Goal: Task Accomplishment & Management: Use online tool/utility

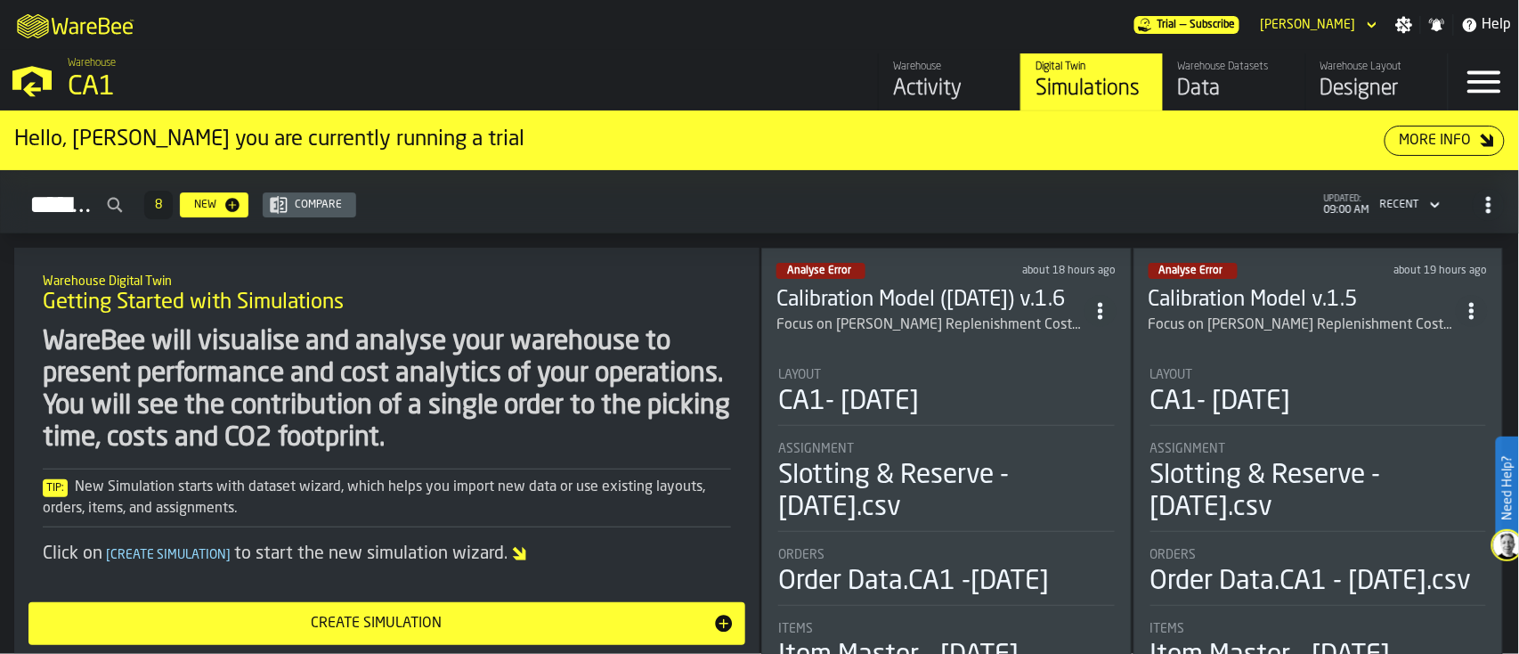
click at [713, 490] on button "Create Simulation" at bounding box center [386, 623] width 717 height 43
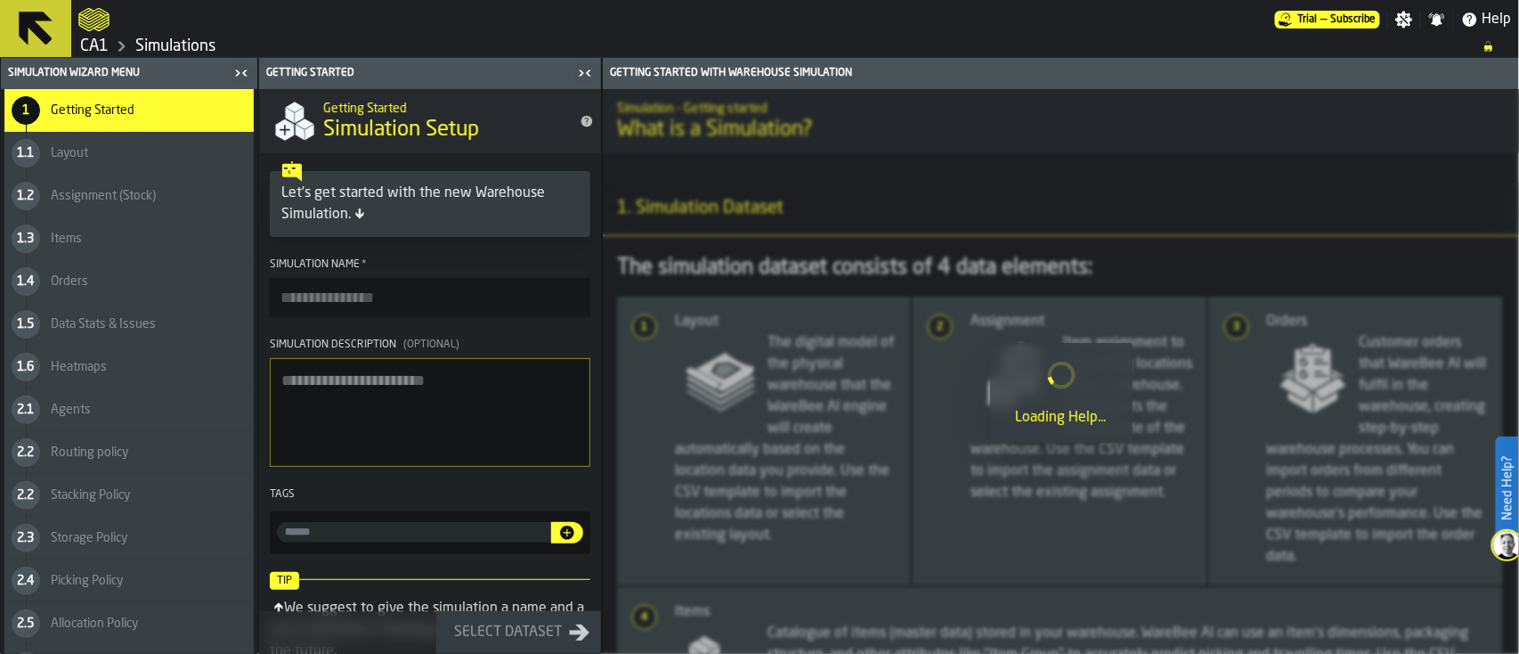
click at [449, 303] on input "Simulation Name *" at bounding box center [430, 297] width 321 height 39
click at [28, 40] on icon at bounding box center [35, 28] width 43 height 43
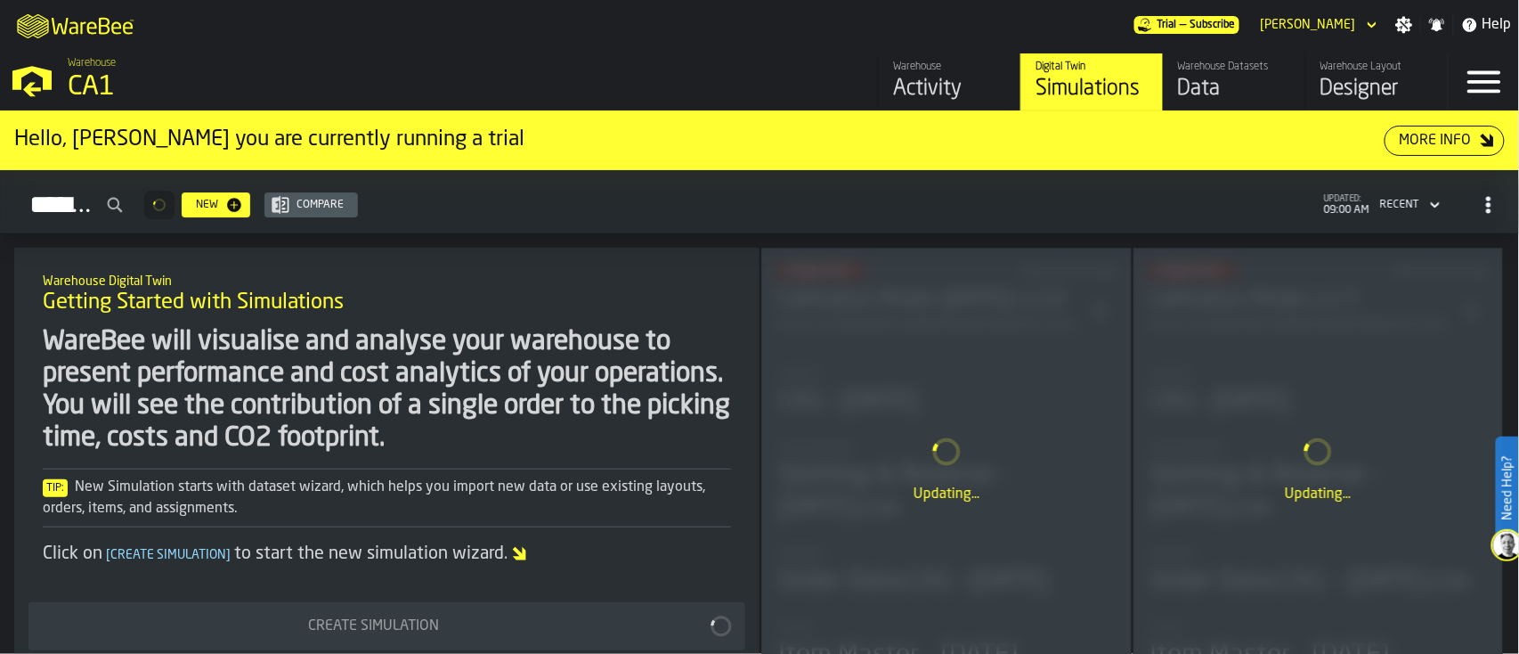
click at [1139, 74] on div "Warehouse Datasets Data" at bounding box center [1234, 82] width 113 height 43
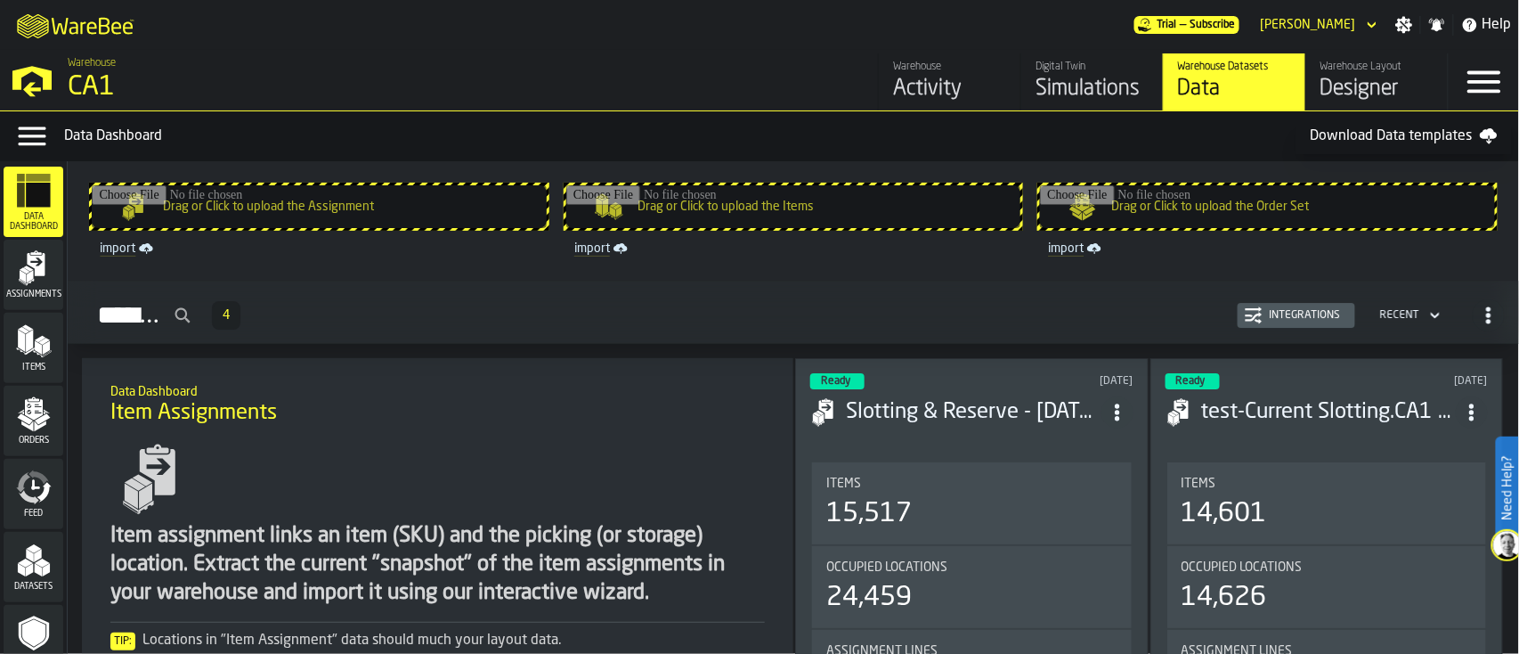
click at [43, 74] on polygon "button-toggle-Open —> Warehouse Menu" at bounding box center [31, 78] width 39 height 24
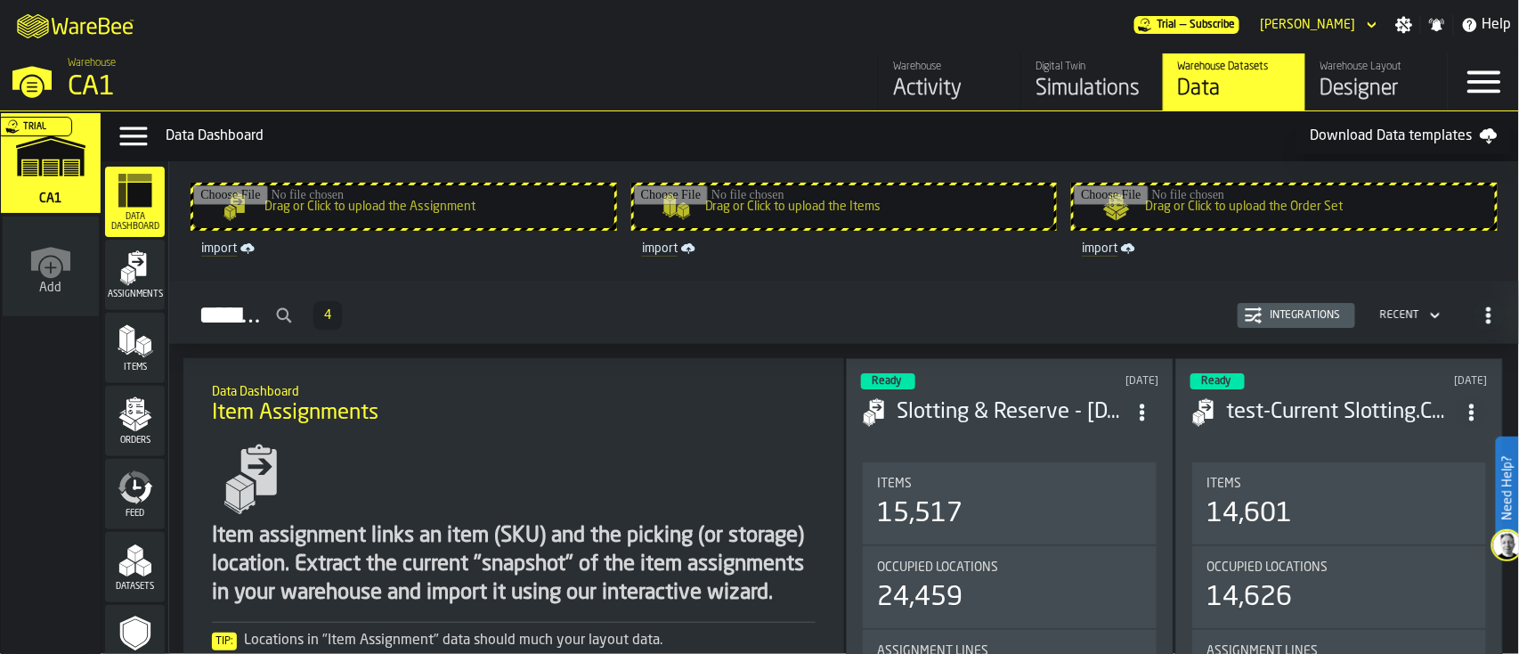
click at [33, 26] on icon "logo-header" at bounding box center [32, 26] width 31 height 24
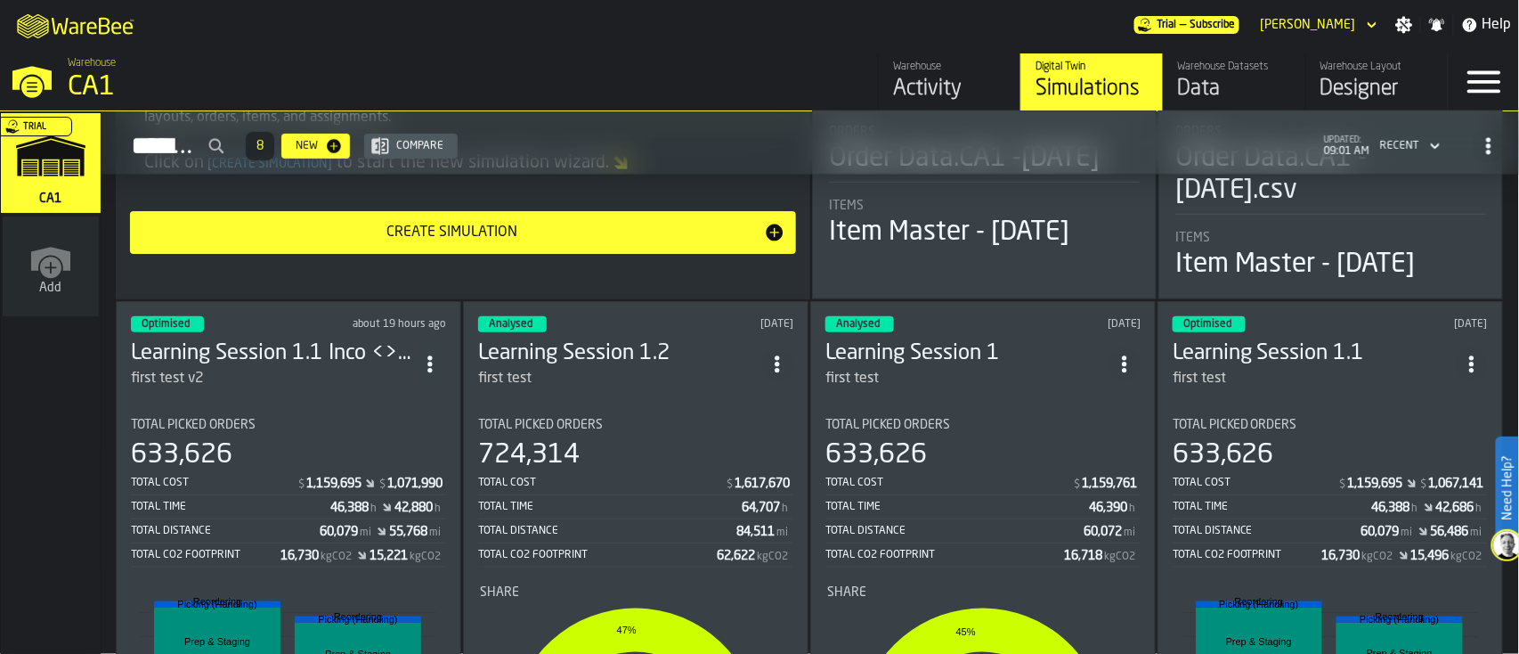
scroll to position [425, 0]
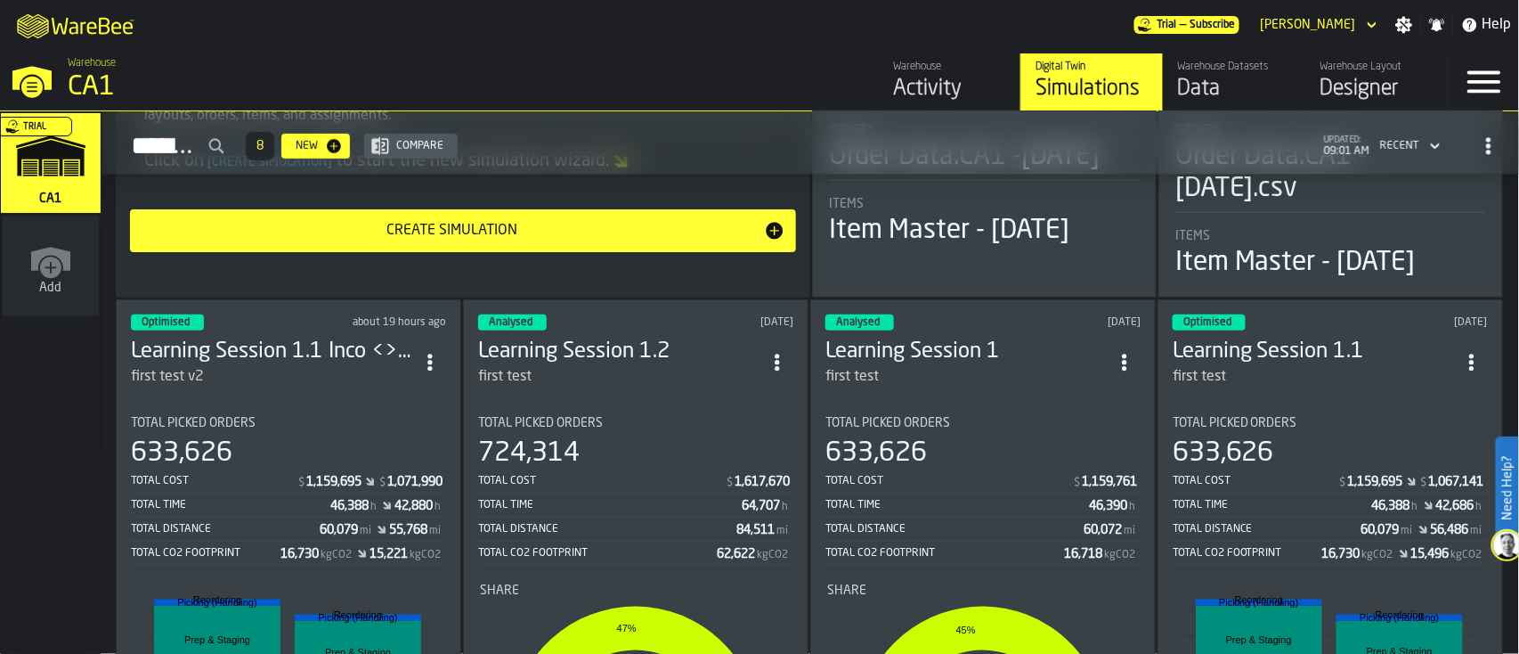
click at [1120, 356] on icon "ItemListCard-DashboardItemContainer" at bounding box center [1125, 363] width 18 height 18
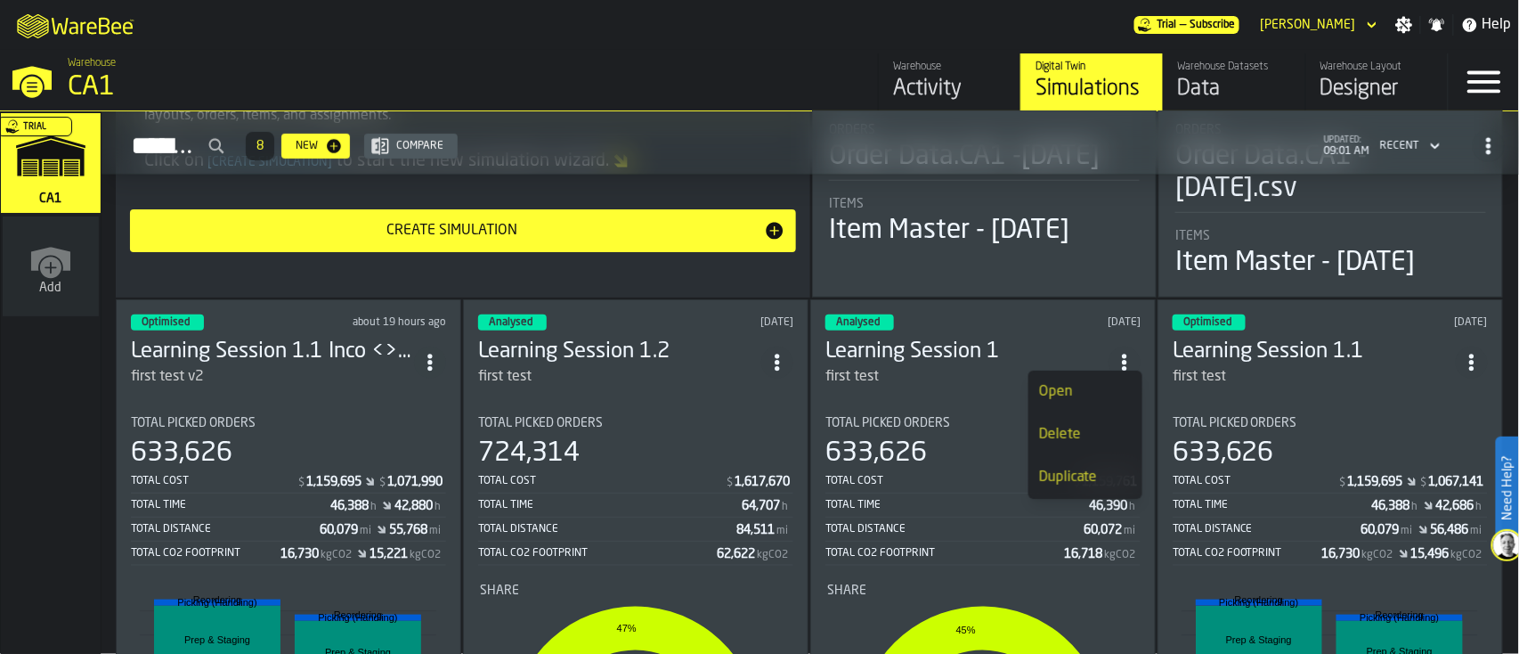
click at [1067, 481] on div "Duplicate" at bounding box center [1085, 477] width 93 height 21
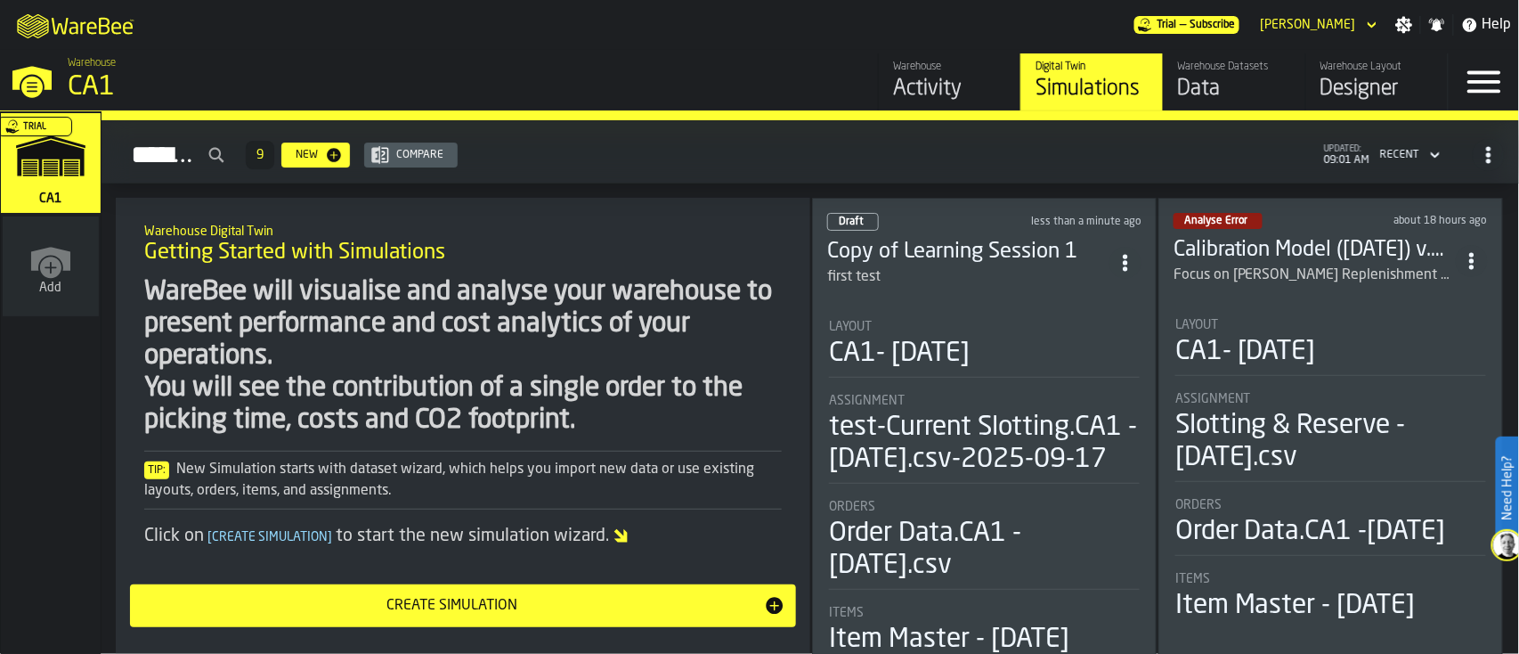
scroll to position [0, 0]
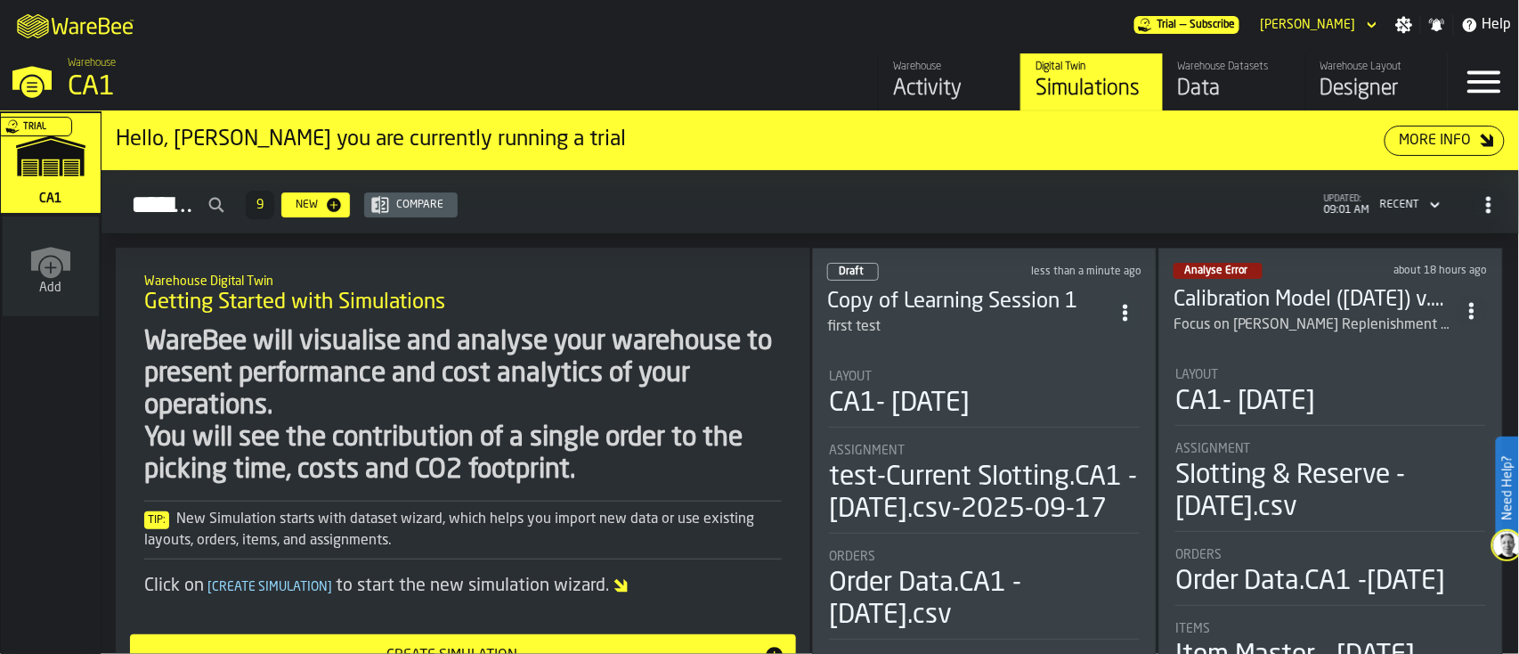
click at [1034, 296] on h3 "Copy of Learning Session 1" at bounding box center [968, 302] width 282 height 28
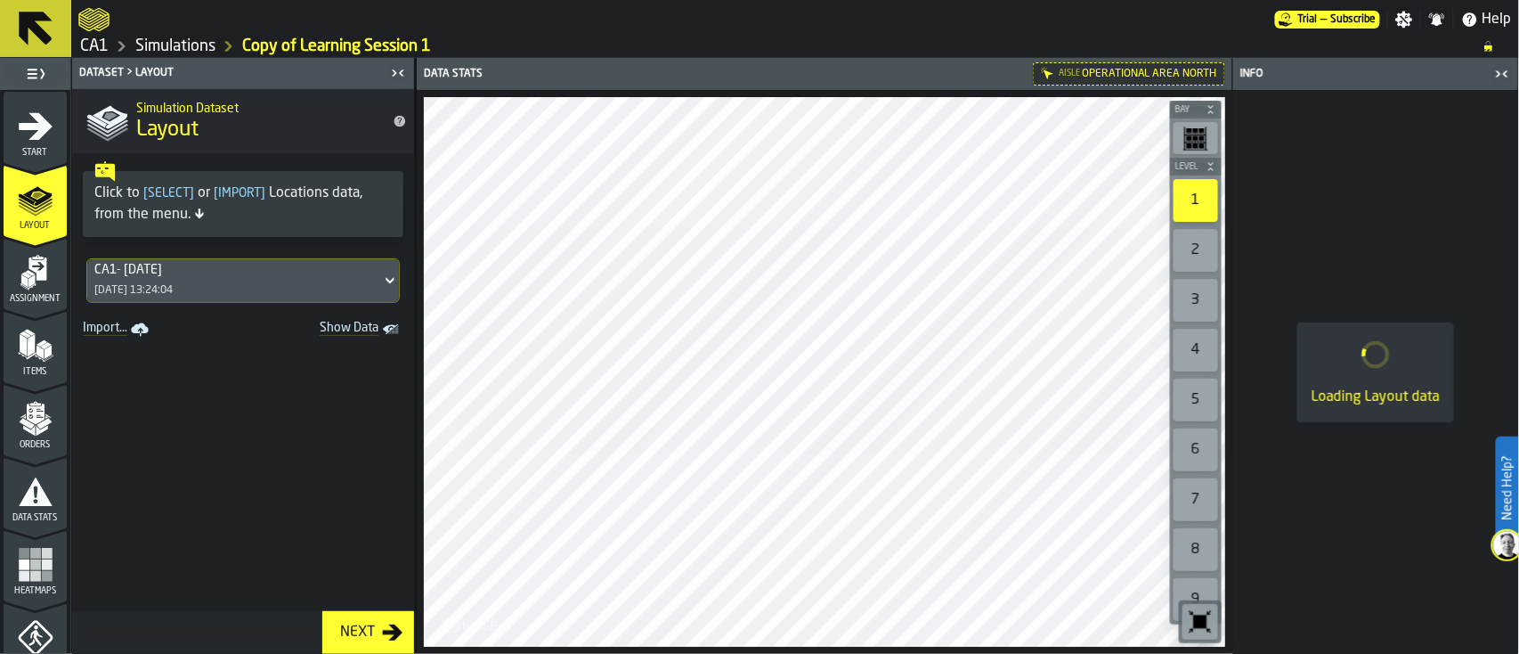
click at [37, 131] on icon "menu Start" at bounding box center [36, 125] width 34 height 27
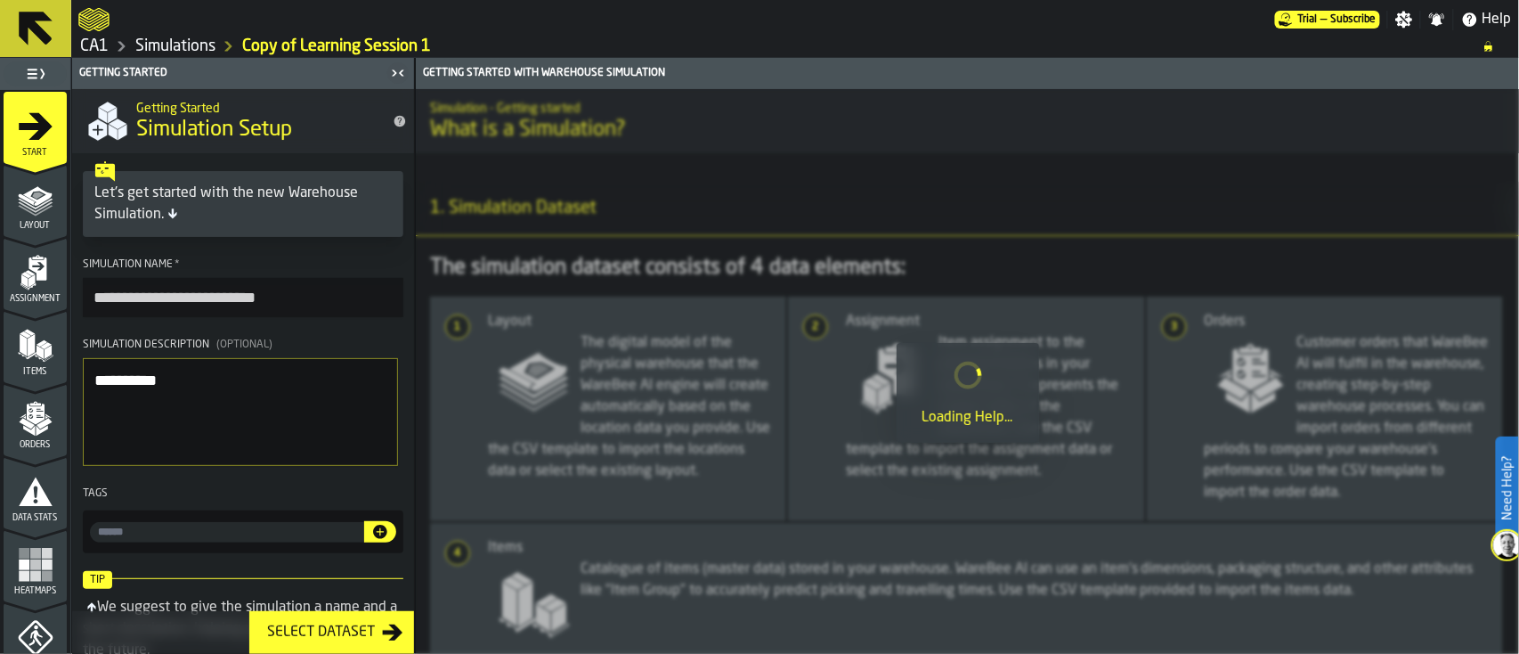
click at [321, 293] on input "**********" at bounding box center [243, 297] width 321 height 39
type input "*"
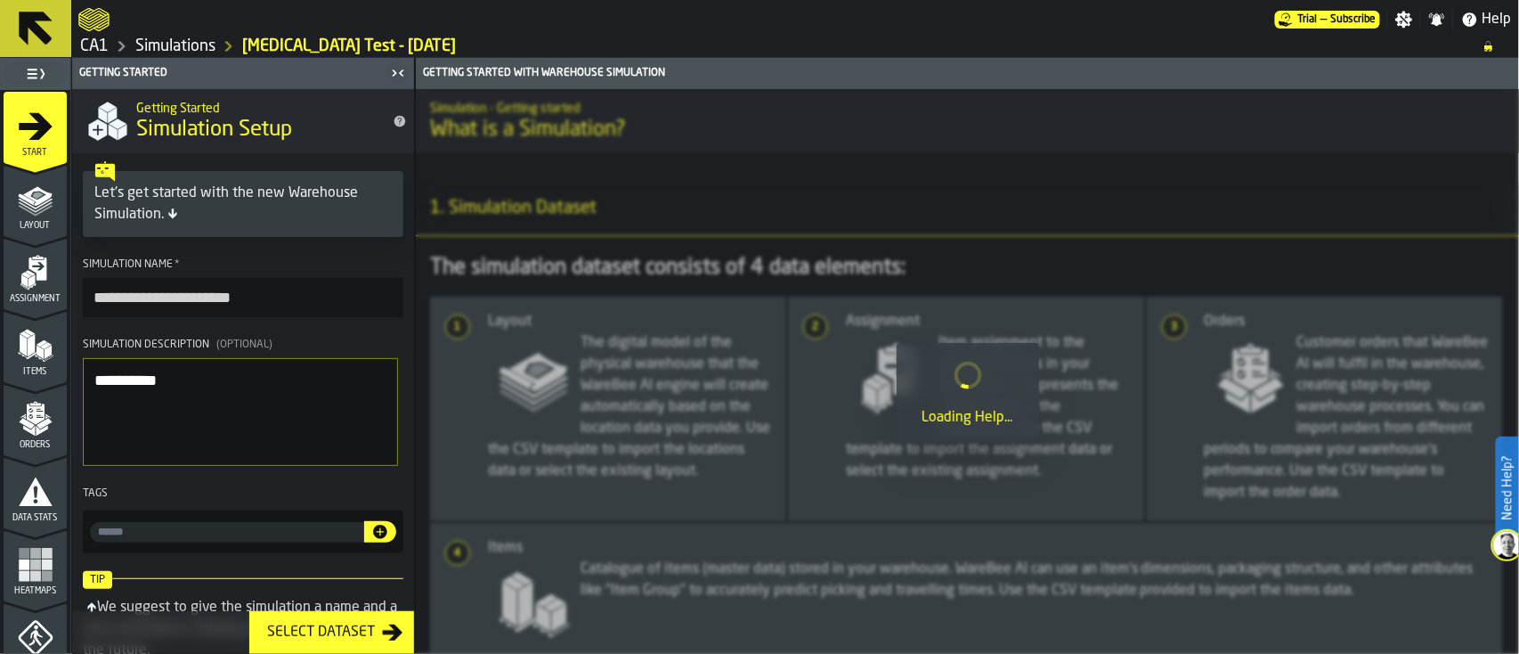
type input "**********"
drag, startPoint x: 175, startPoint y: 374, endPoint x: -8, endPoint y: 257, distance: 216.6
click at [0, 257] on html "**********" at bounding box center [759, 327] width 1519 height 654
type textarea "**********"
drag, startPoint x: 408, startPoint y: 364, endPoint x: 412, endPoint y: 465, distance: 100.7
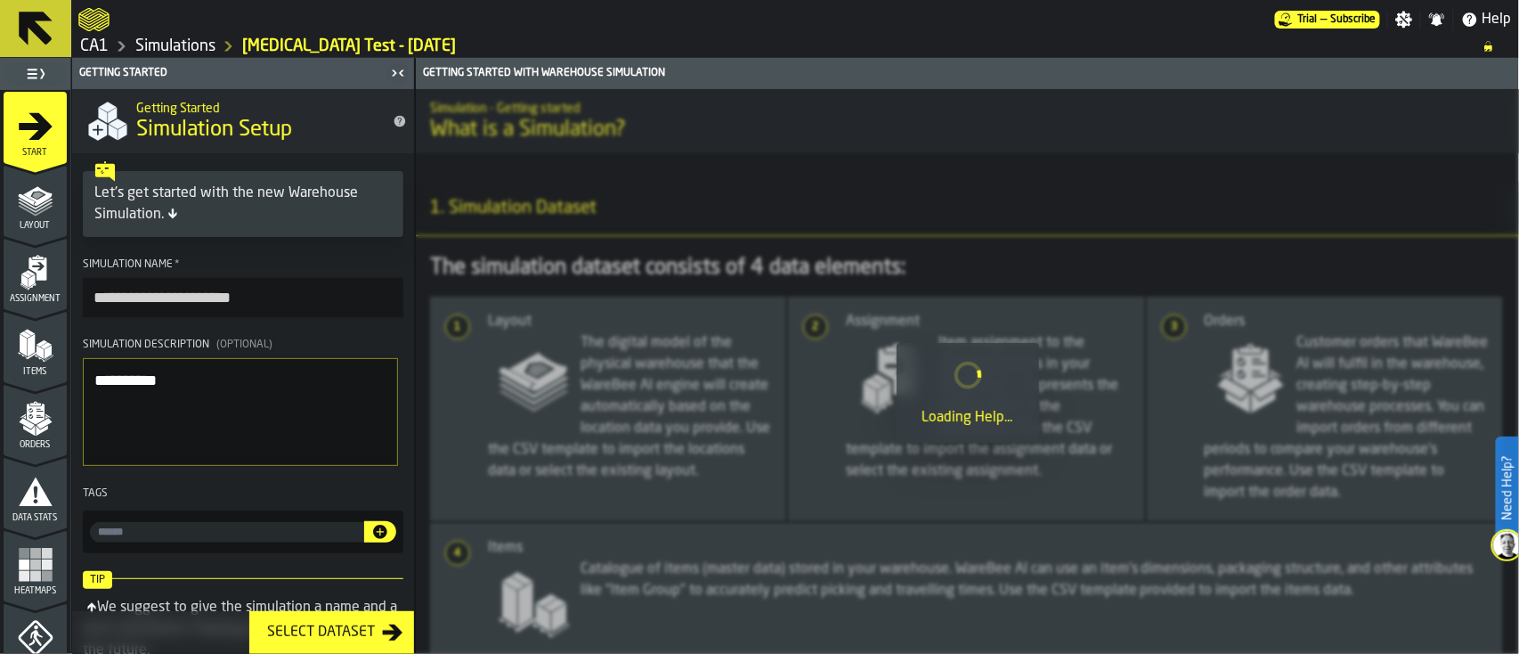
click at [412, 465] on div "**********" at bounding box center [243, 371] width 342 height 565
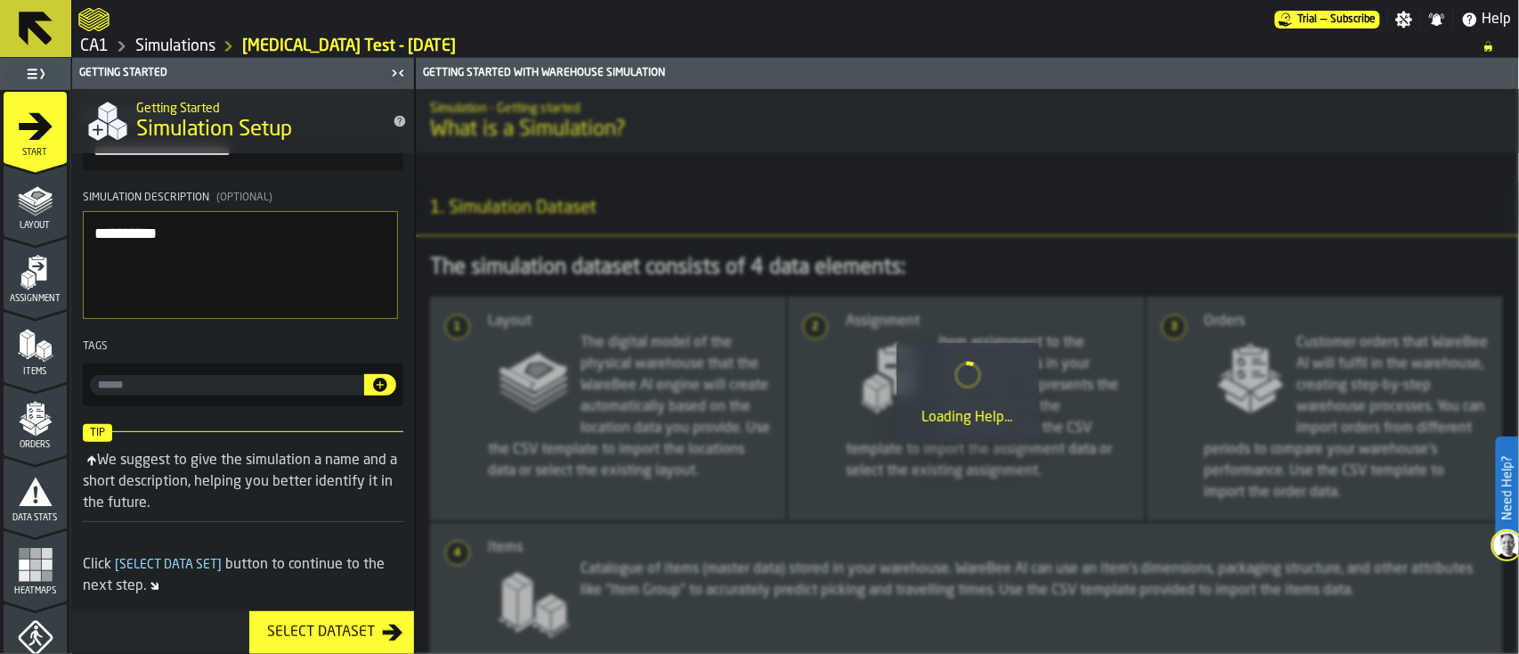
click at [357, 490] on div "Select Dataset" at bounding box center [321, 632] width 122 height 21
click at [393, 490] on icon "button-Select Dataset" at bounding box center [393, 632] width 20 height 16
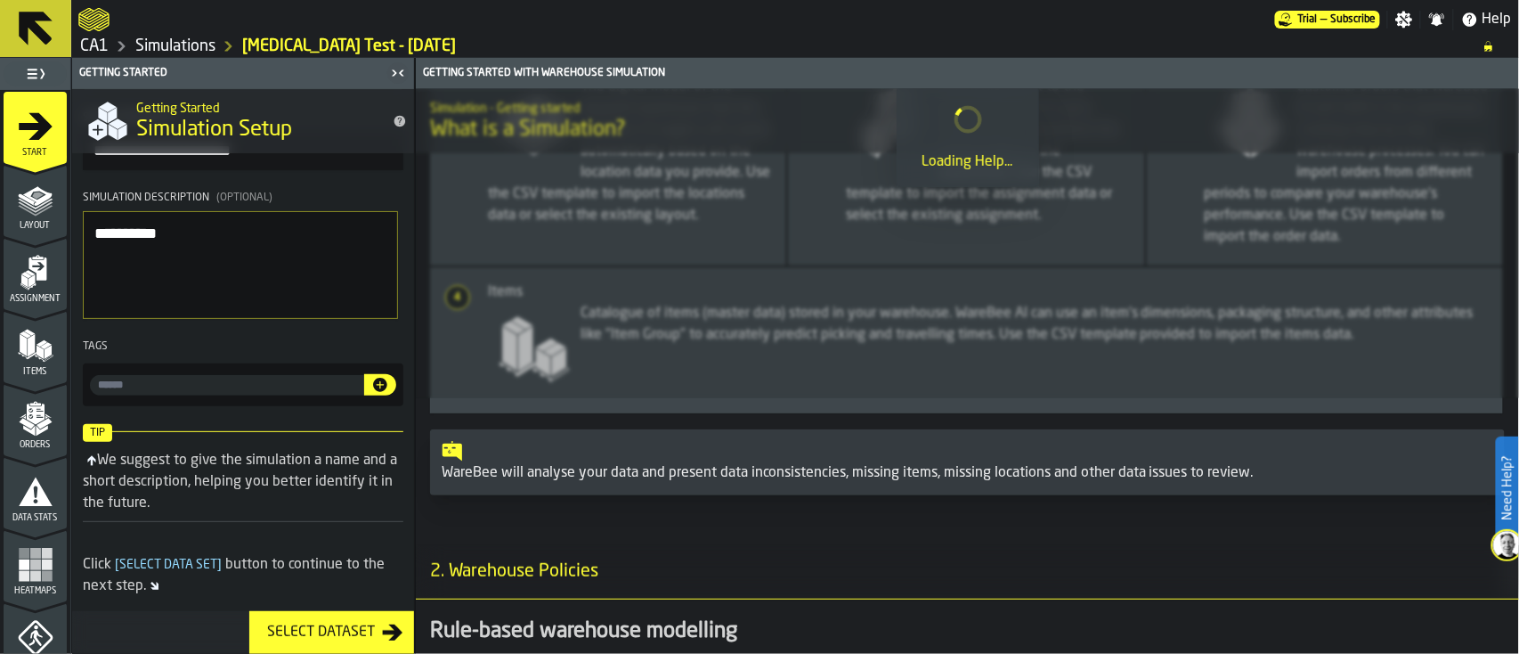
scroll to position [0, 0]
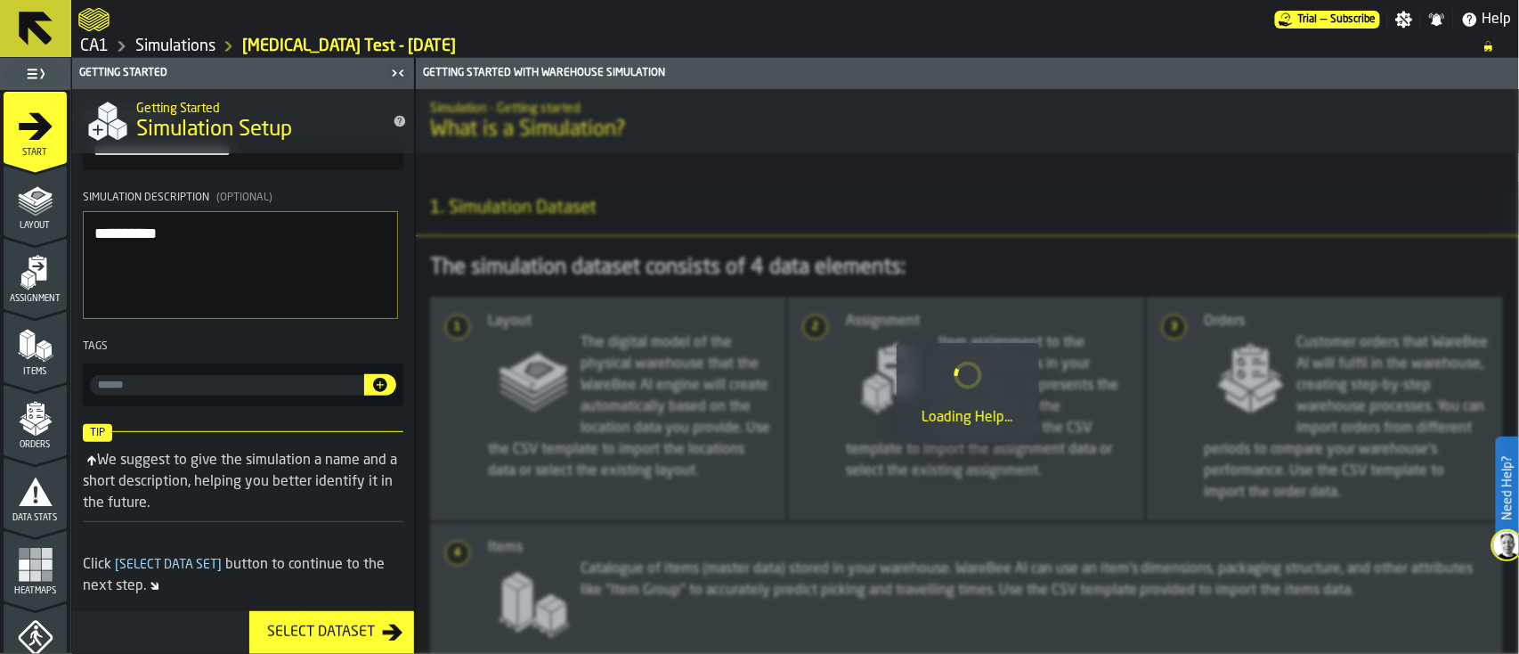
click at [1139, 224] on div at bounding box center [967, 371] width 1103 height 565
click at [356, 490] on div "Select Dataset" at bounding box center [321, 632] width 122 height 21
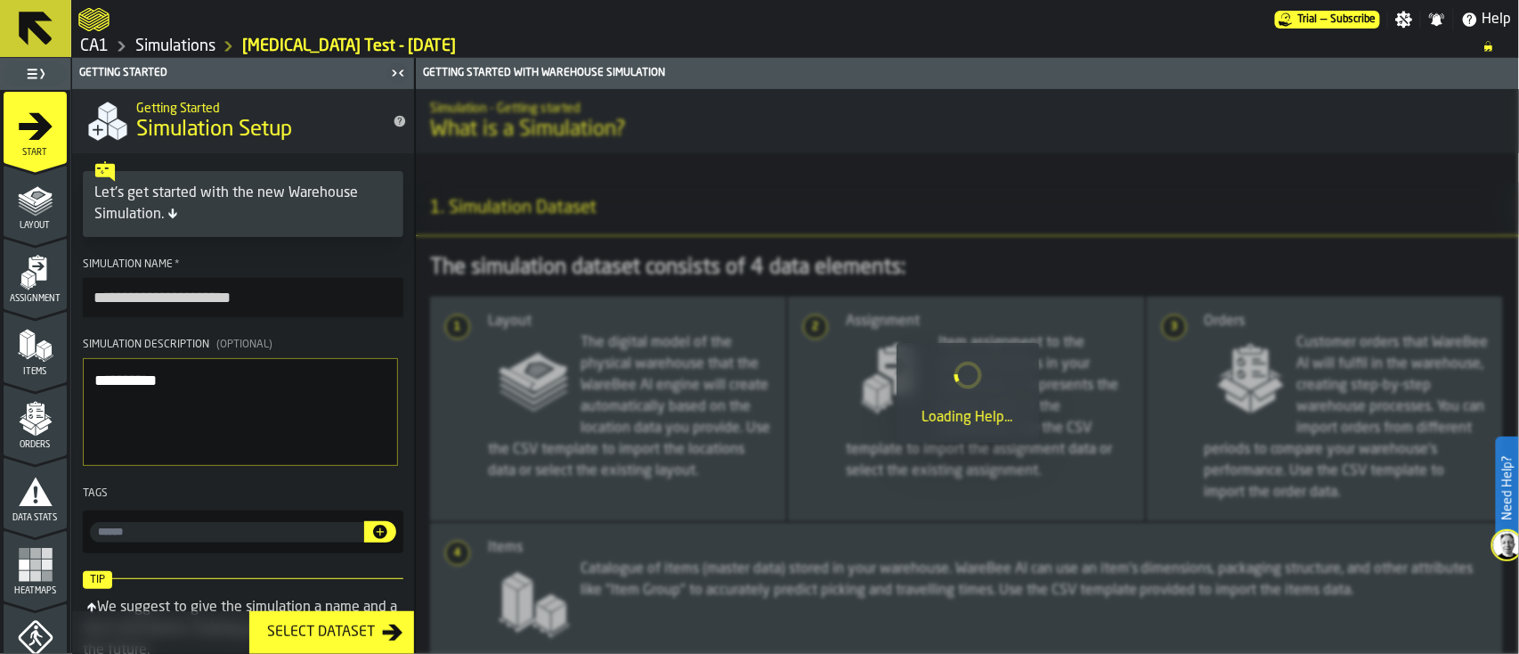
click at [185, 46] on link "Simulations" at bounding box center [175, 47] width 80 height 20
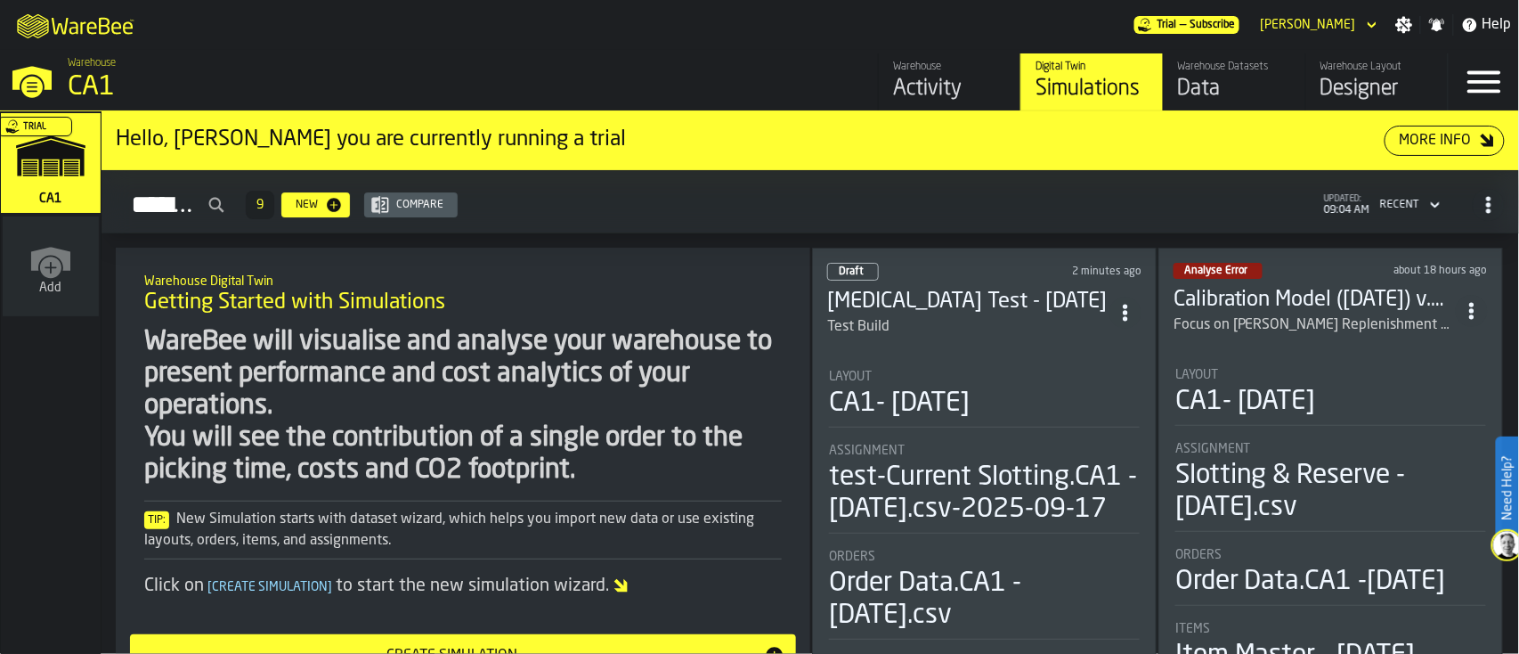
click at [915, 300] on h3 "[MEDICAL_DATA] Test - [DATE]" at bounding box center [968, 302] width 282 height 28
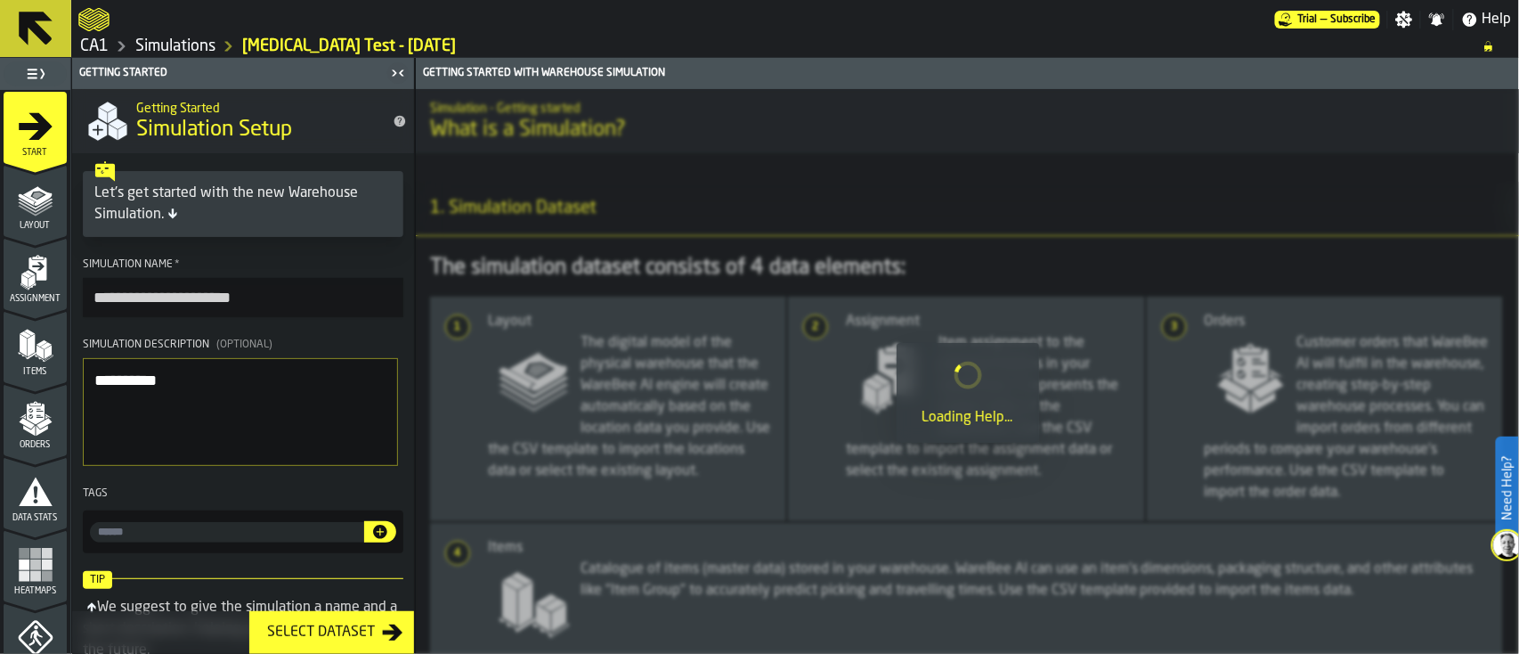
click at [23, 205] on icon "menu Layout" at bounding box center [36, 200] width 36 height 36
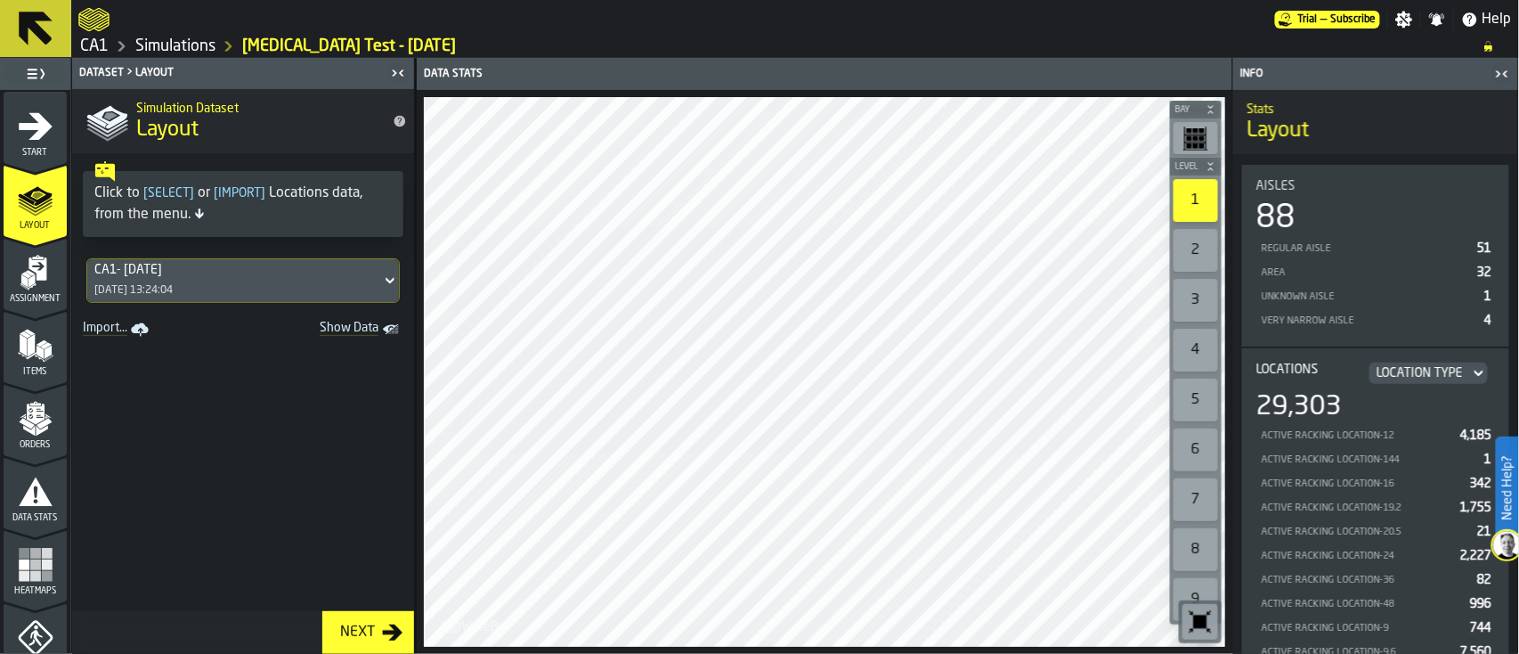
click at [332, 284] on div "CA1- 09-25-25 25/09/2025, 13:24:04" at bounding box center [234, 280] width 294 height 43
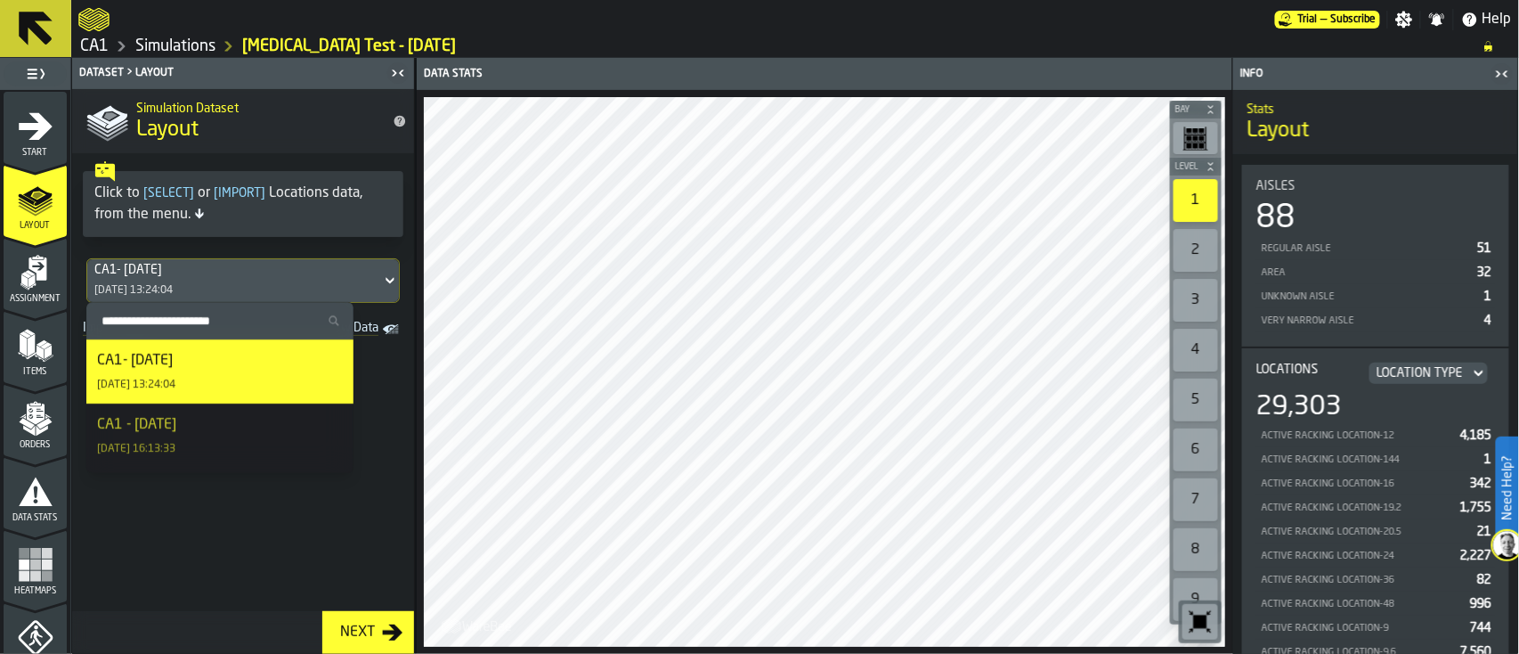
click at [391, 490] on span at bounding box center [243, 477] width 342 height 270
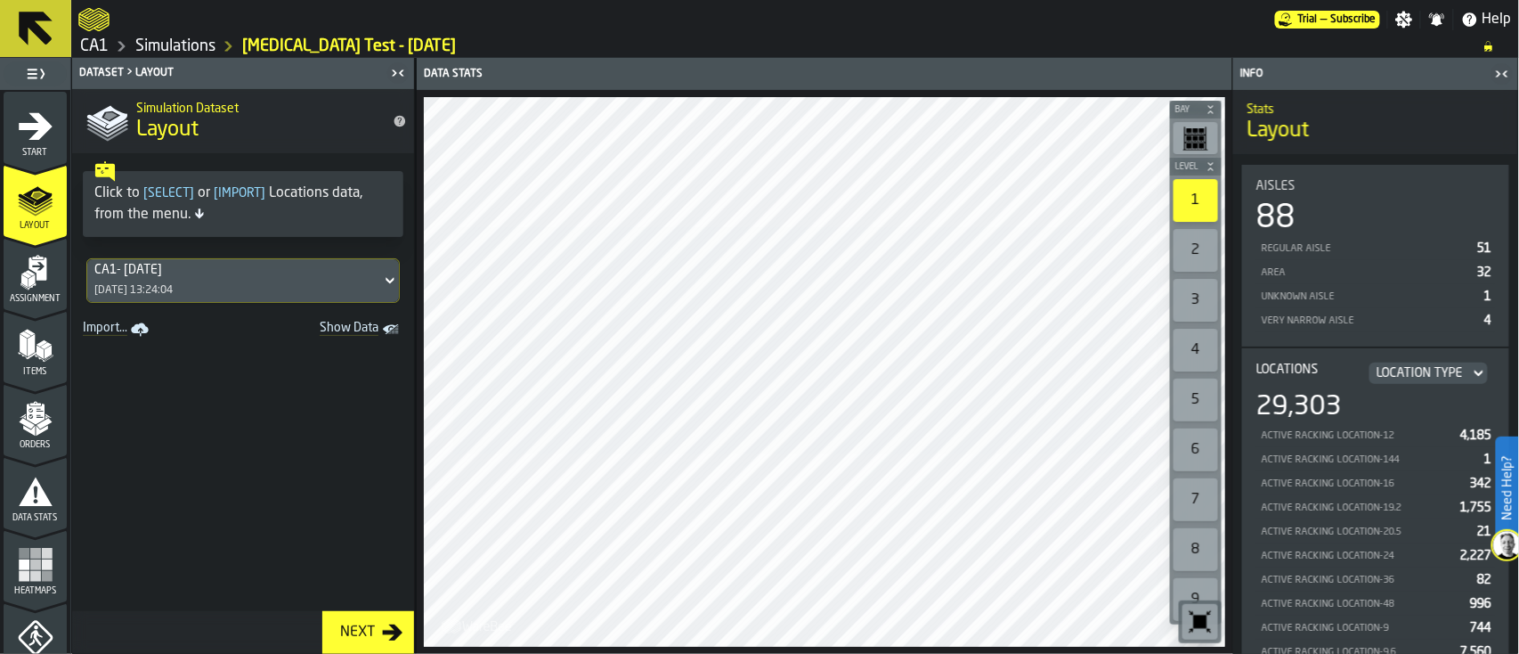
click at [31, 260] on icon "menu Assignment" at bounding box center [37, 268] width 18 height 23
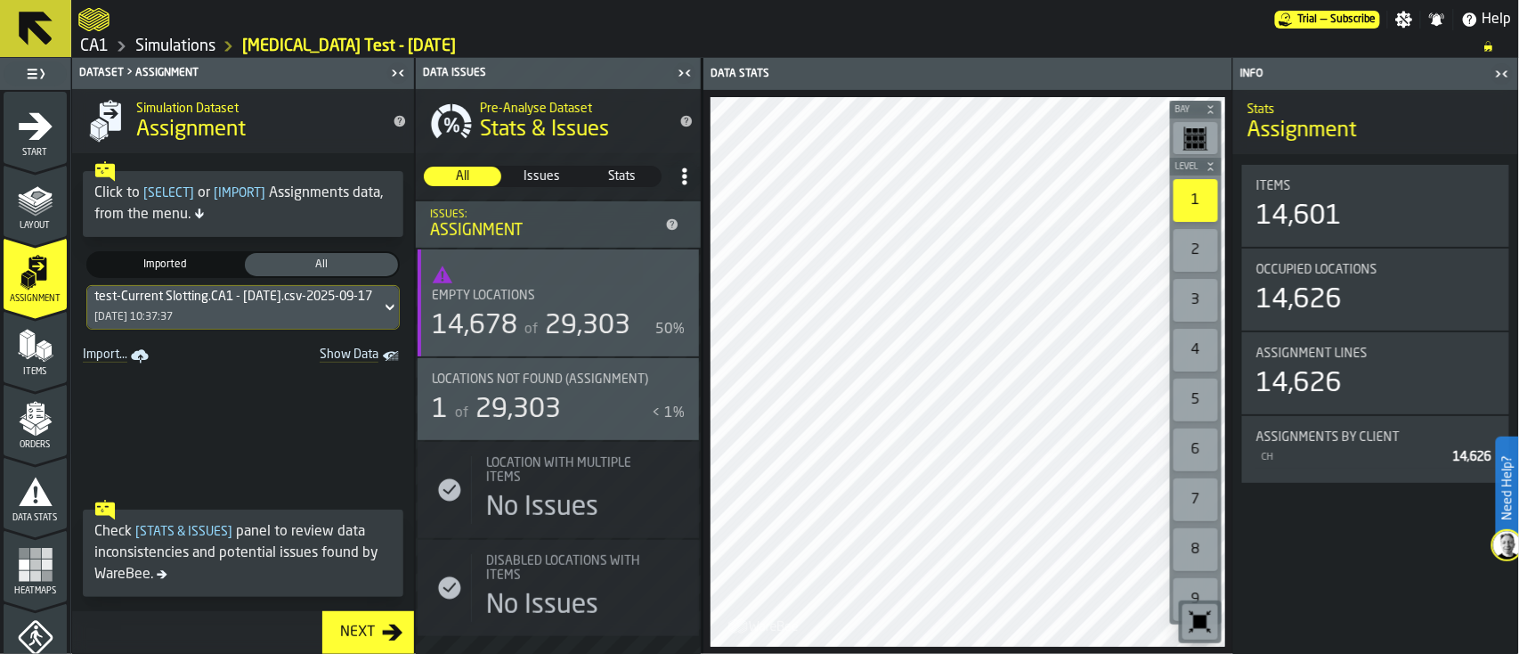
click at [45, 360] on icon "menu Items" at bounding box center [36, 346] width 36 height 36
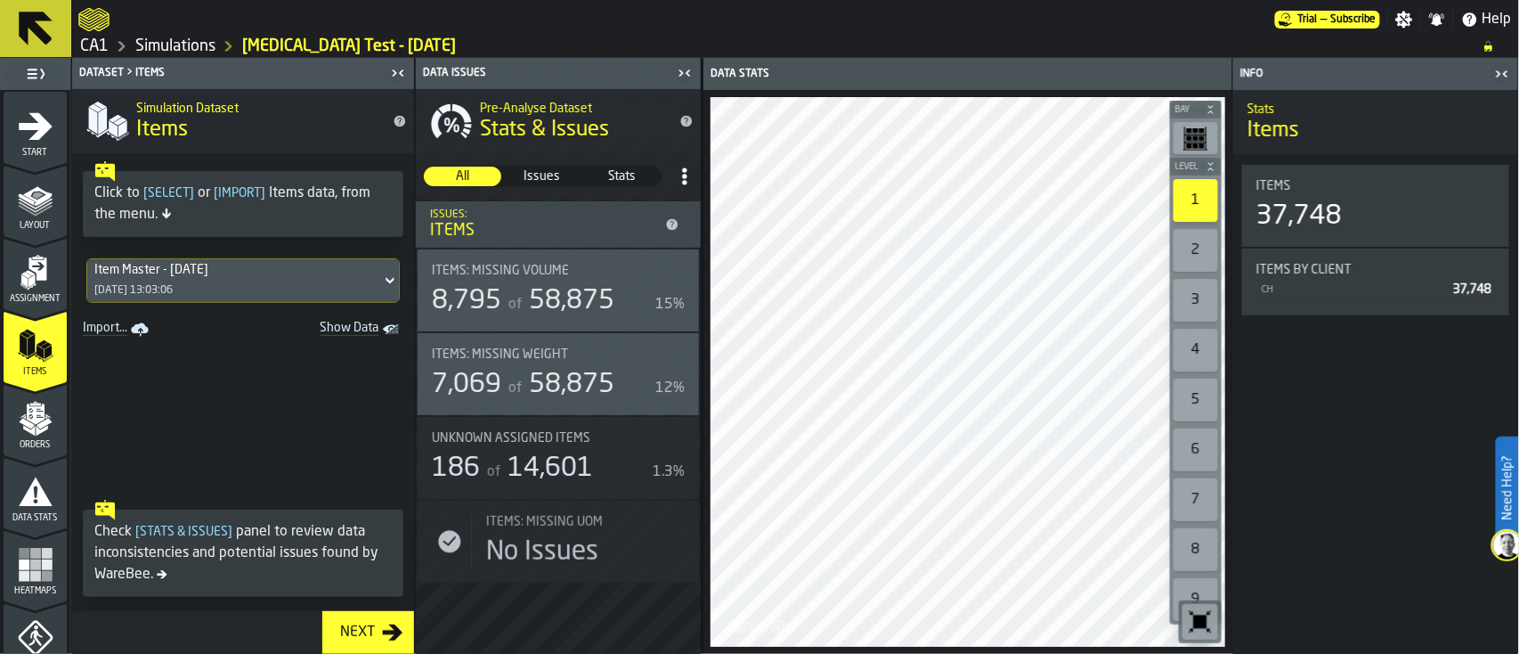
click at [26, 418] on icon "menu Orders" at bounding box center [35, 413] width 18 height 20
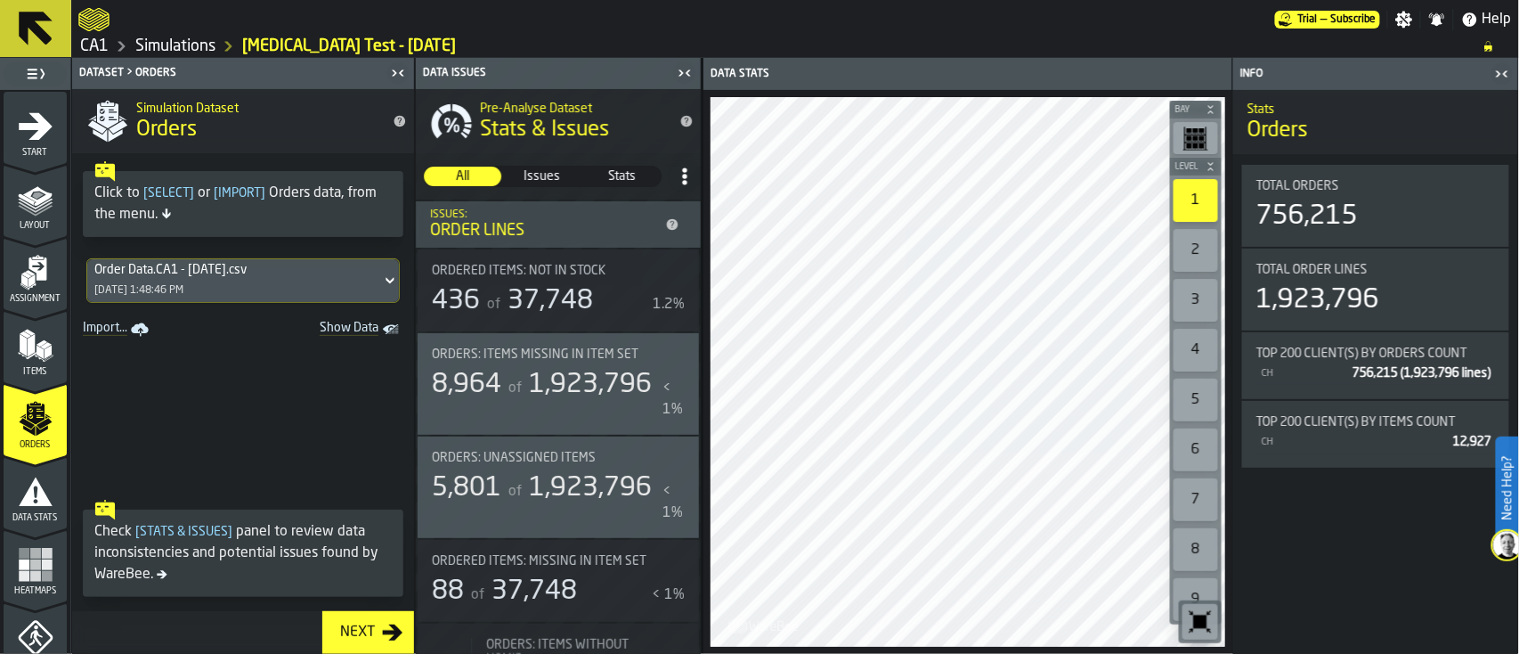
click at [29, 324] on div "Items" at bounding box center [35, 347] width 63 height 60
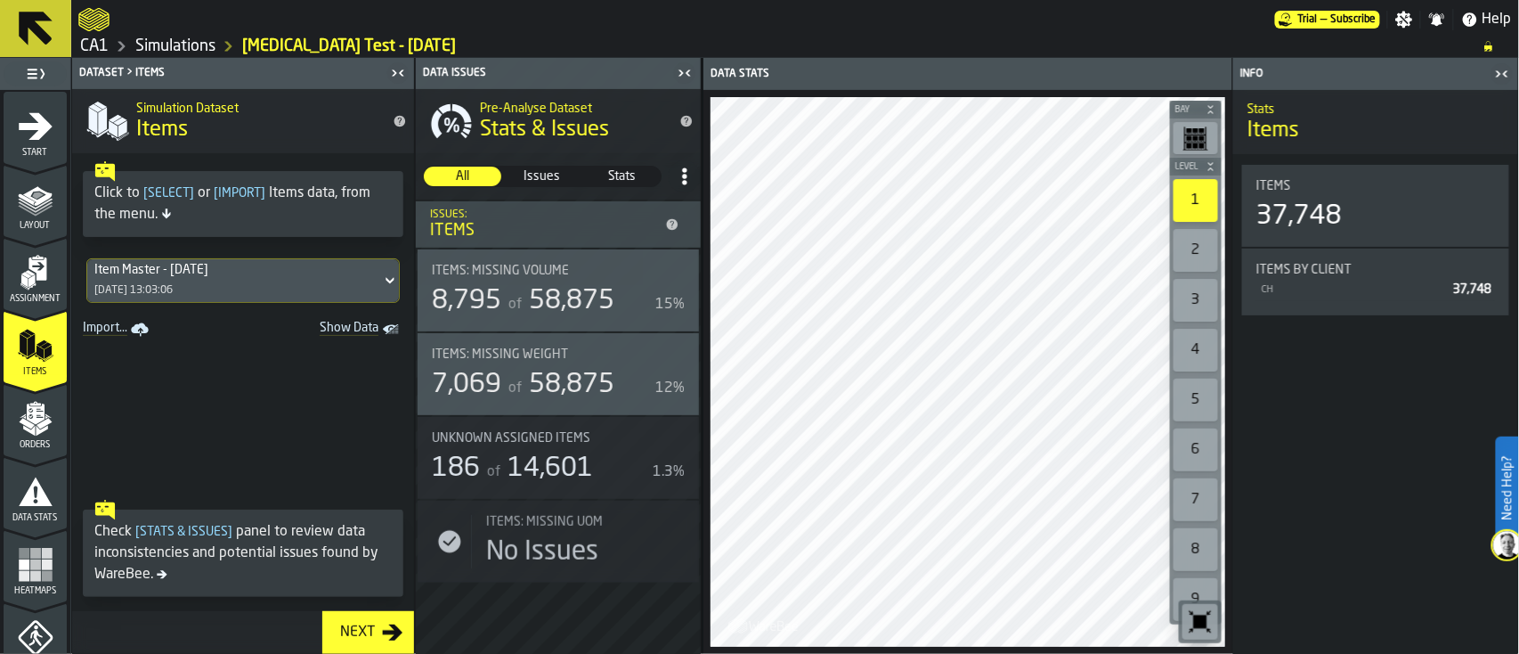
click at [17, 297] on span "Assignment" at bounding box center [35, 299] width 63 height 10
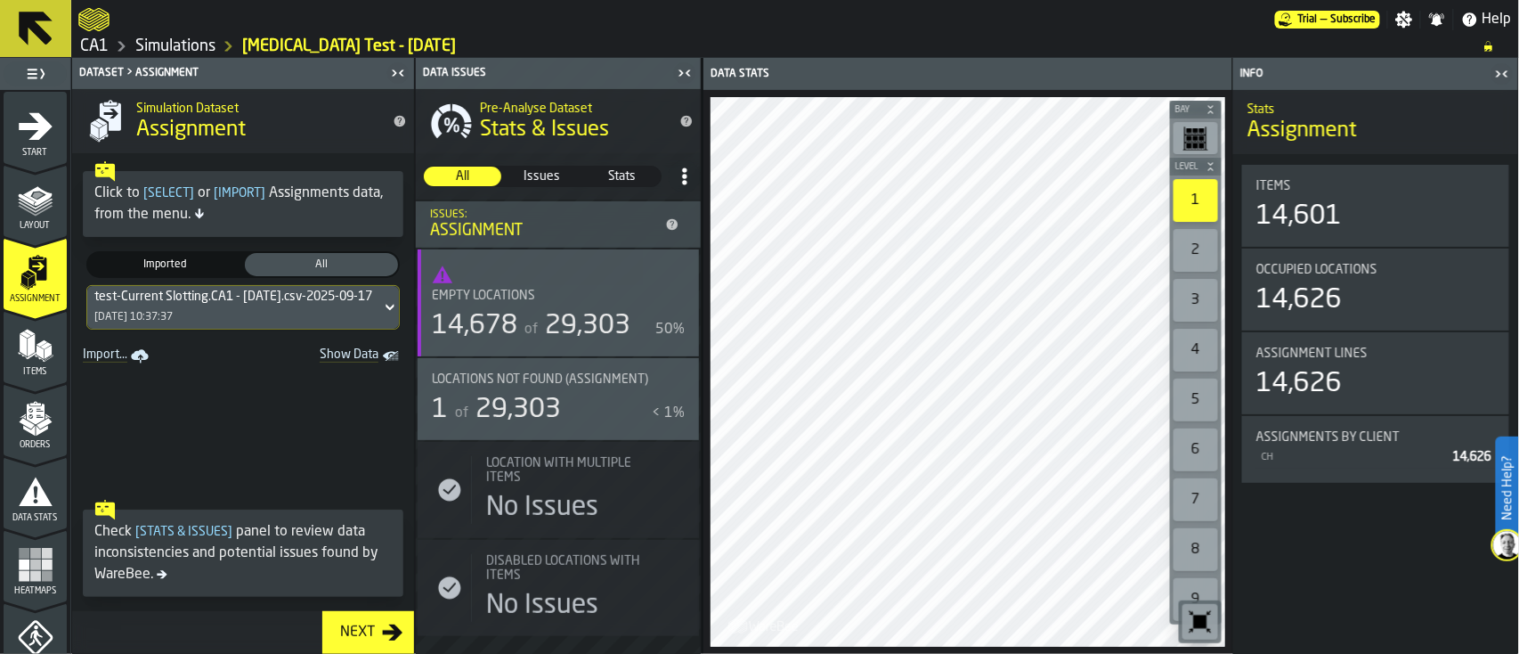
click at [386, 305] on icon at bounding box center [390, 307] width 8 height 6
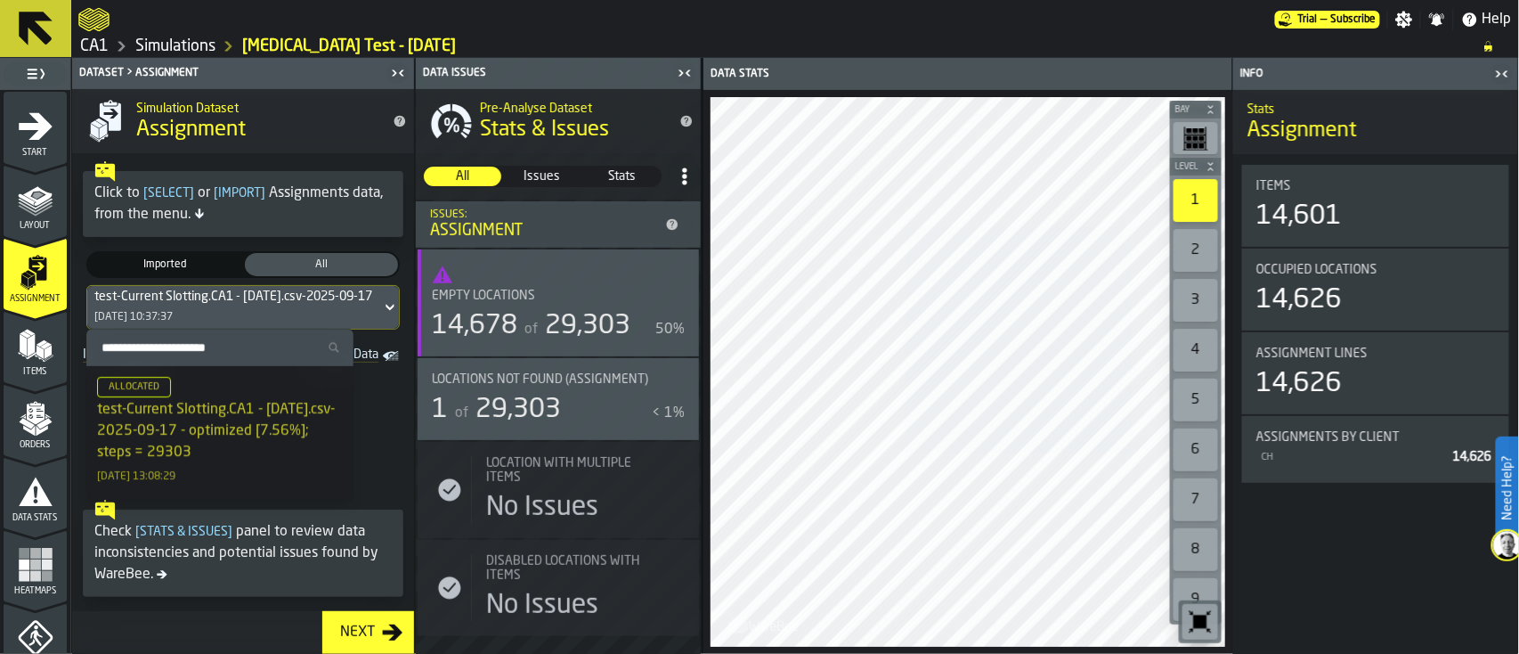
click at [295, 134] on h1 "Assignment" at bounding box center [257, 130] width 242 height 28
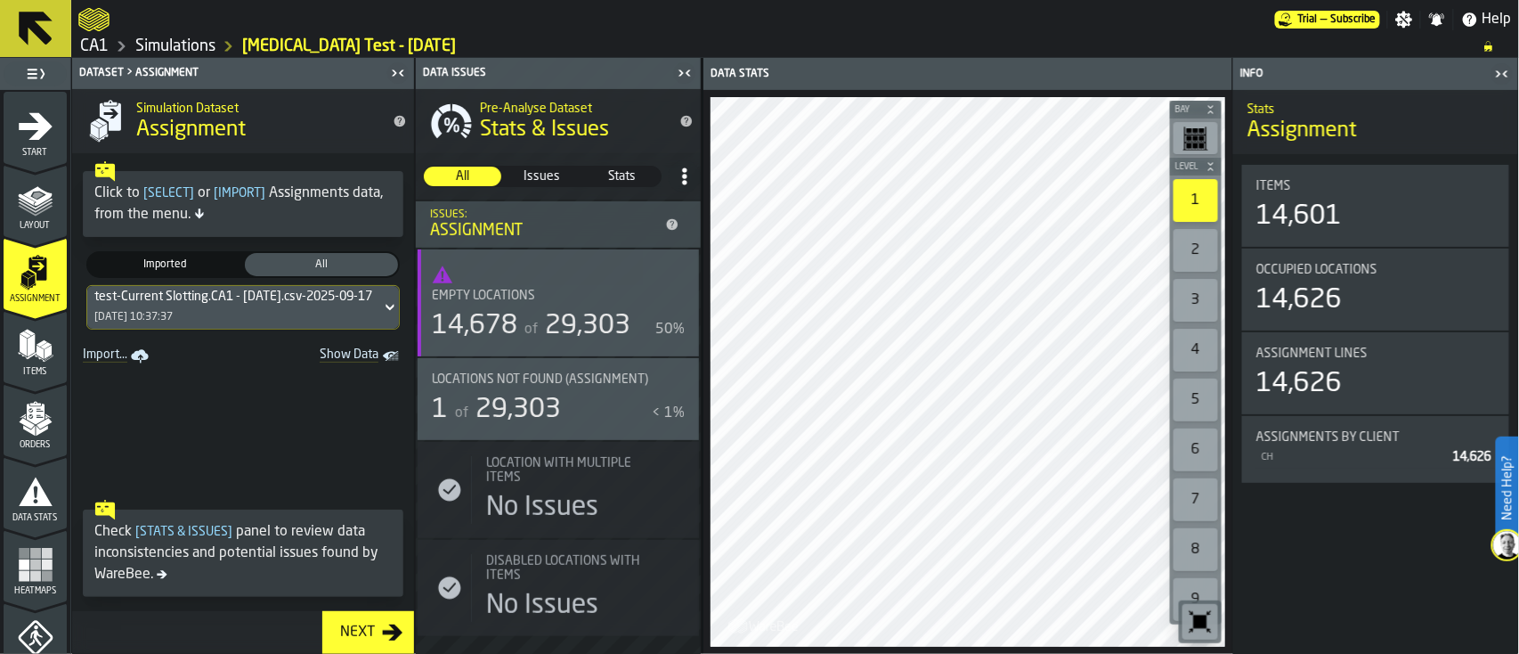
click at [381, 305] on icon at bounding box center [390, 307] width 18 height 21
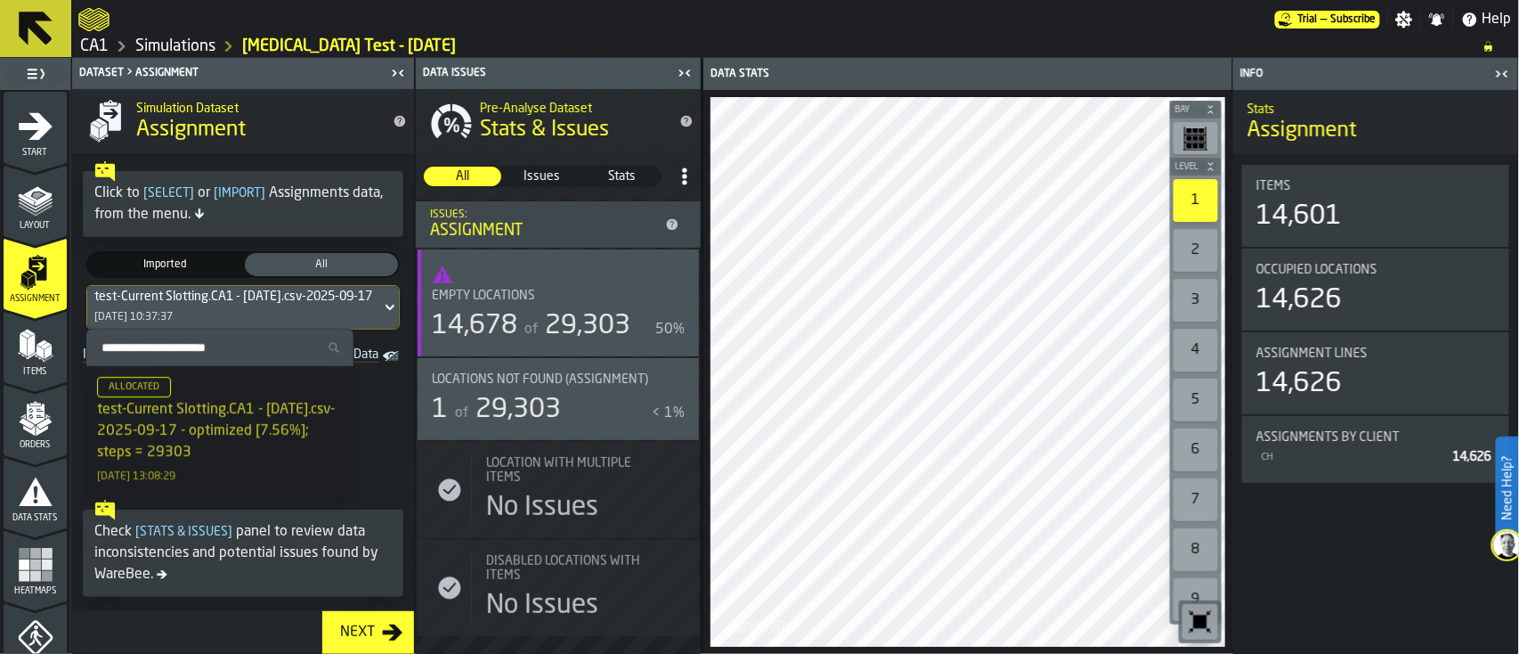
click at [385, 410] on span at bounding box center [243, 431] width 342 height 124
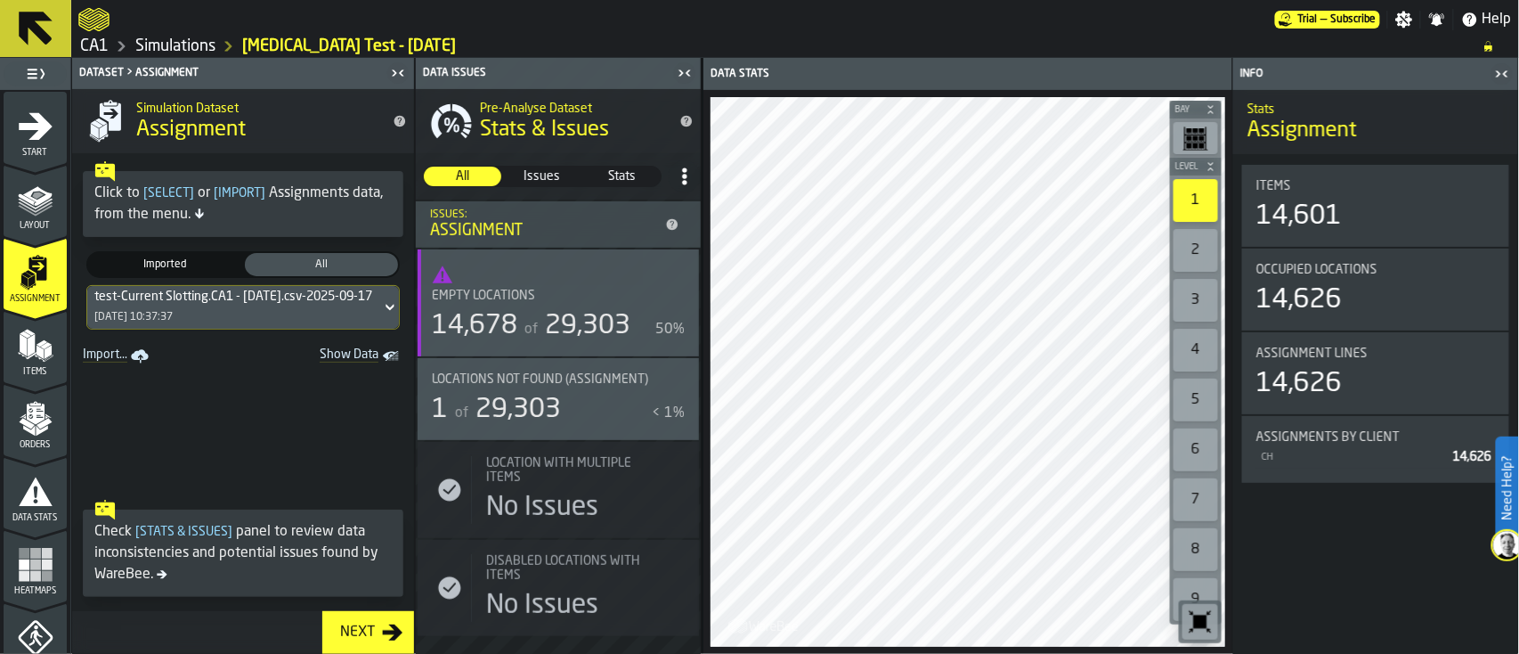
click at [21, 337] on polygon "menu Items" at bounding box center [23, 345] width 7 height 22
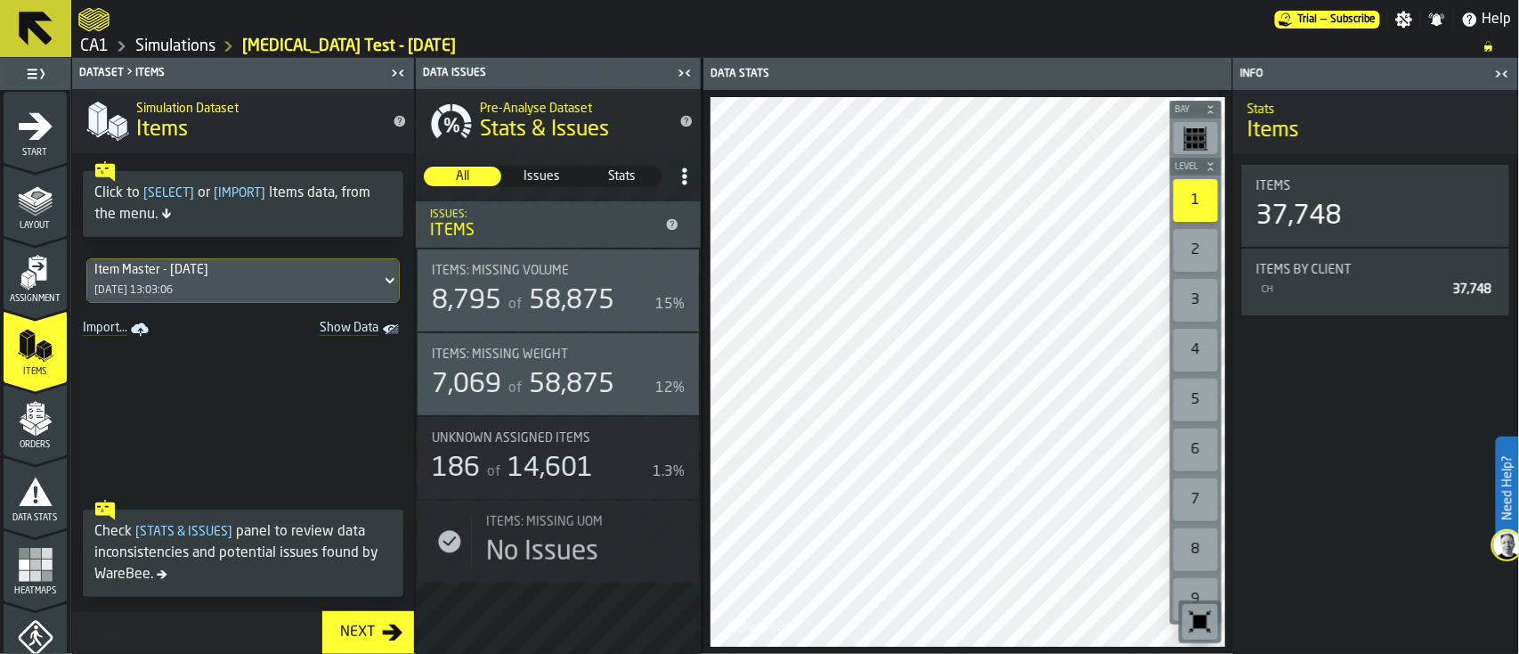
click at [39, 440] on span "Orders" at bounding box center [35, 445] width 63 height 10
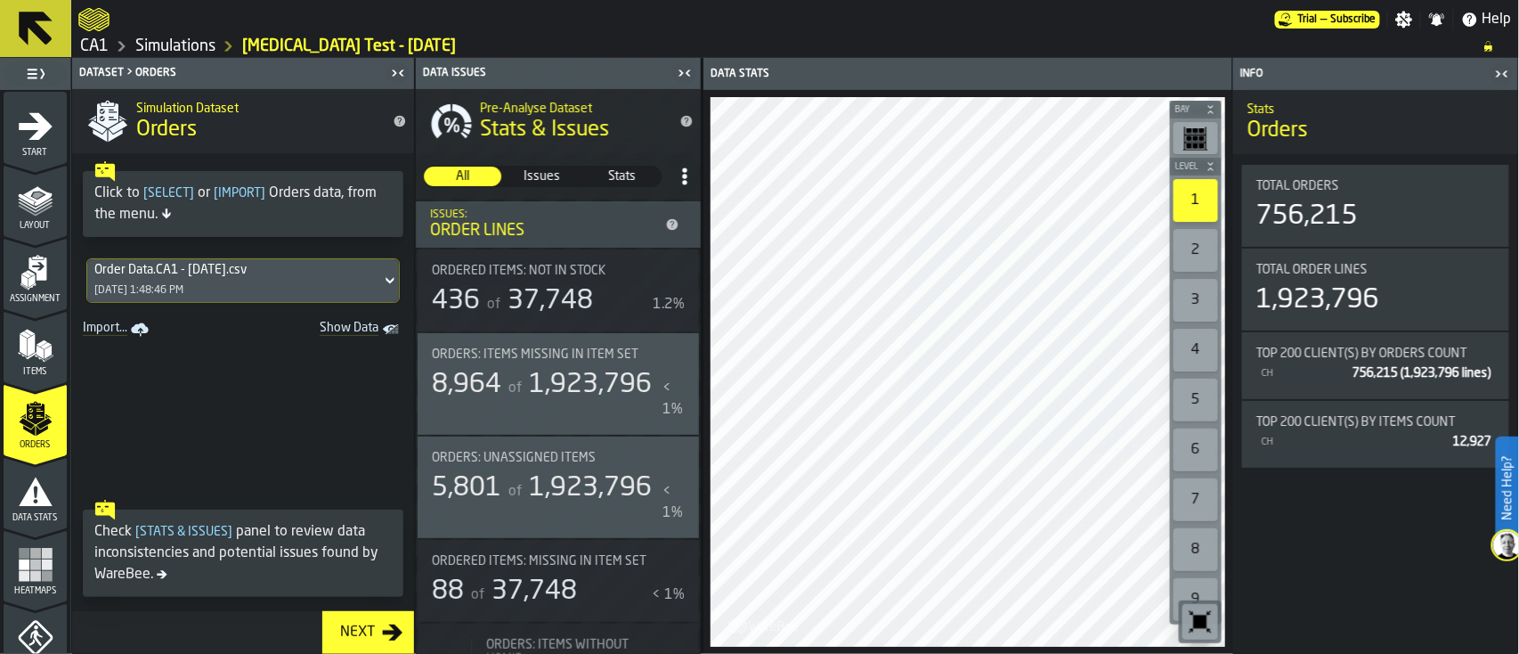
click at [381, 280] on icon at bounding box center [390, 280] width 18 height 21
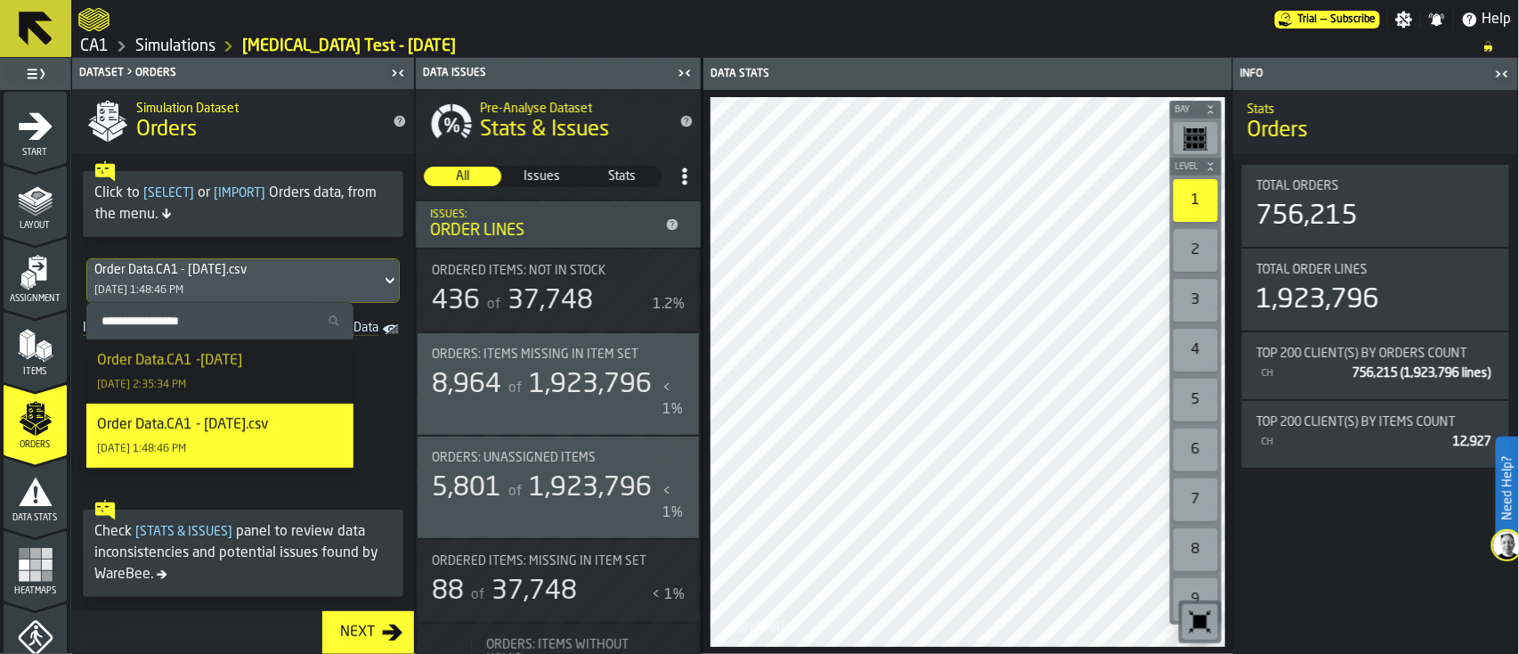
click at [388, 361] on span at bounding box center [243, 417] width 342 height 150
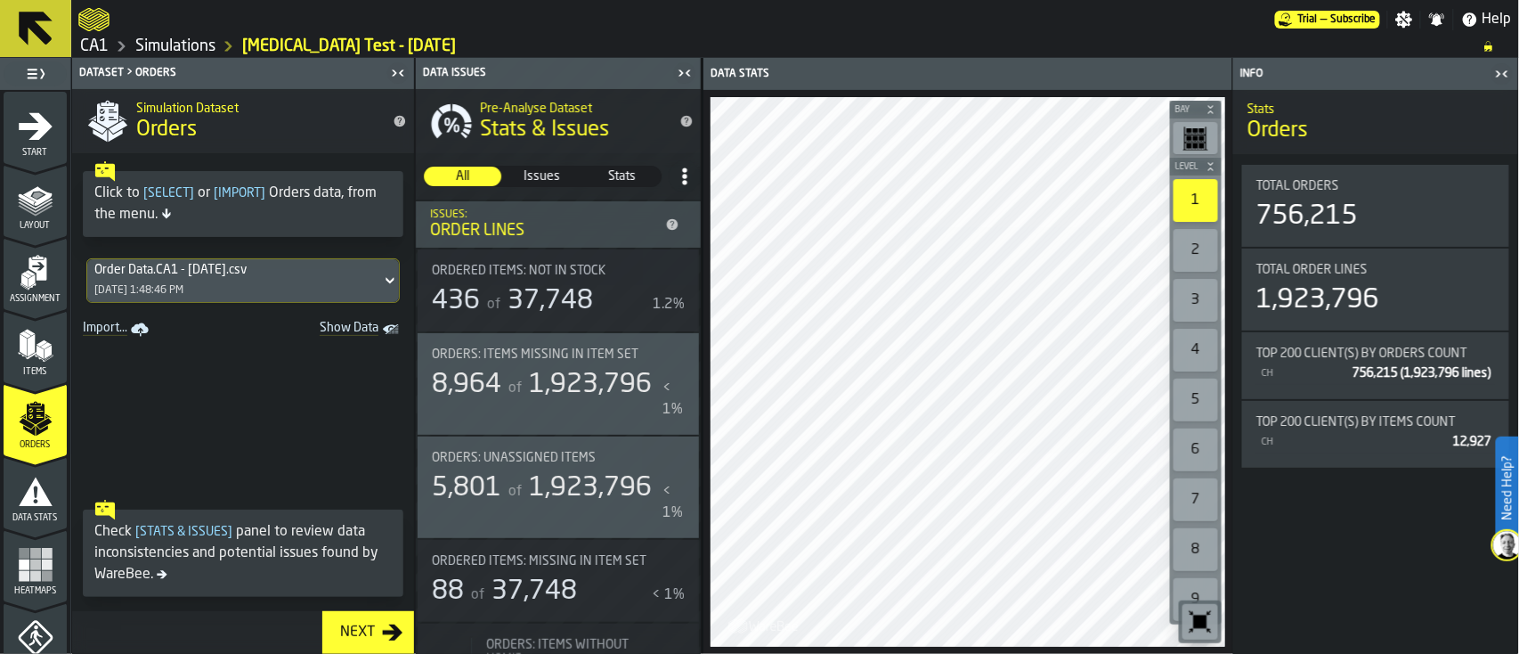
click at [289, 443] on span at bounding box center [243, 417] width 342 height 150
click at [329, 324] on span "Show Data" at bounding box center [317, 330] width 121 height 18
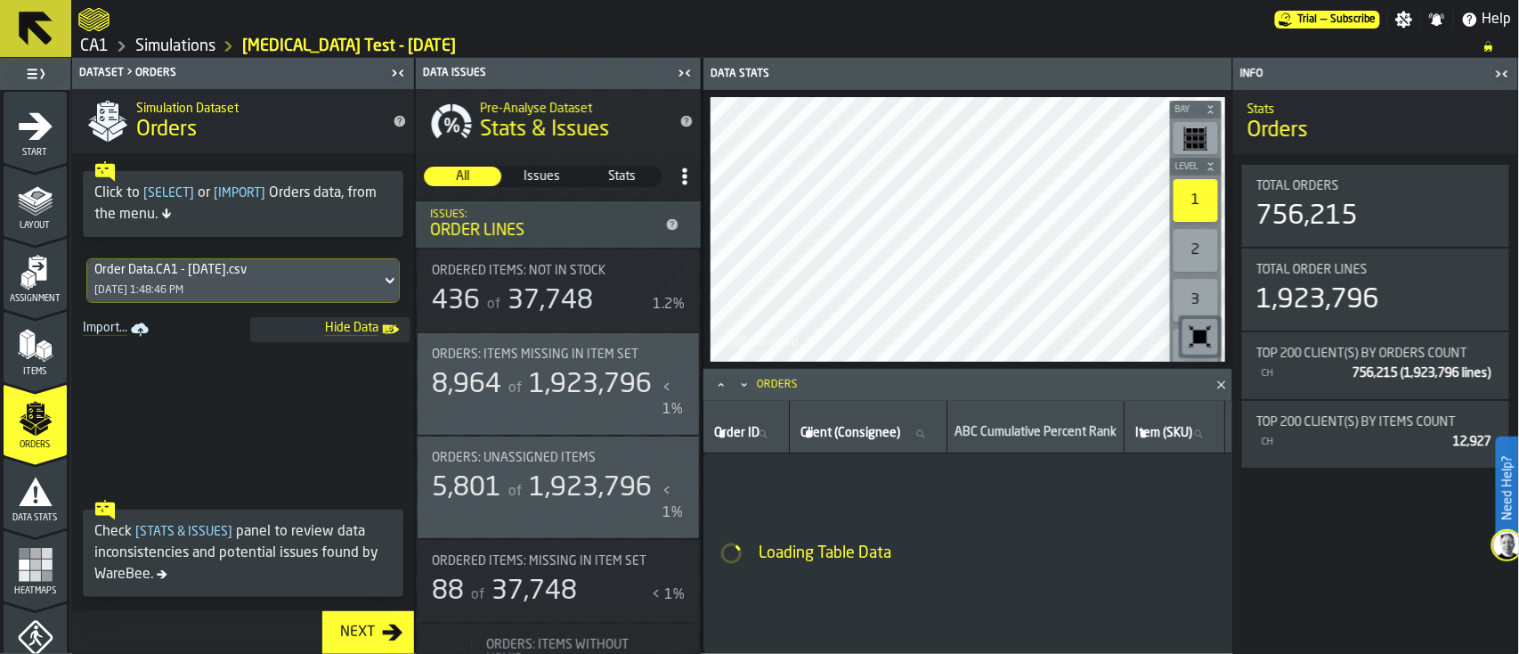
drag, startPoint x: 1355, startPoint y: 289, endPoint x: 1239, endPoint y: 410, distance: 167.5
click at [1139, 410] on div "Total Orders 756,215 Total Order Lines 1,923,796 Top 200 client(s) by Orders co…" at bounding box center [1375, 316] width 285 height 324
click at [381, 274] on icon at bounding box center [390, 280] width 18 height 21
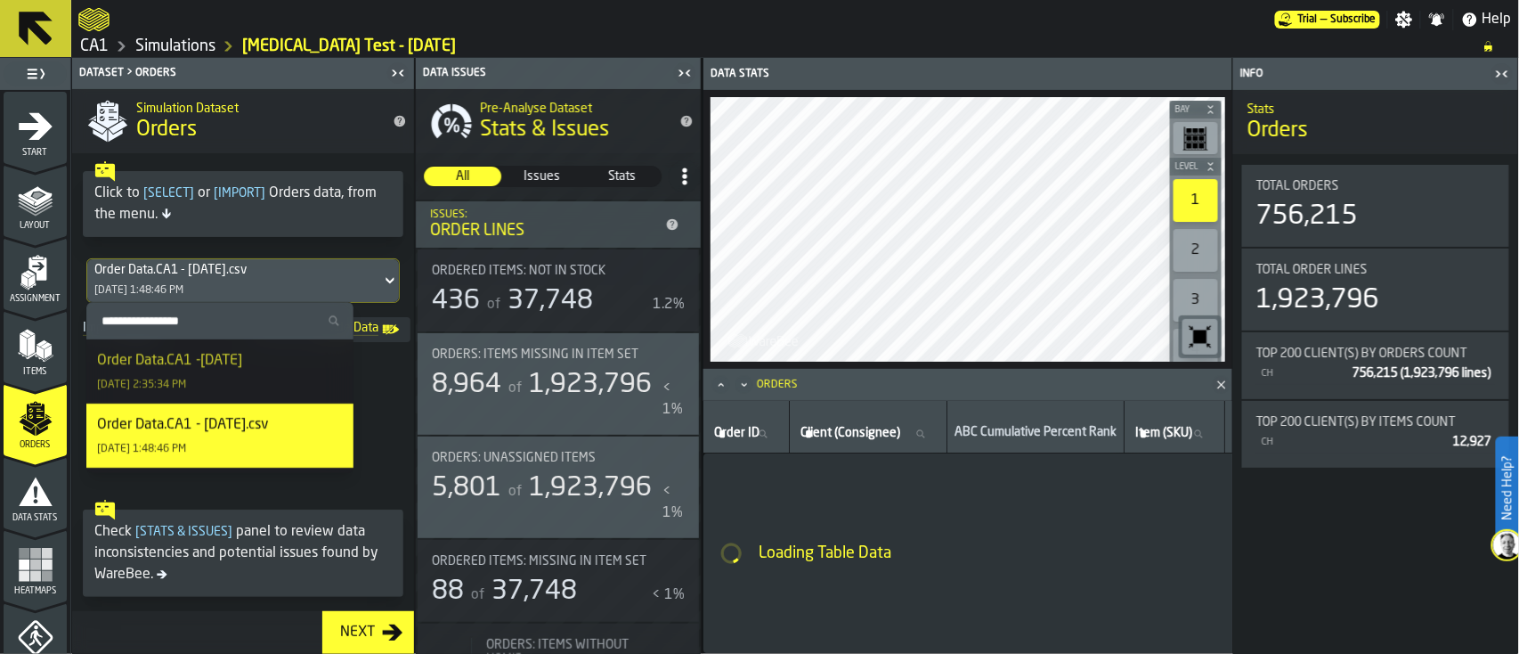
click at [372, 481] on span at bounding box center [243, 417] width 342 height 150
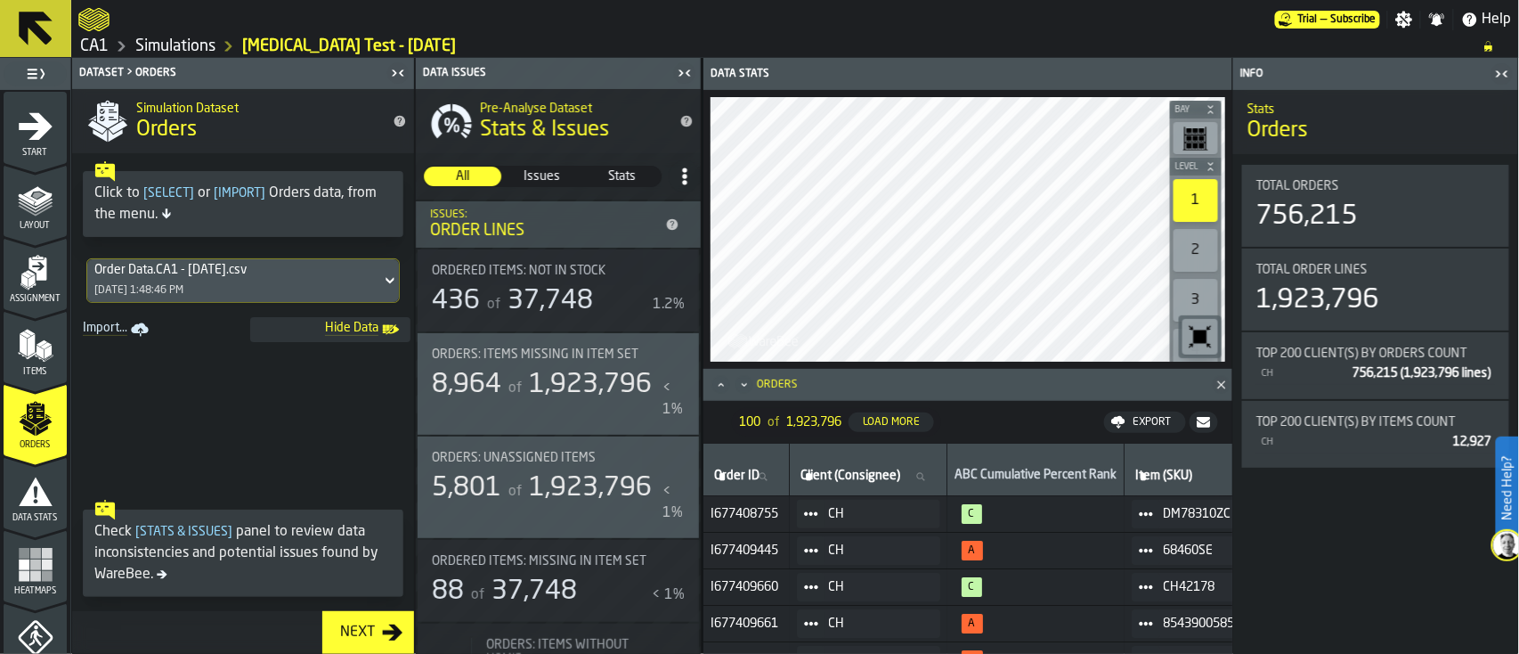
click at [1139, 71] on icon "button-toggle-Close me" at bounding box center [1498, 73] width 4 height 6
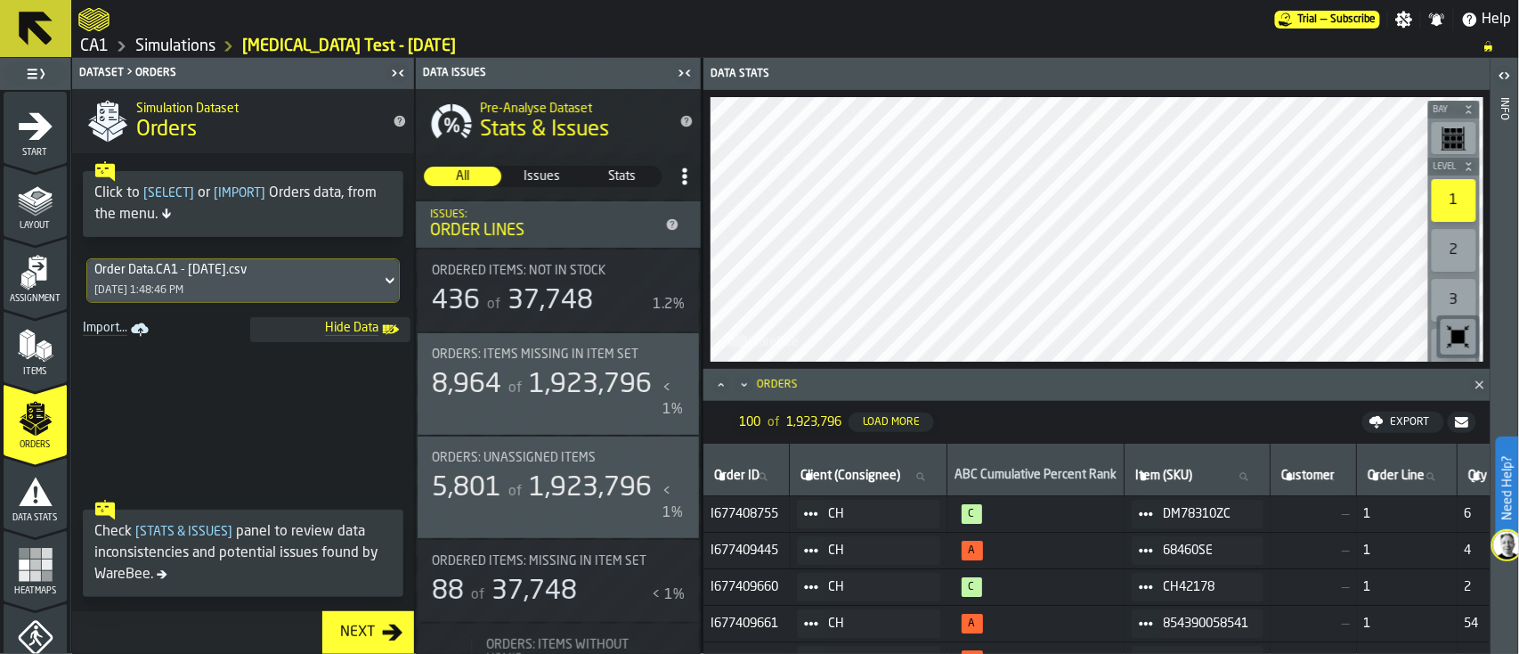
click at [1139, 414] on button "button-" at bounding box center [1462, 421] width 28 height 21
click at [40, 32] on icon at bounding box center [36, 29] width 34 height 34
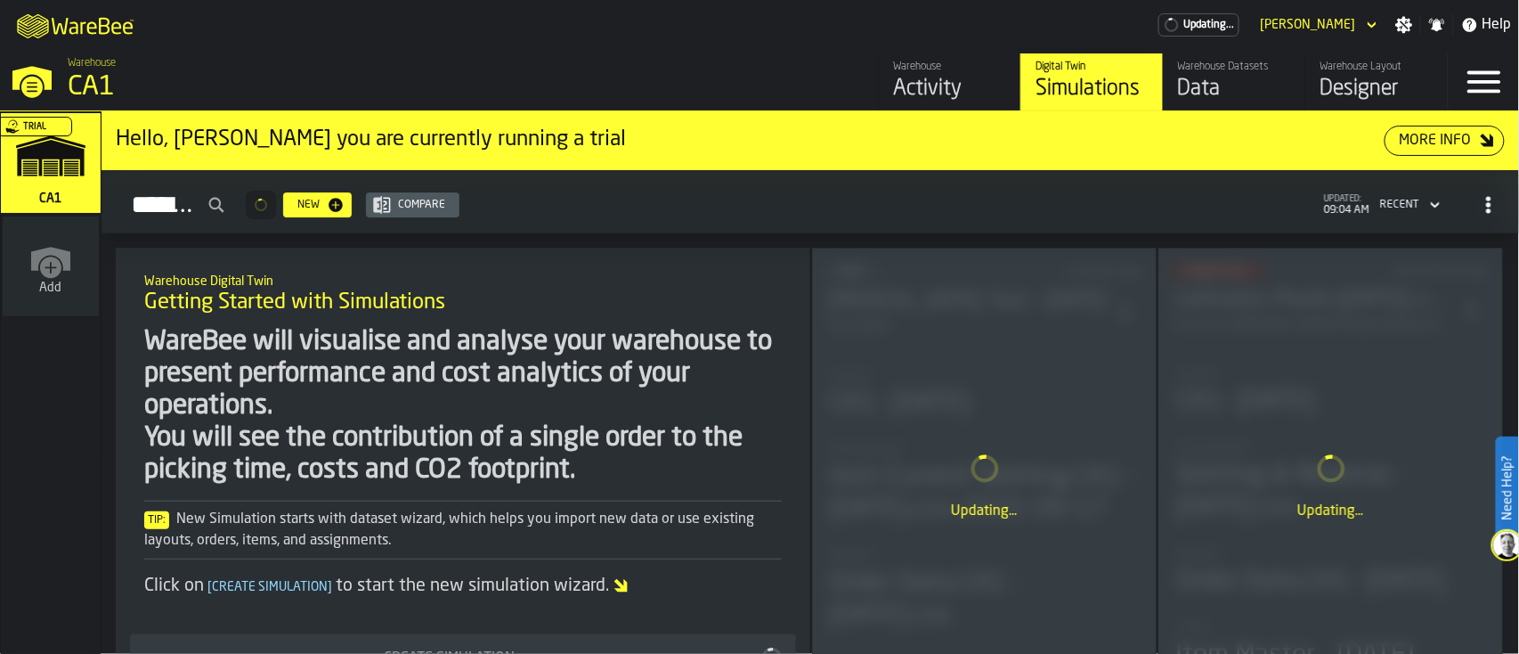
click at [1139, 84] on div "Data" at bounding box center [1234, 89] width 113 height 28
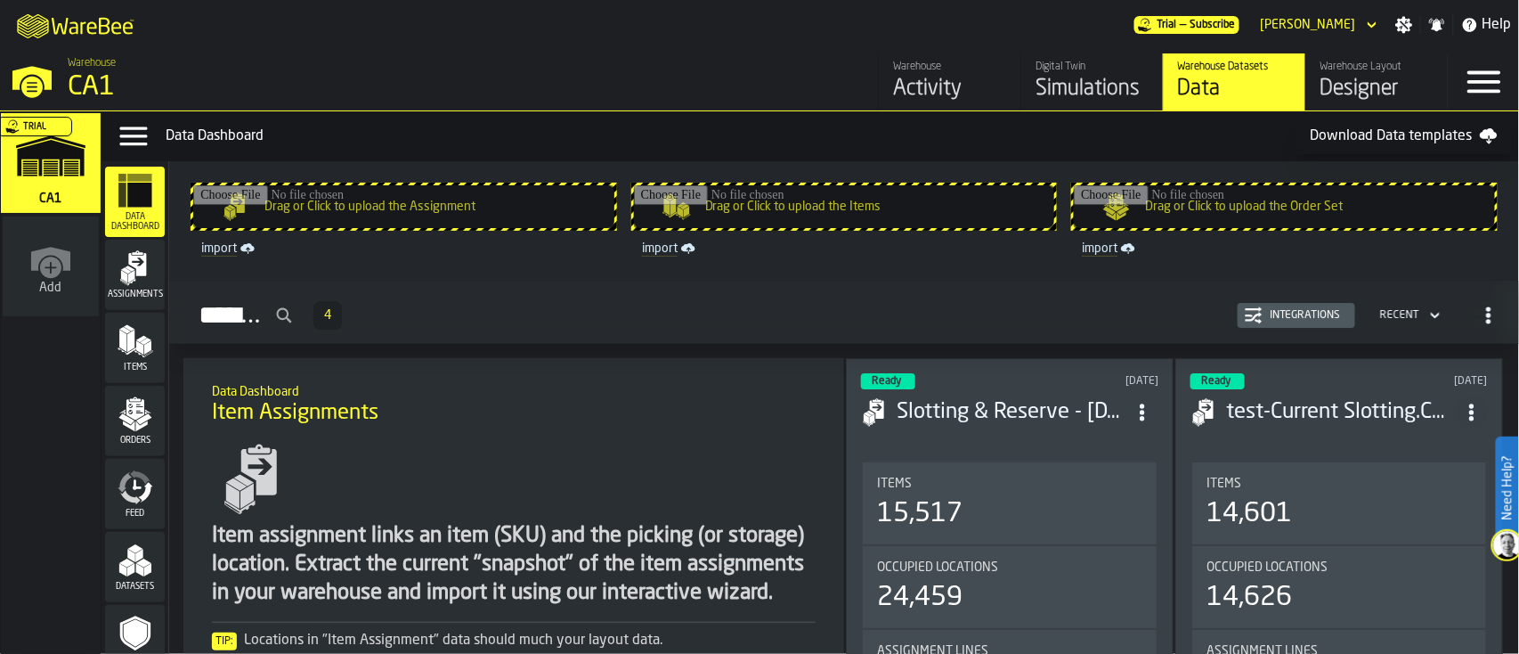
click at [79, 34] on icon "M A K I N G W A R E H O U S E S M O R E EF F I C I E N T" at bounding box center [77, 25] width 132 height 36
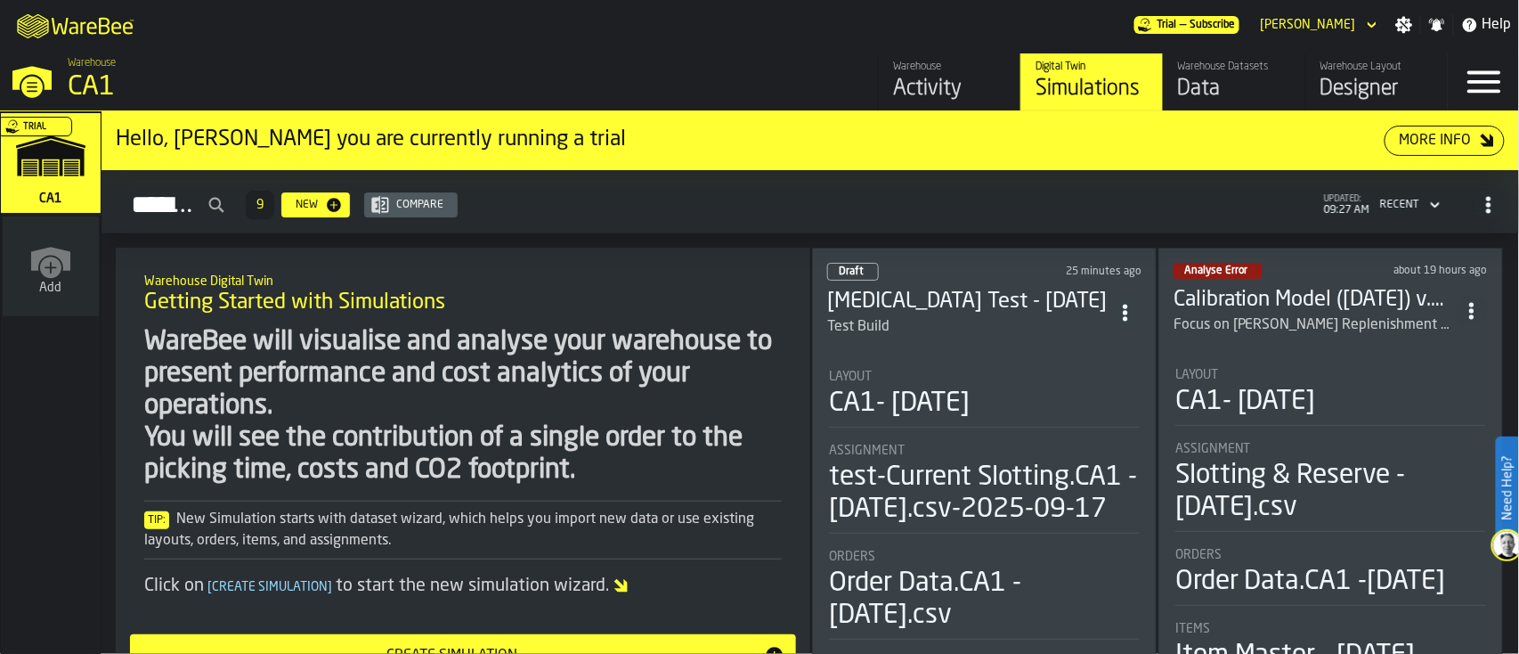
click at [1020, 316] on div "Test Build" at bounding box center [968, 326] width 282 height 21
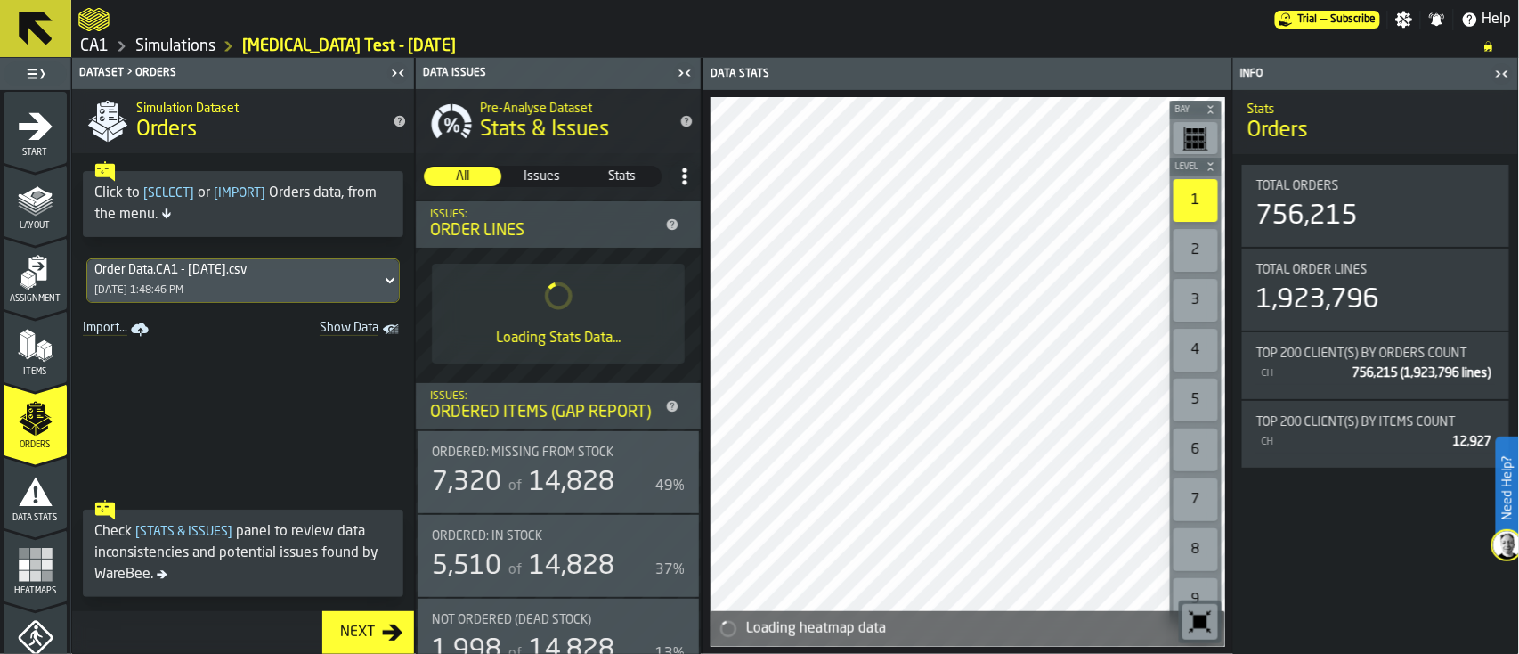
click at [9, 281] on div "Assignment" at bounding box center [35, 279] width 63 height 49
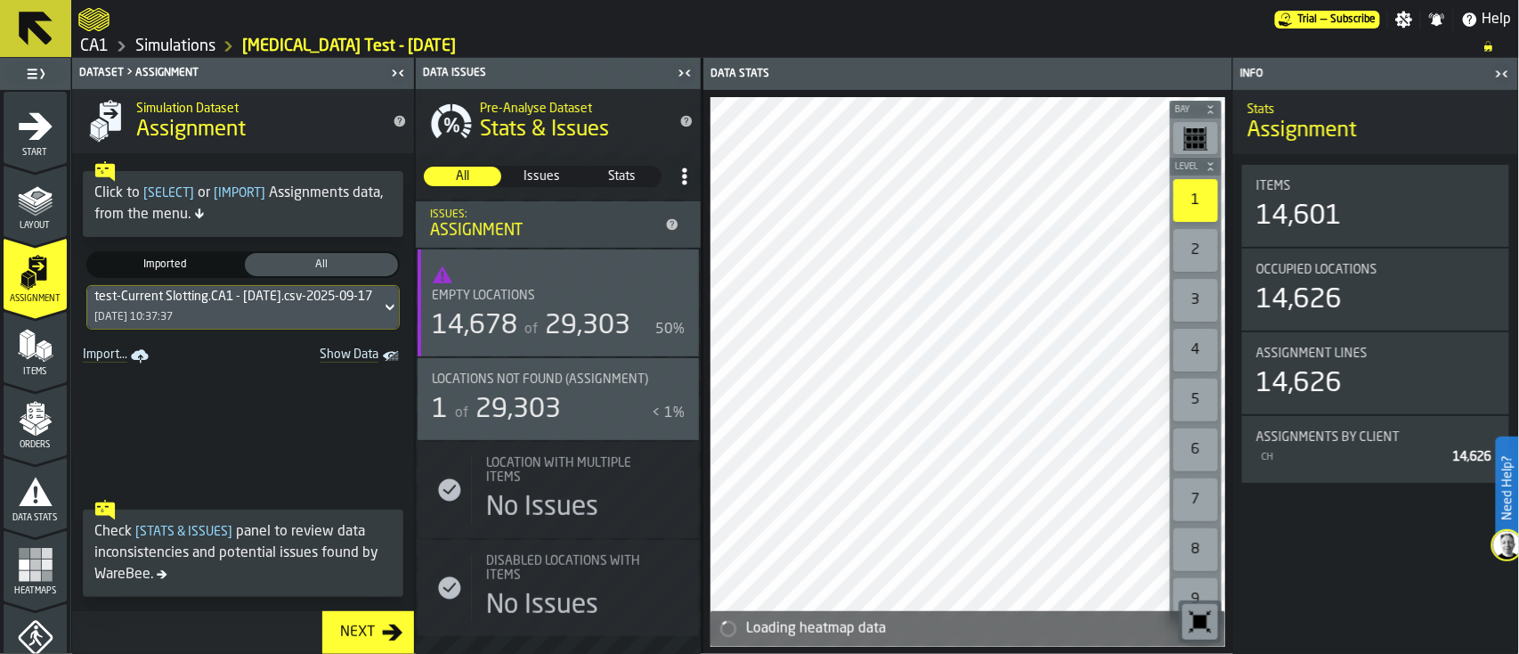
click at [0, 0] on icon "Show Data" at bounding box center [0, 0] width 0 height 0
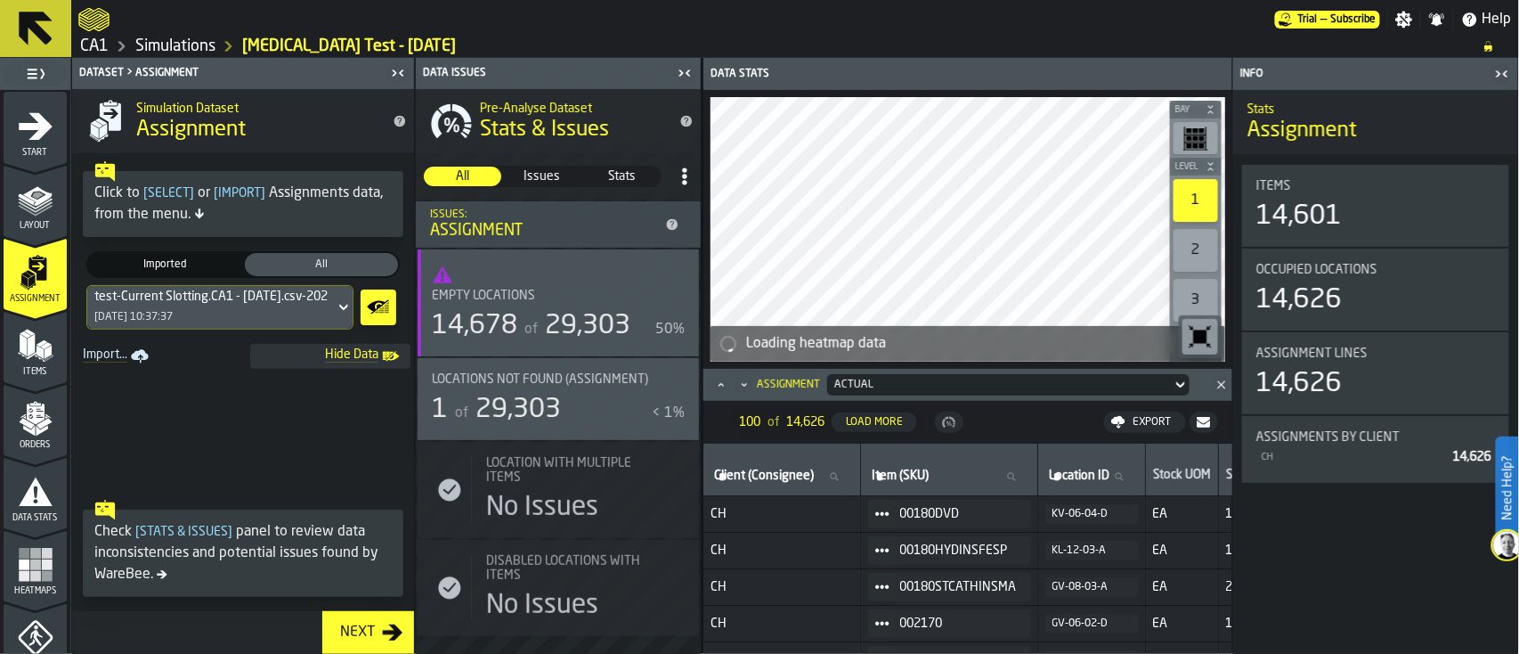
click at [343, 305] on icon at bounding box center [344, 307] width 18 height 21
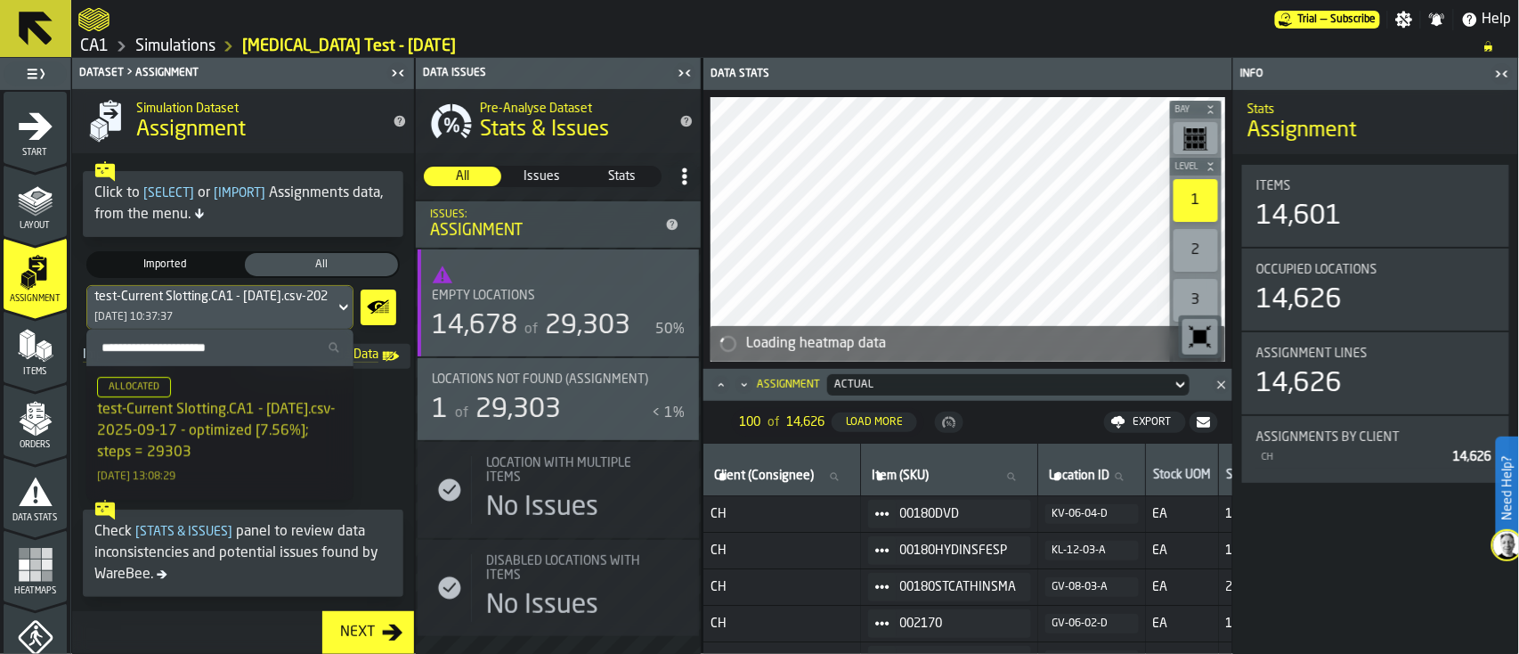
drag, startPoint x: 354, startPoint y: 354, endPoint x: 360, endPoint y: 395, distance: 41.3
click at [360, 395] on div "Simulation Dataset Assignment Click to [ Select ] or [ Import ] Assignments dat…" at bounding box center [243, 371] width 342 height 565
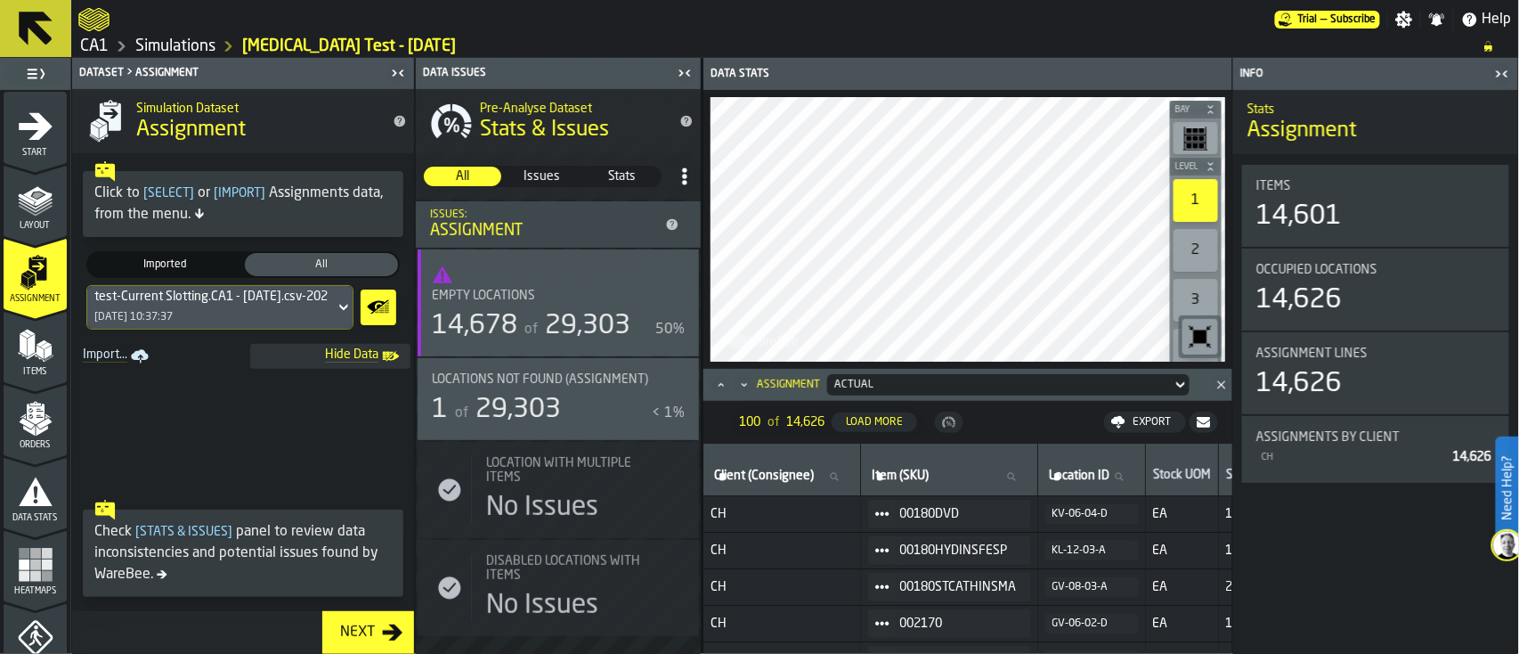
click at [183, 258] on span "Imported" at bounding box center [165, 264] width 146 height 16
click at [351, 303] on icon at bounding box center [344, 307] width 18 height 21
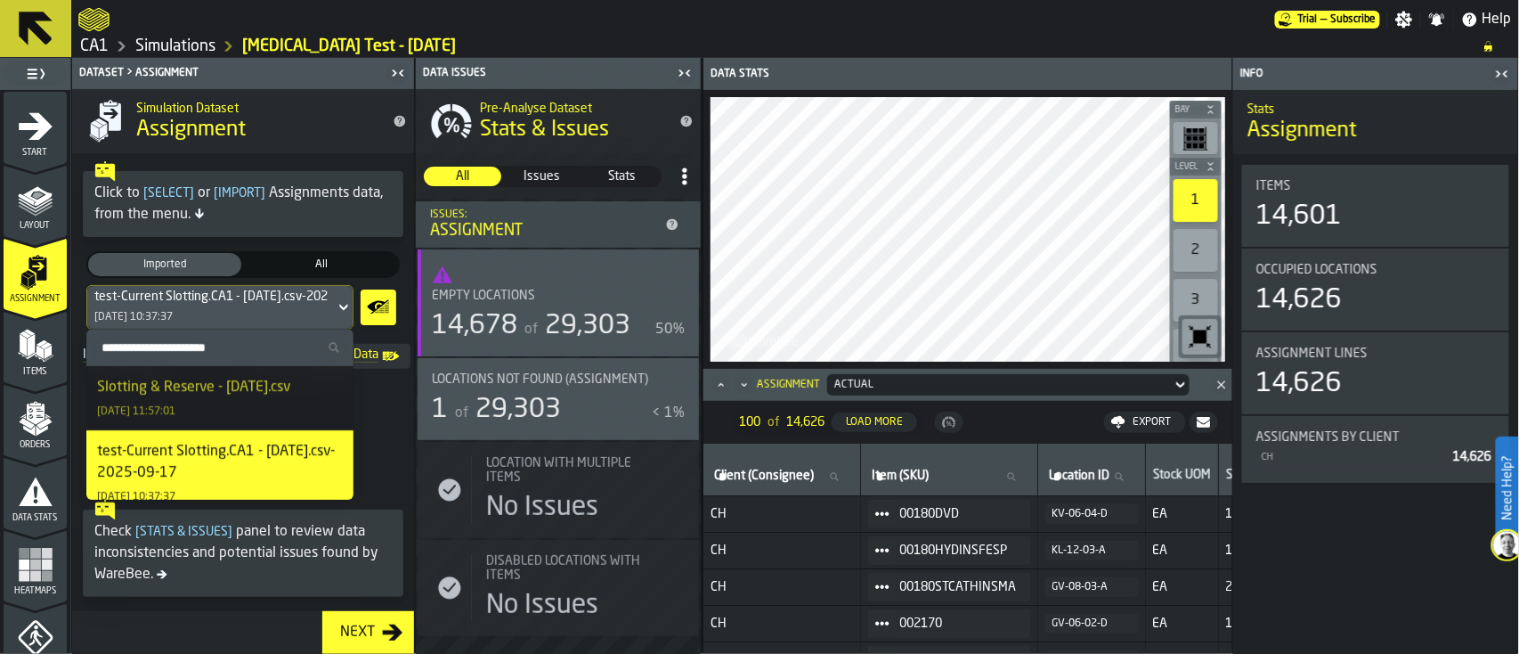
click at [354, 356] on span "Hide Data" at bounding box center [317, 356] width 121 height 18
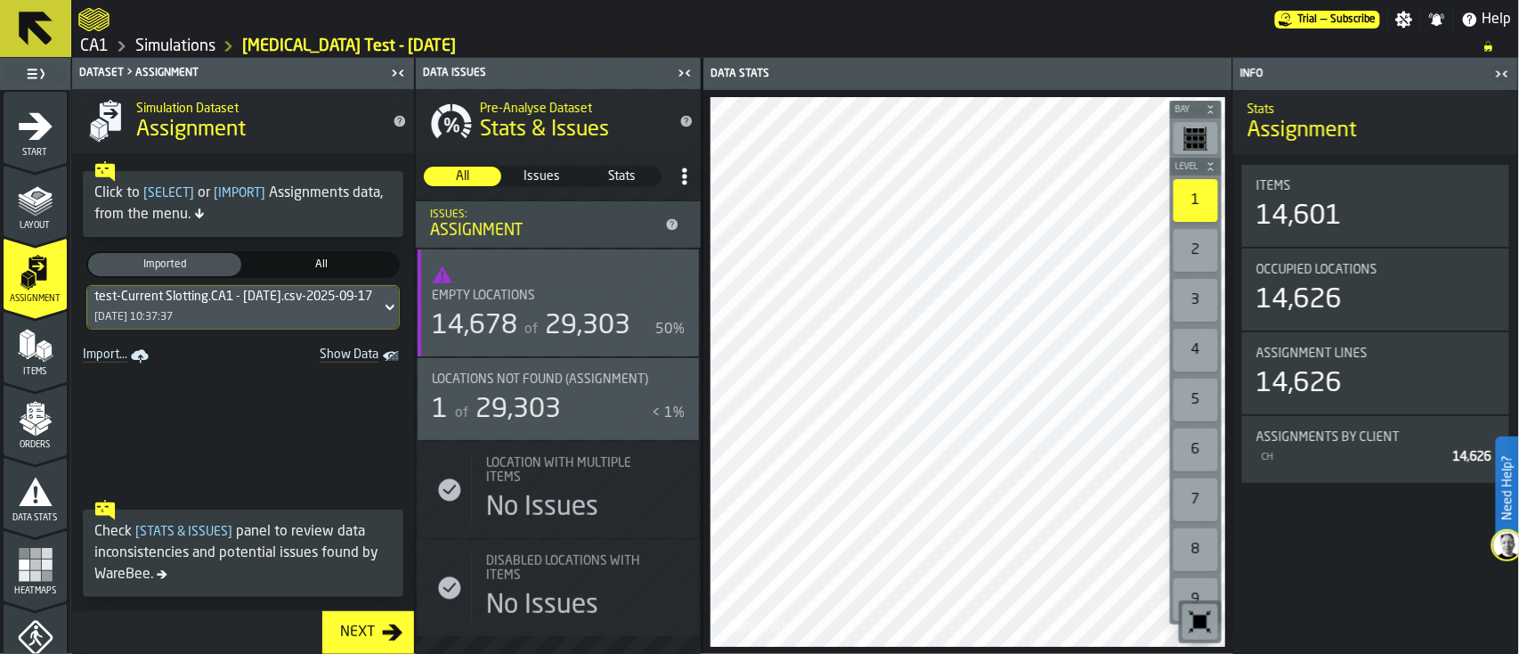
click at [381, 305] on icon at bounding box center [390, 307] width 18 height 21
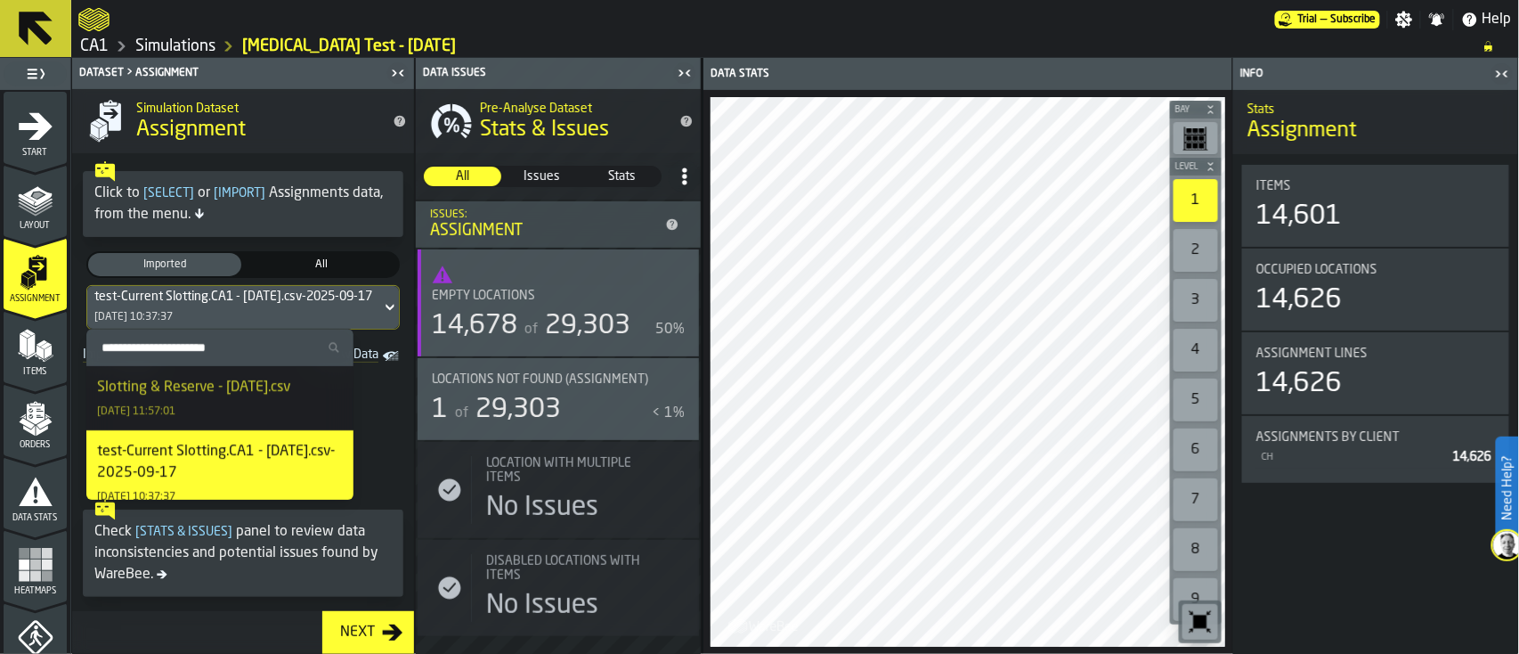
scroll to position [201, 0]
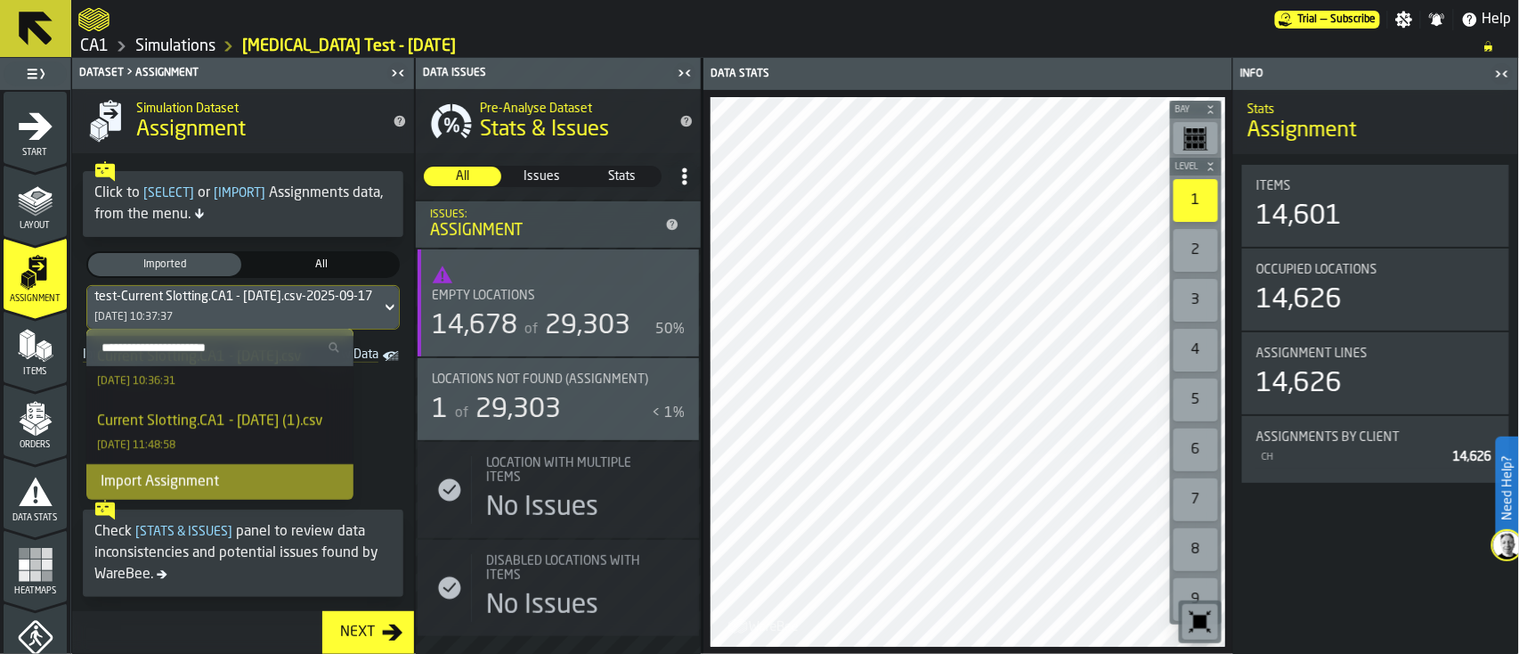
click at [183, 476] on div "Import Assignment" at bounding box center [219, 482] width 267 height 36
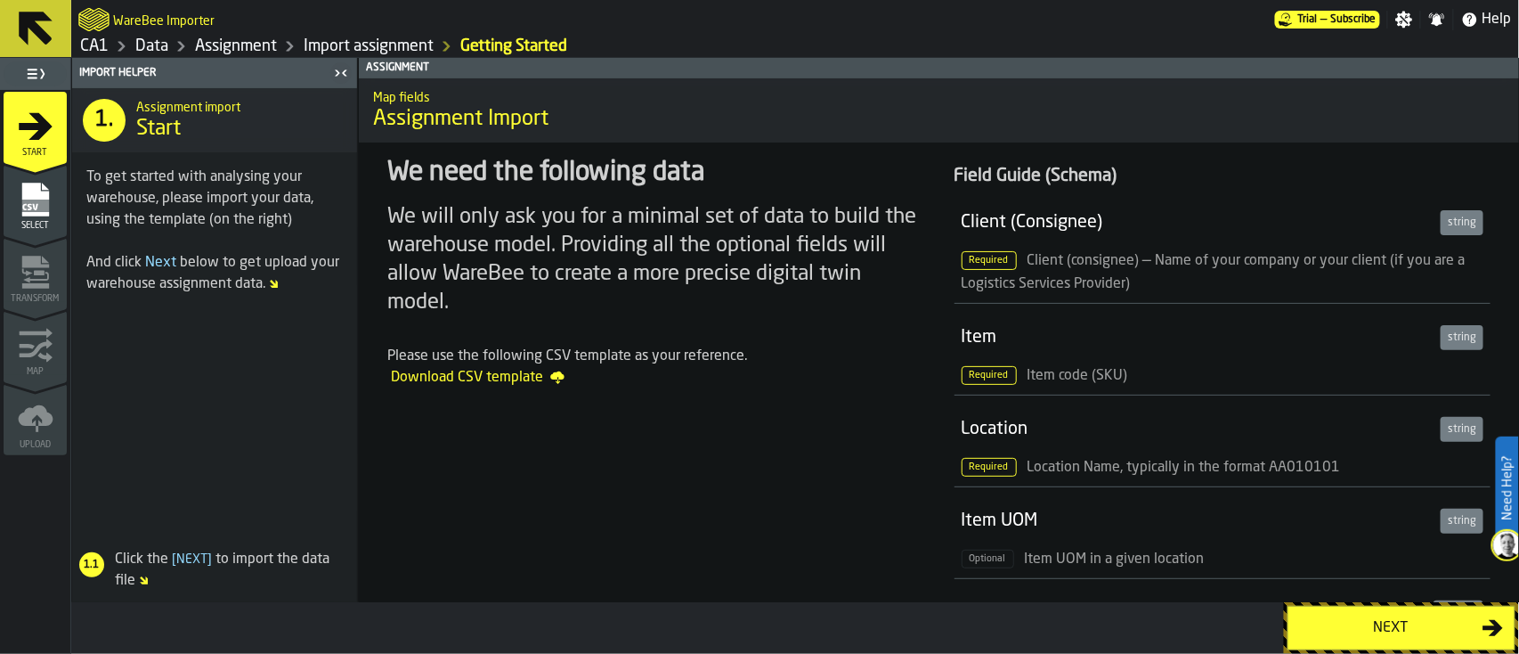
click at [1139, 490] on div "Next" at bounding box center [1390, 627] width 183 height 21
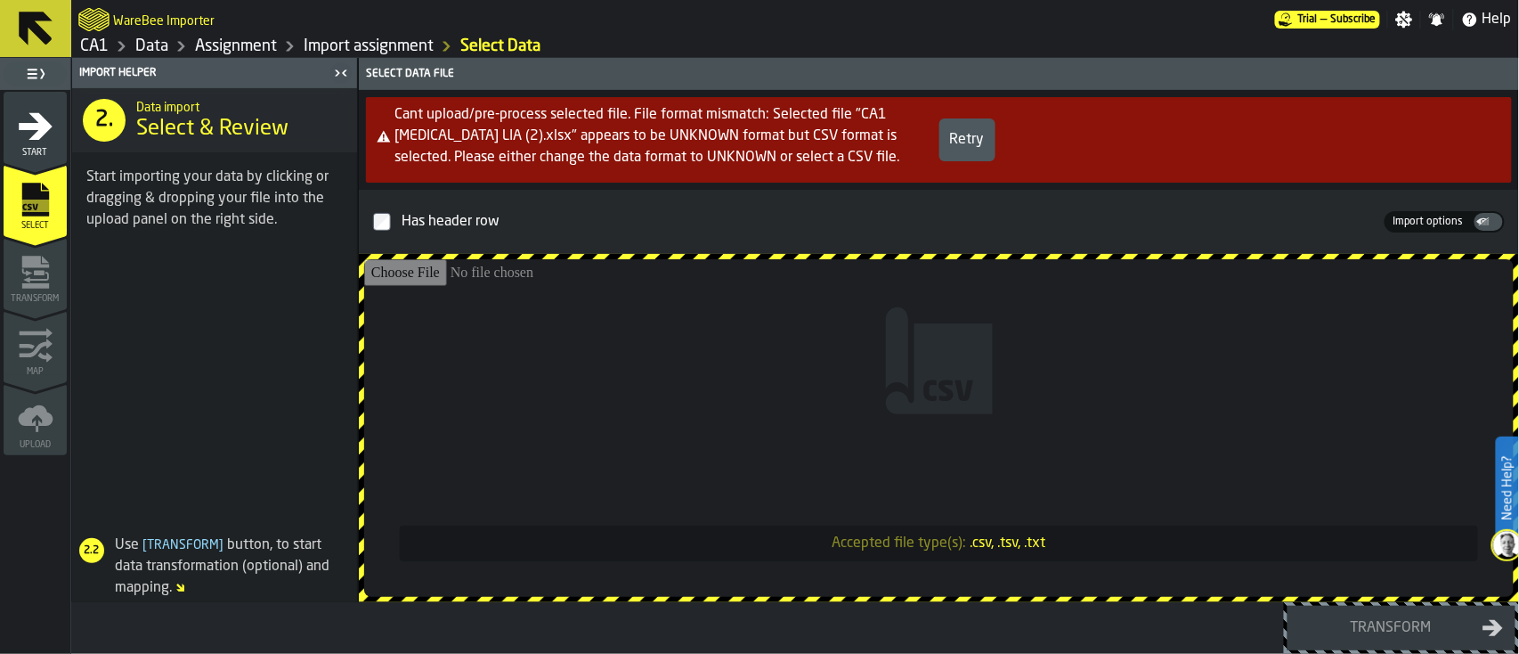
click at [1139, 356] on input "Accepted file type(s): .csv, .tsv, .txt" at bounding box center [939, 427] width 1150 height 337
type input "**********"
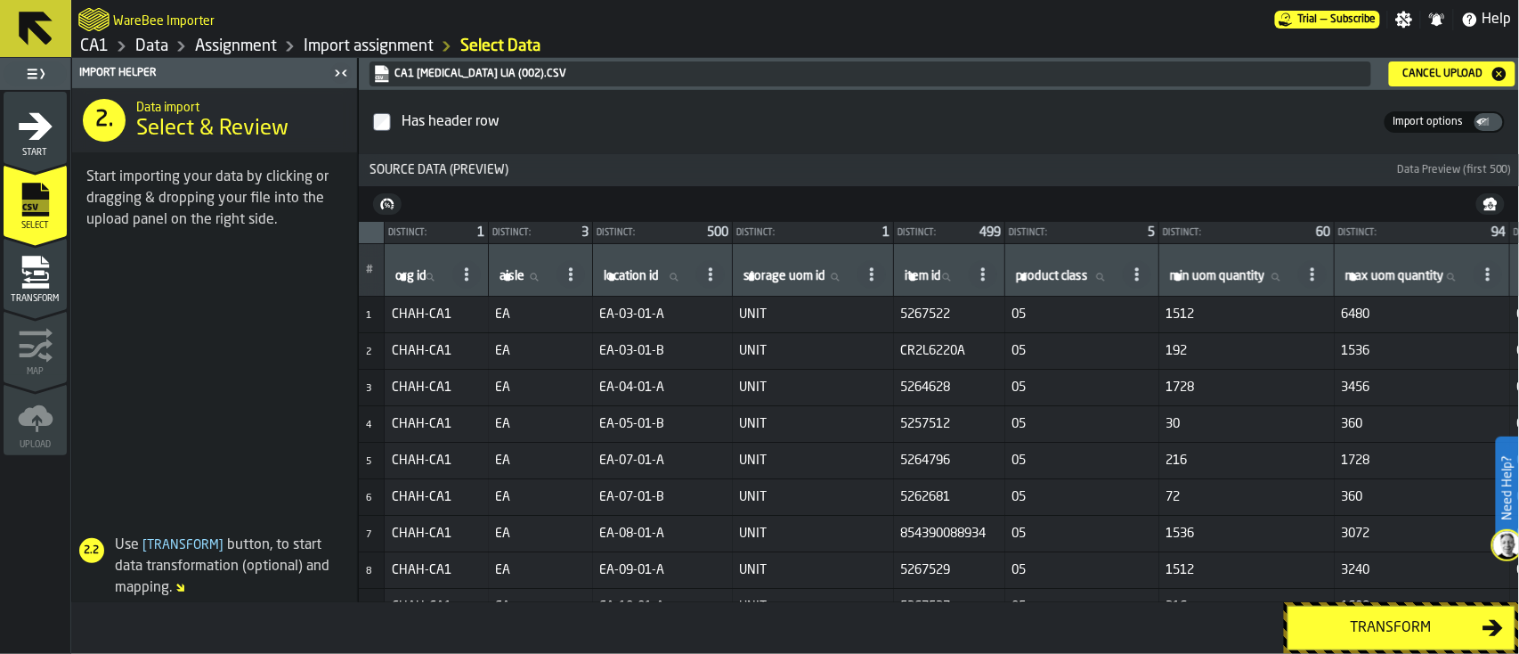
click at [1139, 490] on div "Transform" at bounding box center [1390, 627] width 183 height 21
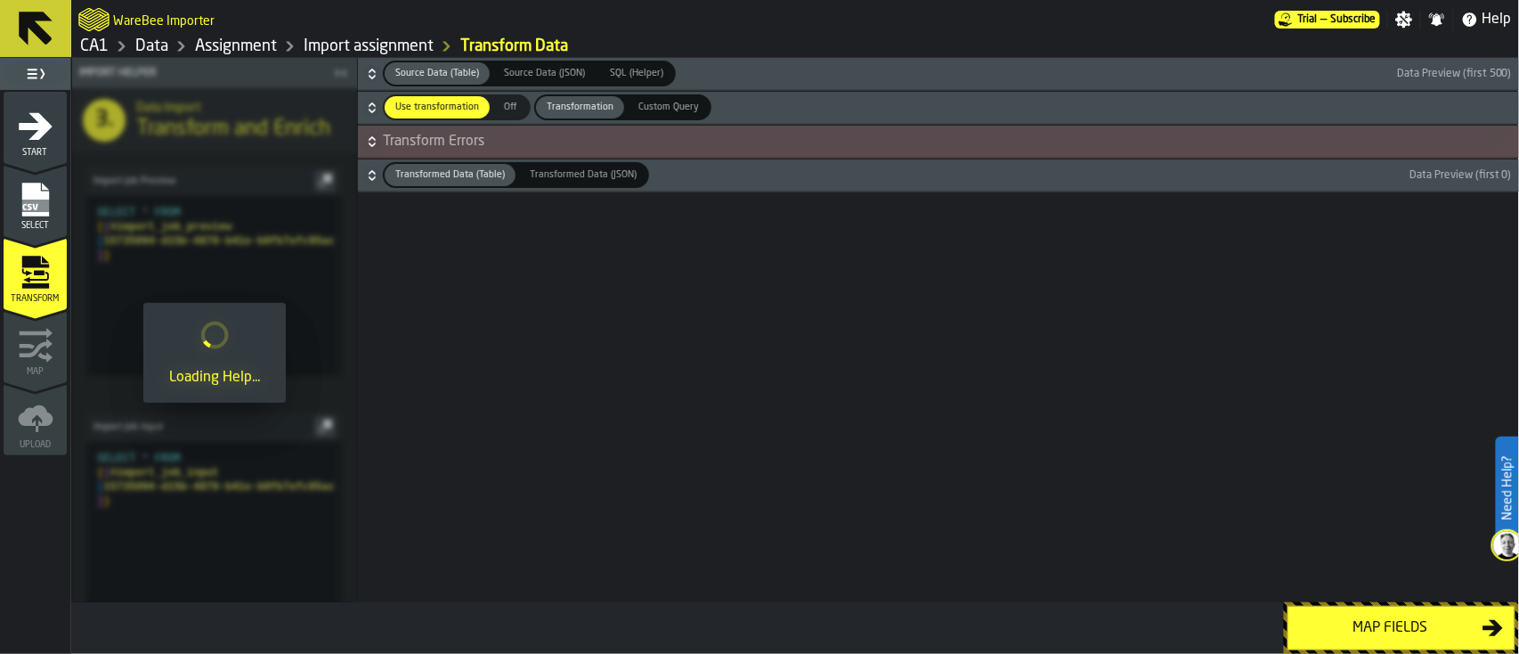
click at [1139, 490] on div "Map fields" at bounding box center [1390, 627] width 183 height 21
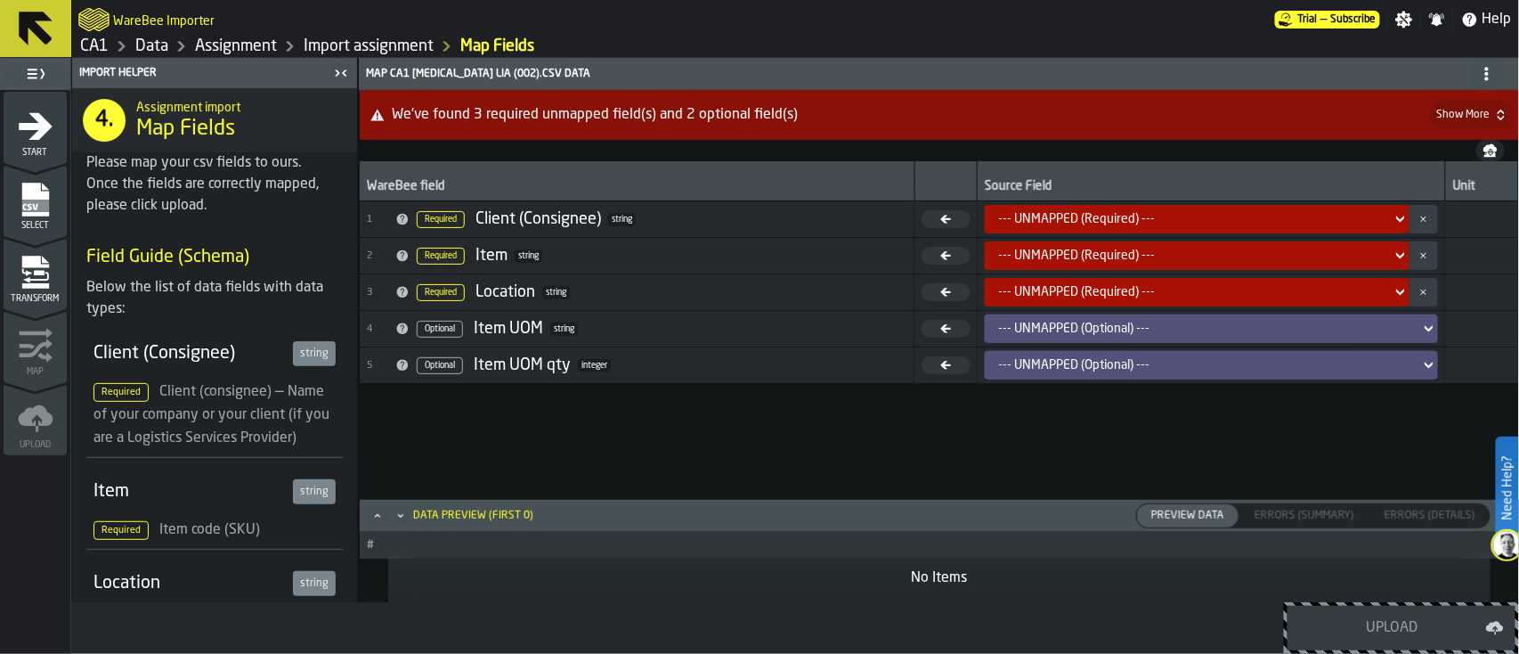
click at [1139, 210] on icon at bounding box center [1401, 218] width 18 height 21
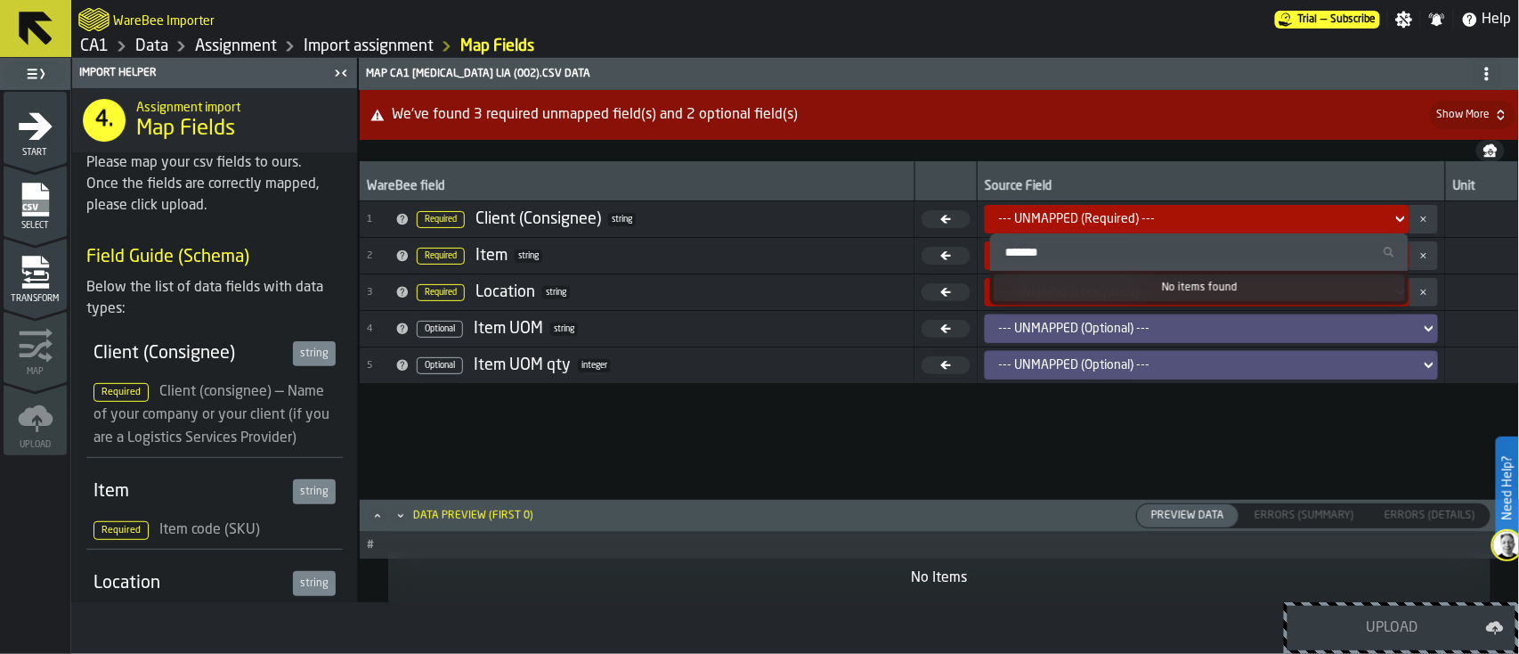
click at [895, 167] on div "WareBee field" at bounding box center [637, 181] width 541 height 32
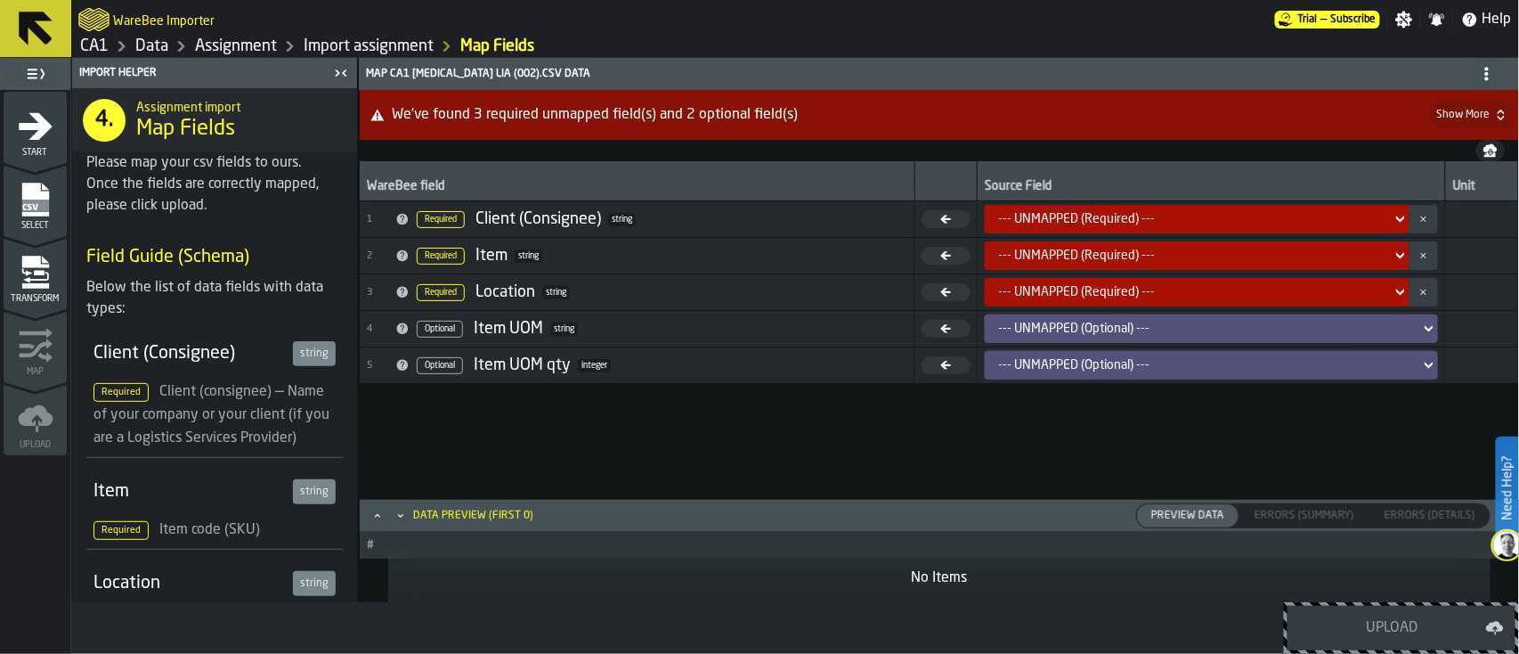
click at [1139, 246] on div "--- UNMAPPED (Required) ---" at bounding box center [1192, 255] width 400 height 21
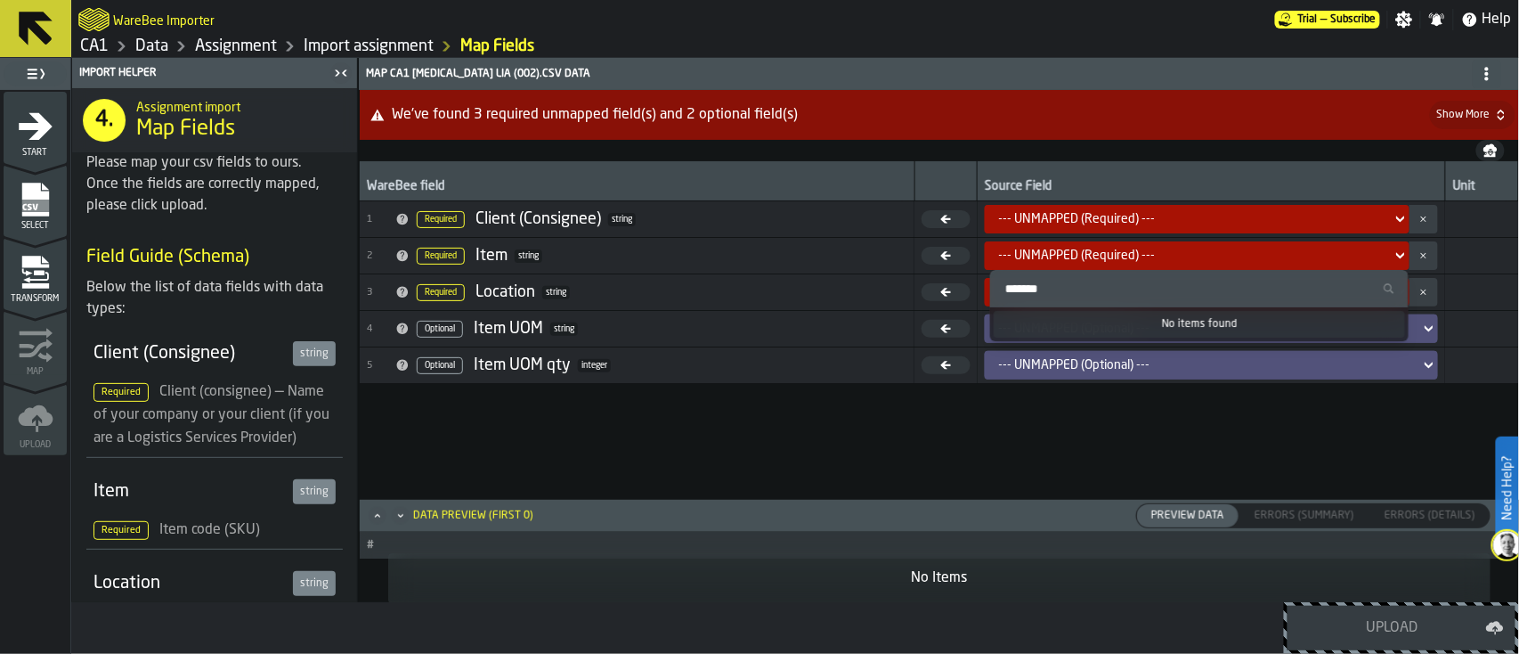
click at [1139, 246] on div "--- UNMAPPED (Required) ---" at bounding box center [1192, 255] width 400 height 21
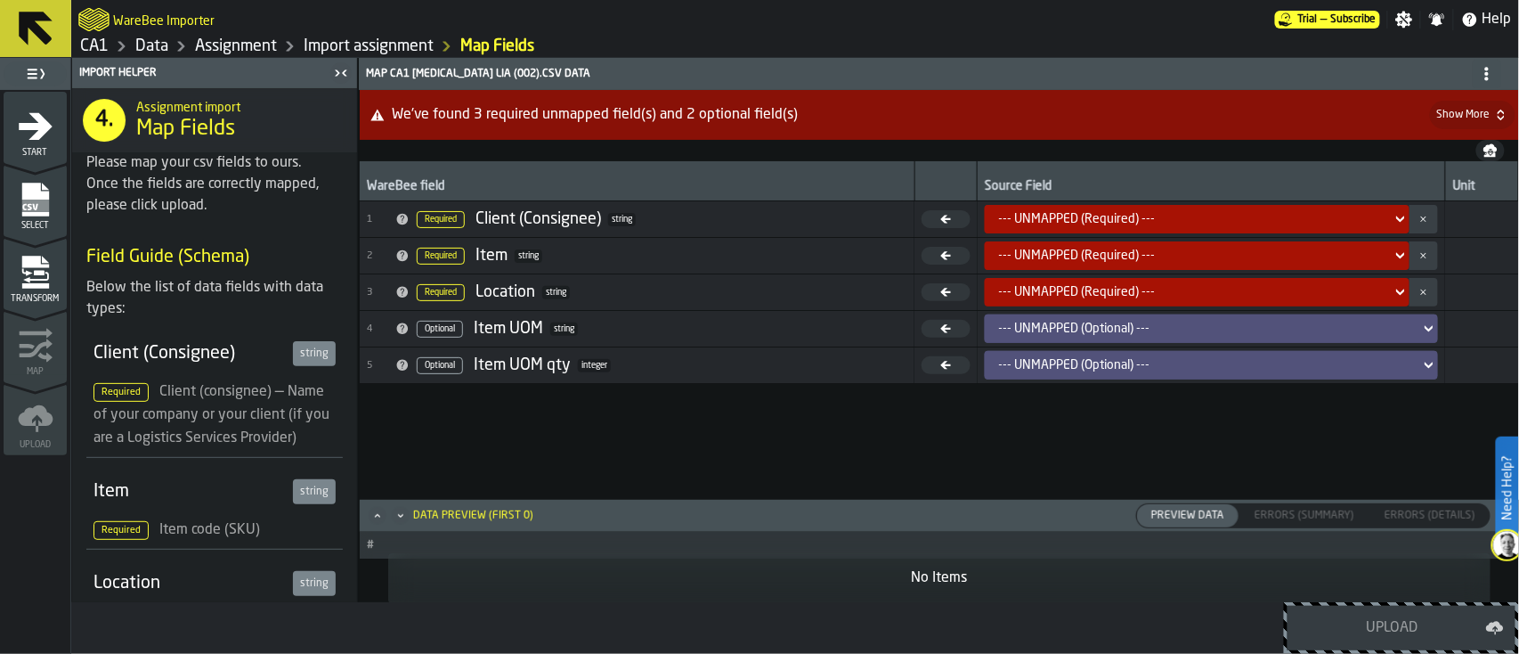
click at [1139, 289] on div "--- UNMAPPED (Required) ---" at bounding box center [1192, 292] width 386 height 14
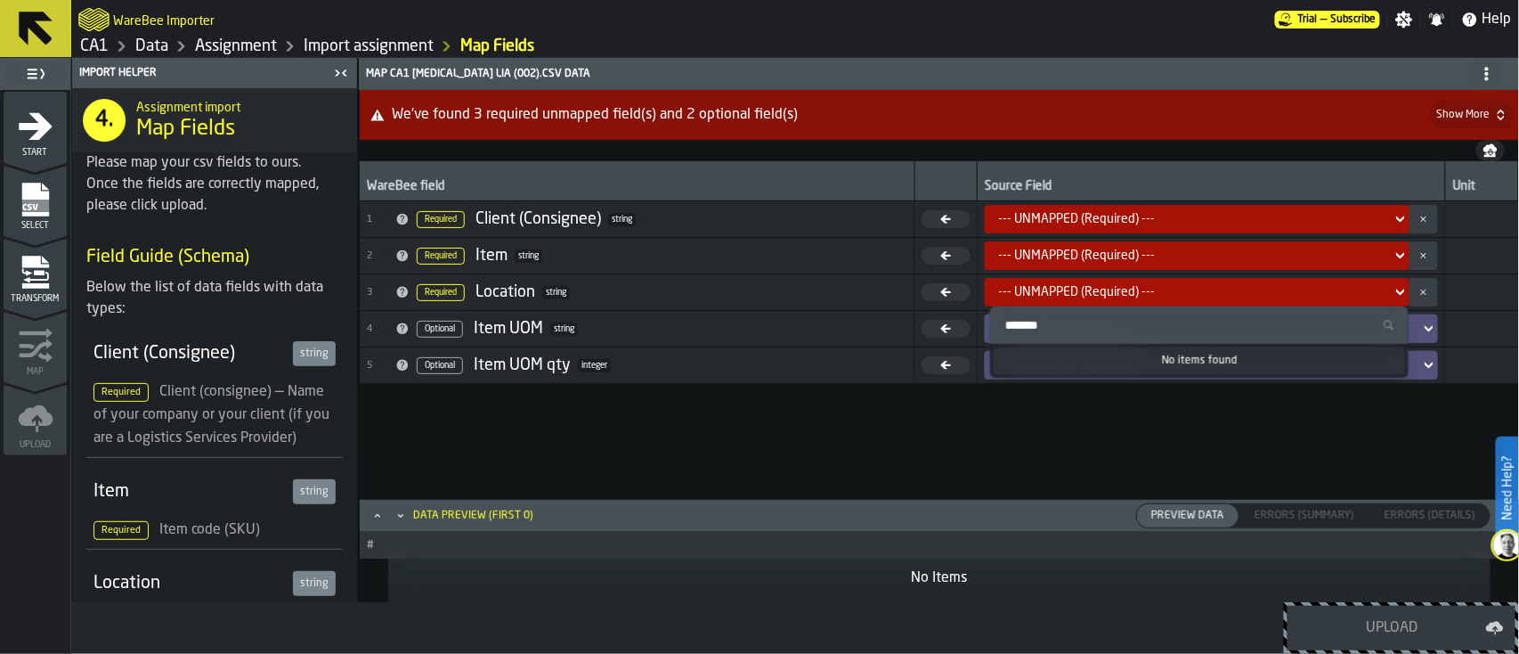
click at [1139, 289] on div "--- UNMAPPED (Required) ---" at bounding box center [1192, 292] width 386 height 14
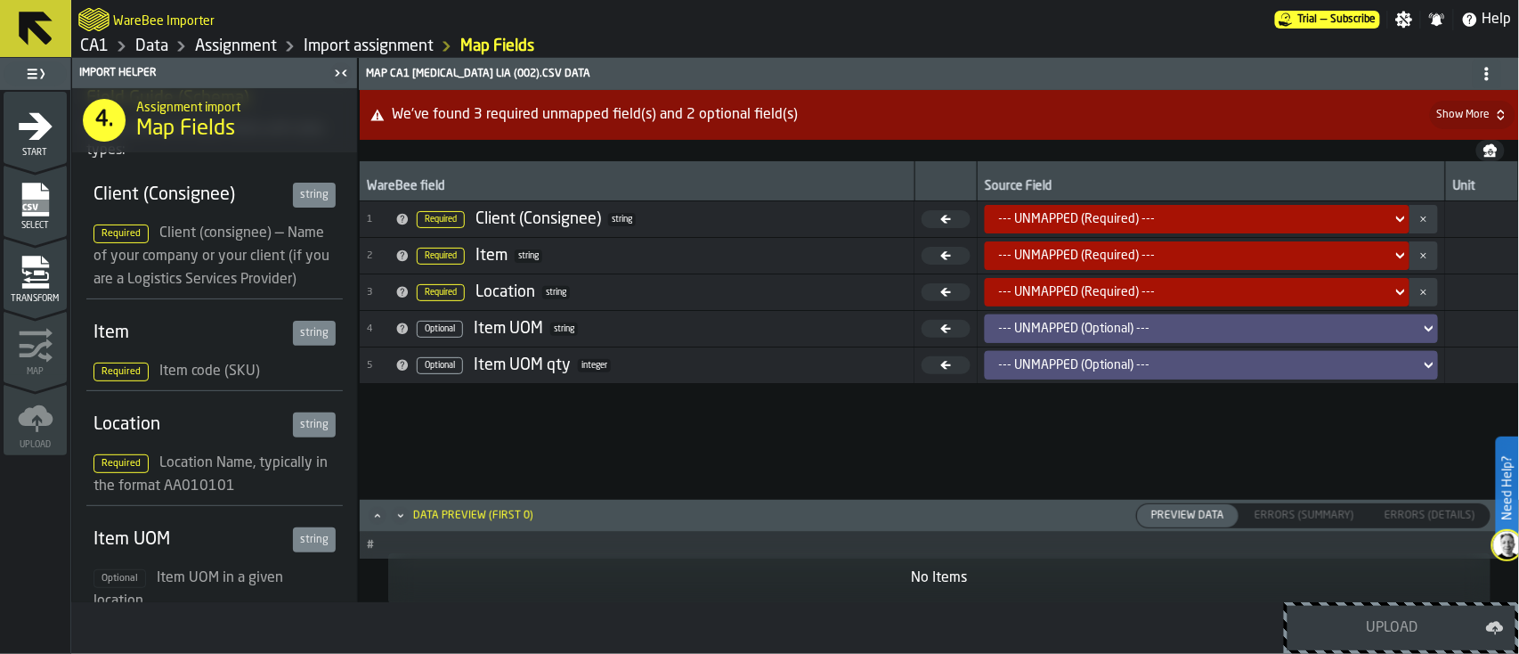
scroll to position [142, 0]
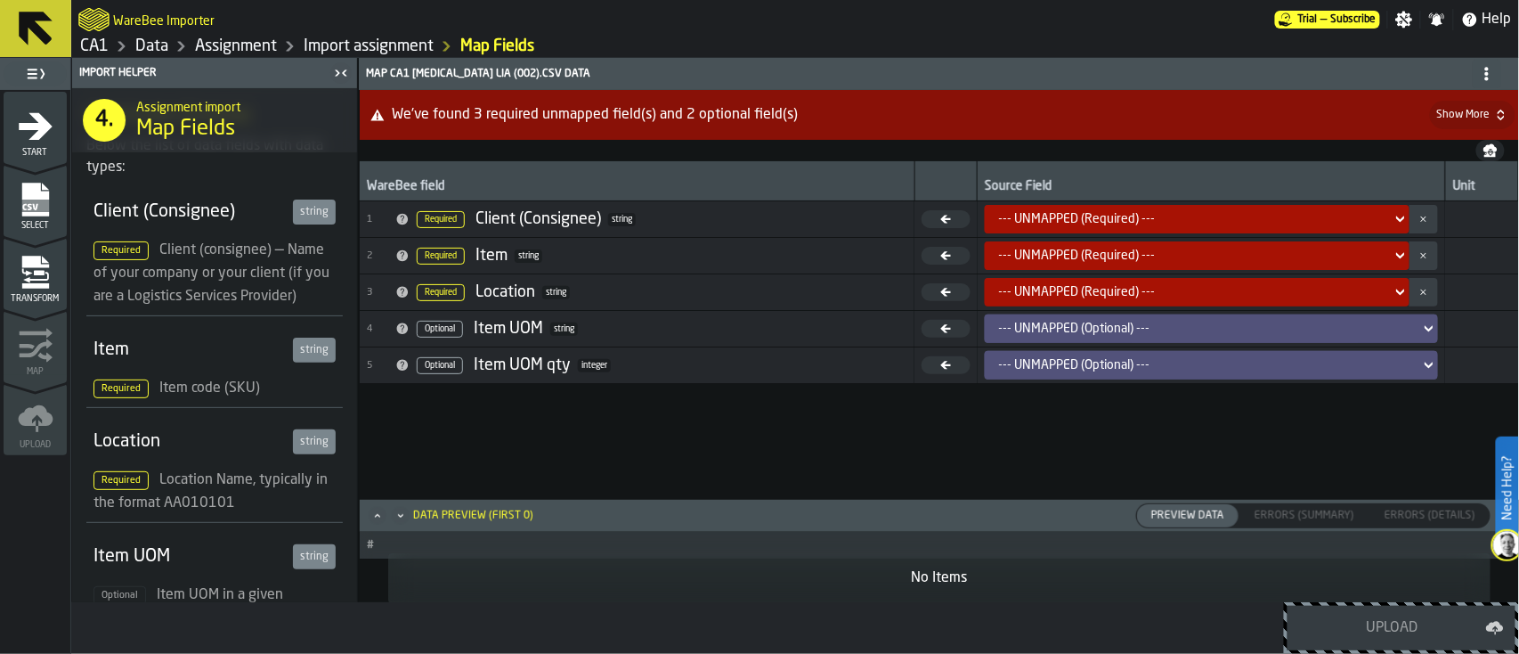
click at [110, 241] on span "Required" at bounding box center [120, 250] width 55 height 19
click at [951, 218] on icon at bounding box center [946, 219] width 10 height 8
click at [1090, 214] on div "--- UNMAPPED (Required) ---" at bounding box center [1192, 219] width 386 height 14
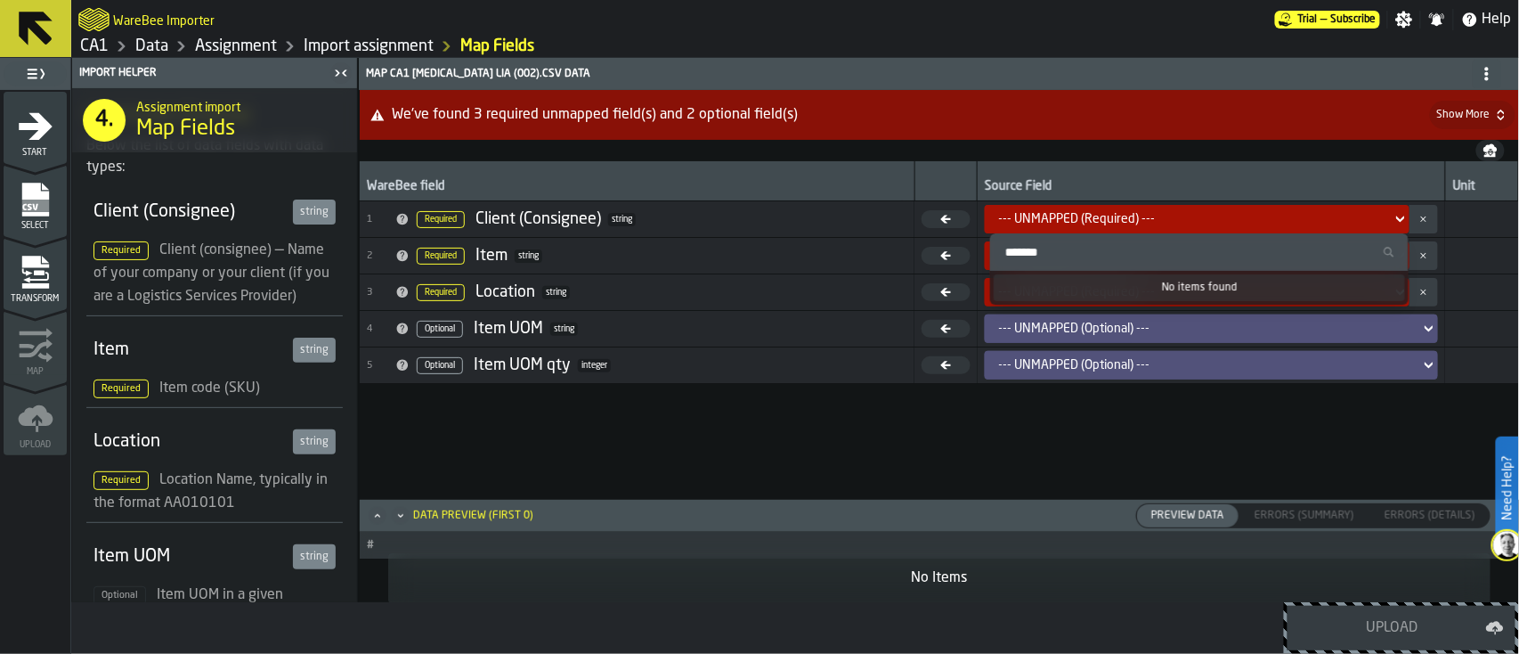
click at [1054, 247] on input "Search" at bounding box center [1199, 251] width 404 height 23
type input "*"
click at [1118, 253] on input "Search" at bounding box center [1199, 251] width 404 height 23
type input "**********"
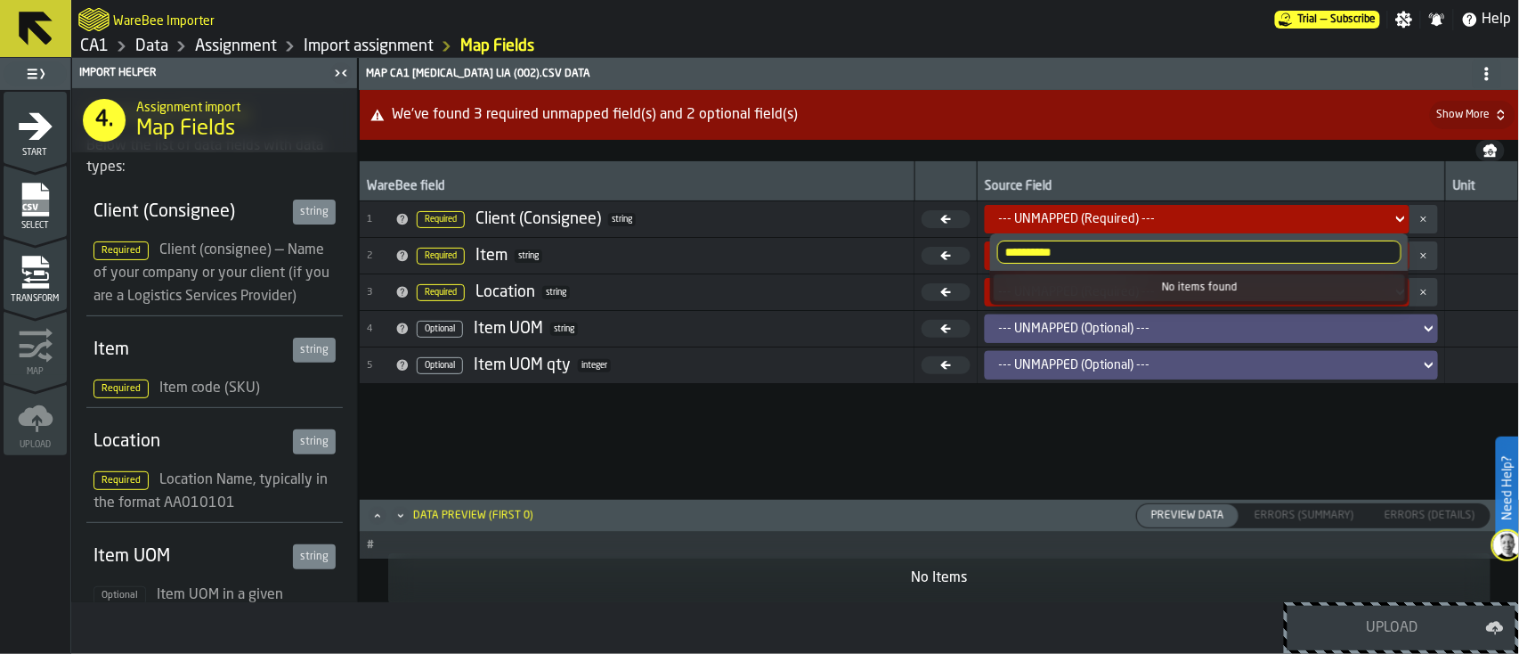
click at [1139, 228] on td at bounding box center [1481, 219] width 73 height 37
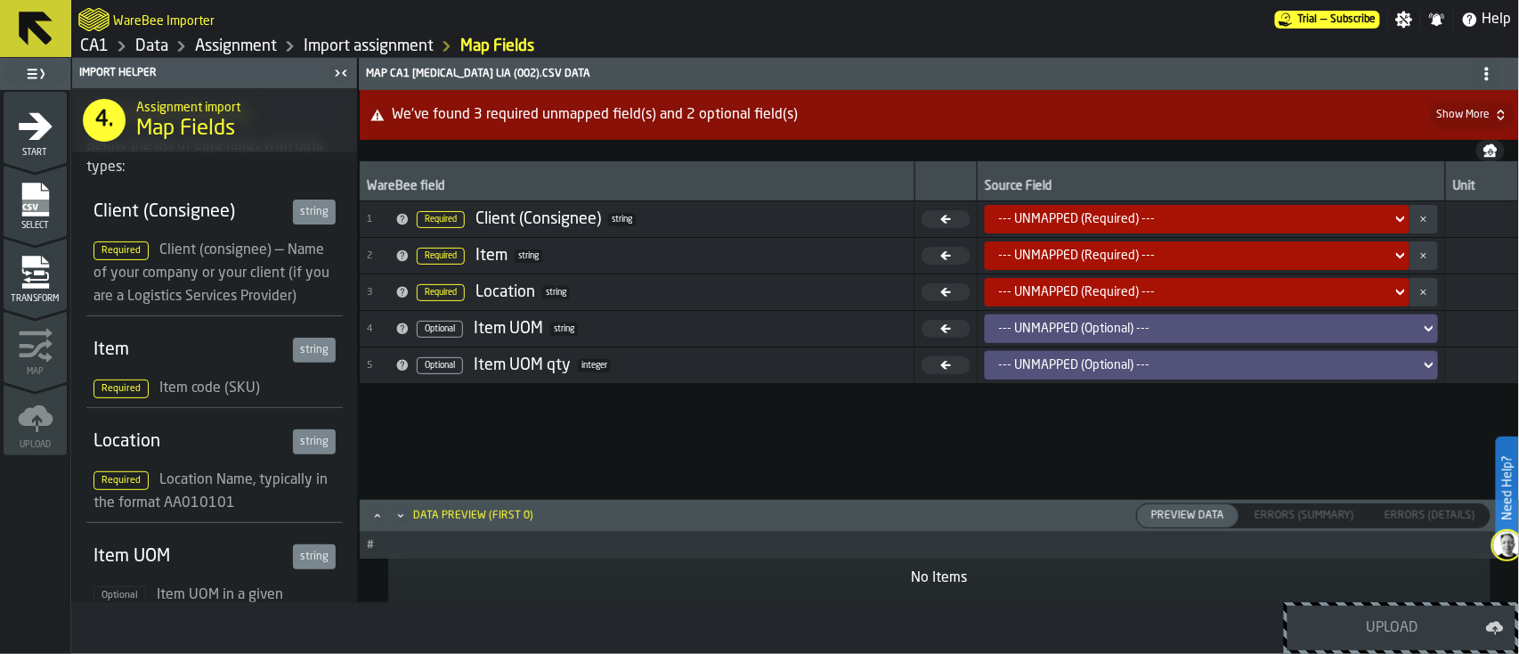
click at [1139, 203] on td "--- UNMAPPED (Required) ---" at bounding box center [1211, 219] width 467 height 37
click at [1139, 208] on icon at bounding box center [1401, 218] width 18 height 21
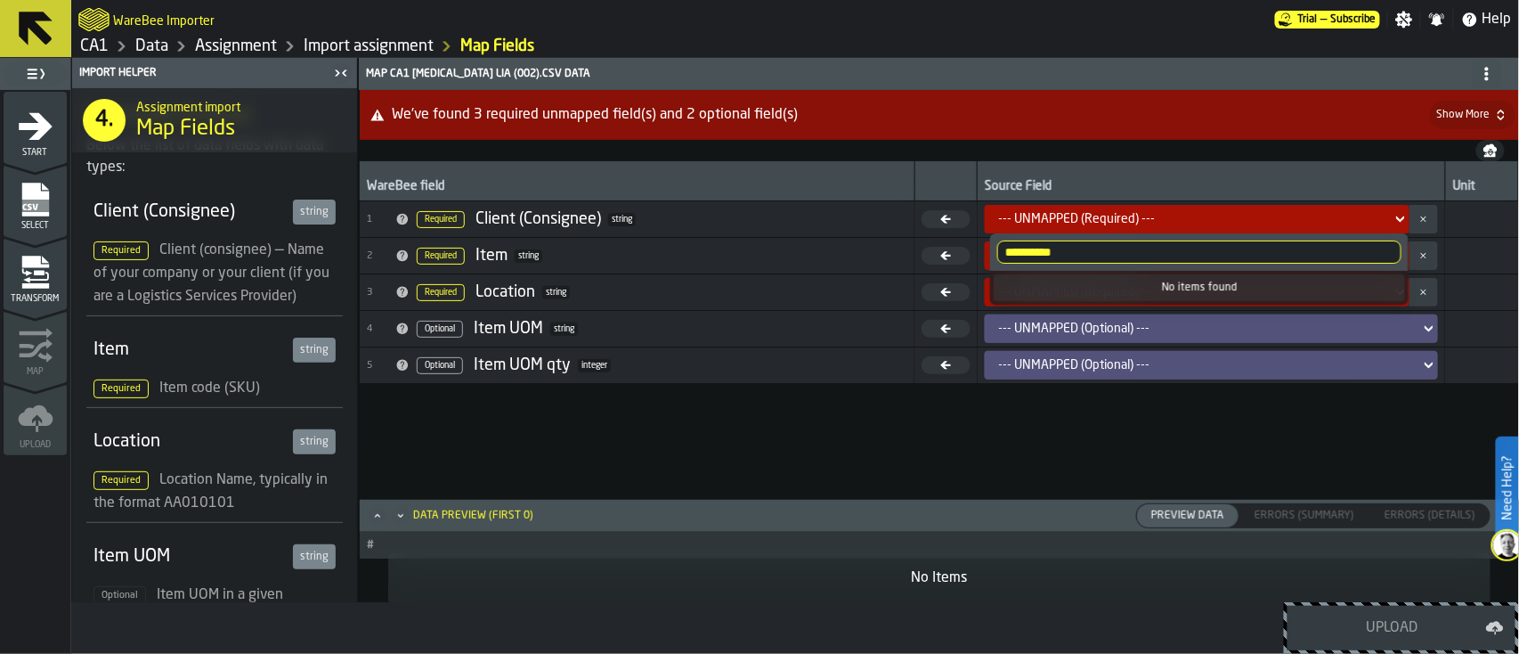
click at [1139, 248] on input "**********" at bounding box center [1199, 251] width 404 height 23
type input "*"
click at [1139, 334] on div "--- UNMAPPED (Optional) ---" at bounding box center [1206, 328] width 414 height 14
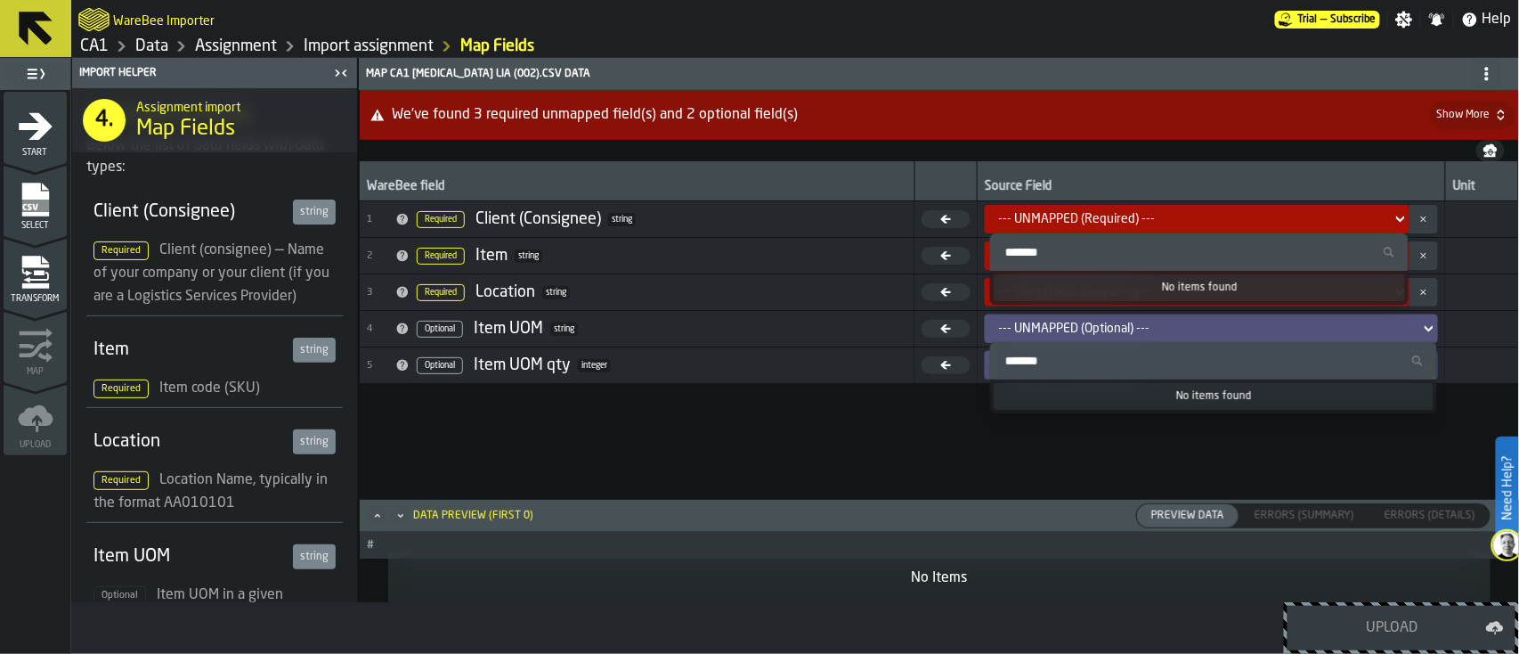
click at [1139, 284] on td at bounding box center [1481, 292] width 73 height 37
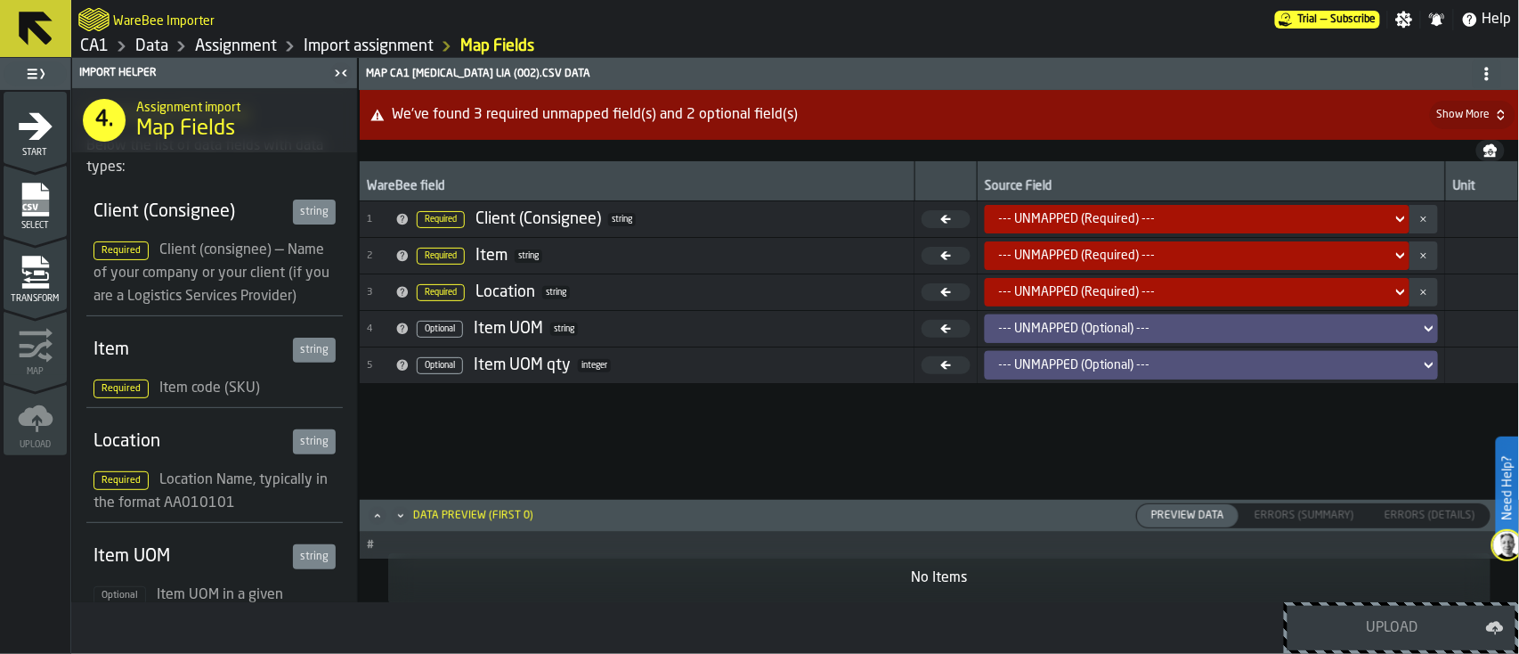
click at [1139, 490] on span "Errors (Summary)" at bounding box center [1305, 516] width 114 height 16
click at [1139, 490] on span "Errors (Details)" at bounding box center [1430, 516] width 105 height 16
click at [1115, 217] on div "--- UNMAPPED (Required) ---" at bounding box center [1192, 219] width 386 height 14
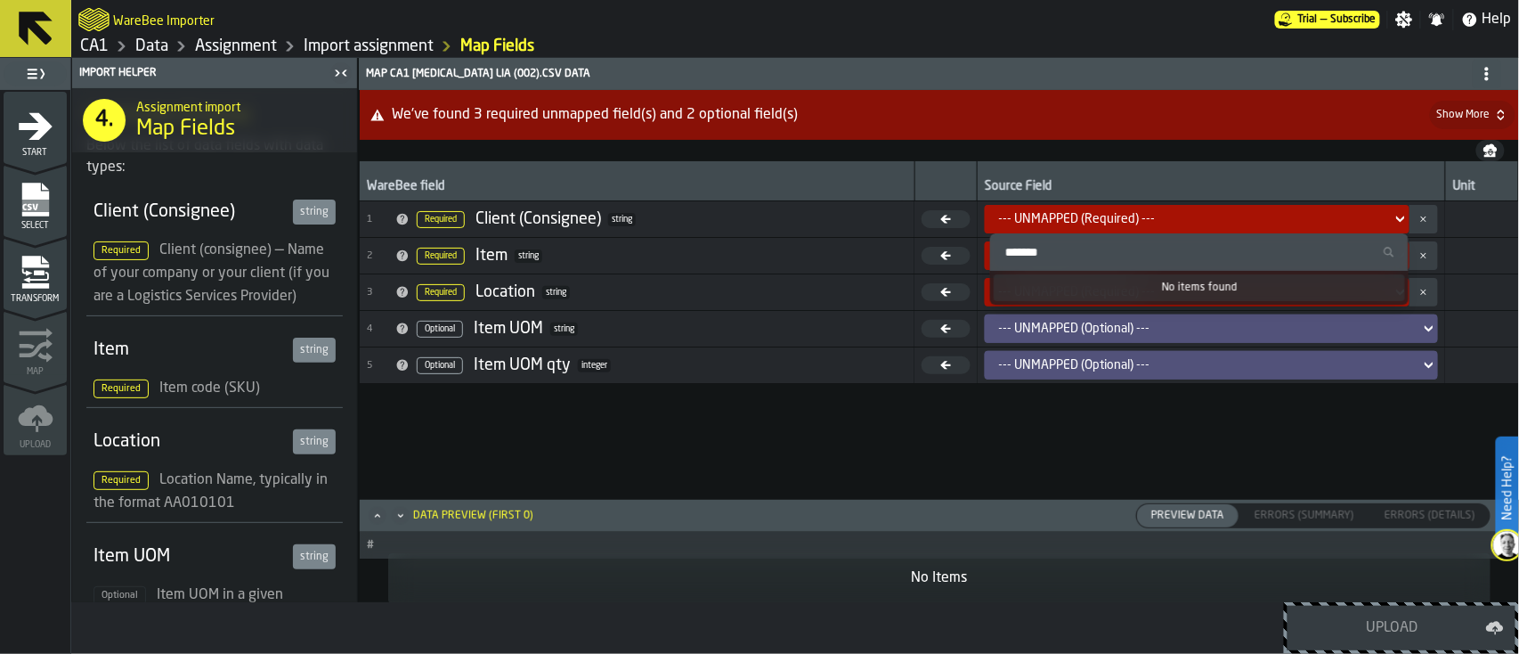
click at [1123, 247] on input "Search" at bounding box center [1199, 251] width 404 height 23
type input "******"
click at [1139, 250] on input "******" at bounding box center [1199, 251] width 404 height 23
click at [1139, 242] on td at bounding box center [1481, 256] width 73 height 37
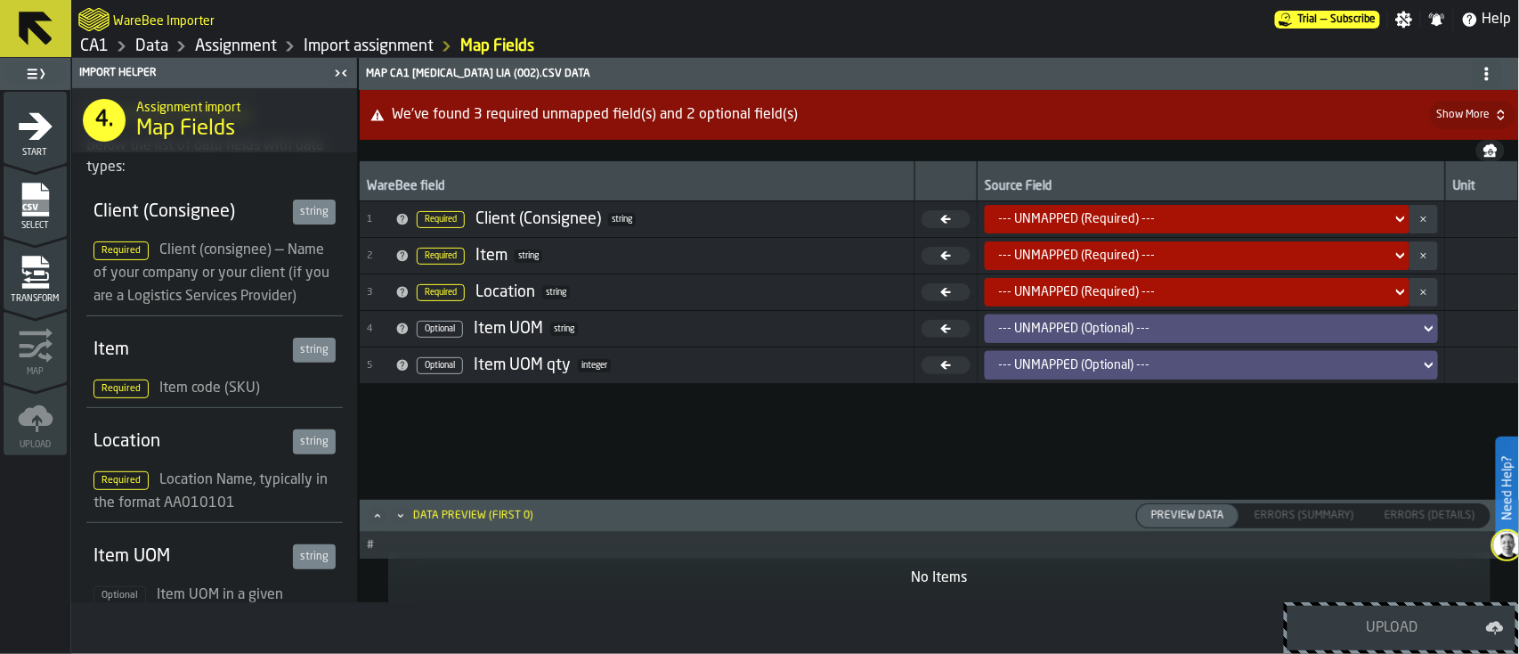
click at [428, 253] on span "Required" at bounding box center [441, 256] width 48 height 17
click at [1136, 256] on div "--- UNMAPPED (Required) ---" at bounding box center [1192, 255] width 386 height 14
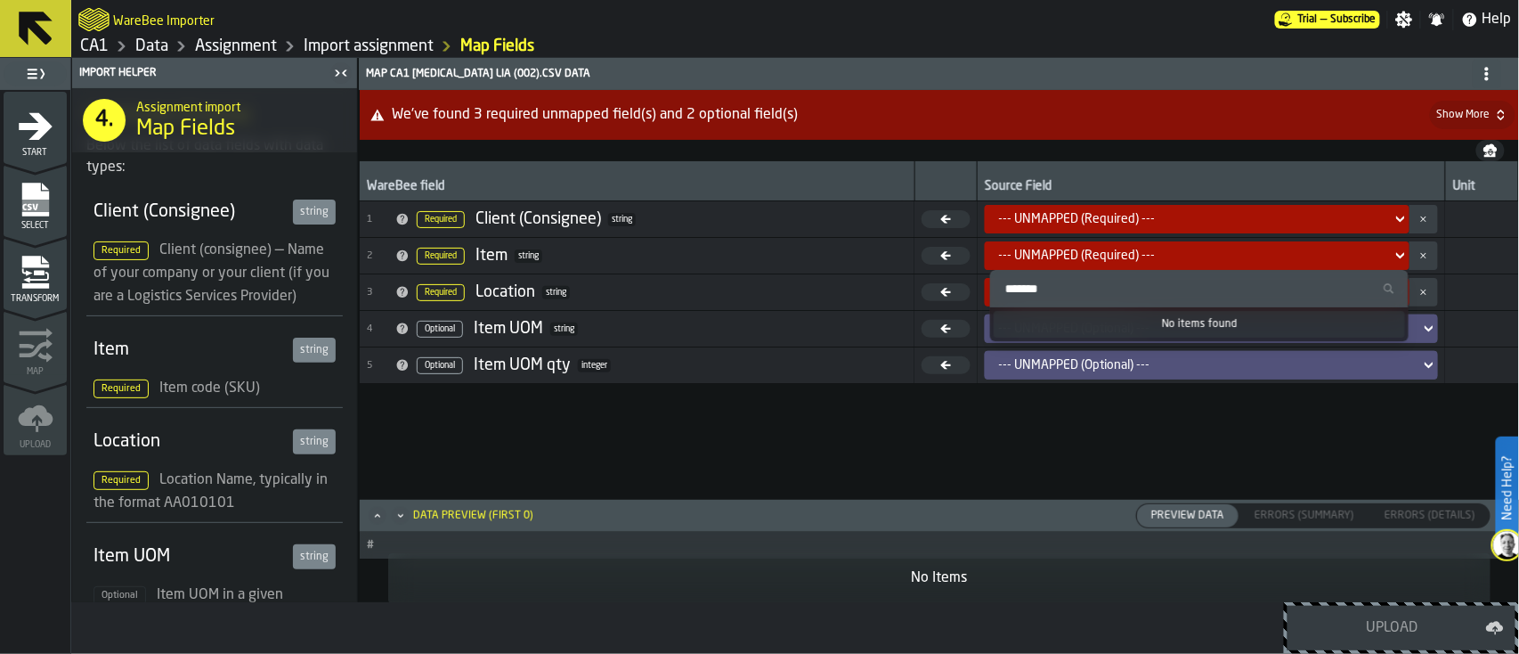
click at [1116, 326] on div "No items found" at bounding box center [1199, 324] width 411 height 27
click at [1139, 294] on input "Search" at bounding box center [1199, 288] width 404 height 23
type input "*******"
click at [20, 281] on icon "menu Transform" at bounding box center [36, 273] width 36 height 36
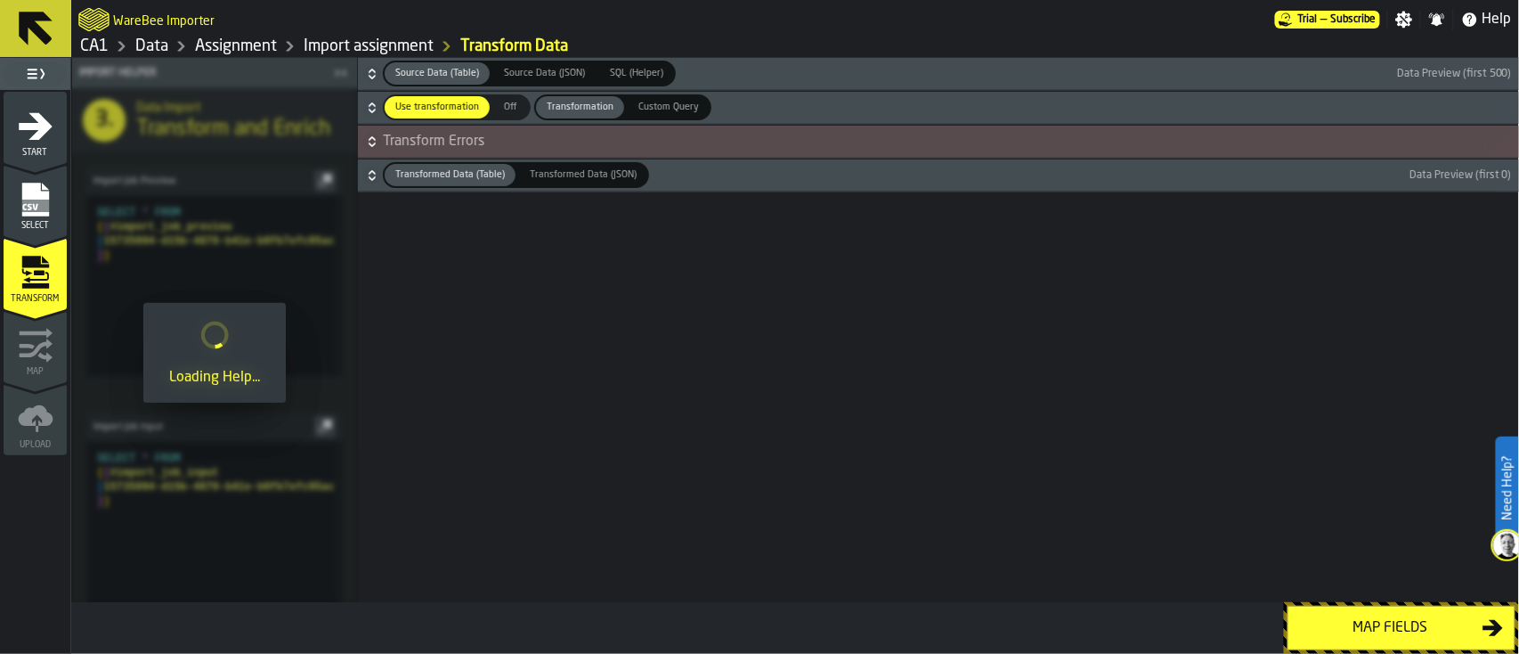
scroll to position [0, 0]
click at [636, 70] on span "SQL (Helper)" at bounding box center [637, 73] width 68 height 15
click at [466, 75] on span "Source Data (Table)" at bounding box center [437, 73] width 98 height 15
click at [377, 148] on icon "button-" at bounding box center [372, 142] width 18 height 18
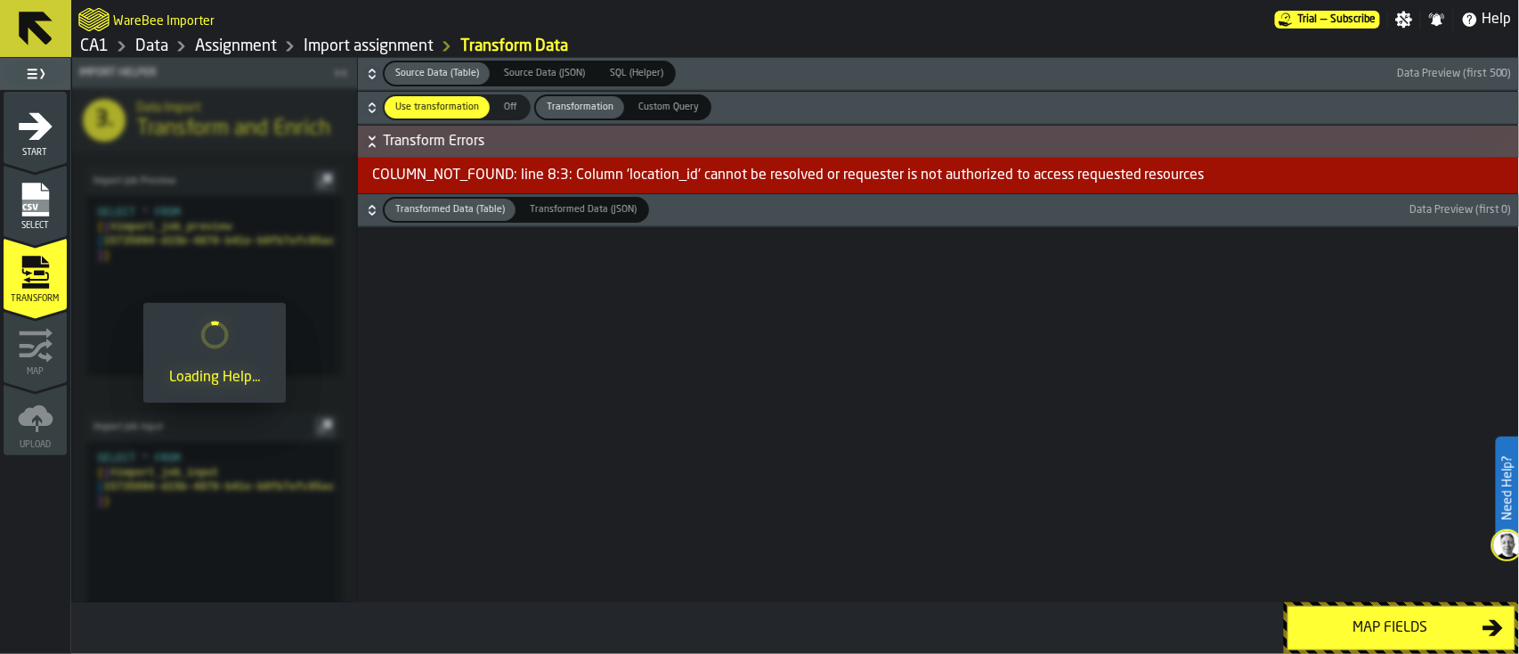
click at [819, 182] on div "COLUMN_NOT_FOUND: line 8:3: Column 'location_id' cannot be resolved or requeste…" at bounding box center [938, 176] width 1161 height 36
click at [370, 208] on icon "button-" at bounding box center [372, 210] width 18 height 18
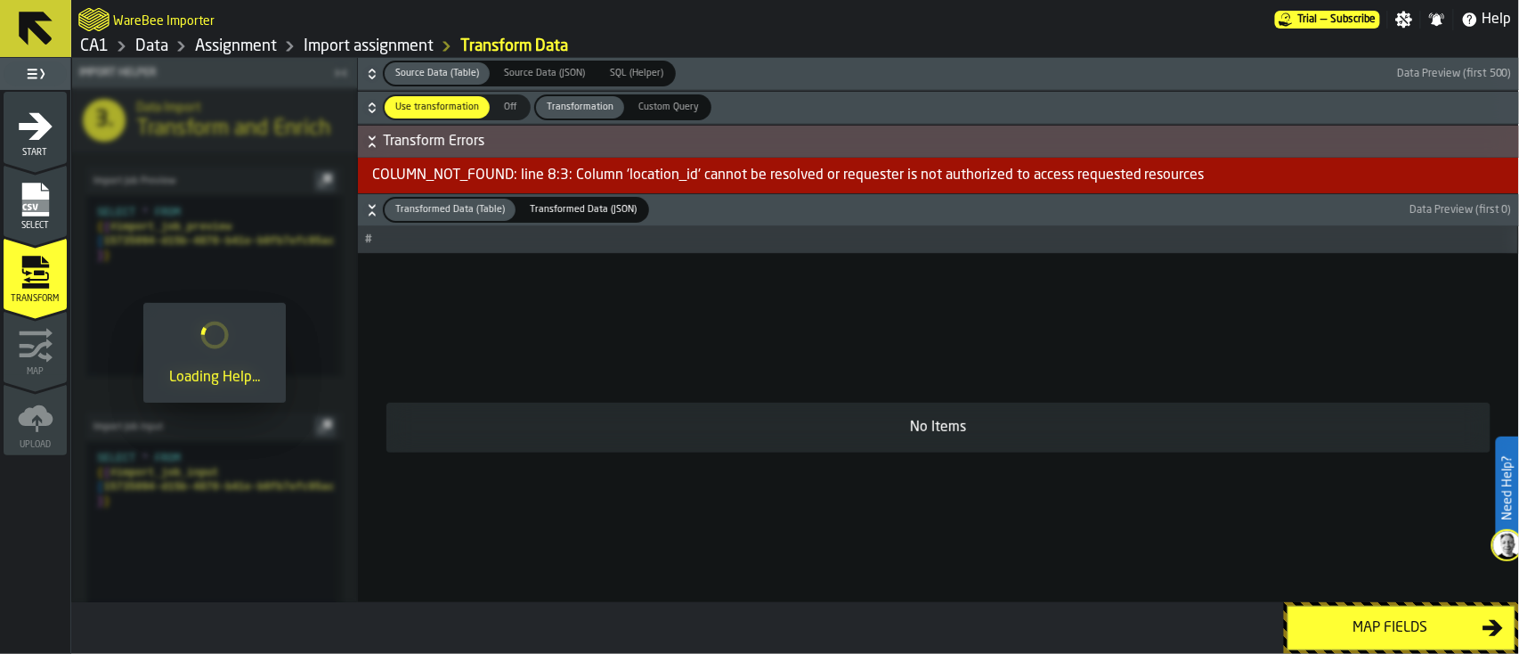
click at [367, 102] on icon "button-" at bounding box center [372, 108] width 18 height 18
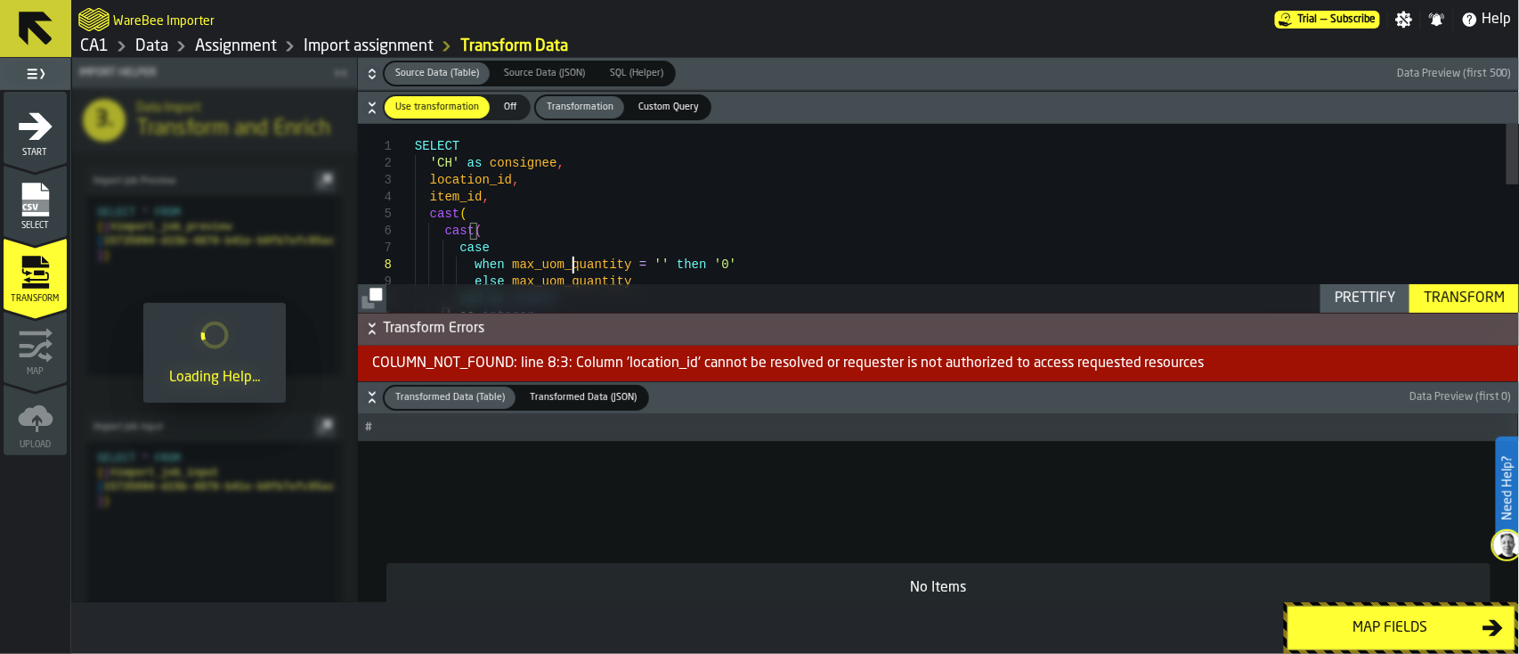
click at [572, 261] on div "SELECT 'CH' as consignee , location_id , item_id , cast ( cast ( case when max_…" at bounding box center [967, 414] width 1104 height 581
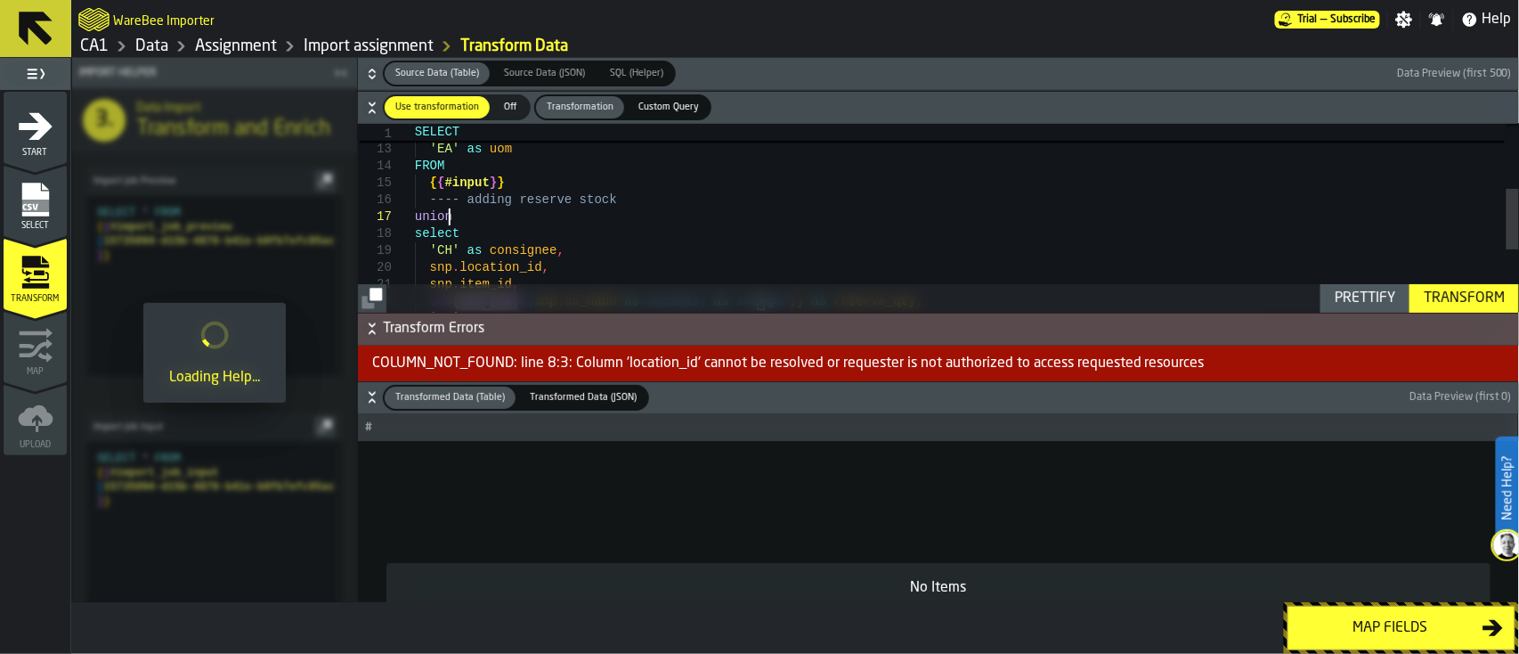
type textarea "**********"
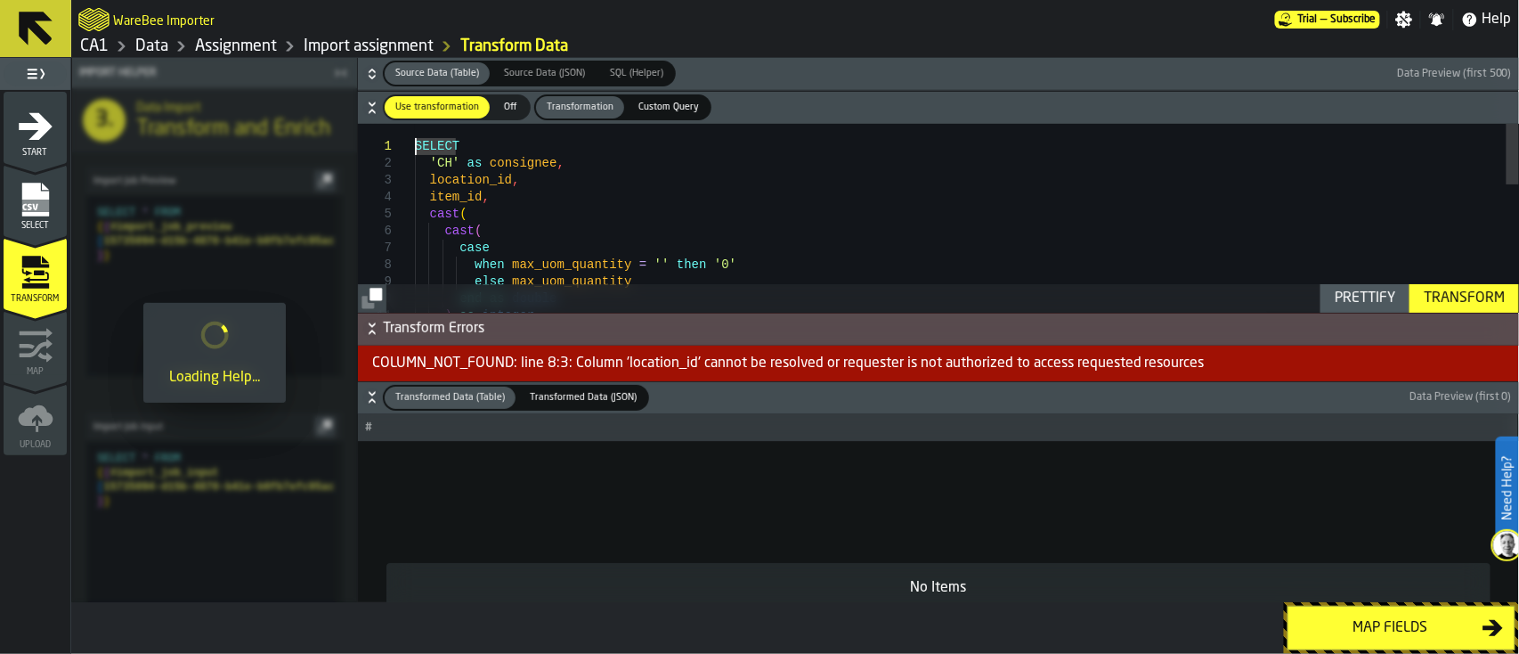
click at [1139, 490] on div "Map fields" at bounding box center [1390, 627] width 183 height 21
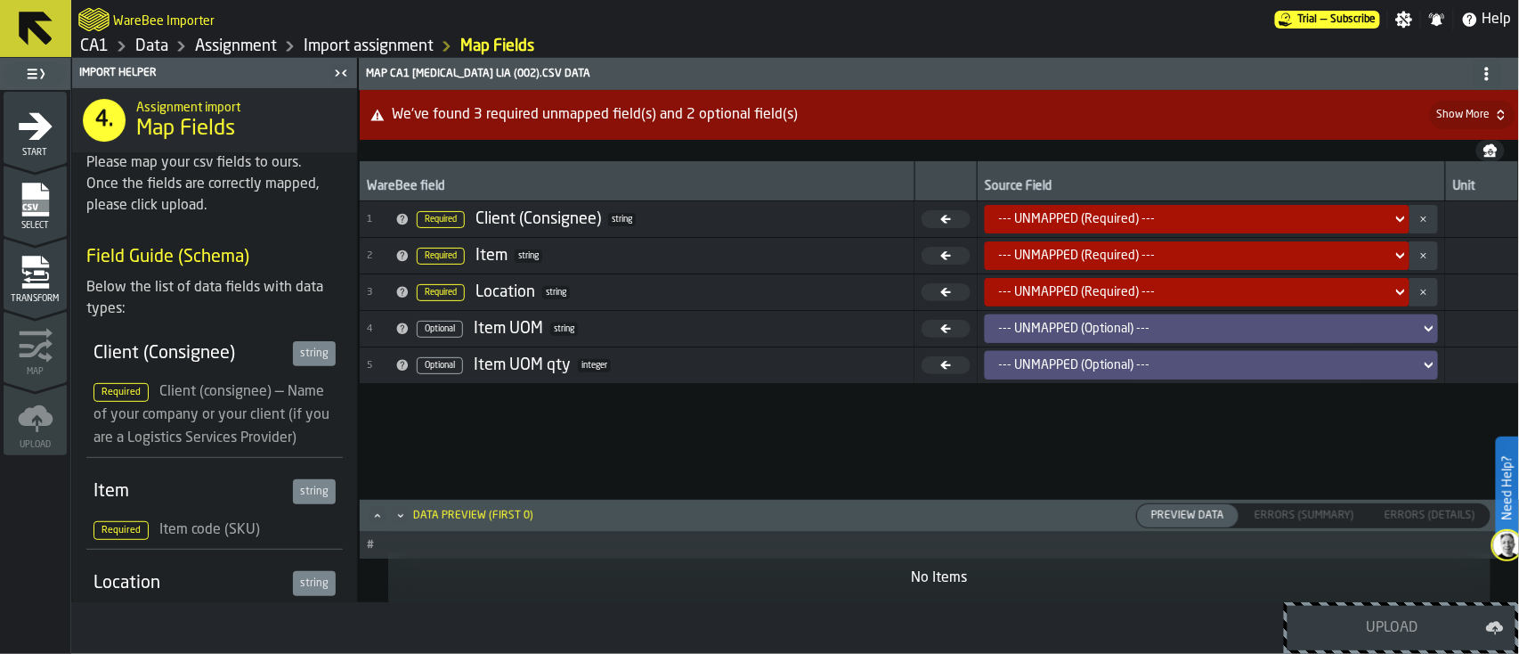
click at [159, 256] on h3 "Field Guide (Schema)" at bounding box center [214, 257] width 256 height 25
click at [1139, 109] on icon "button-" at bounding box center [1501, 115] width 14 height 14
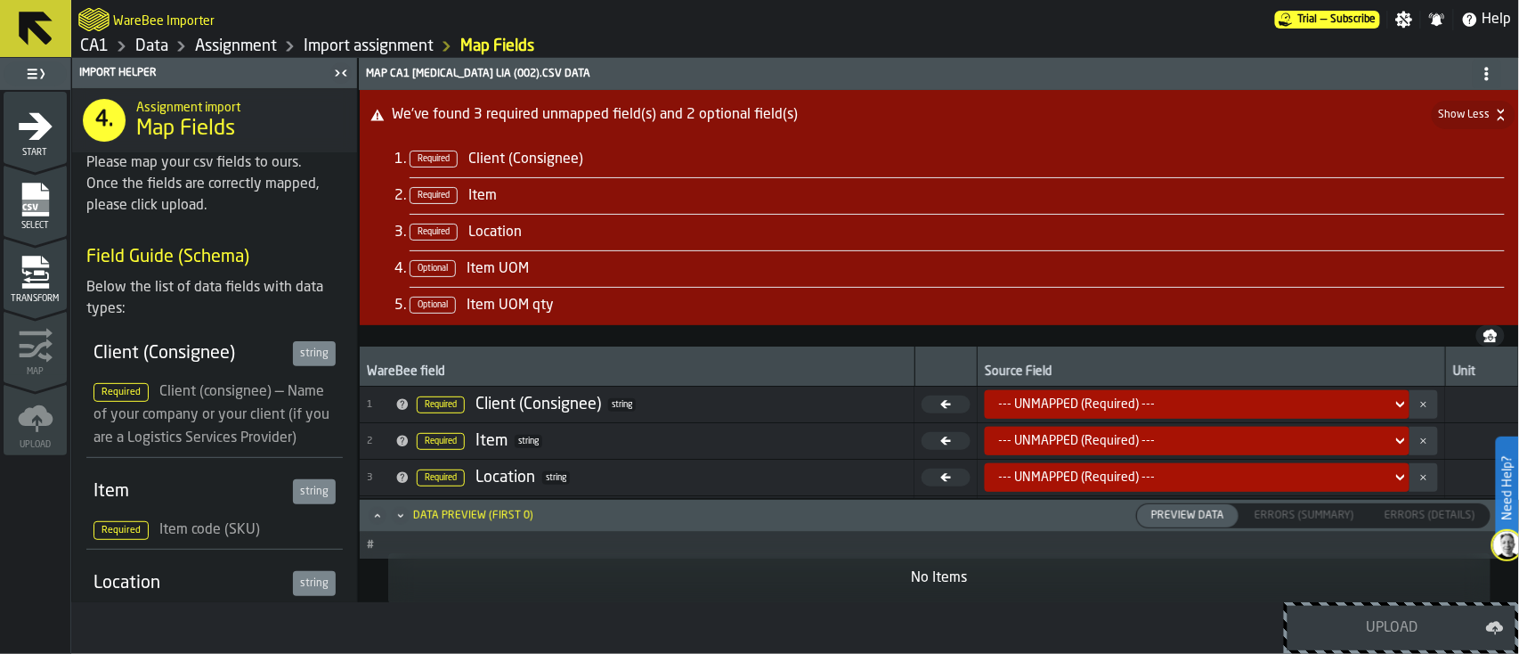
click at [570, 129] on button "We've found 3 required unmapped field(s) and 2 optional field(s) Show Less" at bounding box center [939, 115] width 1159 height 50
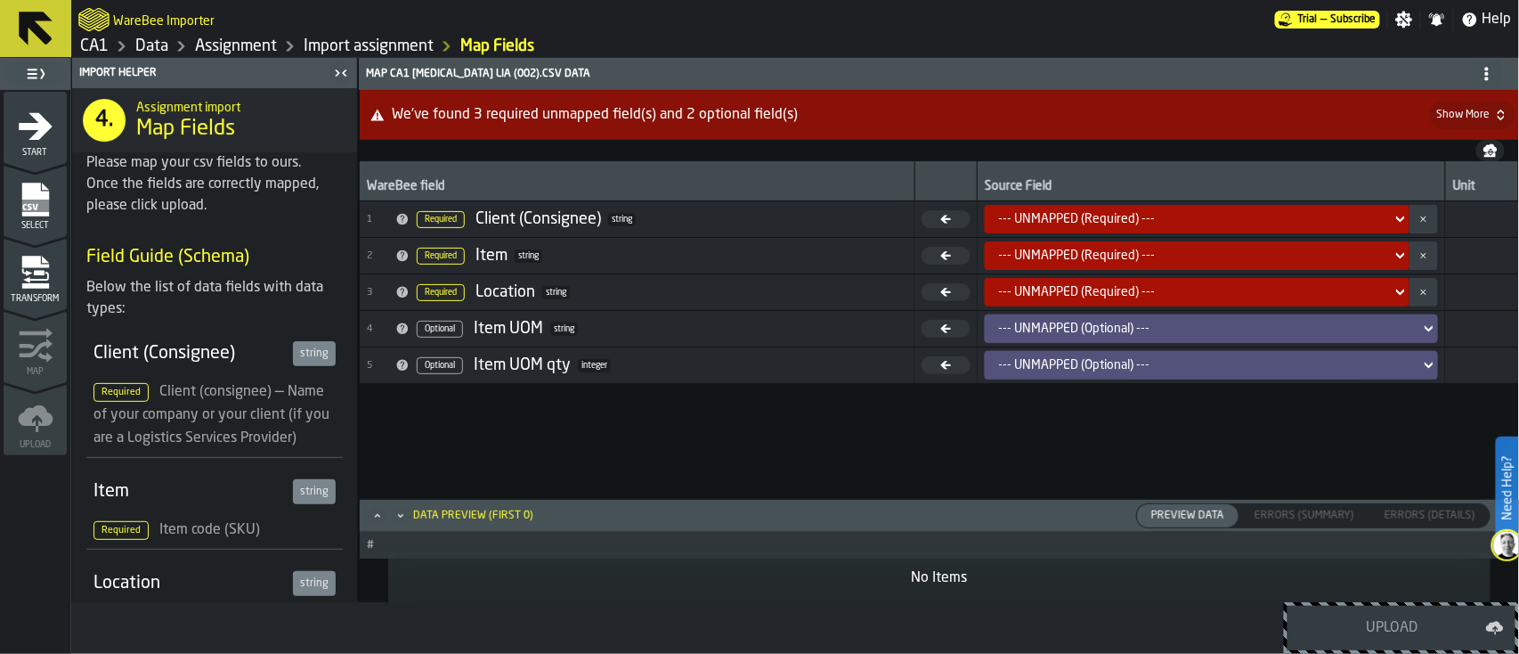
click at [669, 114] on span "We've found 3 required unmapped field(s) and 2 optional field(s)" at bounding box center [911, 114] width 1038 height 21
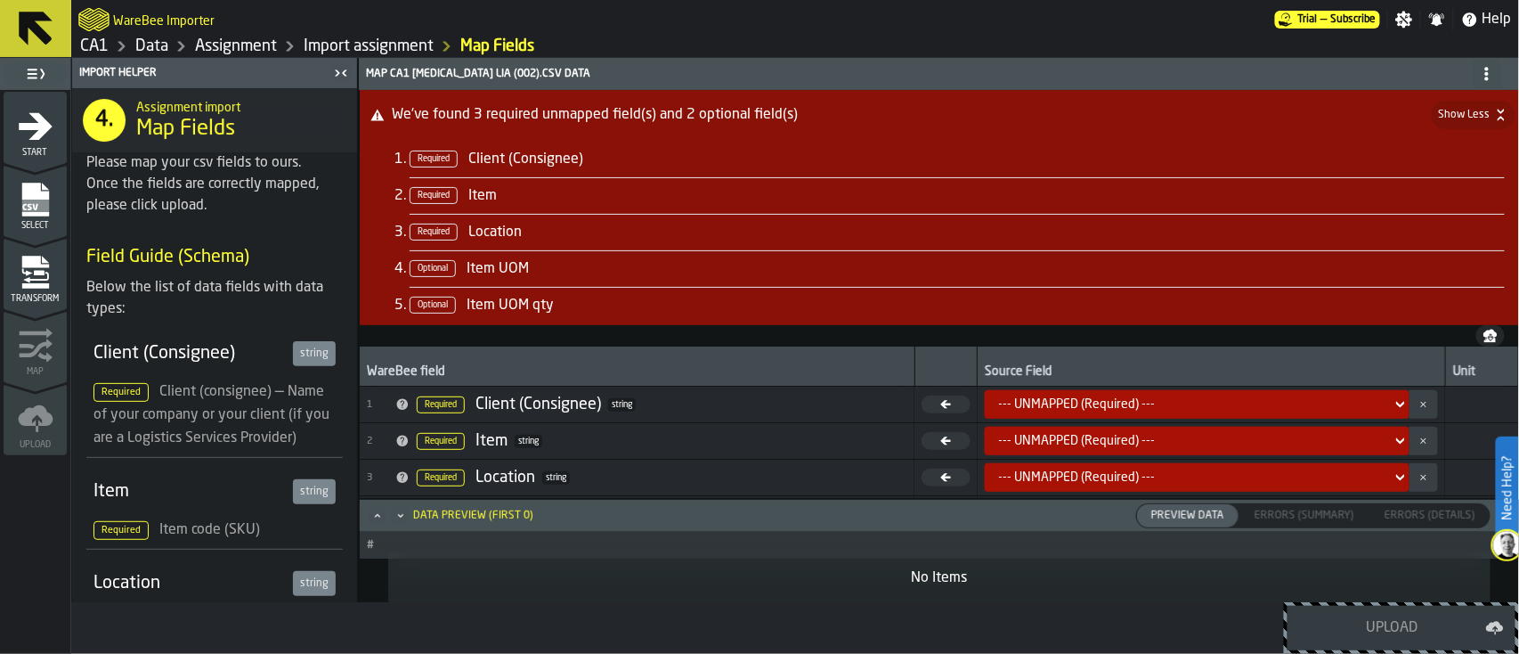
click at [1139, 490] on span "Errors (Summary)" at bounding box center [1305, 516] width 114 height 16
click at [1139, 401] on icon at bounding box center [1401, 404] width 18 height 21
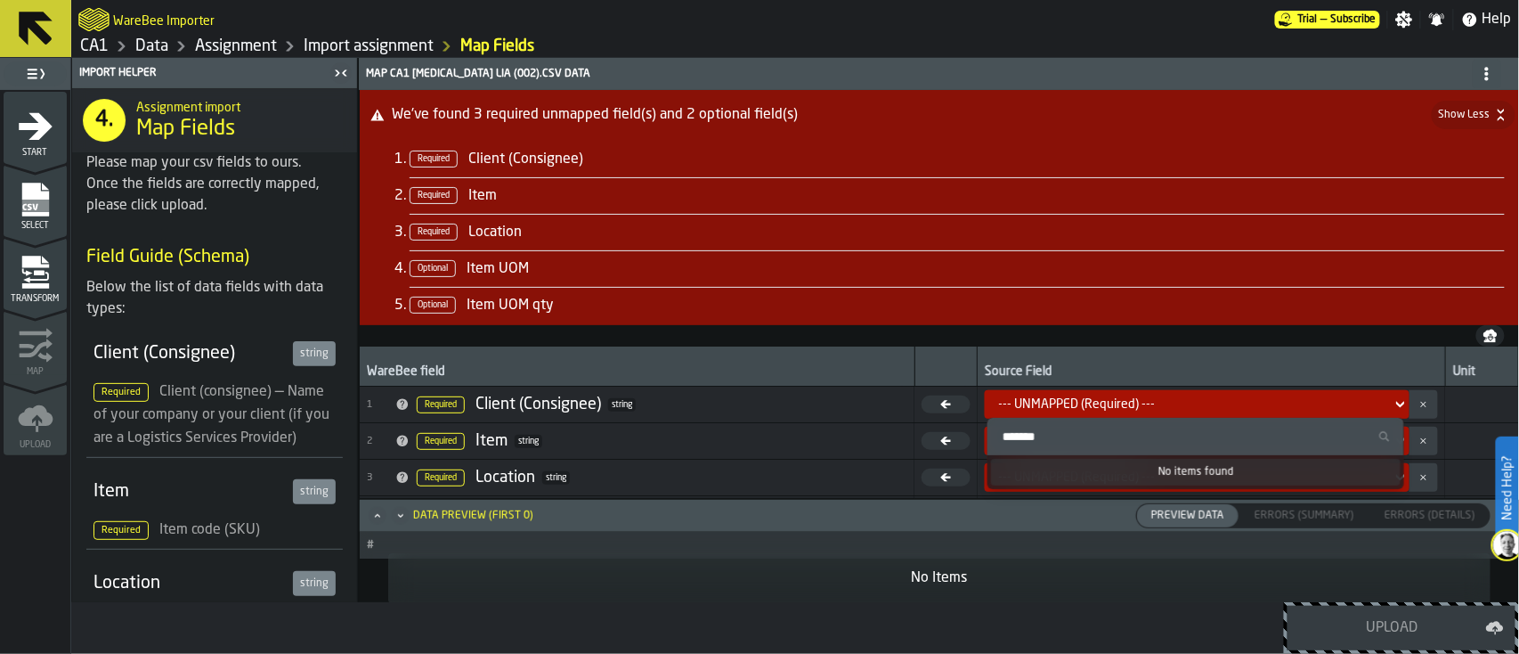
click at [1139, 470] on div "No items found" at bounding box center [1196, 472] width 410 height 27
click at [1139, 431] on icon "dropdown-menu" at bounding box center [1384, 436] width 11 height 11
click at [1139, 431] on input "Search" at bounding box center [1196, 436] width 402 height 23
type input "*"
click at [52, 221] on span "Select" at bounding box center [35, 226] width 63 height 10
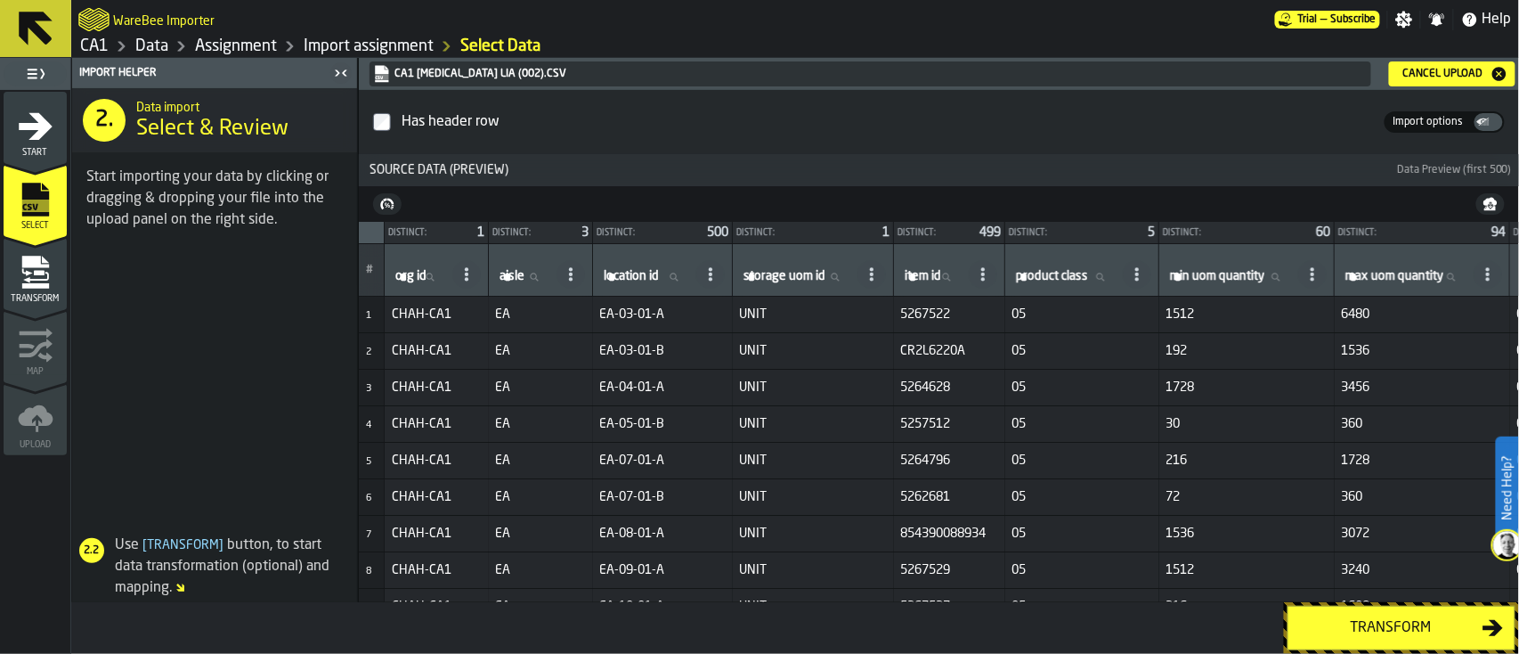
click at [1139, 78] on div "Cancel Upload" at bounding box center [1443, 74] width 94 height 12
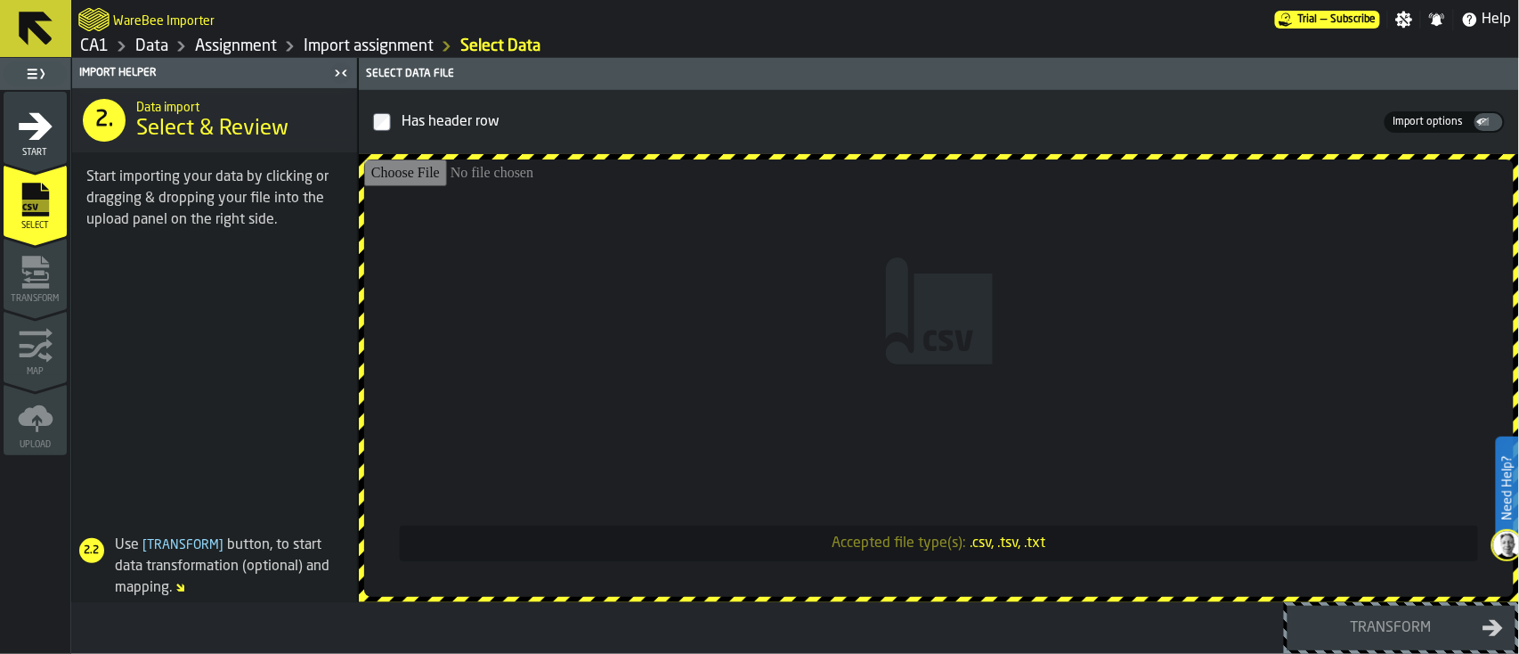
click at [746, 428] on input "Accepted file type(s): .csv, .tsv, .txt" at bounding box center [939, 377] width 1150 height 437
type input "**********"
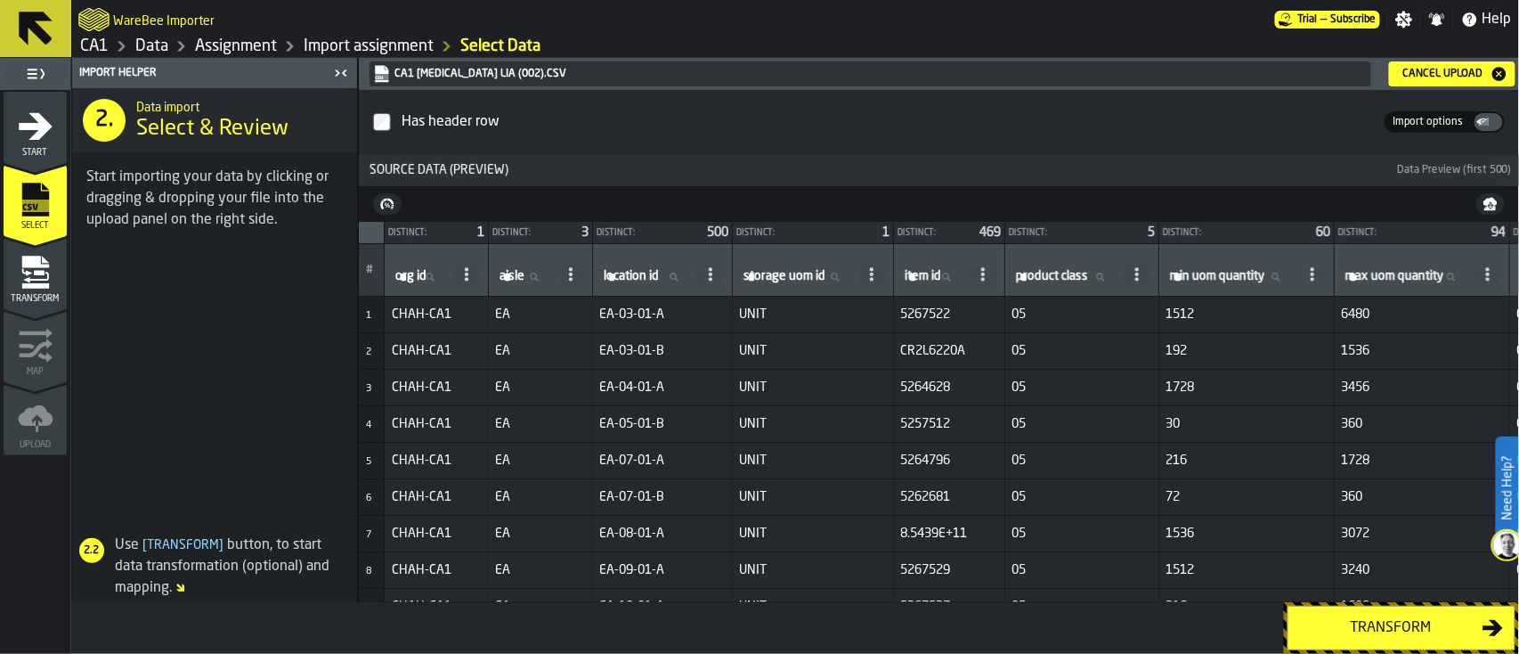
click at [1139, 490] on div "Transform" at bounding box center [1390, 627] width 183 height 21
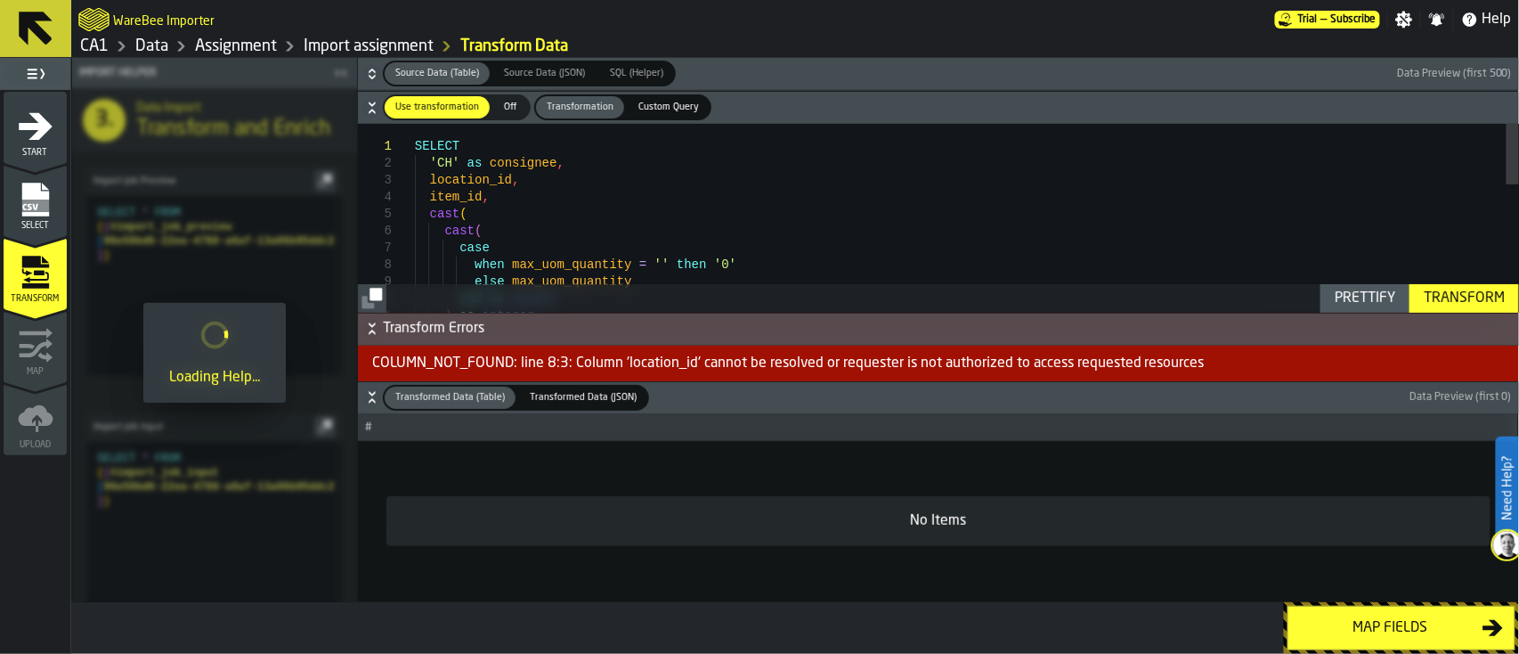
click at [370, 332] on icon "button-" at bounding box center [372, 331] width 6 height 4
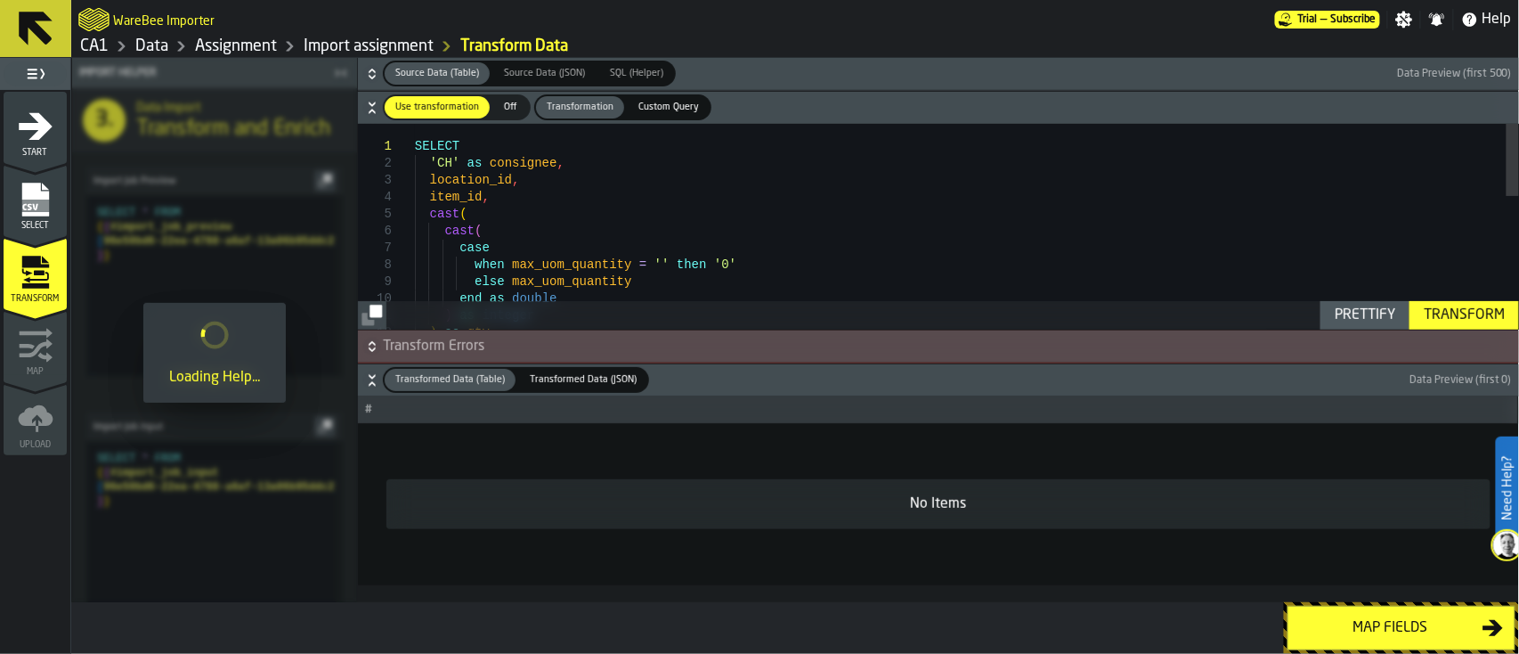
click at [368, 107] on icon "button-" at bounding box center [372, 108] width 18 height 18
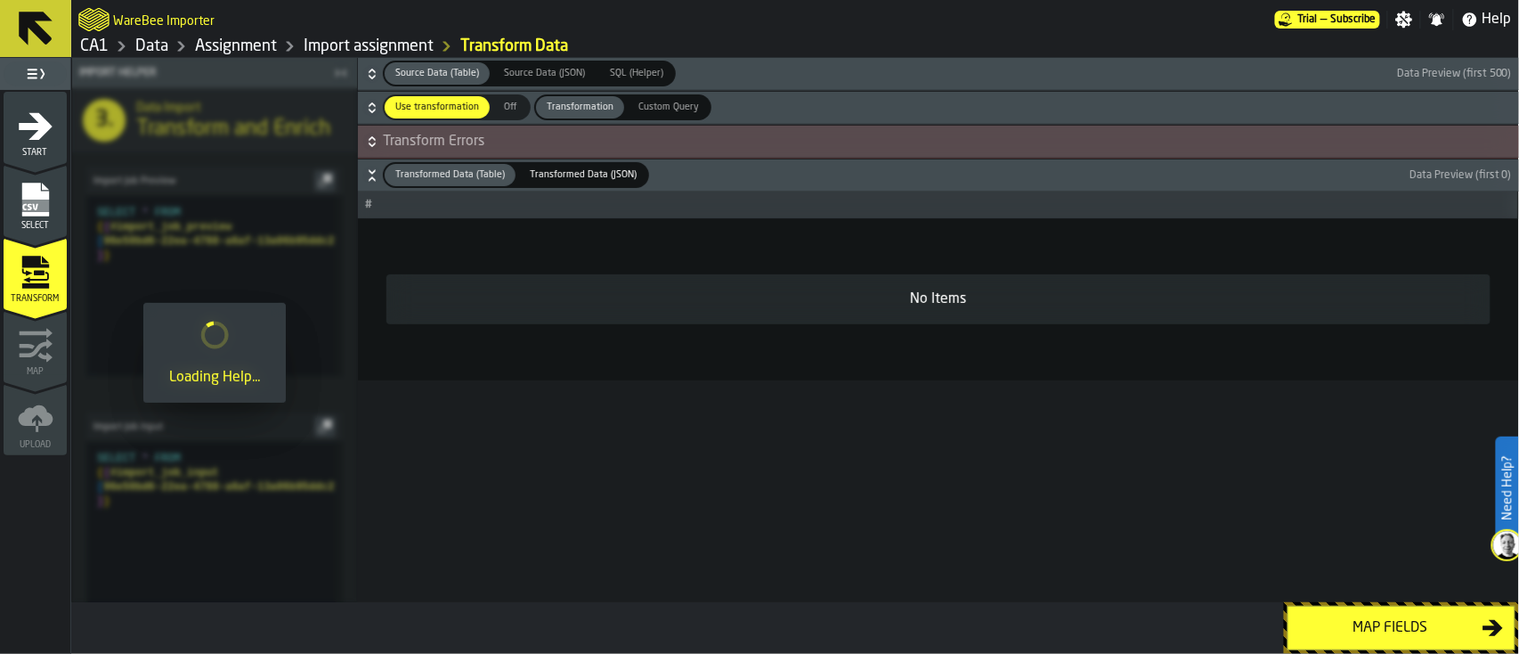
click at [1139, 490] on div "Map fields" at bounding box center [1390, 627] width 183 height 21
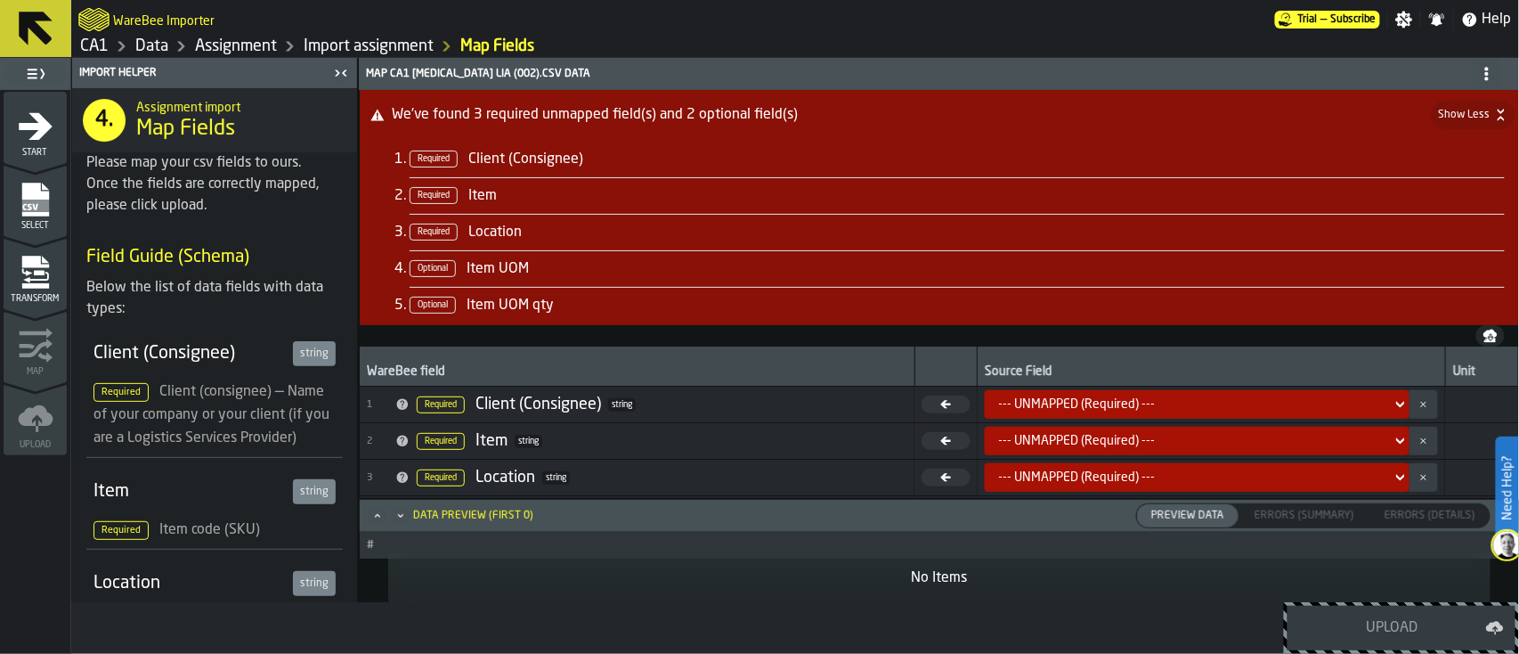
click at [1139, 332] on icon "button-" at bounding box center [1491, 333] width 14 height 8
click at [28, 223] on span "Select" at bounding box center [35, 226] width 63 height 10
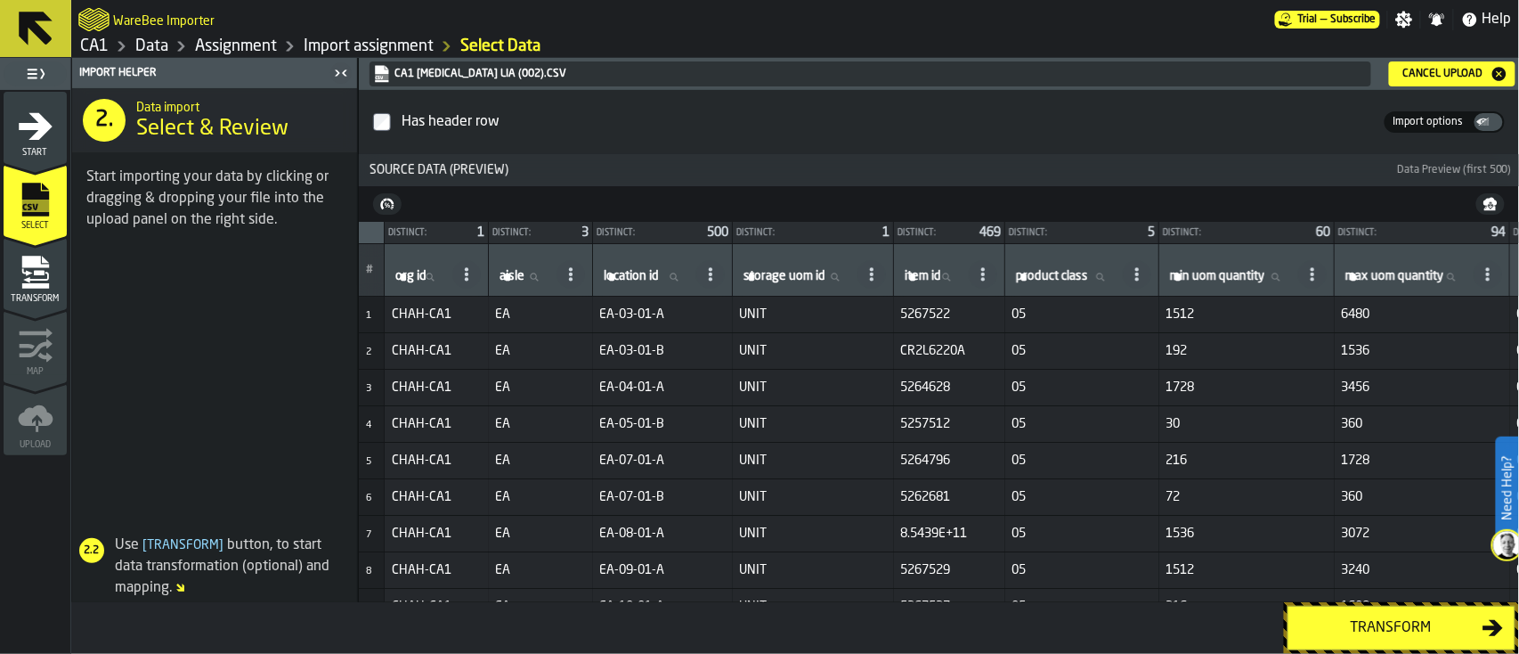
click at [1139, 69] on div "Cancel Upload" at bounding box center [1443, 74] width 94 height 12
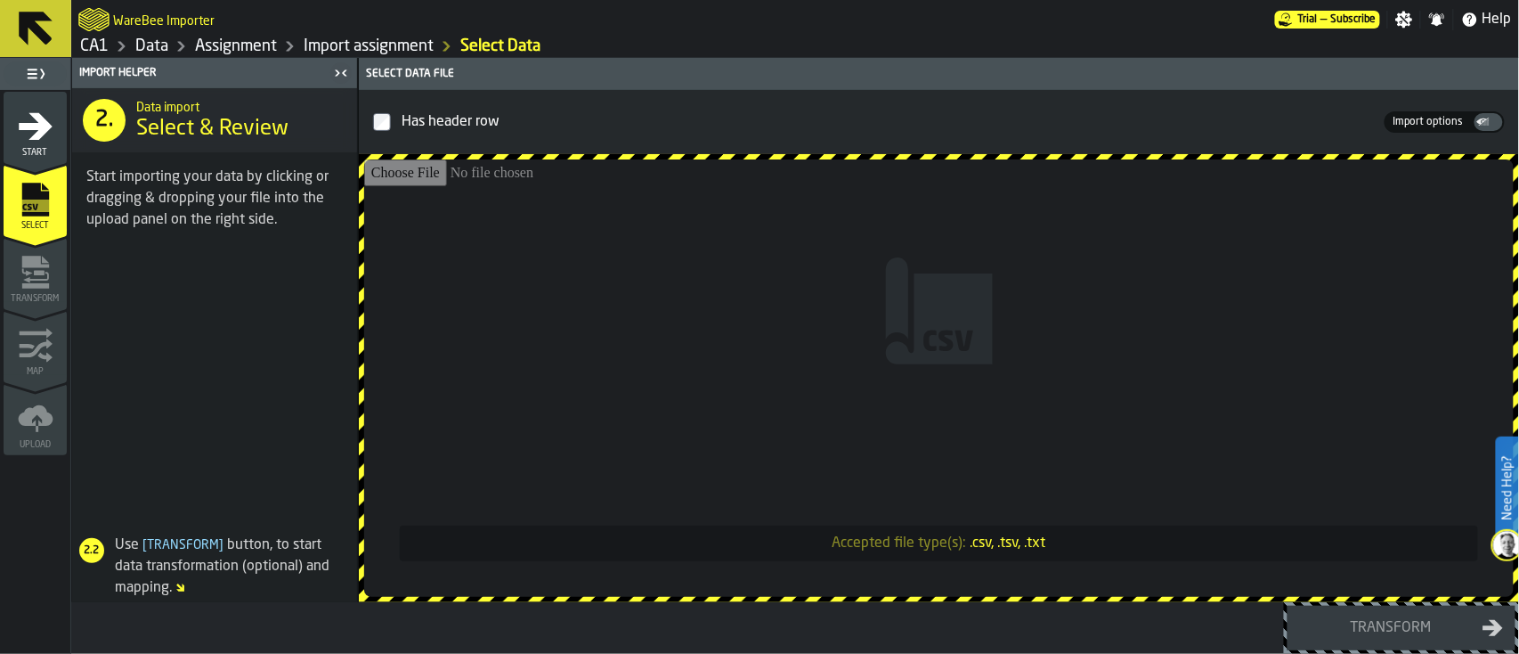
click at [988, 490] on input "Accepted file type(s): .csv, .tsv, .txt" at bounding box center [939, 377] width 1150 height 437
type input "**********"
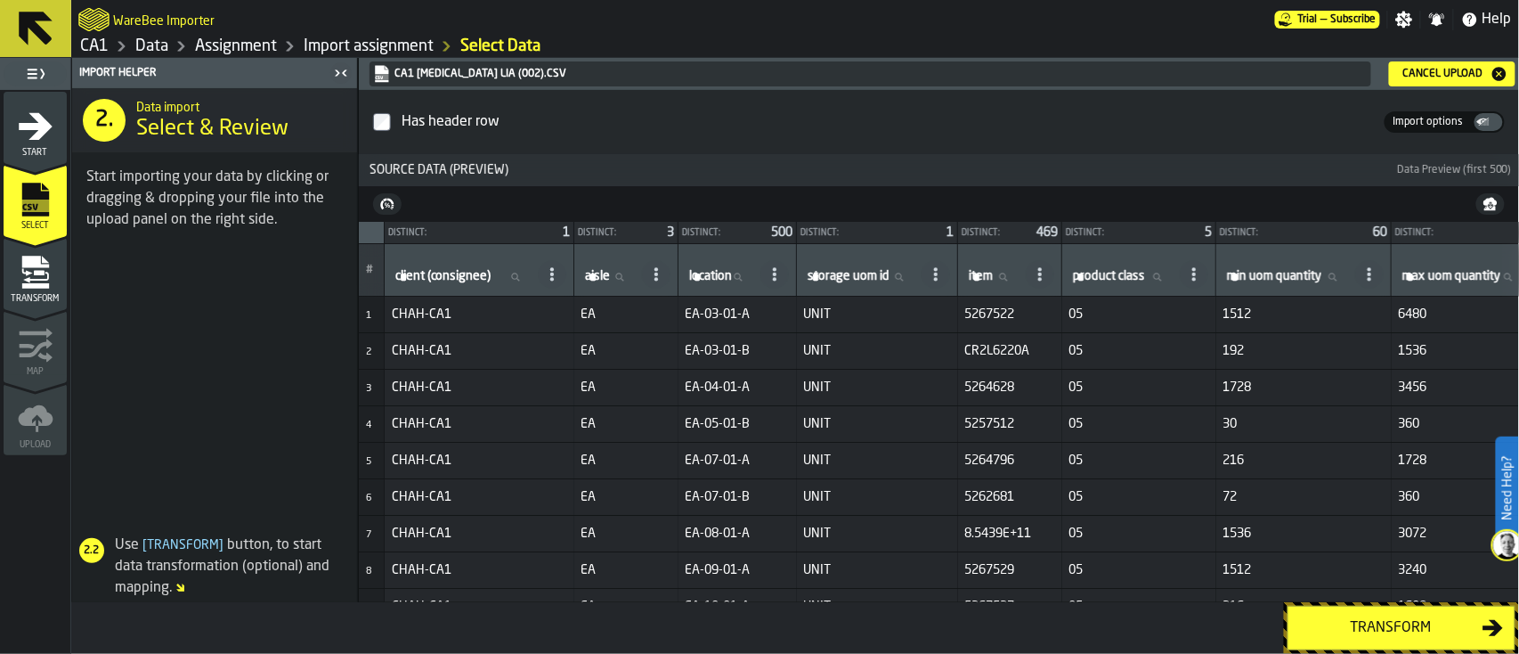
click at [1139, 490] on div "Transform" at bounding box center [1390, 627] width 183 height 21
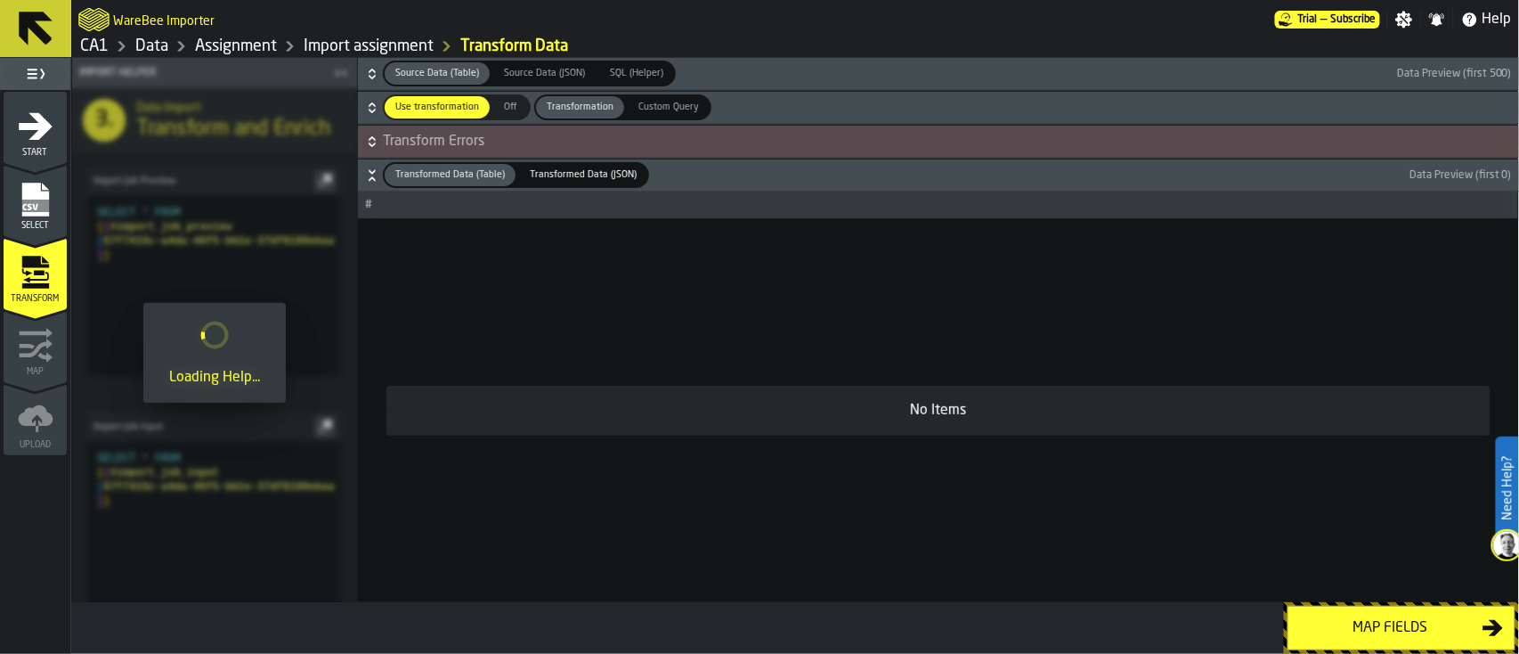
click at [1139, 490] on div "Map fields" at bounding box center [1390, 627] width 183 height 21
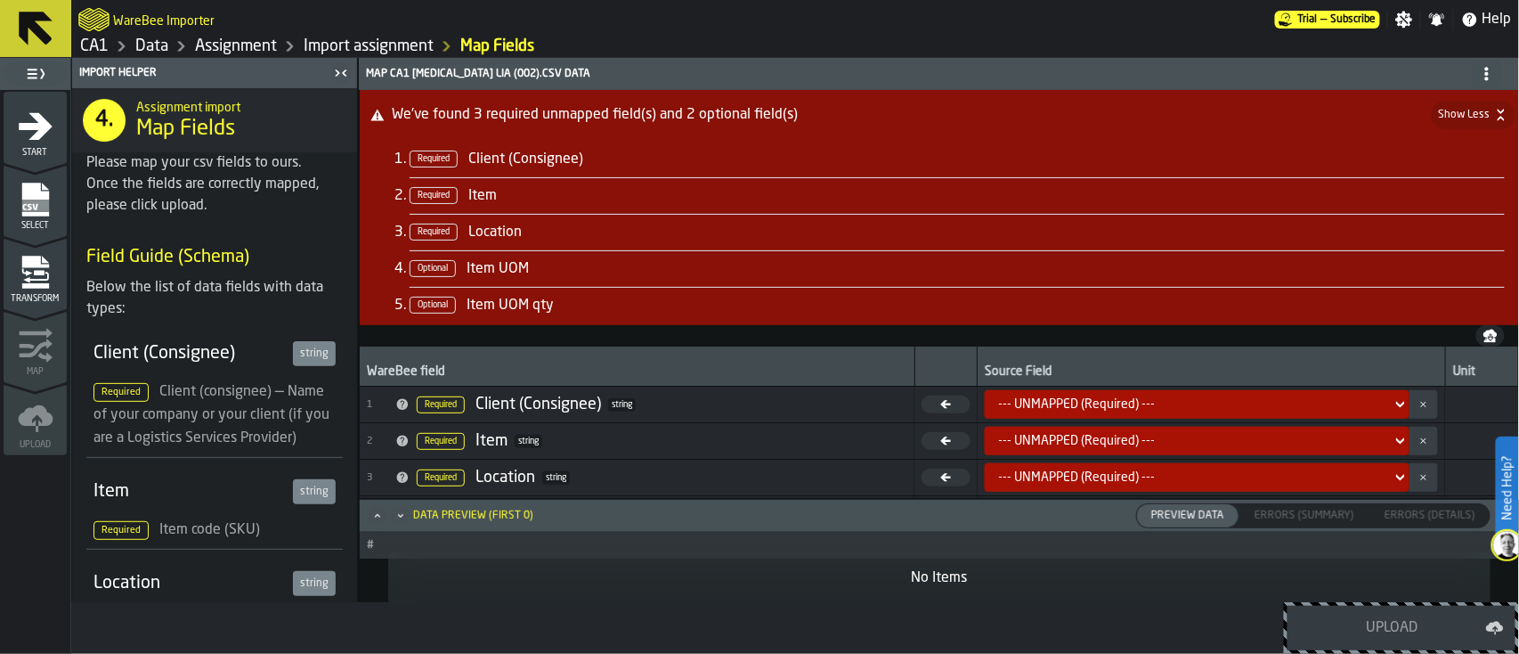
click at [344, 39] on link "Import assignment" at bounding box center [369, 47] width 130 height 20
click at [242, 47] on link "Assignment" at bounding box center [236, 47] width 82 height 20
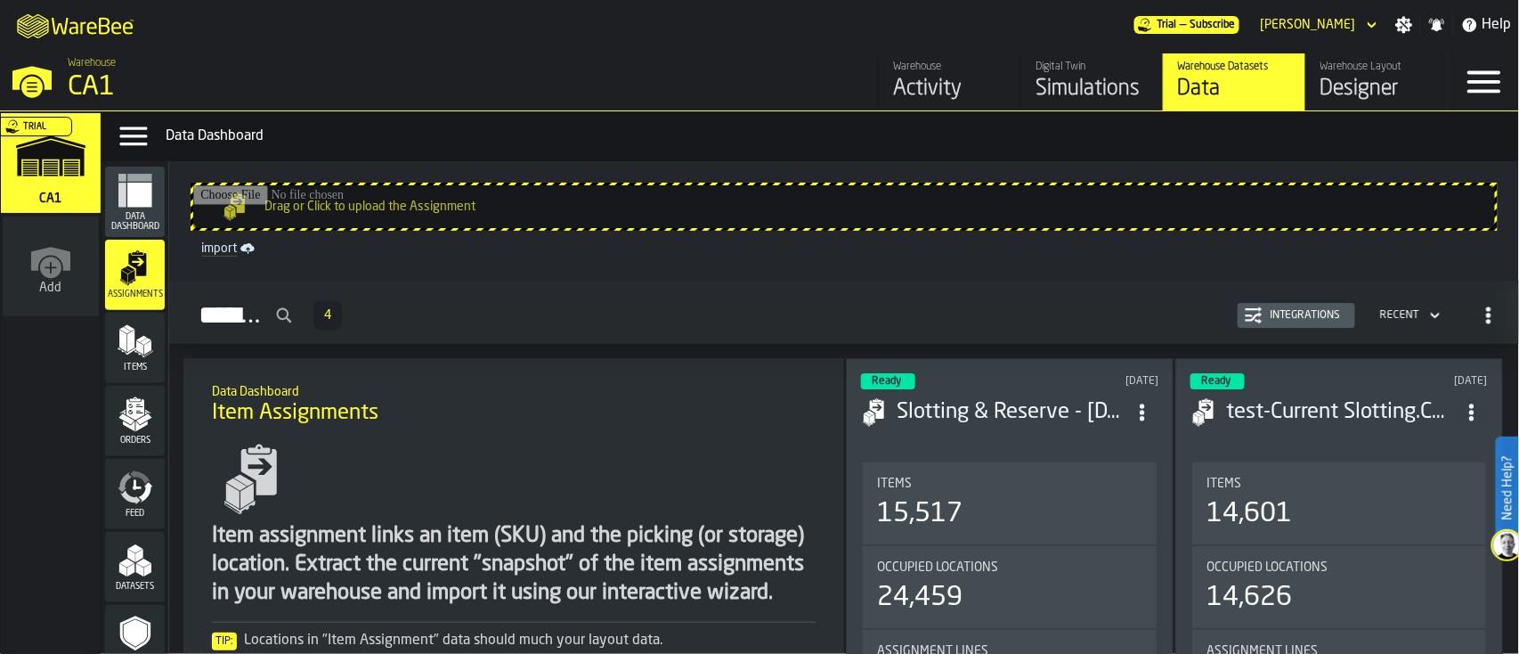
click at [39, 32] on icon "M A K I N G W A R E H O U S E S M O R E EF F I C I E N T" at bounding box center [77, 25] width 132 height 36
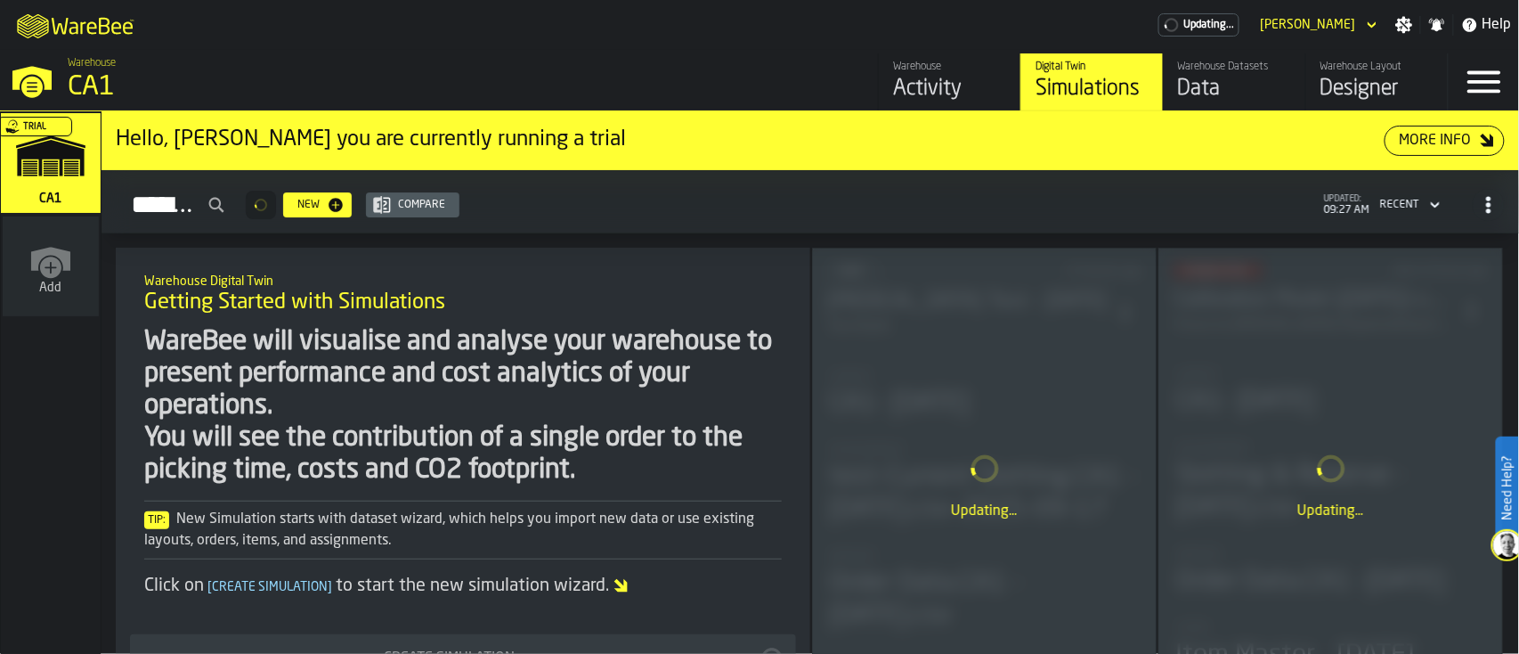
click at [1020, 413] on div "Updating..." at bounding box center [984, 485] width 343 height 475
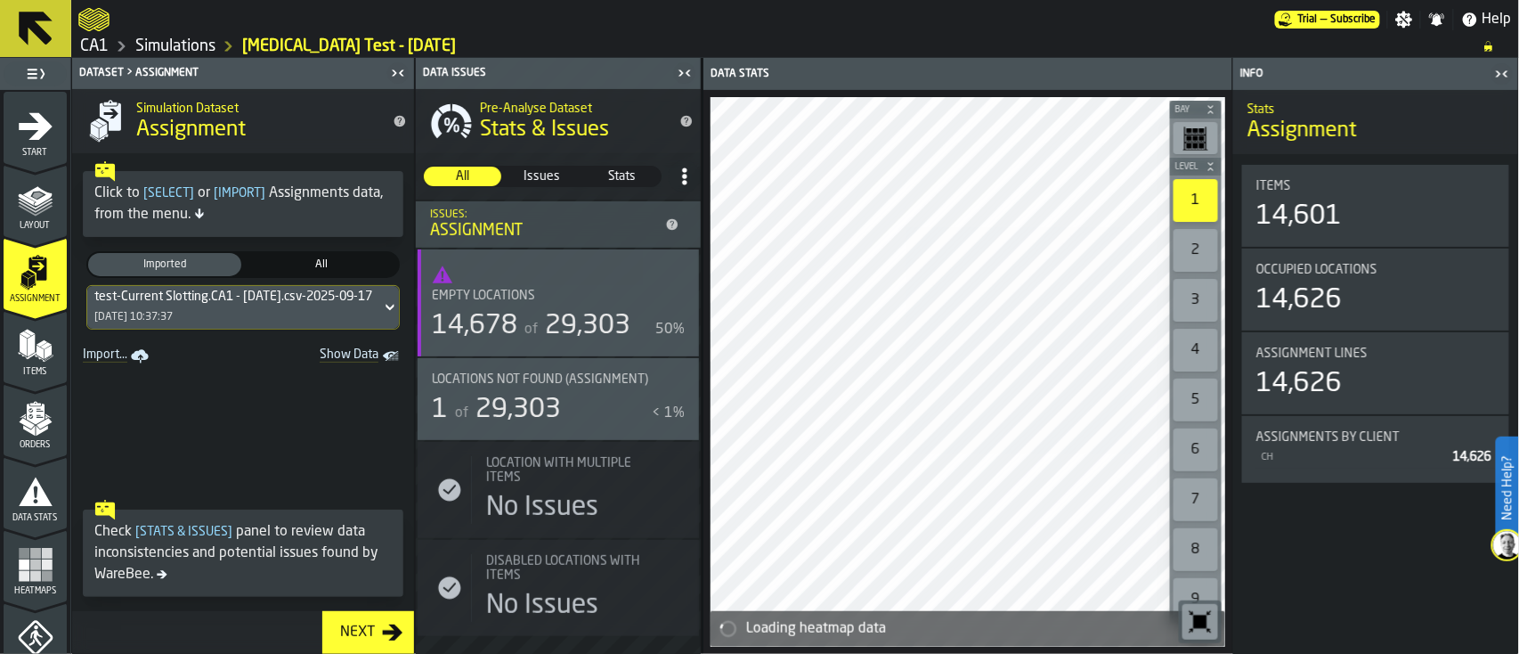
click at [381, 303] on icon at bounding box center [390, 307] width 18 height 21
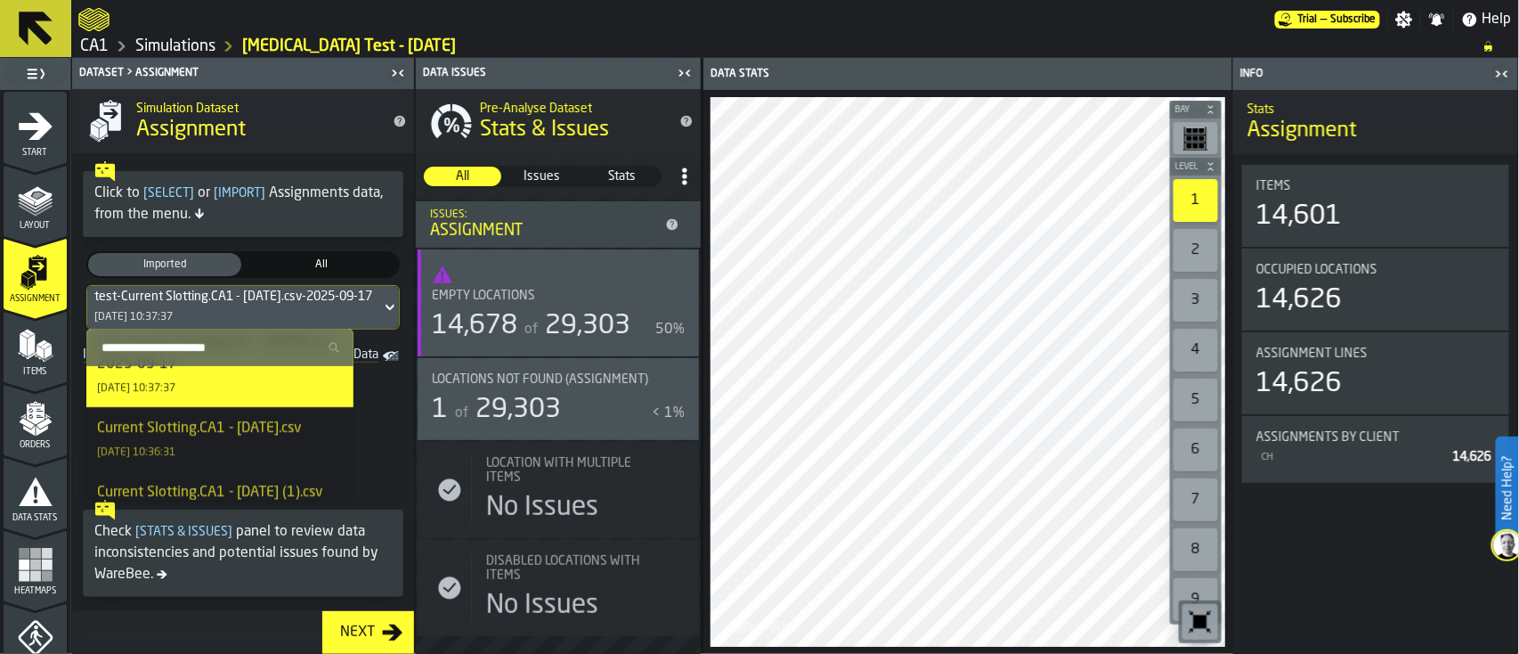
scroll to position [201, 0]
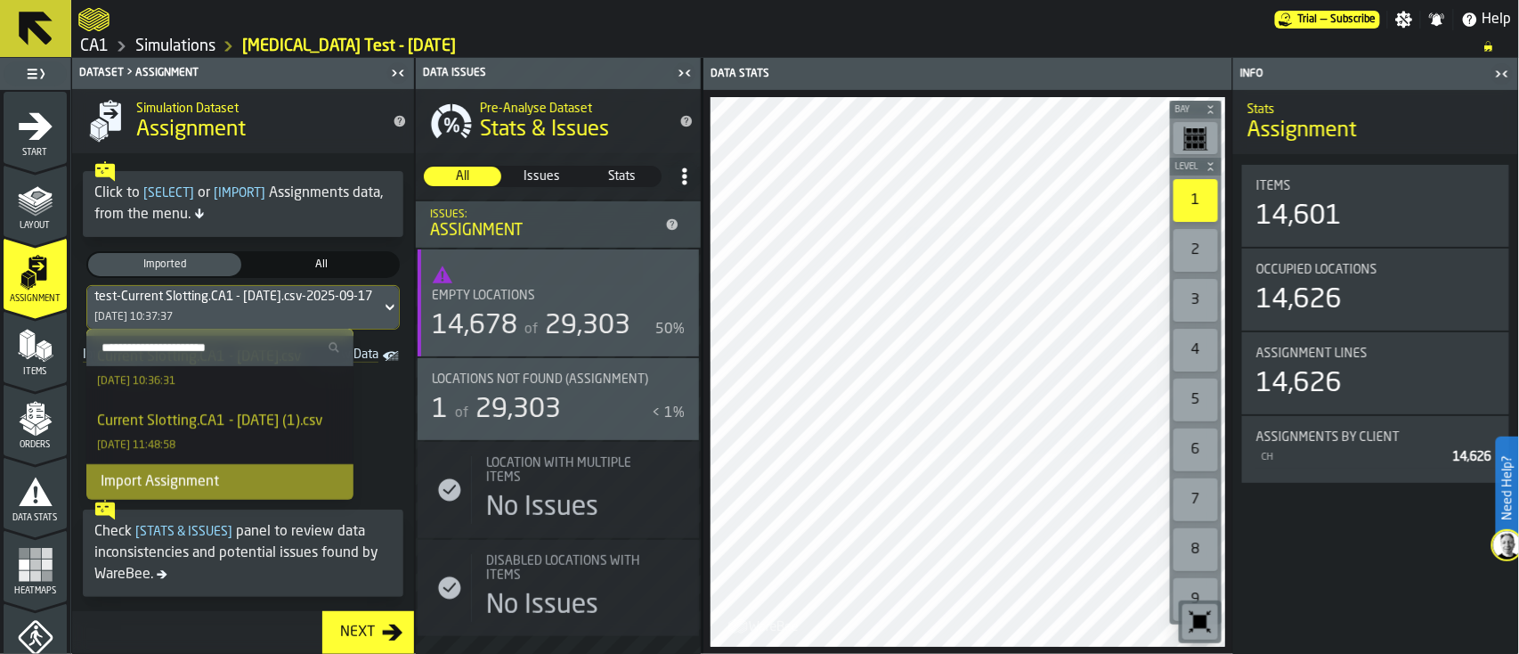
click at [288, 484] on div "Import Assignment" at bounding box center [219, 482] width 267 height 36
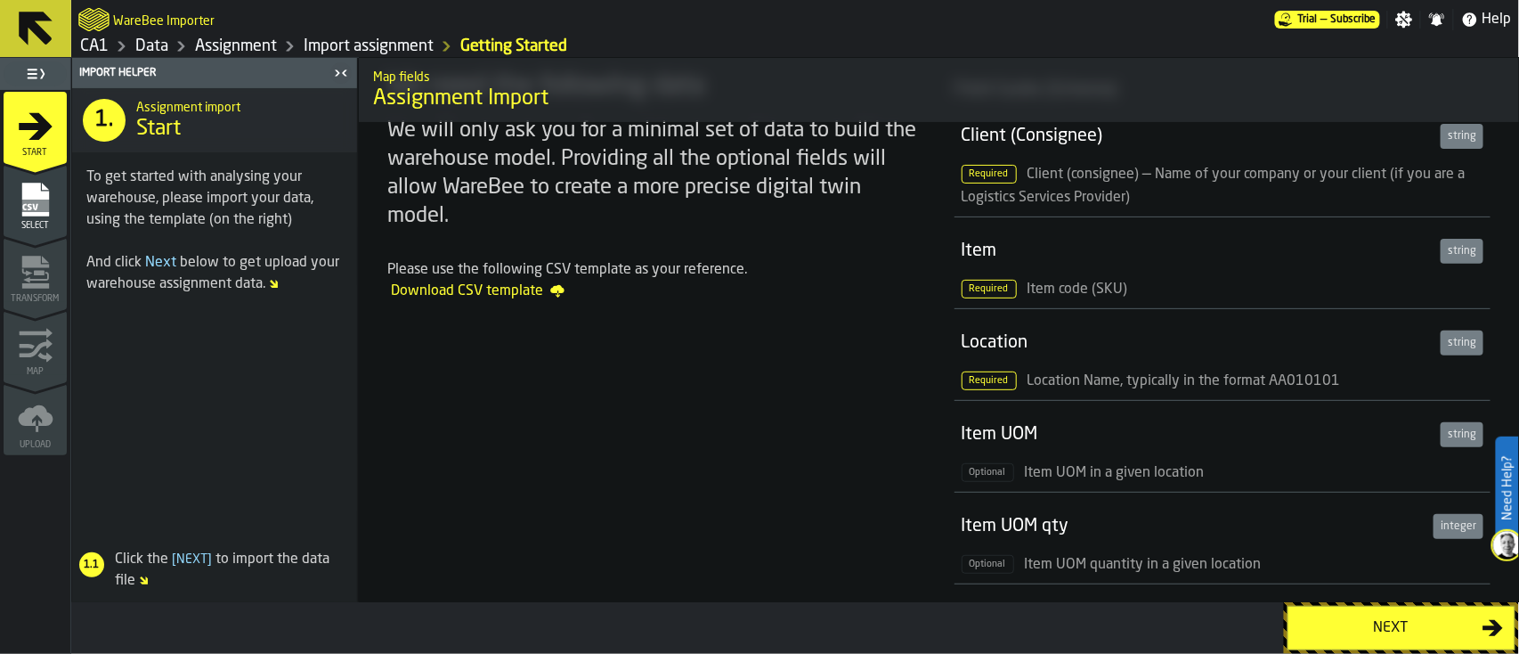
scroll to position [110, 0]
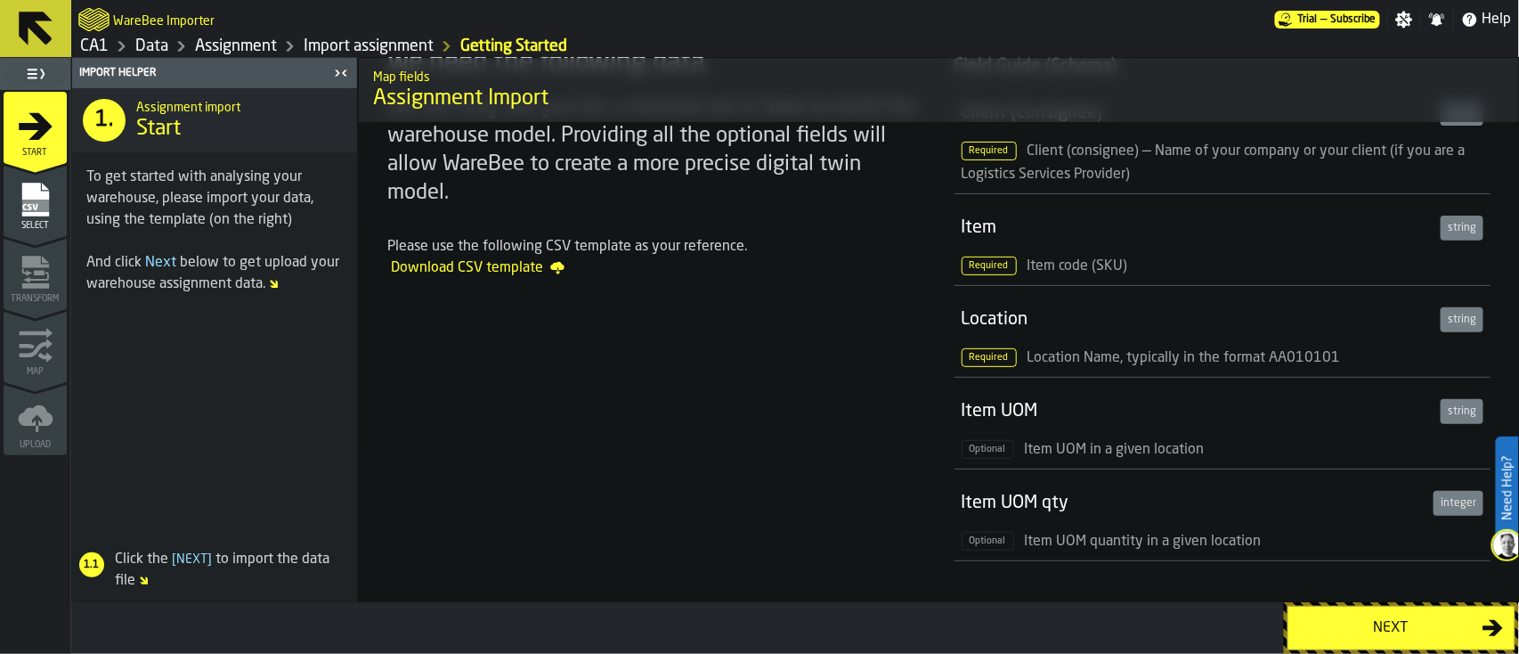
click at [1139, 490] on div "Next" at bounding box center [1390, 627] width 183 height 21
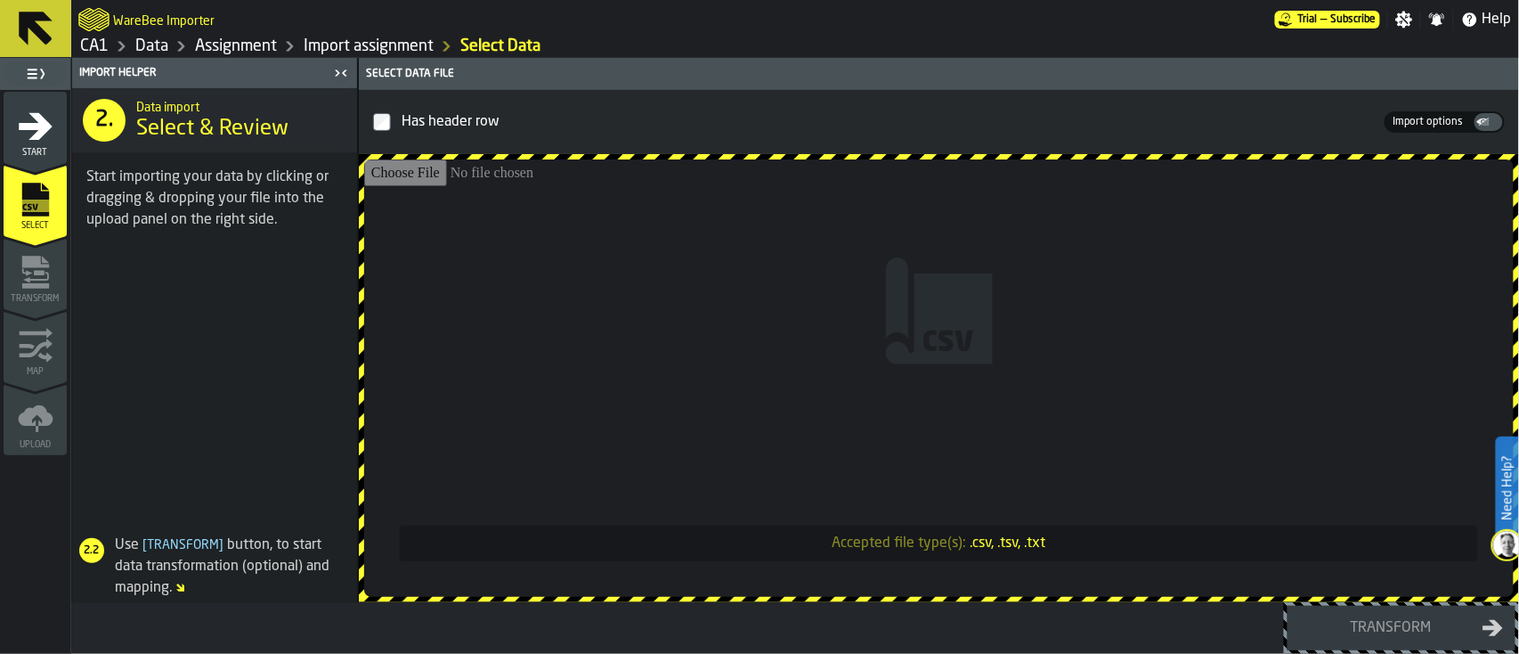
click at [551, 222] on input "Accepted file type(s): .csv, .tsv, .txt" at bounding box center [939, 377] width 1150 height 437
type input "**********"
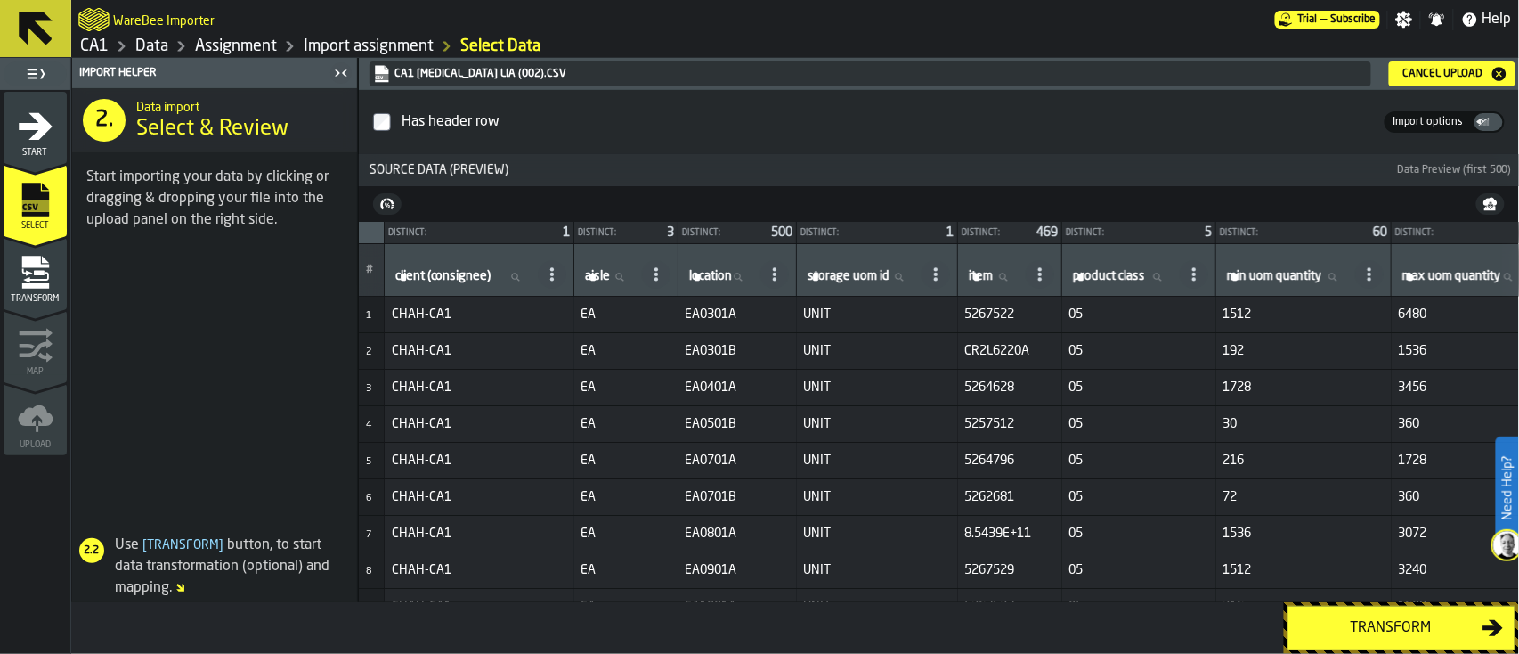
click at [382, 207] on icon "button-" at bounding box center [383, 205] width 4 height 10
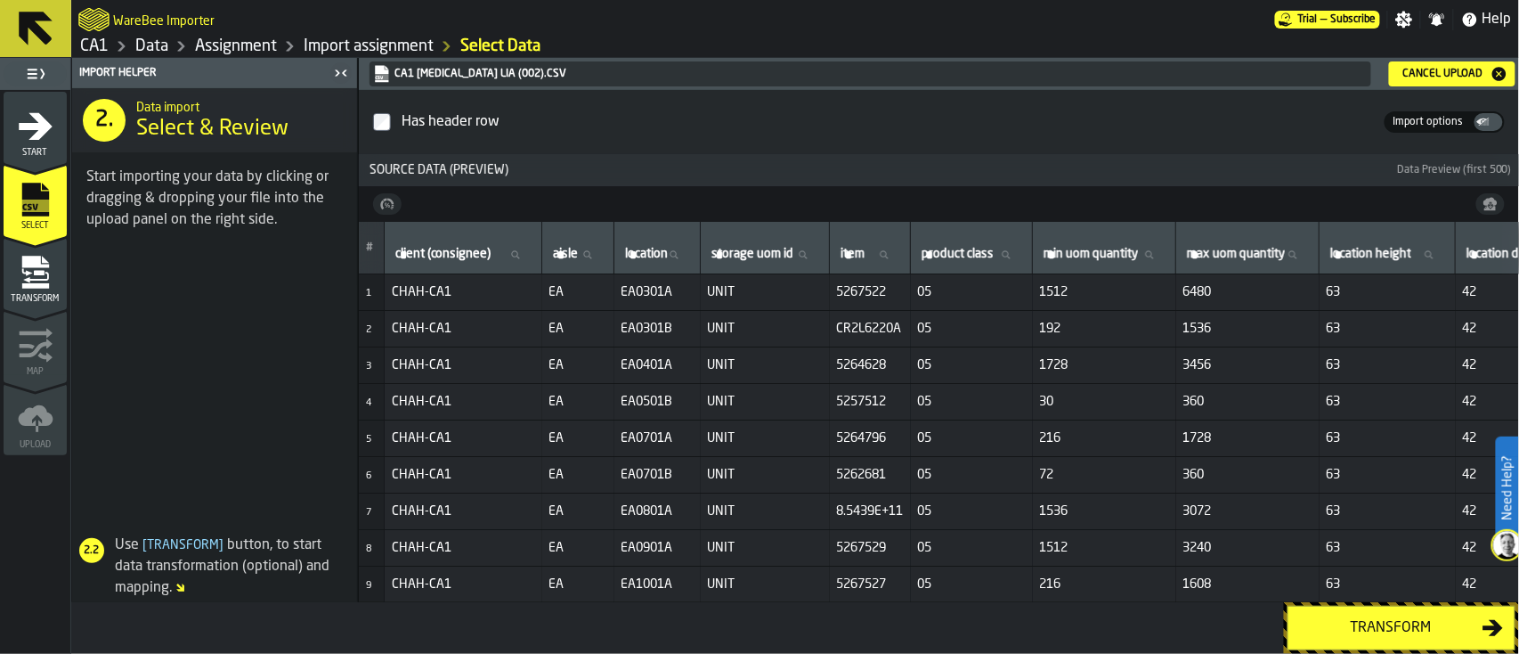
click at [382, 207] on icon "button-" at bounding box center [383, 205] width 4 height 10
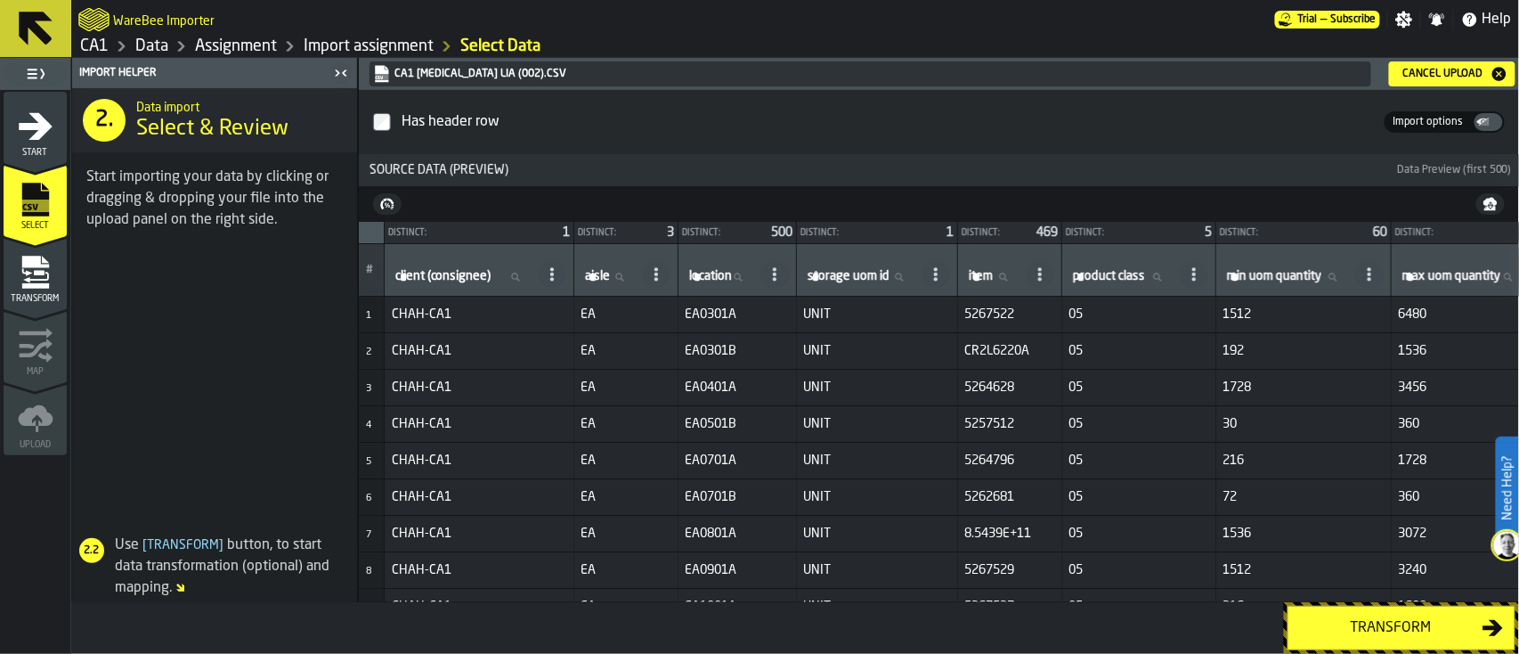
click at [1139, 490] on div "Transform" at bounding box center [1390, 627] width 183 height 21
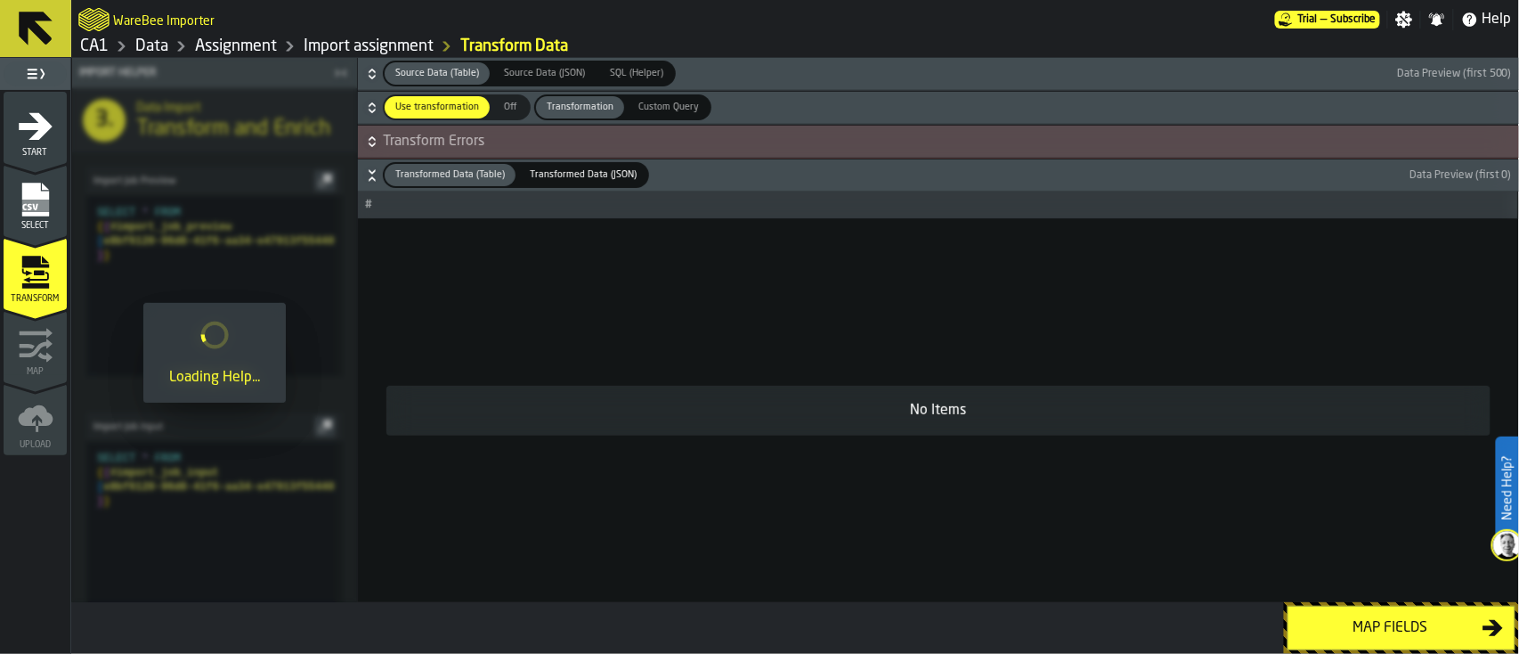
click at [613, 70] on span "SQL (Helper)" at bounding box center [637, 73] width 68 height 15
click at [366, 76] on icon "button-" at bounding box center [372, 74] width 18 height 18
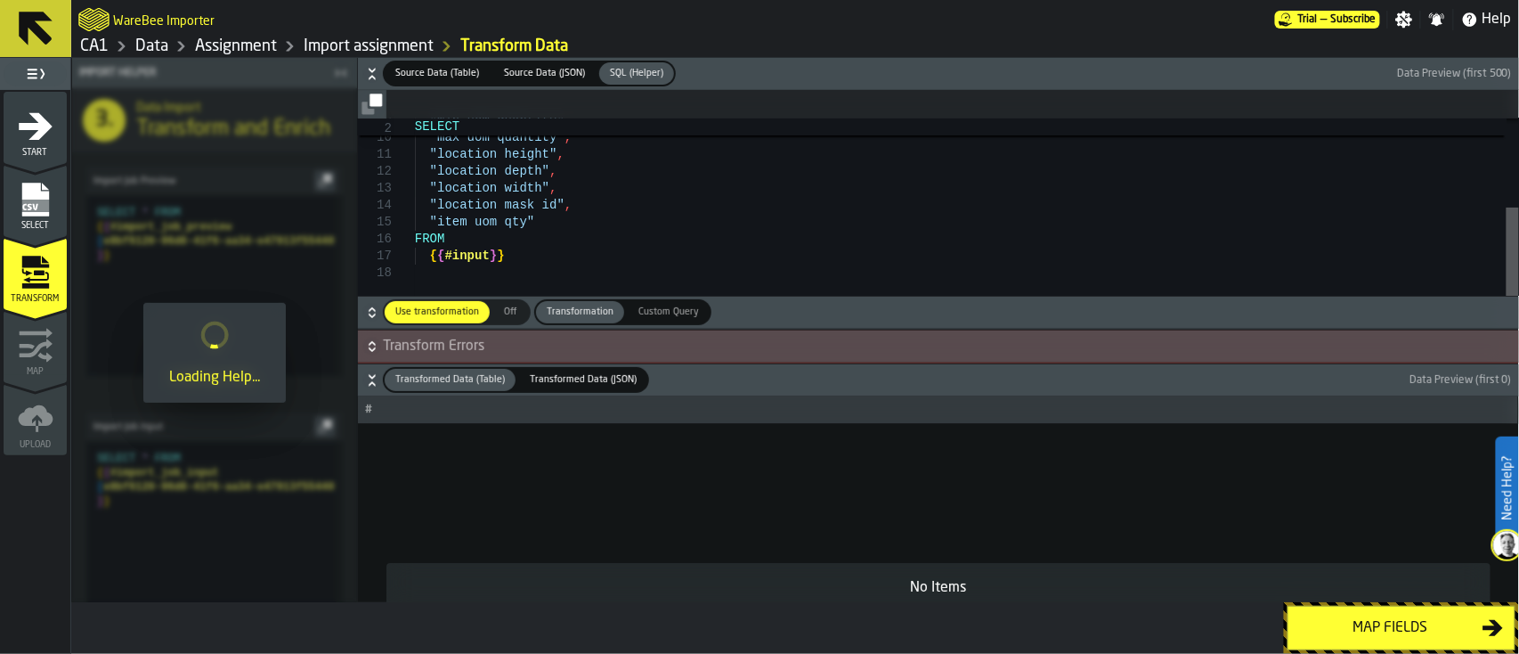
click at [1139, 271] on div at bounding box center [1513, 265] width 12 height 117
click at [804, 349] on span "Transform Errors" at bounding box center [949, 346] width 1133 height 21
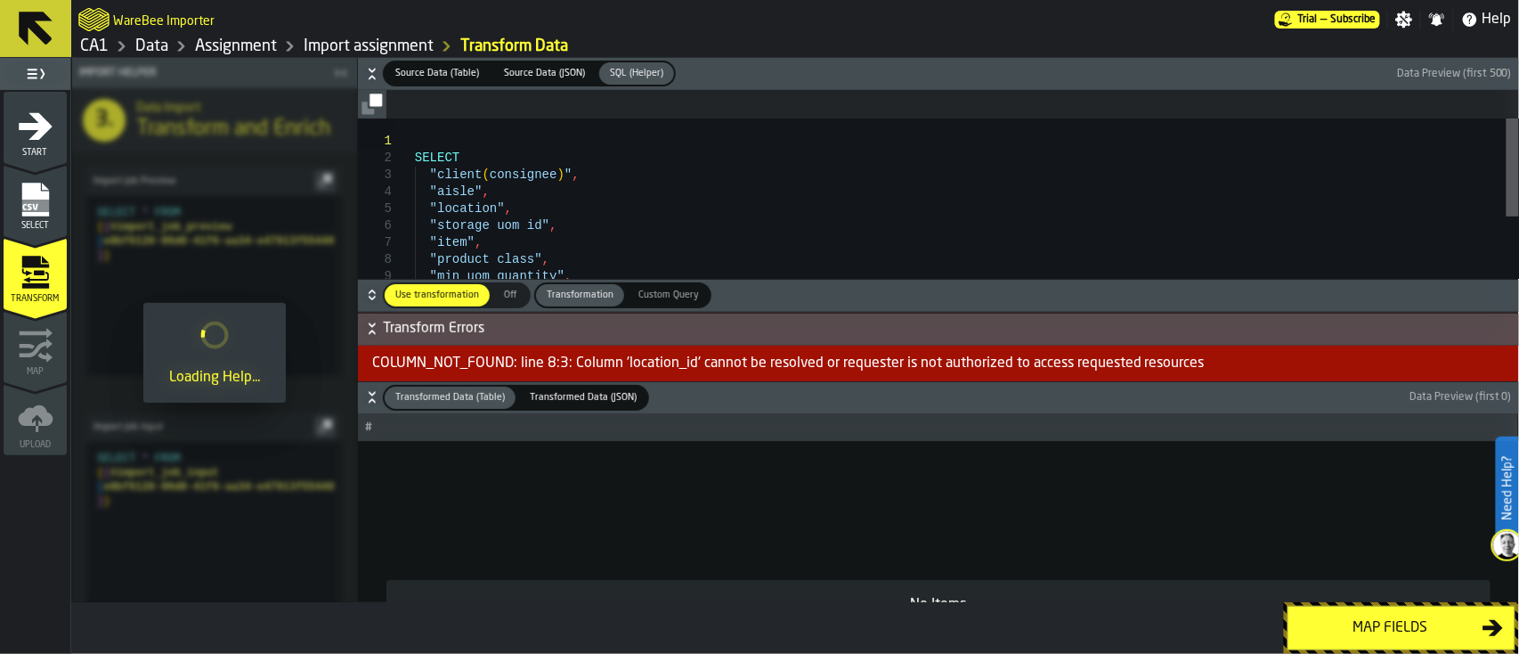
click at [1139, 118] on div at bounding box center [1513, 167] width 12 height 98
click at [1139, 490] on div "Map fields" at bounding box center [1390, 627] width 183 height 21
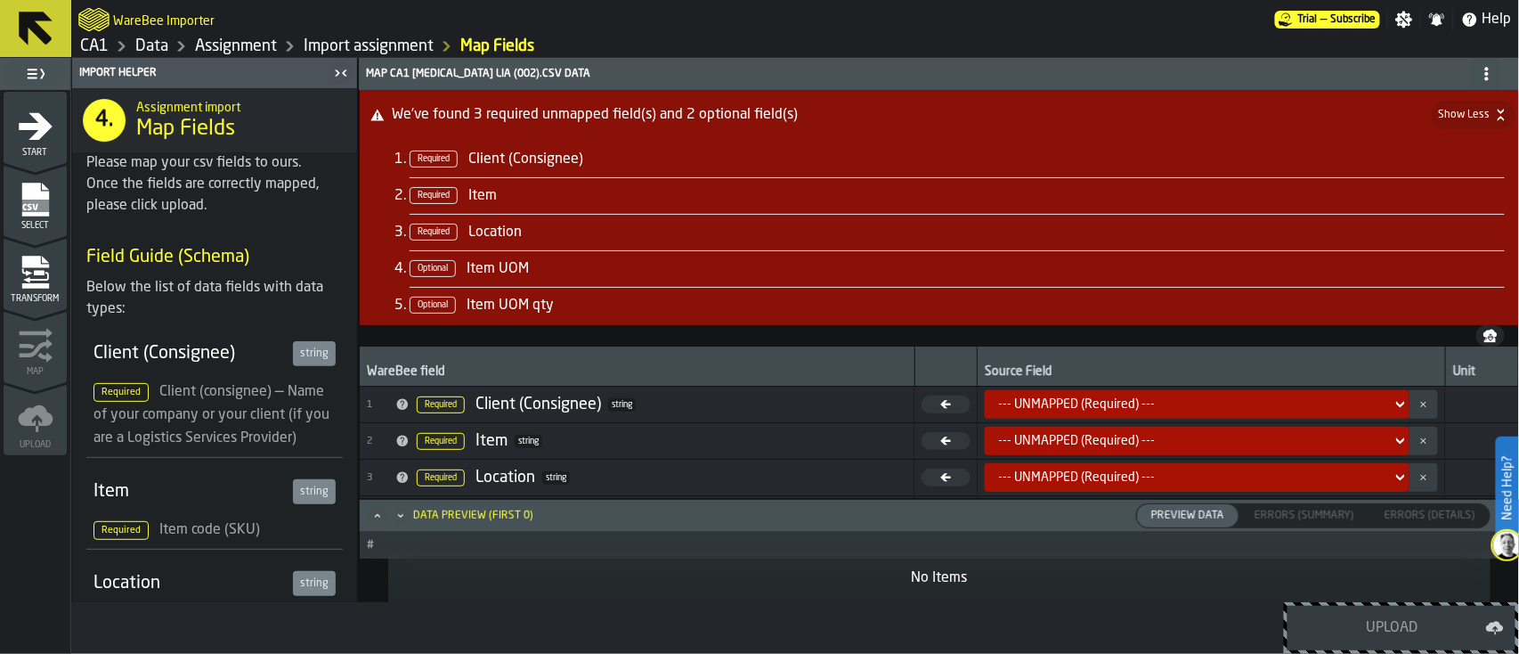
click at [807, 155] on li "Required Client (Consignee)" at bounding box center [957, 160] width 1095 height 36
drag, startPoint x: 543, startPoint y: 164, endPoint x: 310, endPoint y: 351, distance: 299.0
click at [310, 351] on div "string" at bounding box center [314, 353] width 43 height 25
click at [284, 348] on div "Client (Consignee) string" at bounding box center [214, 353] width 242 height 25
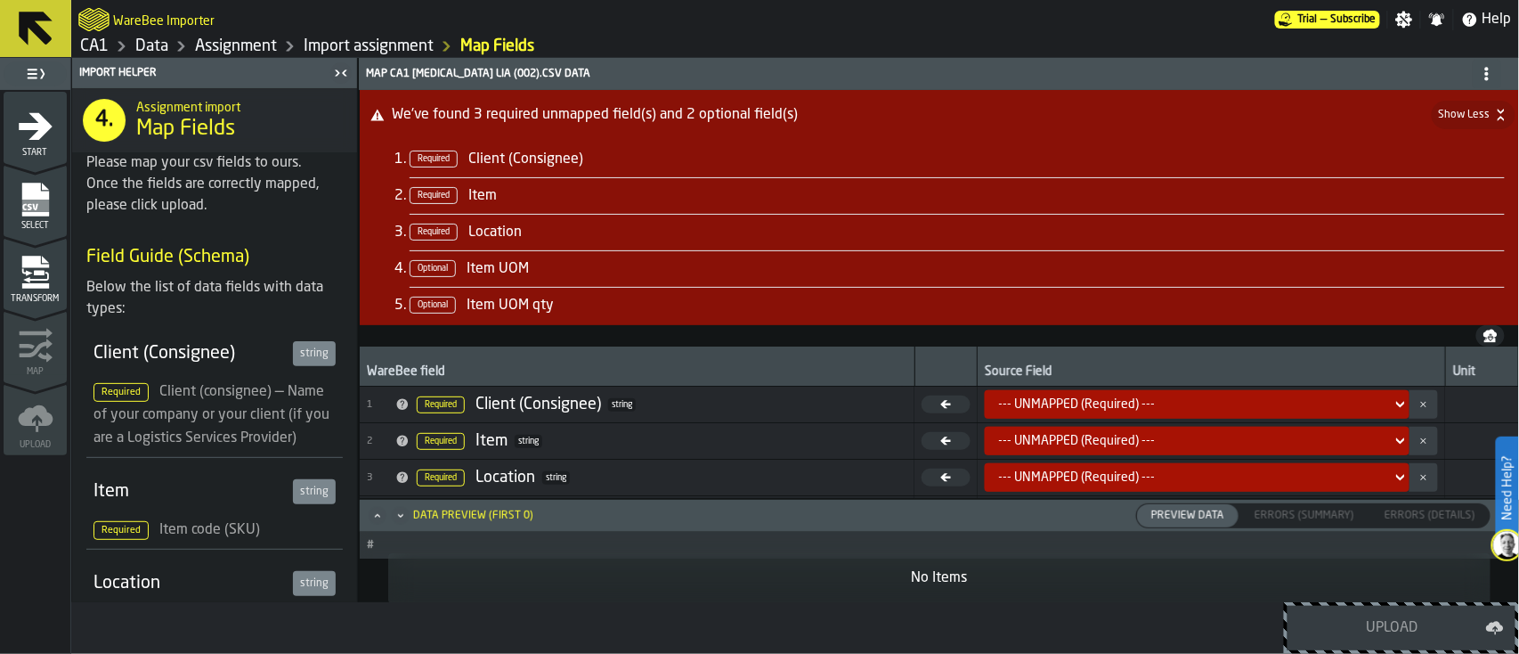
click at [284, 348] on div "Client (Consignee) string" at bounding box center [214, 353] width 242 height 25
drag, startPoint x: 353, startPoint y: 264, endPoint x: 874, endPoint y: 470, distance: 561.2
click at [874, 470] on span "3 Required Location string" at bounding box center [637, 477] width 541 height 27
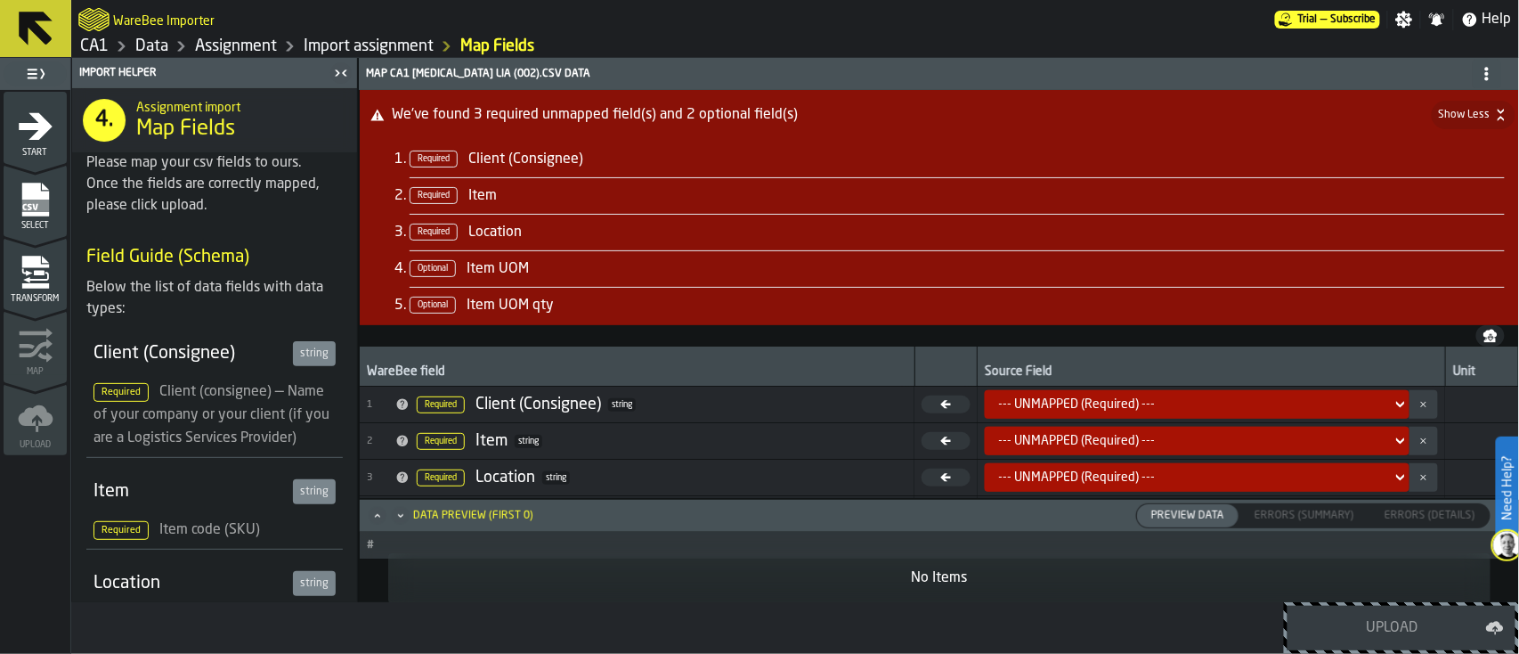
drag, startPoint x: 355, startPoint y: 336, endPoint x: 67, endPoint y: 278, distance: 294.3
click at [67, 278] on ul "1 Start 2 Select 2 Transform 3 Map 4 Upload" at bounding box center [35, 272] width 70 height 365
click at [62, 278] on div "Transform" at bounding box center [35, 279] width 63 height 49
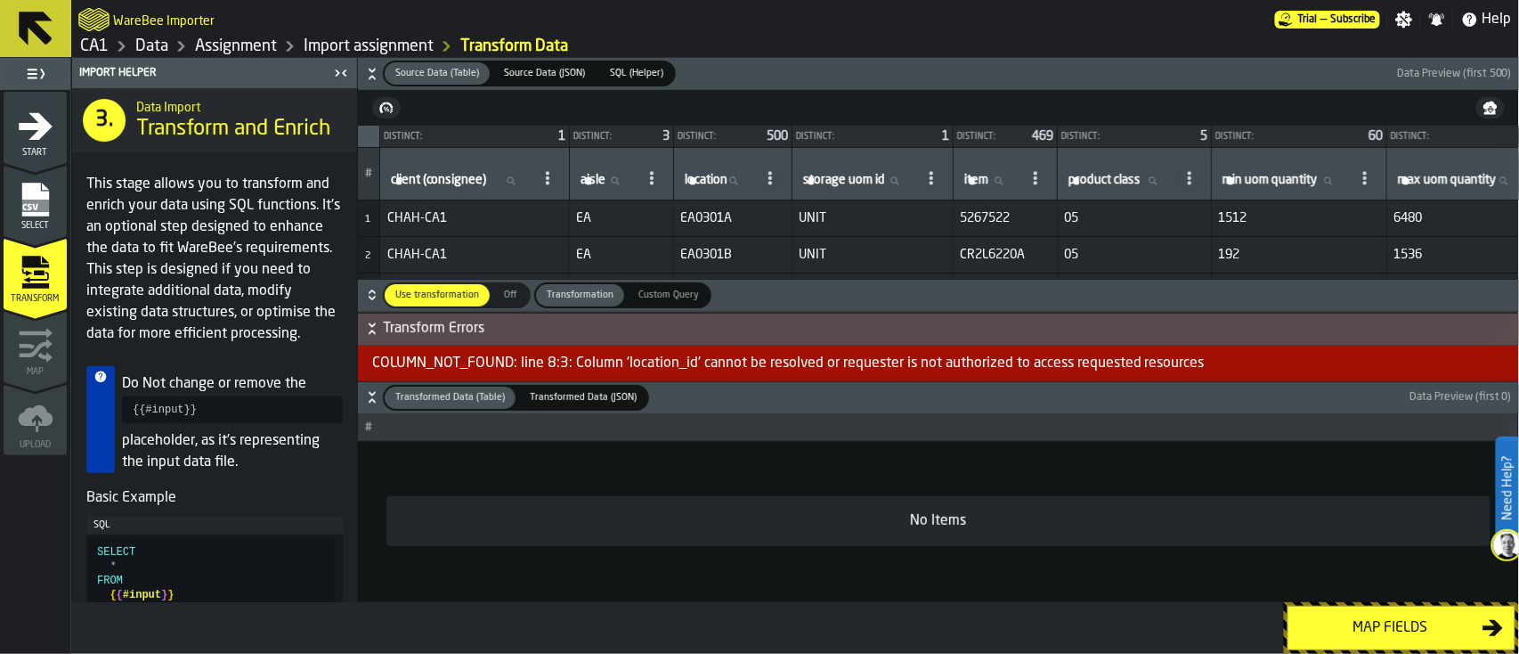
click at [627, 69] on span "SQL (Helper)" at bounding box center [637, 73] width 68 height 15
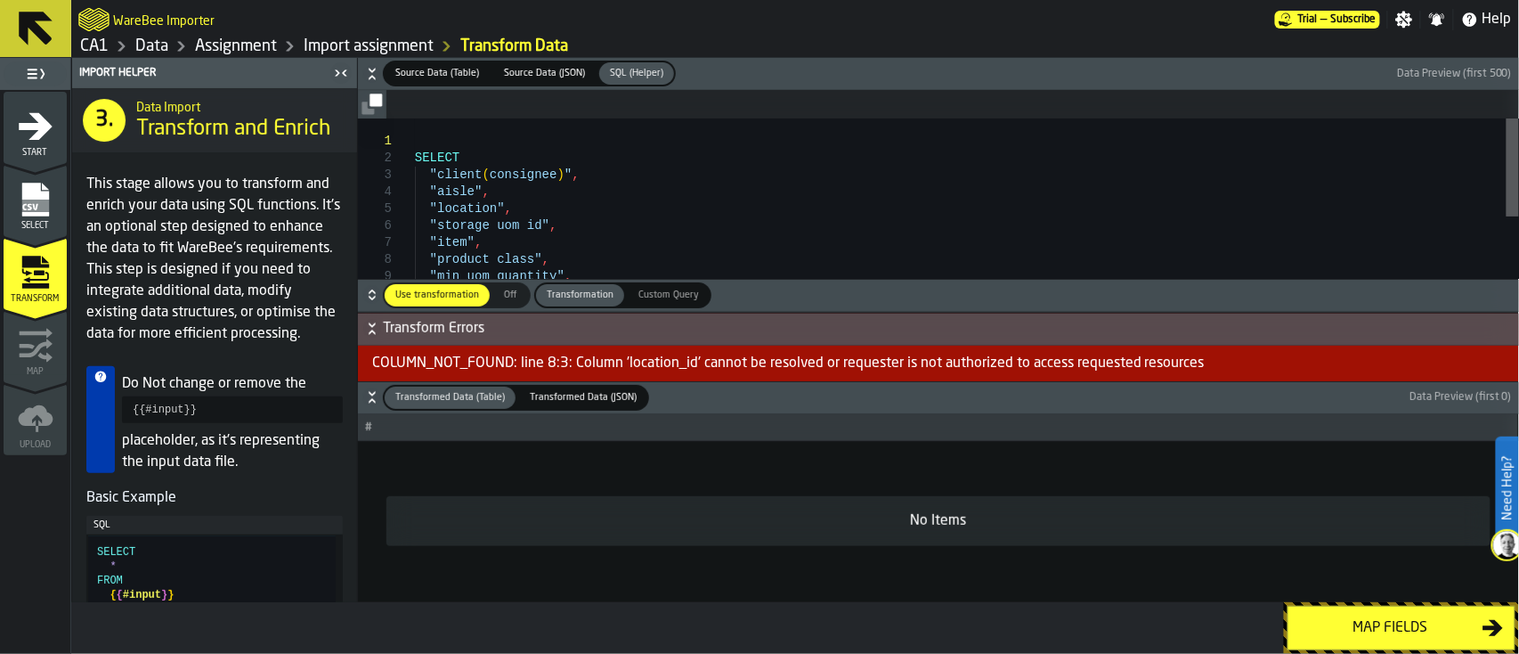
click at [1139, 118] on div at bounding box center [1513, 167] width 12 height 98
click at [350, 199] on article "This stage allows you to transform and enrich your data using SQL functions. It…" at bounding box center [214, 256] width 285 height 178
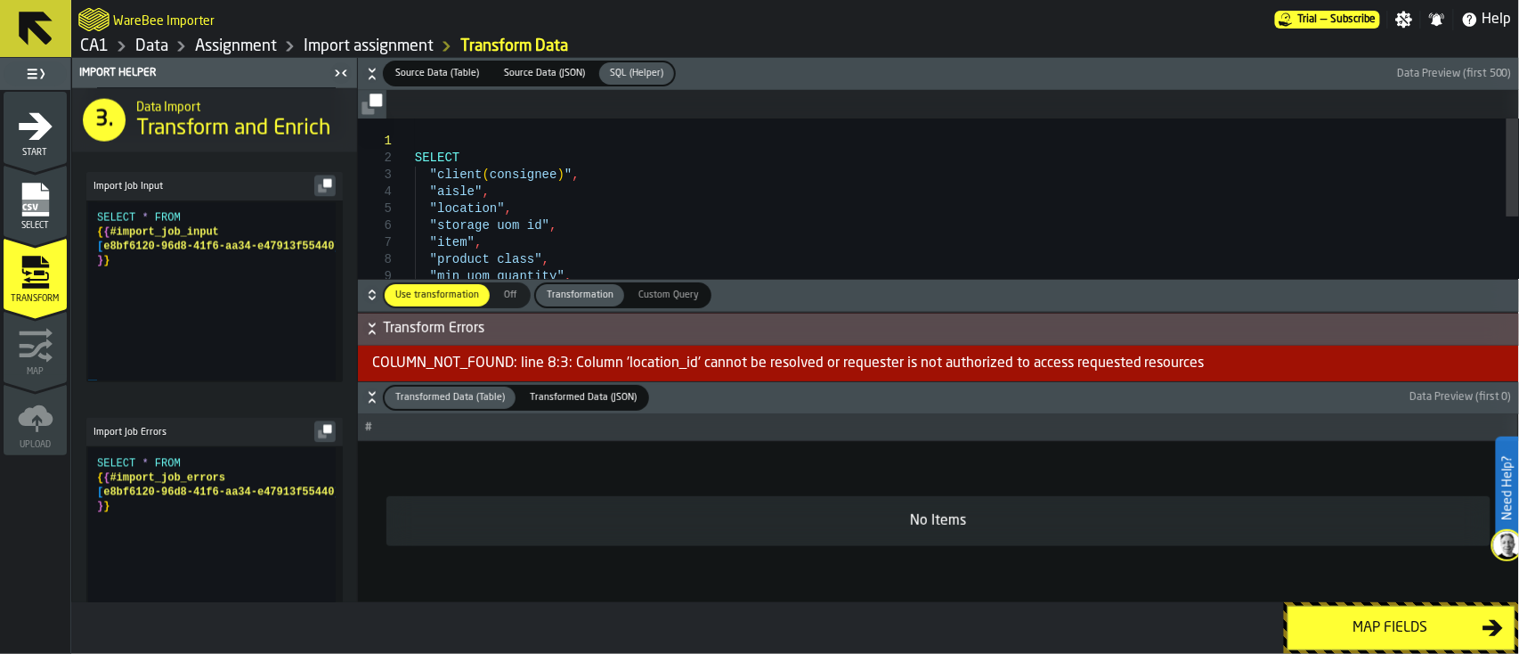
scroll to position [1122, 0]
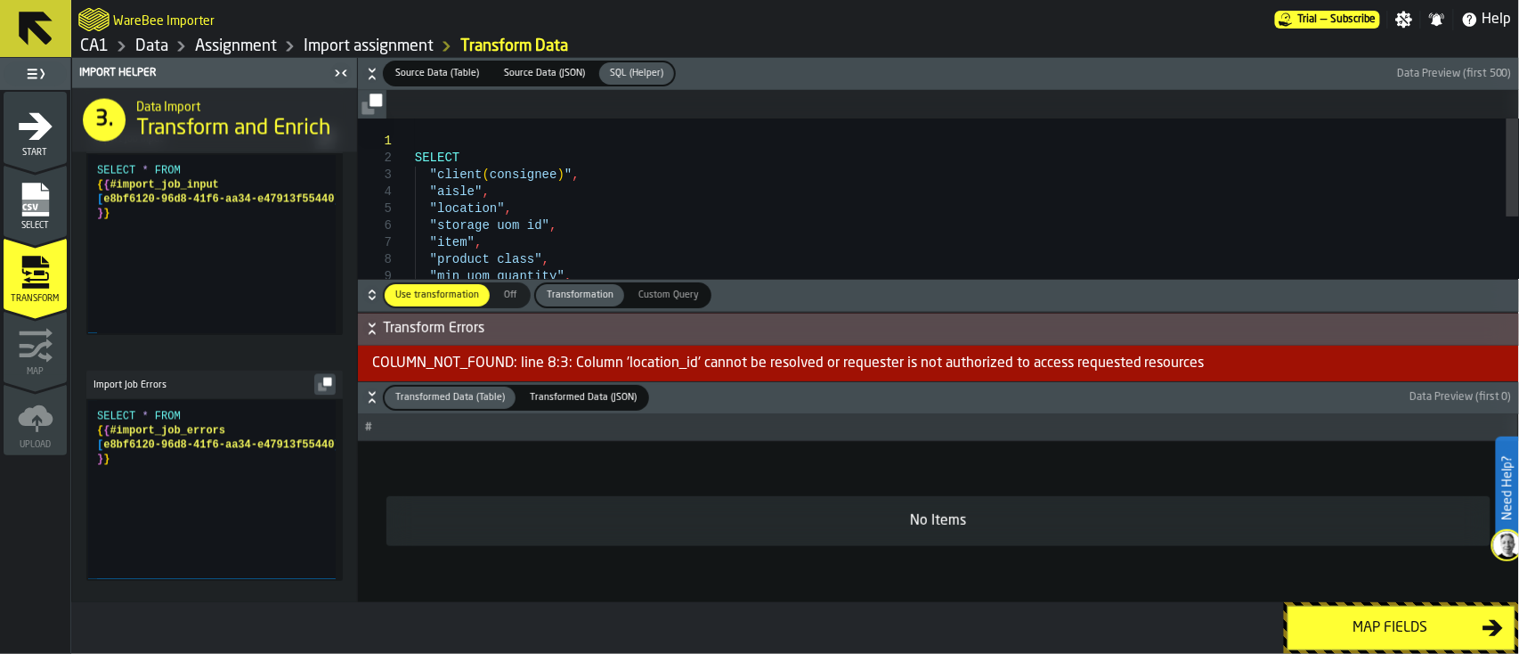
click at [318, 385] on icon "button-" at bounding box center [322, 388] width 8 height 8
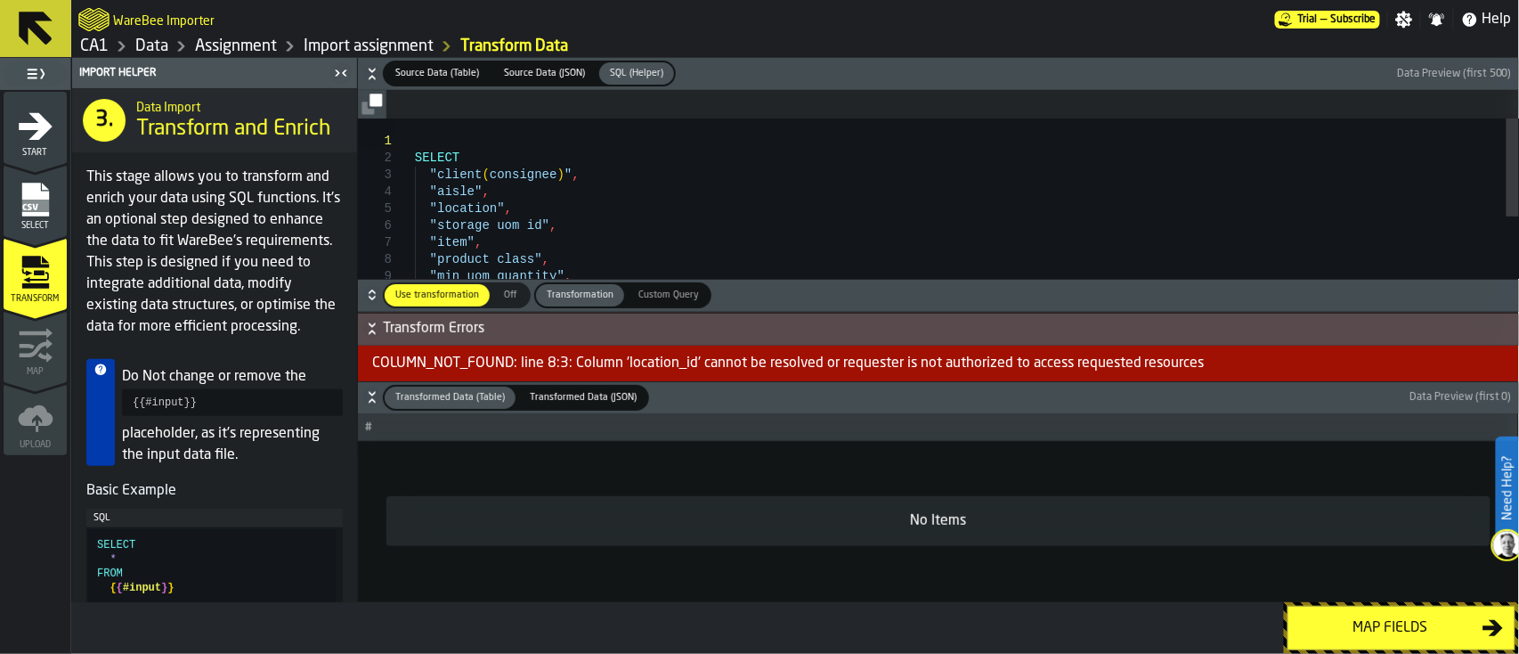
scroll to position [0, 0]
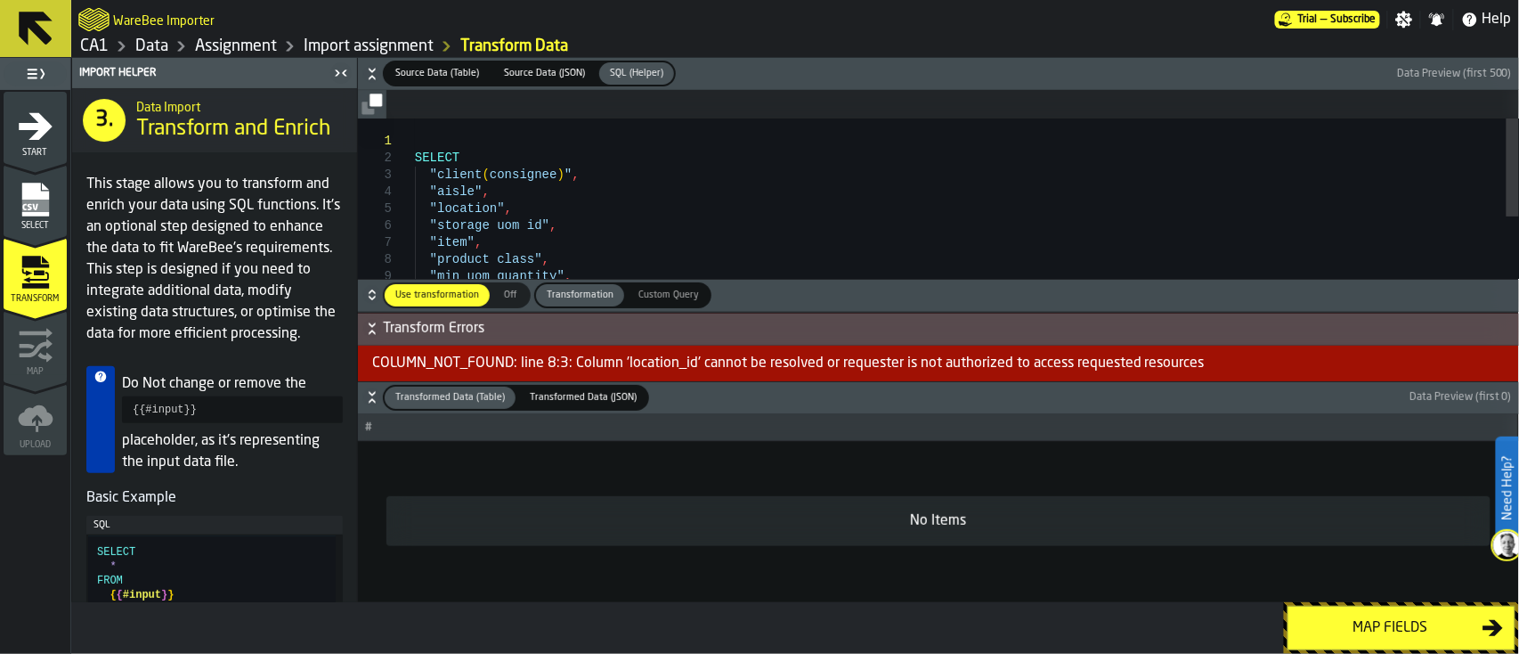
click at [470, 74] on span "Source Data (Table)" at bounding box center [437, 73] width 98 height 15
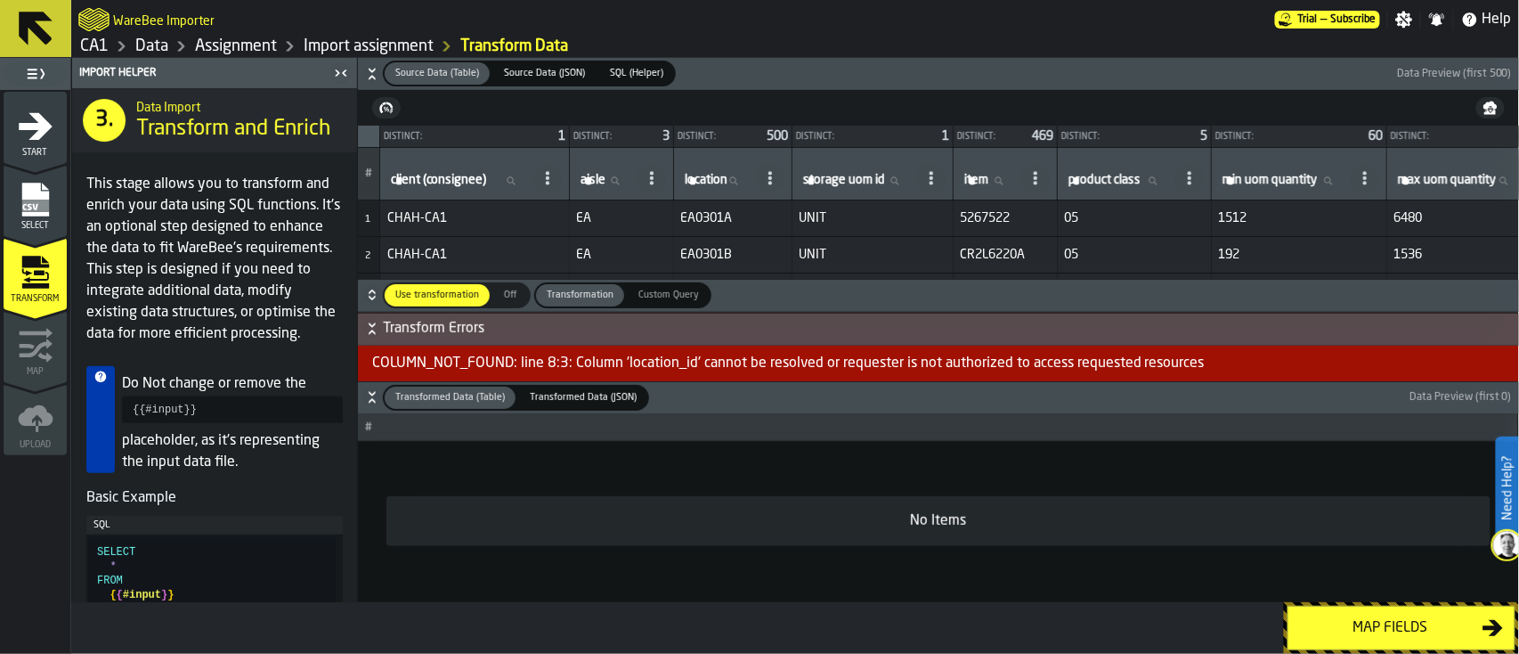
click at [720, 214] on span "EA0301A" at bounding box center [733, 218] width 104 height 14
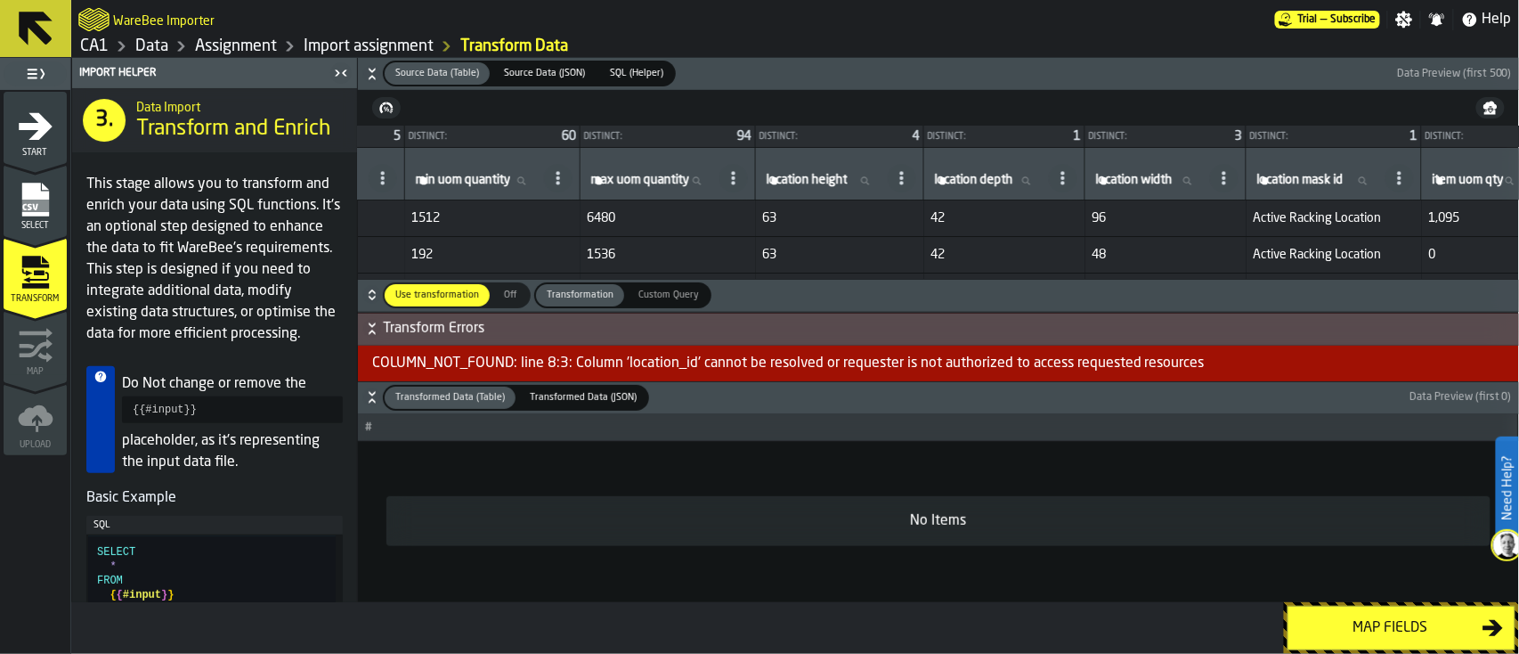
scroll to position [0, 940]
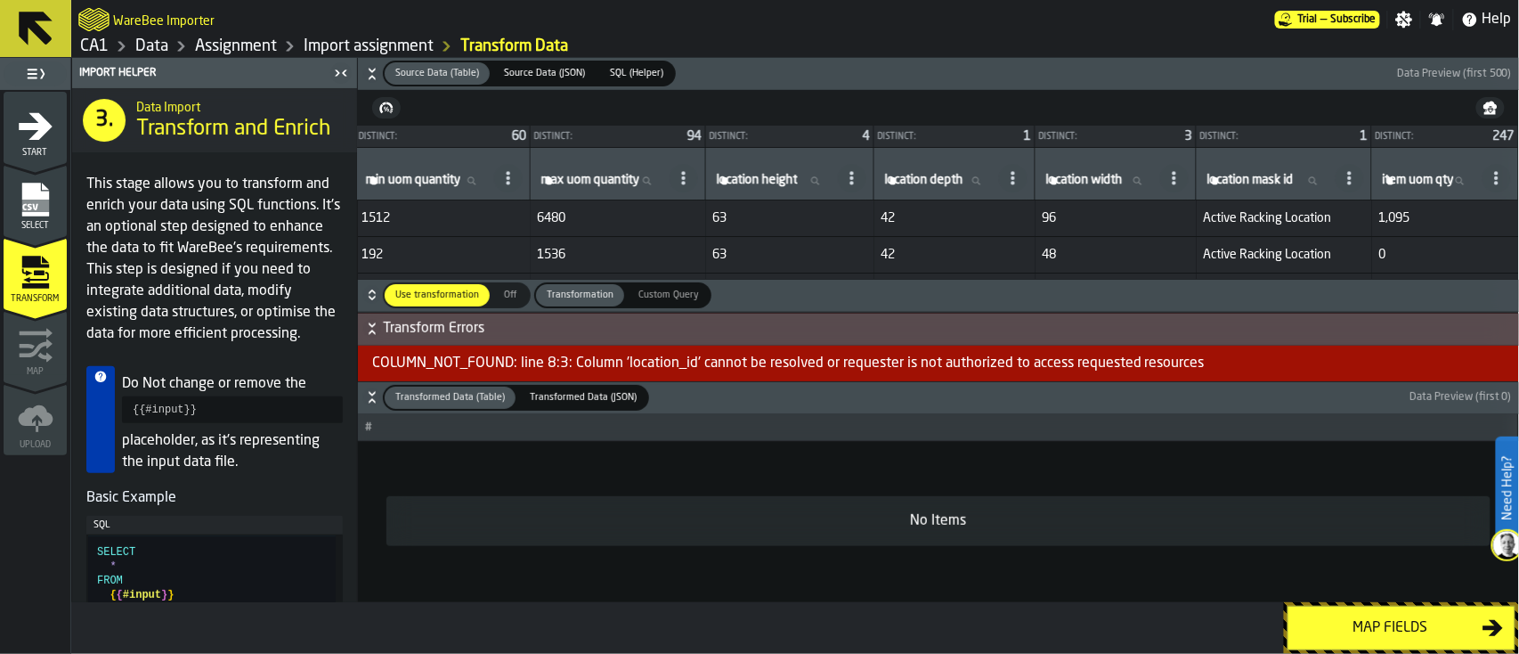
click at [1139, 490] on div "Map fields" at bounding box center [1390, 627] width 183 height 21
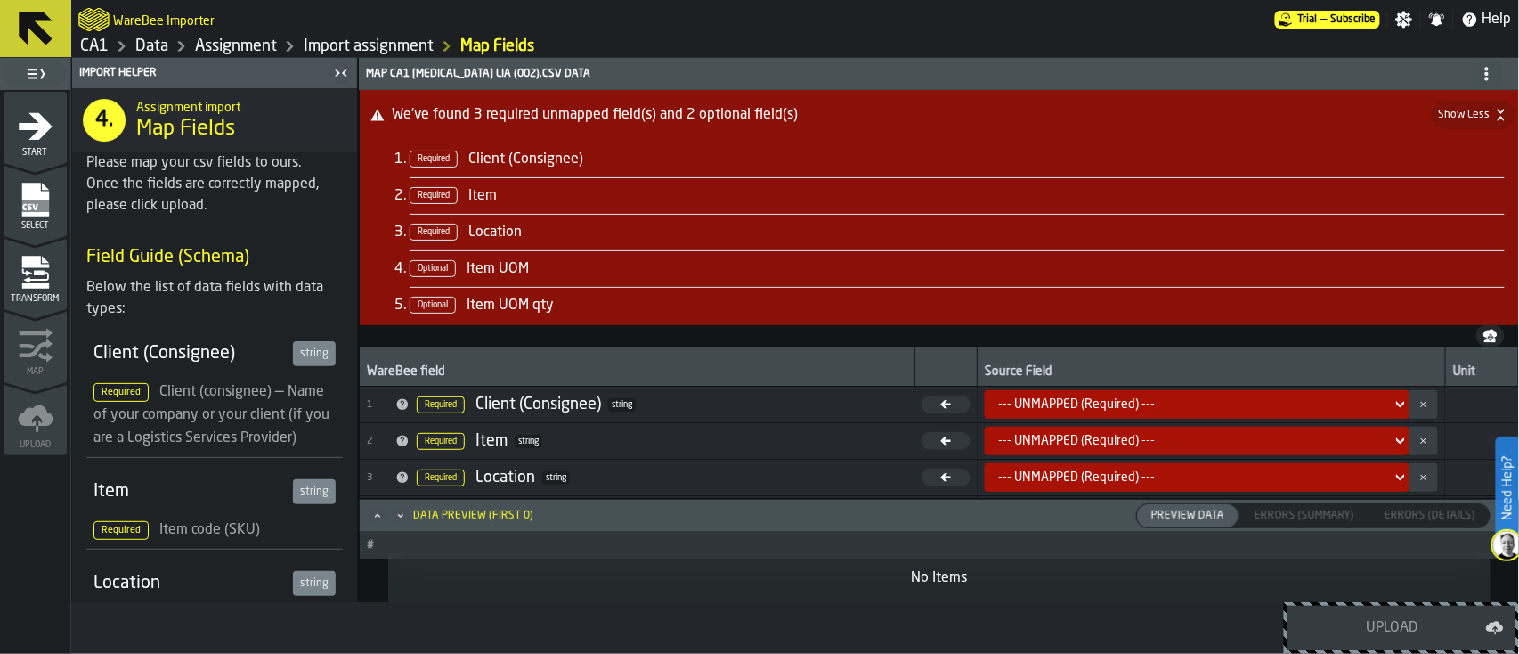
click at [257, 222] on div "Please map your csv fields to ours. Once the fields are correctly mapped, pleas…" at bounding box center [214, 584] width 256 height 865
click at [43, 265] on icon "menu Transform" at bounding box center [34, 262] width 27 height 12
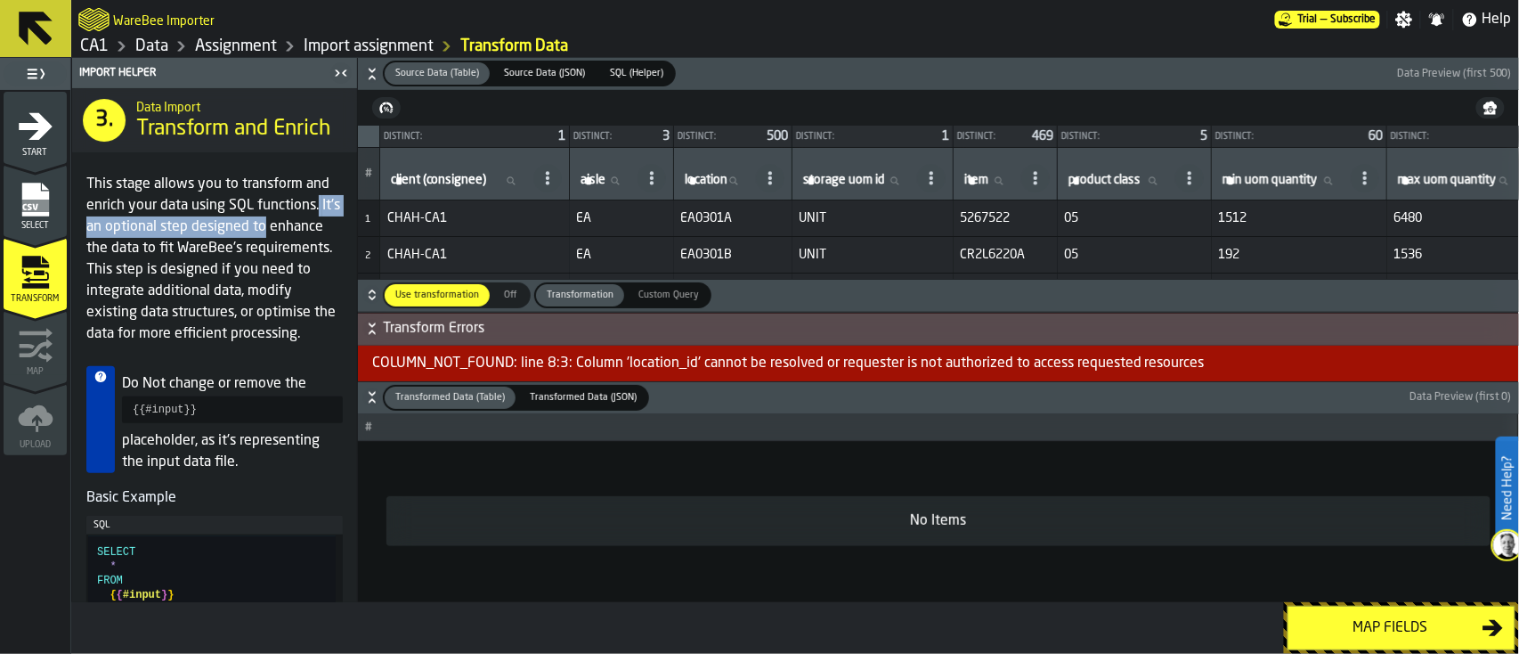
drag, startPoint x: 350, startPoint y: 198, endPoint x: 348, endPoint y: 226, distance: 28.6
click at [348, 226] on article "This stage allows you to transform and enrich your data using SQL functions. It…" at bounding box center [214, 256] width 285 height 178
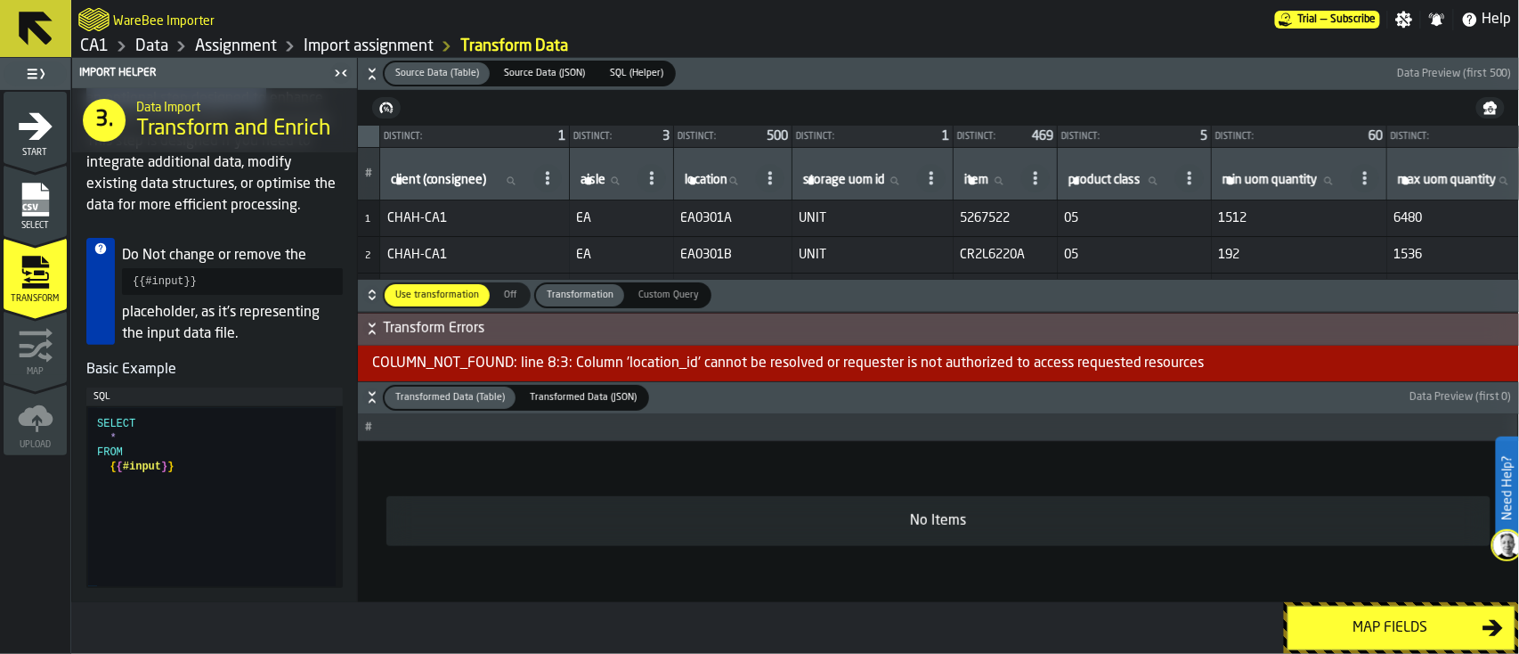
scroll to position [134, 0]
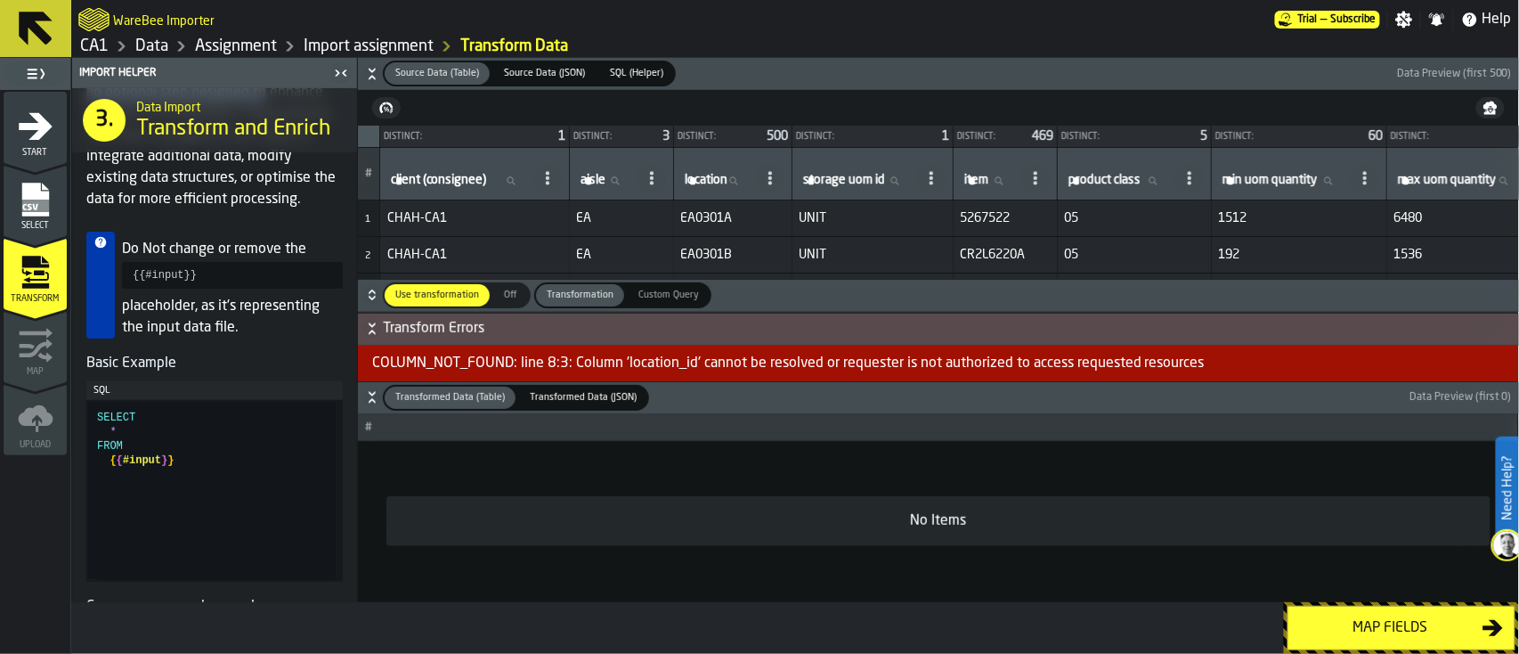
type textarea "**********"
click at [113, 446] on div "SELECT * FROM { { #input } }" at bounding box center [216, 491] width 239 height 178
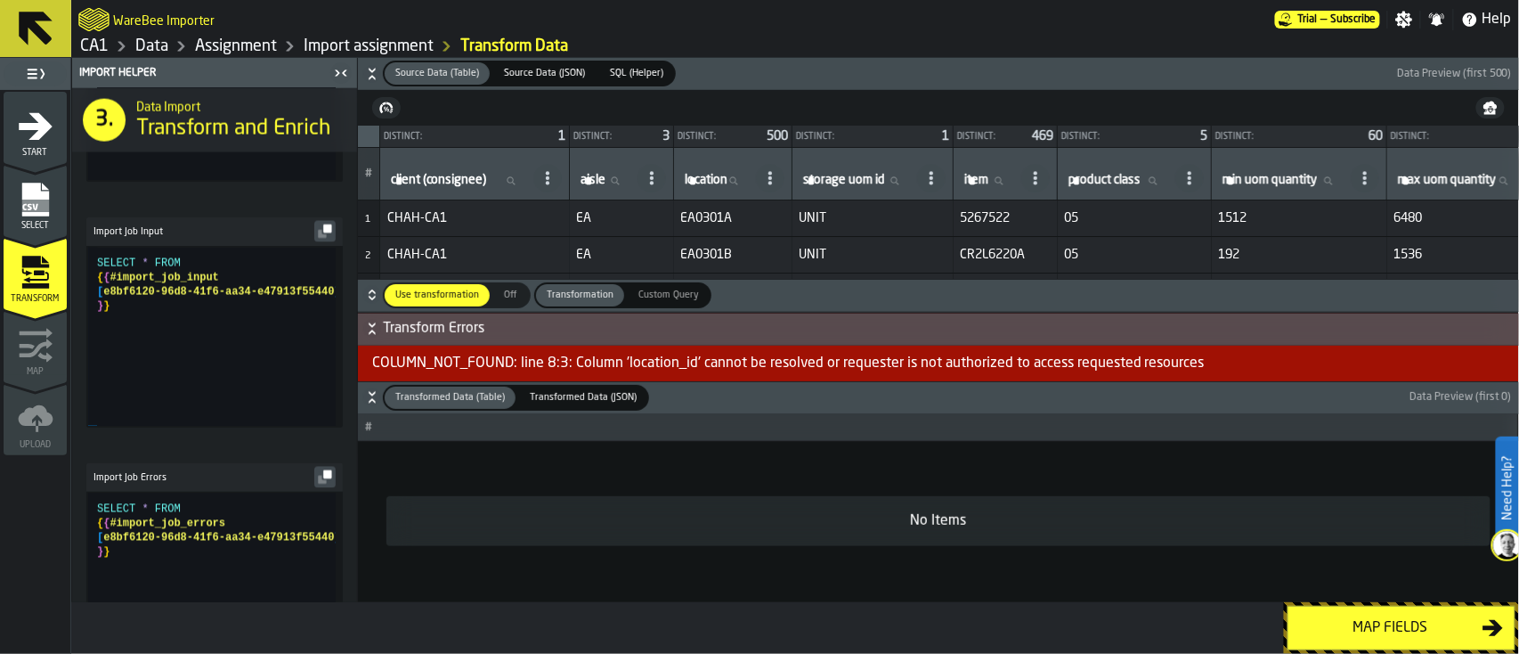
scroll to position [1122, 0]
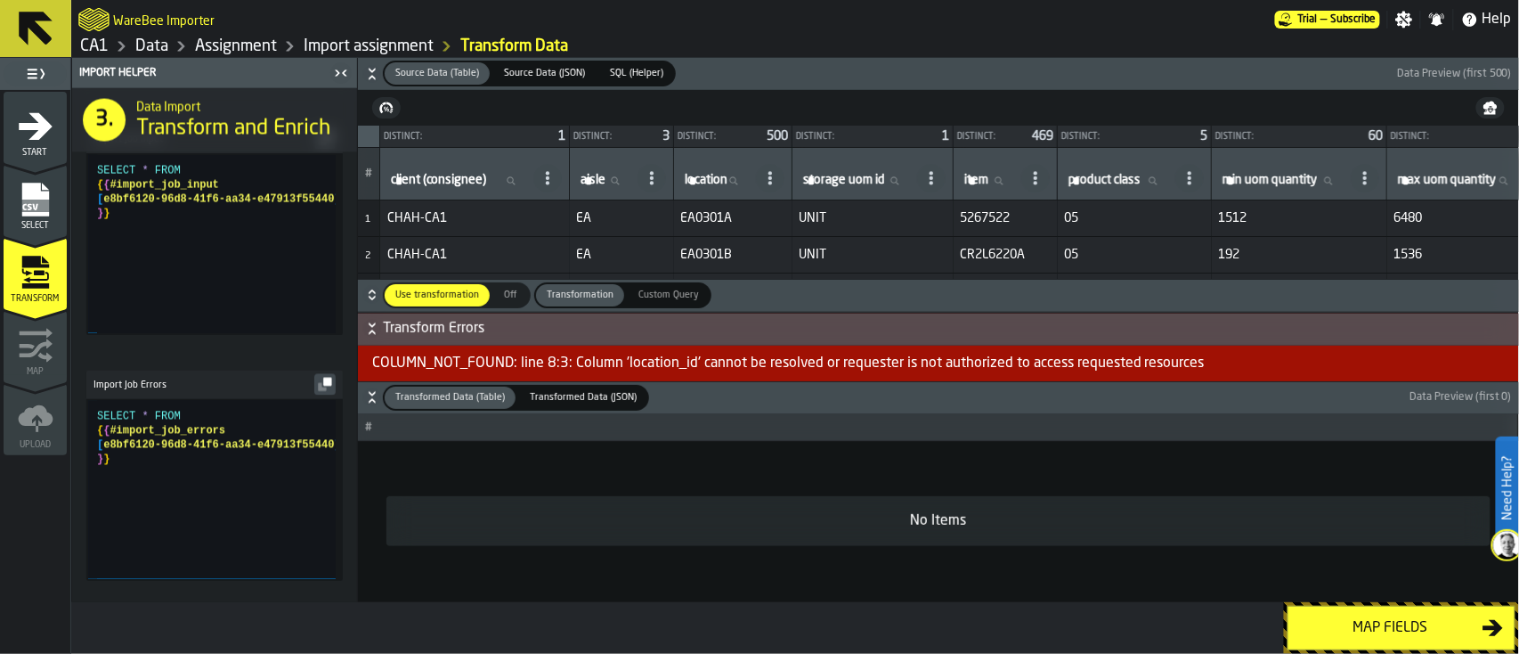
click at [641, 77] on span "SQL (Helper)" at bounding box center [637, 73] width 68 height 15
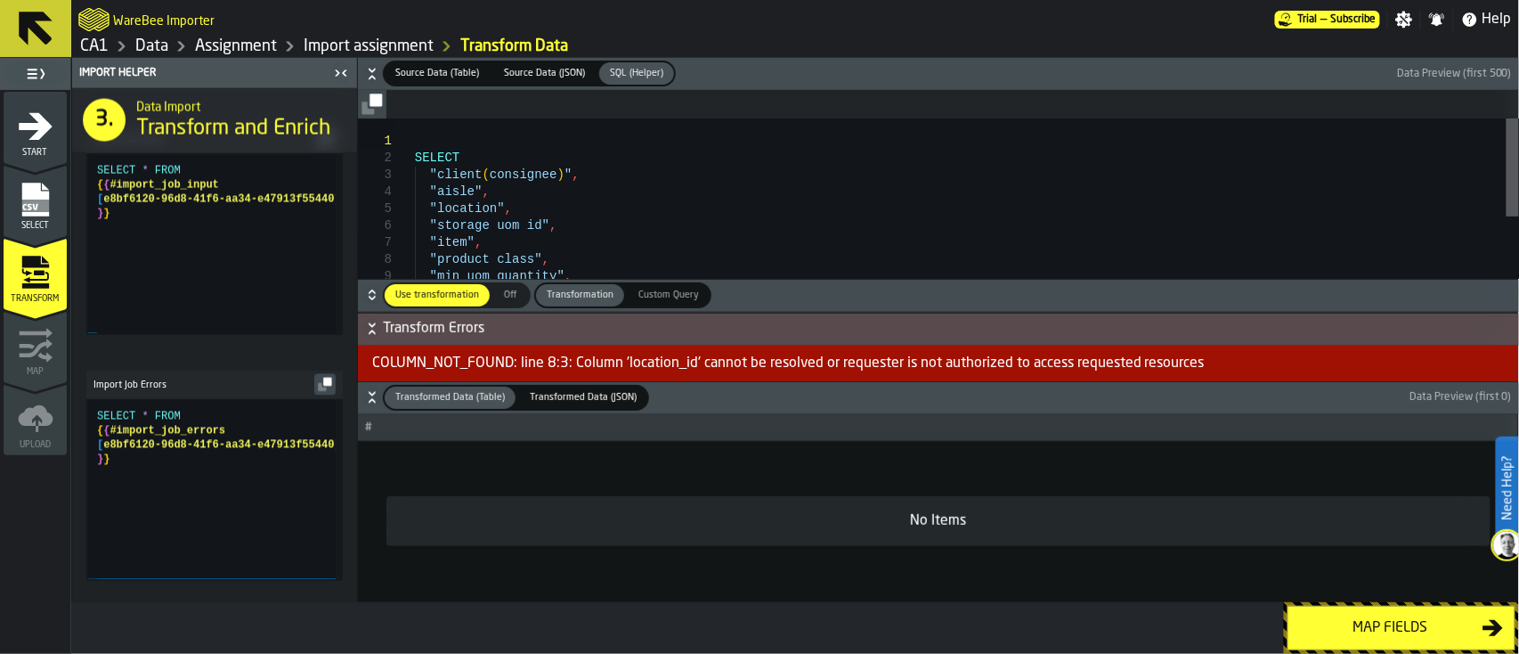
click at [1139, 118] on div at bounding box center [1513, 167] width 12 height 98
click at [41, 196] on icon "menu Select" at bounding box center [34, 200] width 27 height 34
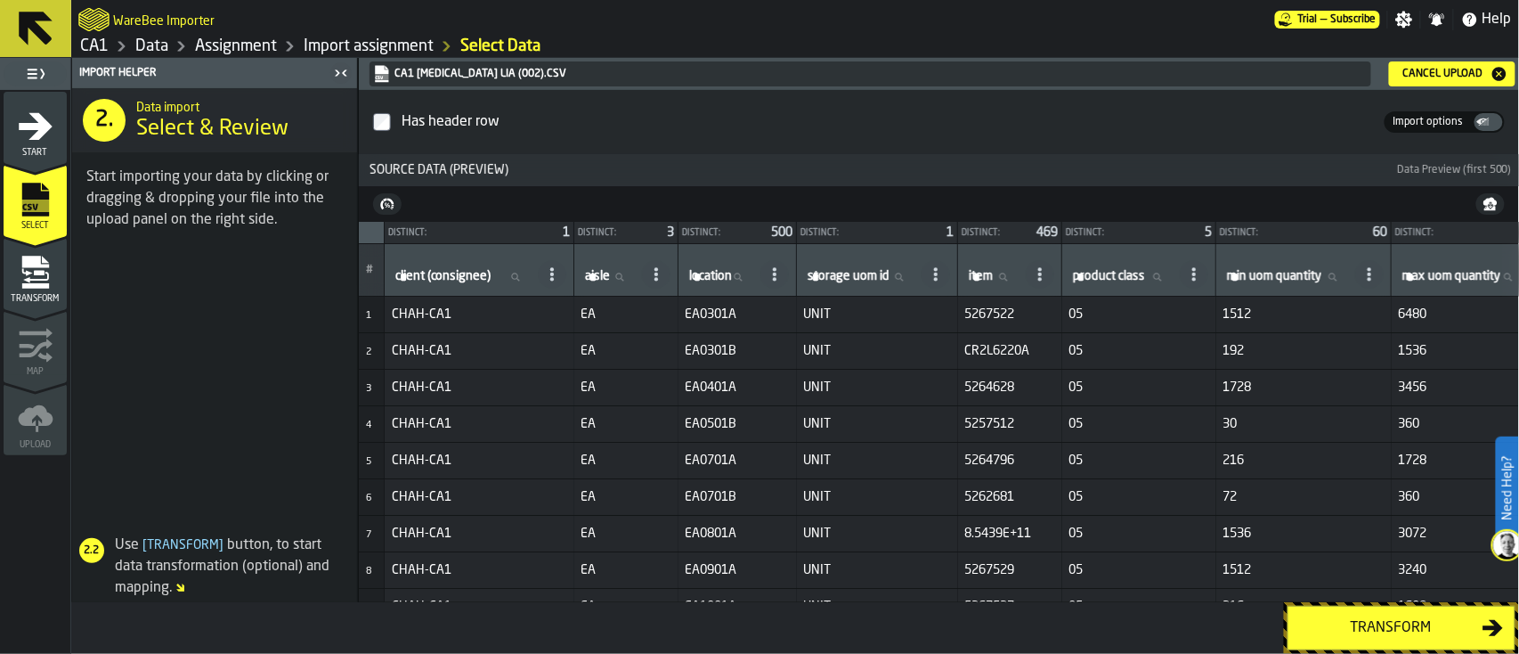
click at [1139, 65] on div "Cancel Upload" at bounding box center [1452, 74] width 112 height 18
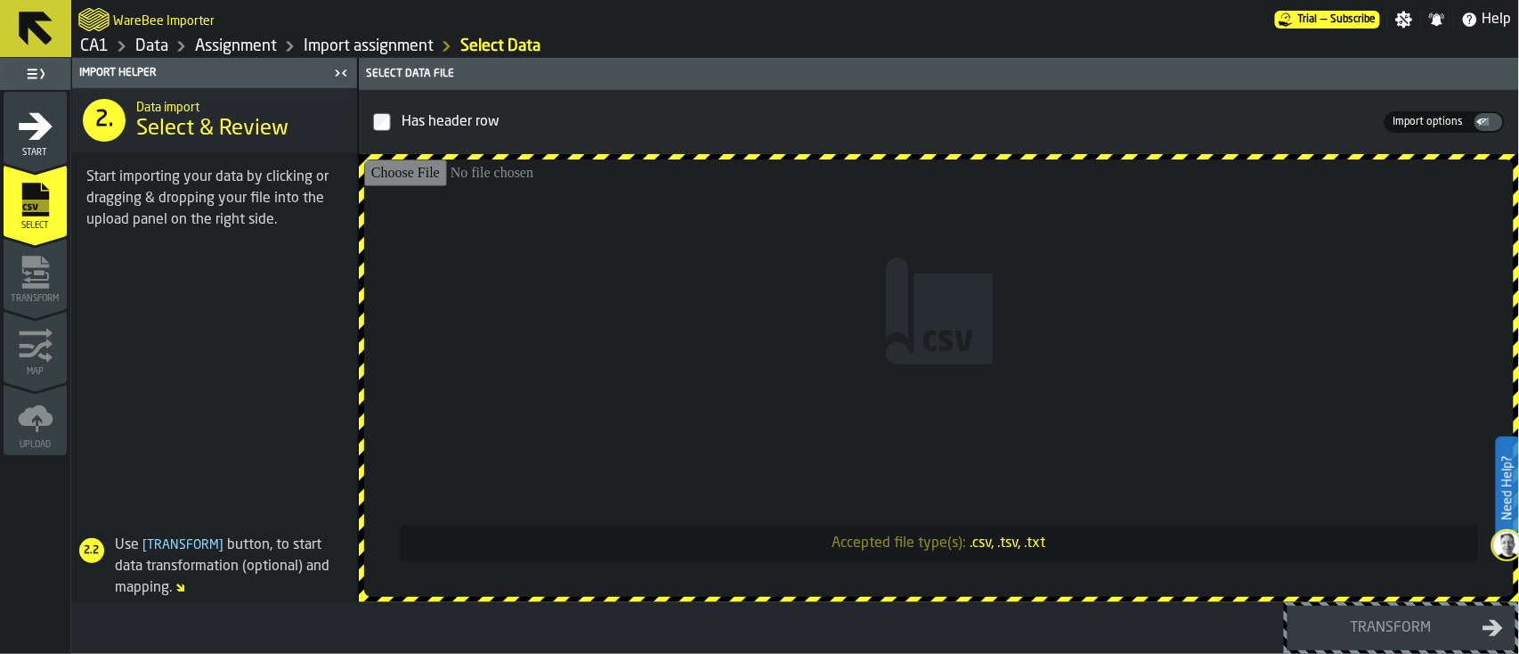
click at [1051, 360] on input "Accepted file type(s): .csv, .tsv, .txt" at bounding box center [939, 377] width 1150 height 437
type input "**********"
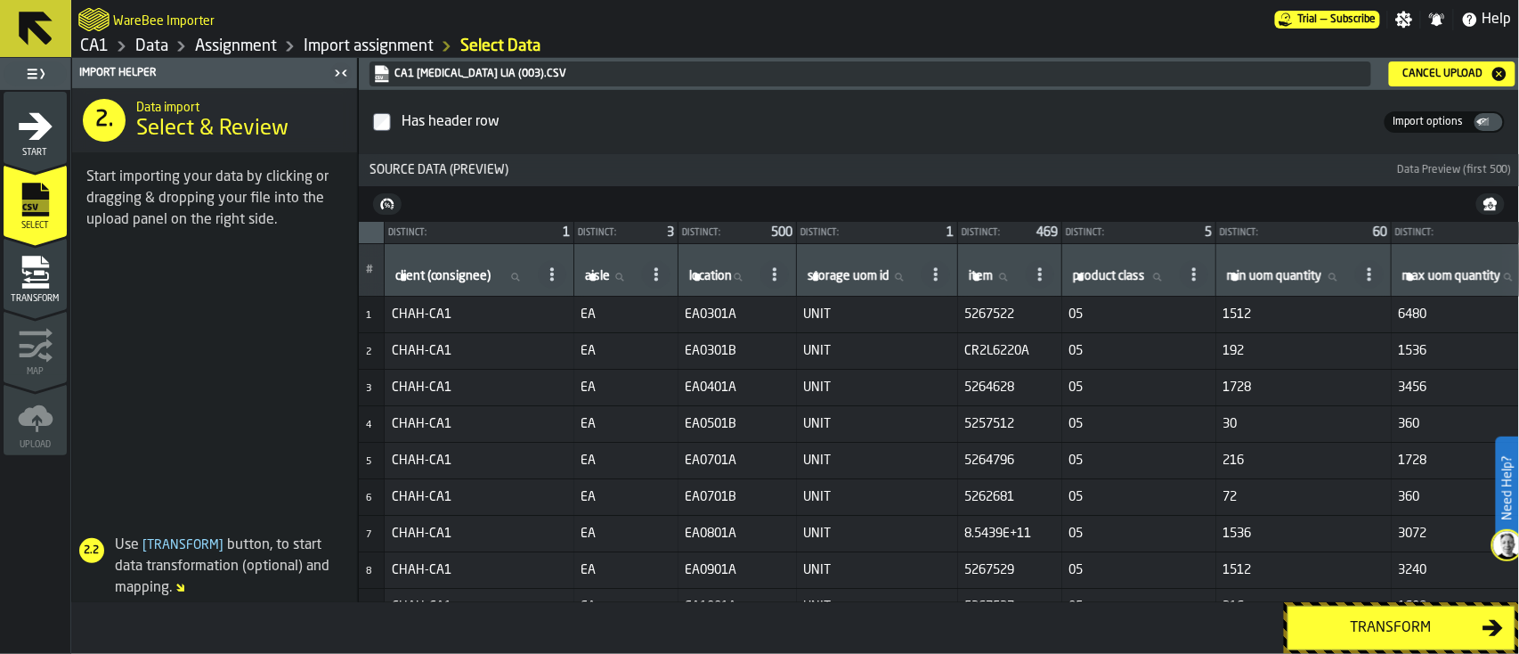
click at [1139, 490] on div "Transform" at bounding box center [1390, 627] width 183 height 21
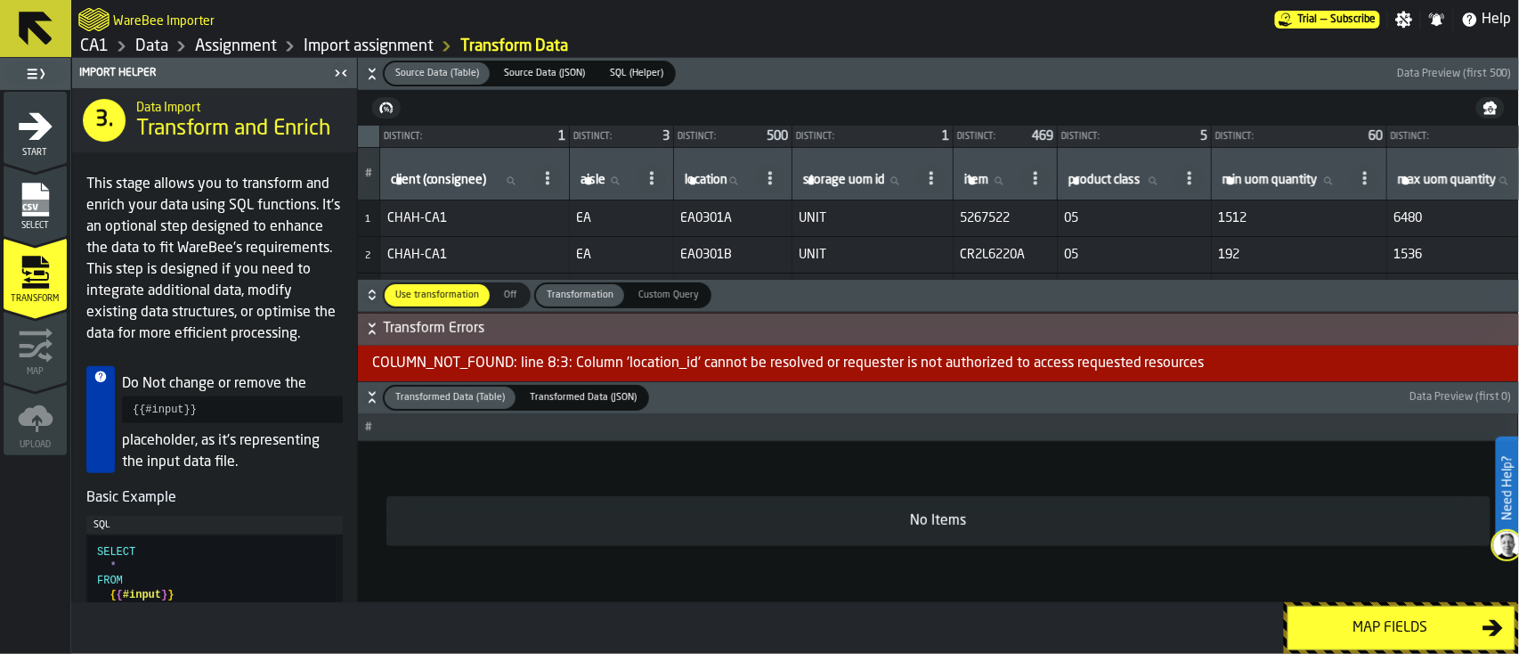
click at [1139, 490] on div "Map fields" at bounding box center [1390, 627] width 183 height 21
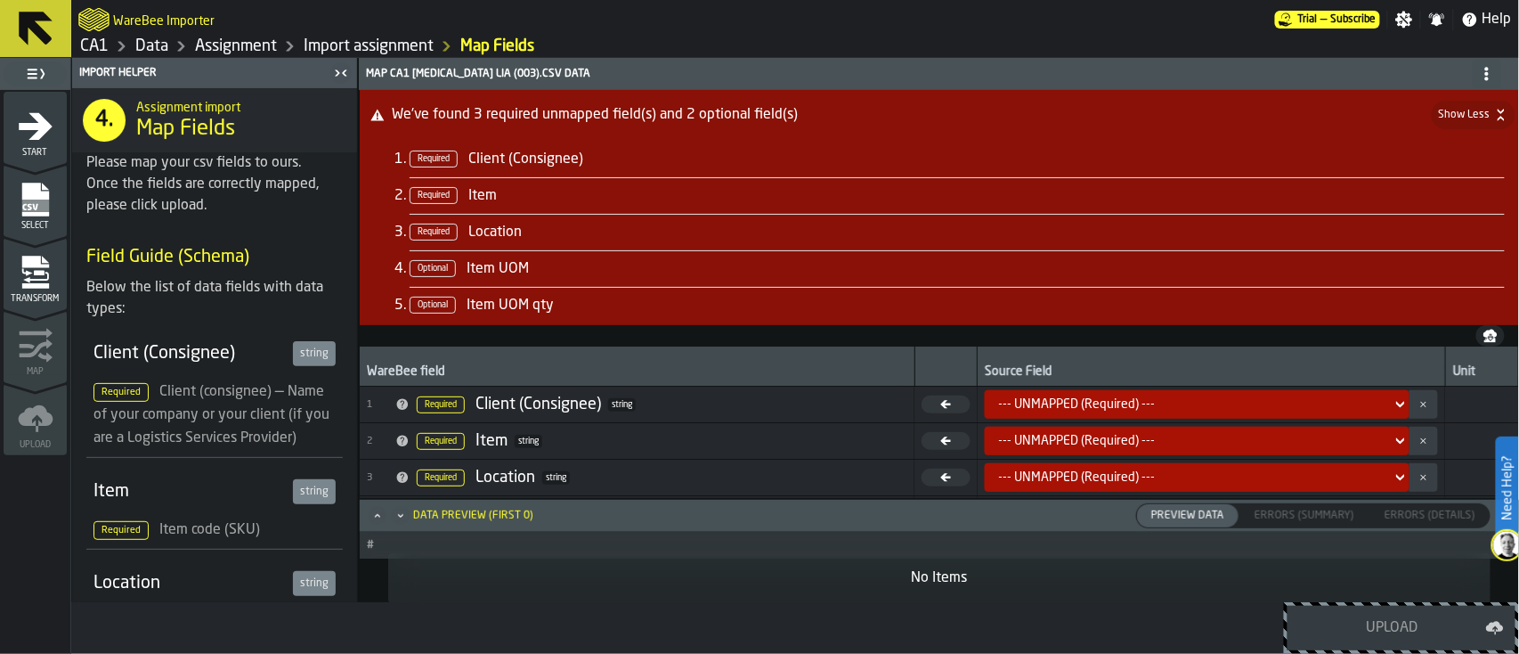
click at [1139, 404] on div "--- UNMAPPED (Required) ---" at bounding box center [1192, 404] width 386 height 14
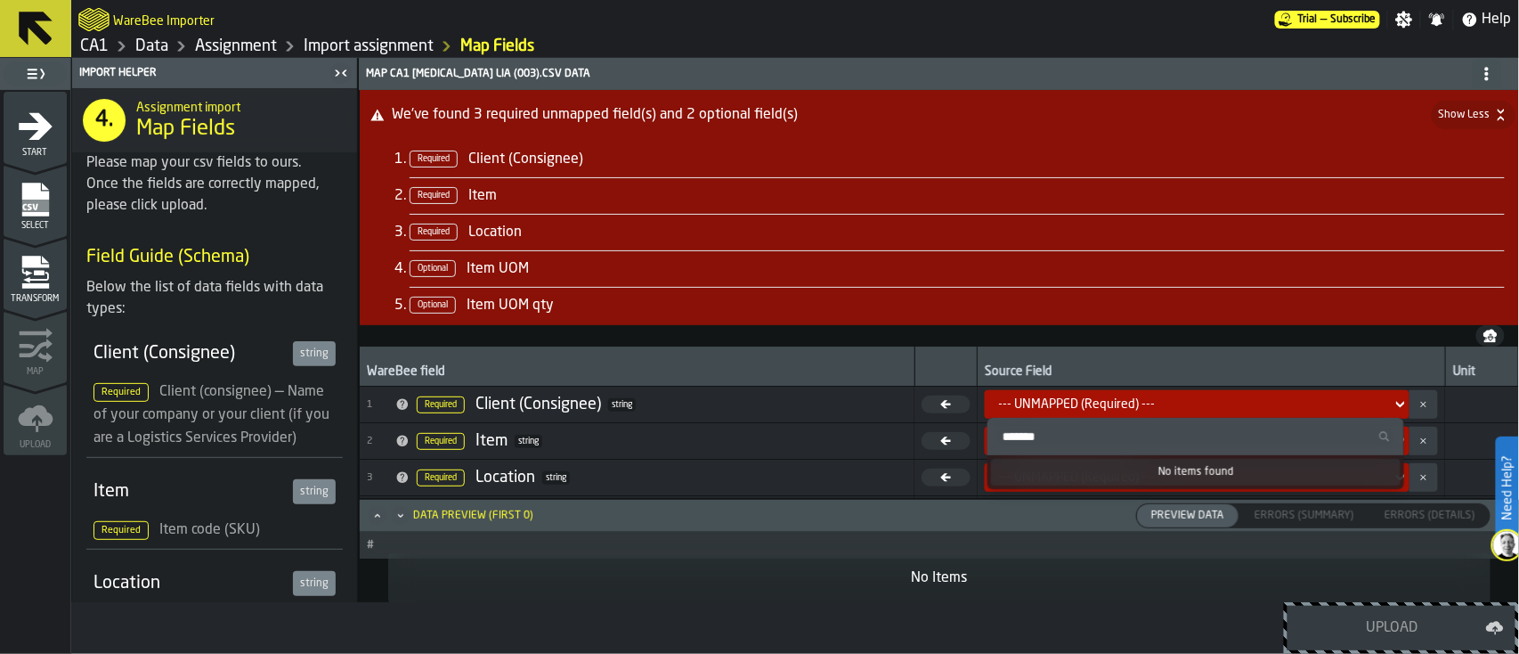
click at [1139, 449] on label "Search" at bounding box center [1196, 436] width 417 height 37
click at [1139, 448] on input "Search" at bounding box center [1196, 436] width 402 height 23
click at [1139, 439] on button "button-" at bounding box center [1424, 441] width 28 height 28
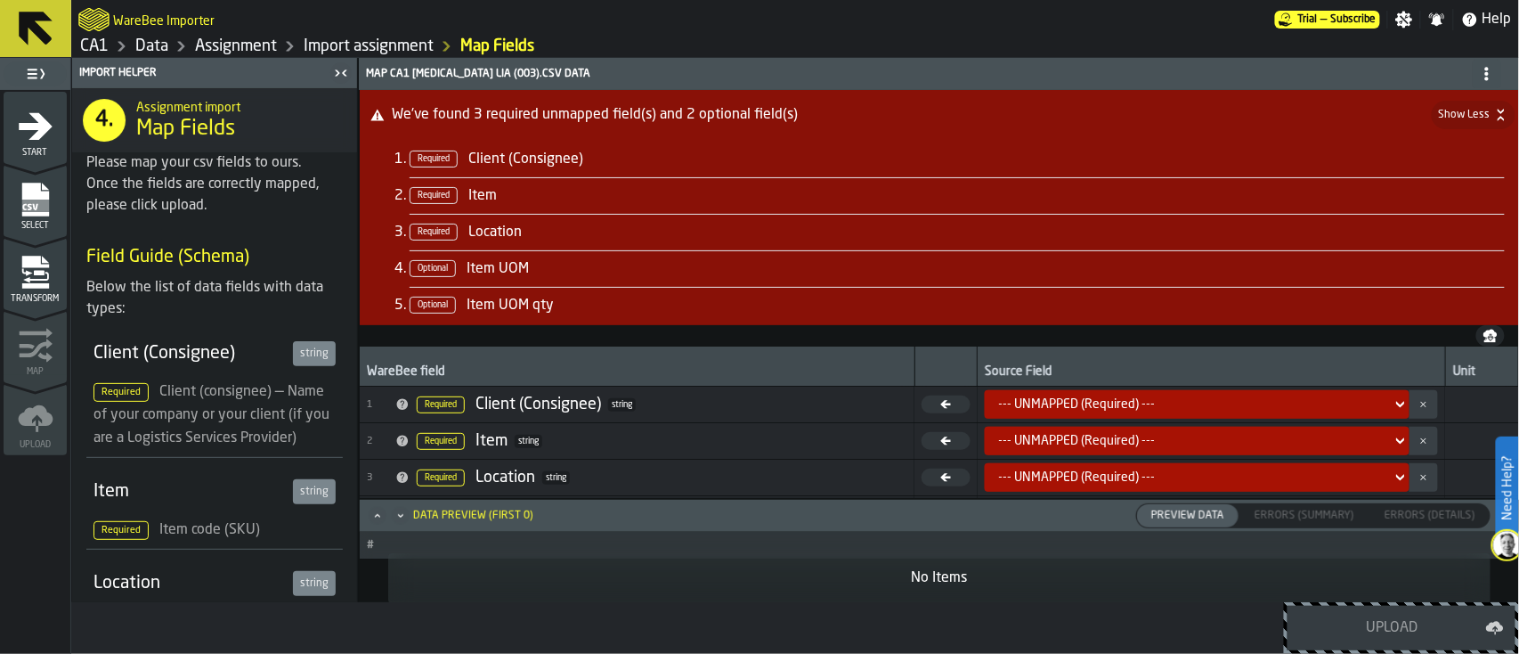
click at [53, 210] on div "Select" at bounding box center [35, 206] width 63 height 49
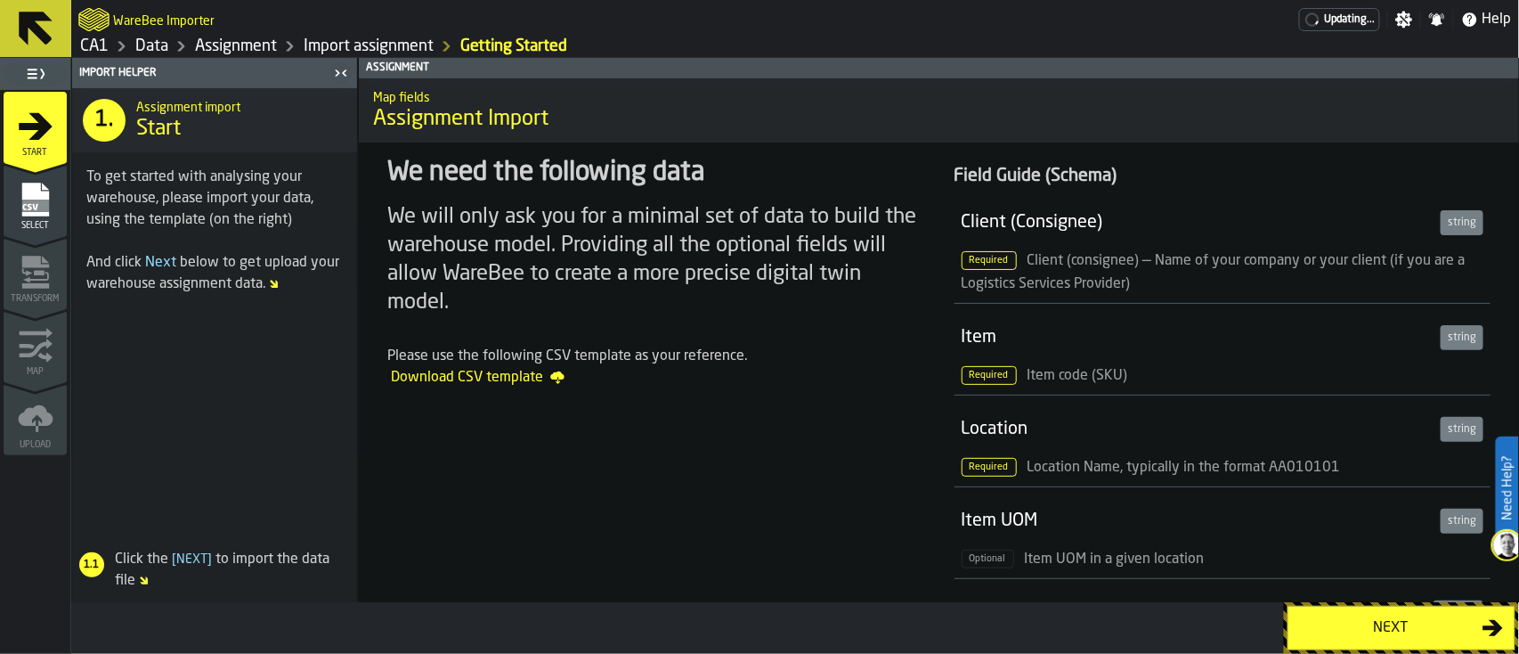
drag, startPoint x: 0, startPoint y: 0, endPoint x: 674, endPoint y: 85, distance: 679.5
click at [674, 85] on div "Map fields Assignment Import" at bounding box center [939, 110] width 1160 height 75
click at [32, 19] on icon at bounding box center [36, 29] width 34 height 34
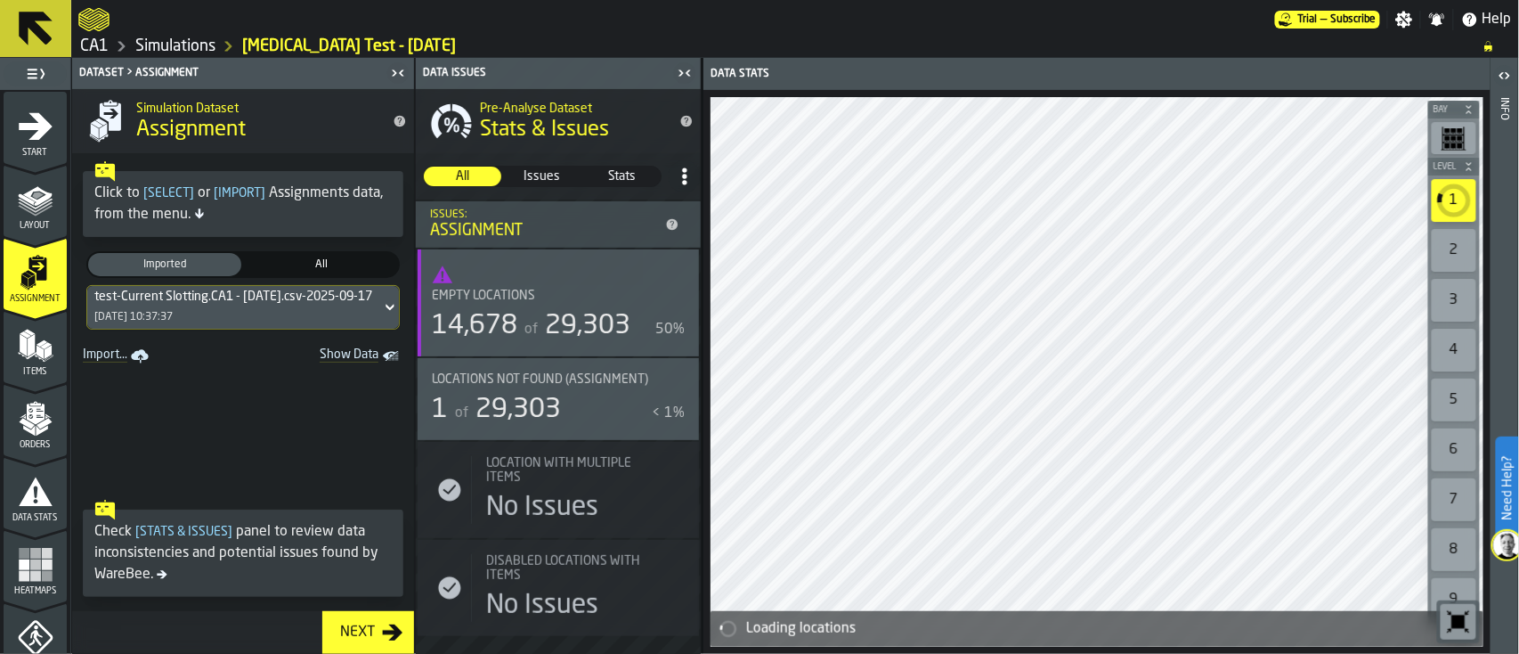
click at [31, 28] on icon at bounding box center [36, 29] width 34 height 34
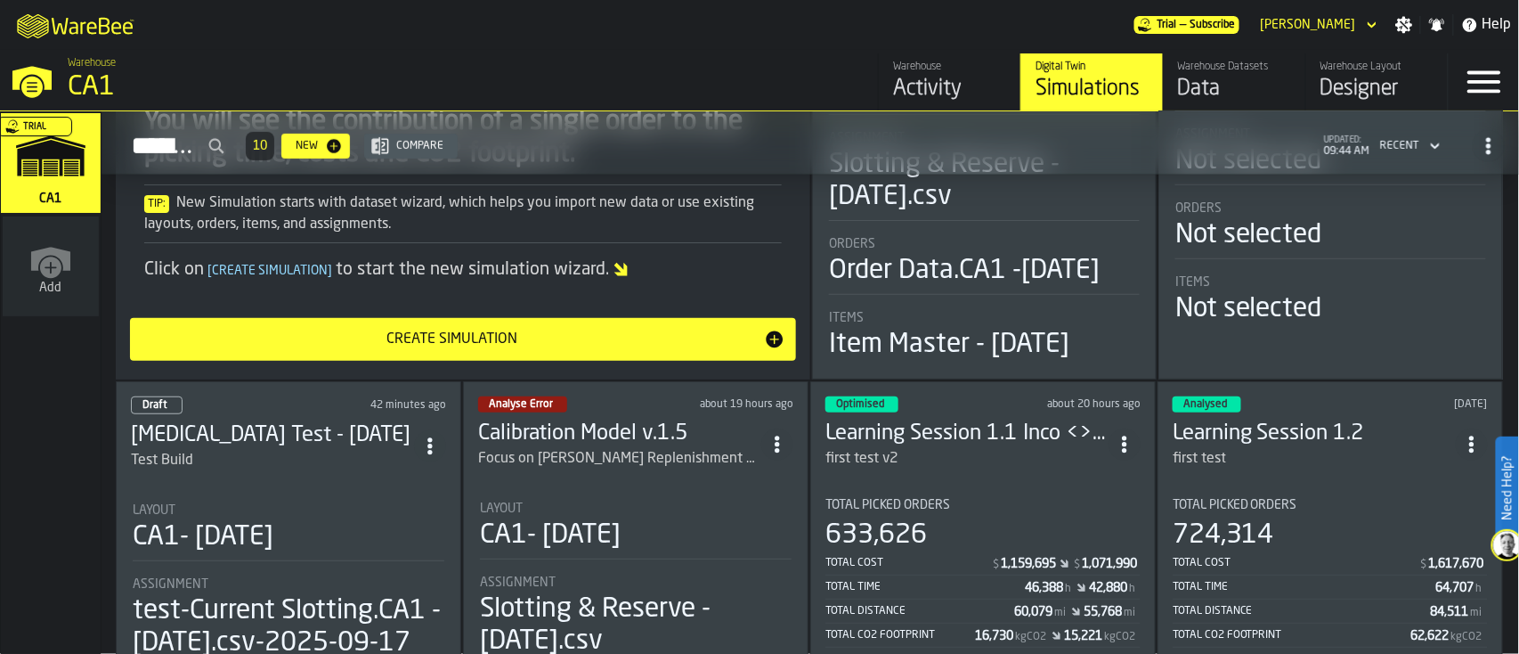
scroll to position [332, 0]
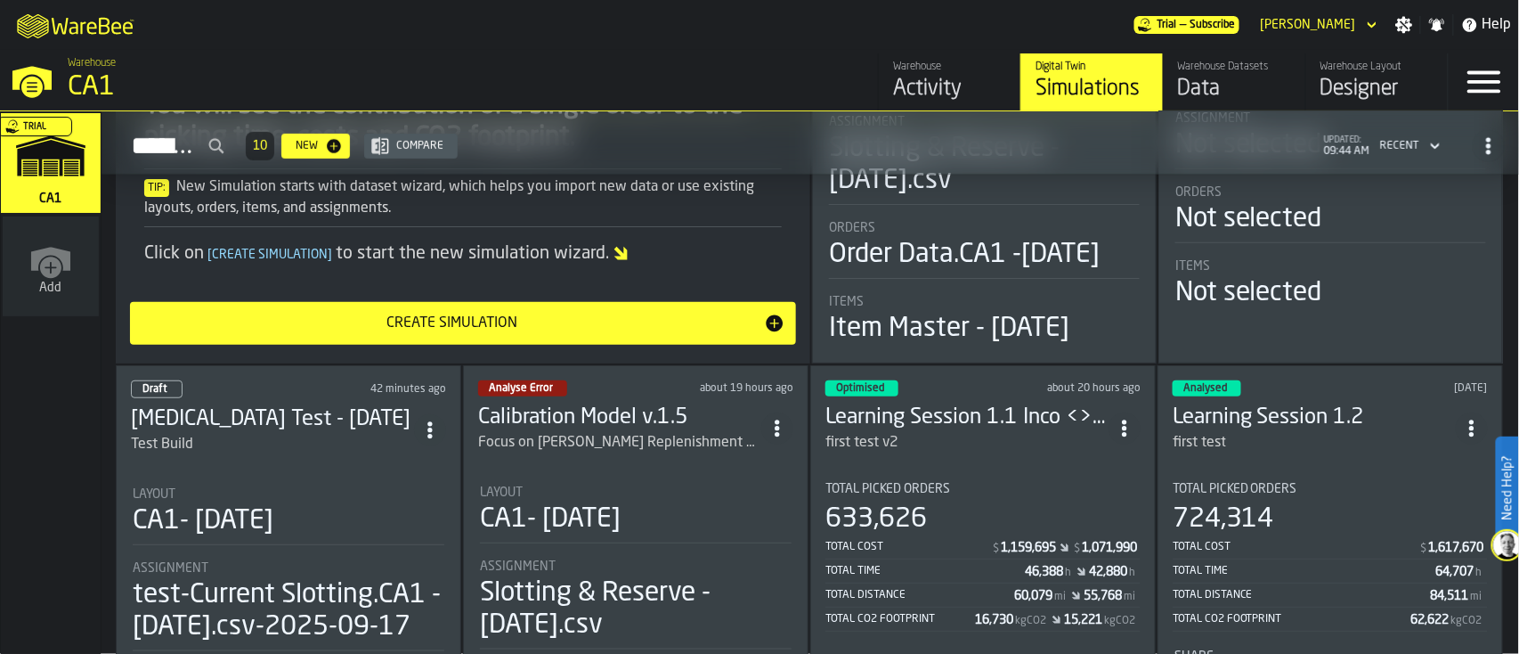
click at [612, 444] on div "Focus on [PERSON_NAME] Replenishment Cost update" at bounding box center [619, 442] width 283 height 21
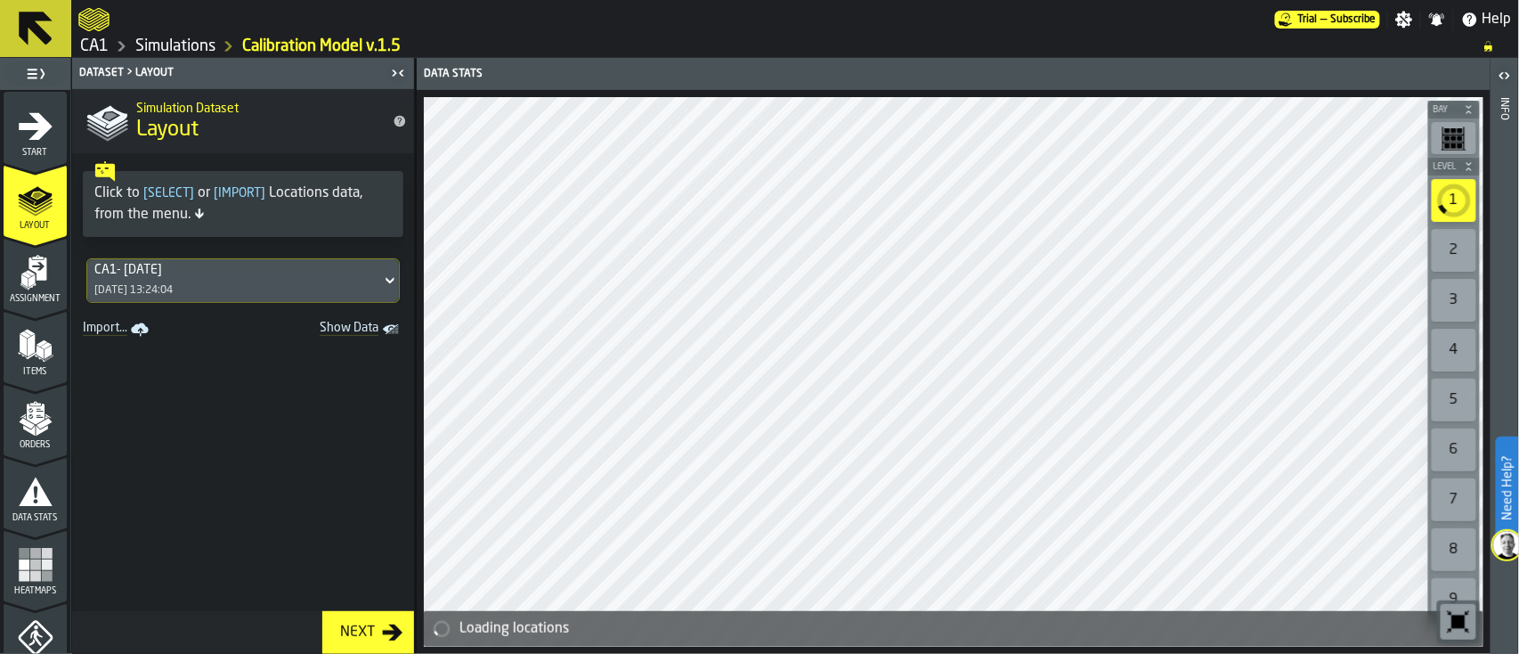
click at [28, 32] on icon at bounding box center [35, 28] width 43 height 43
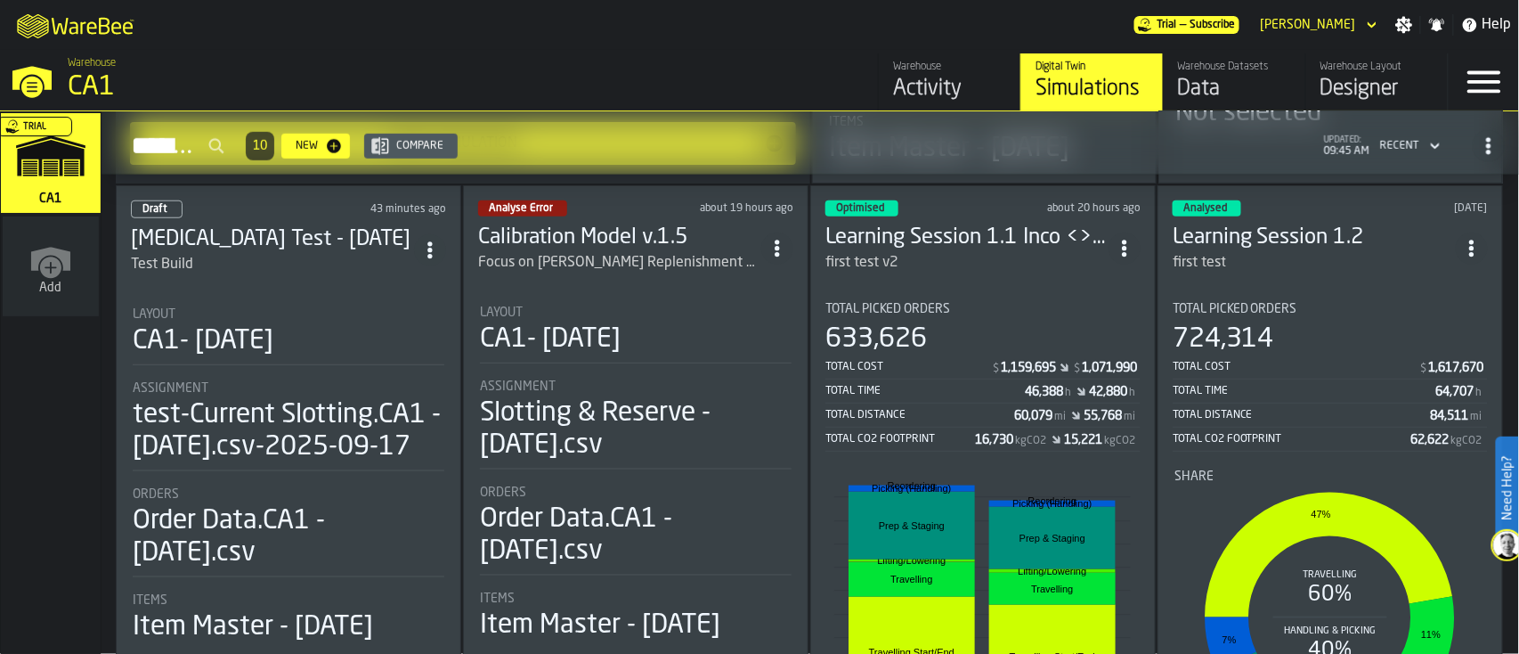
scroll to position [519, 0]
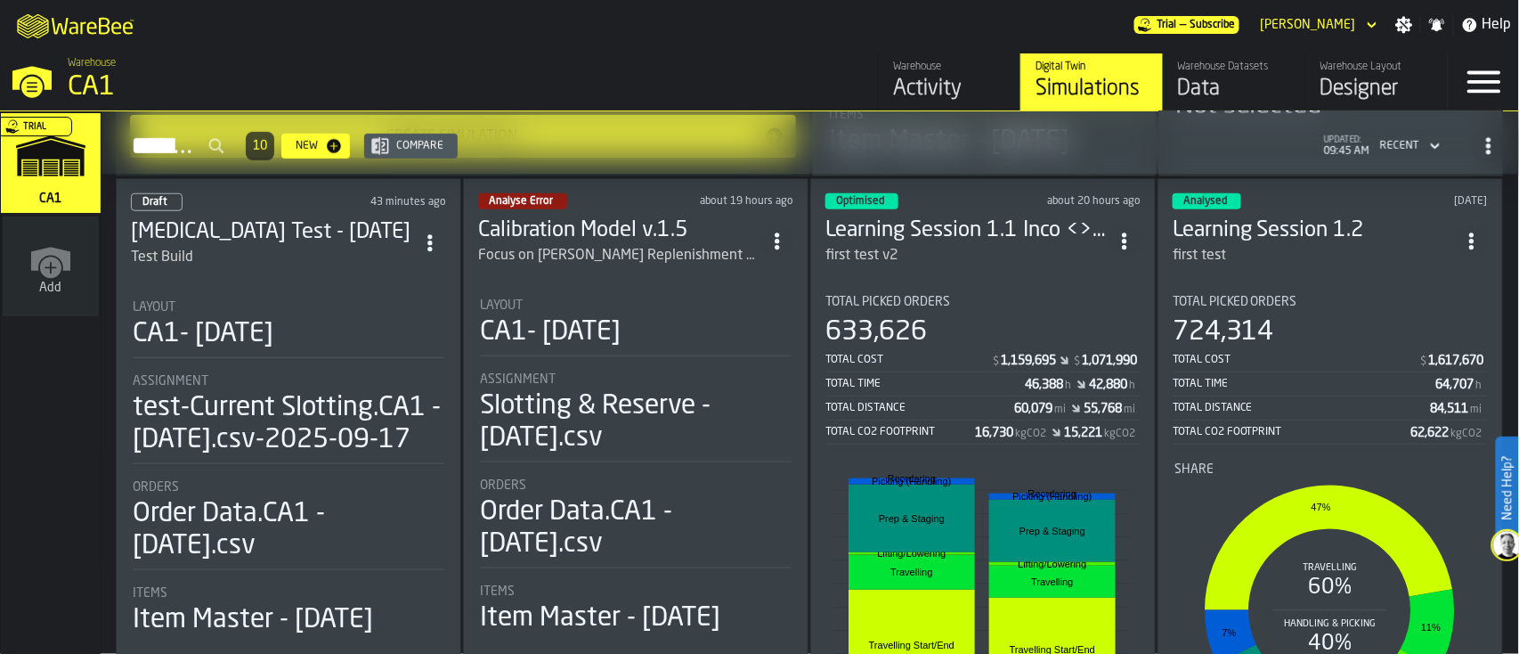
click at [565, 449] on div "Slotting & Reserve - 08.05.25.csv" at bounding box center [636, 422] width 312 height 64
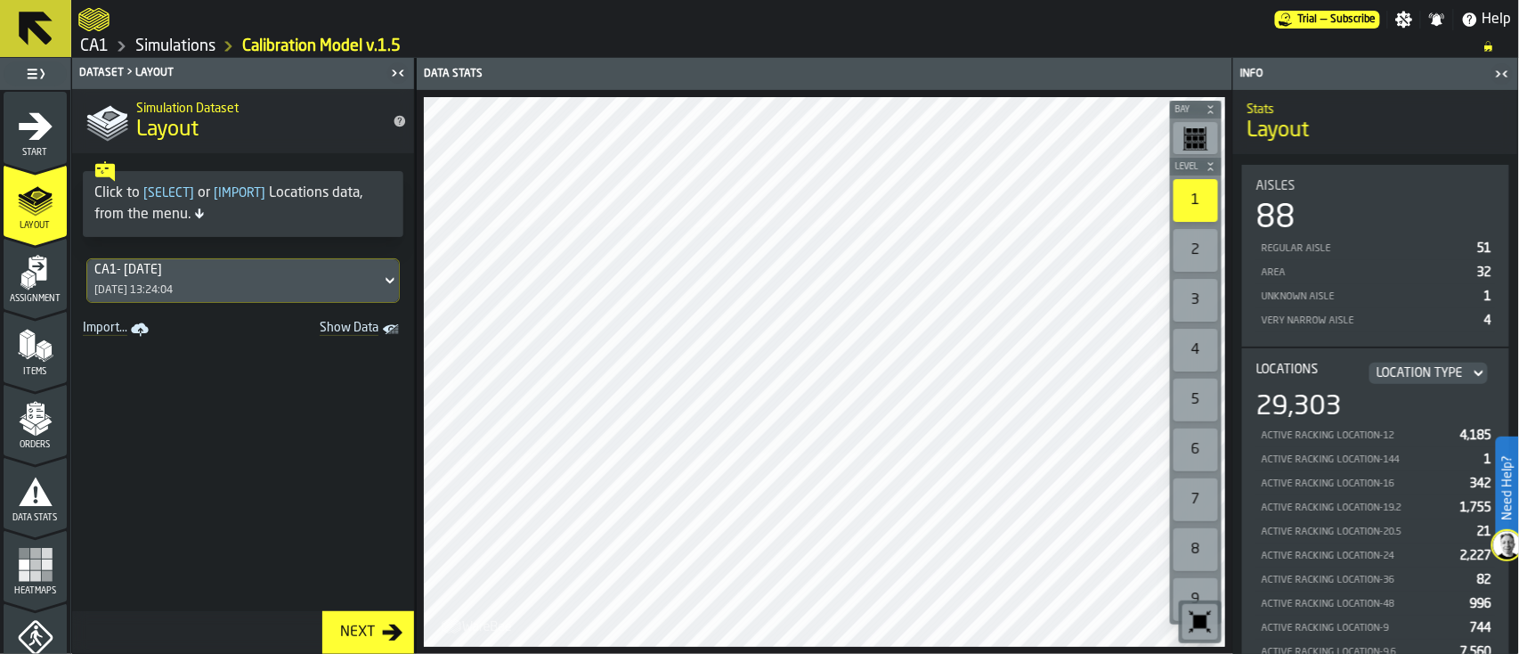
drag, startPoint x: 64, startPoint y: 247, endPoint x: 64, endPoint y: 292, distance: 45.4
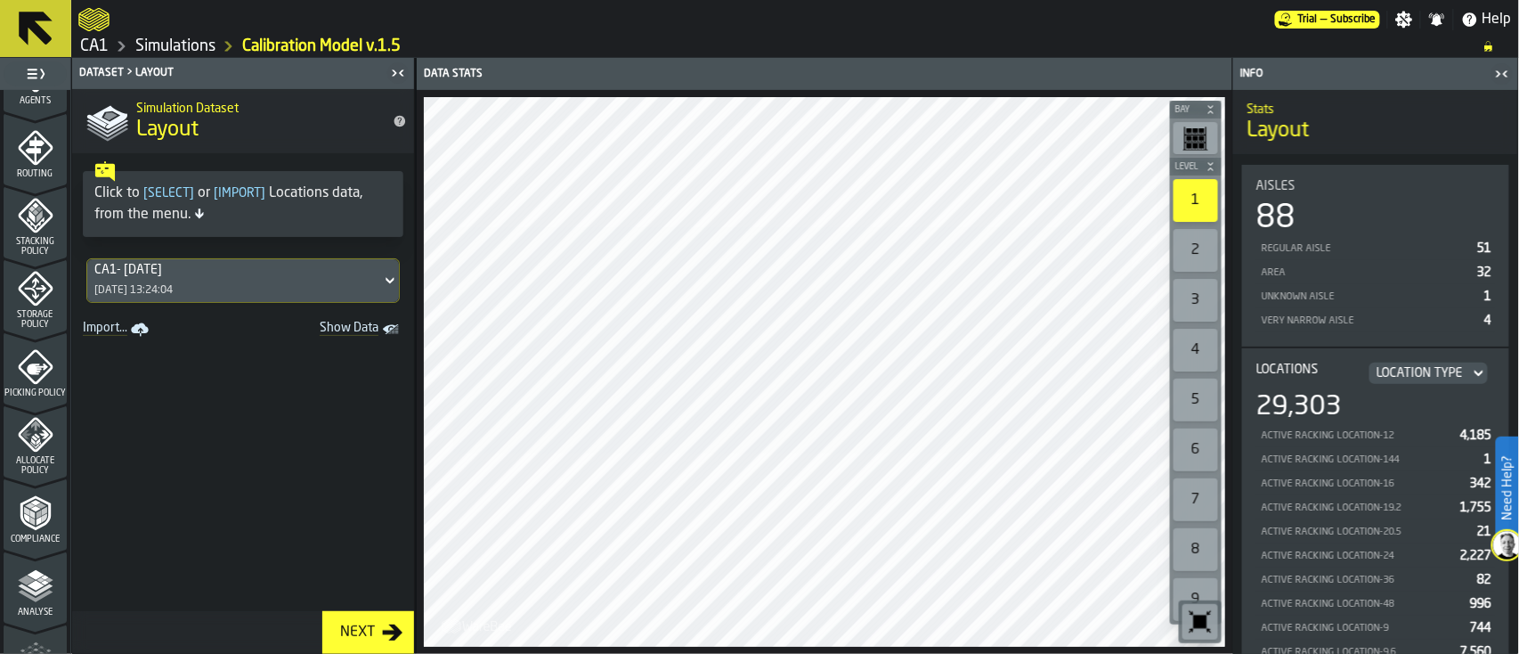
scroll to position [583, 0]
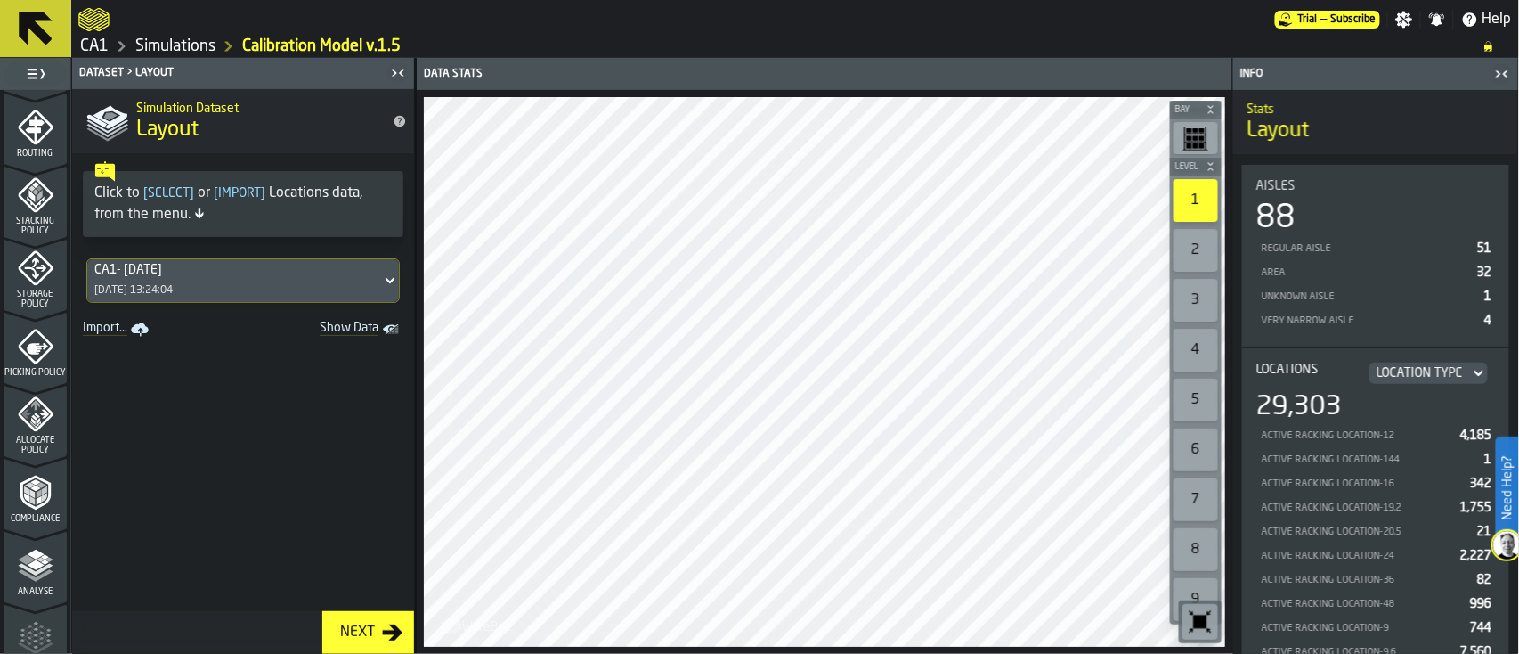
click at [39, 598] on icon "menu Analyse" at bounding box center [35, 603] width 63 height 17
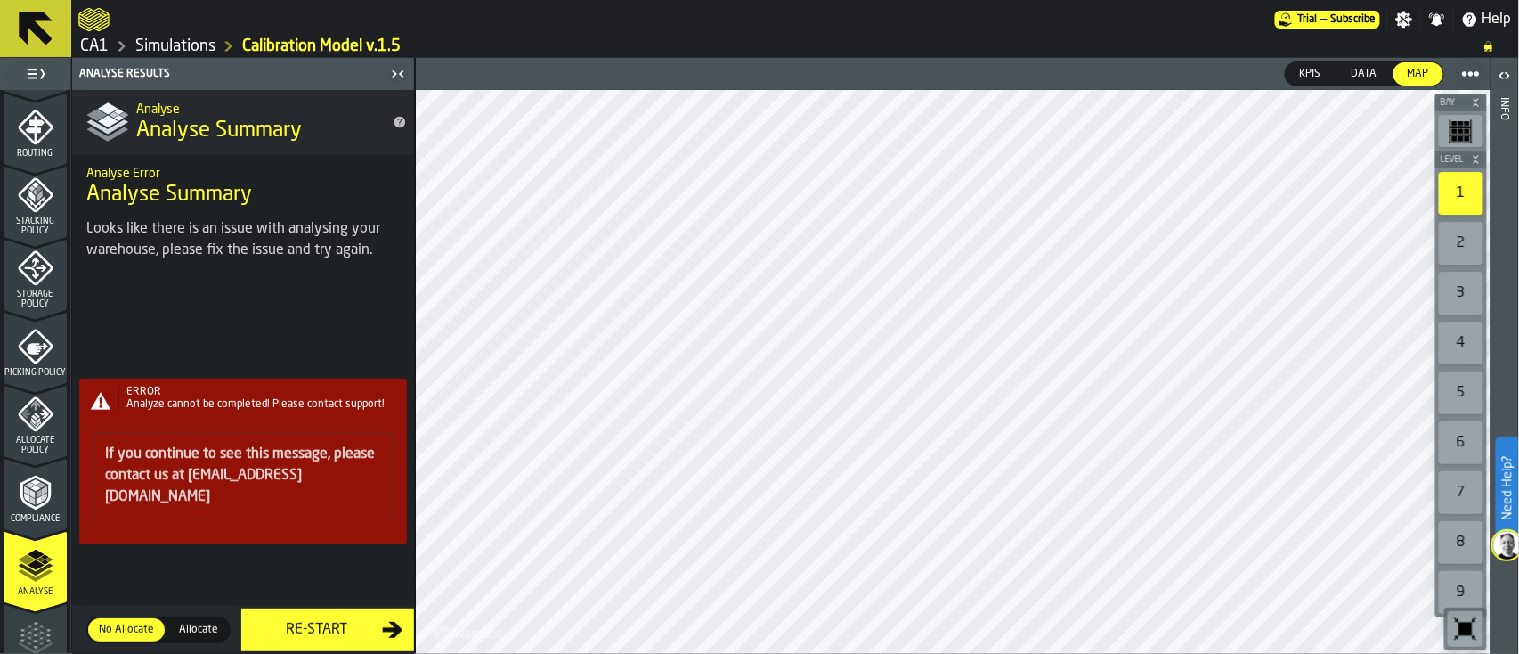
click at [256, 386] on div "ERROR Analyze cannot be completed! Please contact support! If you continue to s…" at bounding box center [243, 467] width 342 height 371
click at [402, 121] on icon "title-Analyse Summary" at bounding box center [400, 123] width 12 height 12
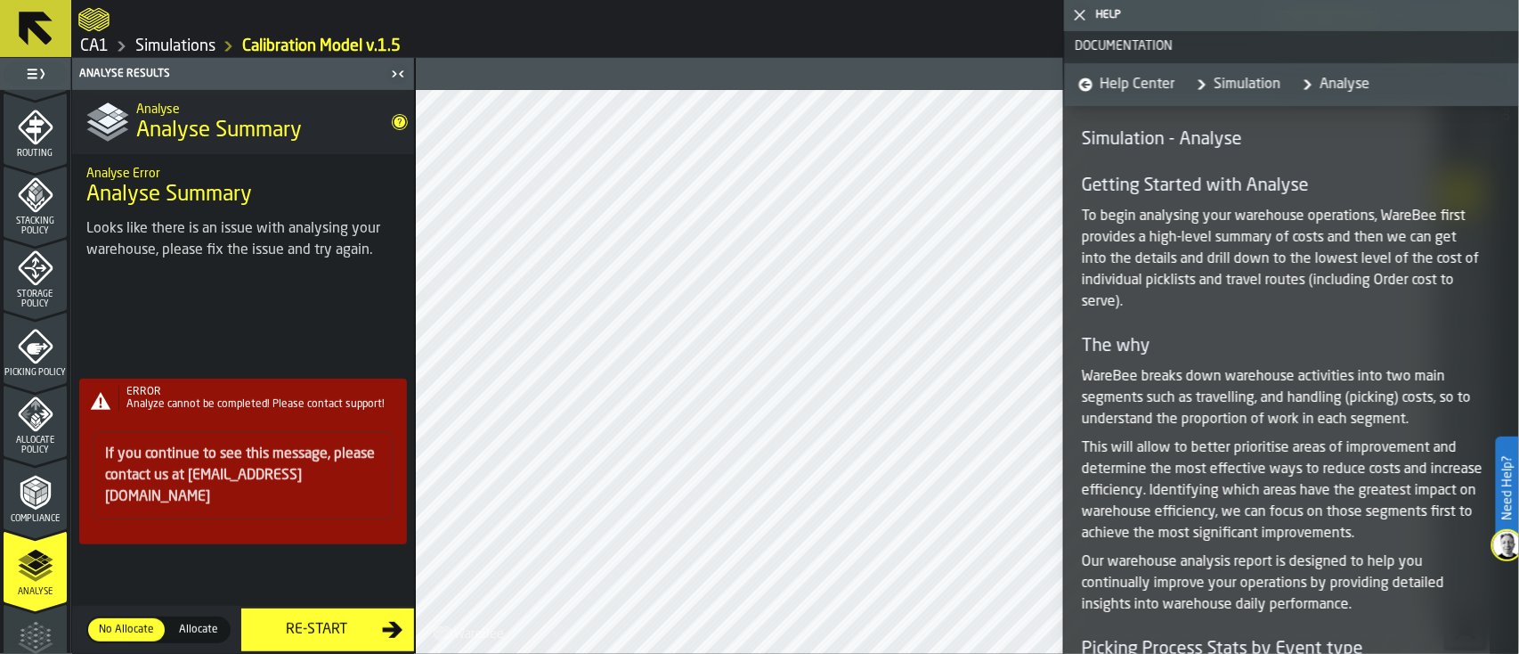
click at [1079, 13] on polygon "button-toggle-Close me" at bounding box center [1081, 16] width 12 height 12
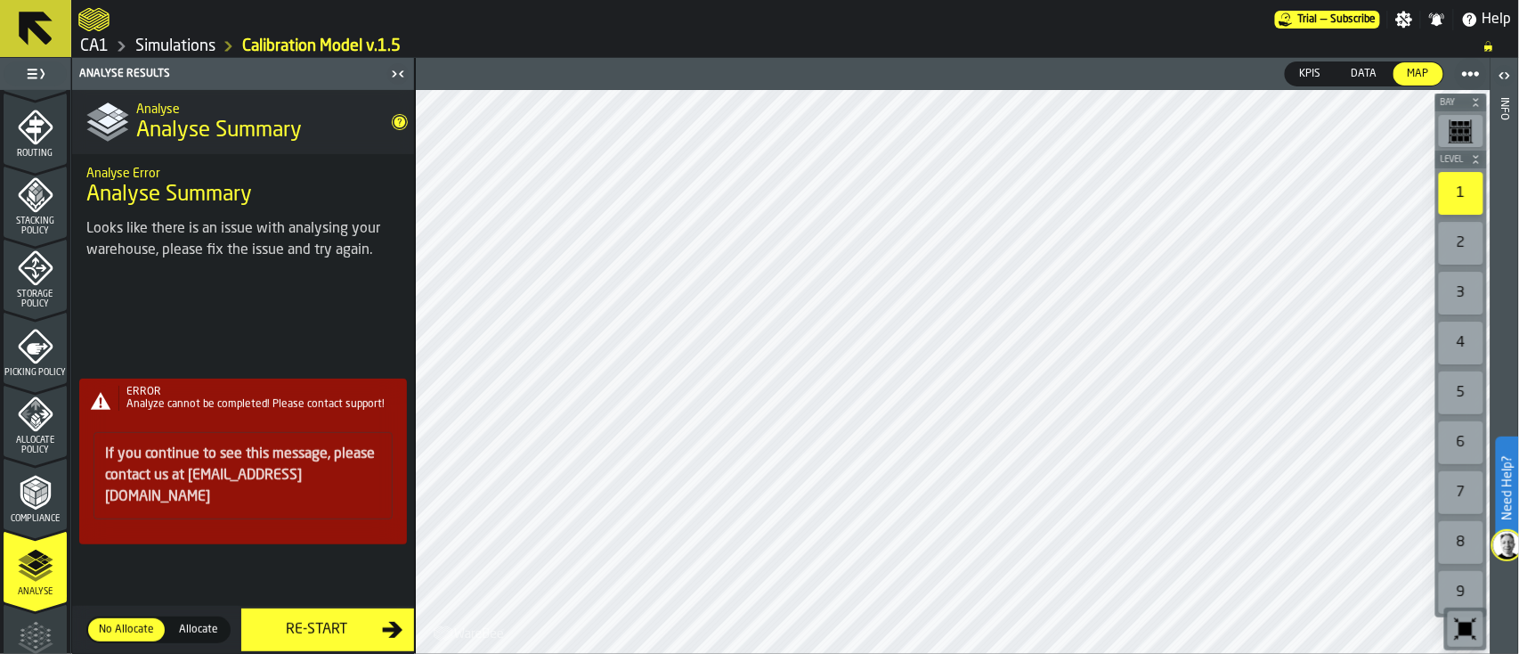
click at [323, 418] on div "ERROR Analyze cannot be completed! Please contact support!" at bounding box center [243, 400] width 328 height 36
click at [85, 42] on link "CA1" at bounding box center [94, 47] width 28 height 20
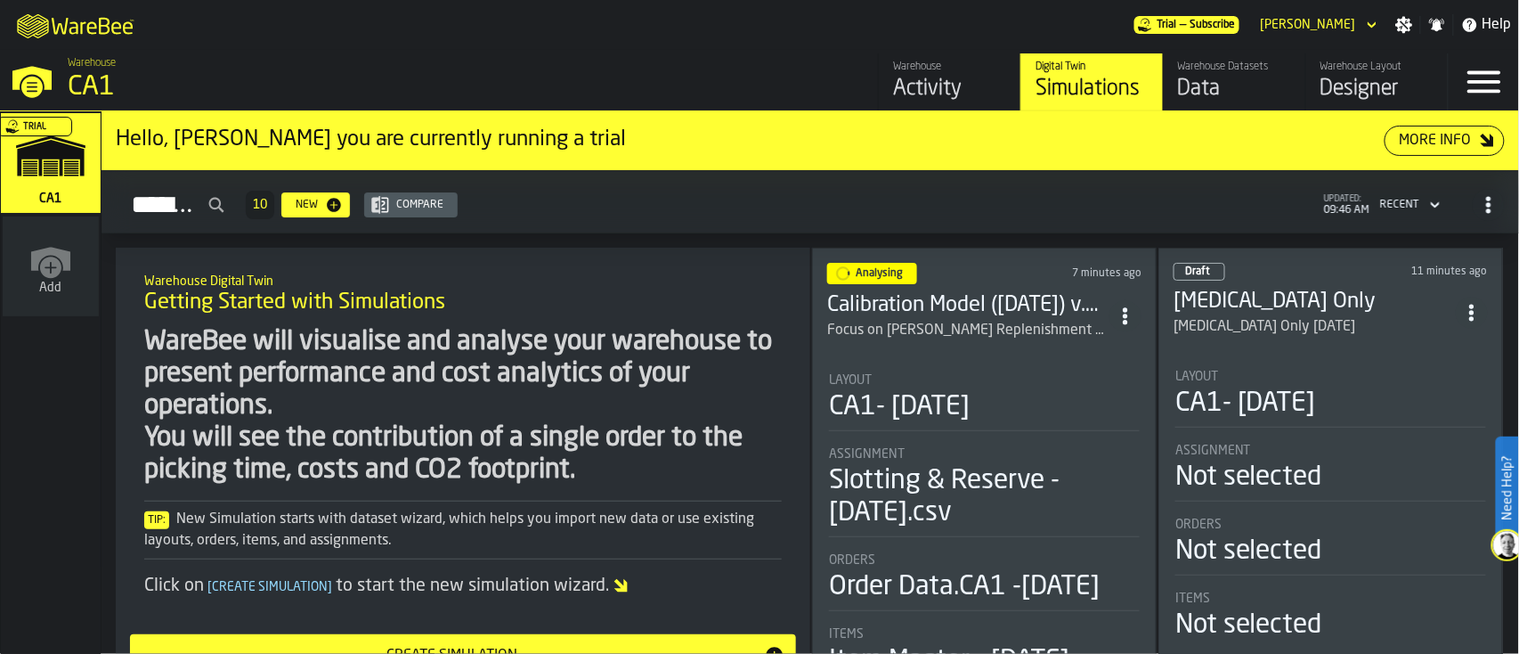
click at [1232, 324] on div "Enteral Only 9.30.25" at bounding box center [1265, 326] width 183 height 21
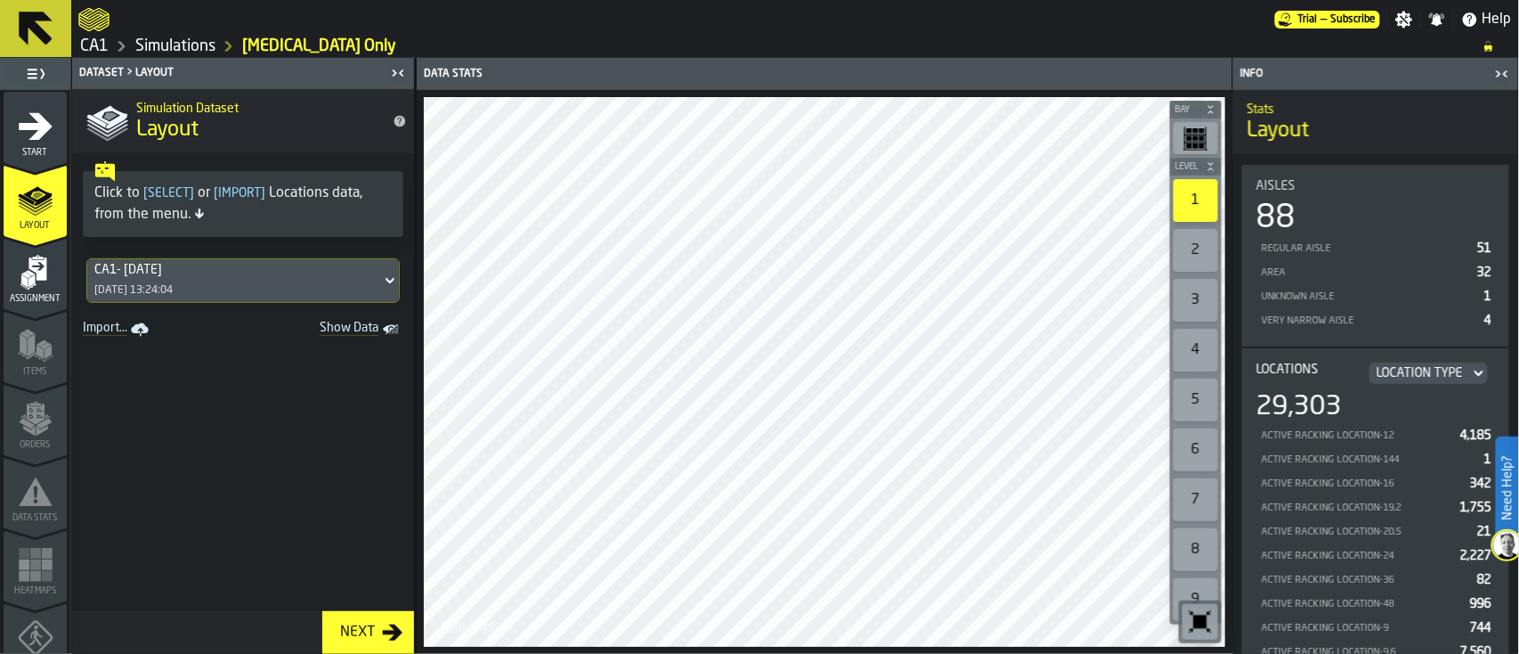
click at [25, 295] on span "Assignment" at bounding box center [35, 299] width 63 height 10
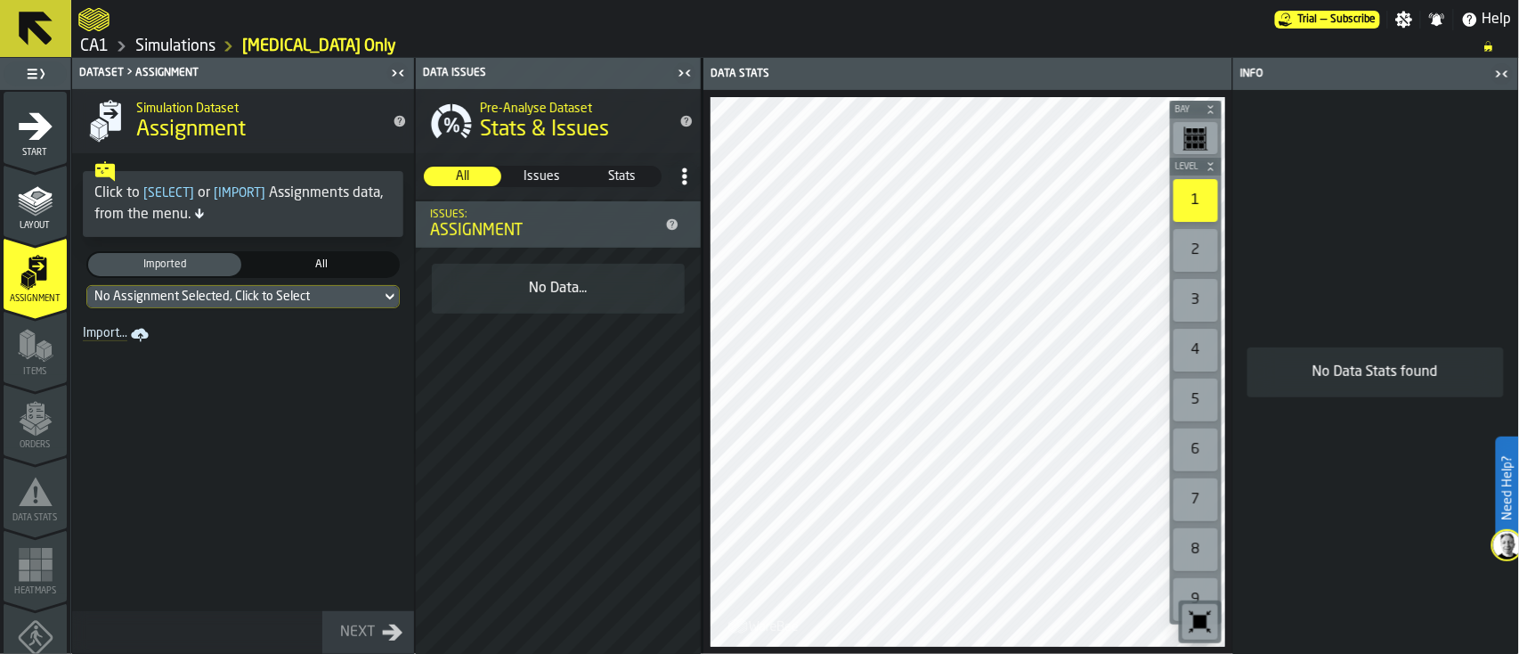
click at [111, 324] on link "Import..." at bounding box center [118, 334] width 84 height 25
click at [45, 38] on icon at bounding box center [36, 29] width 34 height 34
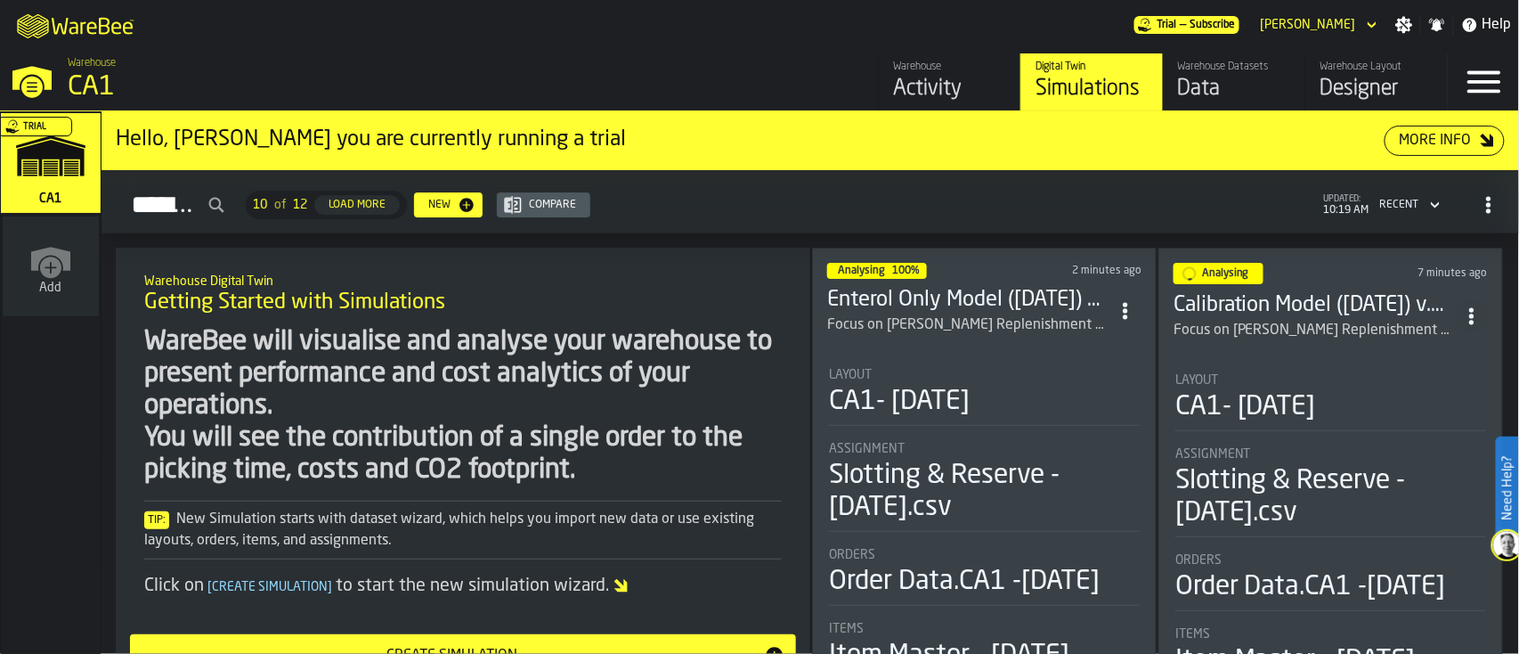
click at [107, 30] on icon "M A K I N G W A R E H O U S E S M O R E EF F I C I E N T" at bounding box center [77, 25] width 132 height 36
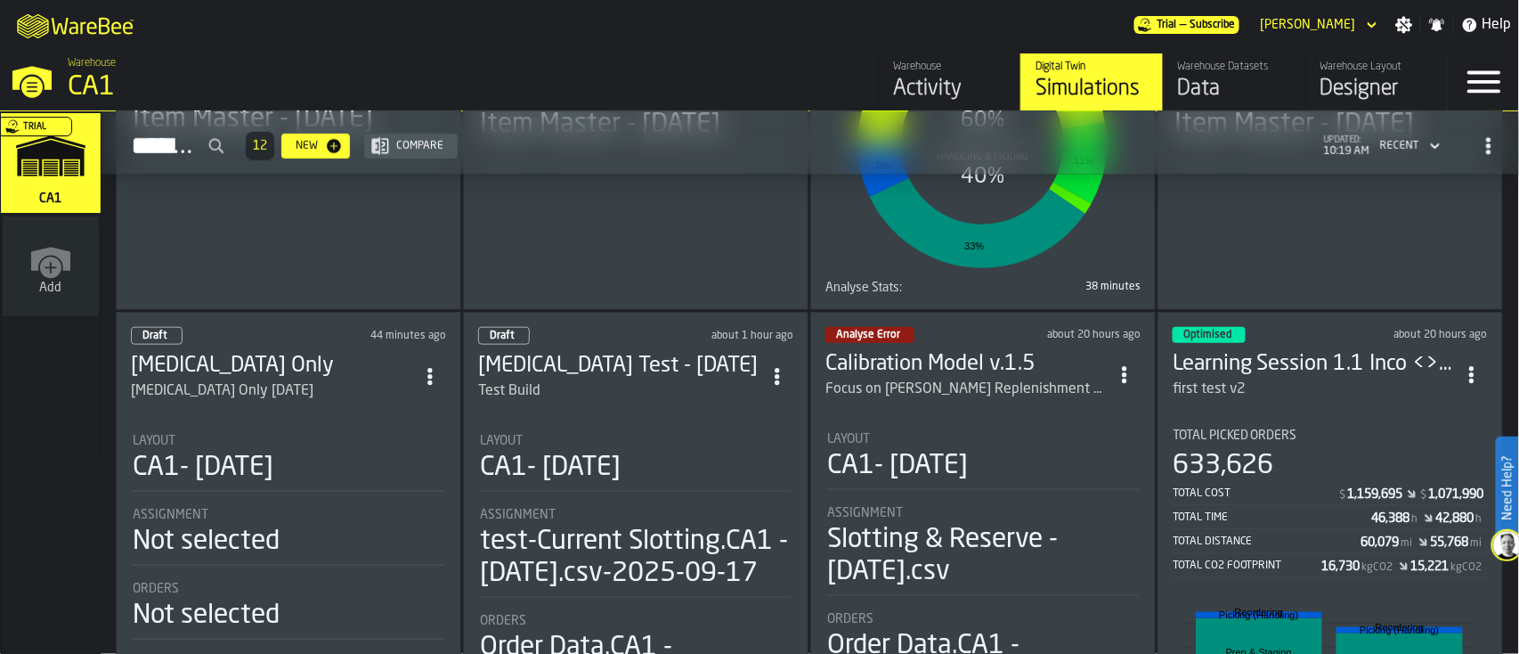
scroll to position [537, 0]
click at [541, 417] on li "Layout CA1- 09-25-25 Assignment test-Current Slotting.CA1 - 09.17.25.csv-2025-0…" at bounding box center [635, 594] width 315 height 354
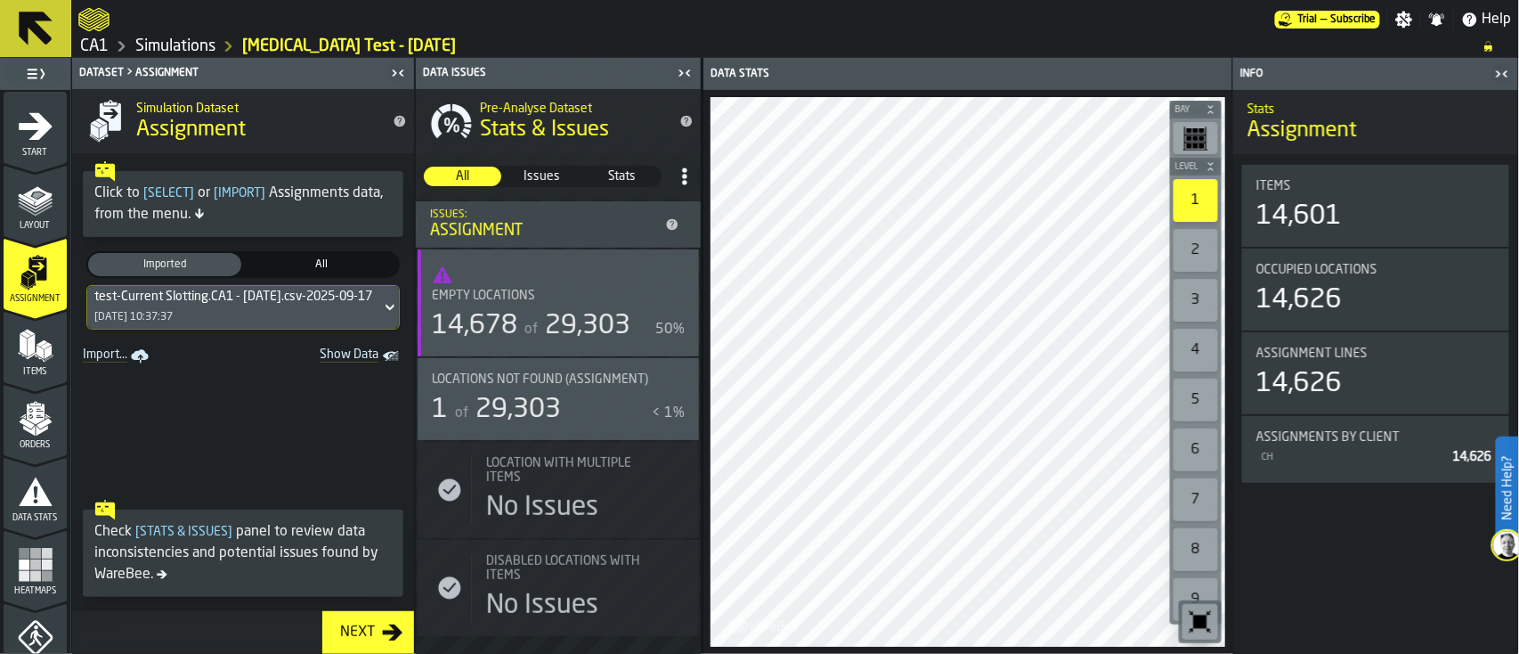
click at [21, 222] on span "Layout" at bounding box center [35, 226] width 63 height 10
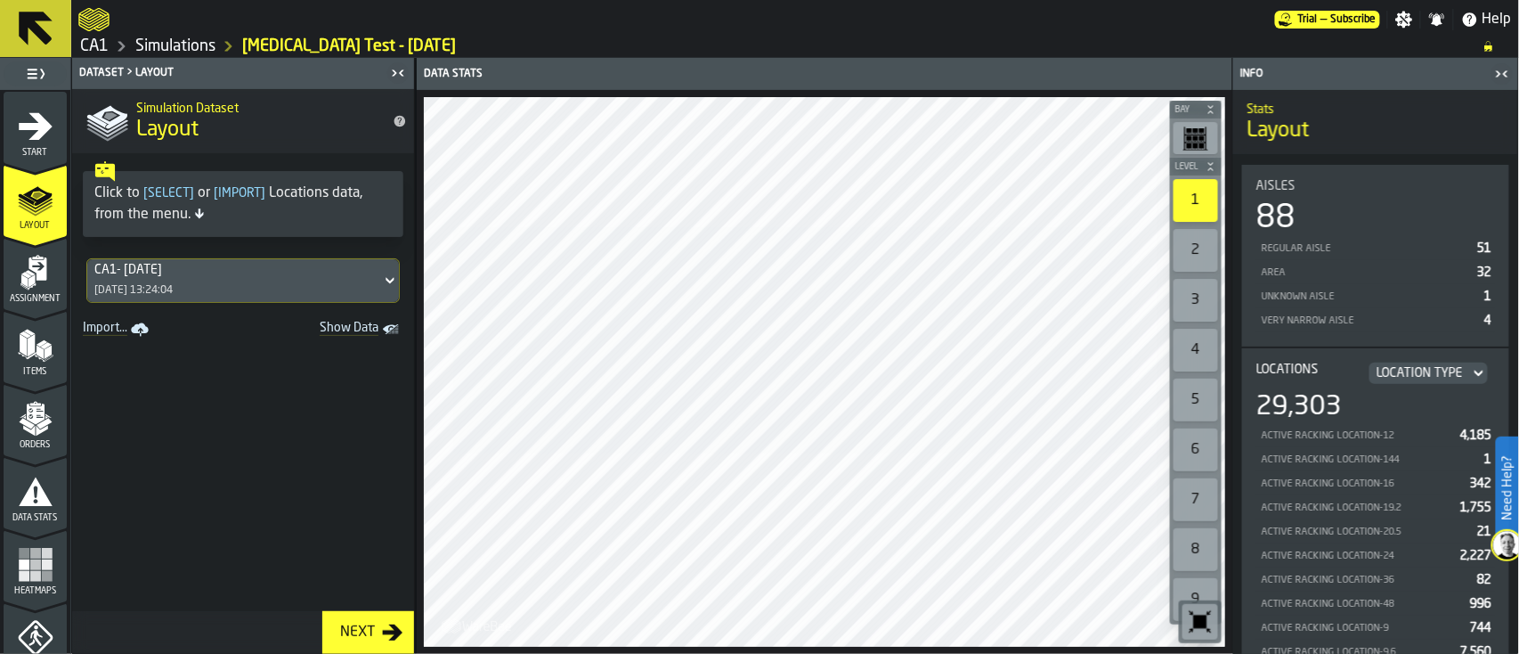
click at [6, 45] on button at bounding box center [35, 28] width 71 height 57
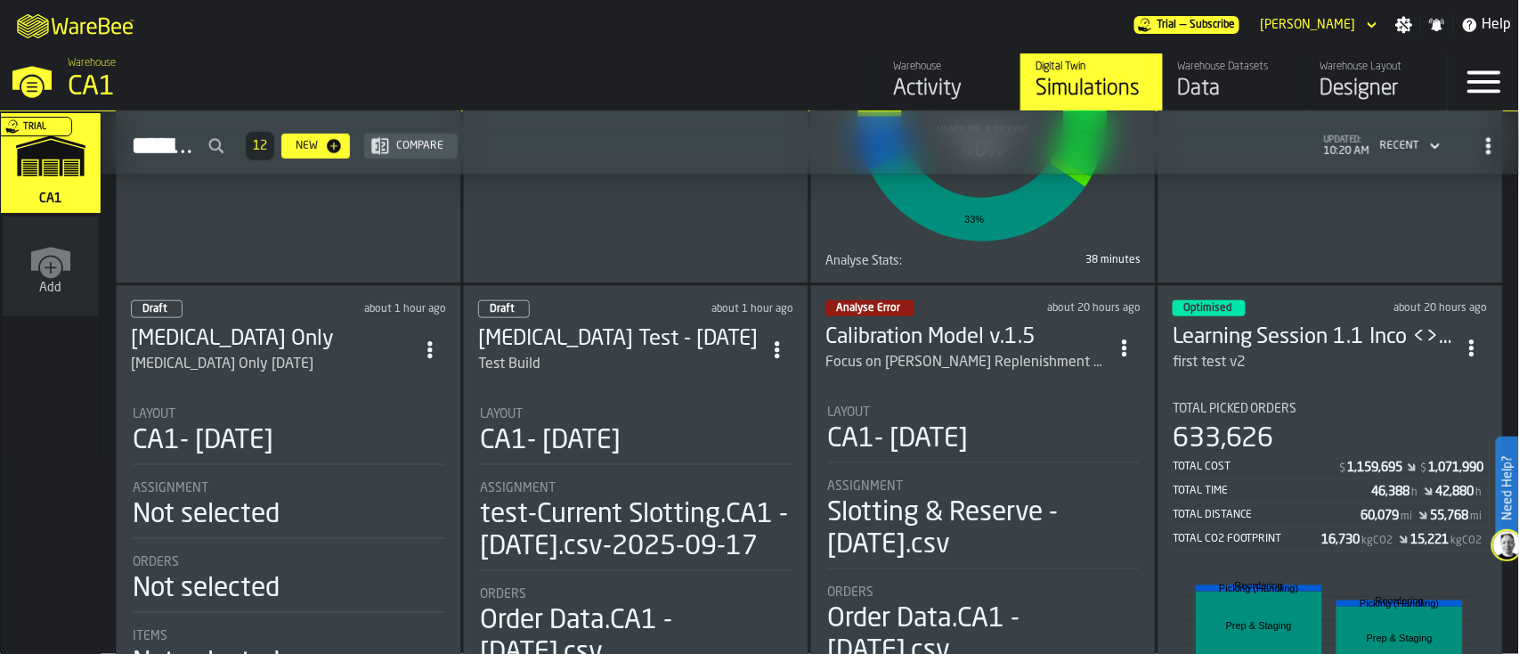
scroll to position [620, 0]
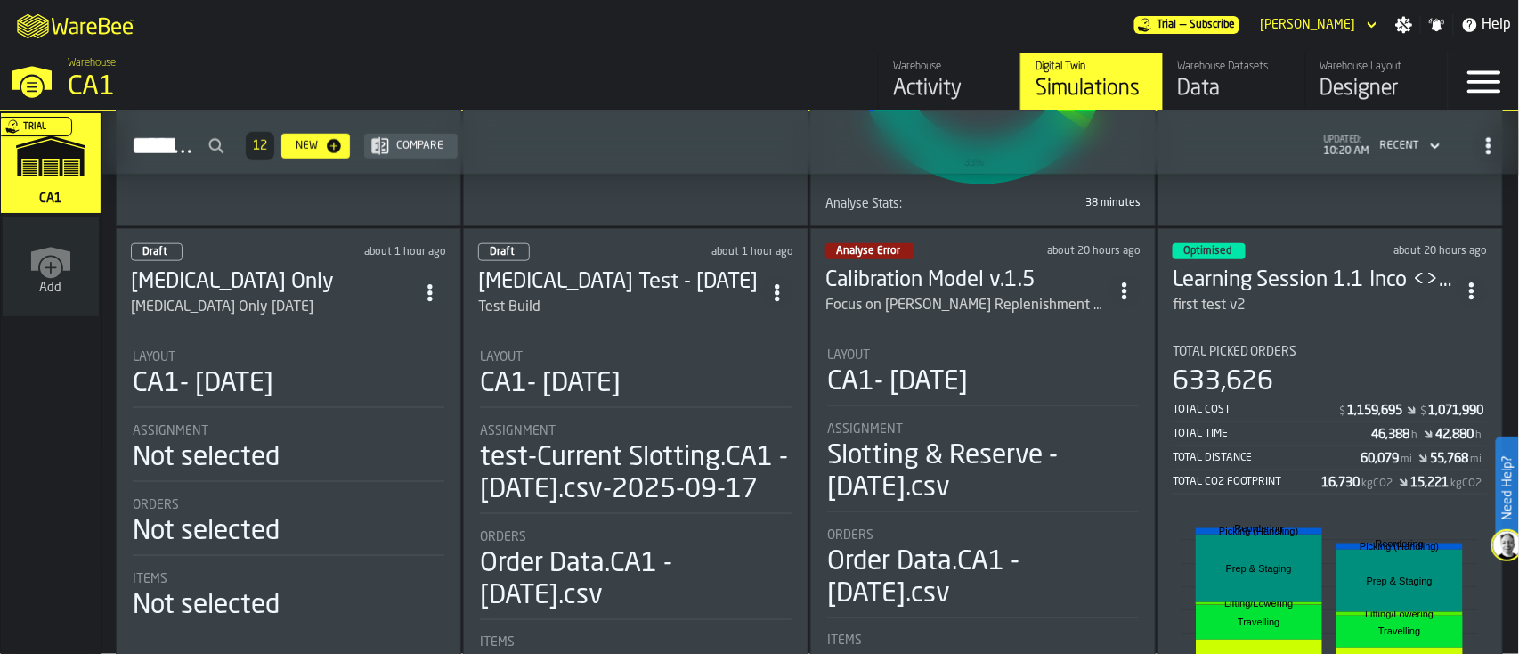
click at [776, 285] on icon "ItemListCard-DashboardItemContainer" at bounding box center [777, 293] width 18 height 18
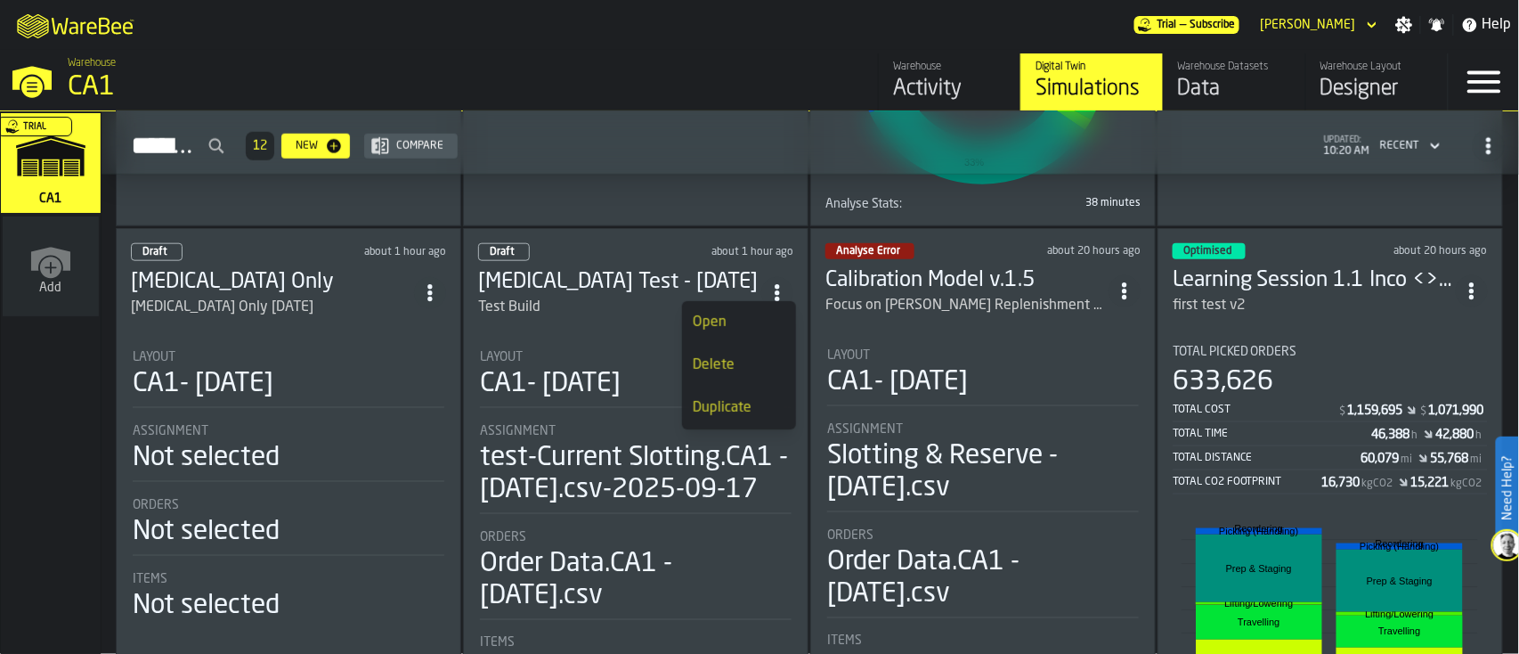
click at [255, 60] on div "Warehouse CA1" at bounding box center [389, 80] width 656 height 61
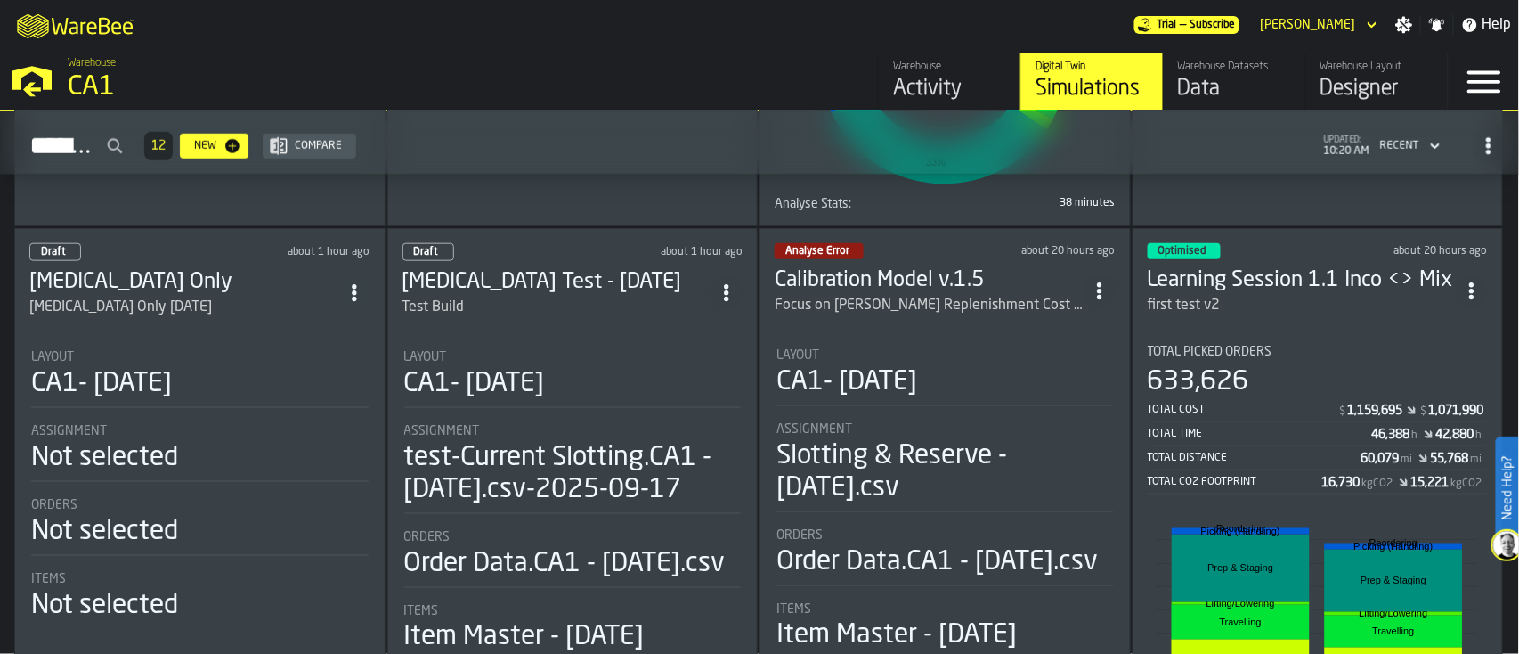
click at [570, 410] on li "Layout CA1- 09-25-25 Assignment test-Current Slotting.CA1 - 09.17.25.csv-2025-0…" at bounding box center [572, 494] width 341 height 321
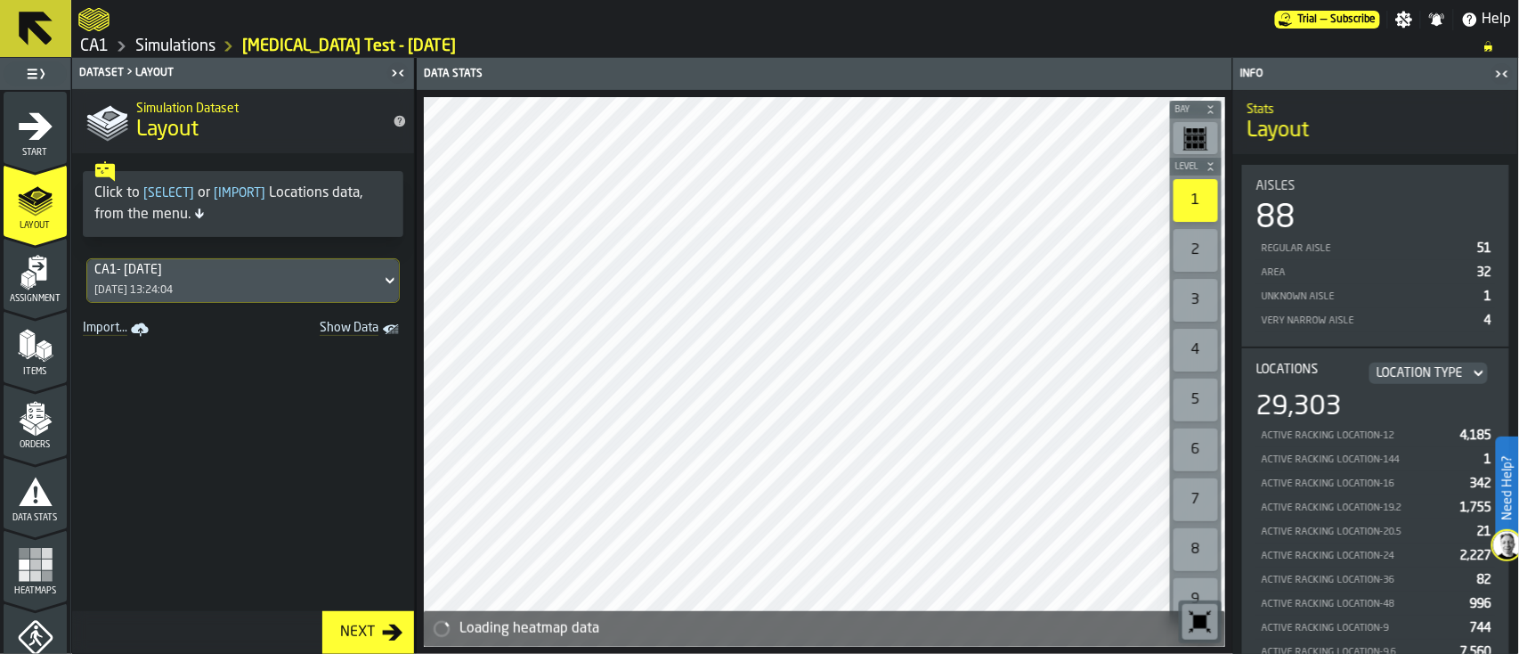
click at [25, 140] on icon "menu Start" at bounding box center [36, 127] width 36 height 36
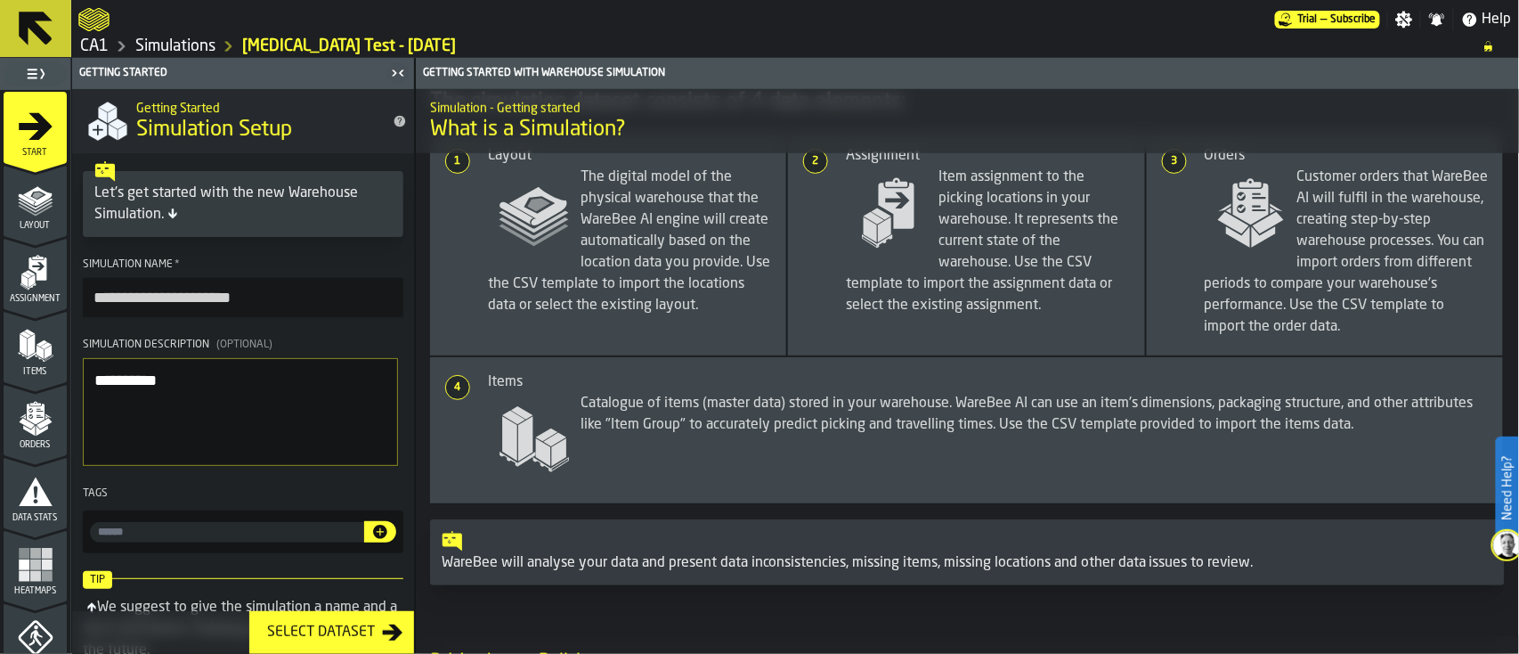
scroll to position [523, 0]
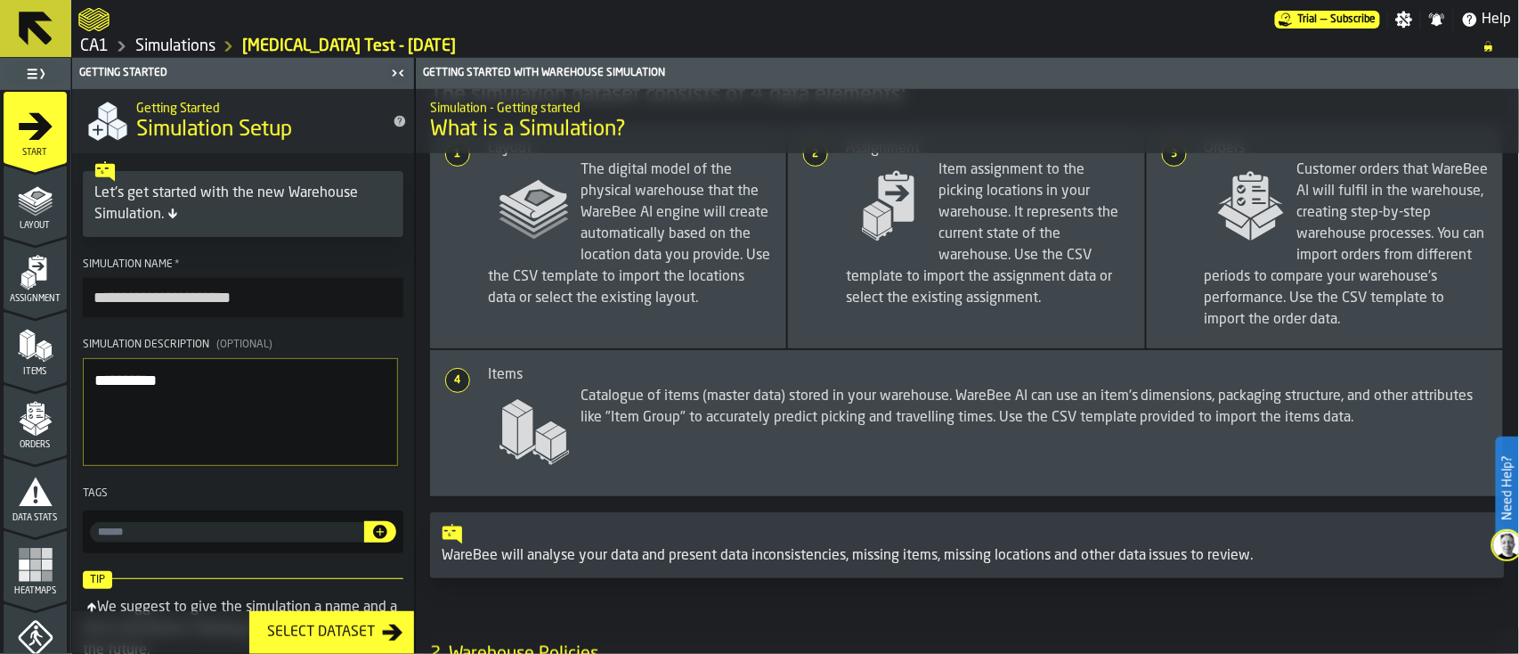
click at [219, 534] on input "input-value-" at bounding box center [227, 532] width 274 height 20
type input "*******"
click at [377, 531] on icon "button-" at bounding box center [380, 531] width 14 height 14
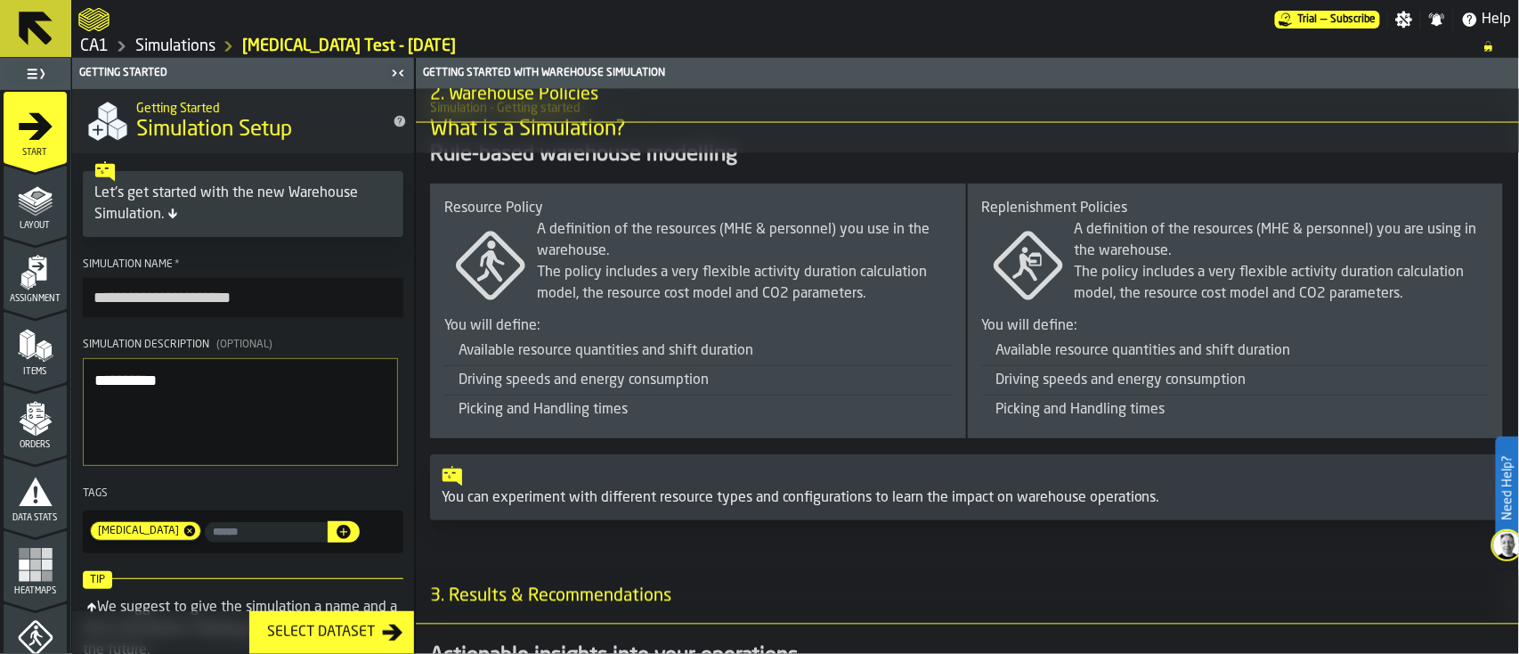
scroll to position [1084, 0]
click at [20, 51] on button at bounding box center [35, 28] width 71 height 57
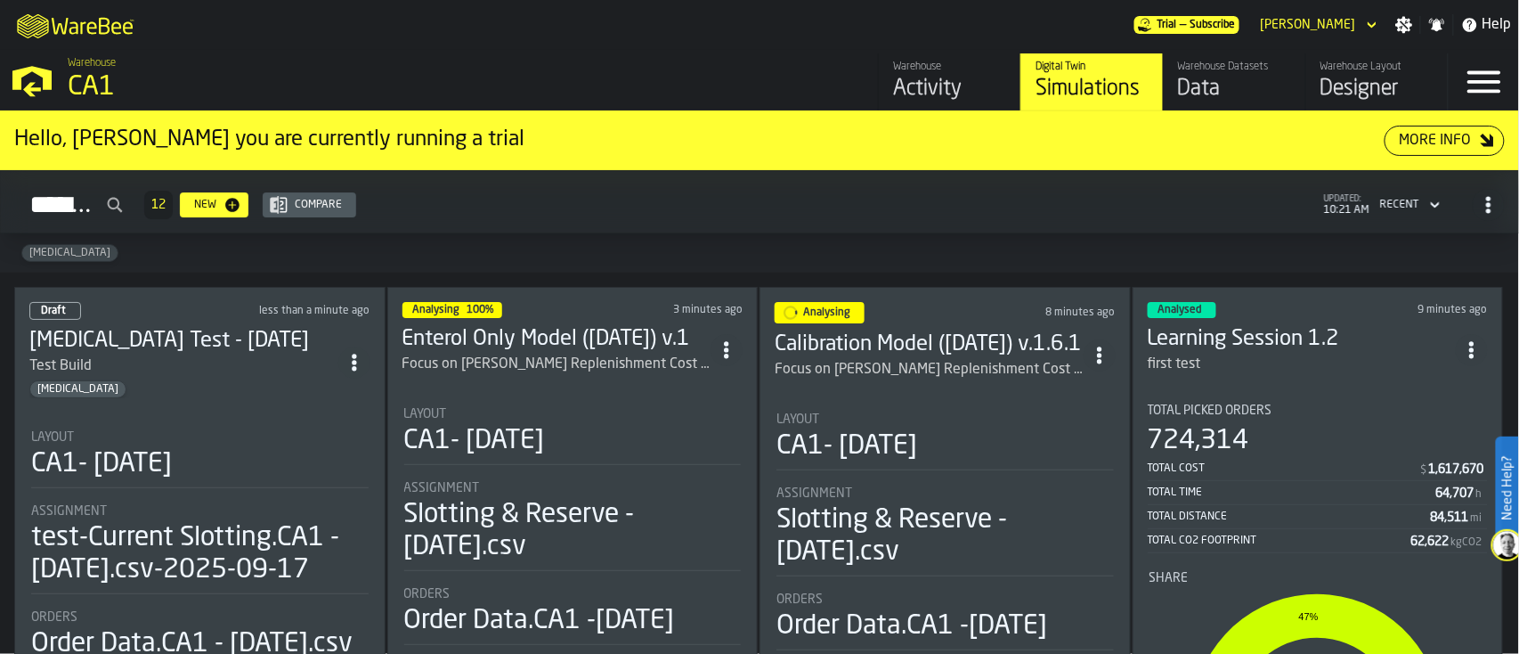
click at [28, 249] on span "[MEDICAL_DATA]" at bounding box center [69, 253] width 95 height 12
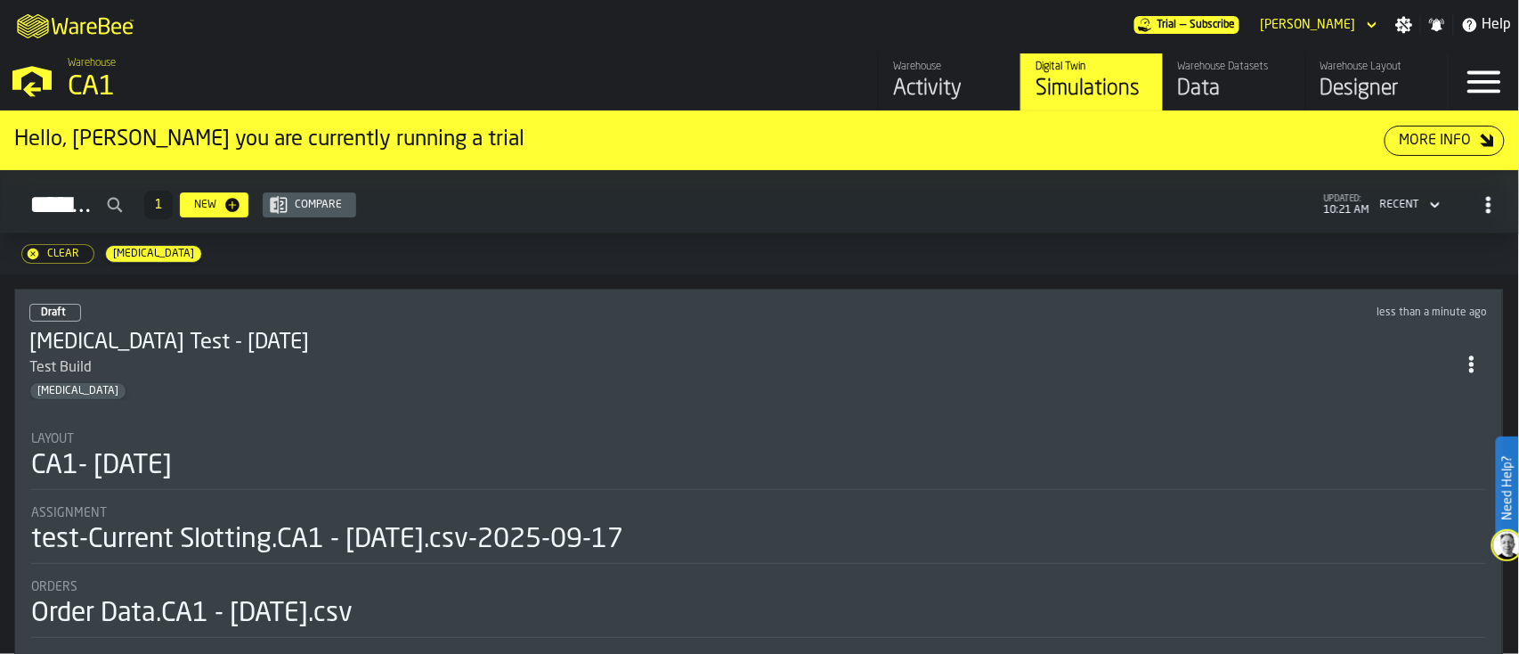
click at [284, 333] on h3 "[MEDICAL_DATA] Test - [DATE]" at bounding box center [742, 343] width 1427 height 28
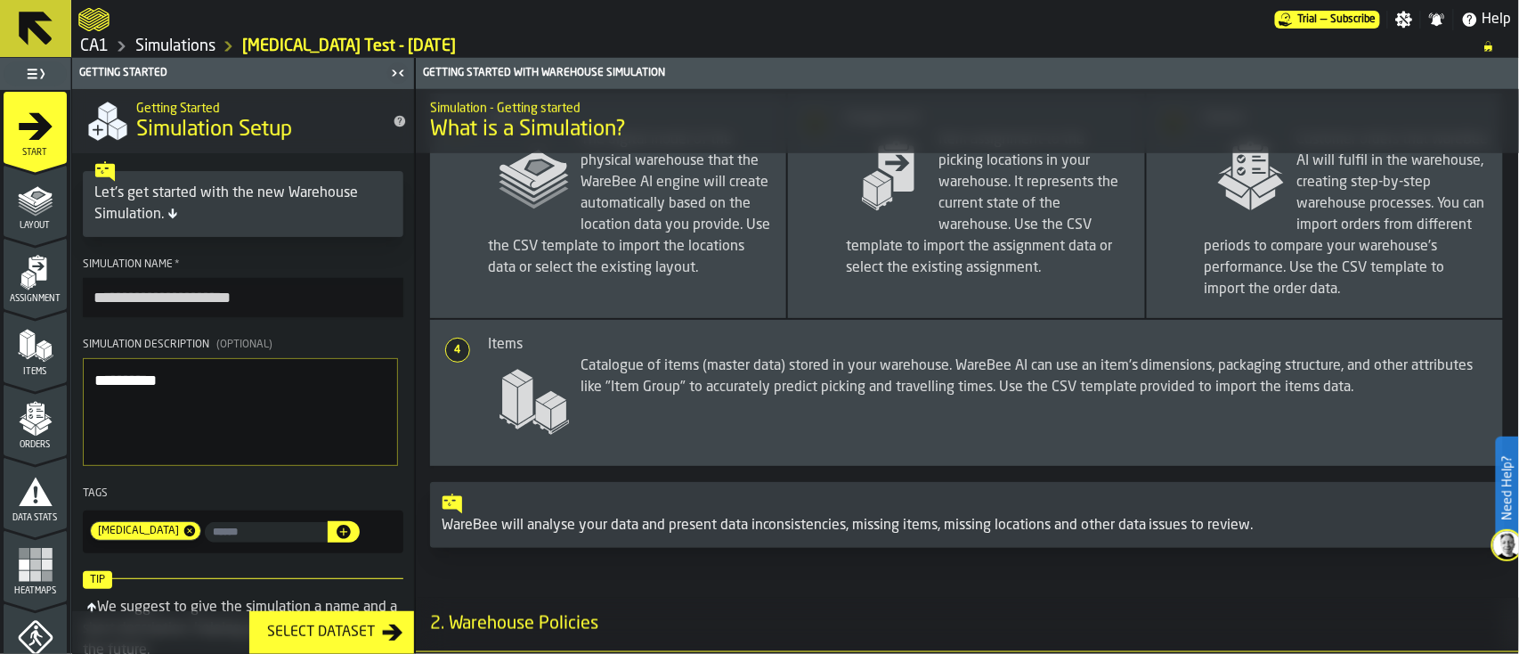
scroll to position [799, 0]
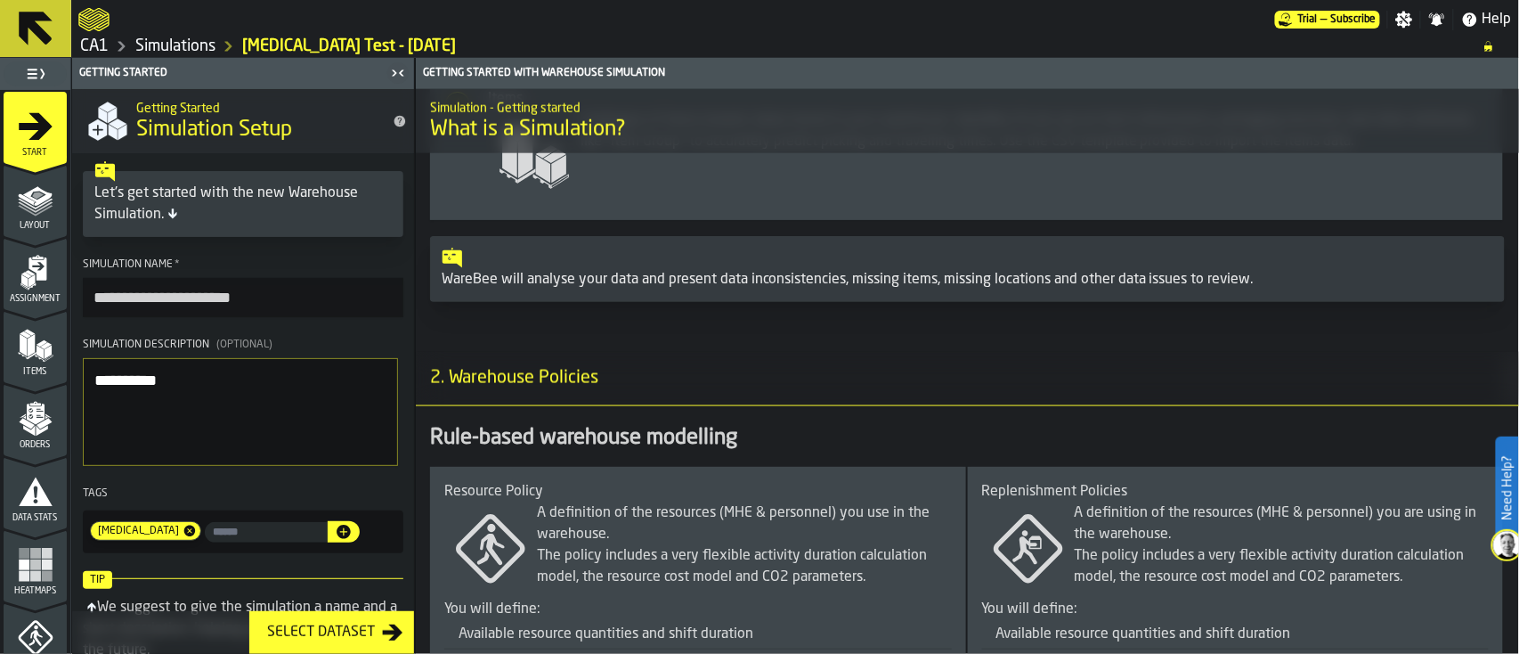
click at [336, 631] on div "Select Dataset" at bounding box center [321, 632] width 122 height 21
click at [394, 630] on icon "button-Select Dataset" at bounding box center [393, 632] width 20 height 16
click at [350, 630] on div "Select Dataset" at bounding box center [321, 632] width 122 height 21
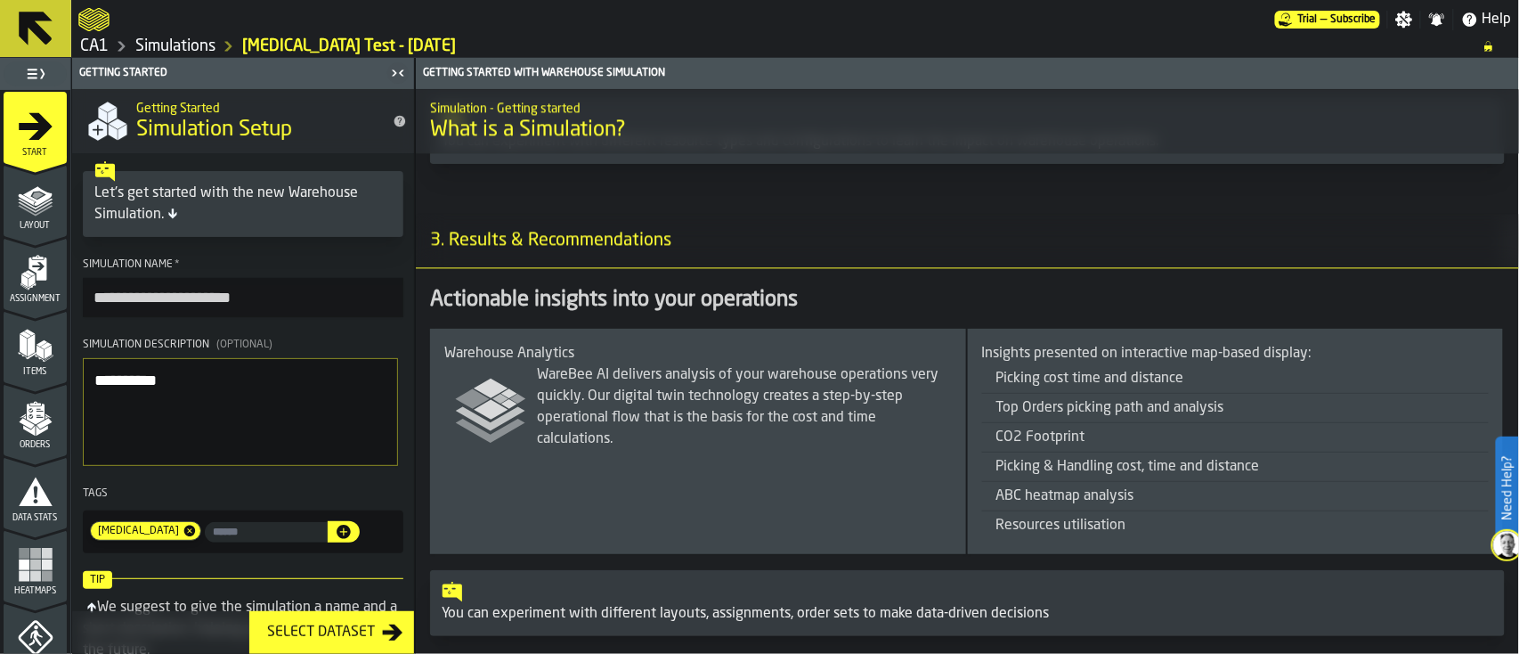
click at [353, 632] on div "Select Dataset" at bounding box center [321, 632] width 122 height 21
click at [32, 196] on polygon "menu Layout" at bounding box center [38, 194] width 12 height 6
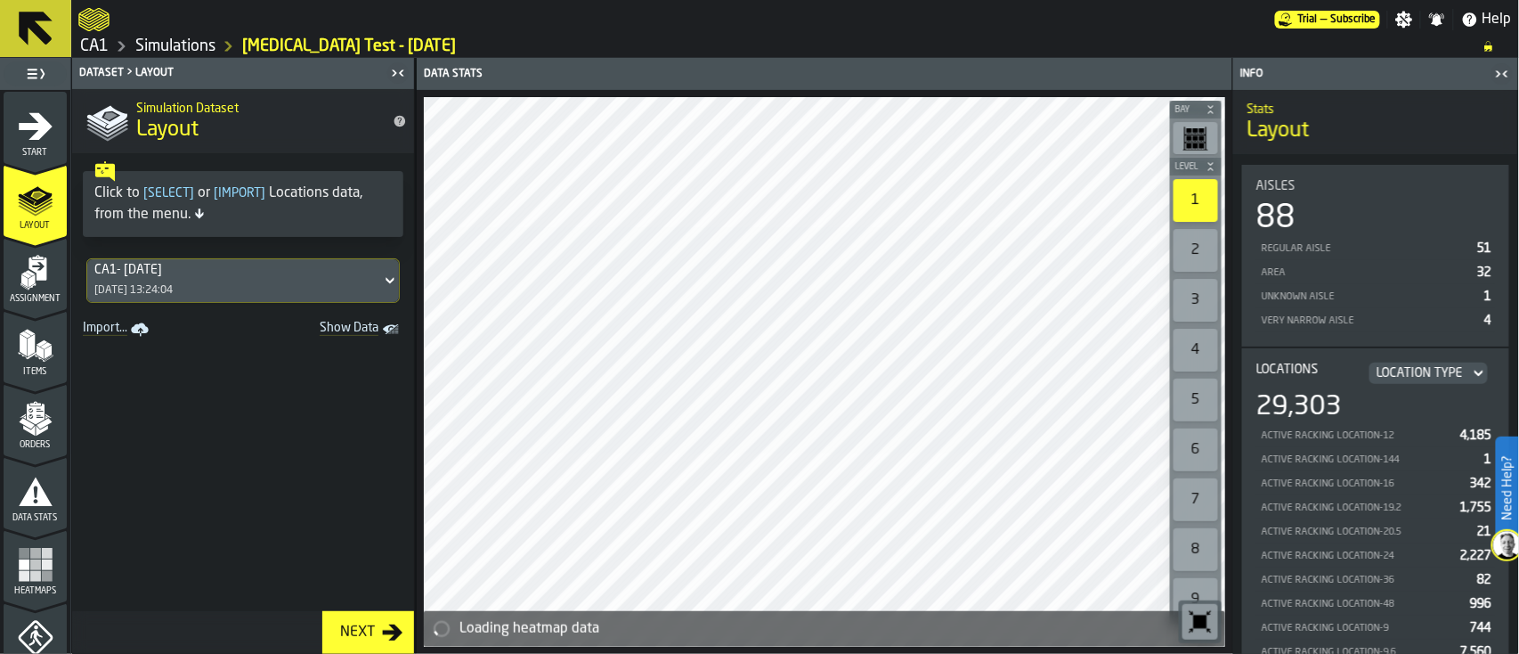
click at [29, 260] on icon "menu Assignment" at bounding box center [37, 268] width 18 height 23
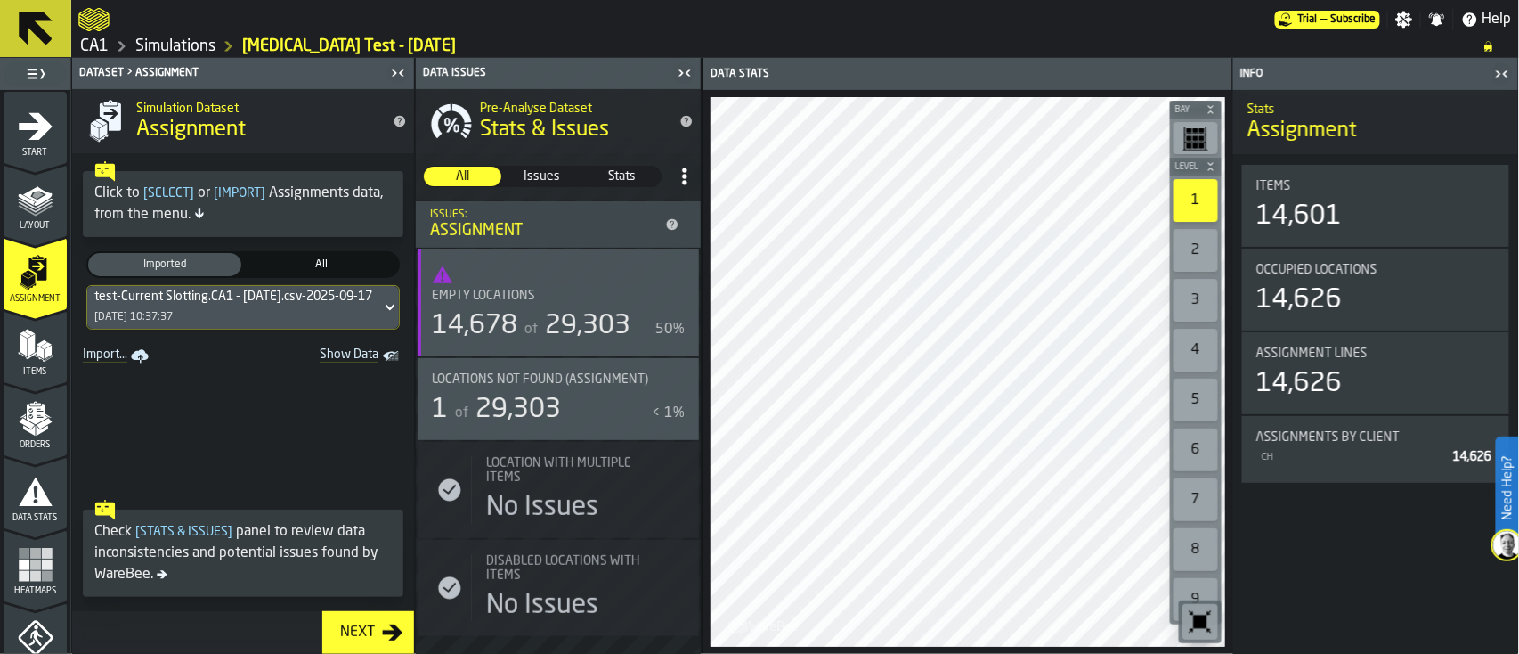
click at [134, 360] on icon "link-to-/wh/i/76e2a128-1b54-4d66-80d4-05ae4c277723/import/assignment/" at bounding box center [140, 356] width 18 height 18
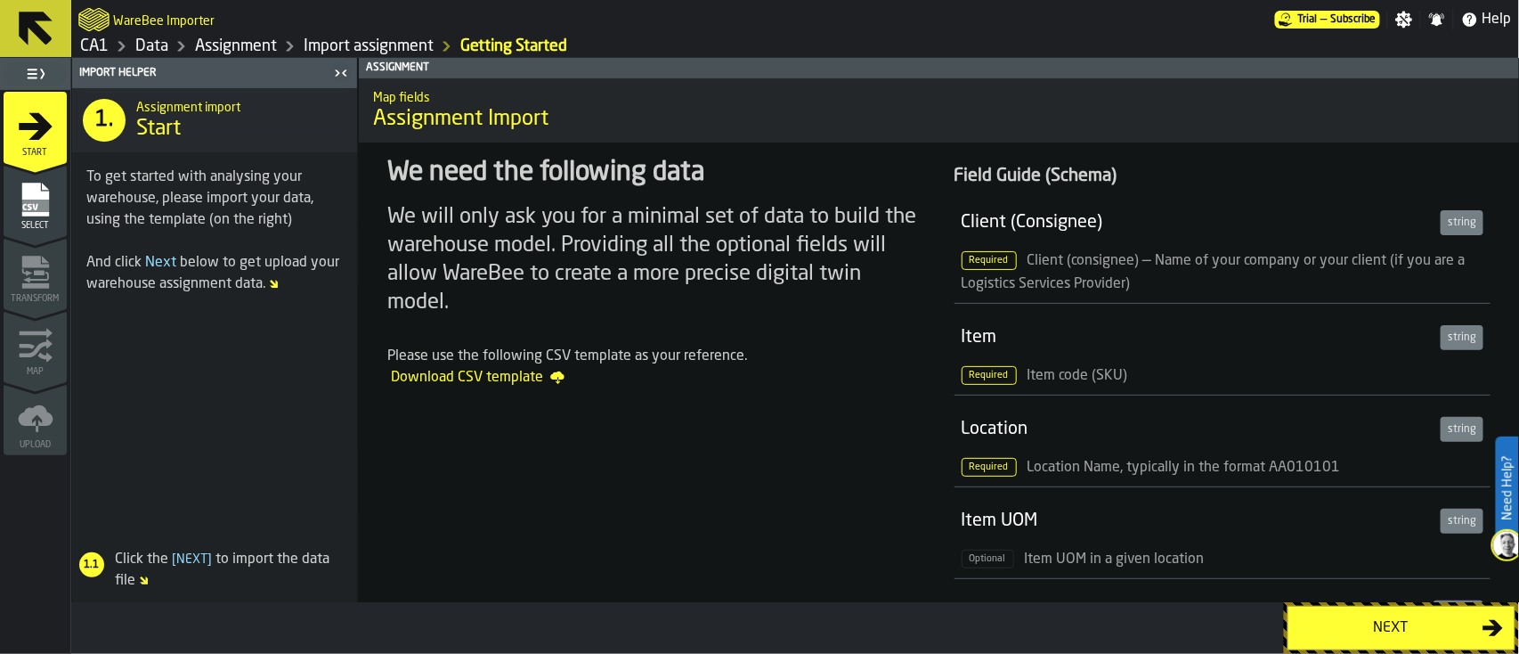
click at [1430, 627] on div "Next" at bounding box center [1390, 627] width 183 height 21
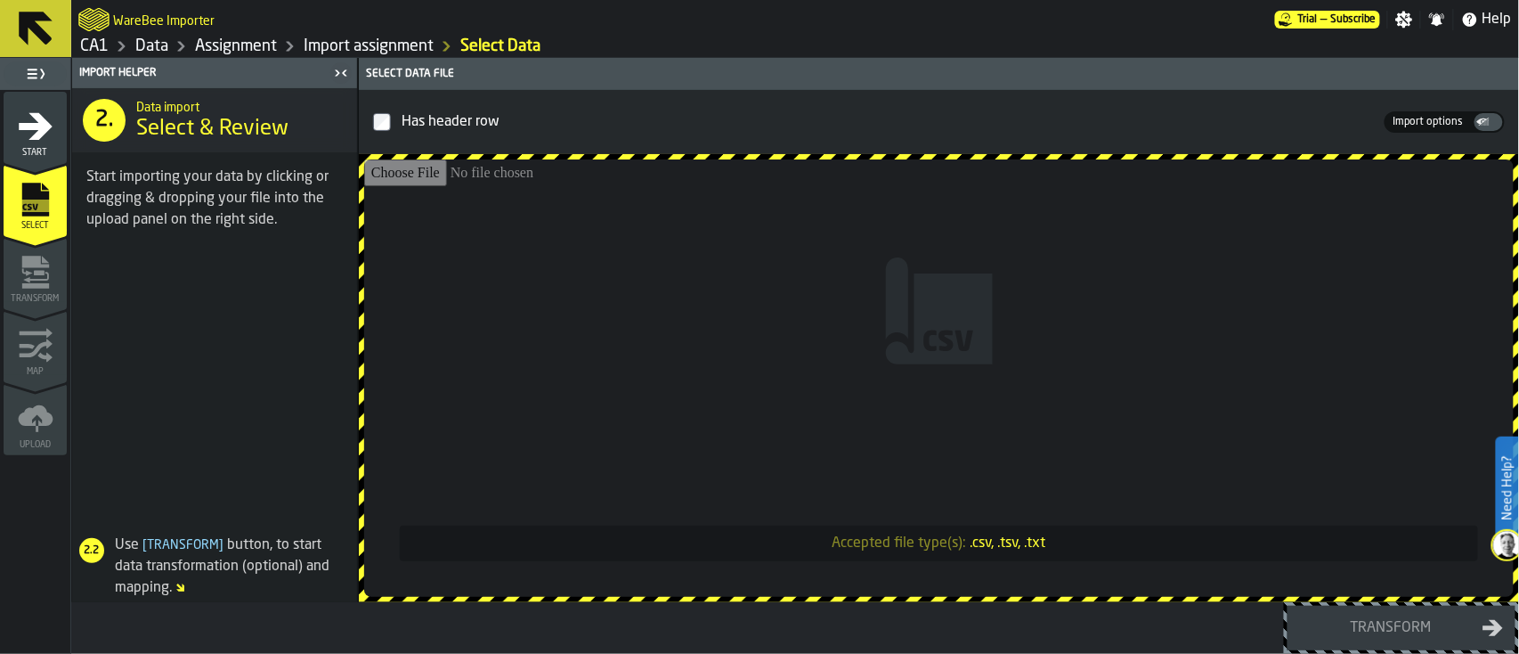
click at [701, 290] on input "Accepted file type(s): .csv, .tsv, .txt" at bounding box center [939, 377] width 1150 height 437
type input "**********"
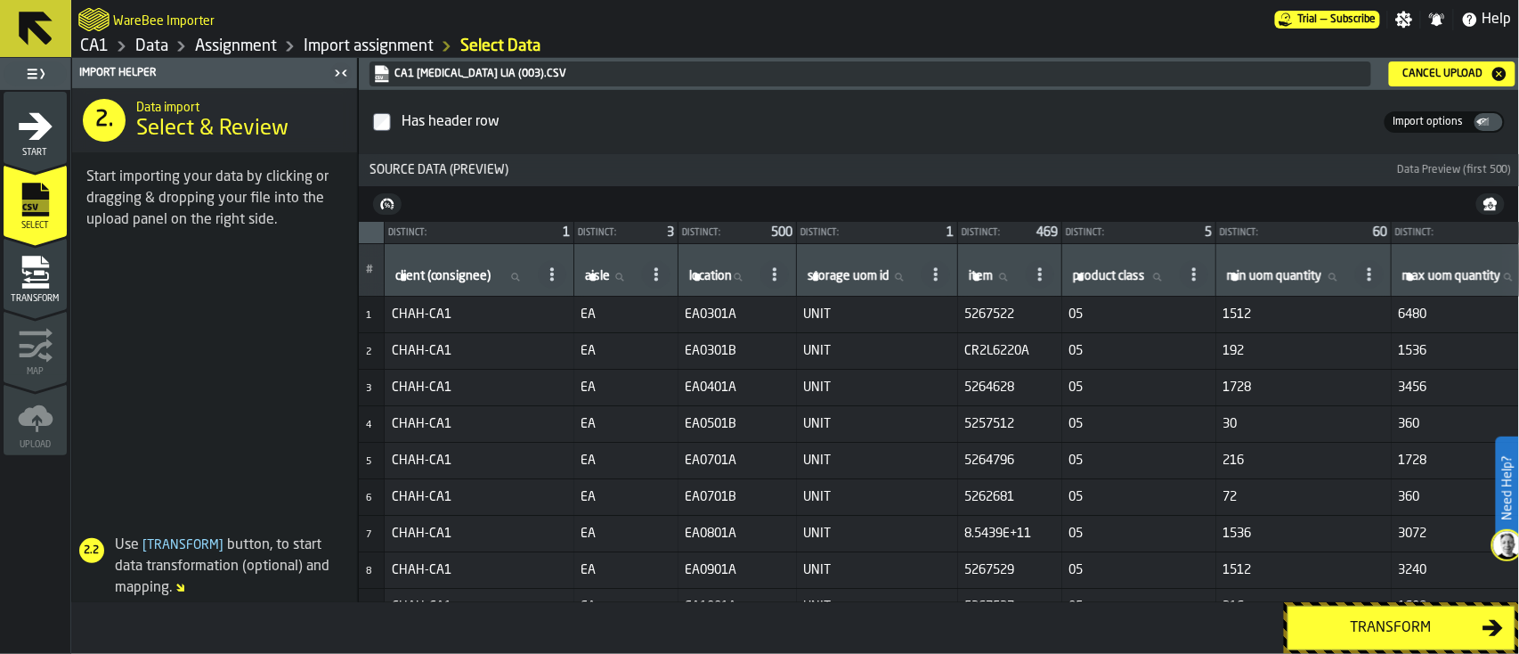
click at [1436, 630] on div "Transform" at bounding box center [1390, 627] width 183 height 21
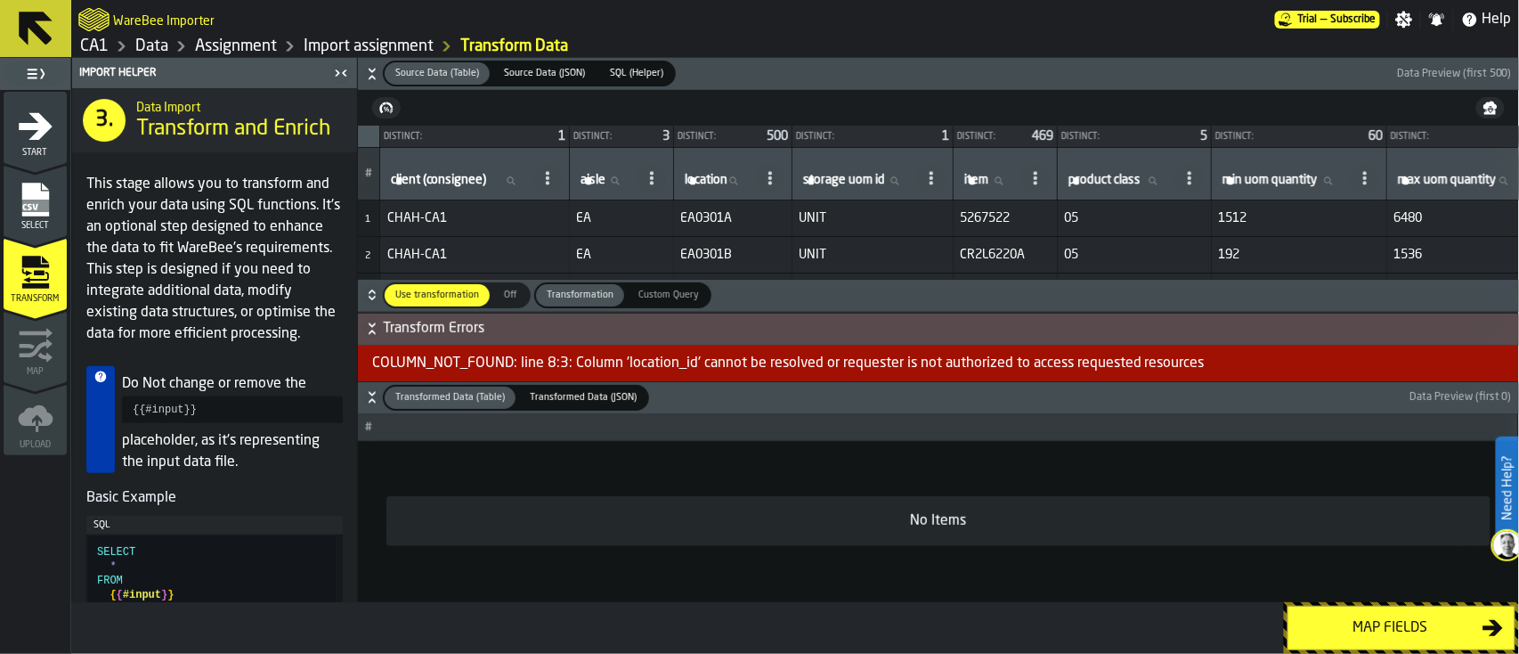
click at [671, 359] on div "COLUMN_NOT_FOUND: line 8:3: Column 'location_id' cannot be resolved or requeste…" at bounding box center [938, 364] width 1161 height 36
click at [785, 187] on span at bounding box center [770, 178] width 28 height 28
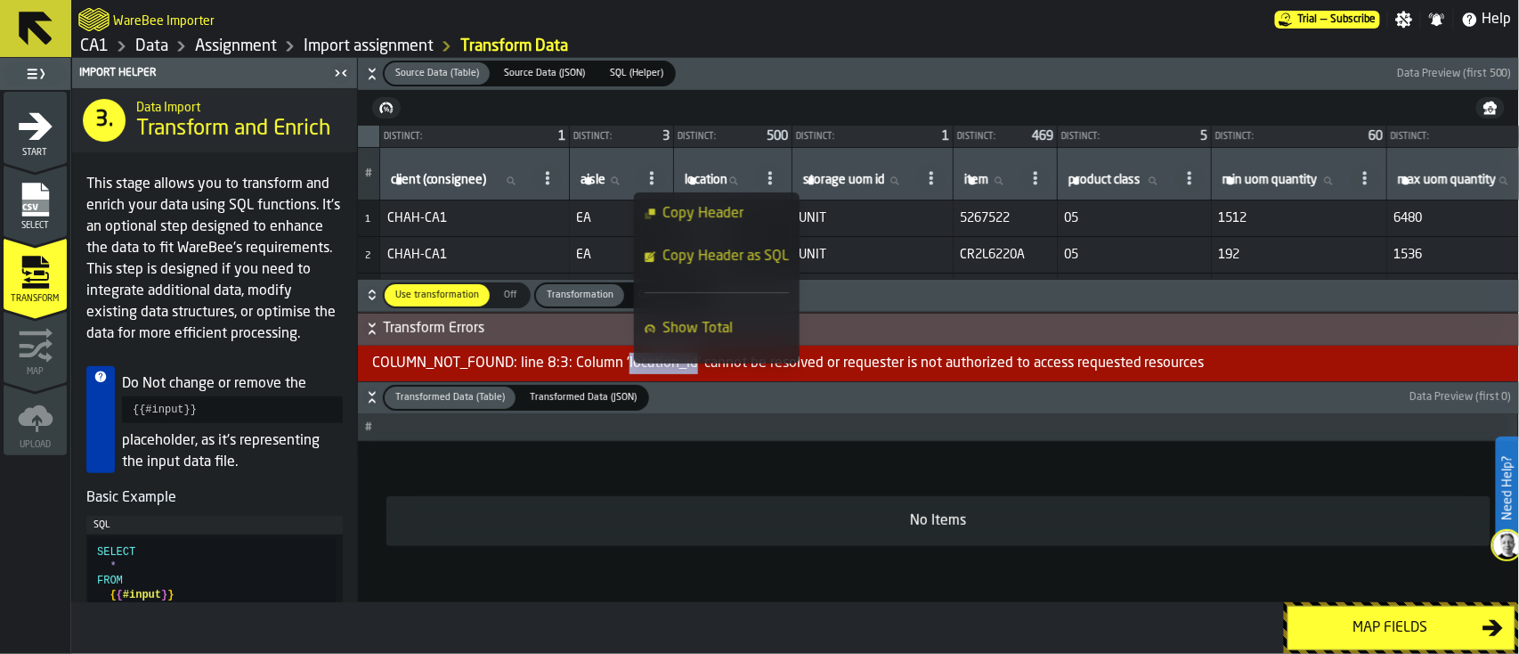
click at [736, 38] on ol "CA1 Data Assignment Import assignment Transform Data" at bounding box center [436, 46] width 717 height 21
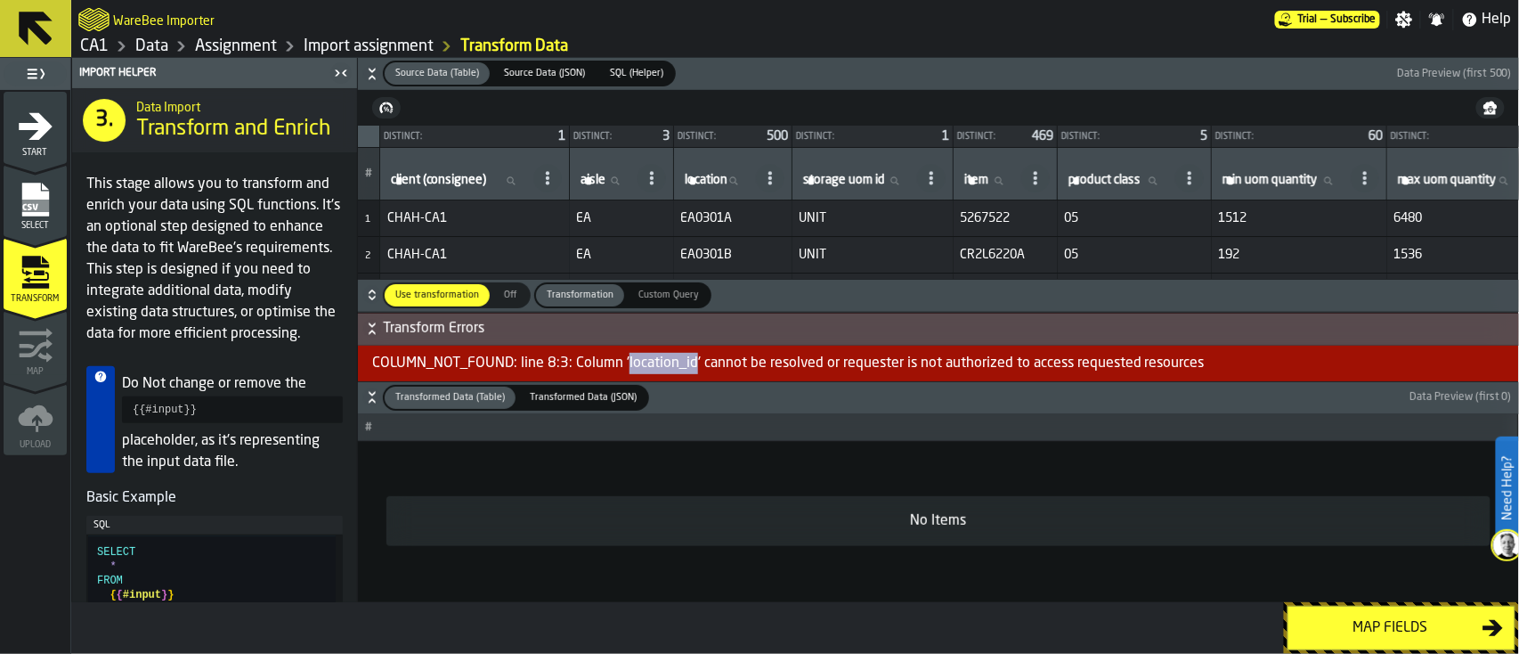
click at [1411, 619] on div "Map fields" at bounding box center [1390, 627] width 183 height 21
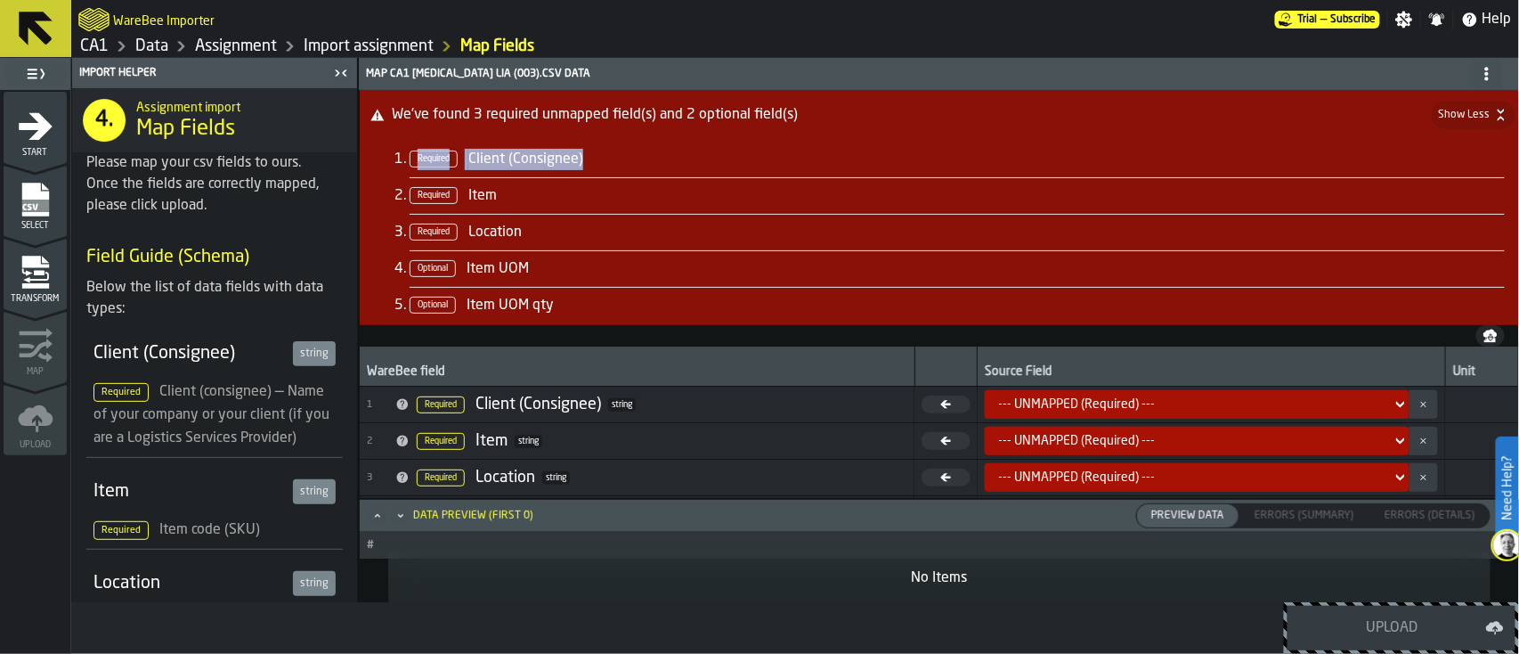
drag, startPoint x: 633, startPoint y: 142, endPoint x: 371, endPoint y: 131, distance: 262.0
click at [371, 131] on div "We've found 3 required unmapped field(s) and 2 optional field(s) Show Less Requ…" at bounding box center [939, 207] width 1159 height 235
drag, startPoint x: 580, startPoint y: 201, endPoint x: 421, endPoint y: 215, distance: 159.1
click at [421, 215] on ul "Required Client (Consignee) Required Item Required Location Optional Item UOM O…" at bounding box center [939, 233] width 1131 height 182
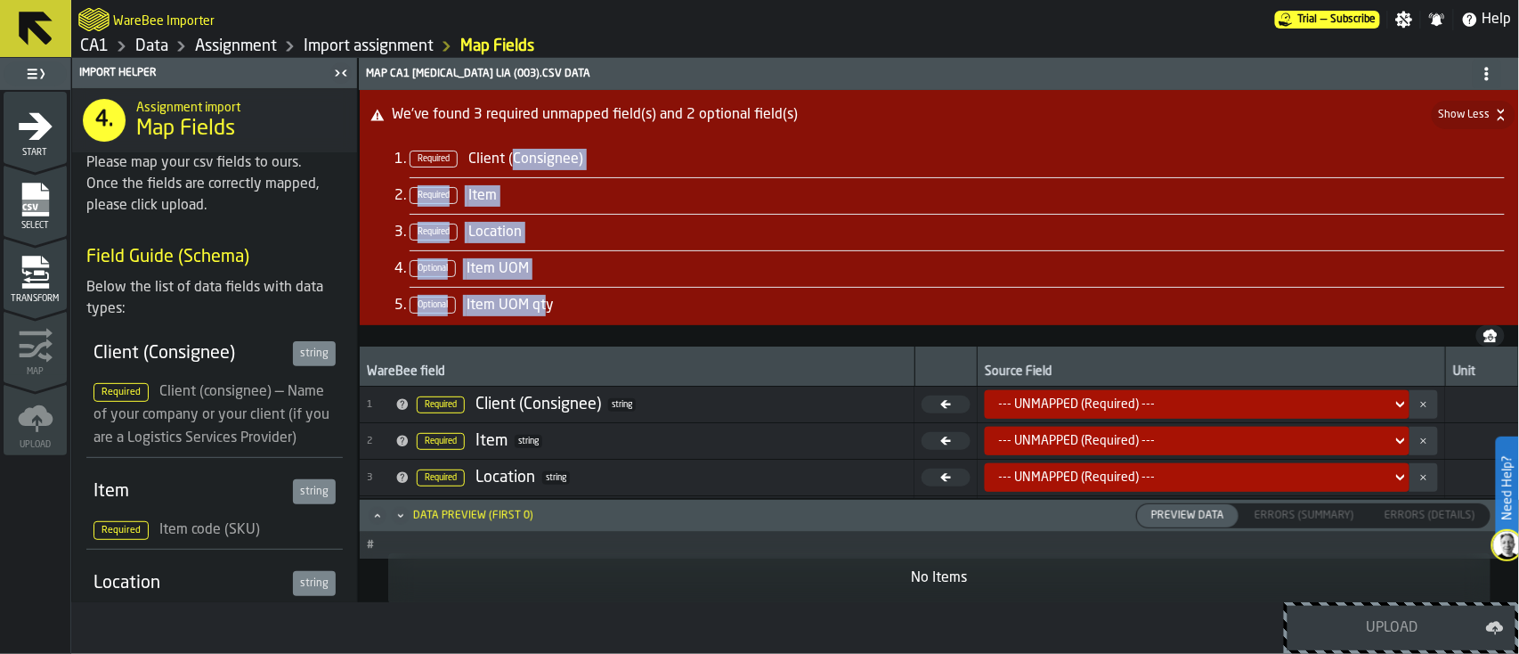
drag, startPoint x: 511, startPoint y: 155, endPoint x: 549, endPoint y: 296, distance: 145.6
click at [549, 296] on ul "Required Client (Consignee) Required Item Required Location Optional Item UOM O…" at bounding box center [939, 233] width 1131 height 182
click at [670, 147] on li "Required Client (Consignee)" at bounding box center [957, 160] width 1095 height 36
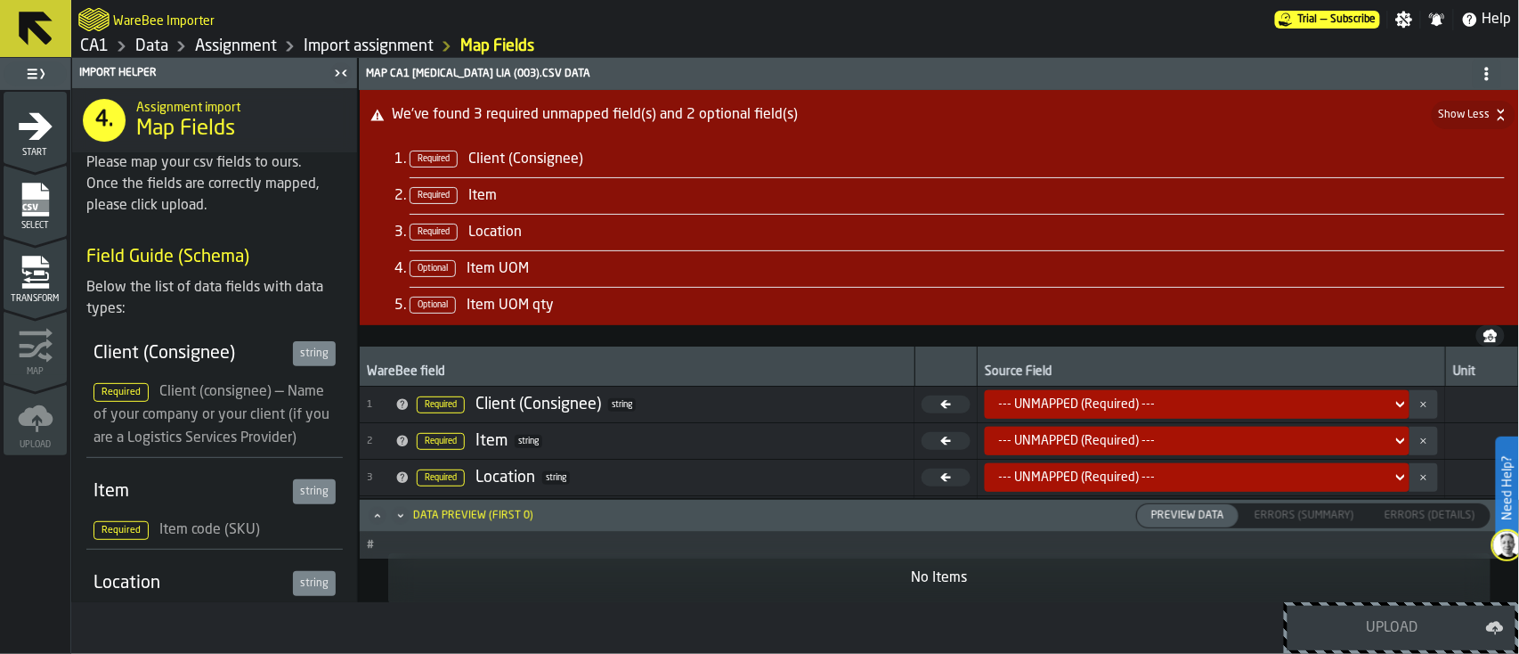
click at [57, 231] on icon "menu Select" at bounding box center [35, 237] width 63 height 17
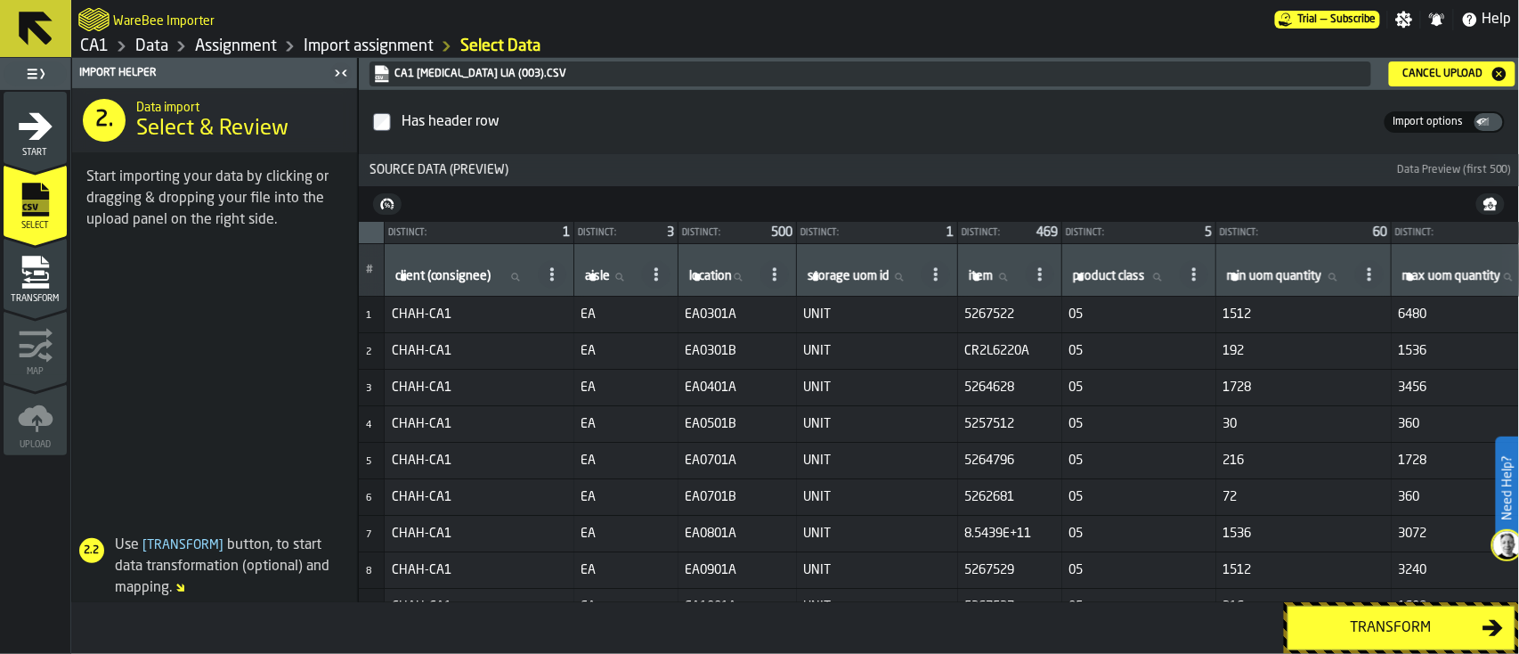
click at [45, 271] on icon "menu Transform" at bounding box center [36, 273] width 36 height 36
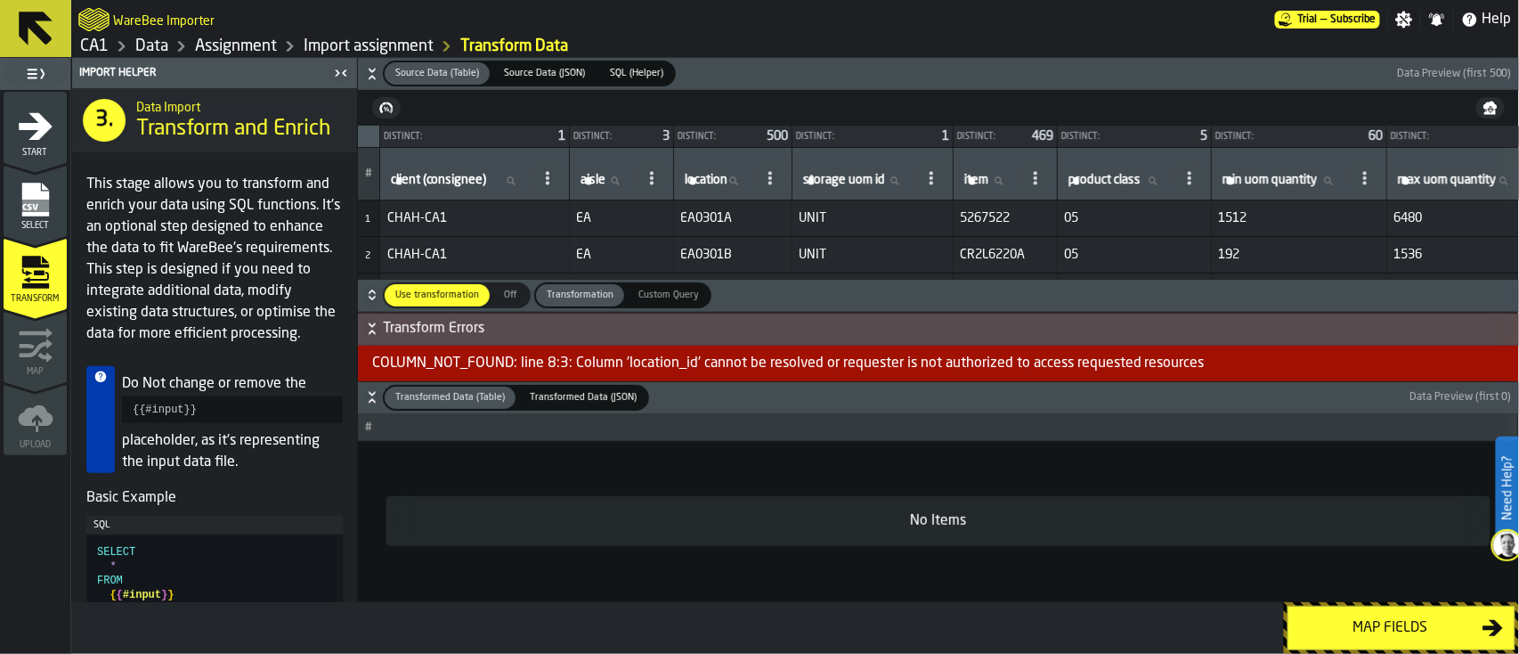
click at [1128, 359] on div "COLUMN_NOT_FOUND: line 8:3: Column 'location_id' cannot be resolved or requeste…" at bounding box center [938, 364] width 1161 height 36
click at [380, 328] on icon "button-" at bounding box center [372, 329] width 18 height 18
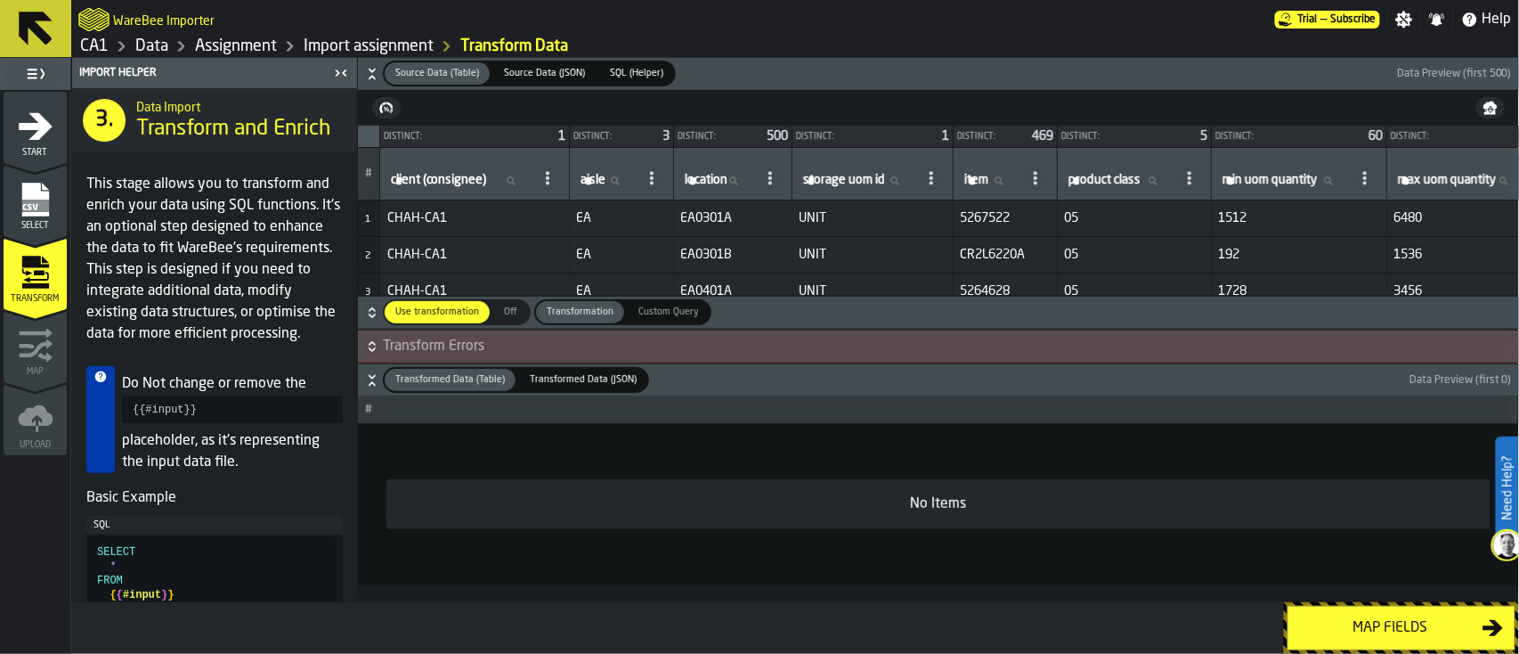
click at [373, 346] on icon "button-" at bounding box center [372, 346] width 18 height 18
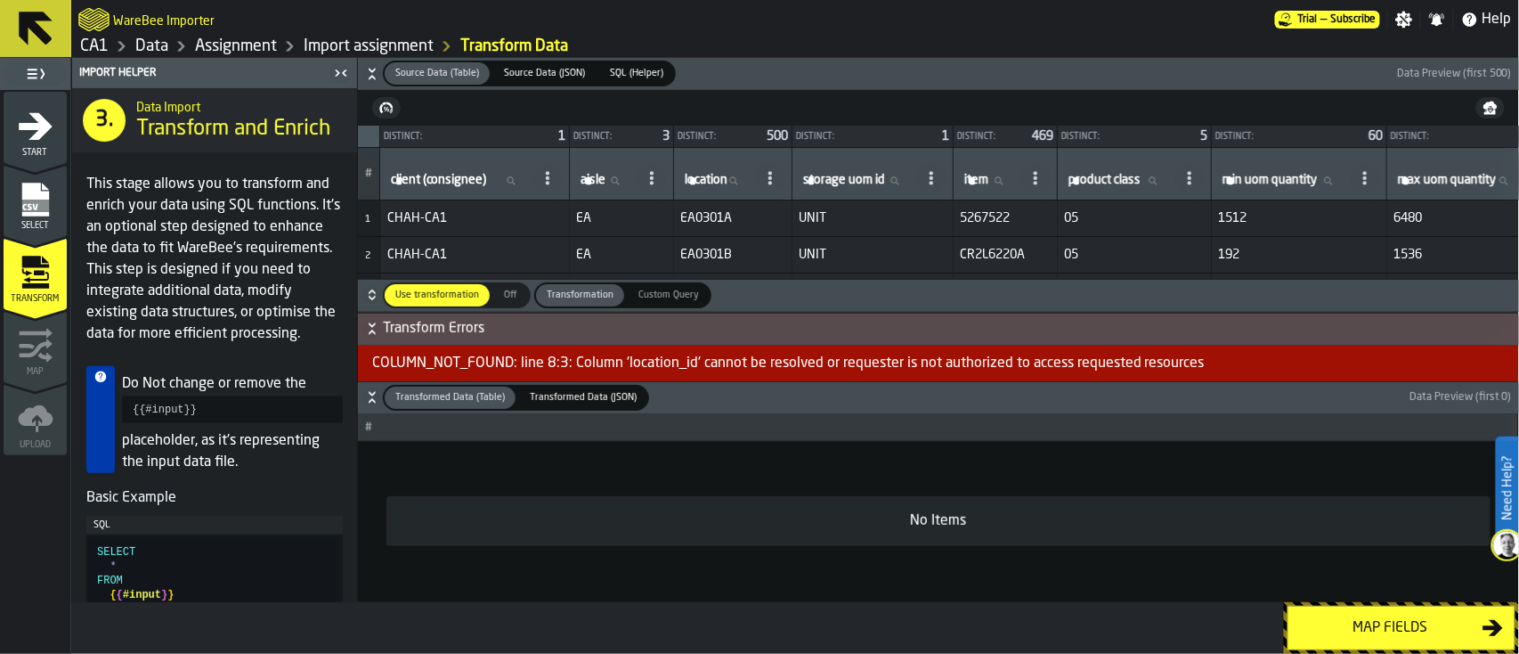
click at [375, 296] on icon "button-" at bounding box center [372, 295] width 18 height 18
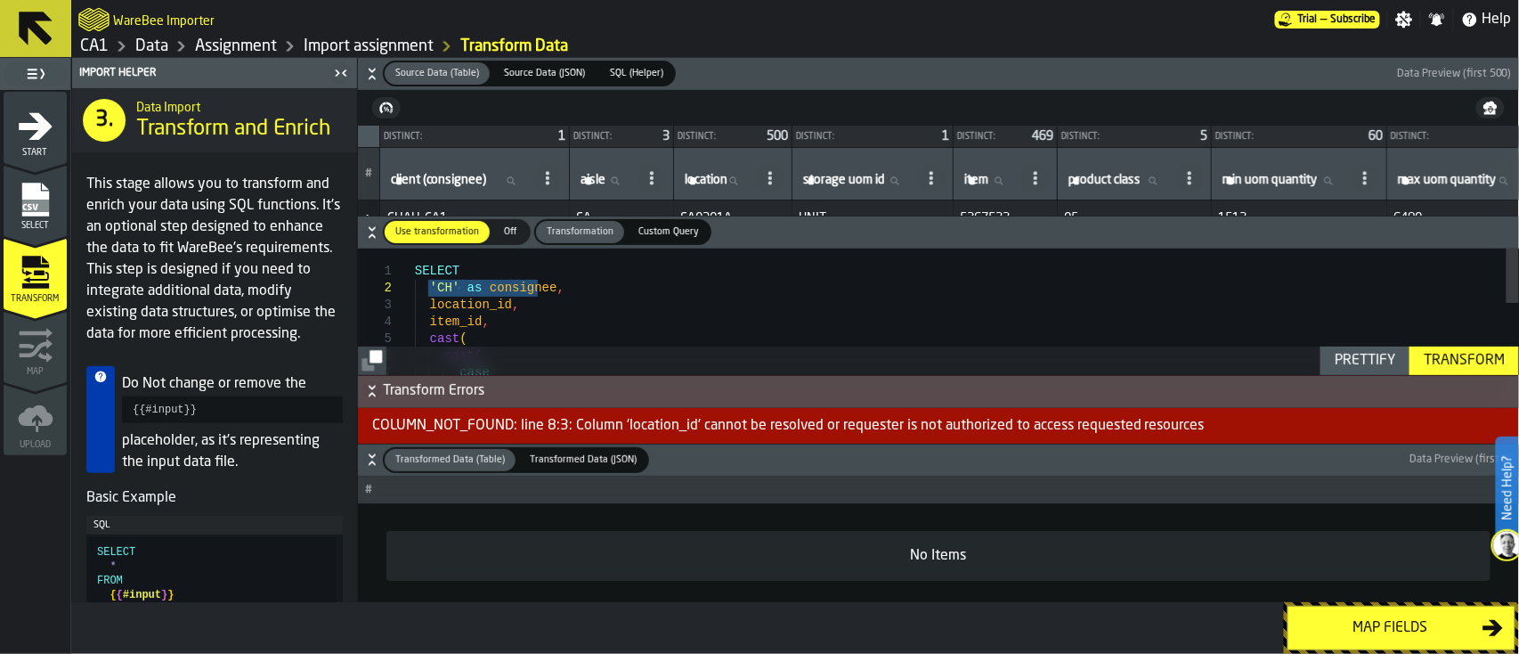
drag, startPoint x: 431, startPoint y: 286, endPoint x: 538, endPoint y: 281, distance: 106.9
click at [538, 281] on div "SELECT 'CH' as consignee , location_id , item_id , cast ( cast ( case when max_…" at bounding box center [967, 538] width 1104 height 581
type textarea "**********"
click at [654, 336] on div "end as double else max_uom_quantity when max_uom_quantity = '' then '0' cast ( …" at bounding box center [967, 538] width 1104 height 581
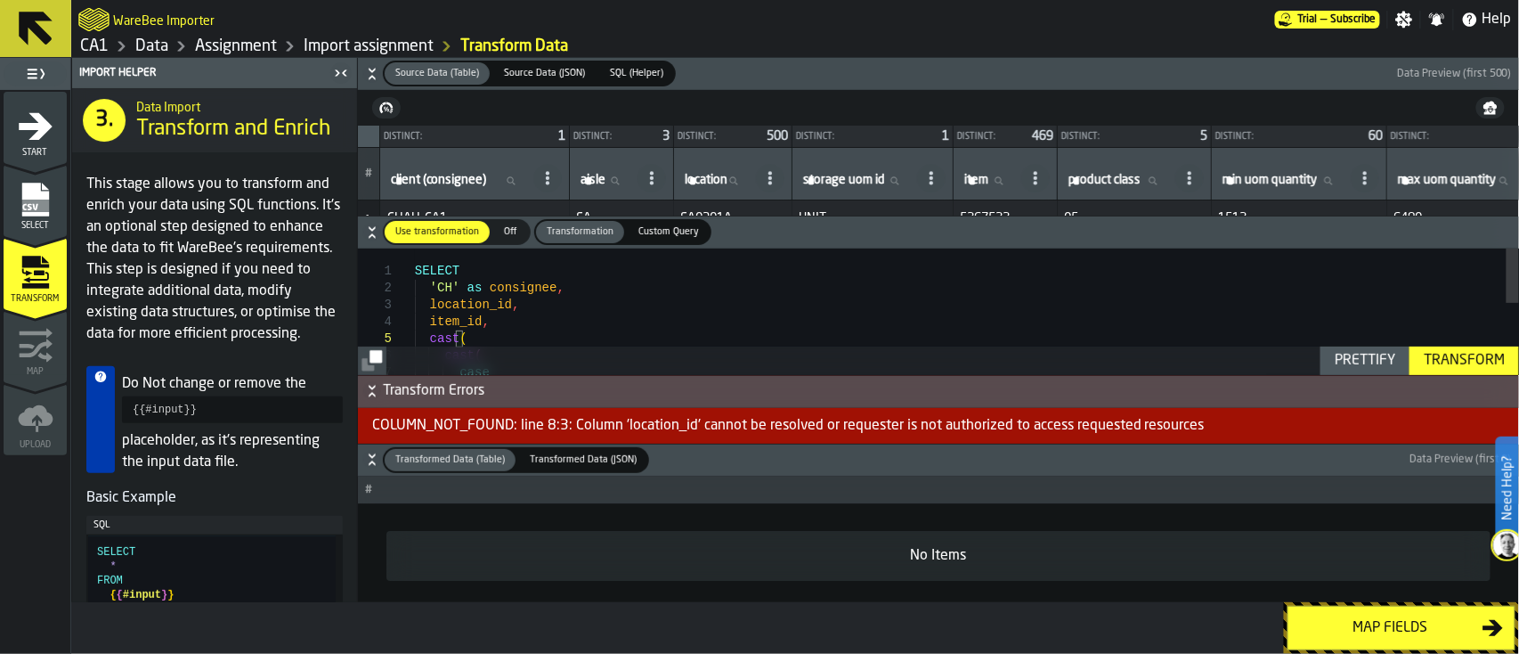
click at [972, 317] on div "end as double else max_uom_quantity when max_uom_quantity = '' then '0' cast ( …" at bounding box center [967, 538] width 1104 height 581
click at [31, 36] on icon at bounding box center [35, 28] width 43 height 43
click at [82, 42] on link "CA1" at bounding box center [94, 47] width 28 height 20
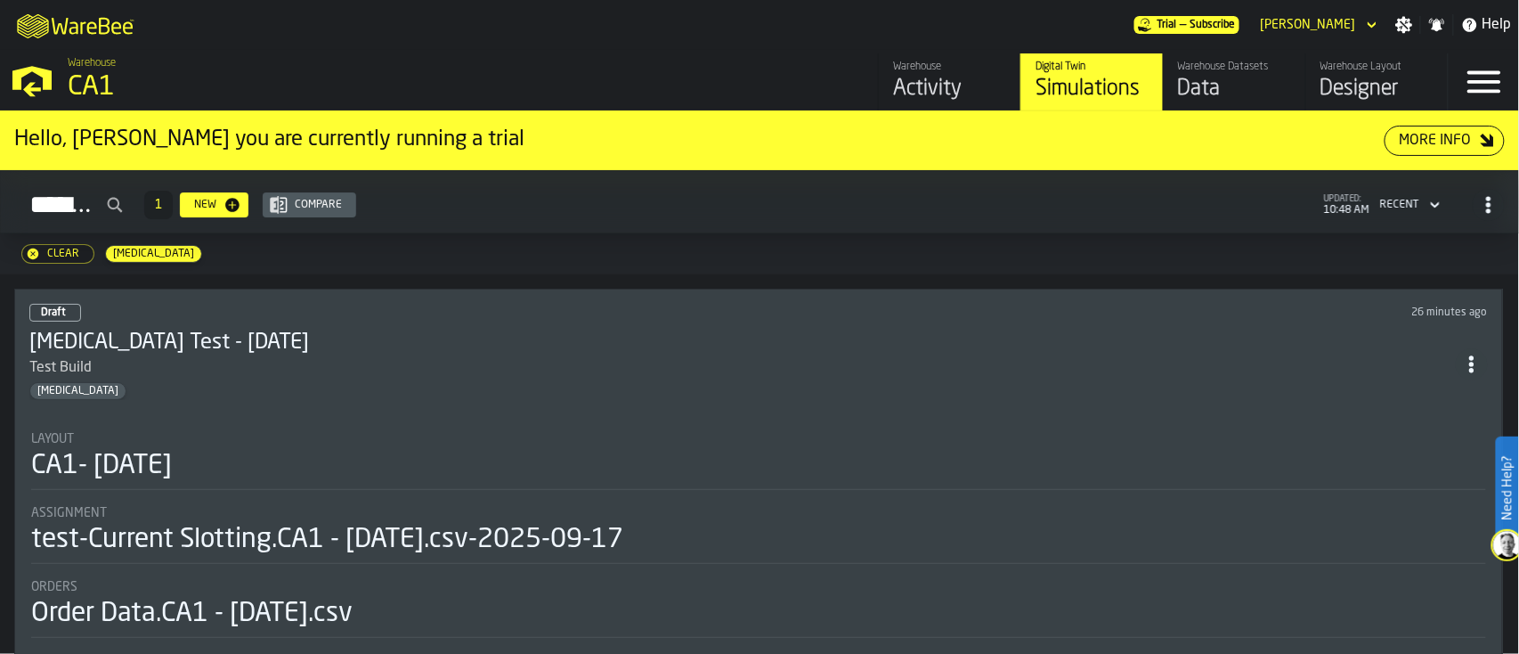
click at [53, 254] on div "Clear" at bounding box center [63, 254] width 46 height 12
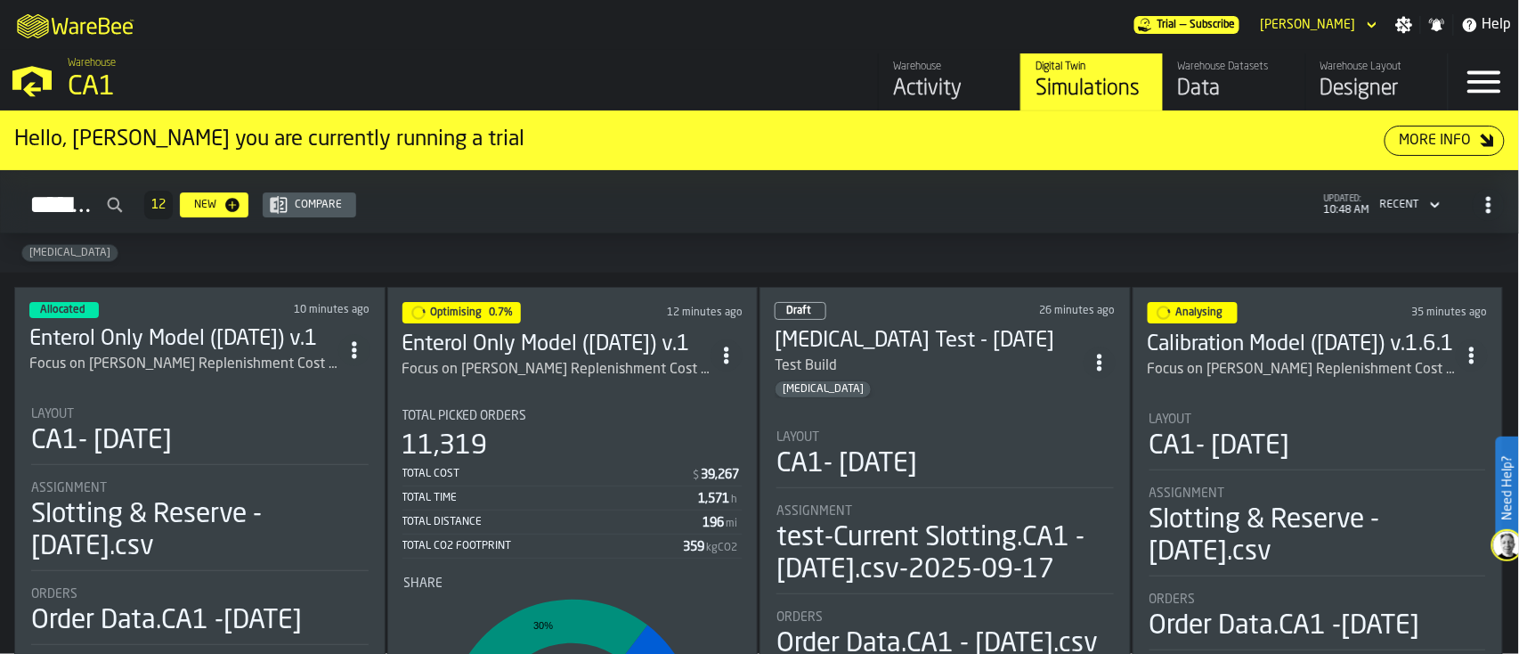
click at [37, 264] on div "[MEDICAL_DATA]" at bounding box center [759, 252] width 1519 height 39
click at [39, 257] on span "[MEDICAL_DATA]" at bounding box center [69, 253] width 95 height 12
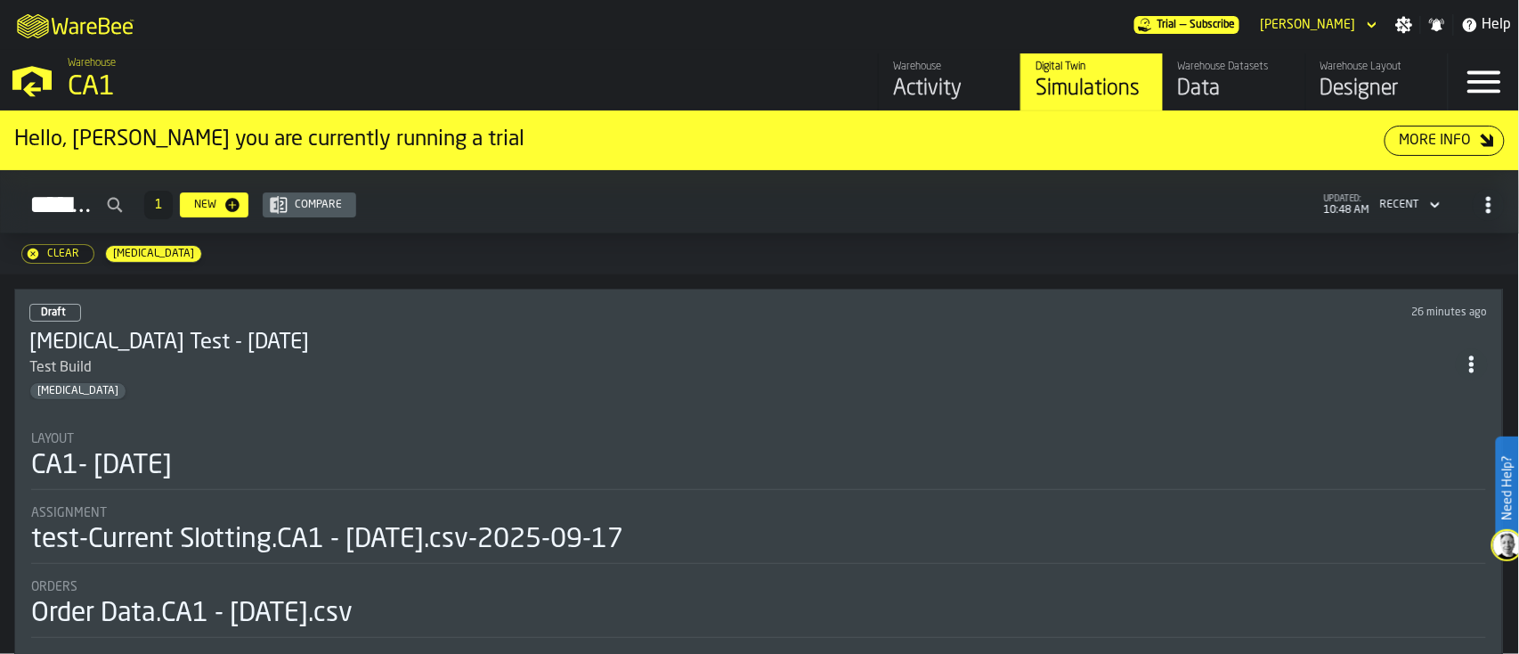
click at [312, 336] on h3 "[MEDICAL_DATA] Test - [DATE]" at bounding box center [742, 343] width 1427 height 28
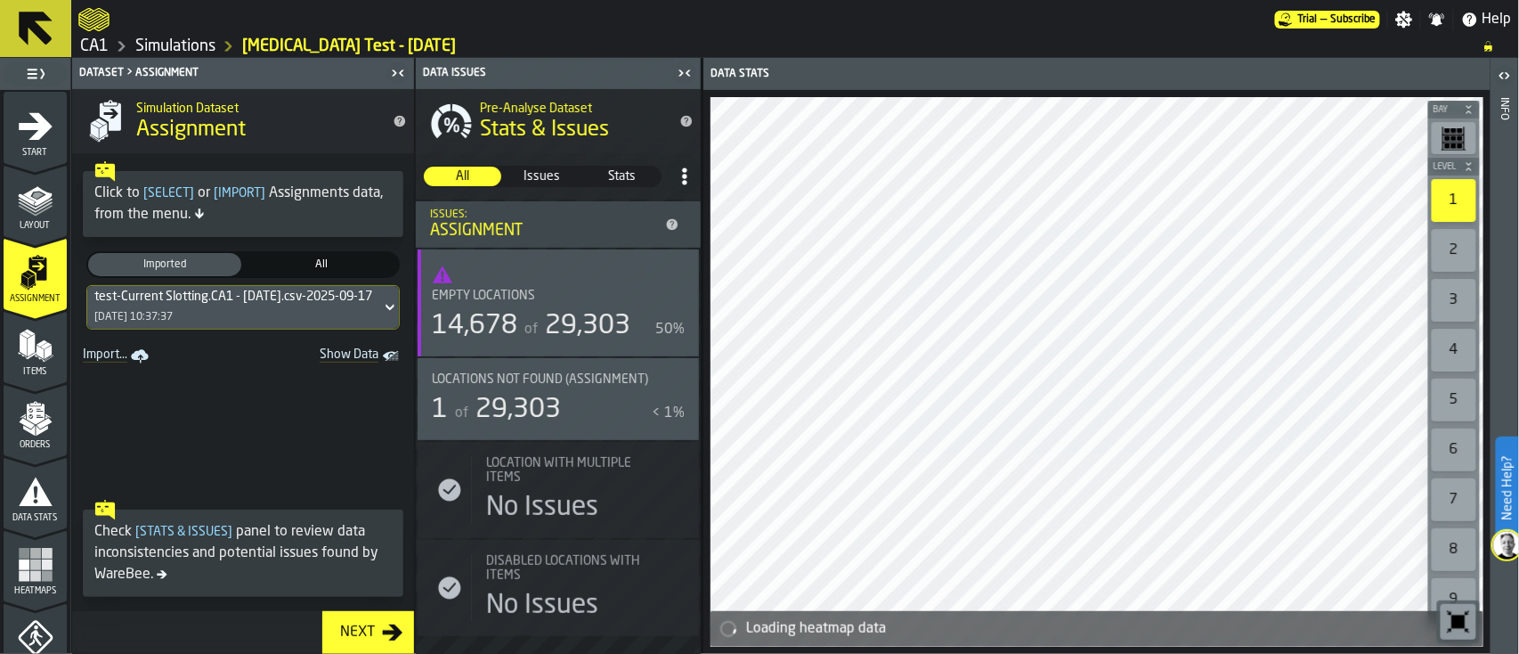
click at [381, 301] on icon at bounding box center [390, 307] width 18 height 21
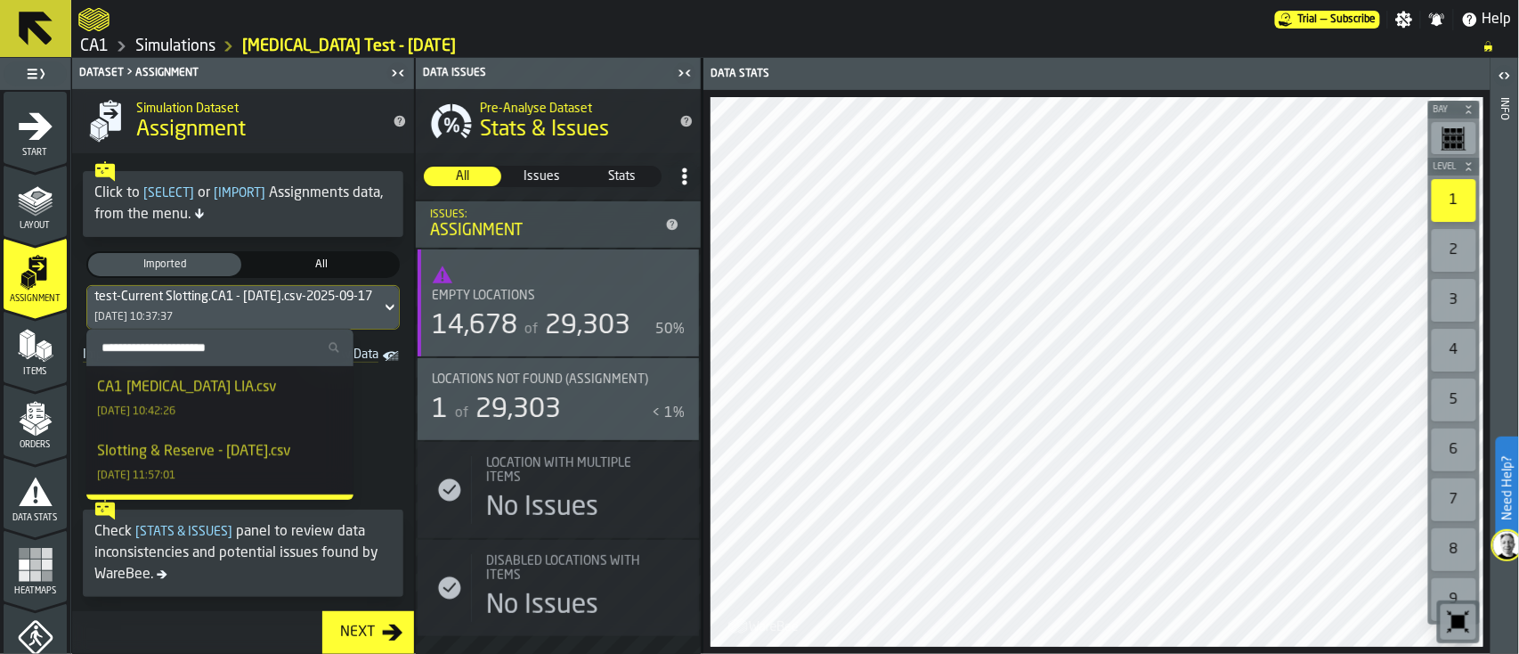
click at [179, 392] on div "CA1 Enteral LIA.csv" at bounding box center [186, 387] width 179 height 21
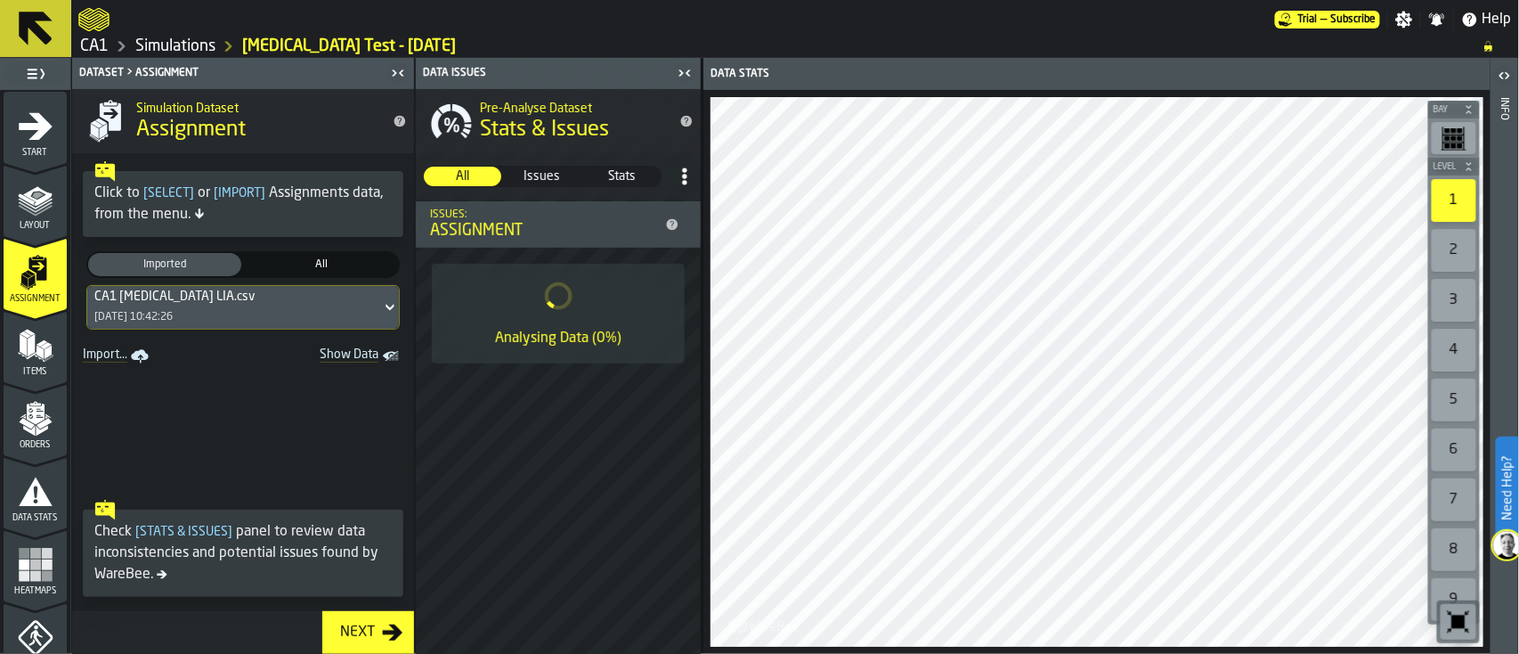
click at [370, 627] on div "Next" at bounding box center [357, 632] width 49 height 21
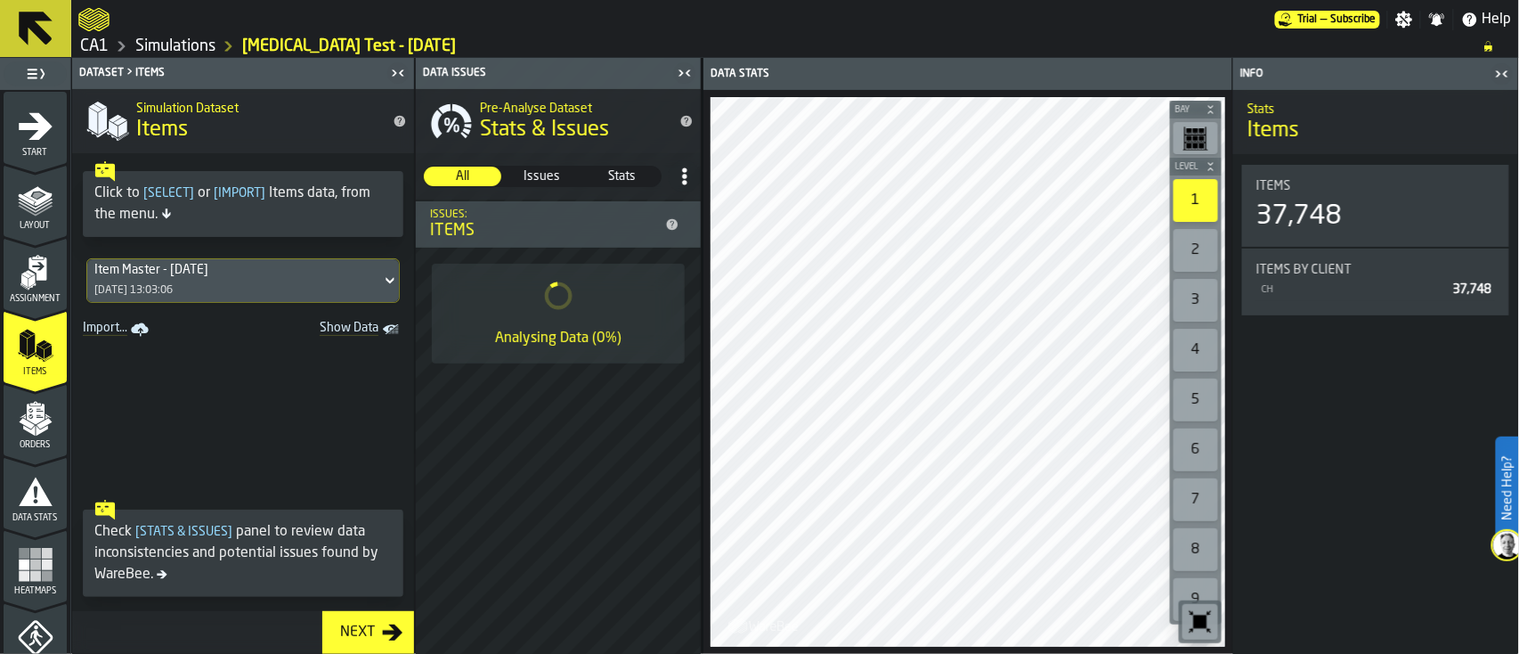
click at [392, 629] on icon "button-Next" at bounding box center [392, 632] width 21 height 21
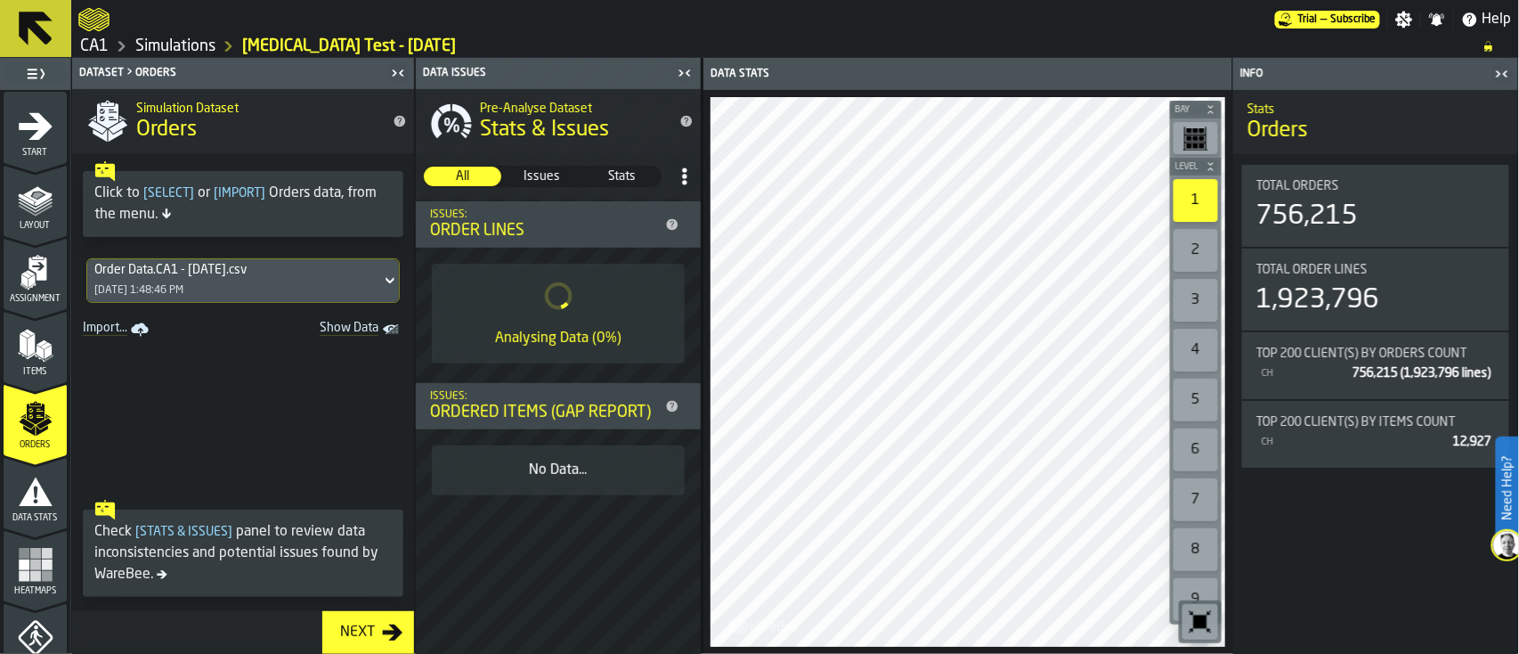
click at [381, 274] on icon at bounding box center [390, 280] width 18 height 21
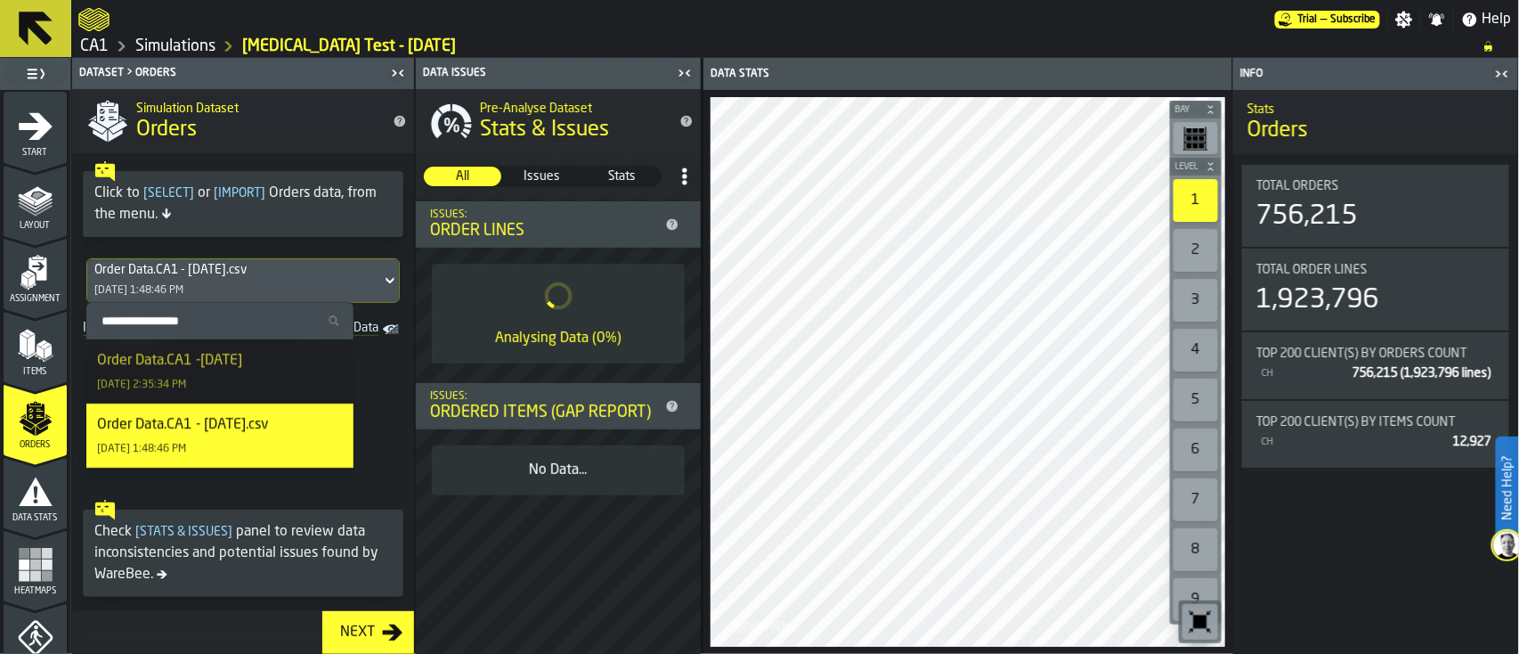
click at [248, 366] on div "Order Data.CA1 -Aug/25 9/29/2025, 2:35:34 PM" at bounding box center [220, 371] width 246 height 43
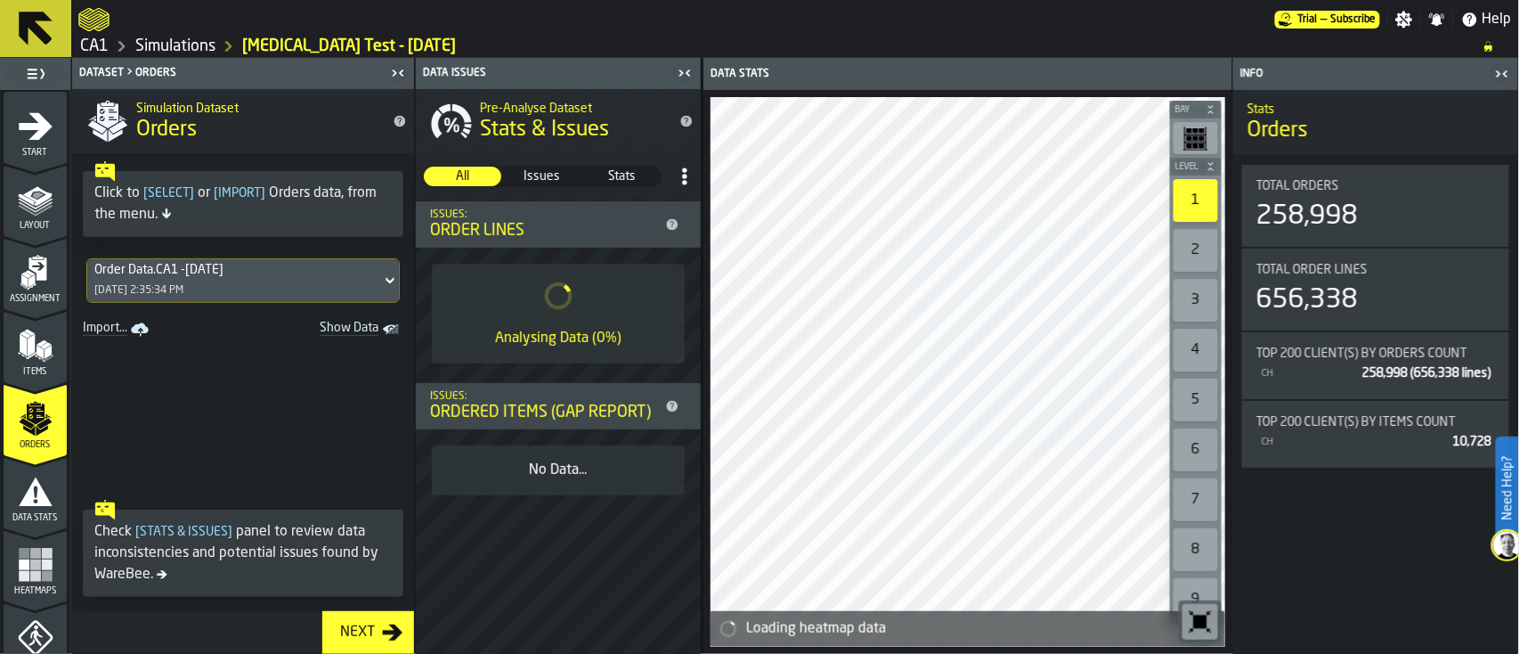
click at [399, 637] on icon "button-Next" at bounding box center [392, 632] width 21 height 21
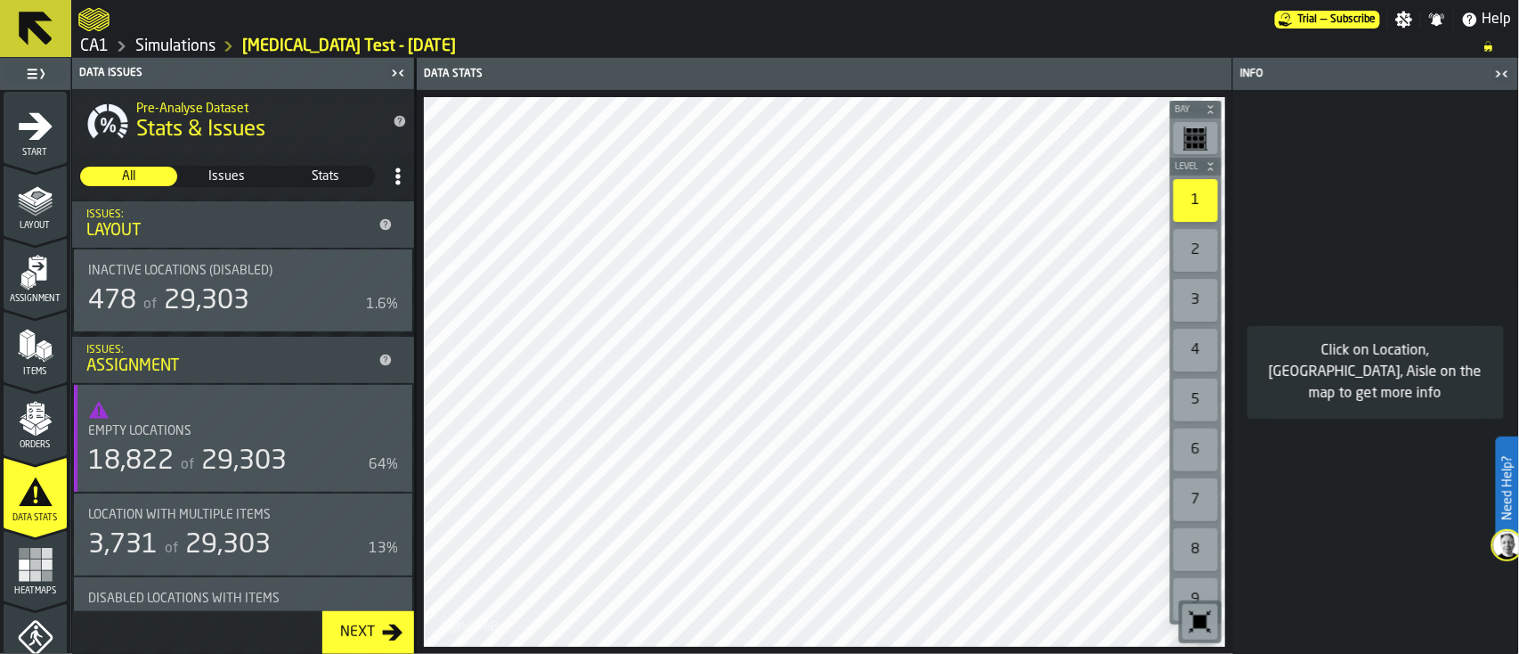
click at [363, 630] on div "Next" at bounding box center [357, 632] width 49 height 21
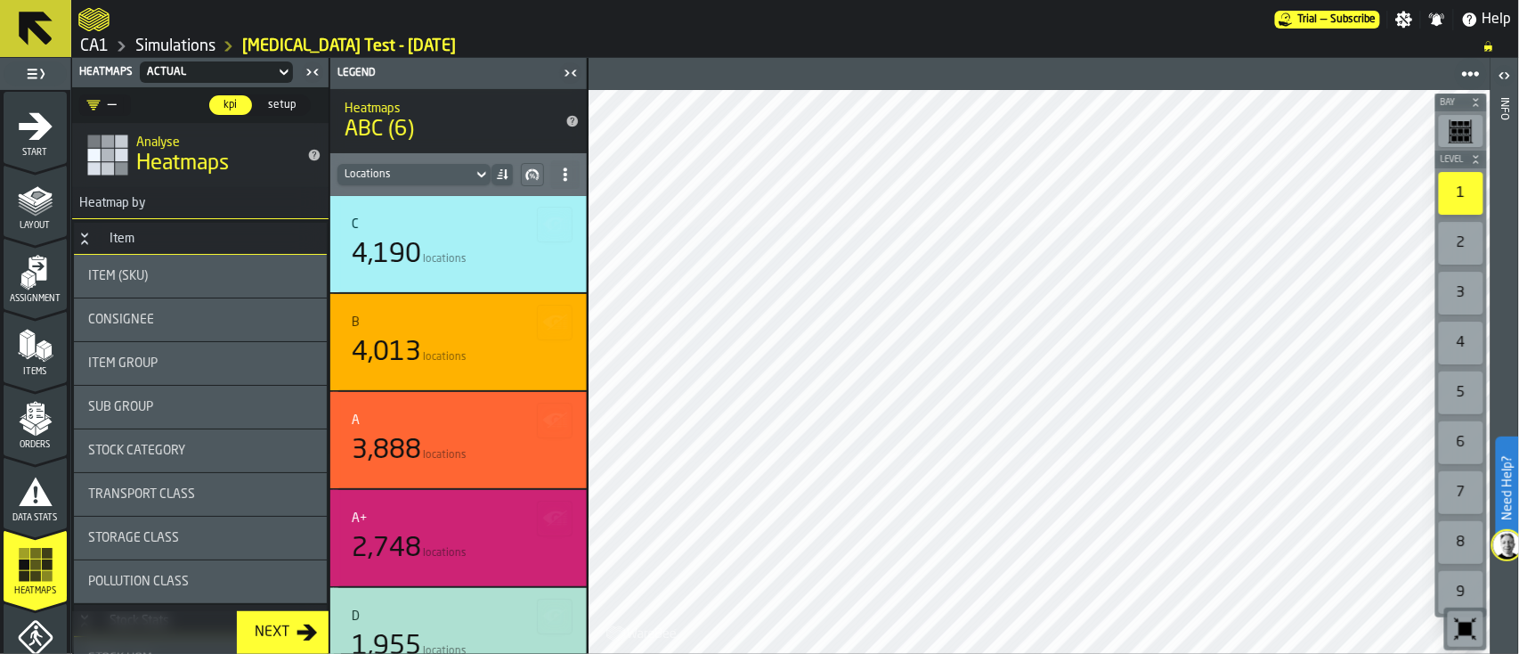
click at [213, 409] on div "Sub Group" at bounding box center [200, 407] width 224 height 14
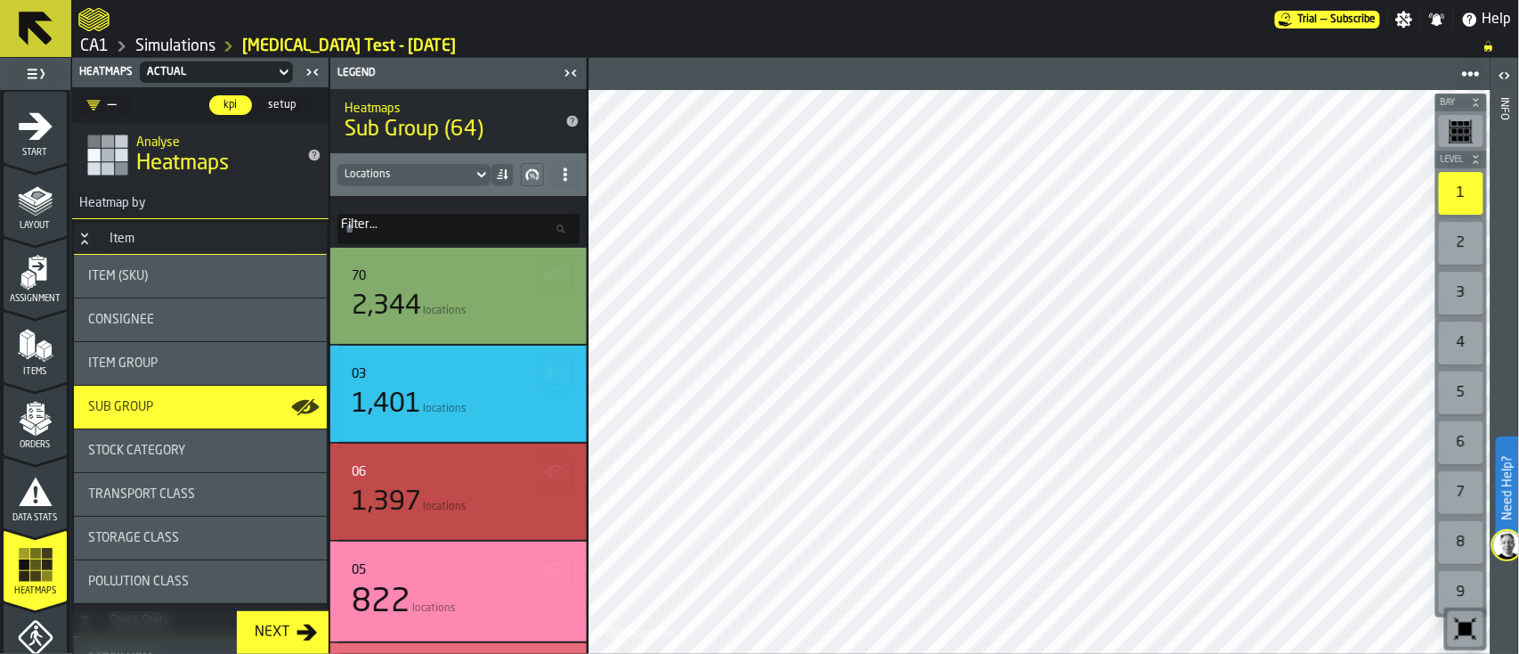
click at [28, 289] on div "Assignment" at bounding box center [35, 279] width 63 height 49
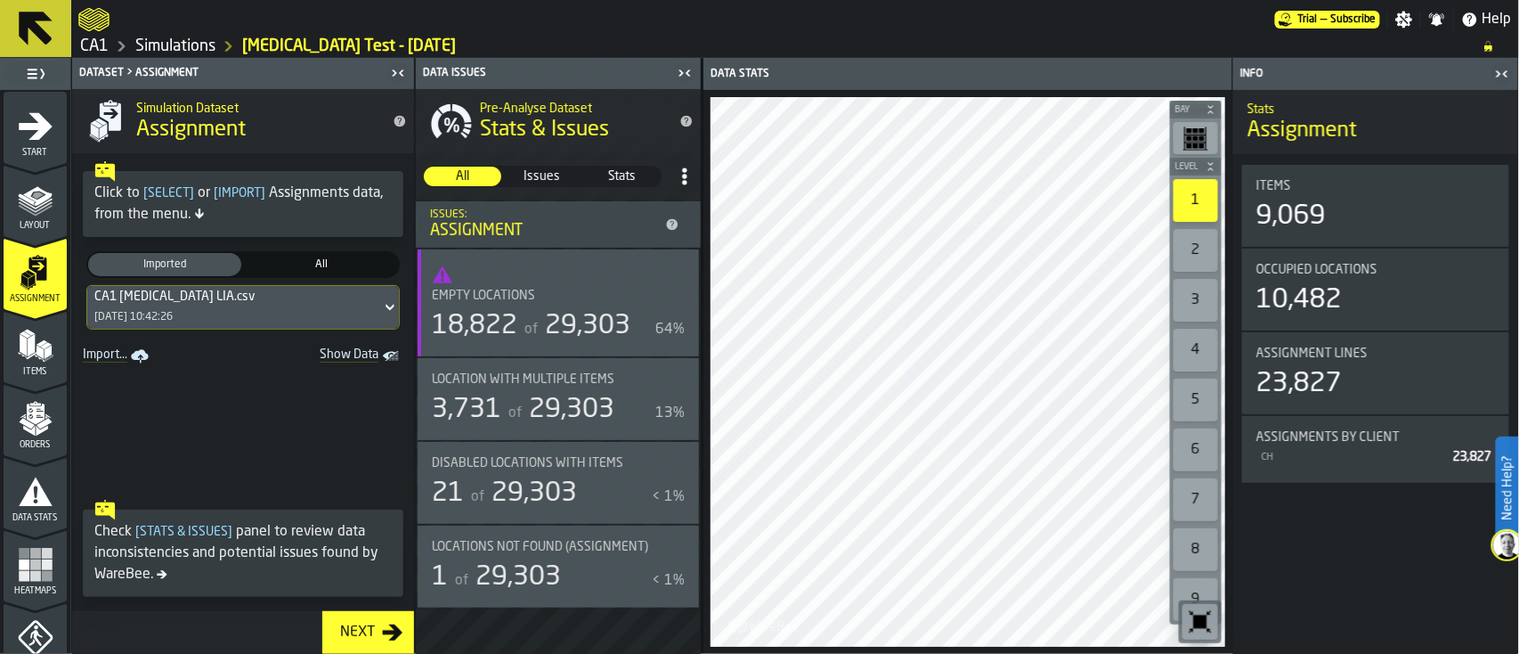
click at [348, 360] on span "Show Data" at bounding box center [317, 356] width 121 height 18
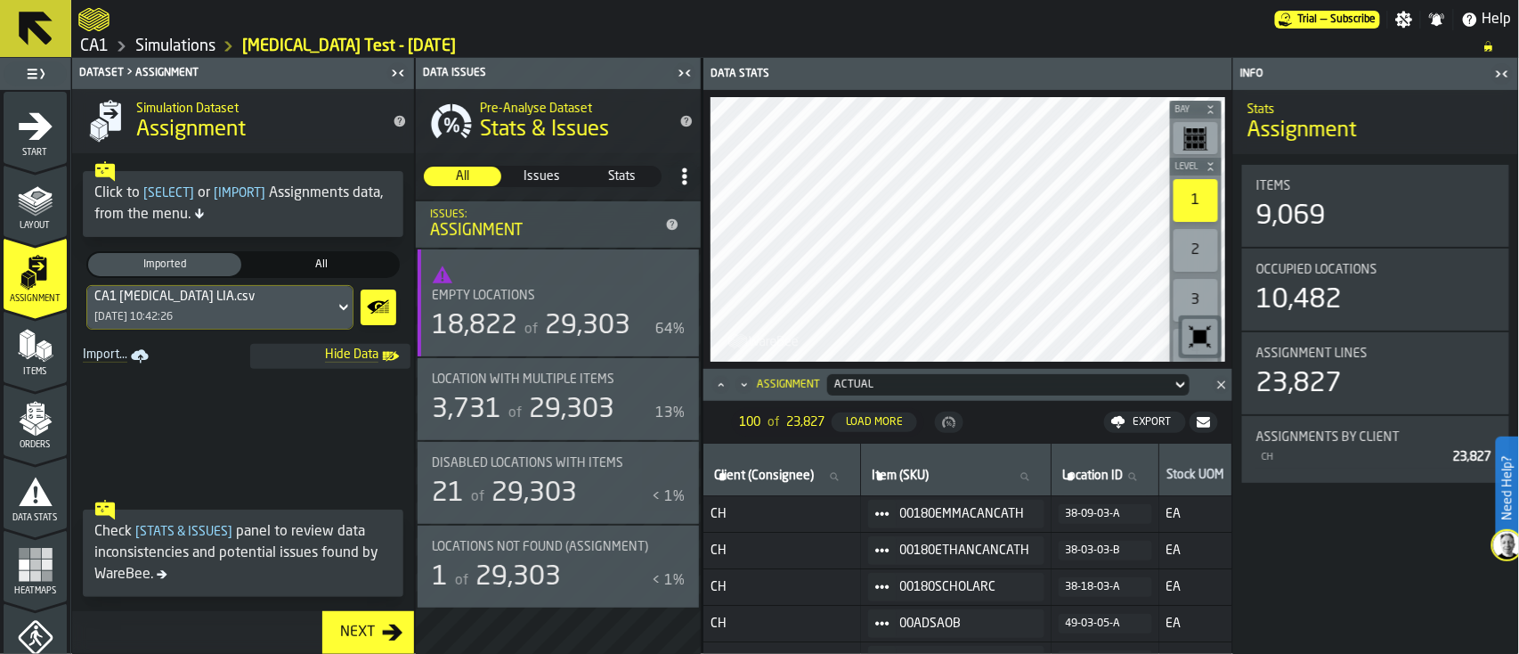
click at [1506, 72] on icon "button-toggle-Close me" at bounding box center [1505, 73] width 4 height 6
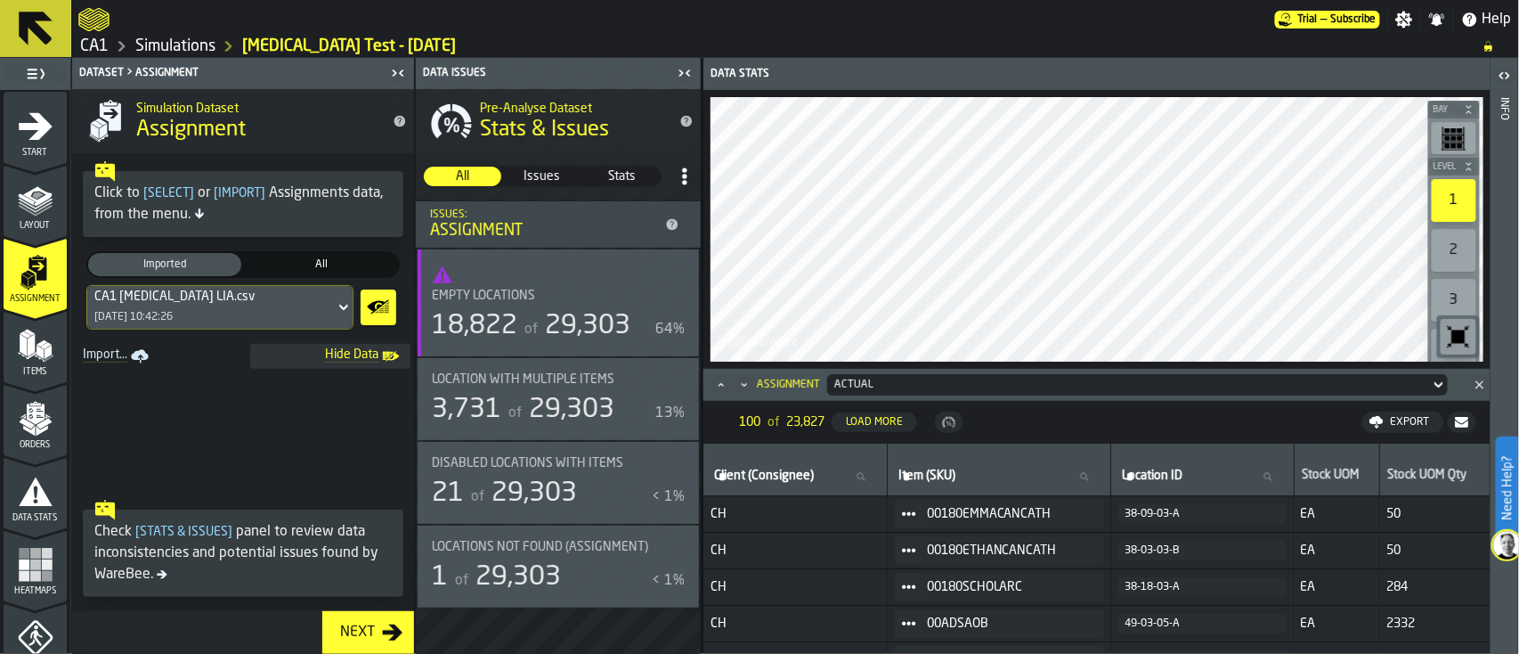
click at [525, 285] on div "Empty locations 18,822 of 29,303 64%" at bounding box center [558, 302] width 281 height 107
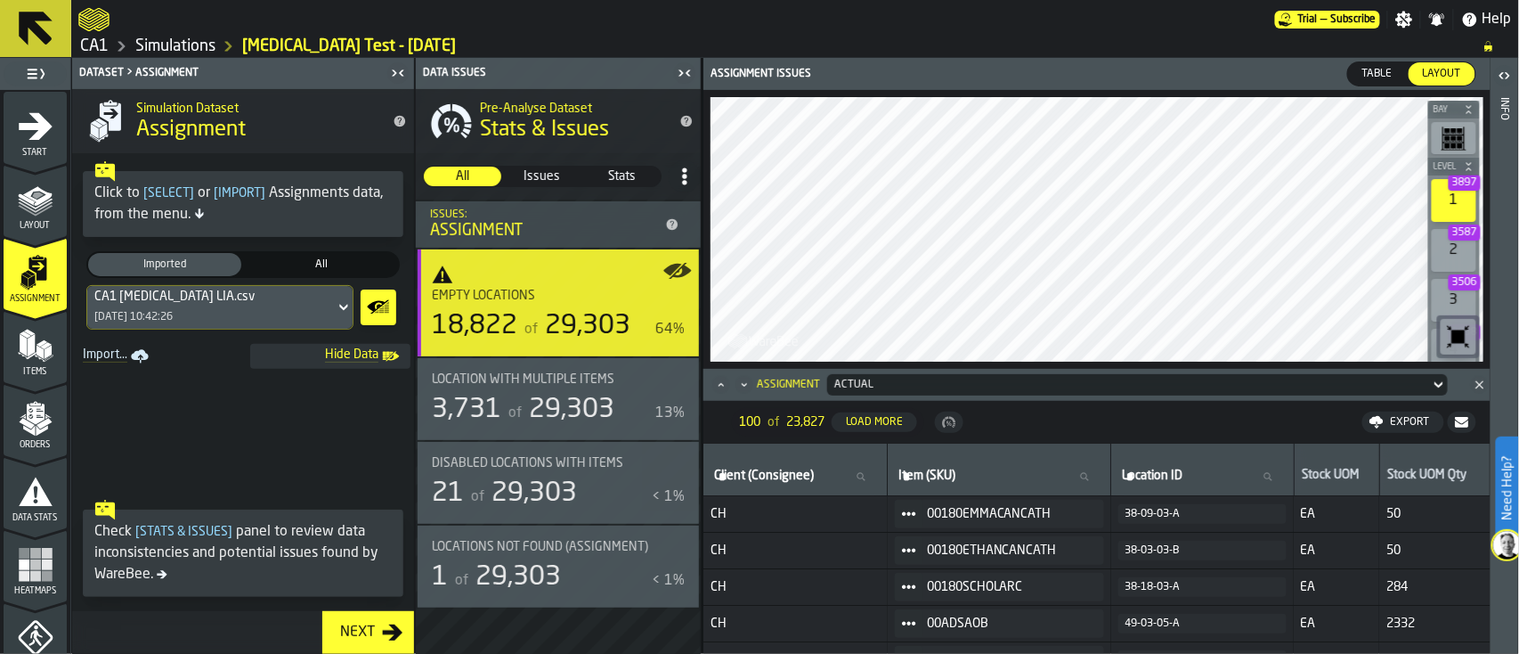
click at [1483, 386] on icon "Close" at bounding box center [1480, 385] width 18 height 18
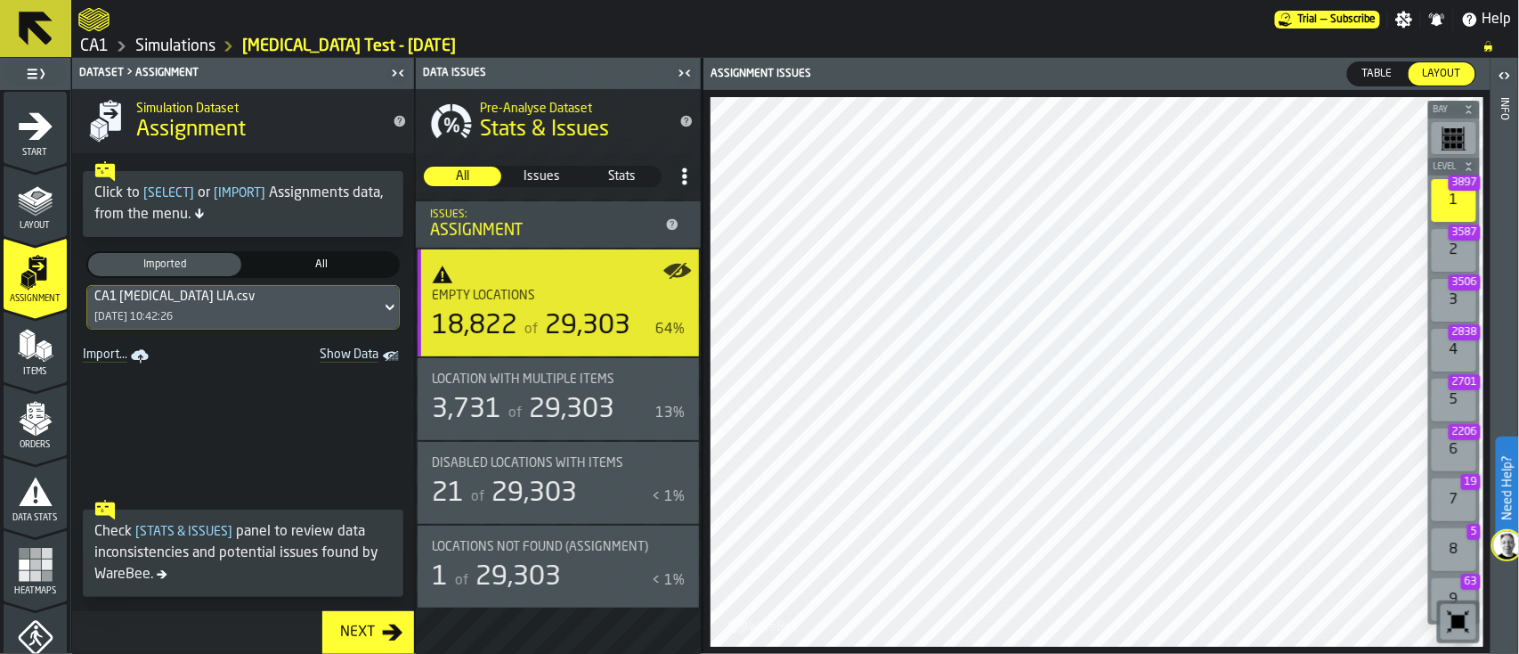
click at [51, 587] on span "Heatmaps" at bounding box center [35, 591] width 63 height 10
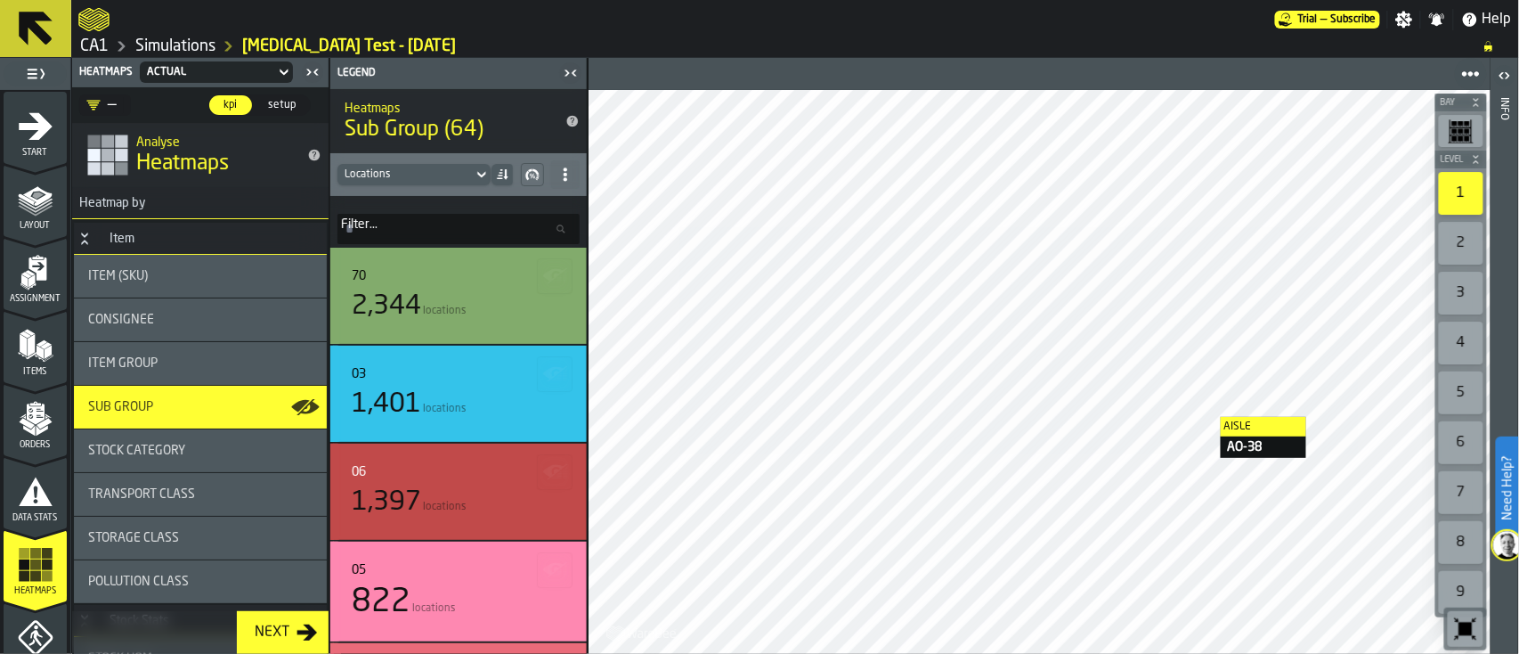
click at [28, 294] on span "Assignment" at bounding box center [35, 299] width 63 height 10
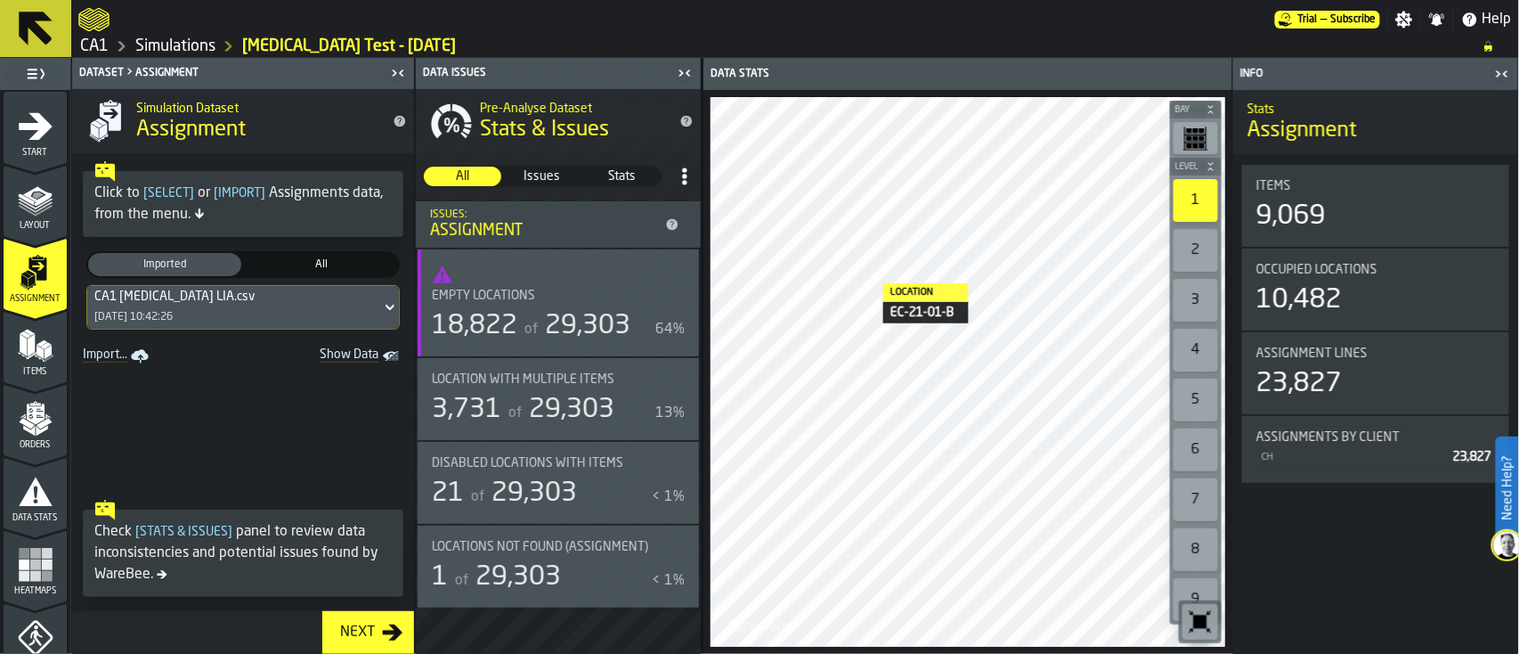
click at [556, 420] on span "29,303" at bounding box center [571, 409] width 85 height 27
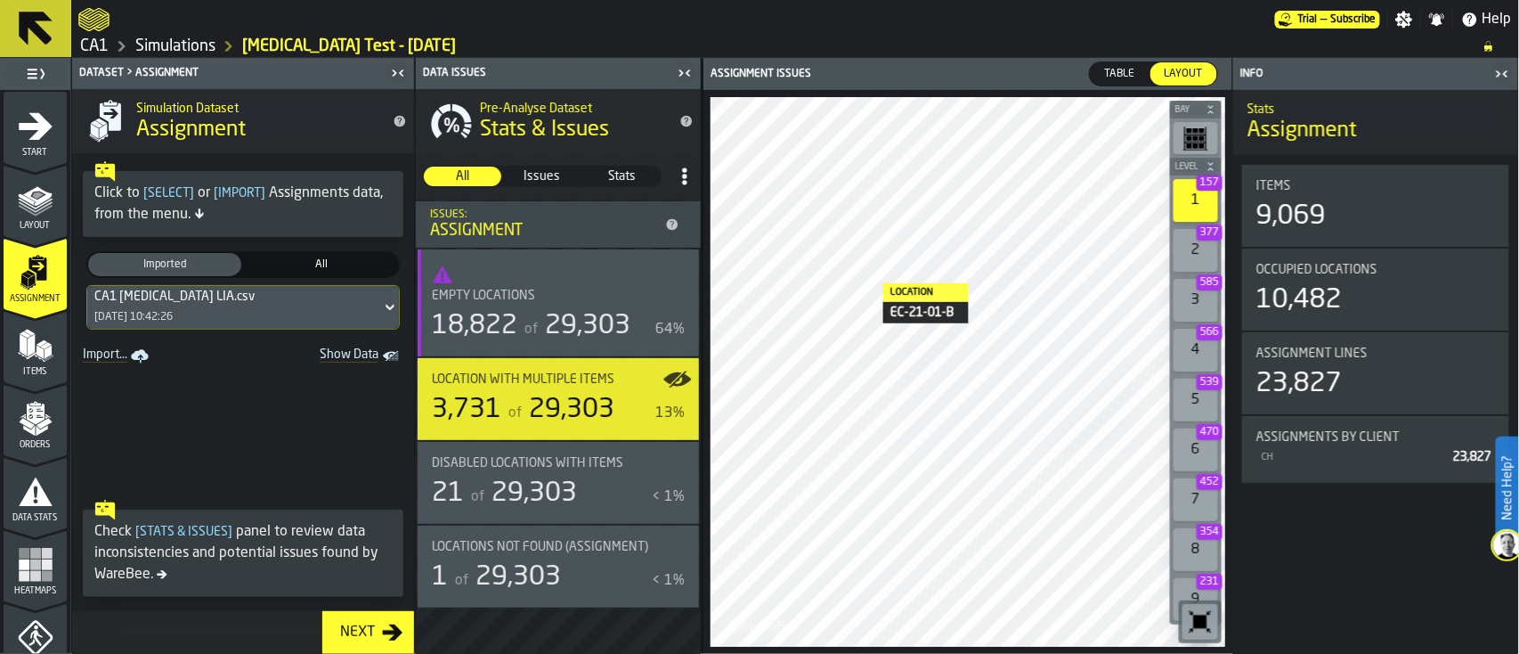
click at [381, 310] on icon at bounding box center [390, 307] width 18 height 21
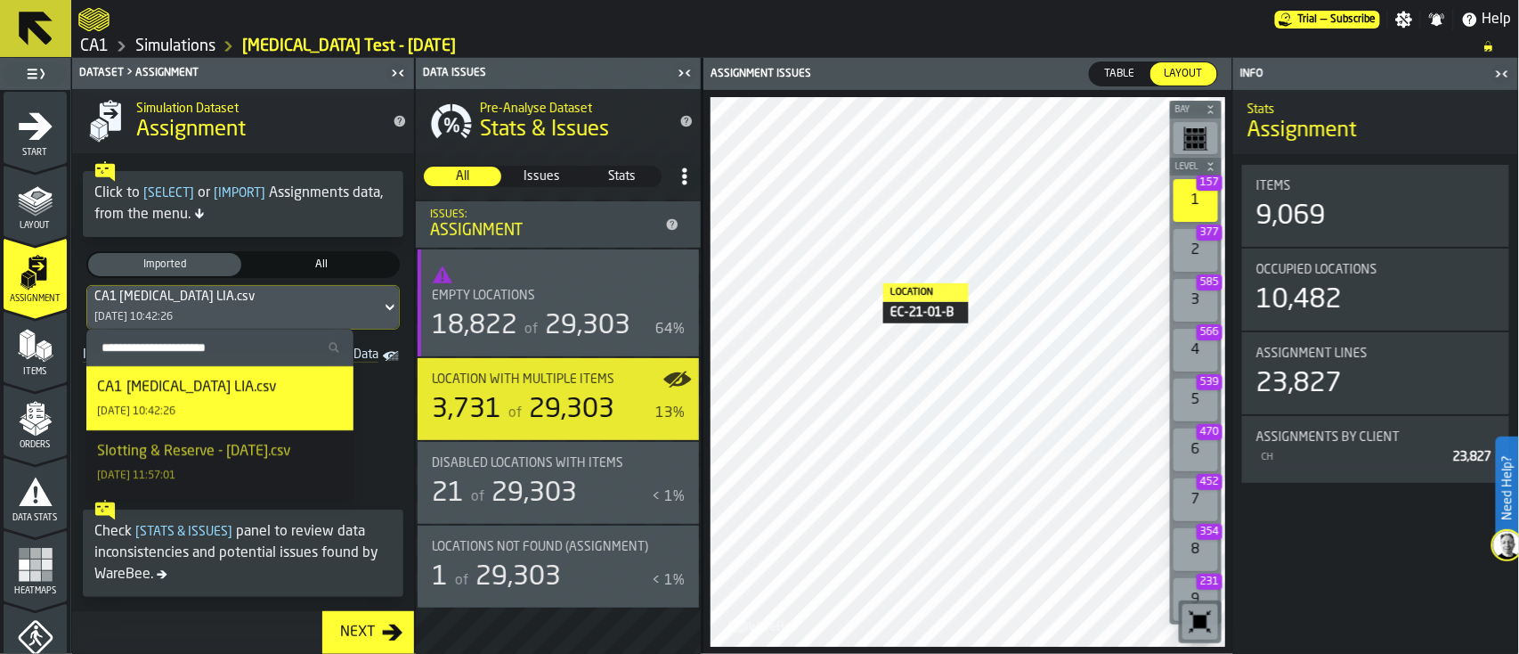
click at [381, 310] on icon at bounding box center [390, 307] width 18 height 21
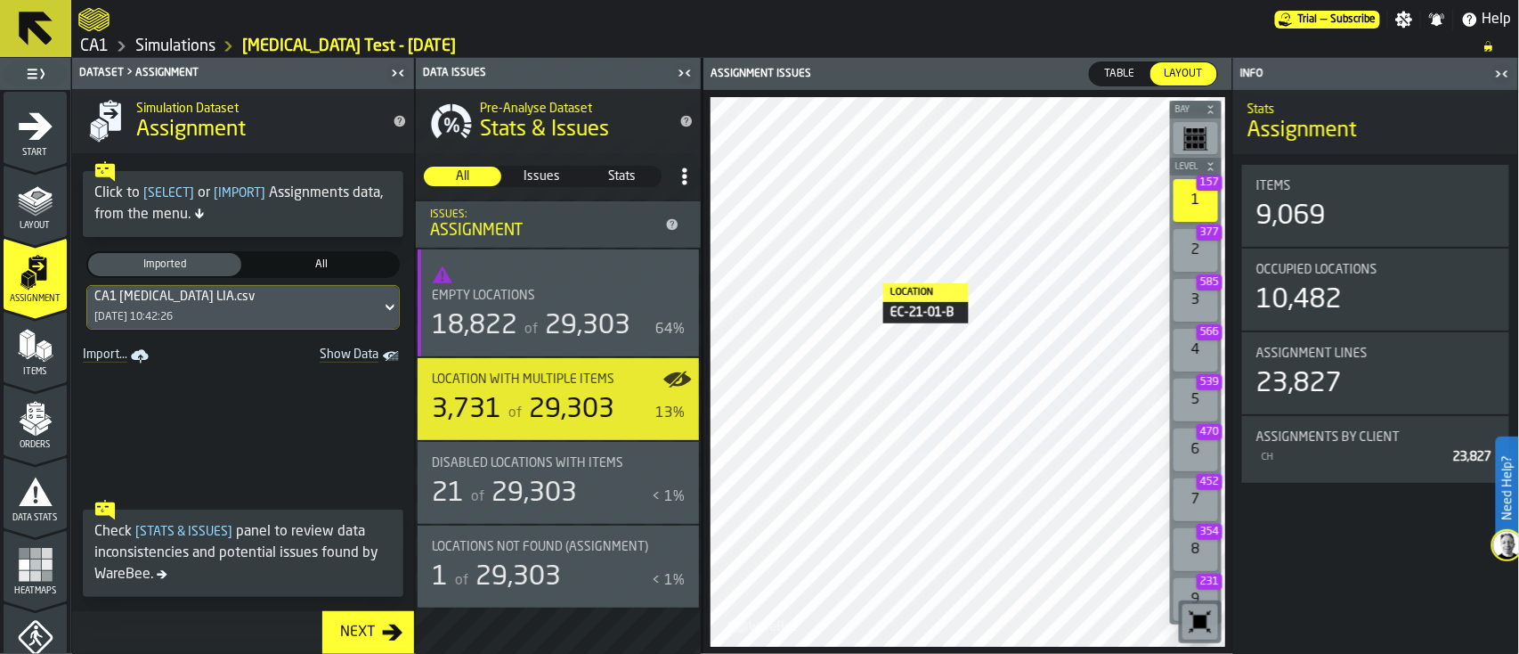
click at [362, 363] on span "Show Data" at bounding box center [317, 356] width 121 height 18
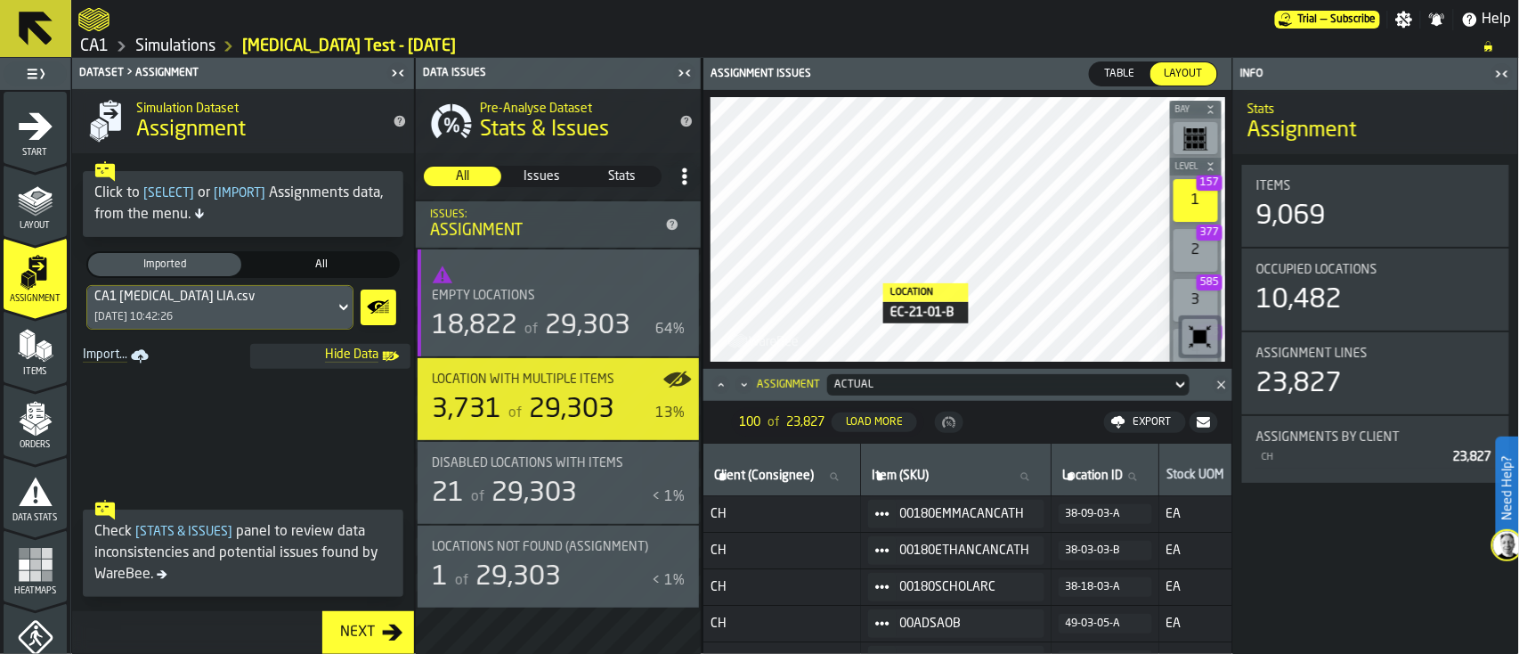
click at [684, 65] on icon "button-toggle-Close me" at bounding box center [684, 72] width 21 height 21
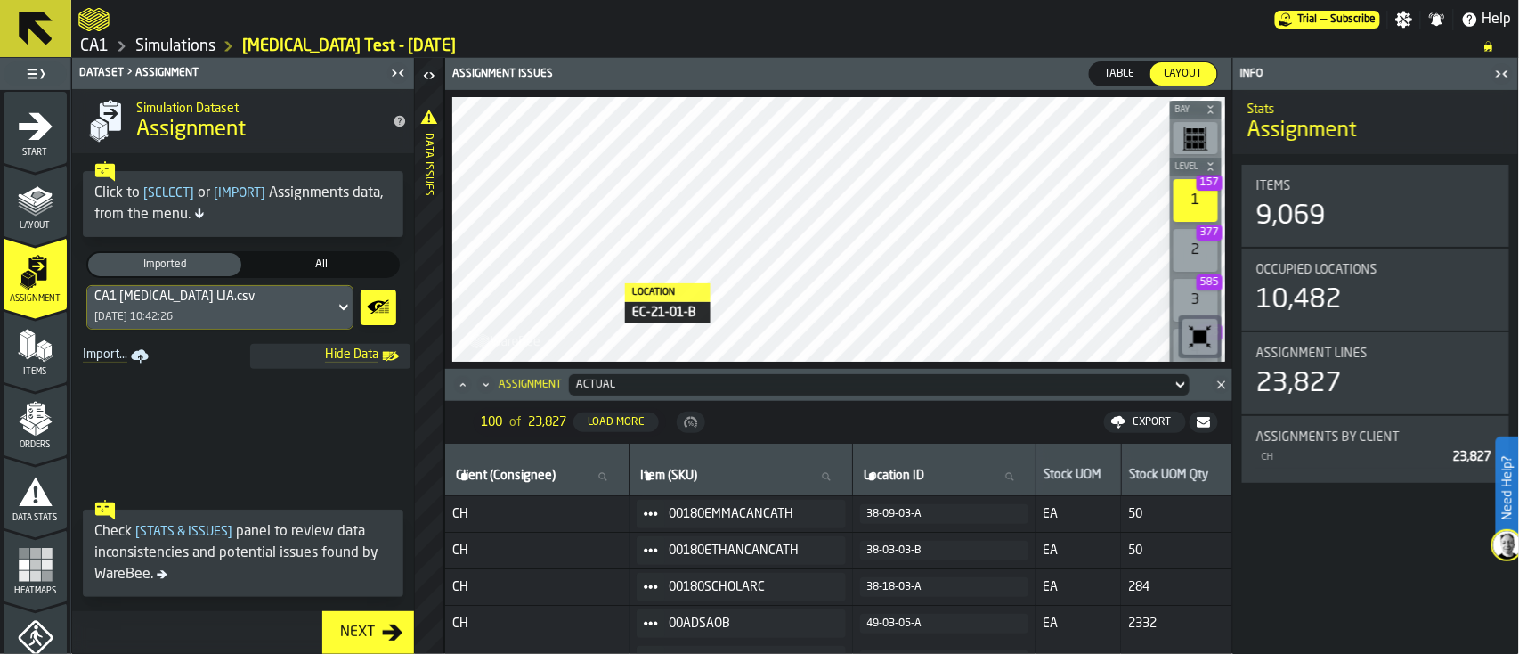
click at [1510, 75] on icon "button-toggle-Close me" at bounding box center [1502, 73] width 21 height 21
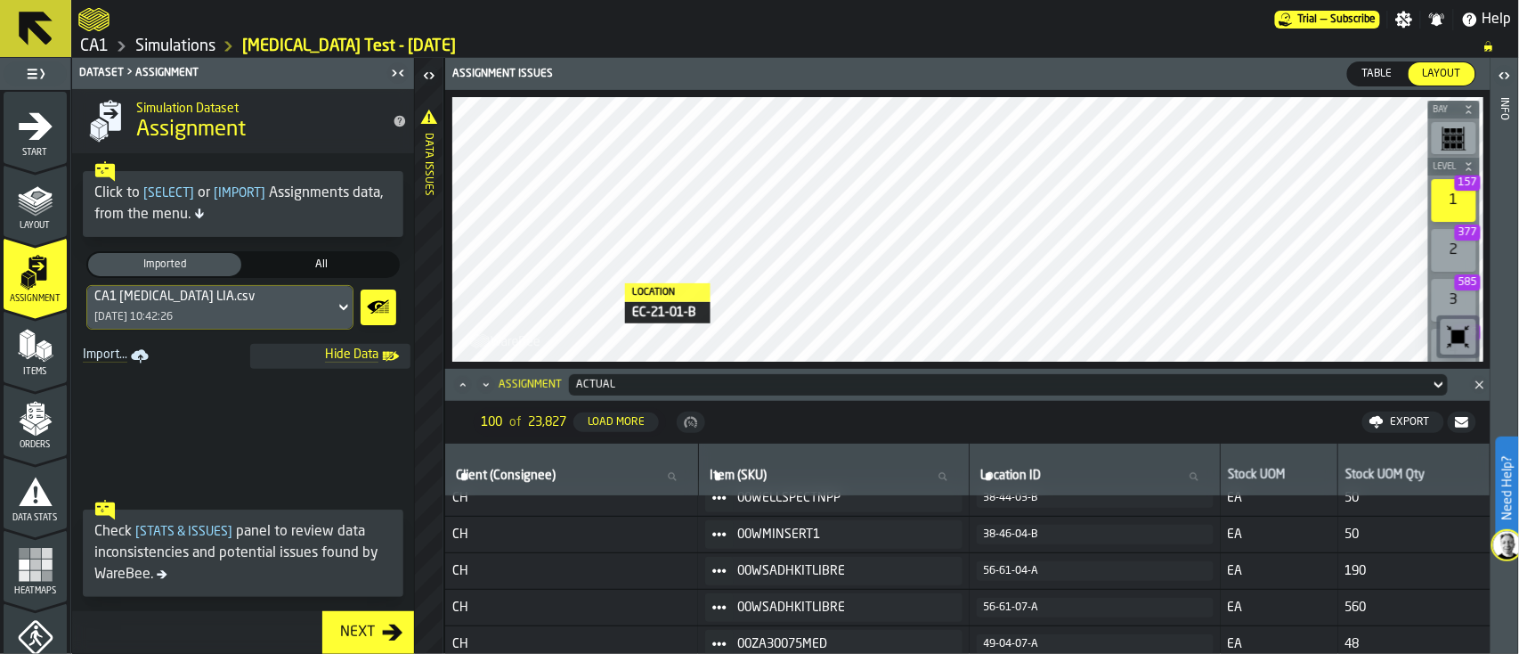
scroll to position [2731, 0]
click at [1440, 392] on icon at bounding box center [1439, 384] width 18 height 21
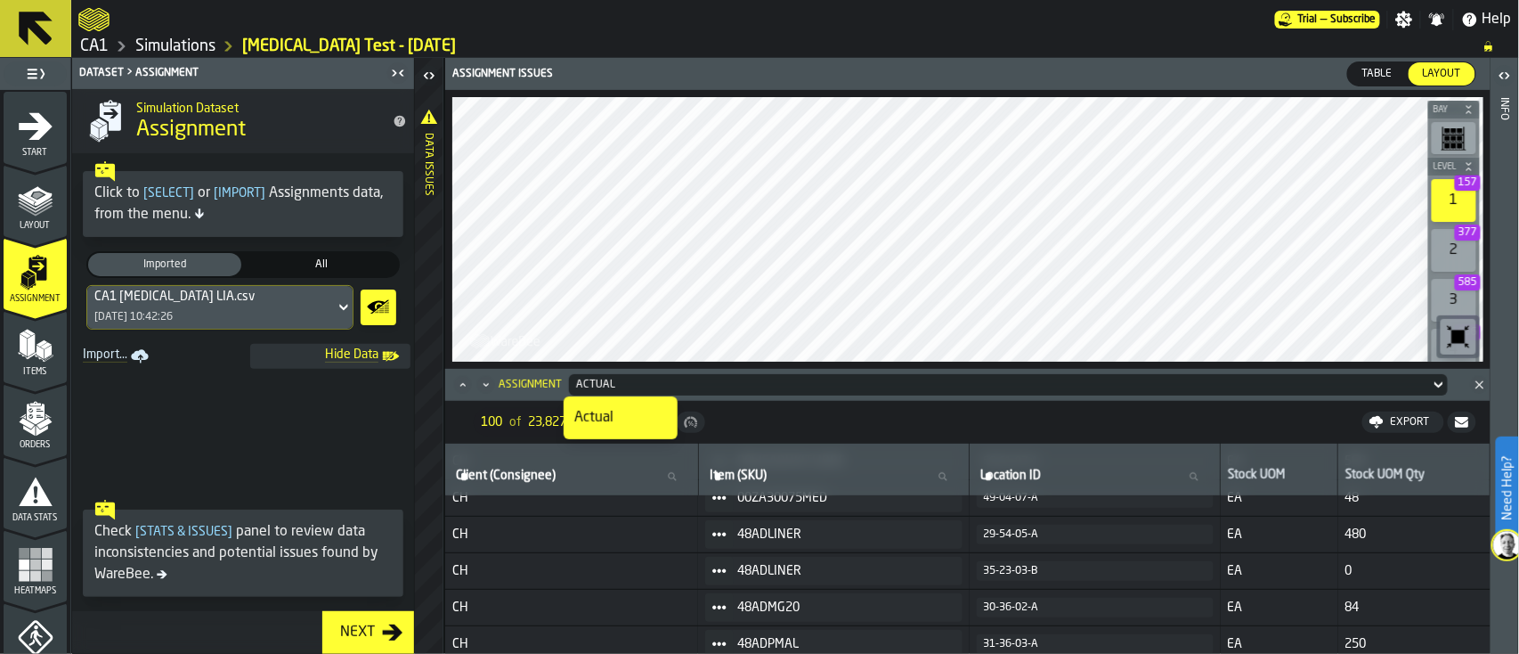
click at [1440, 392] on icon at bounding box center [1439, 384] width 18 height 21
click at [30, 571] on rect "menu Heatmaps" at bounding box center [35, 575] width 11 height 11
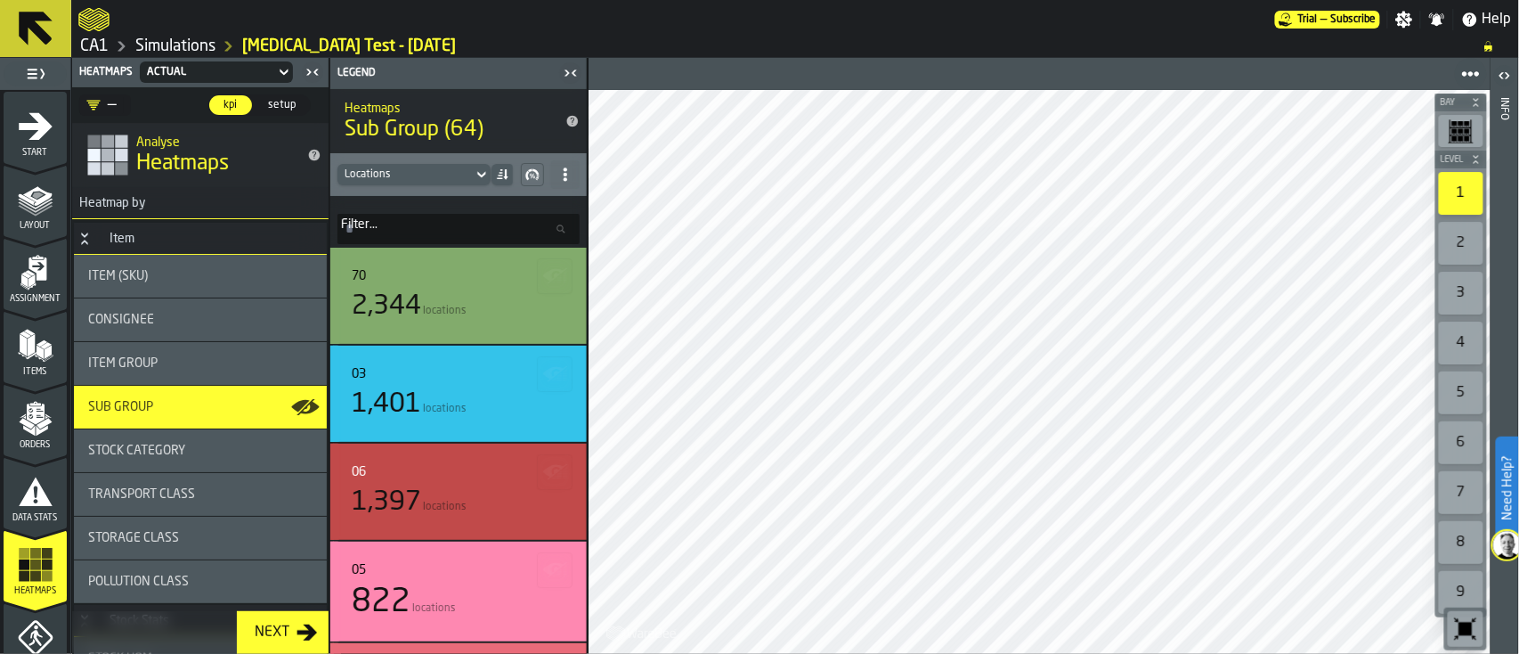
click at [178, 443] on span "Stock Category" at bounding box center [136, 450] width 97 height 14
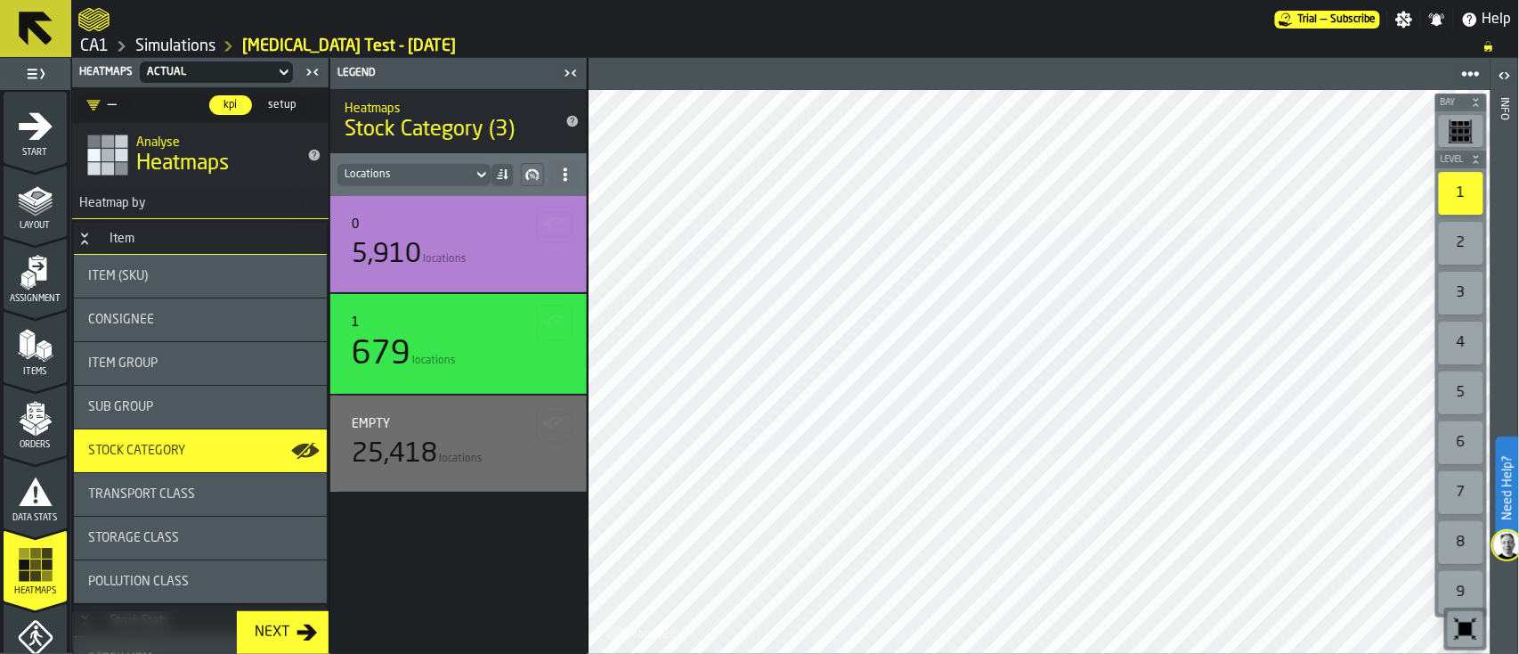
click at [167, 397] on div "Sub Group" at bounding box center [200, 407] width 253 height 43
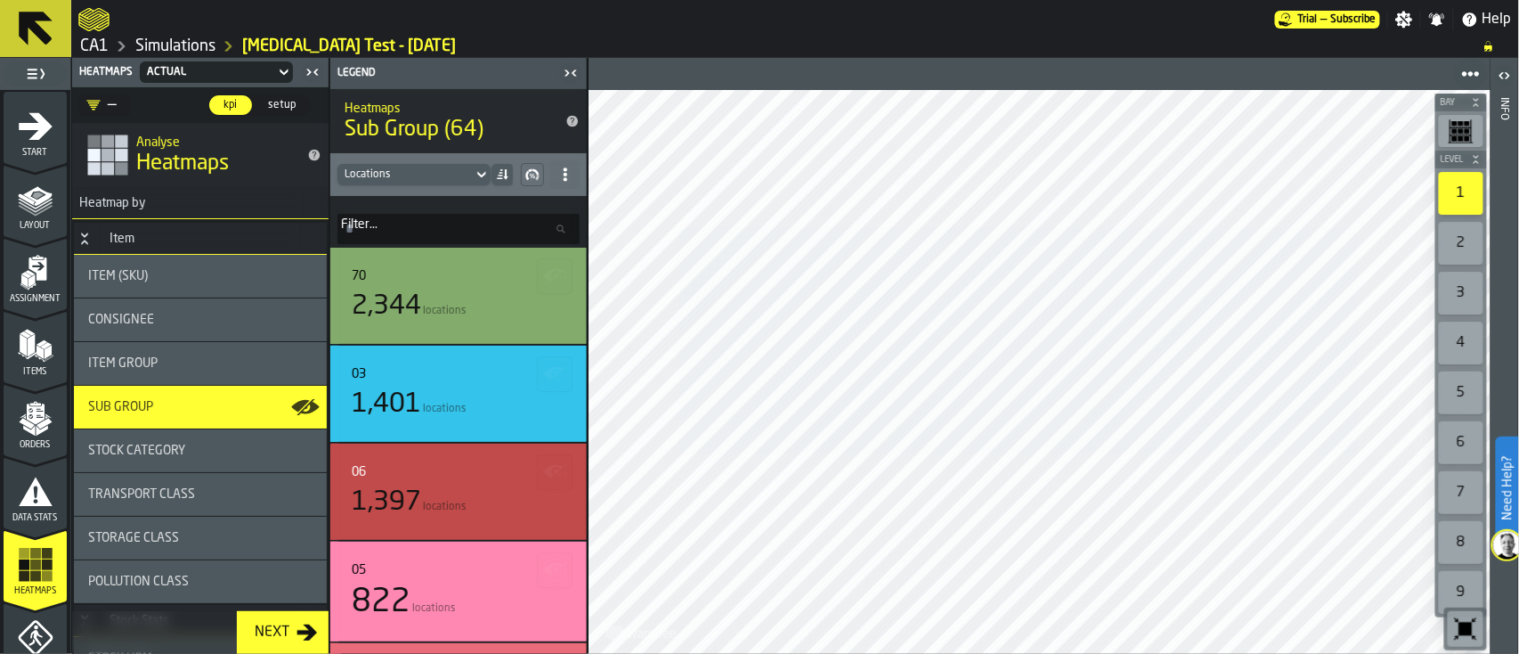
click at [427, 225] on input "Filter... Filter..." at bounding box center [458, 229] width 242 height 30
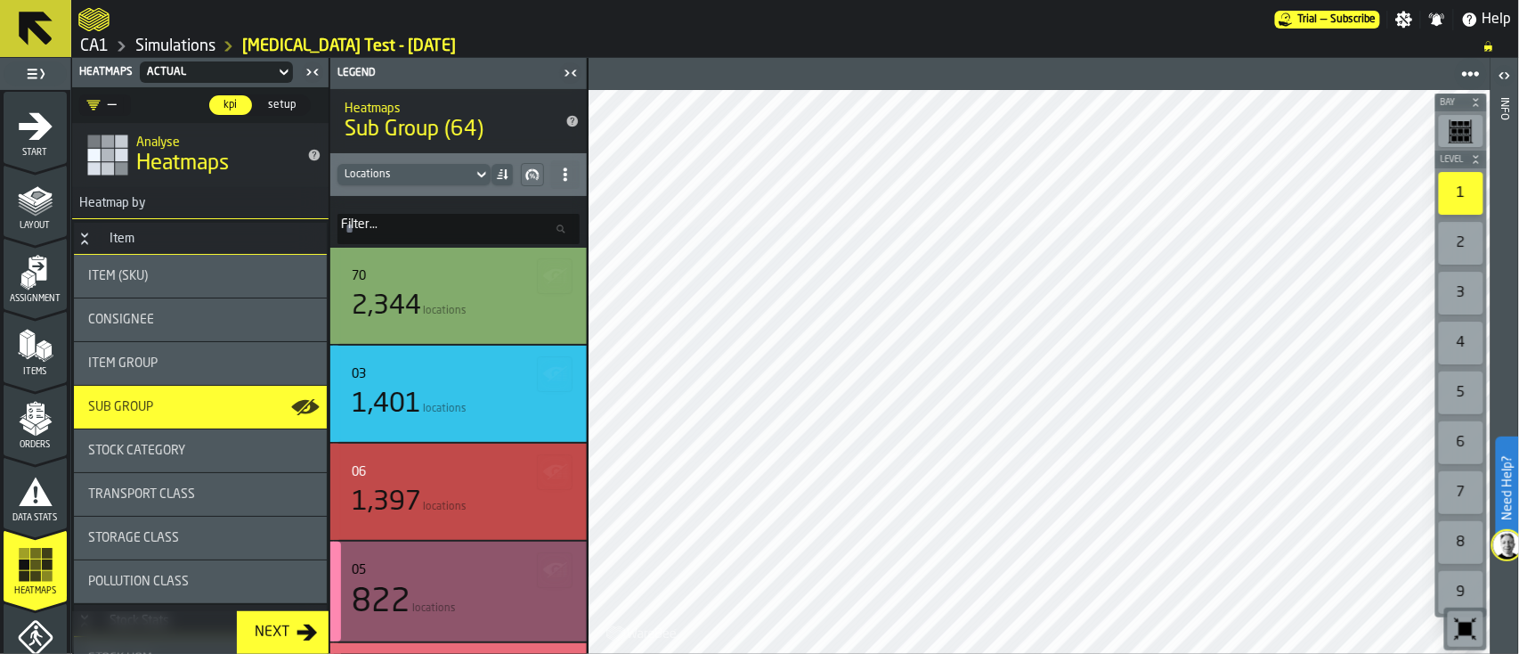
click at [484, 615] on div "822 locations" at bounding box center [459, 602] width 214 height 36
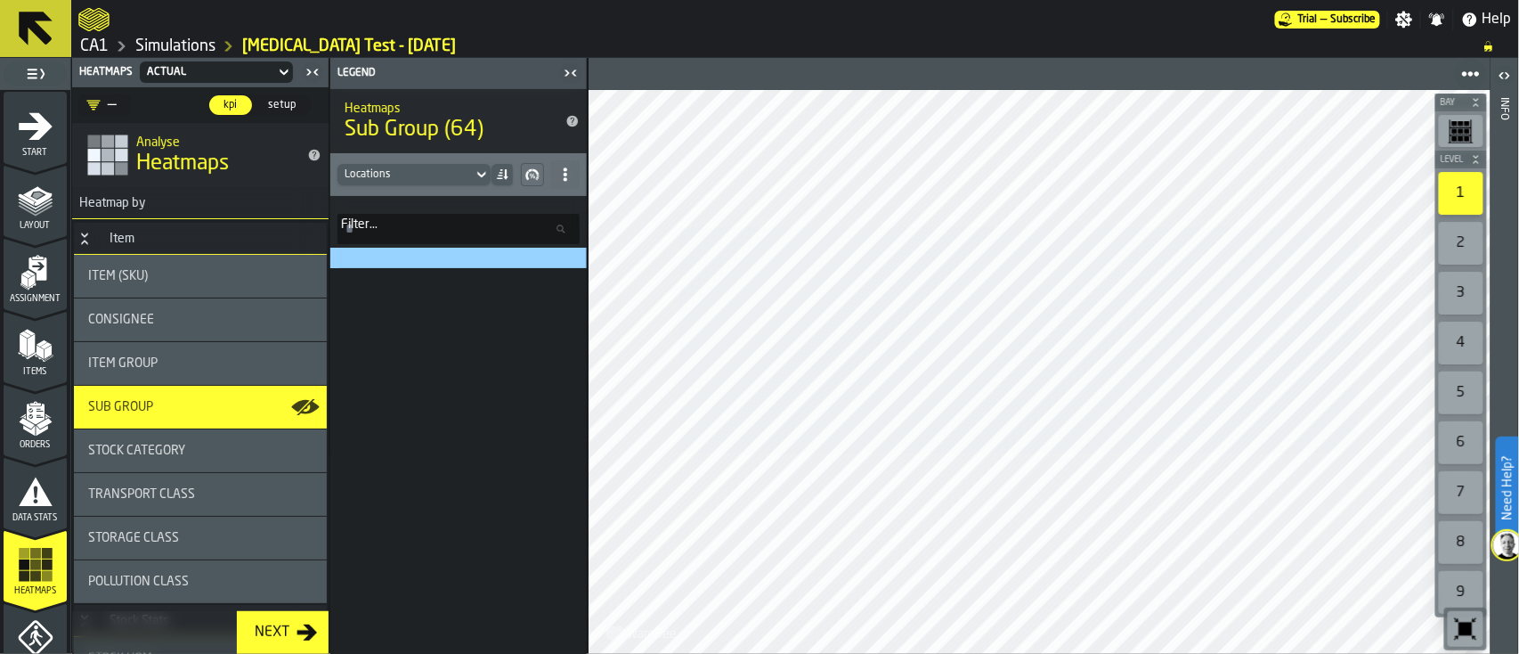
scroll to position [0, 0]
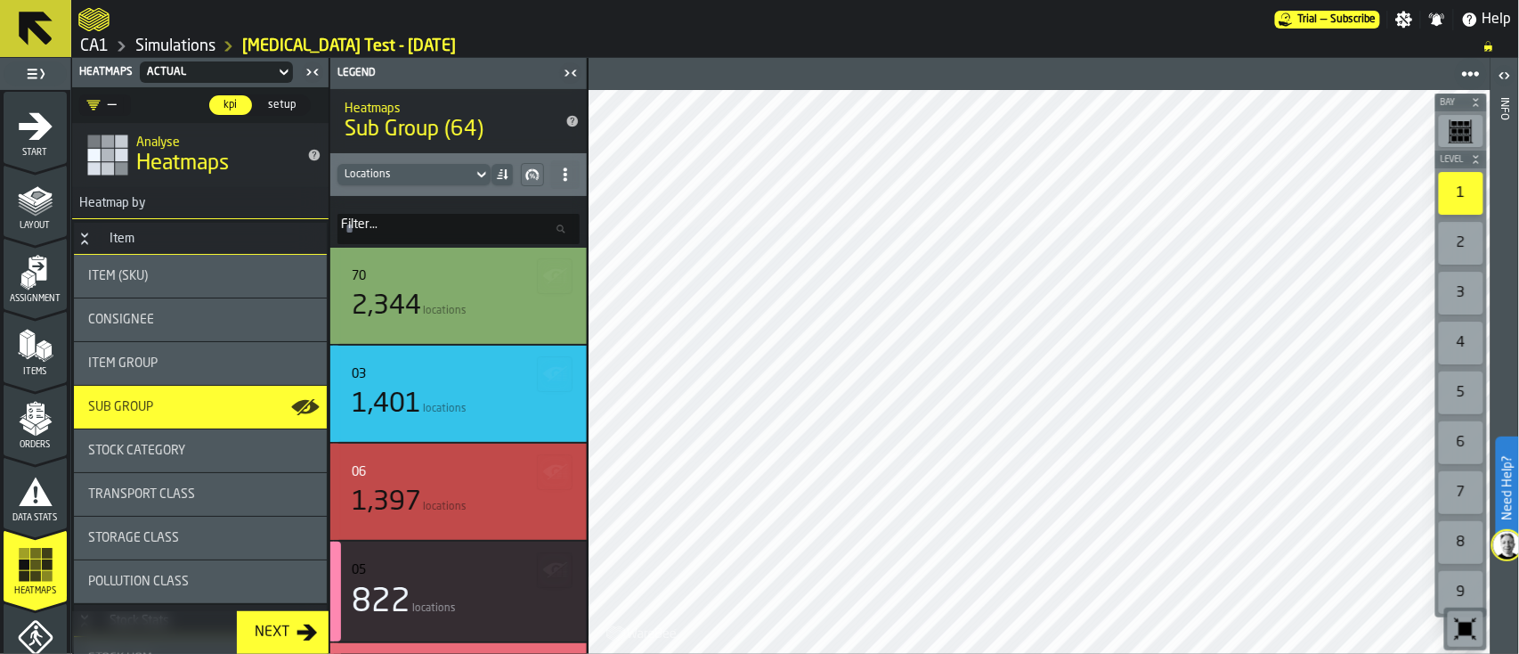
click at [472, 167] on div "Locations" at bounding box center [404, 175] width 135 height 20
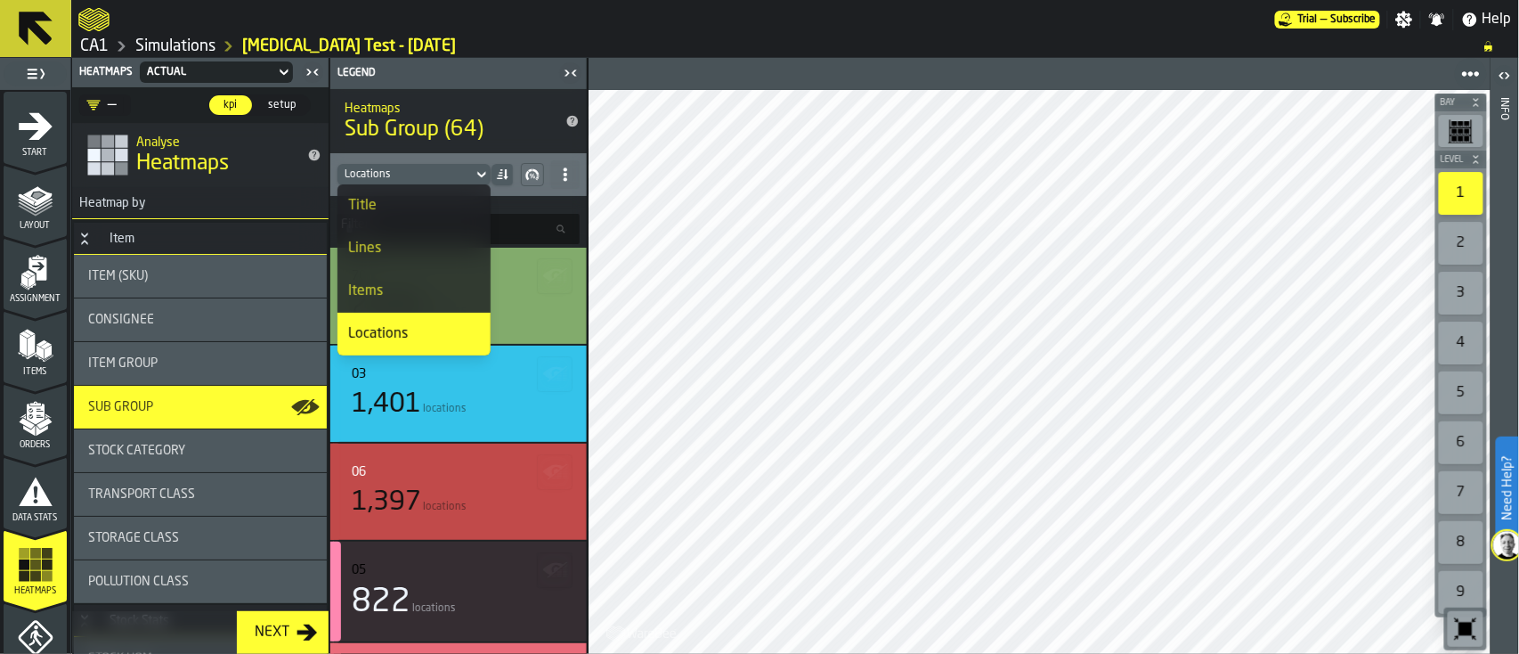
click at [472, 167] on div "Locations" at bounding box center [404, 175] width 135 height 20
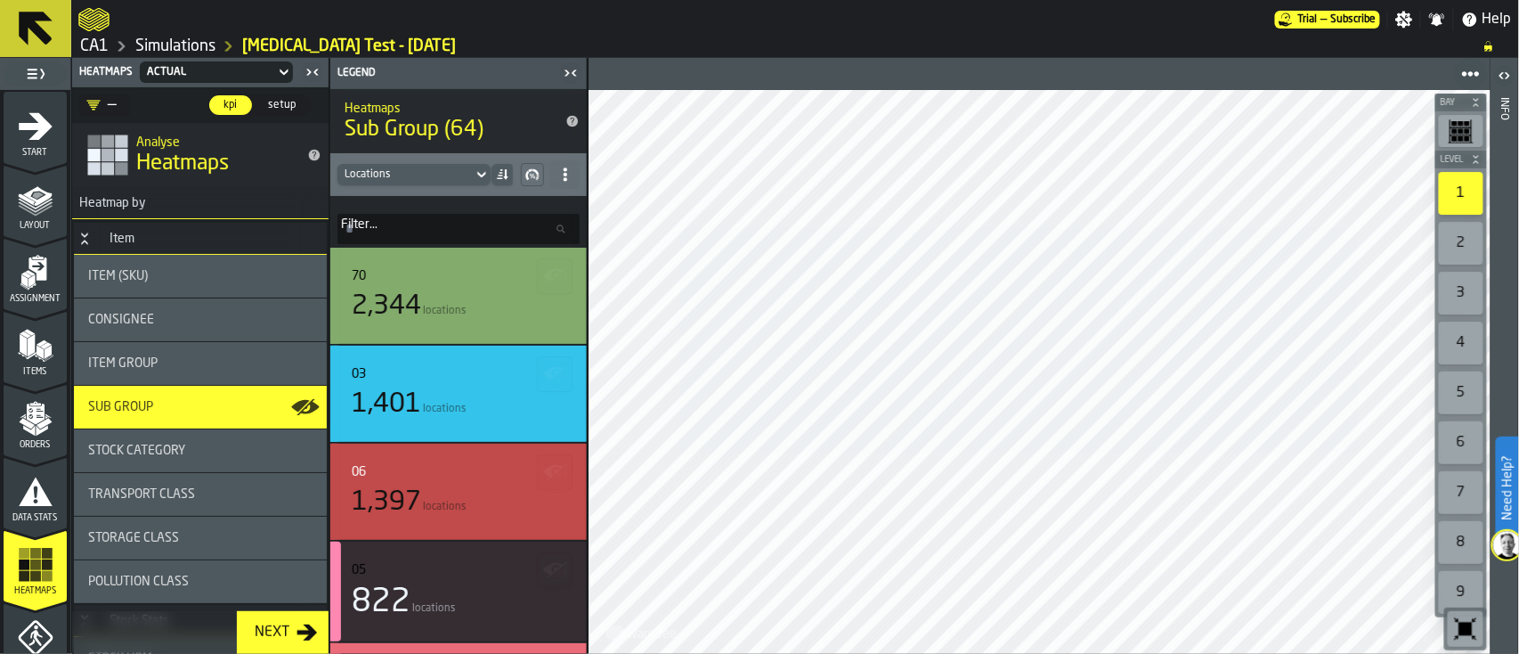
click at [461, 227] on input "Filter... Filter..." at bounding box center [458, 229] width 242 height 30
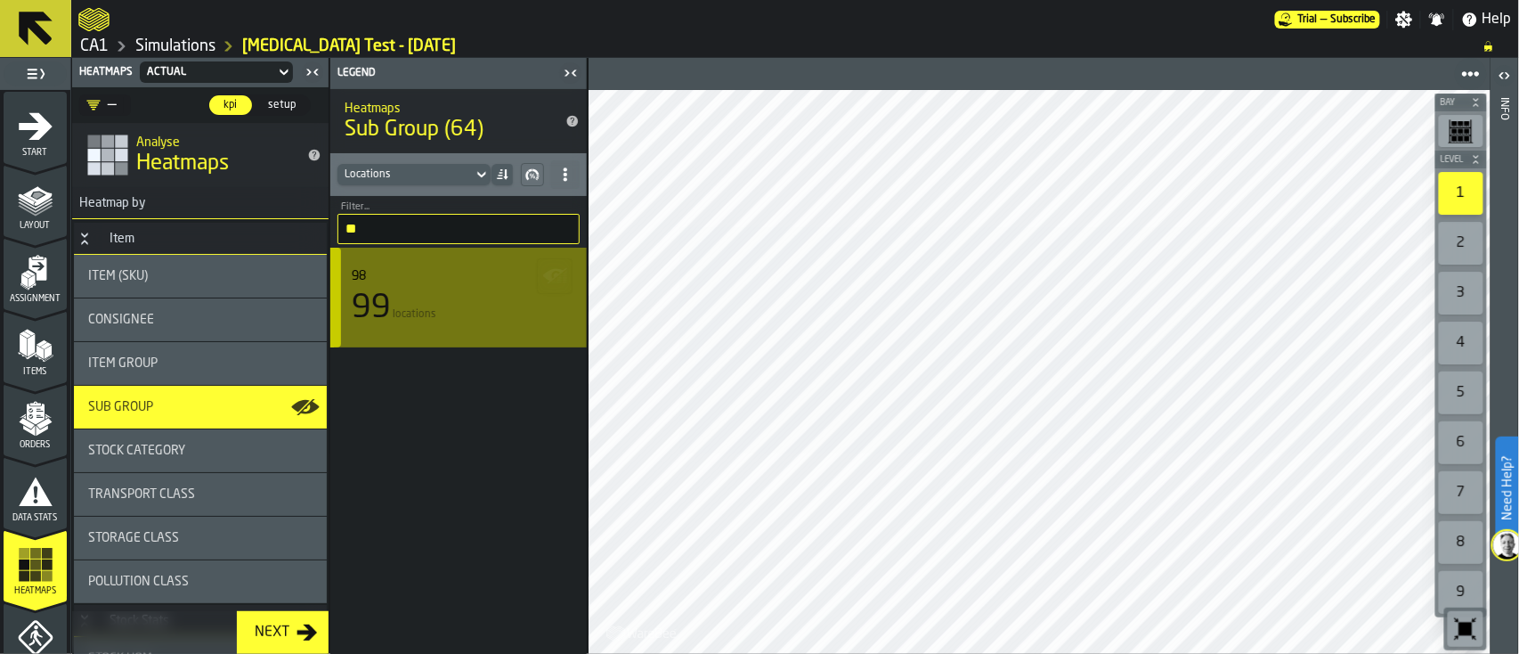
type input "**"
click at [445, 287] on div "98 99 locations" at bounding box center [459, 297] width 214 height 57
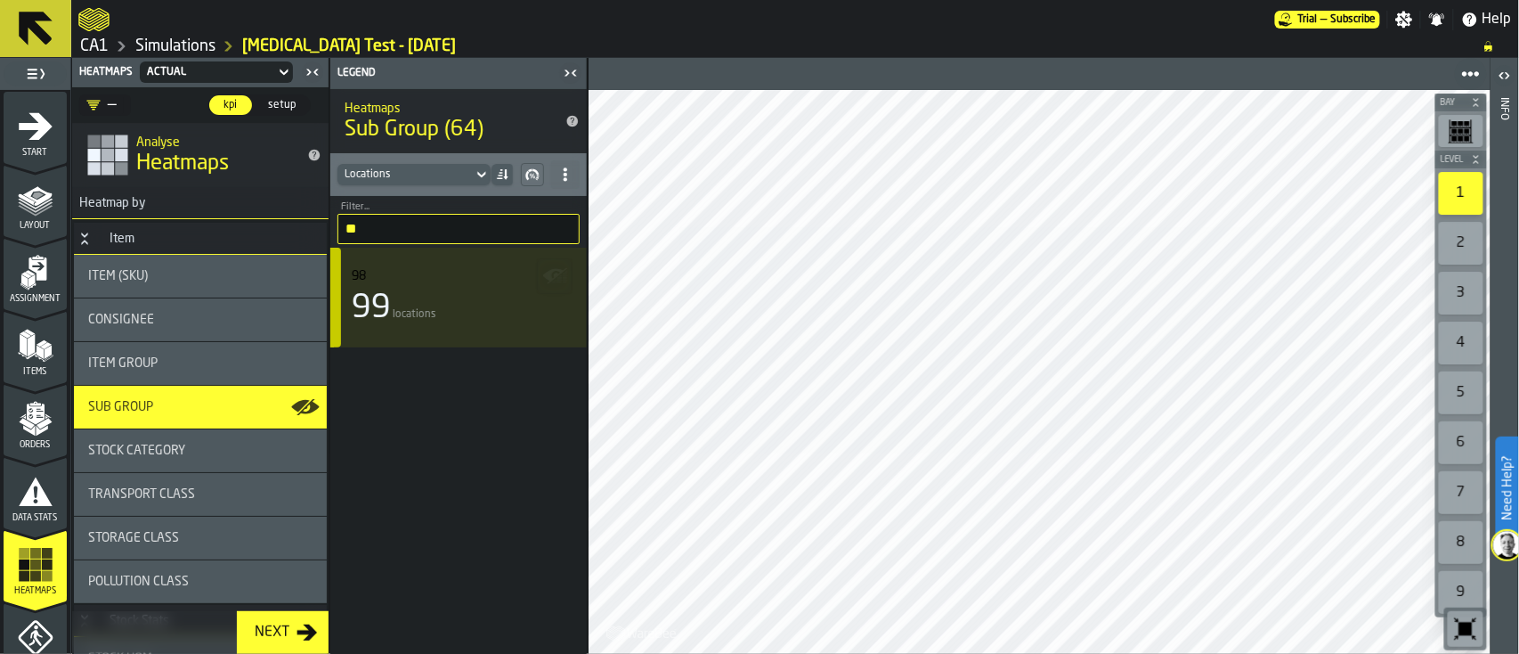
click at [462, 219] on input "**" at bounding box center [458, 229] width 242 height 30
click at [560, 226] on input "**" at bounding box center [458, 229] width 242 height 30
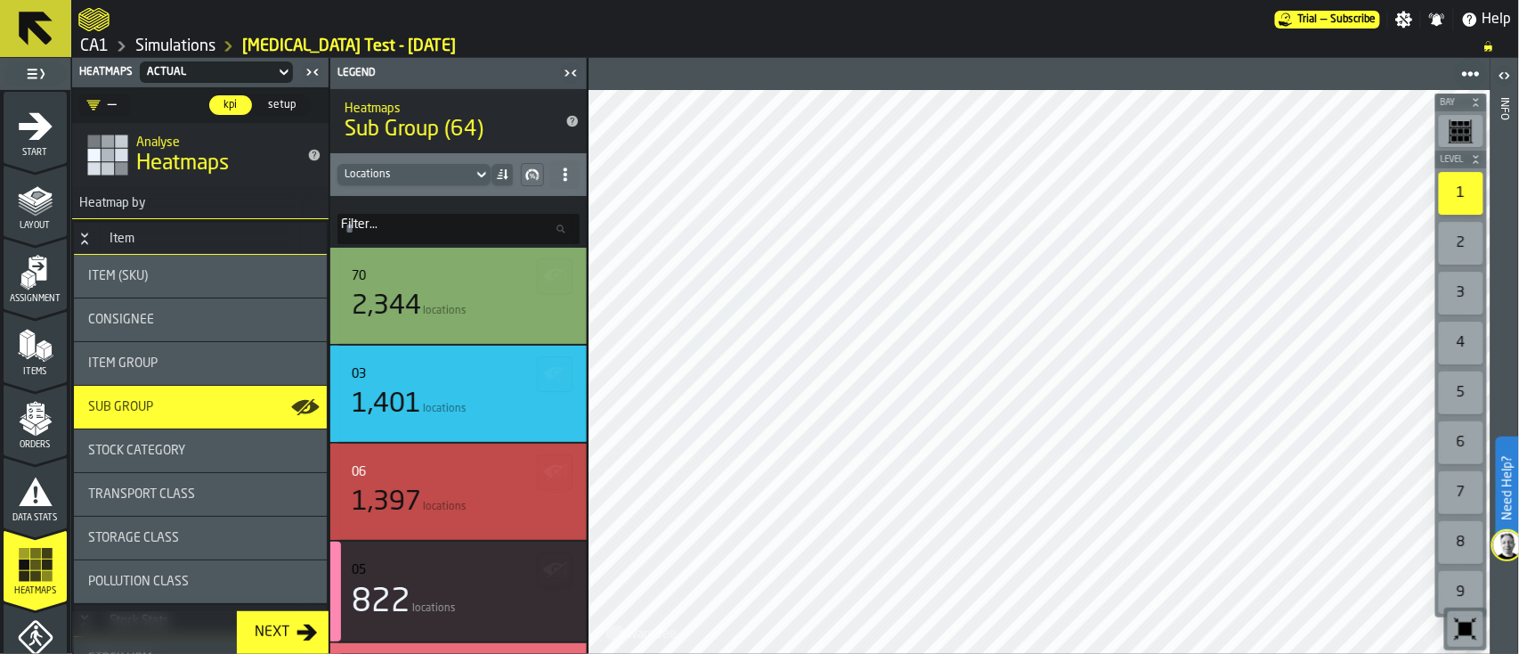
click at [562, 177] on icon at bounding box center [565, 174] width 14 height 14
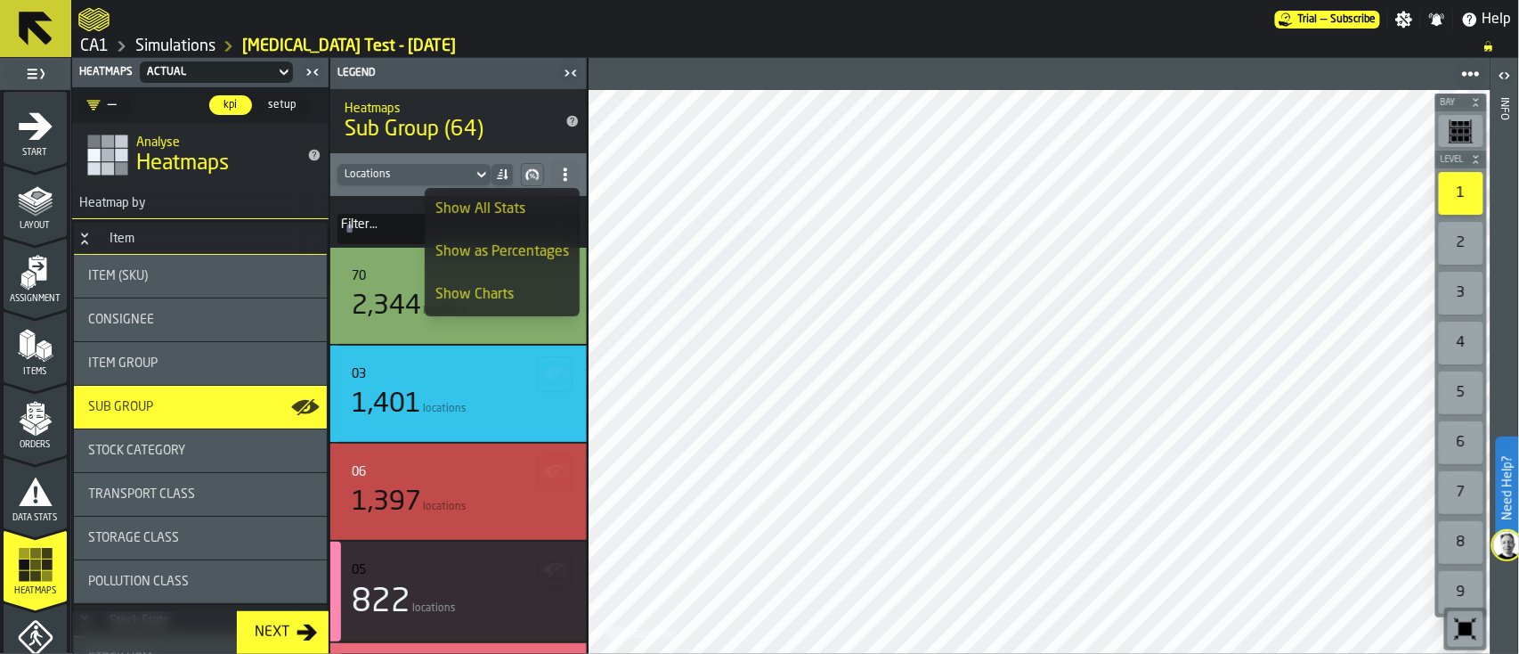
click at [562, 177] on icon at bounding box center [565, 174] width 14 height 14
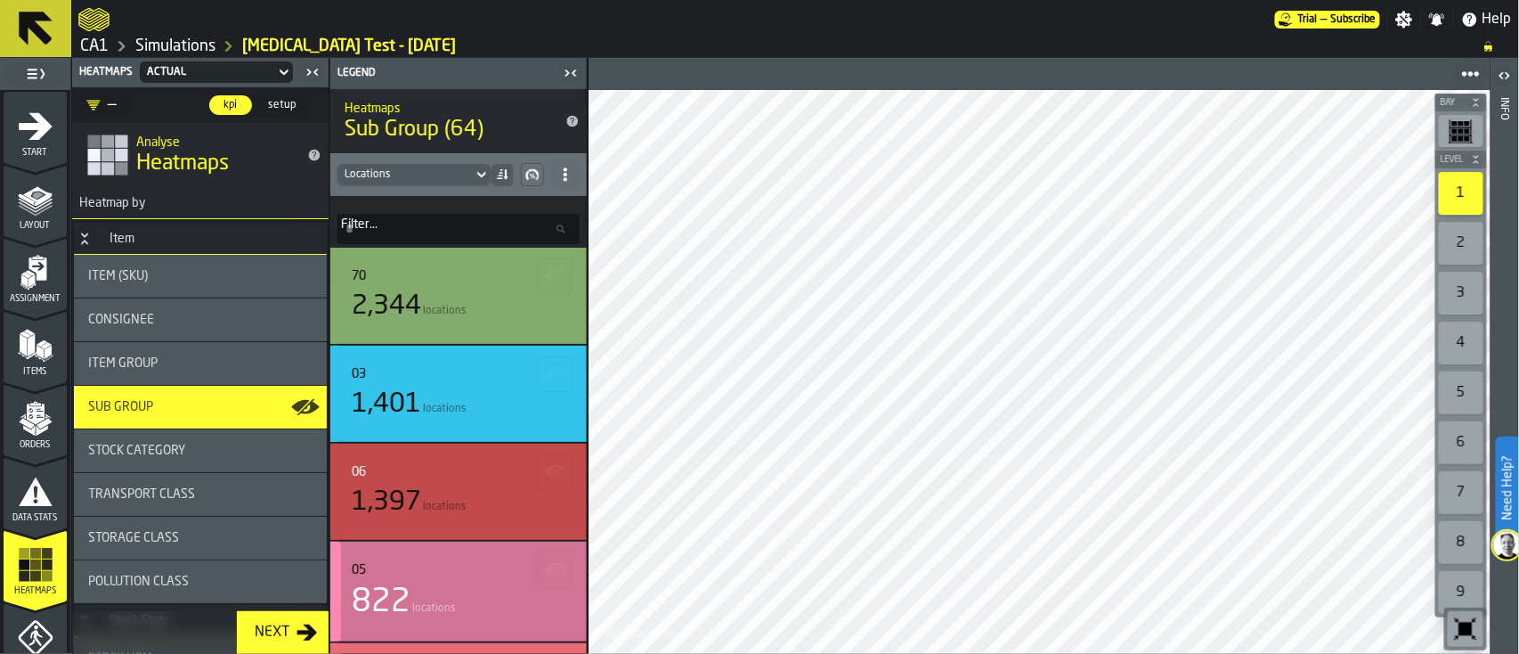
click at [441, 580] on div "05 822 locations" at bounding box center [459, 591] width 214 height 57
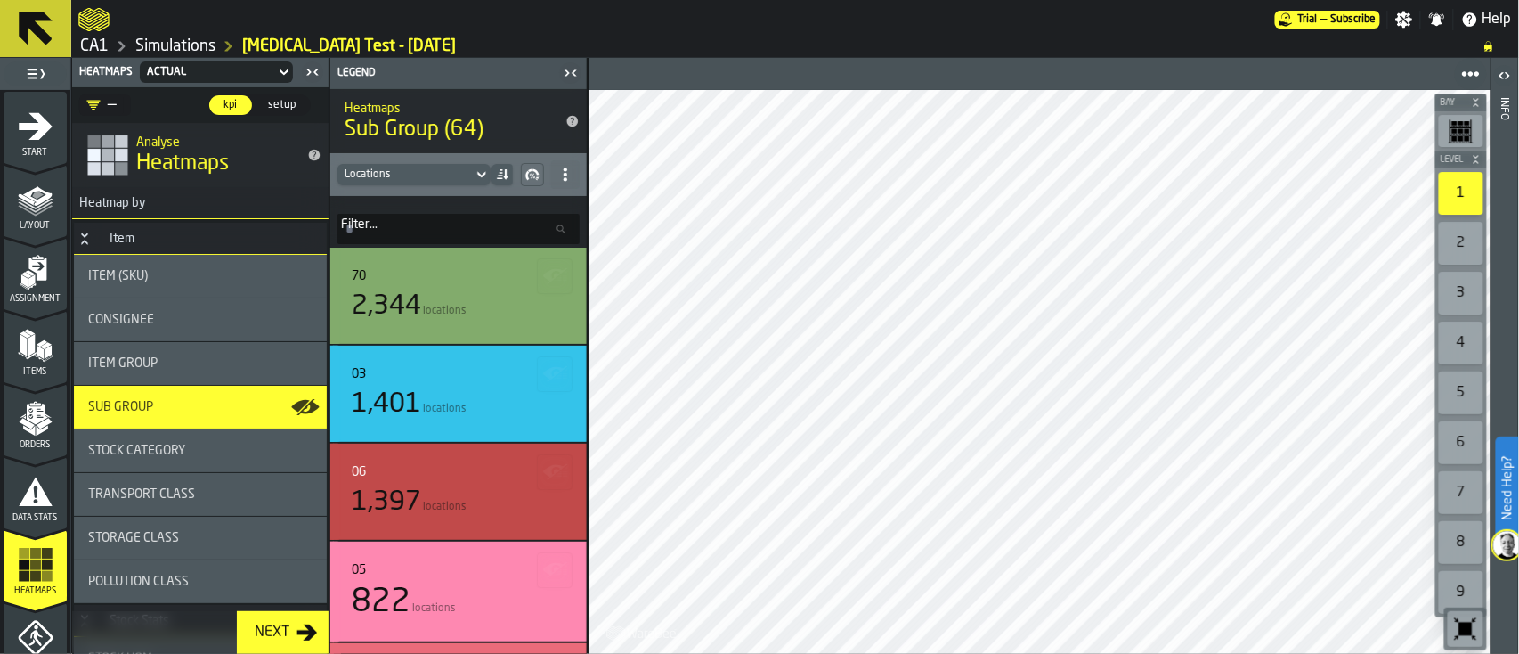
click at [502, 175] on icon at bounding box center [501, 176] width 4 height 2
click at [378, 241] on input "Filter... Filter..." at bounding box center [458, 229] width 242 height 30
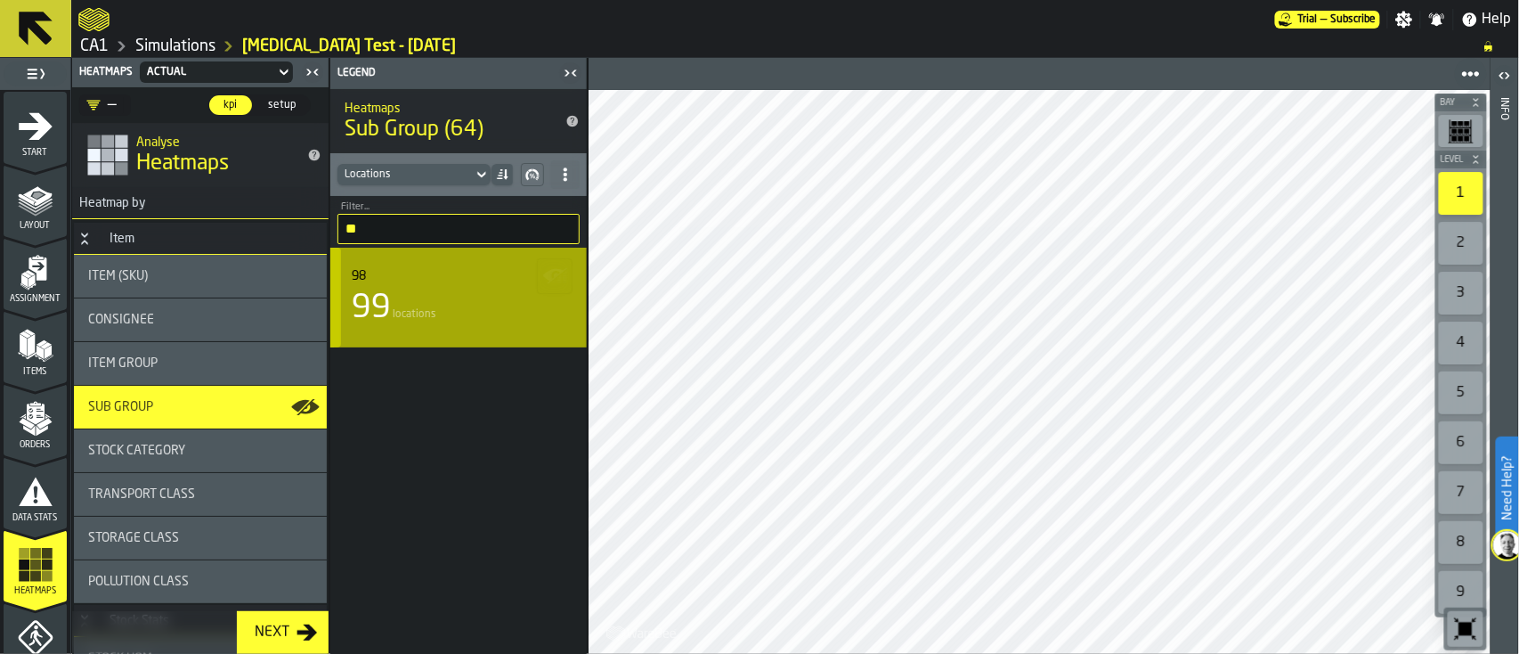
type input "**"
click at [443, 295] on div "99 locations" at bounding box center [459, 308] width 214 height 36
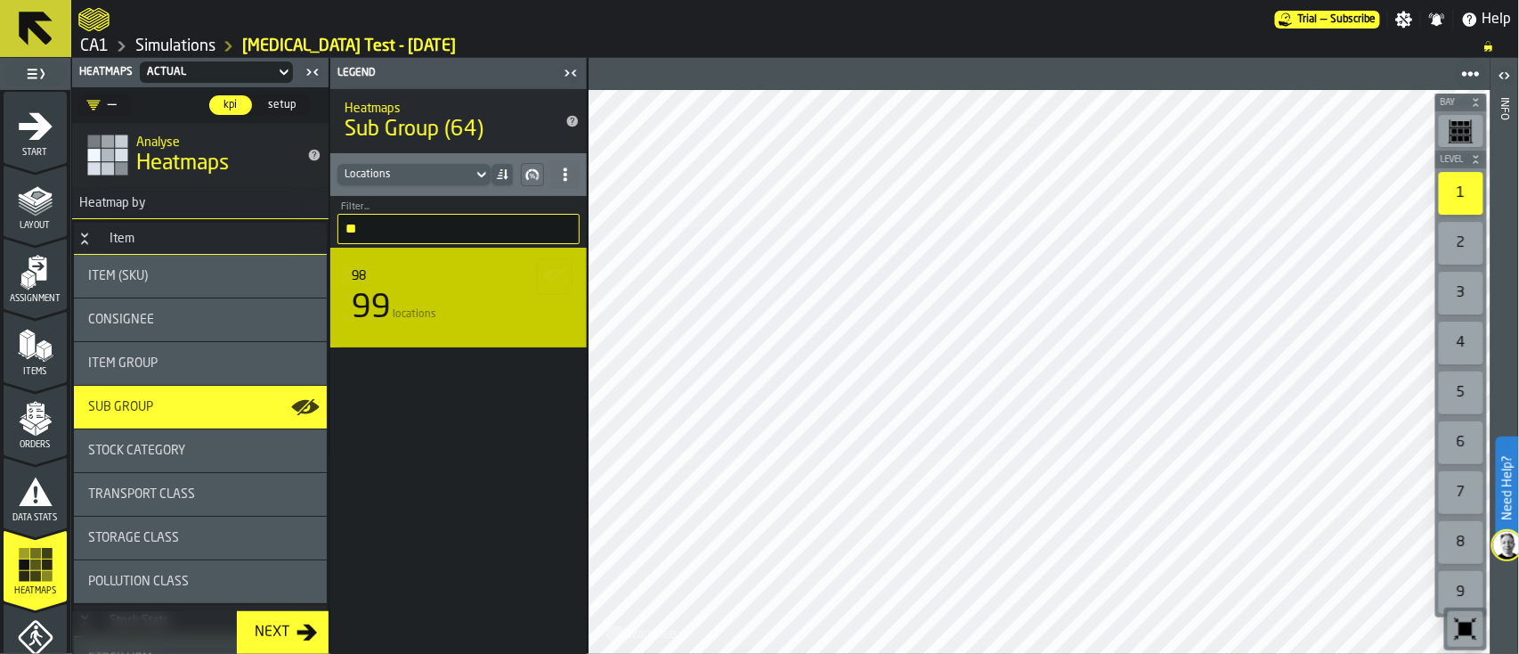
click at [26, 15] on icon at bounding box center [36, 29] width 34 height 34
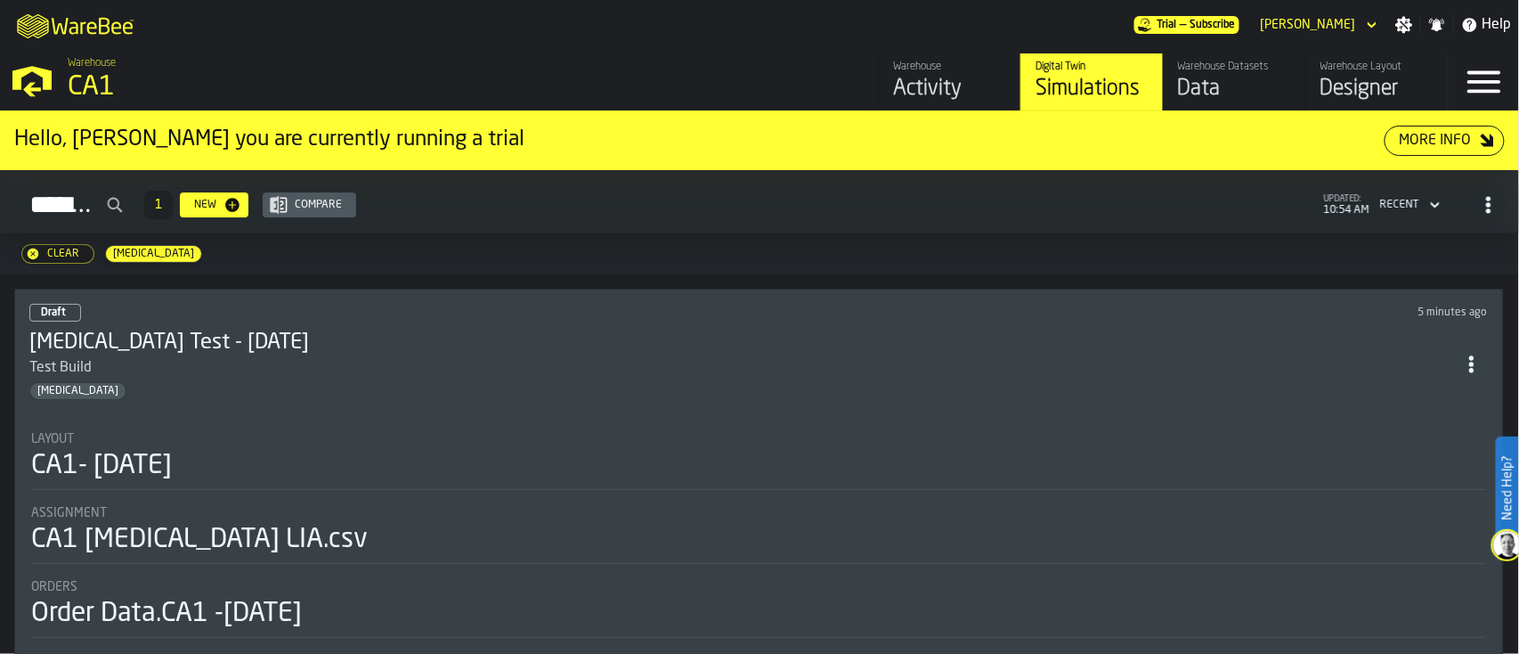
click at [1240, 68] on div "Warehouse Datasets" at bounding box center [1234, 67] width 113 height 12
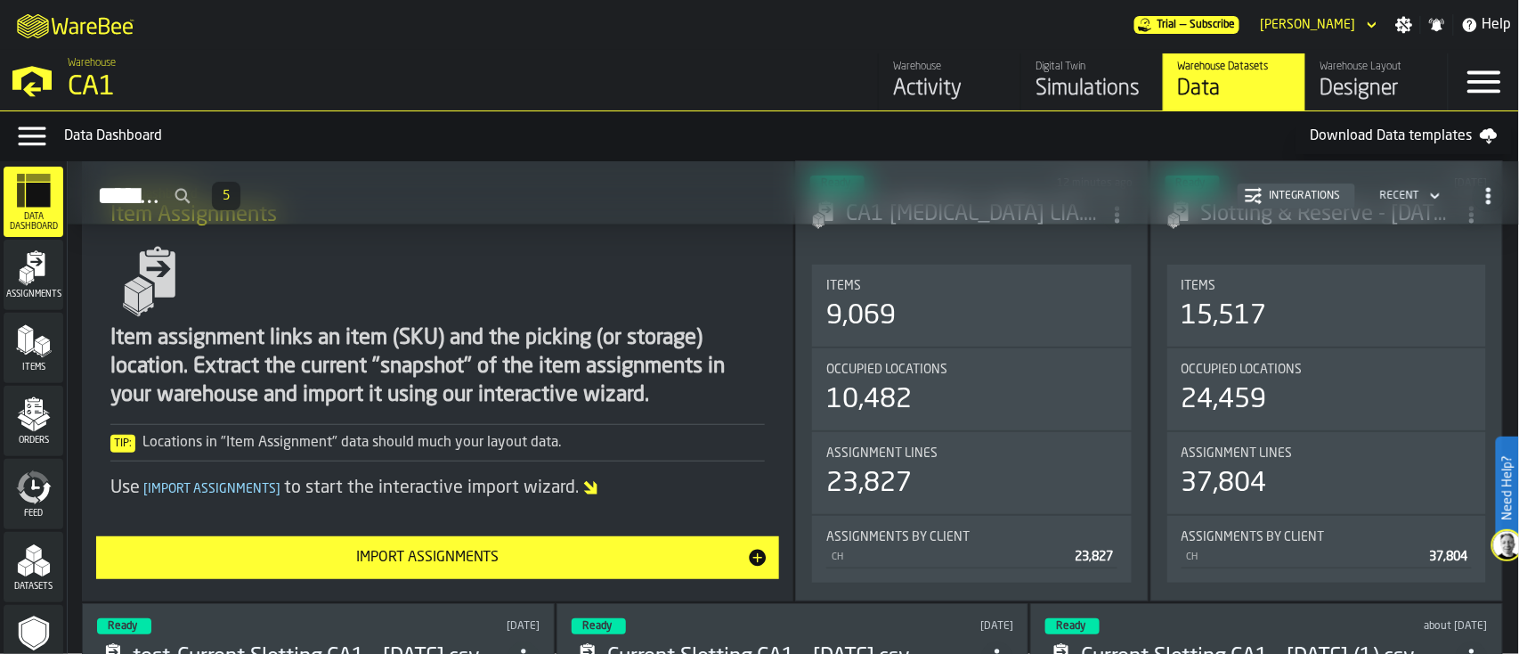
scroll to position [207, 0]
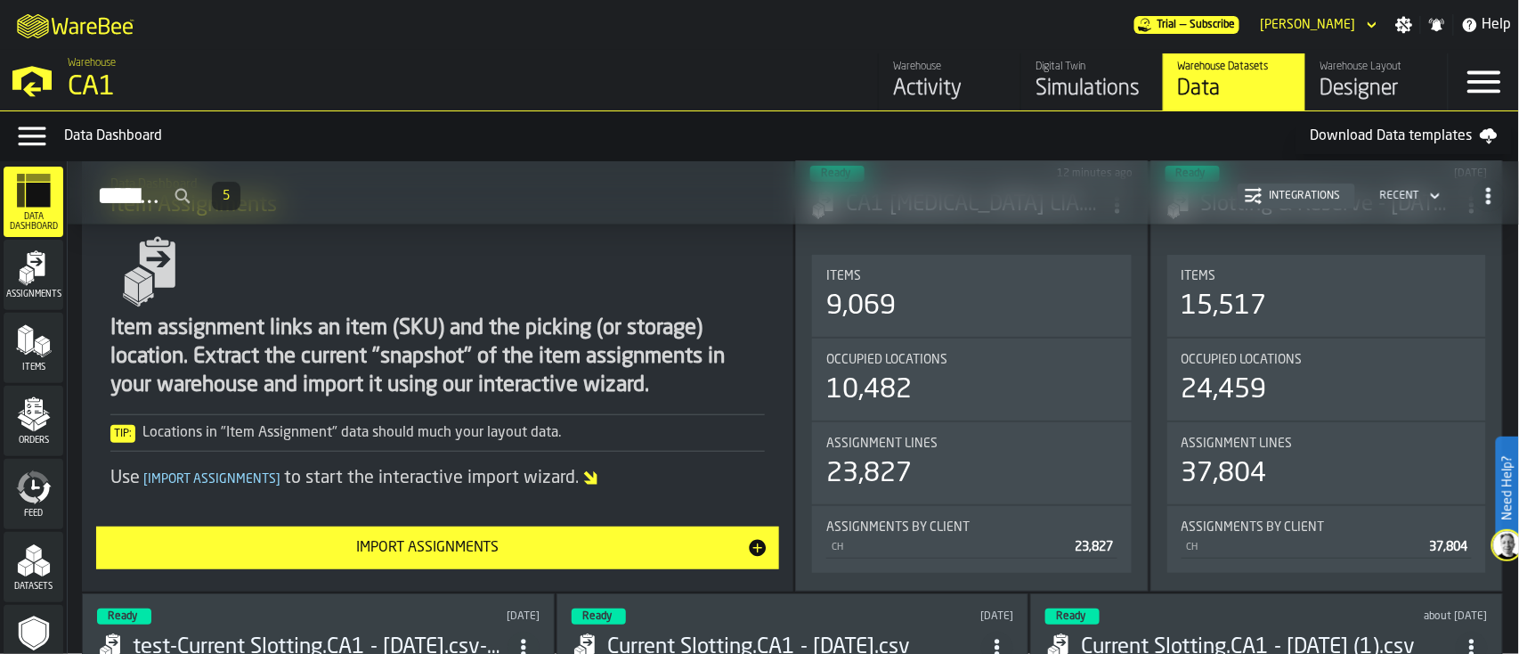
click at [695, 549] on div "Import Assignments" at bounding box center [427, 547] width 640 height 21
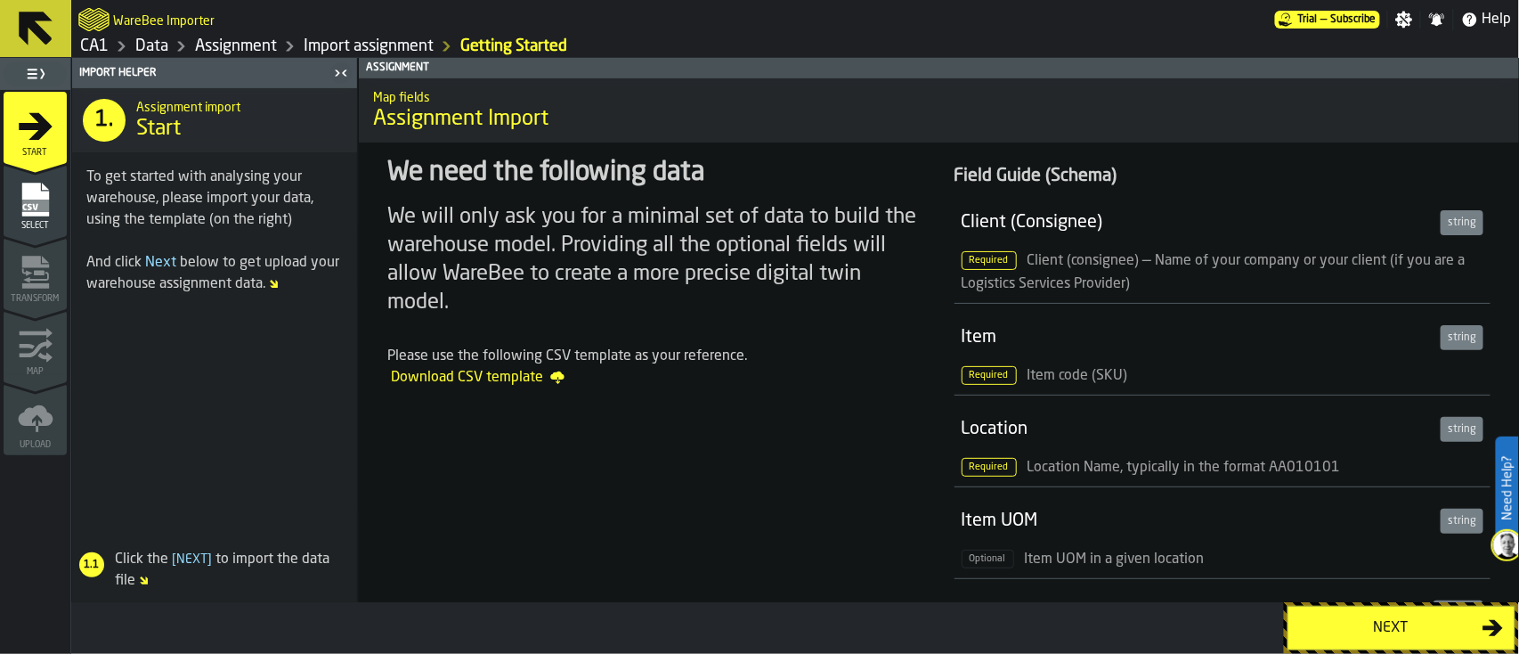
click at [1386, 628] on div "Next" at bounding box center [1390, 627] width 183 height 21
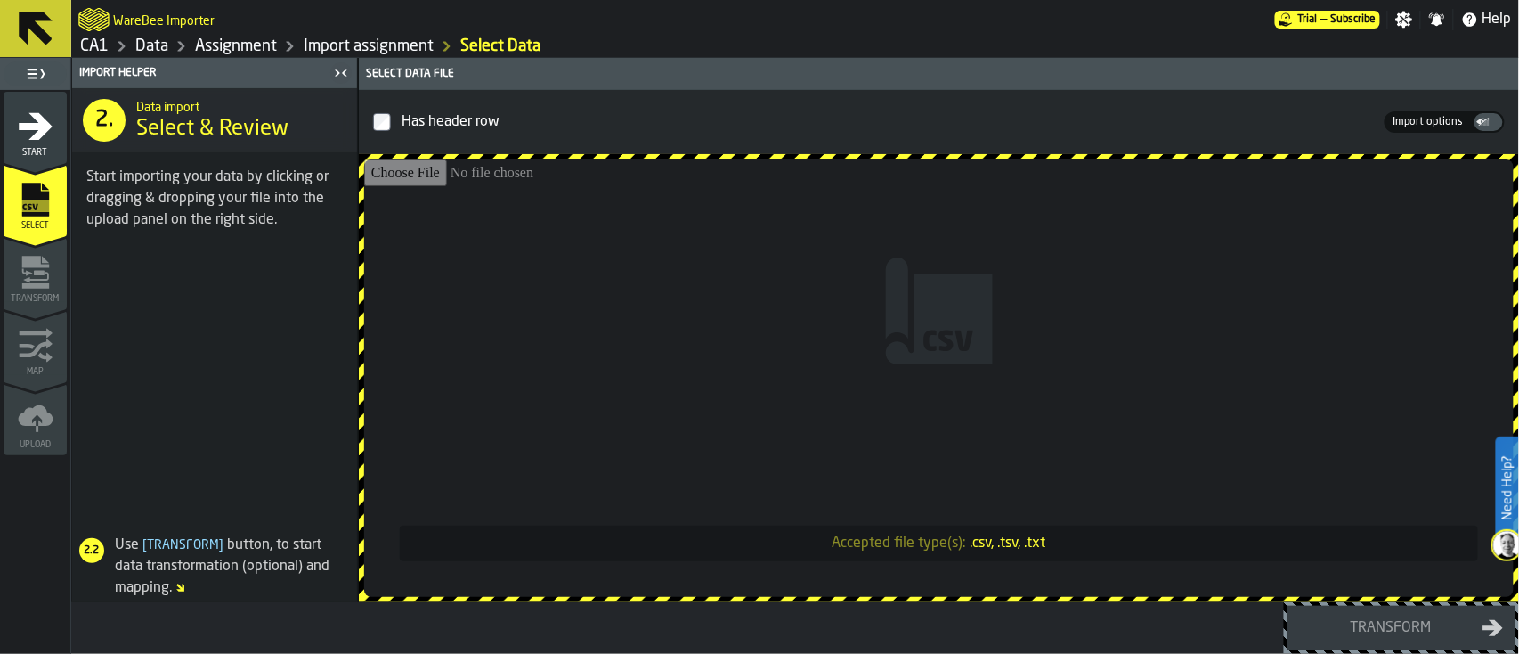
drag, startPoint x: 939, startPoint y: 456, endPoint x: 777, endPoint y: 333, distance: 203.4
click at [777, 333] on input "Accepted file type(s): .csv, .tsv, .txt" at bounding box center [939, 377] width 1150 height 437
type input "**********"
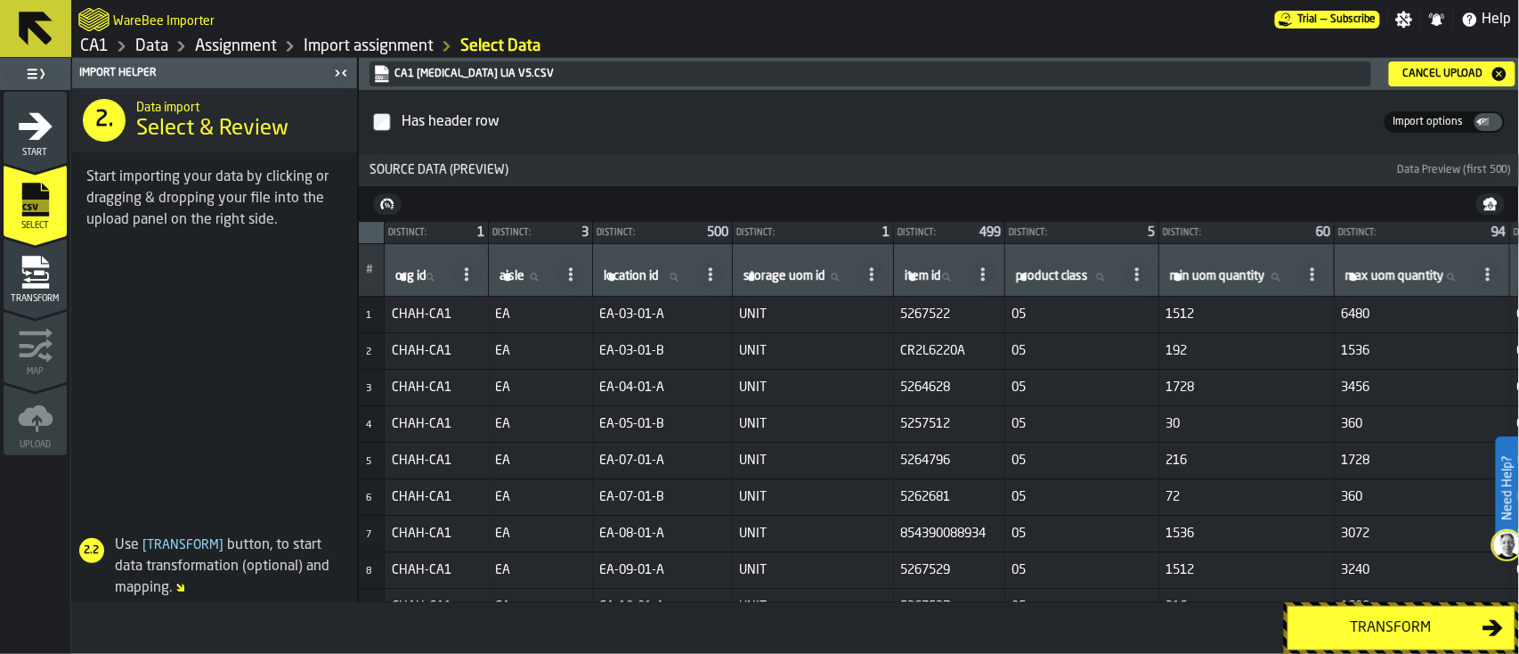
click at [1399, 630] on div "Transform" at bounding box center [1390, 627] width 183 height 21
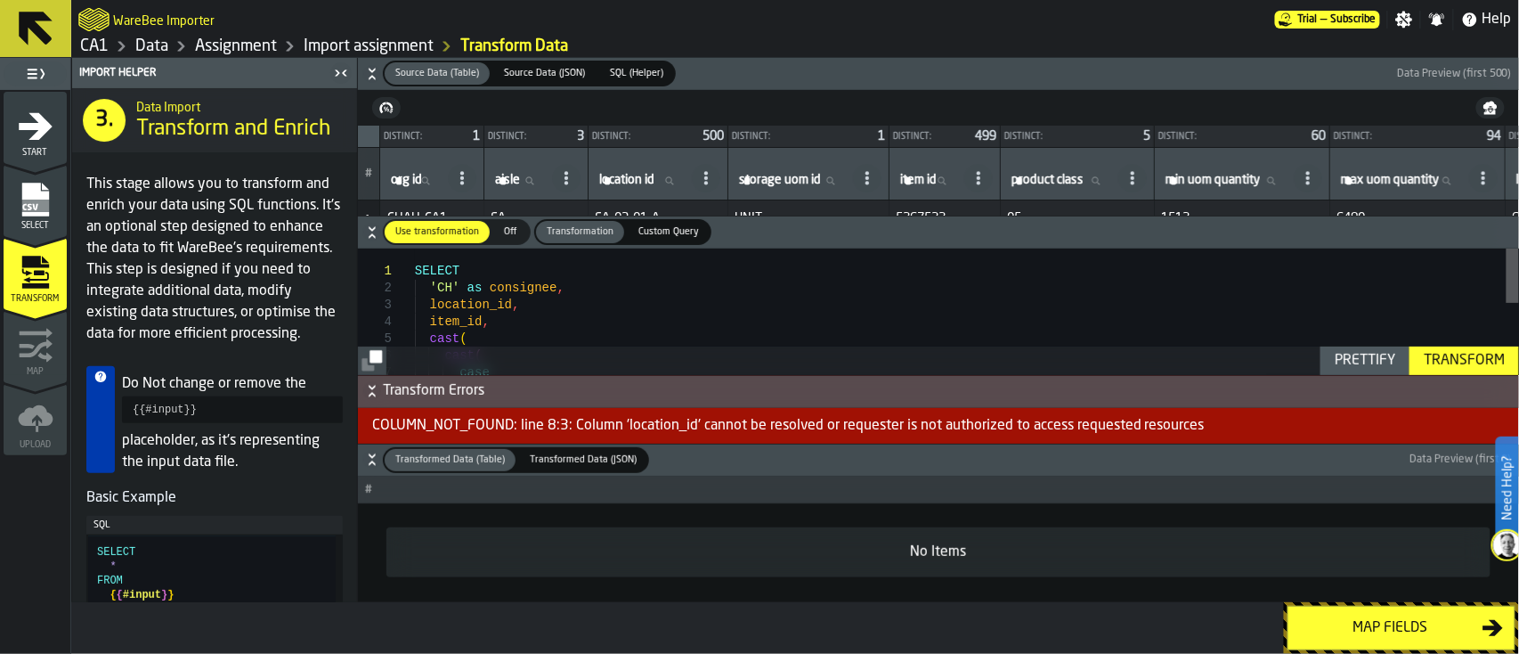
click at [1507, 248] on div at bounding box center [1513, 275] width 12 height 54
click at [573, 282] on div "case when max_uom_quantity = '' then '0' else max_uom_quantity end as double ca…" at bounding box center [967, 538] width 1104 height 581
drag, startPoint x: 415, startPoint y: 272, endPoint x: 508, endPoint y: 328, distance: 109.0
click at [508, 328] on div "**********" at bounding box center [938, 337] width 1161 height 178
click at [1507, 248] on div at bounding box center [1513, 275] width 12 height 54
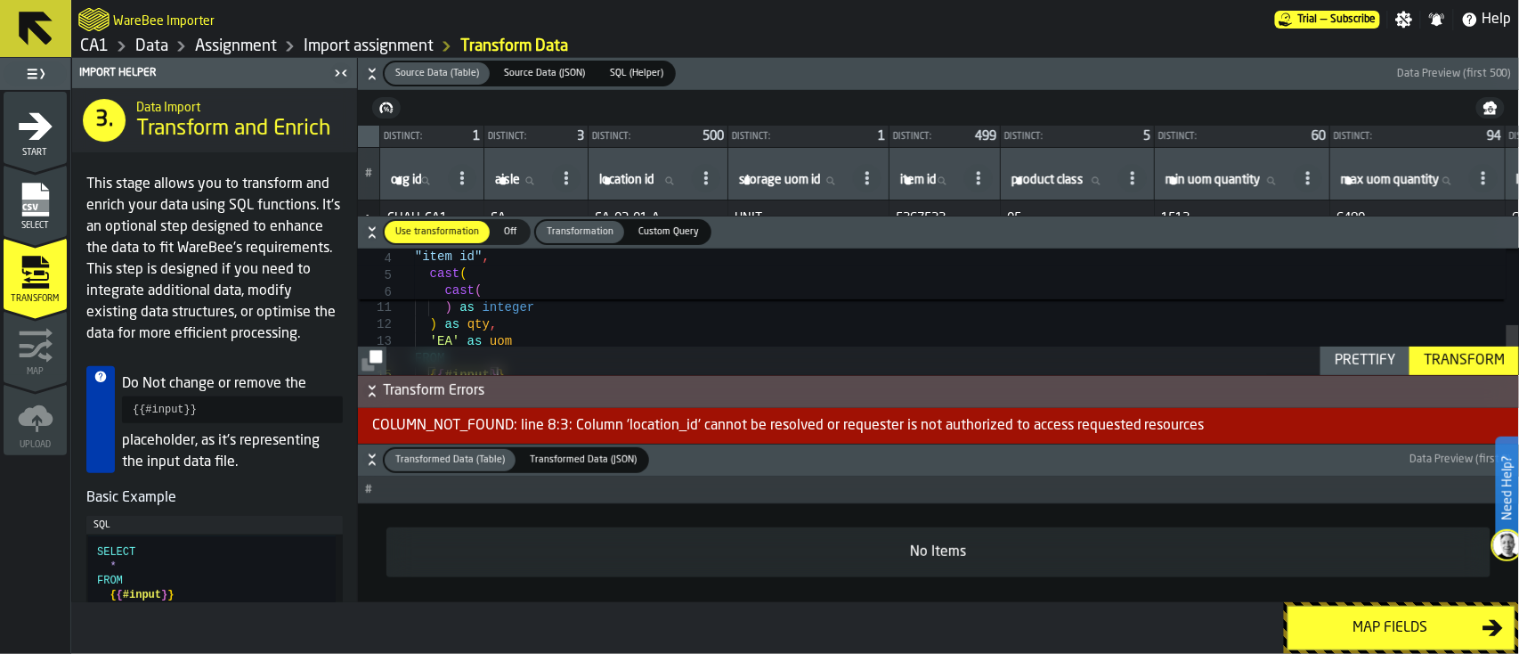
type textarea "**********"
click at [1507, 248] on div at bounding box center [1513, 299] width 12 height 102
click at [1392, 621] on div "Map fields" at bounding box center [1390, 627] width 183 height 21
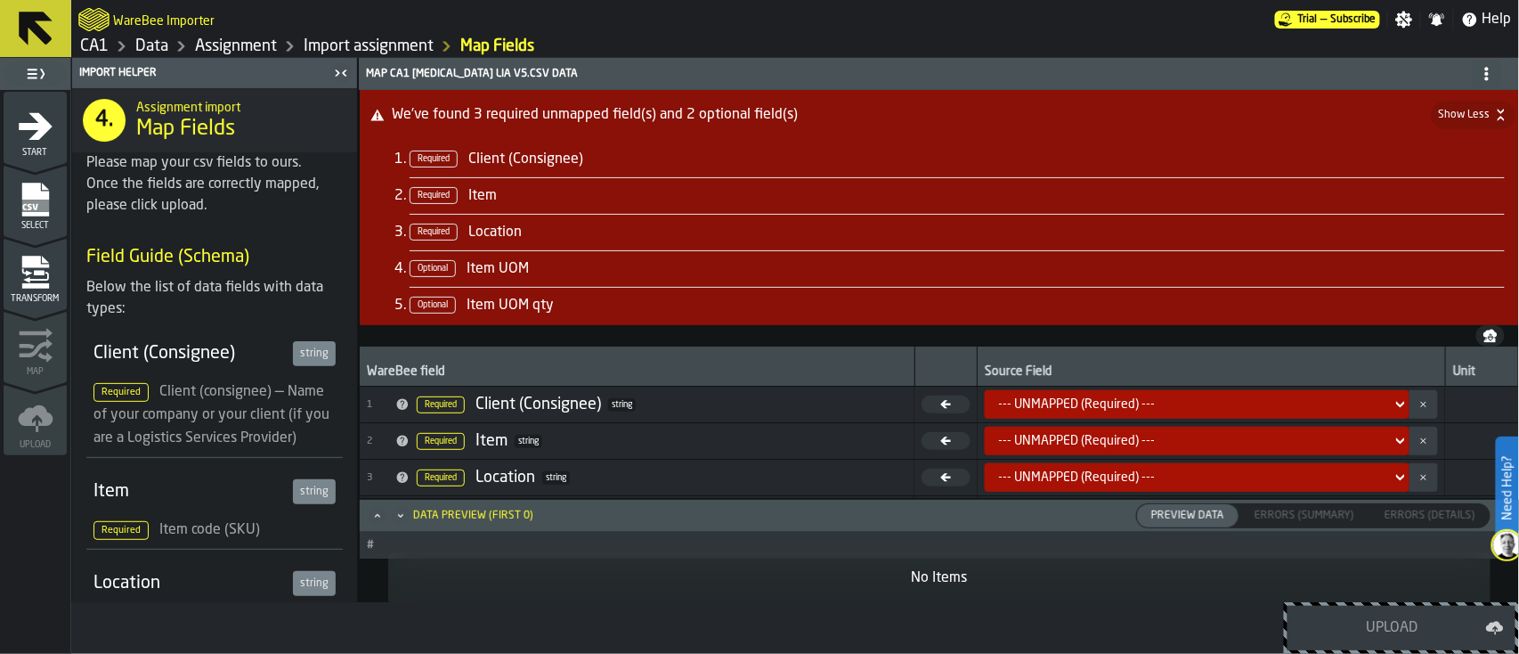
click at [43, 297] on span "Transform" at bounding box center [35, 299] width 63 height 10
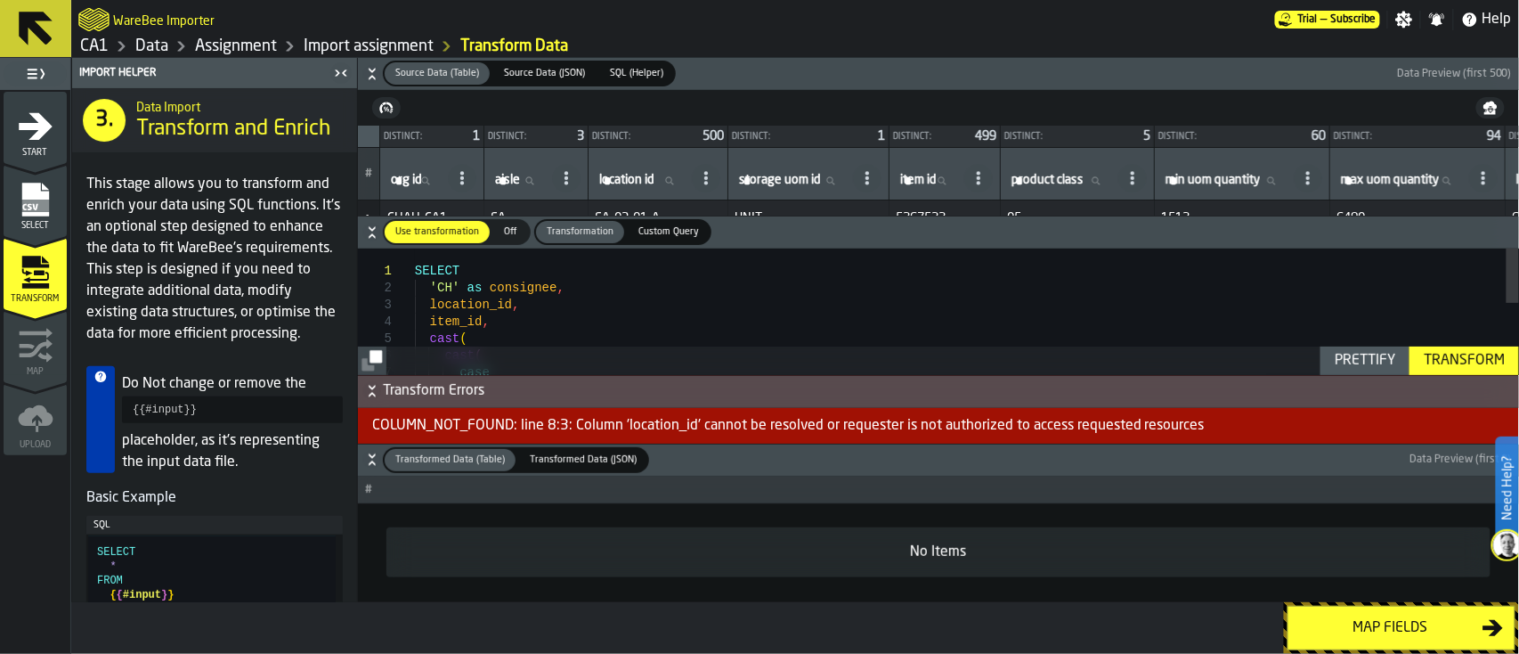
click at [567, 318] on div "SELECT 'CH' as consignee , location_id , item_id , cast ( cast ( case when max_…" at bounding box center [967, 538] width 1104 height 581
type textarea "**********"
click at [1432, 366] on div "Transform" at bounding box center [1464, 360] width 95 height 21
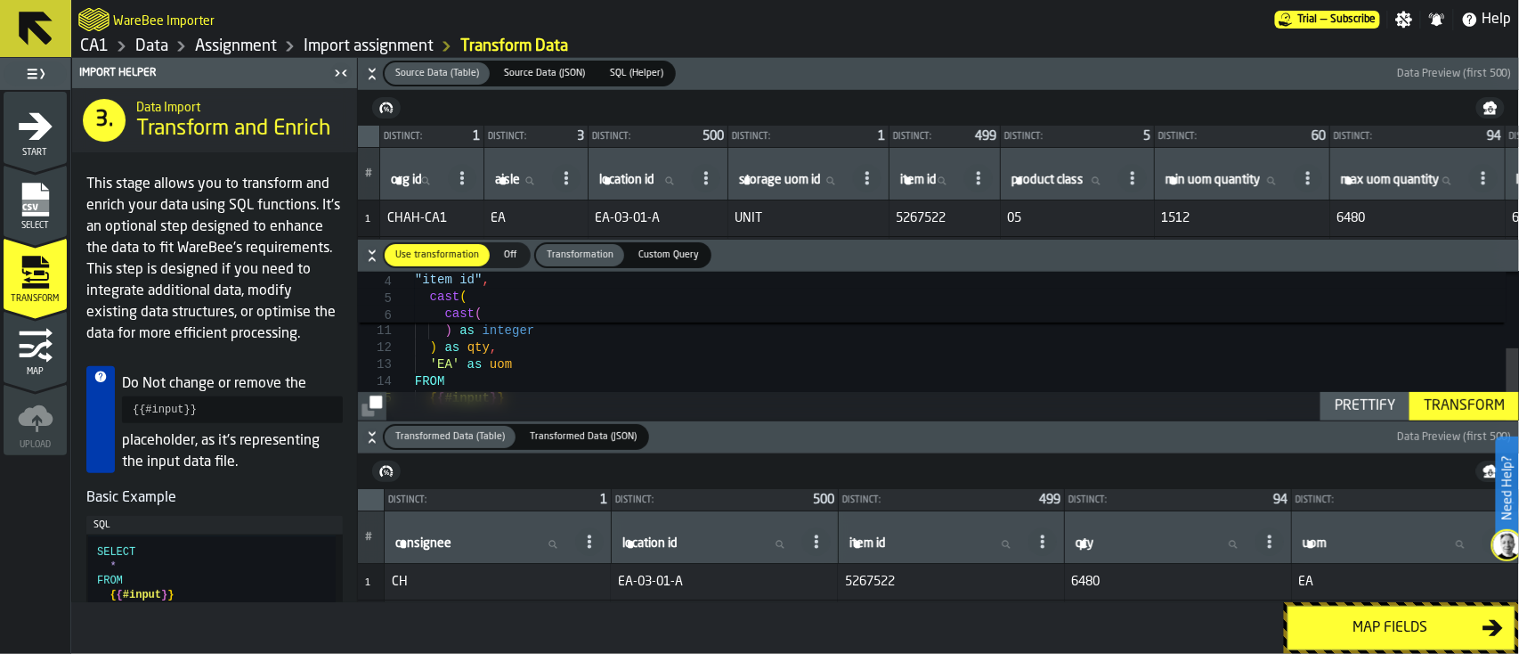
click at [1367, 640] on button "Map fields" at bounding box center [1402, 628] width 228 height 45
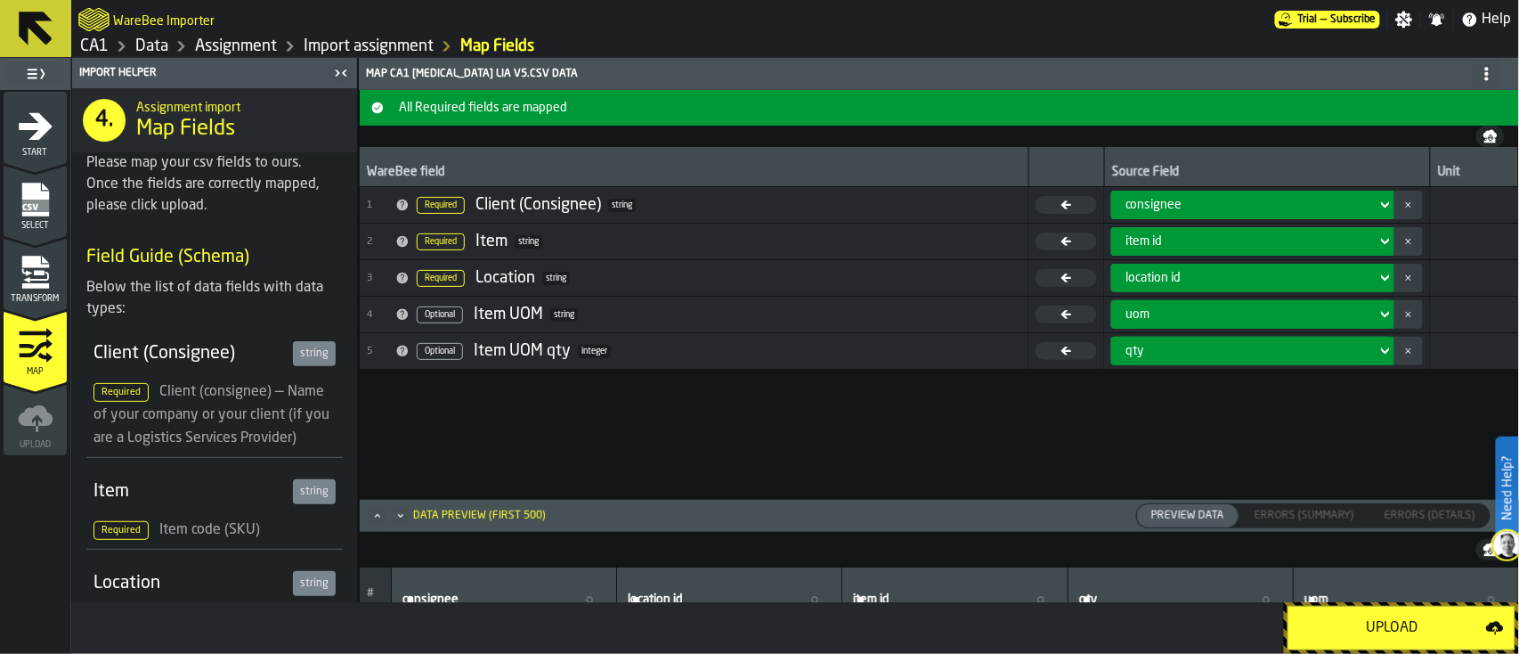
click at [1367, 640] on button "Upload" at bounding box center [1402, 628] width 228 height 45
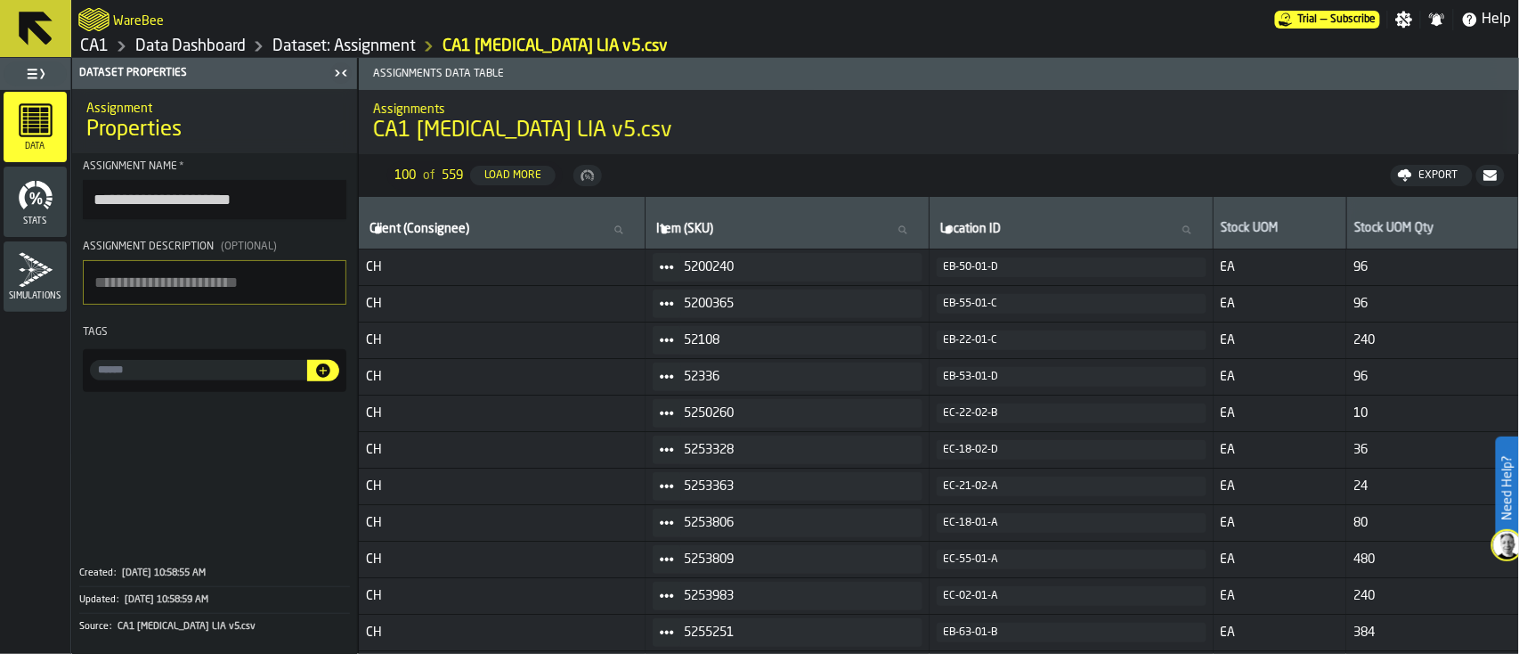
click at [19, 29] on icon at bounding box center [36, 29] width 34 height 34
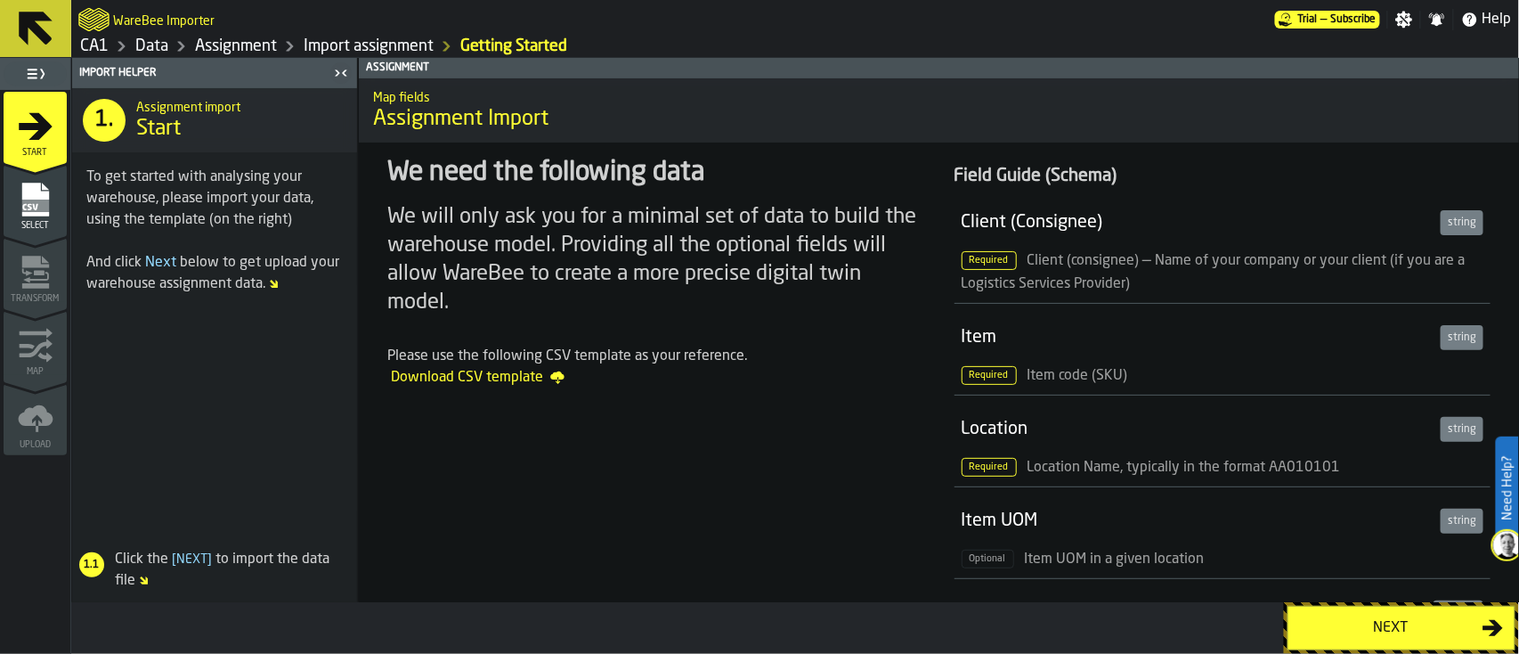
click at [95, 48] on link "CA1" at bounding box center [94, 47] width 28 height 20
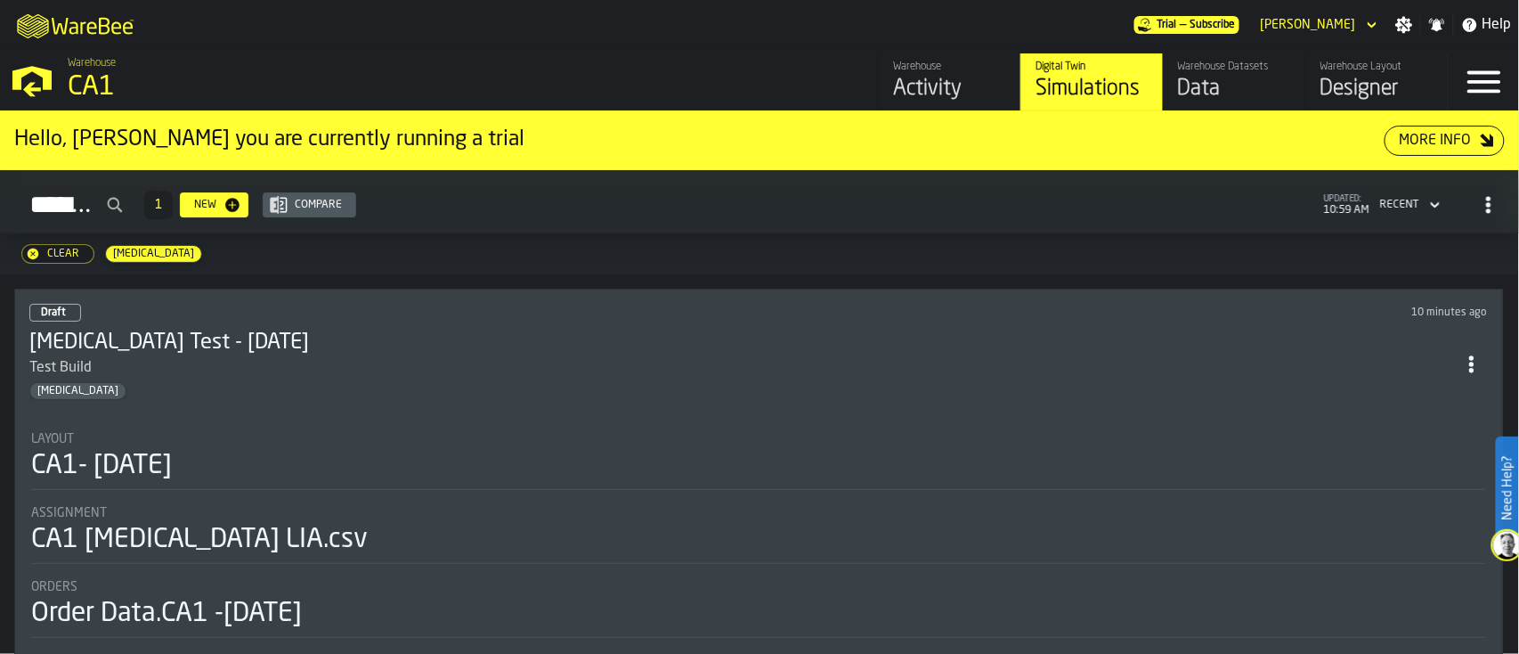
click at [256, 390] on div "[MEDICAL_DATA]" at bounding box center [742, 391] width 1427 height 18
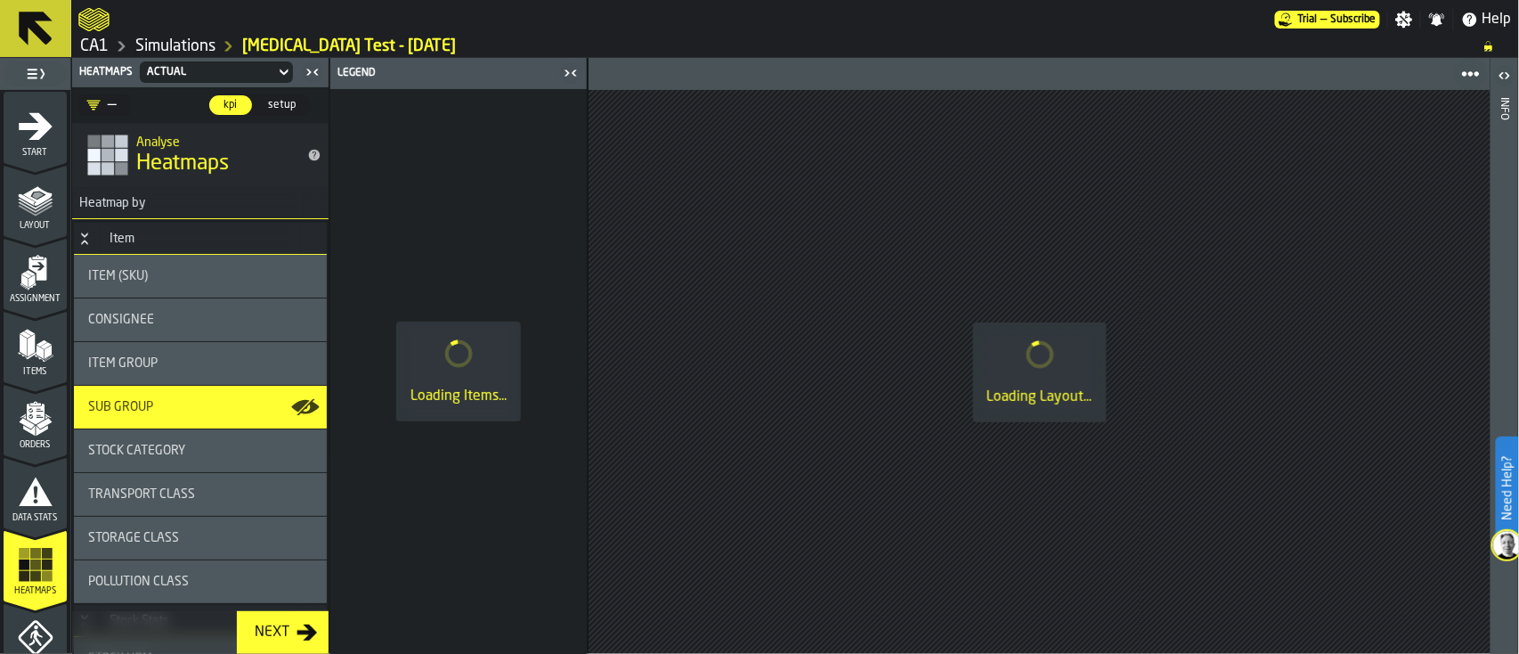
click at [15, 297] on span "Assignment" at bounding box center [35, 299] width 63 height 10
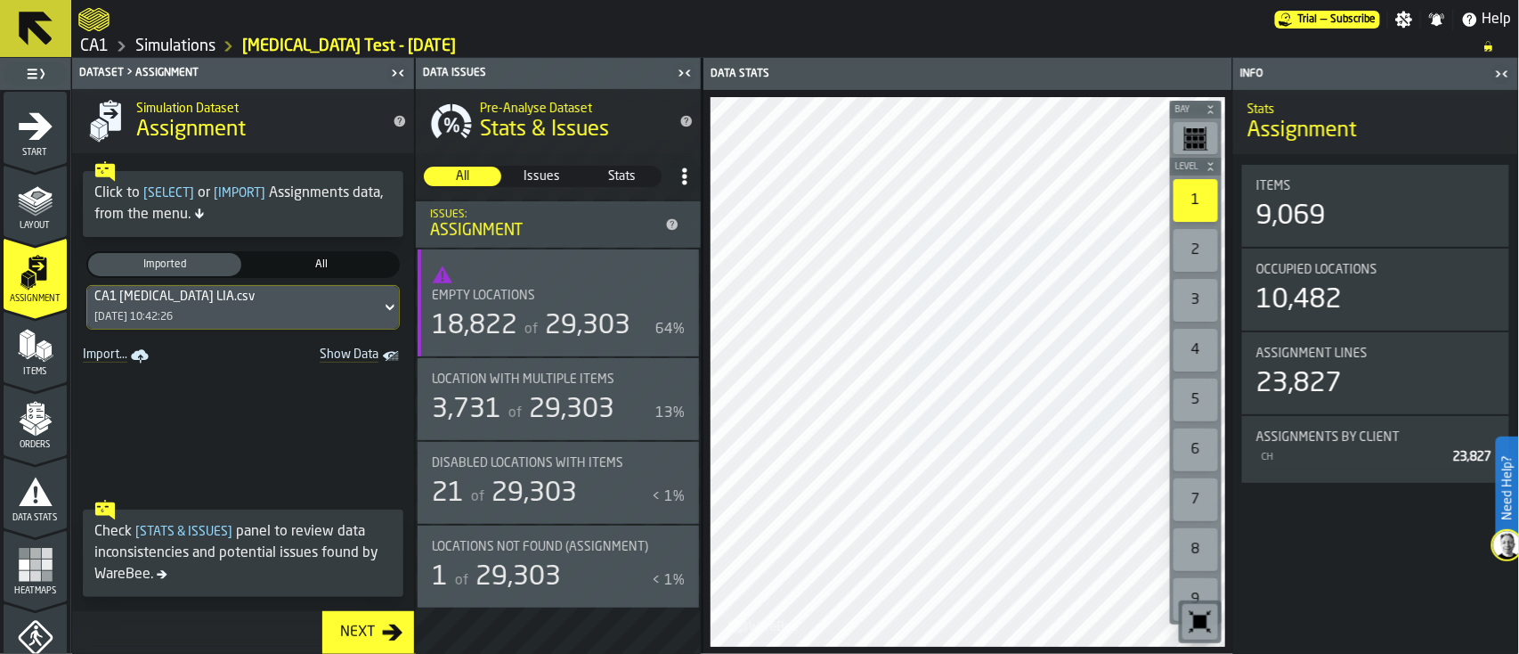
click at [381, 313] on icon at bounding box center [390, 307] width 18 height 21
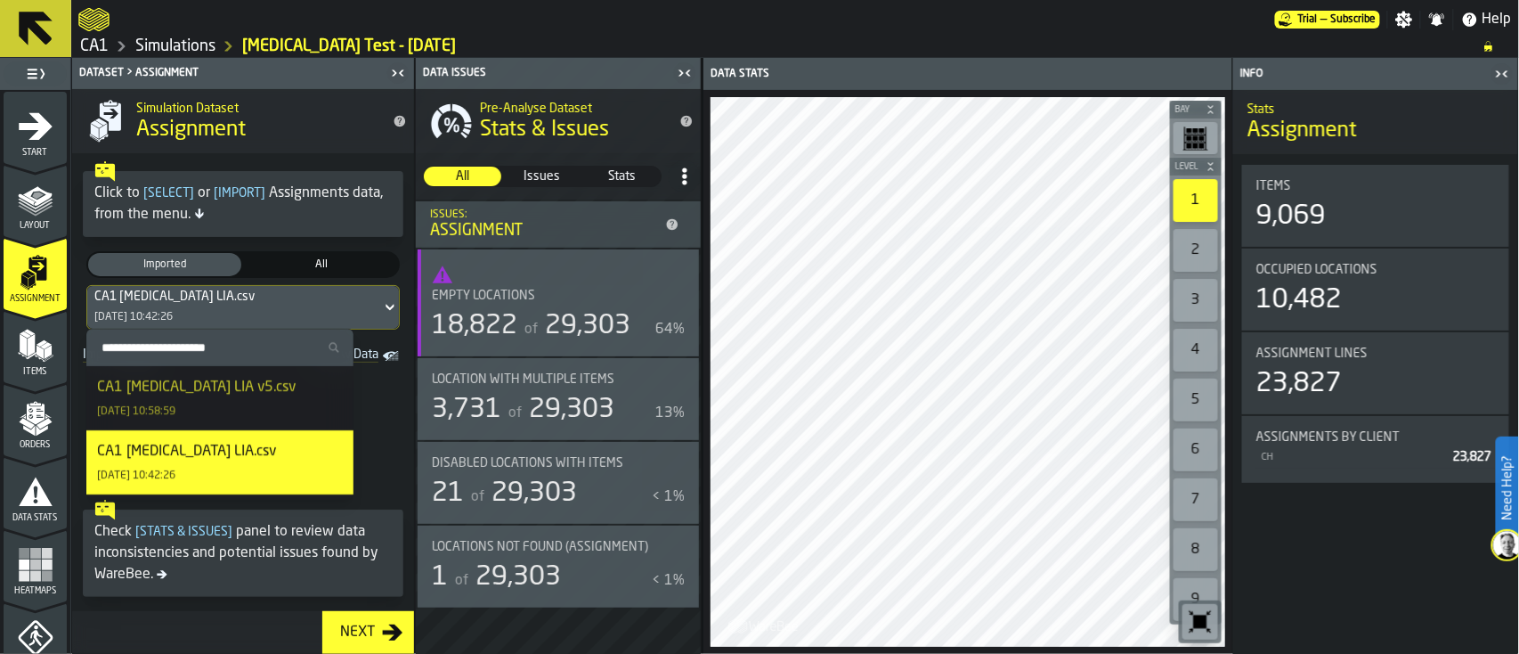
click at [223, 399] on div "CA1 Enteral LIA v5.csv 30/09/2025, 10:58:59" at bounding box center [220, 398] width 246 height 43
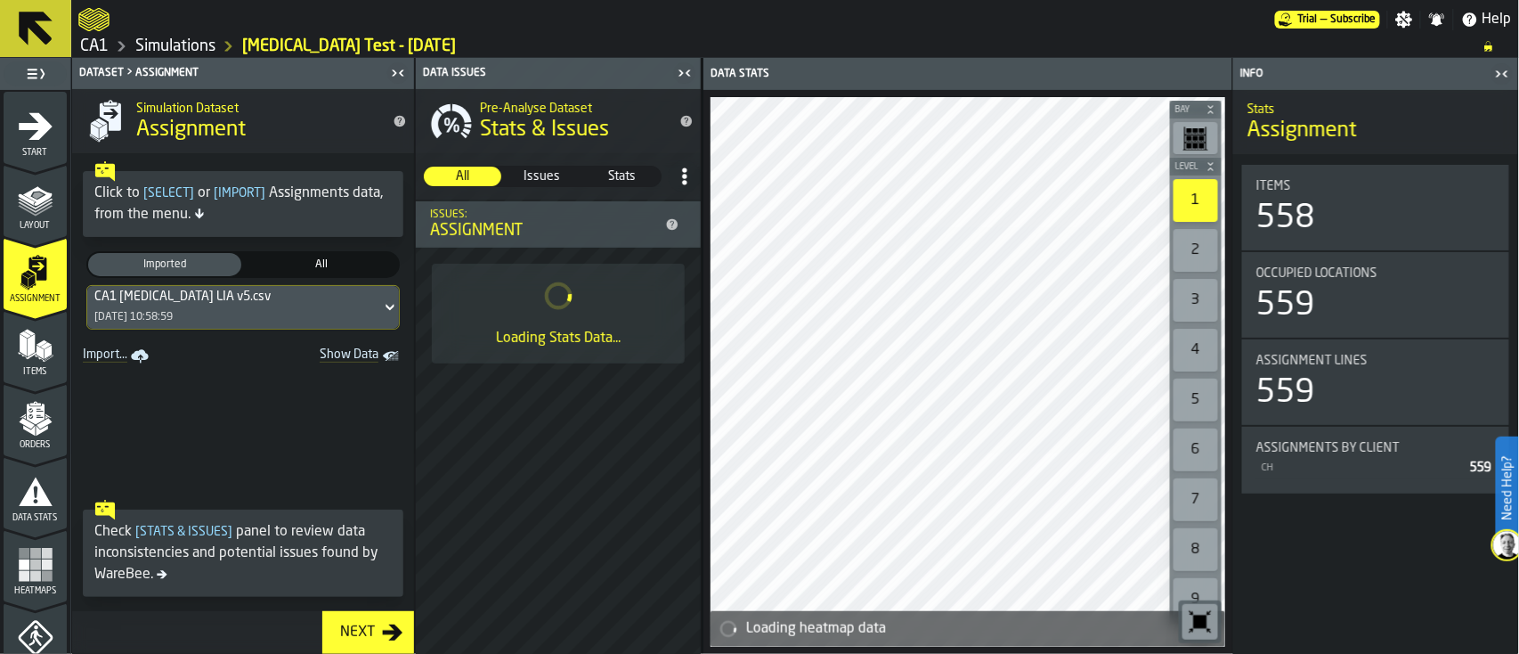
click at [393, 632] on icon "button-Next" at bounding box center [393, 632] width 20 height 16
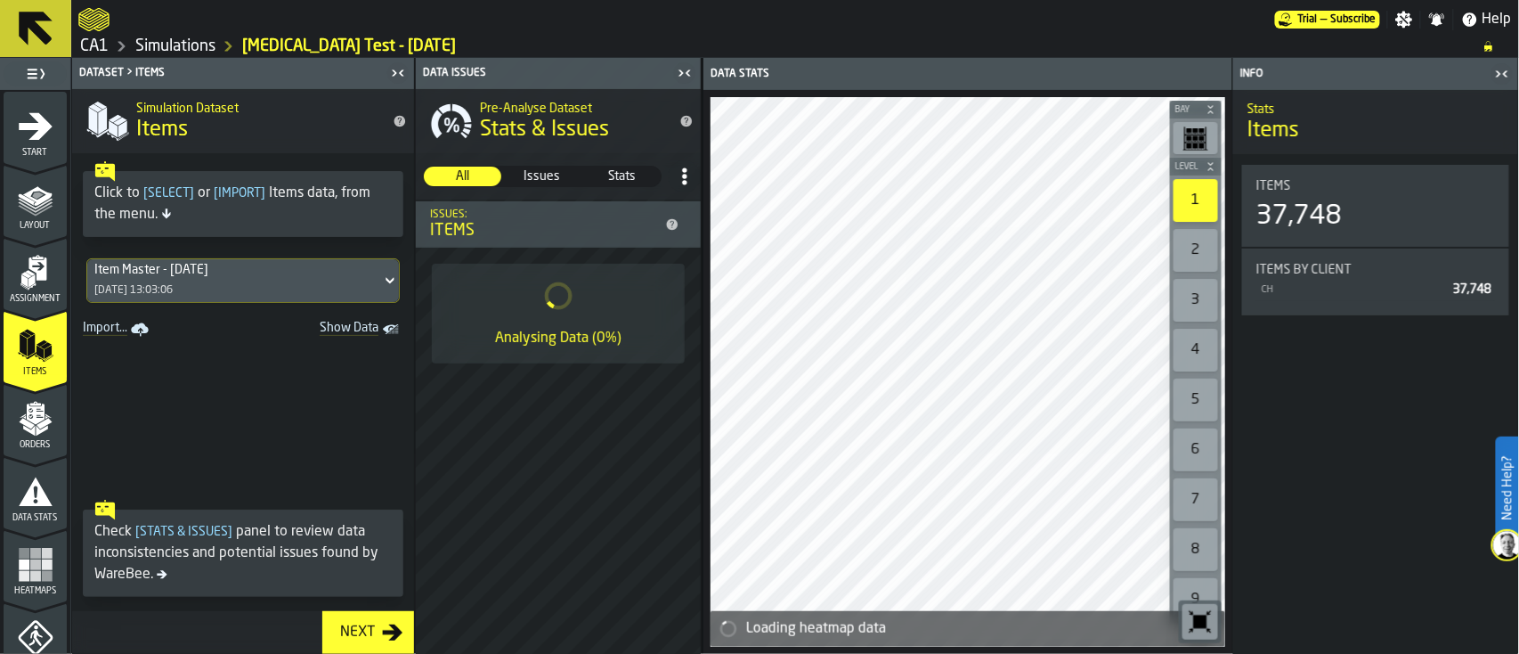
click at [393, 632] on icon "button-Next" at bounding box center [393, 632] width 20 height 16
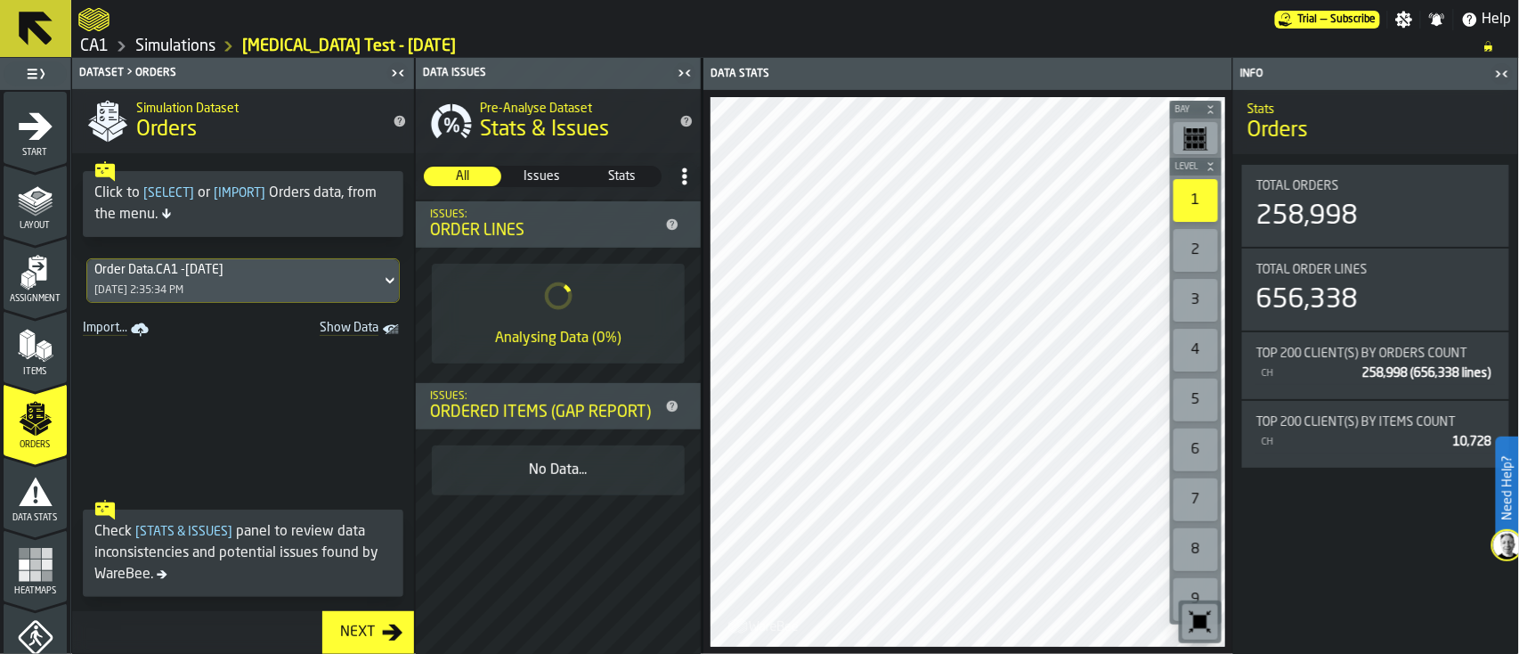
click at [393, 632] on icon "button-Next" at bounding box center [393, 632] width 20 height 16
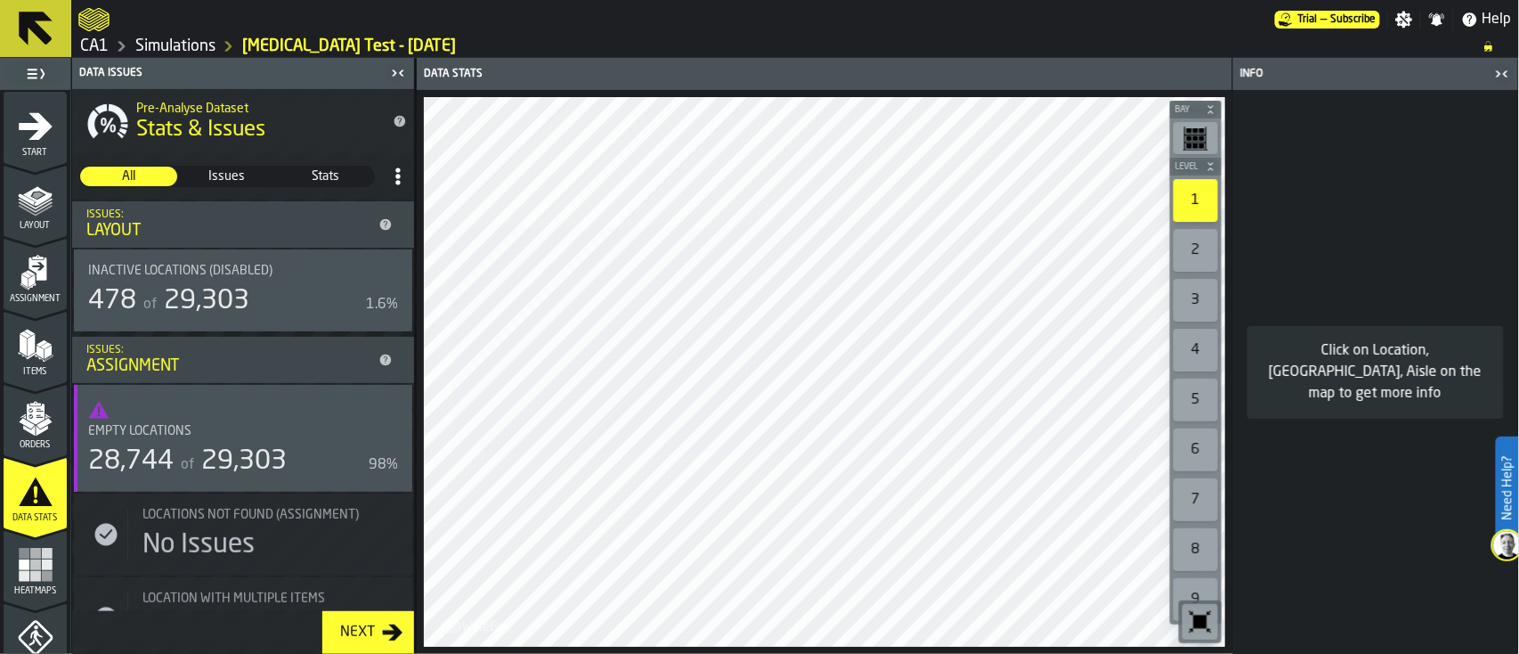
click at [393, 632] on icon "button-Next" at bounding box center [393, 632] width 20 height 16
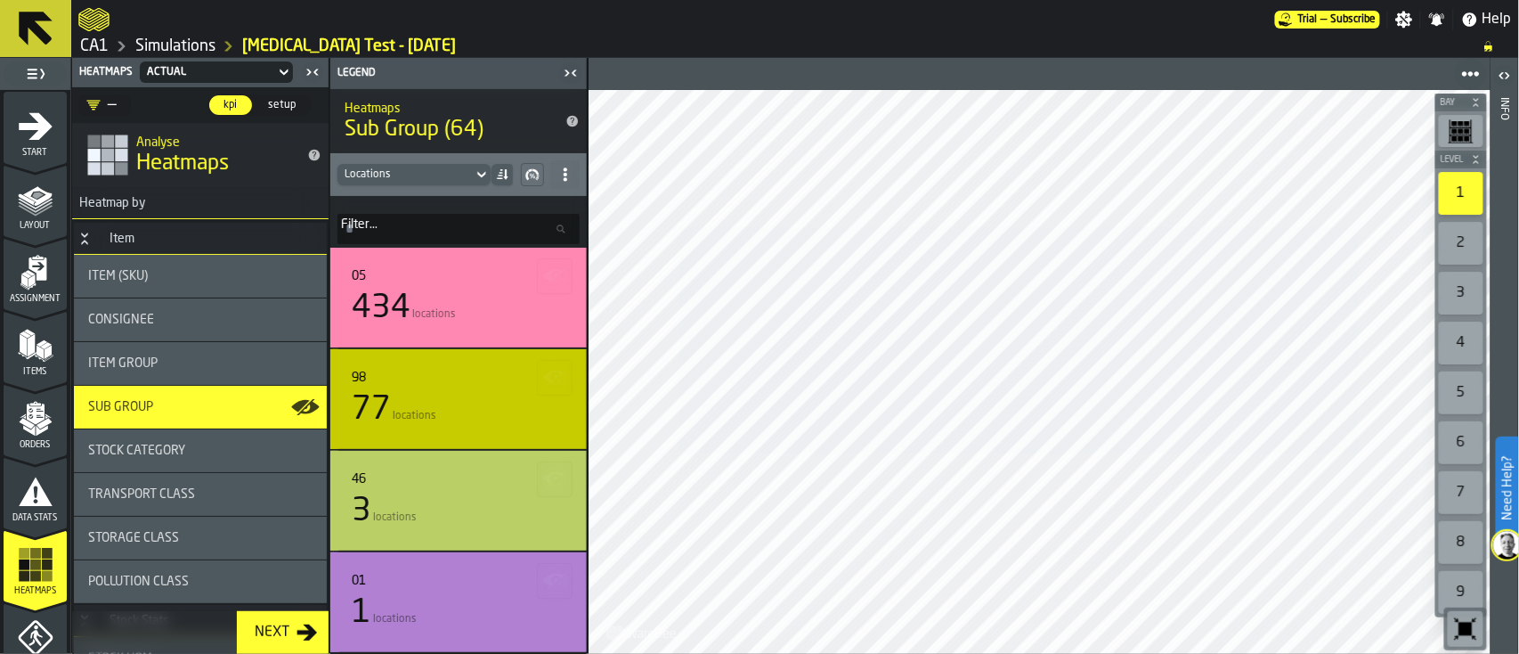
click at [318, 635] on button "Next" at bounding box center [283, 632] width 92 height 43
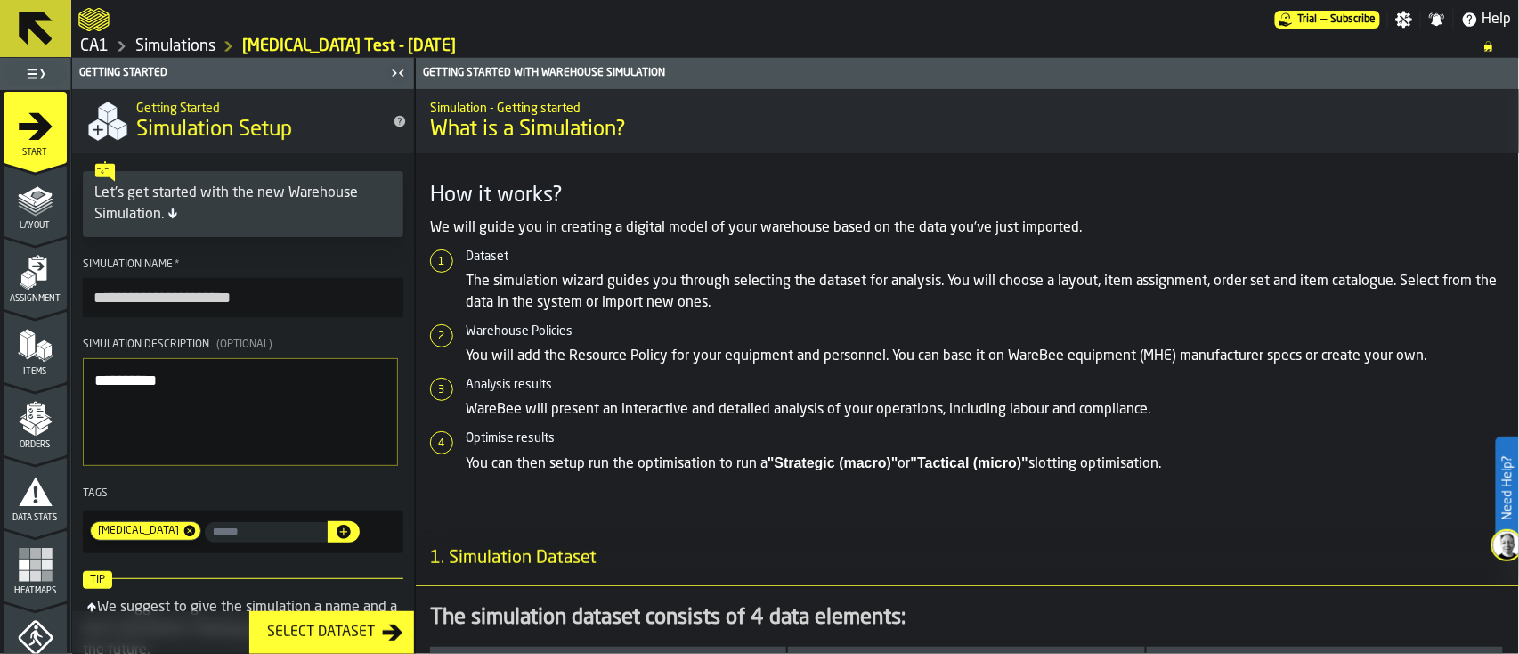
click at [415, 309] on div "Getting Started with Warehouse Simulation Simulation - Getting started What is …" at bounding box center [967, 356] width 1104 height 596
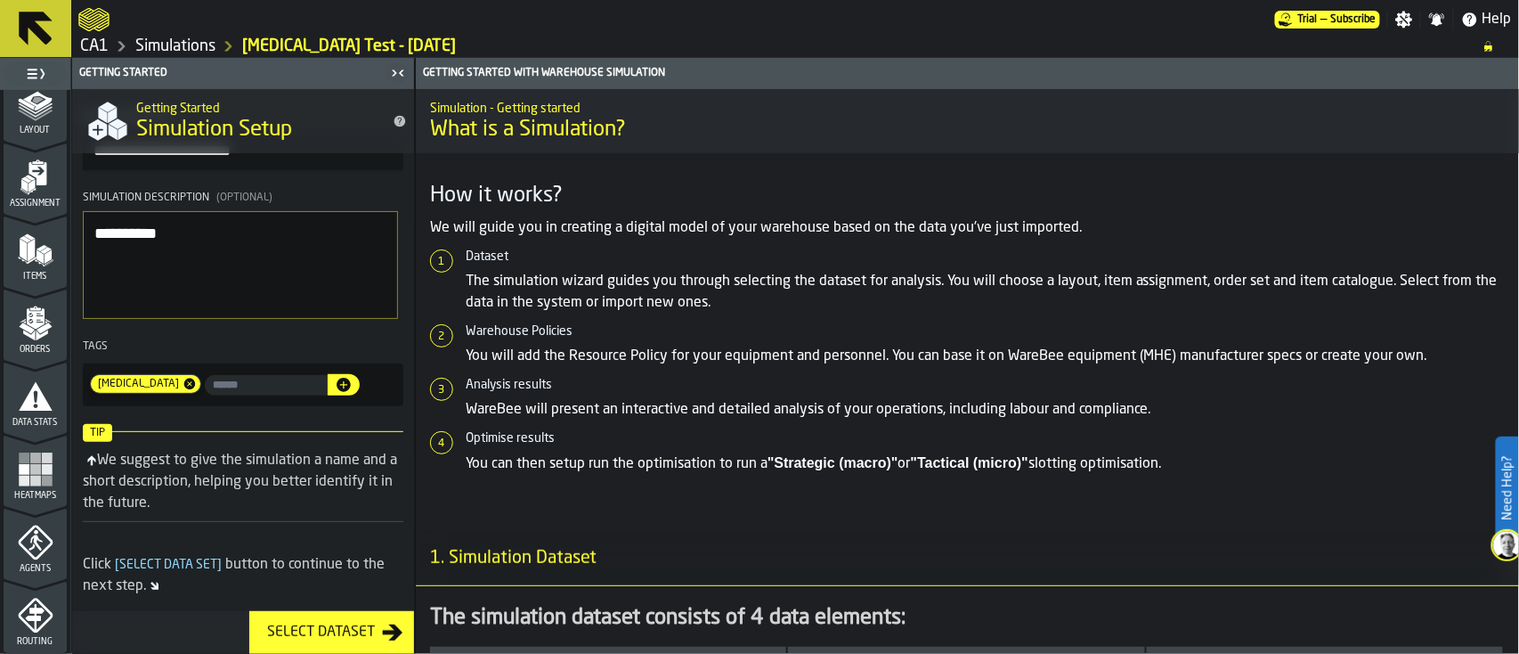
scroll to position [132, 0]
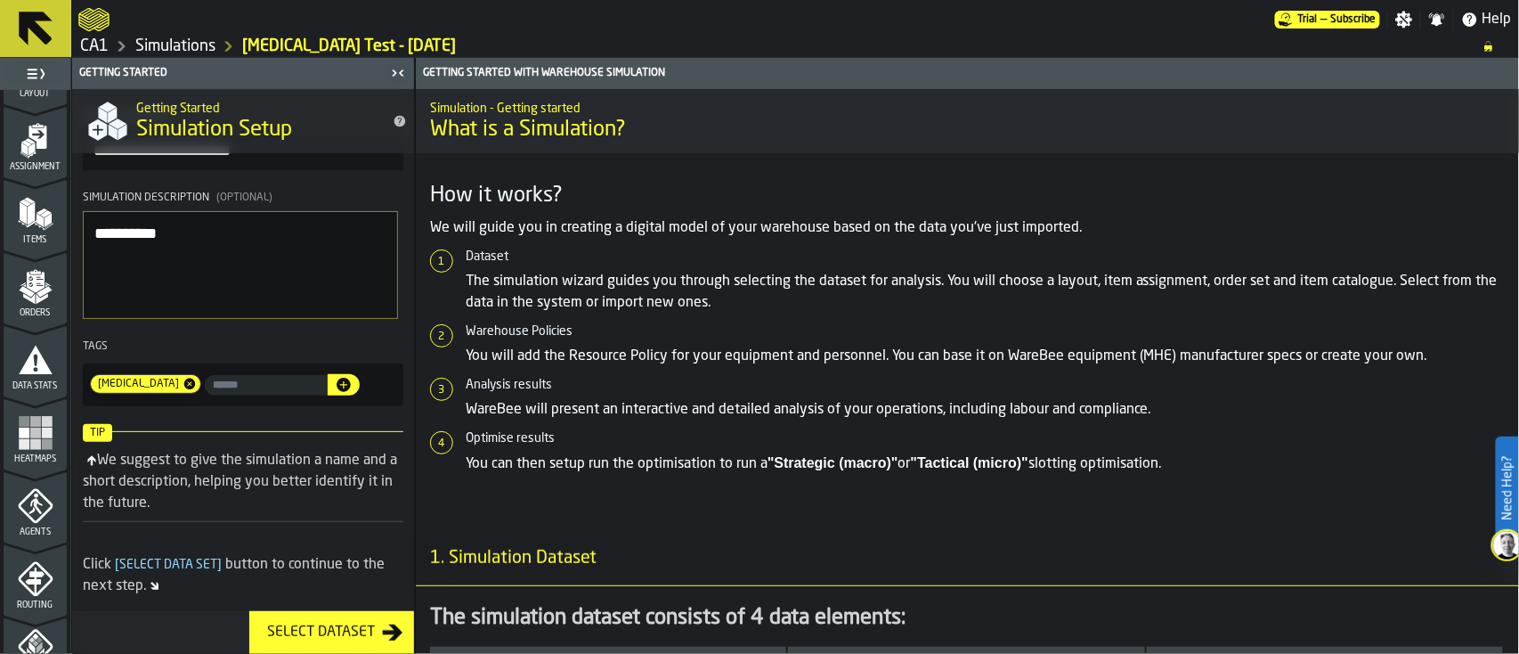
click at [28, 531] on span "Agents" at bounding box center [35, 532] width 63 height 10
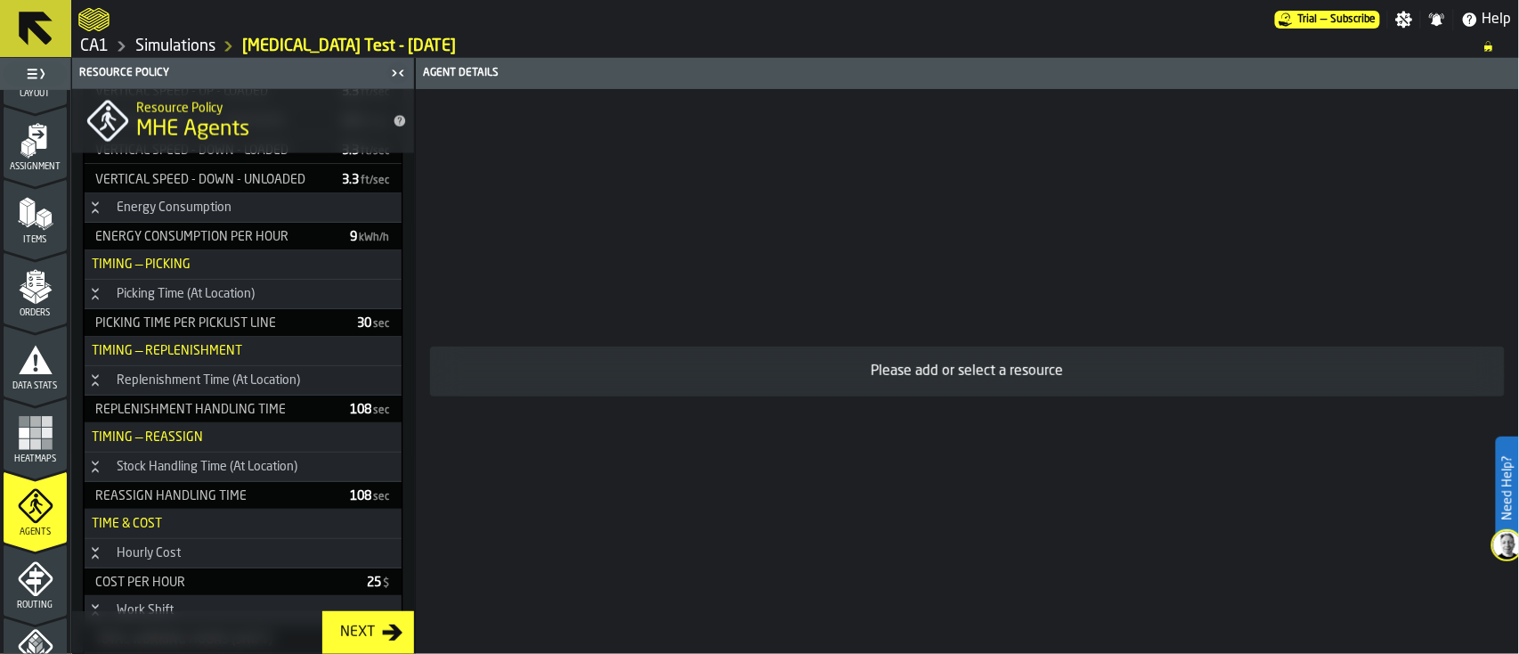
scroll to position [1200, 0]
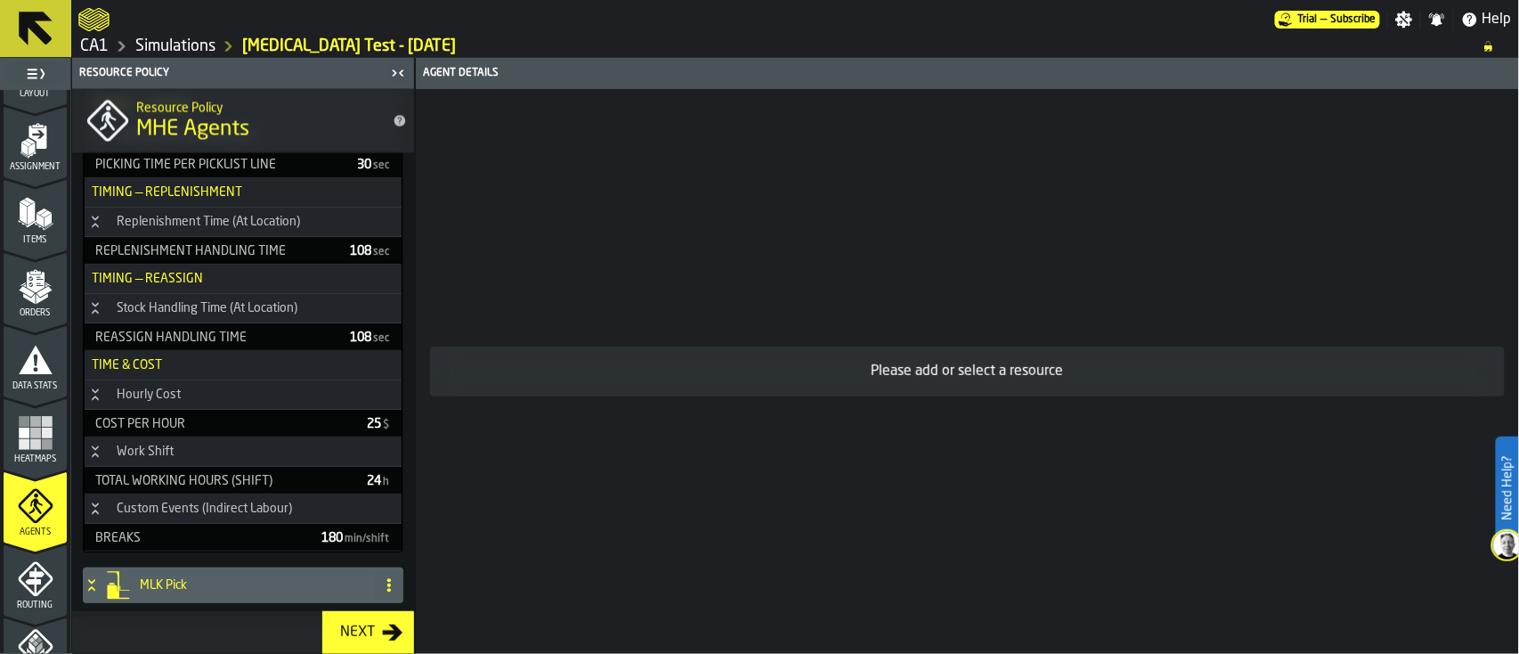
click at [88, 578] on icon at bounding box center [92, 585] width 18 height 14
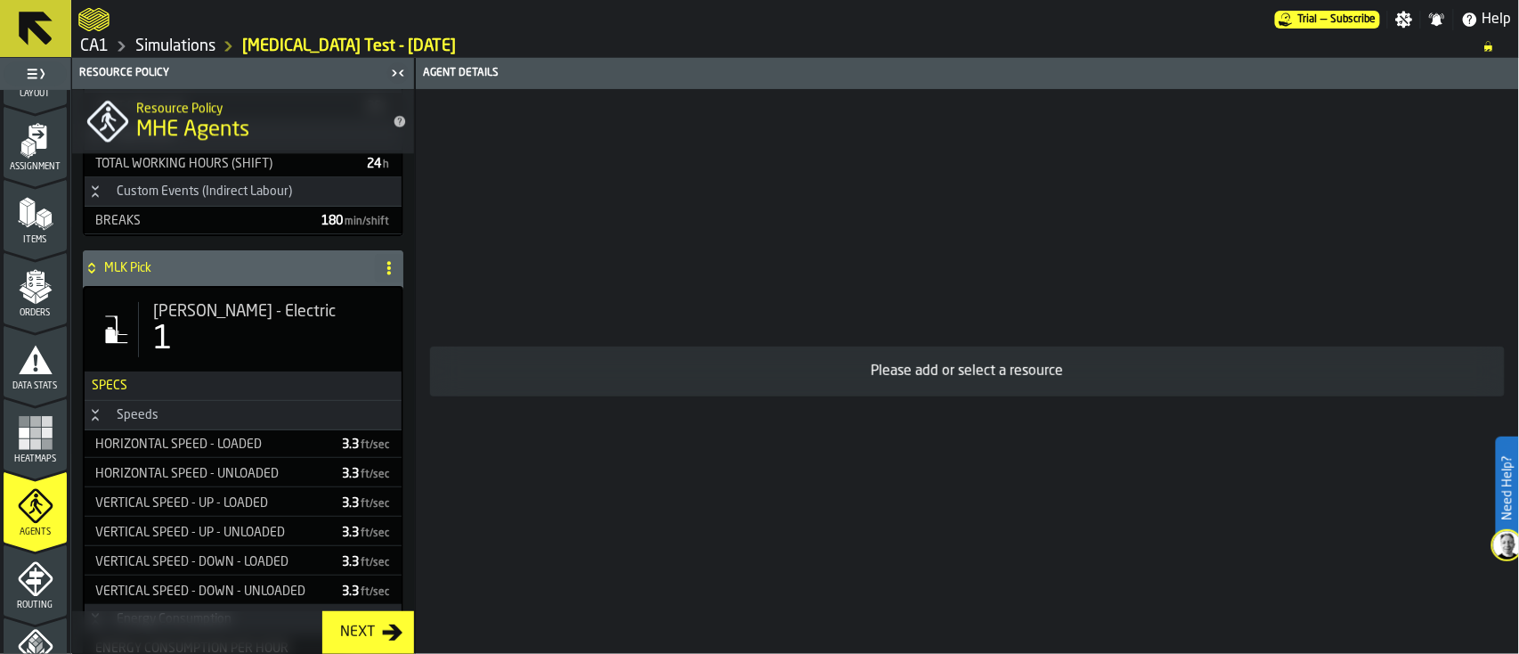
scroll to position [1512, 0]
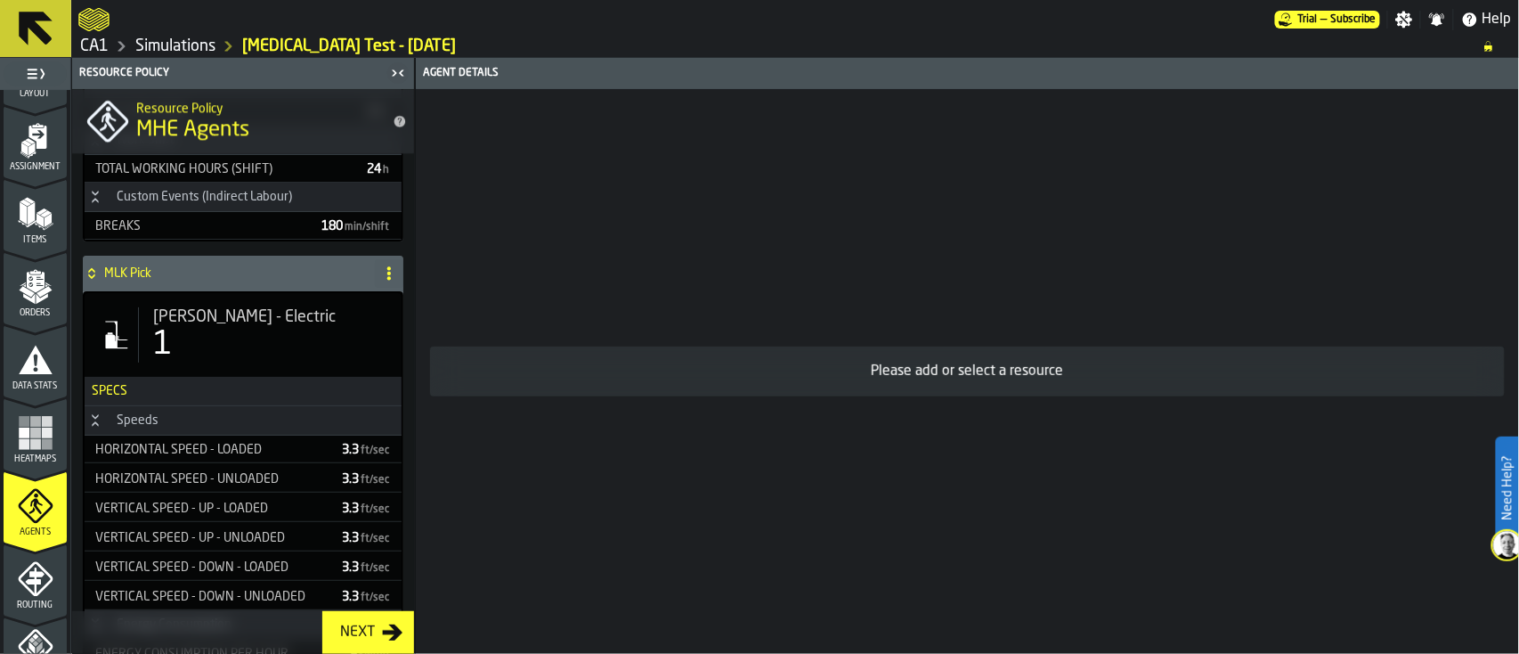
click at [51, 571] on div "Routing" at bounding box center [35, 585] width 63 height 49
click at [49, 635] on icon "menu Stacking Policy" at bounding box center [36, 647] width 36 height 36
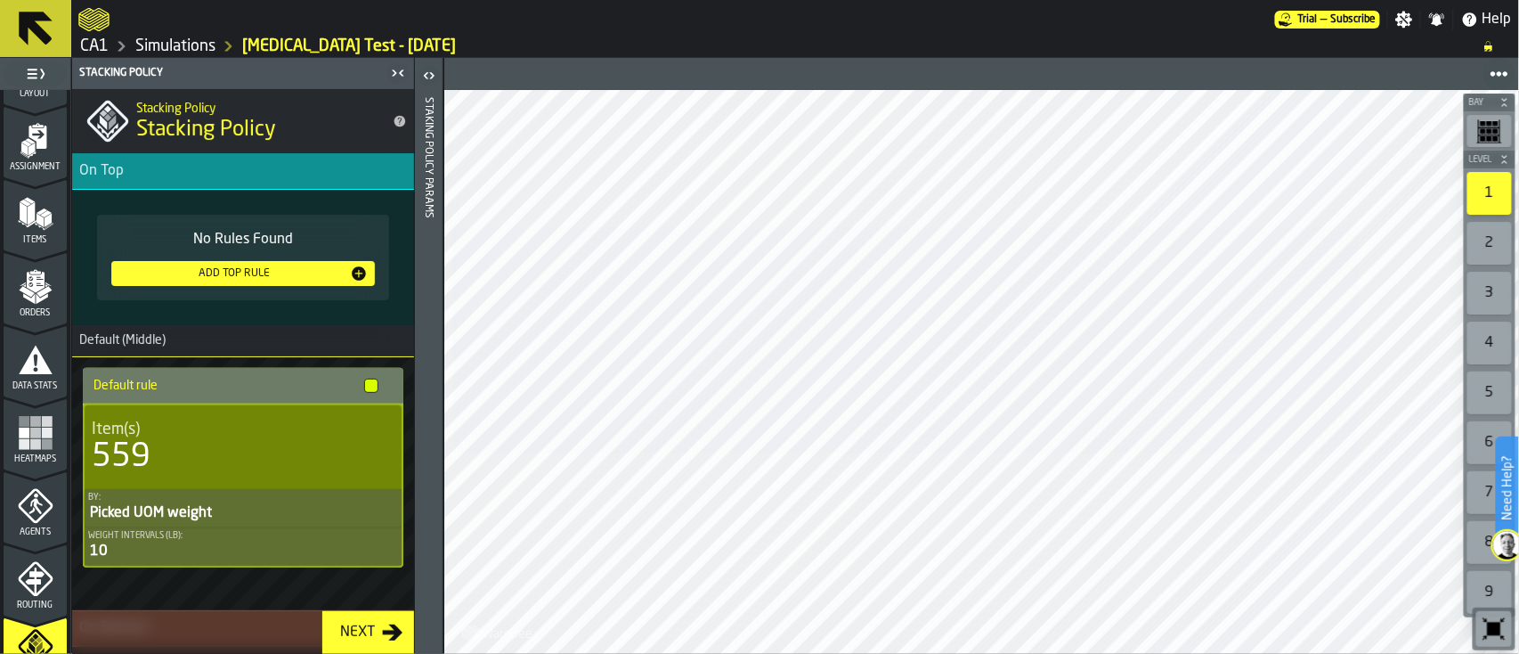
click at [70, 267] on div "1 Start 1.1 Layout 1.2 Assignment 1.3 Items 1.4 Orders 1.5 Data Stats 1.6 Heatm…" at bounding box center [35, 356] width 71 height 596
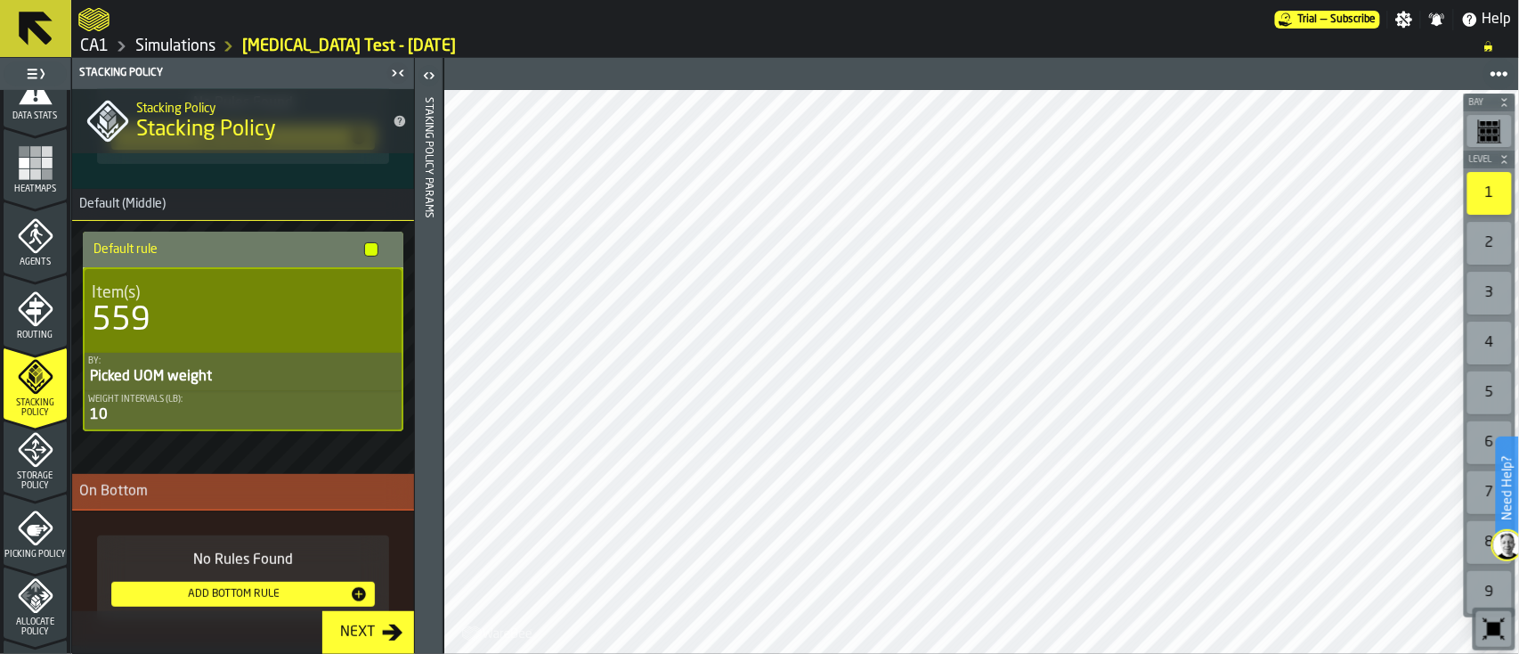
scroll to position [170, 0]
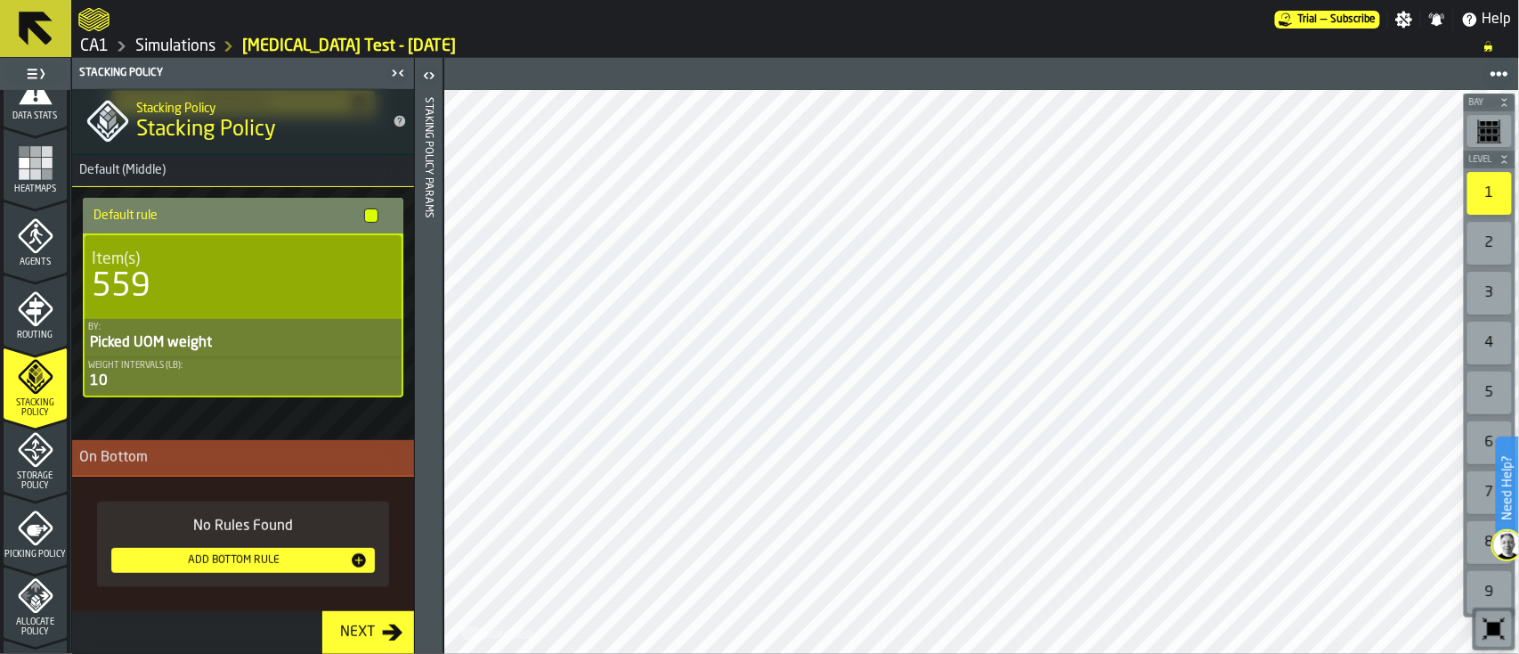
click at [369, 217] on div at bounding box center [371, 215] width 14 height 14
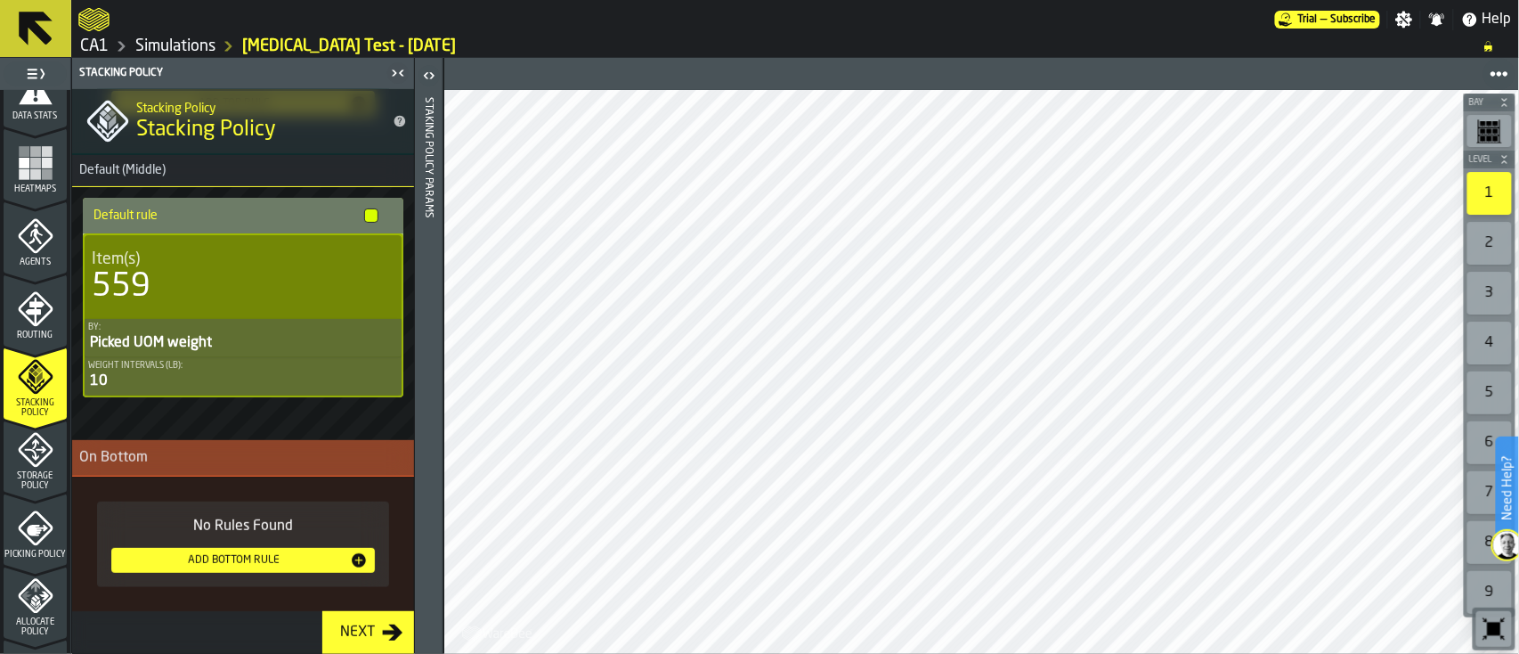
click at [407, 242] on div "Default rule Item(s) 559 By: Picked UOM weight Weight Intervals (lb): 10" at bounding box center [243, 313] width 342 height 253
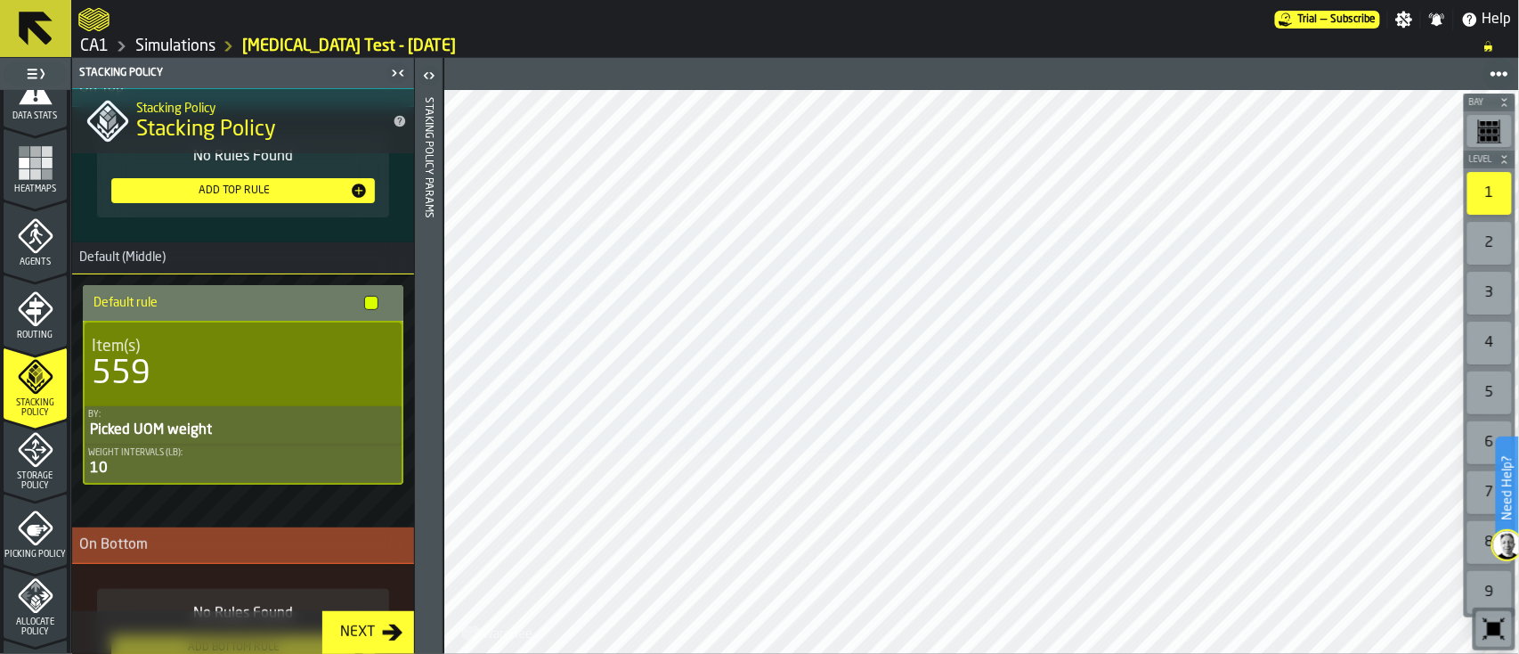
scroll to position [0, 0]
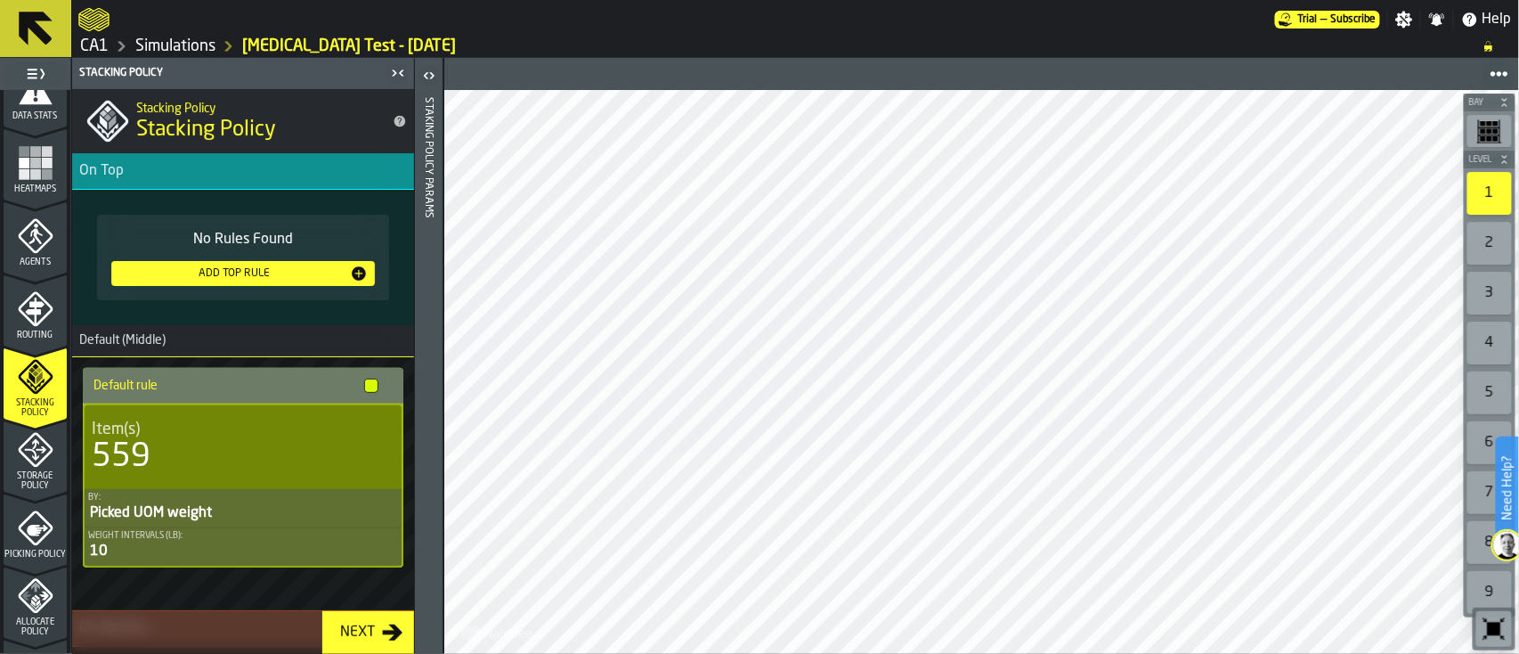
click at [423, 214] on div "Staking Policy Params" at bounding box center [429, 371] width 12 height 556
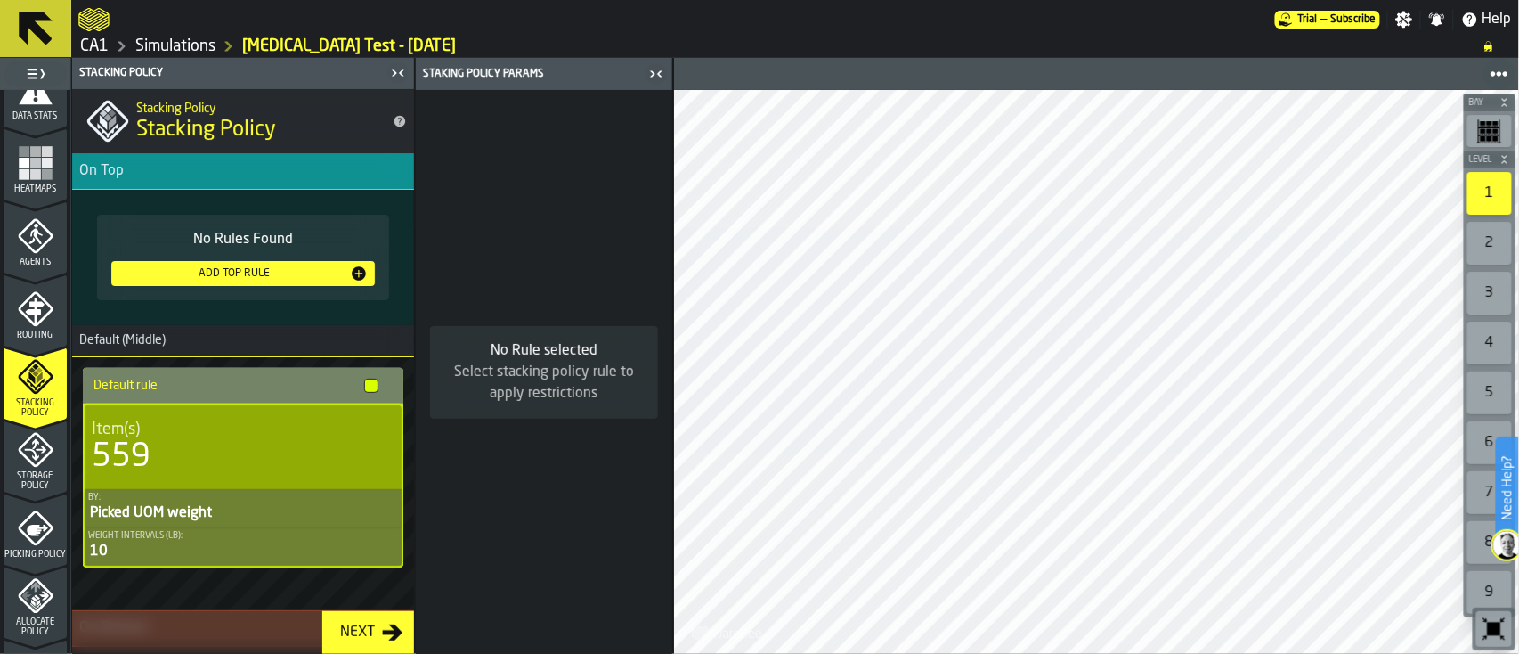
click at [276, 380] on h4 "Default rule" at bounding box center [225, 385] width 264 height 14
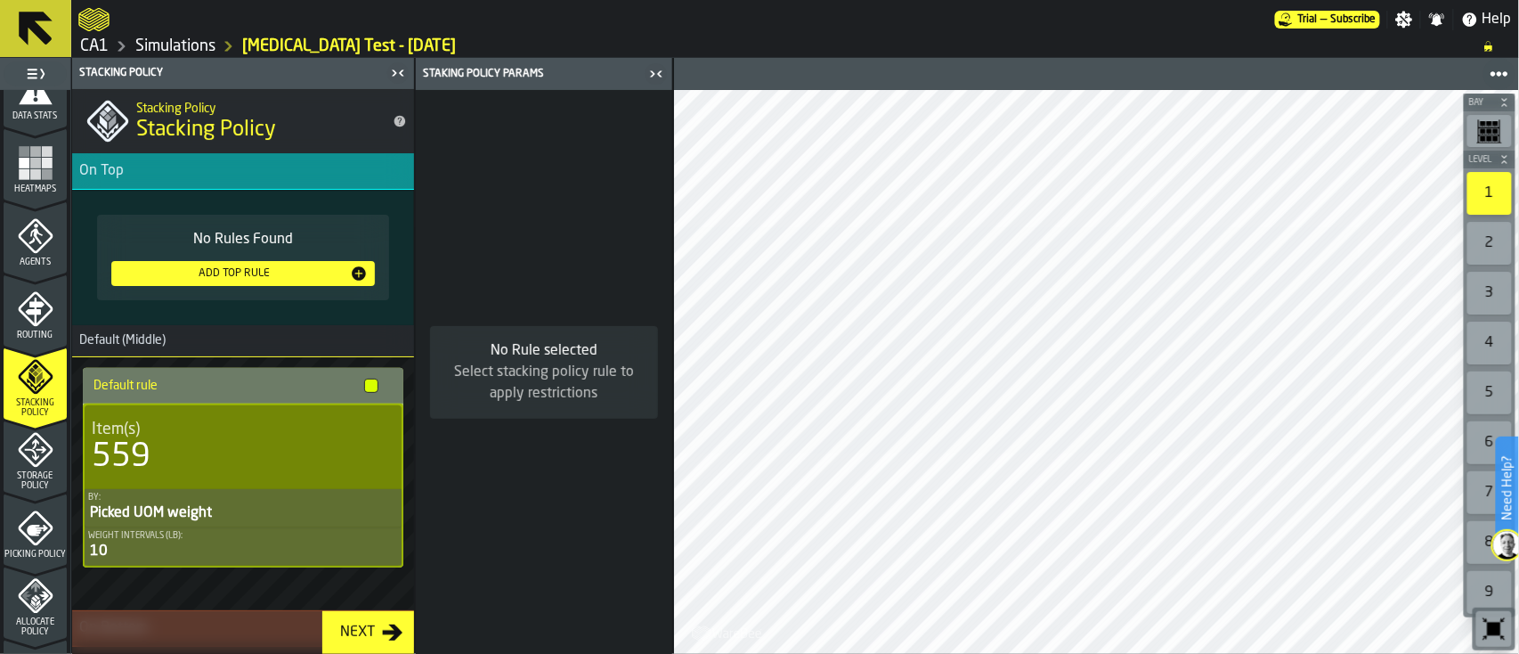
click at [531, 361] on div "No Rule selected" at bounding box center [543, 350] width 199 height 21
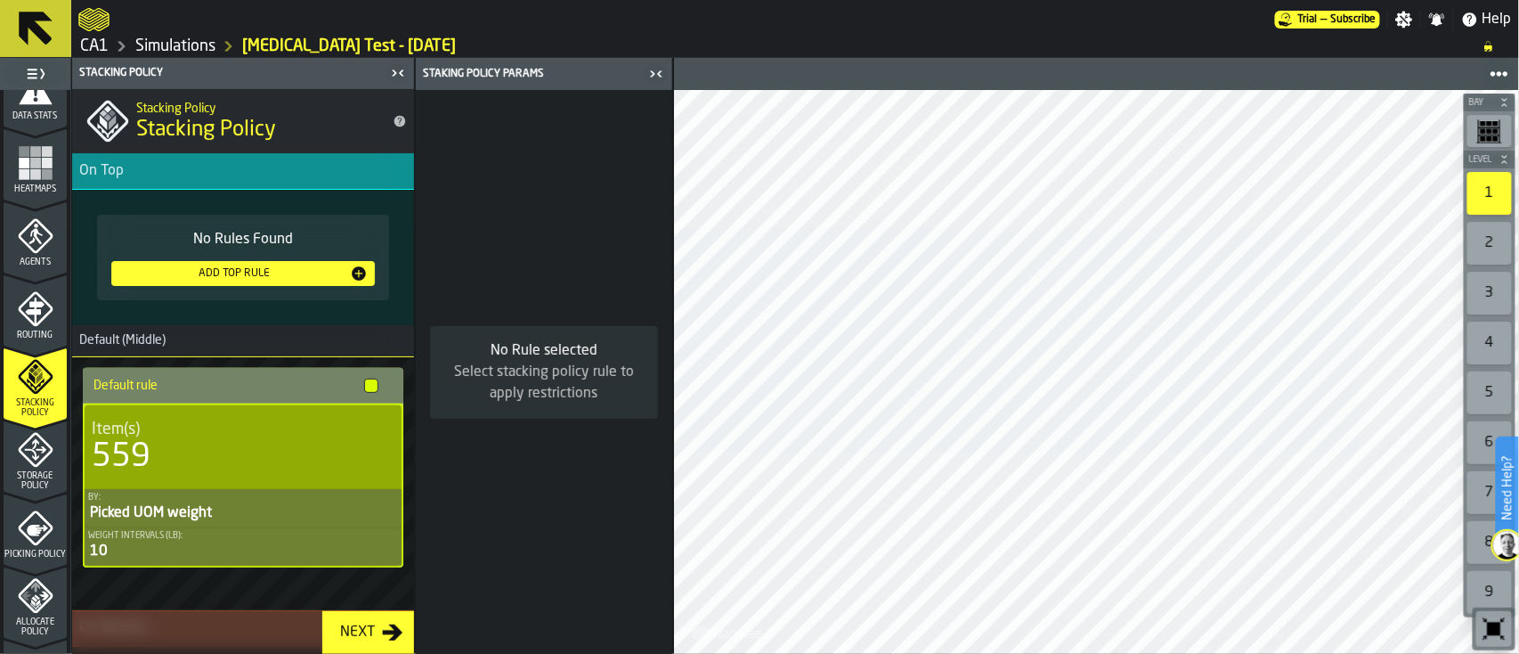
click at [338, 482] on div "Item(s) 559" at bounding box center [243, 447] width 317 height 84
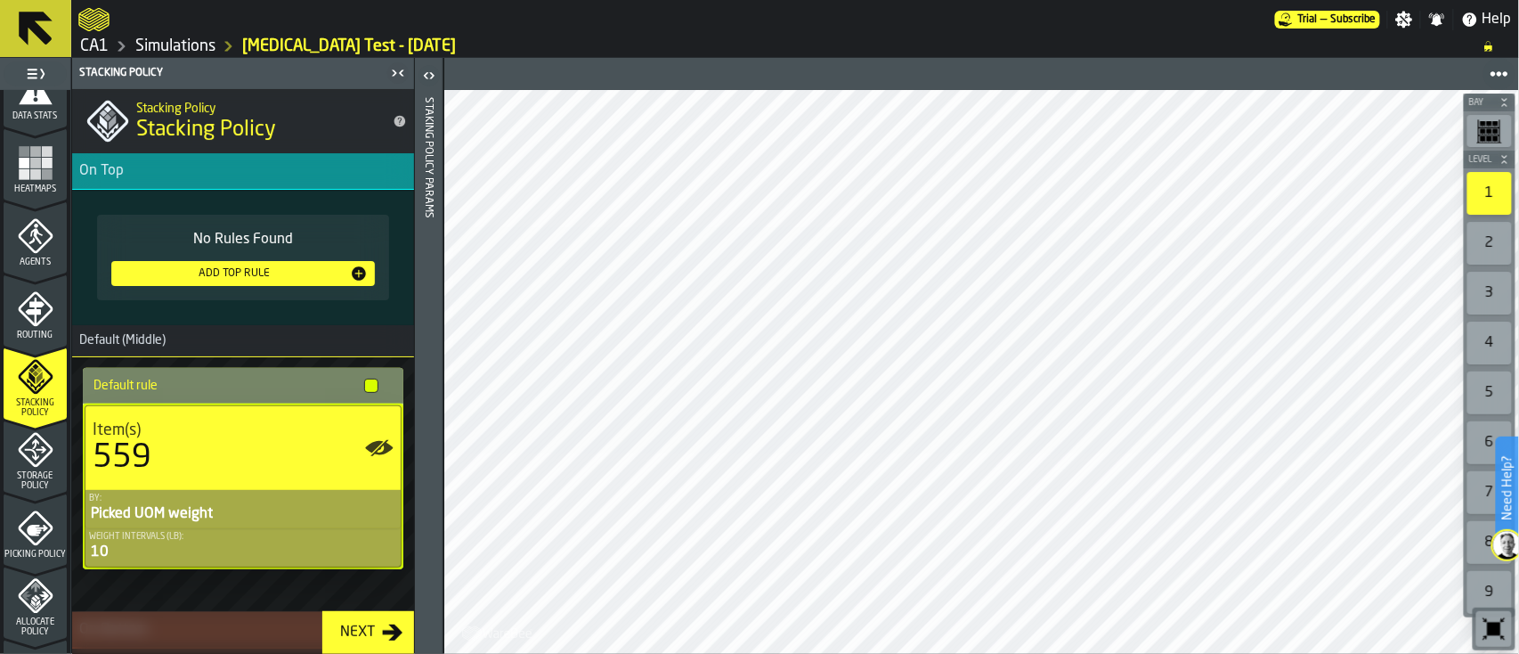
click at [420, 341] on header "Staking Policy Params" at bounding box center [429, 356] width 28 height 596
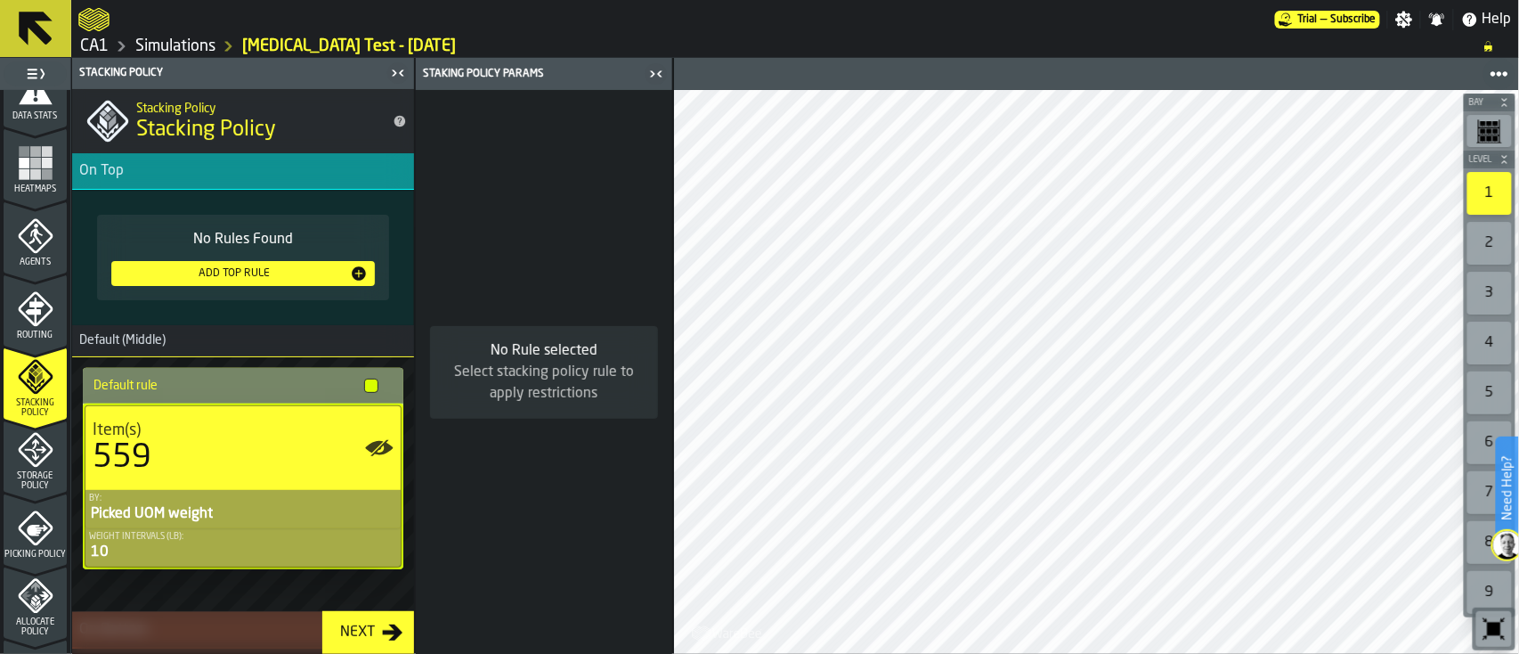
click at [259, 533] on div "Weight Intervals (lb):" at bounding box center [243, 537] width 308 height 10
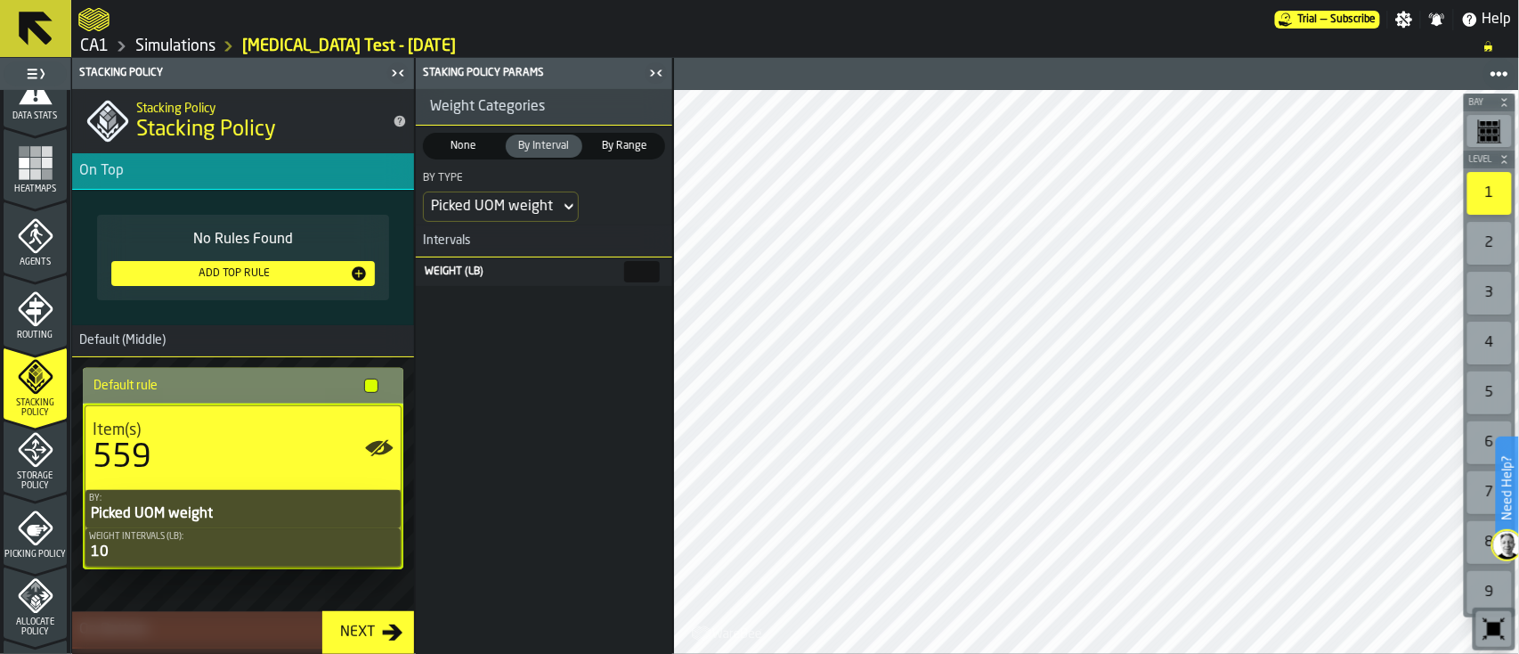
click at [467, 145] on span "None" at bounding box center [463, 146] width 70 height 16
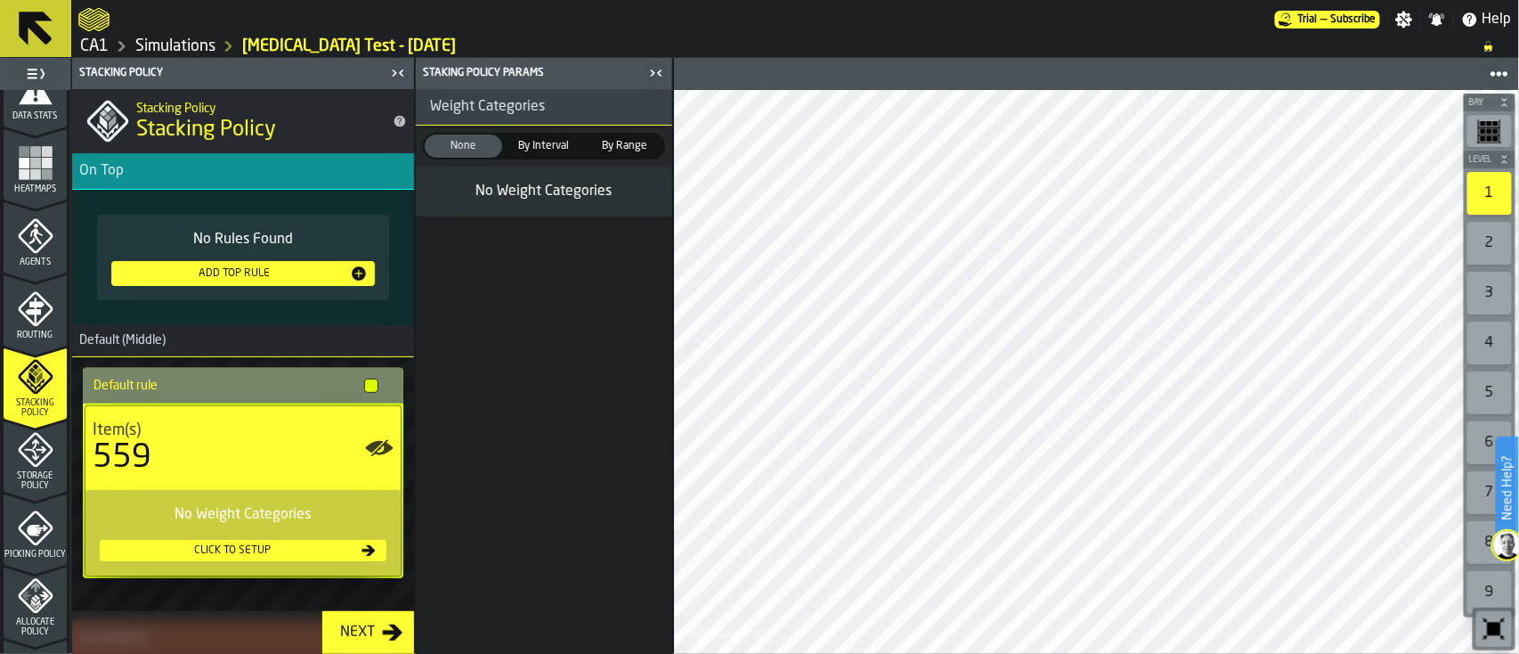
click at [663, 67] on icon "button-toggle-Close me" at bounding box center [656, 72] width 21 height 21
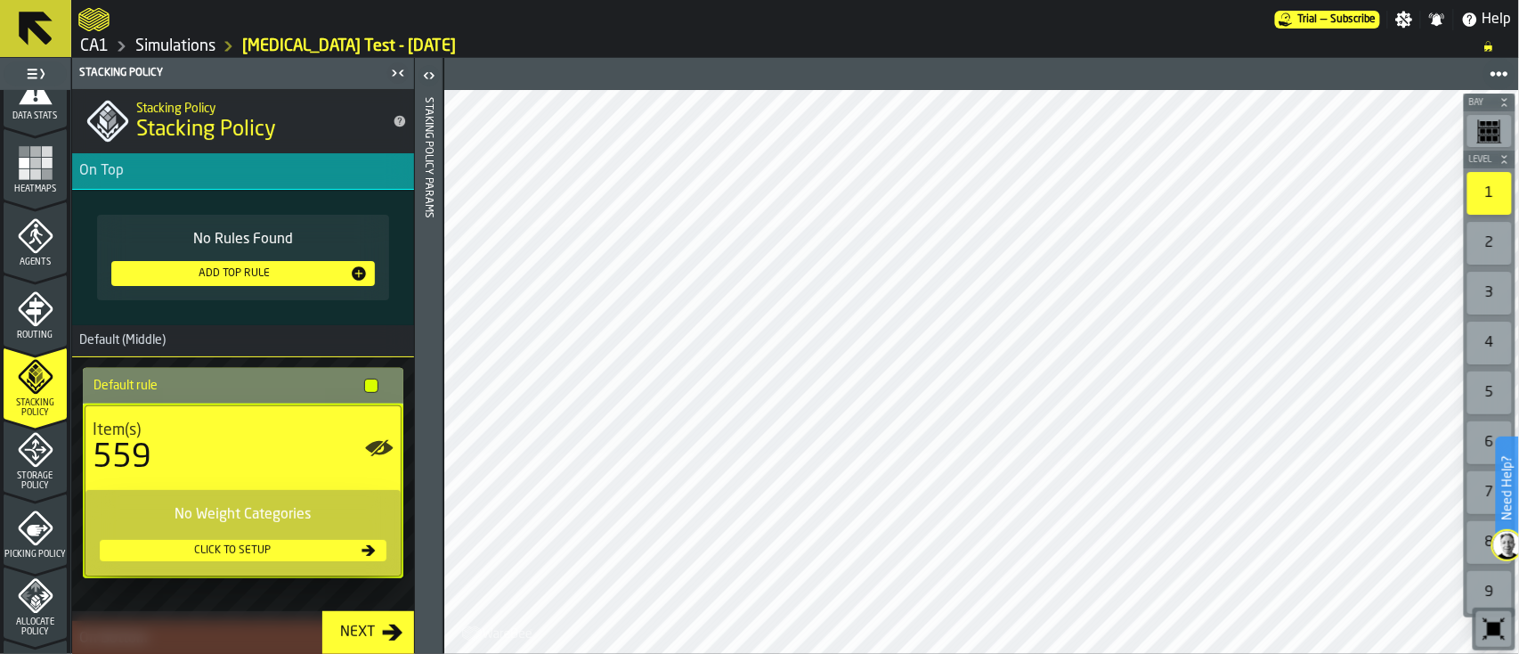
click at [386, 636] on icon "button-Next" at bounding box center [392, 632] width 21 height 21
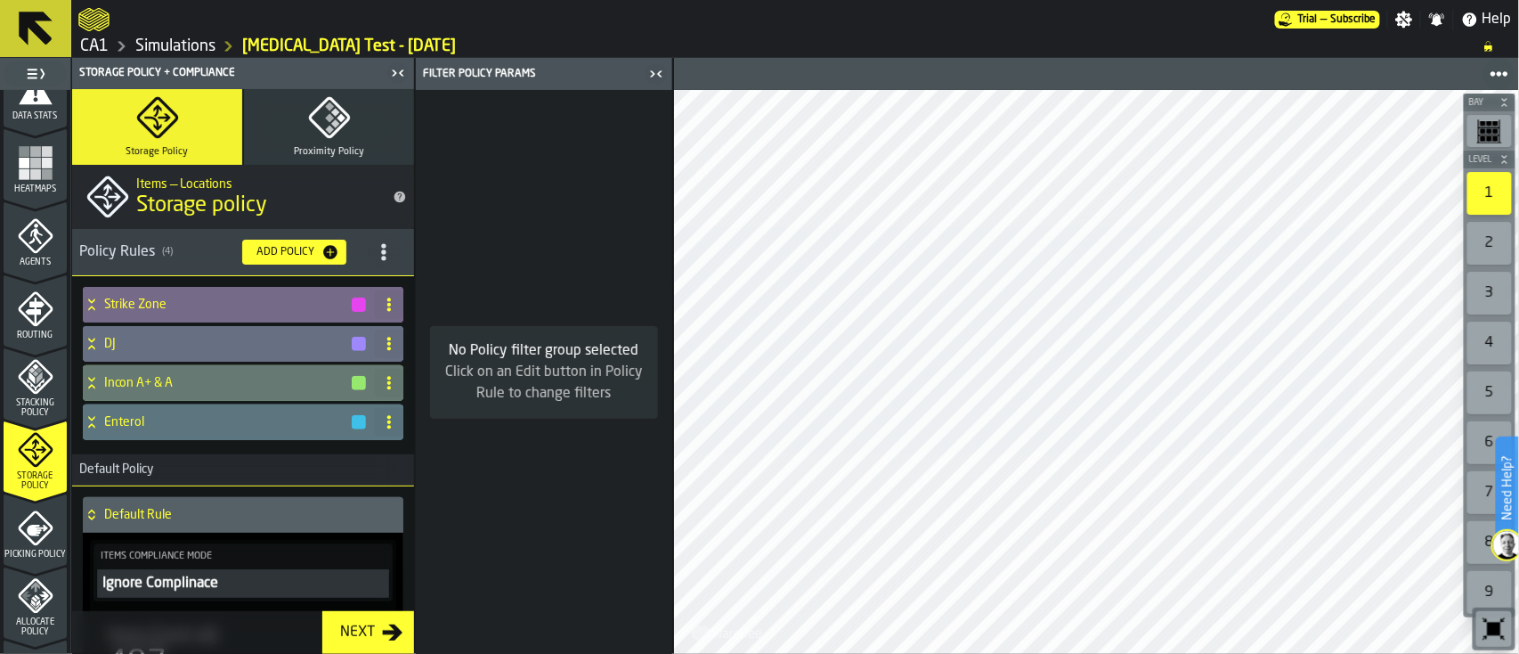
click at [390, 300] on icon at bounding box center [389, 304] width 14 height 14
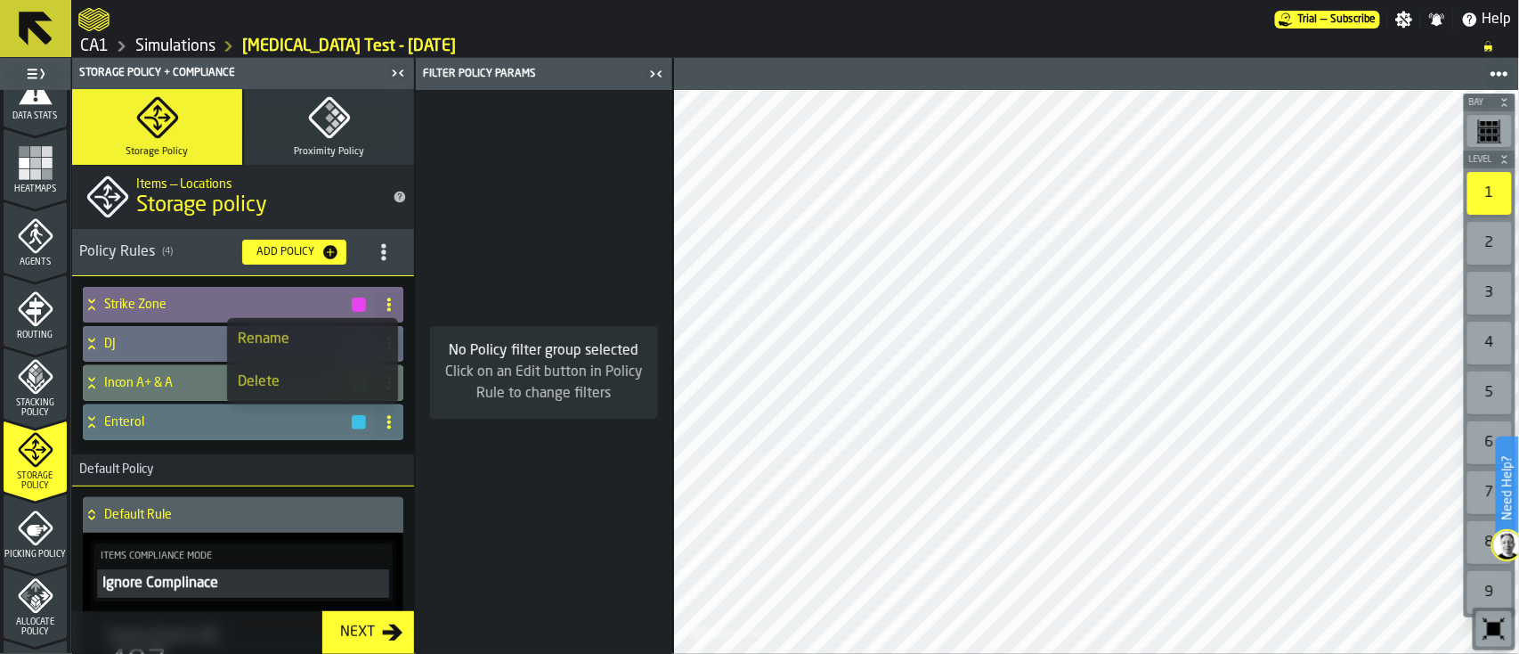
click at [296, 389] on div "Delete" at bounding box center [313, 381] width 150 height 21
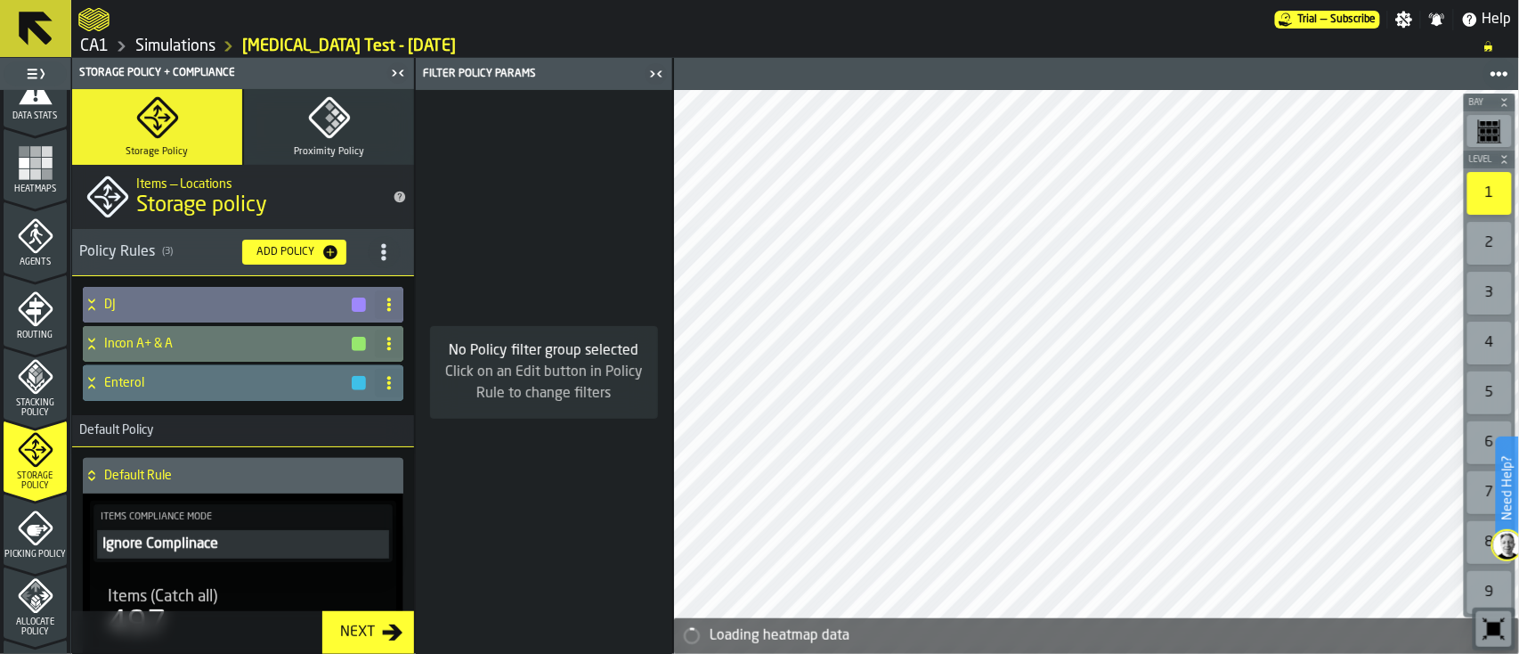
click at [382, 308] on icon at bounding box center [389, 304] width 14 height 14
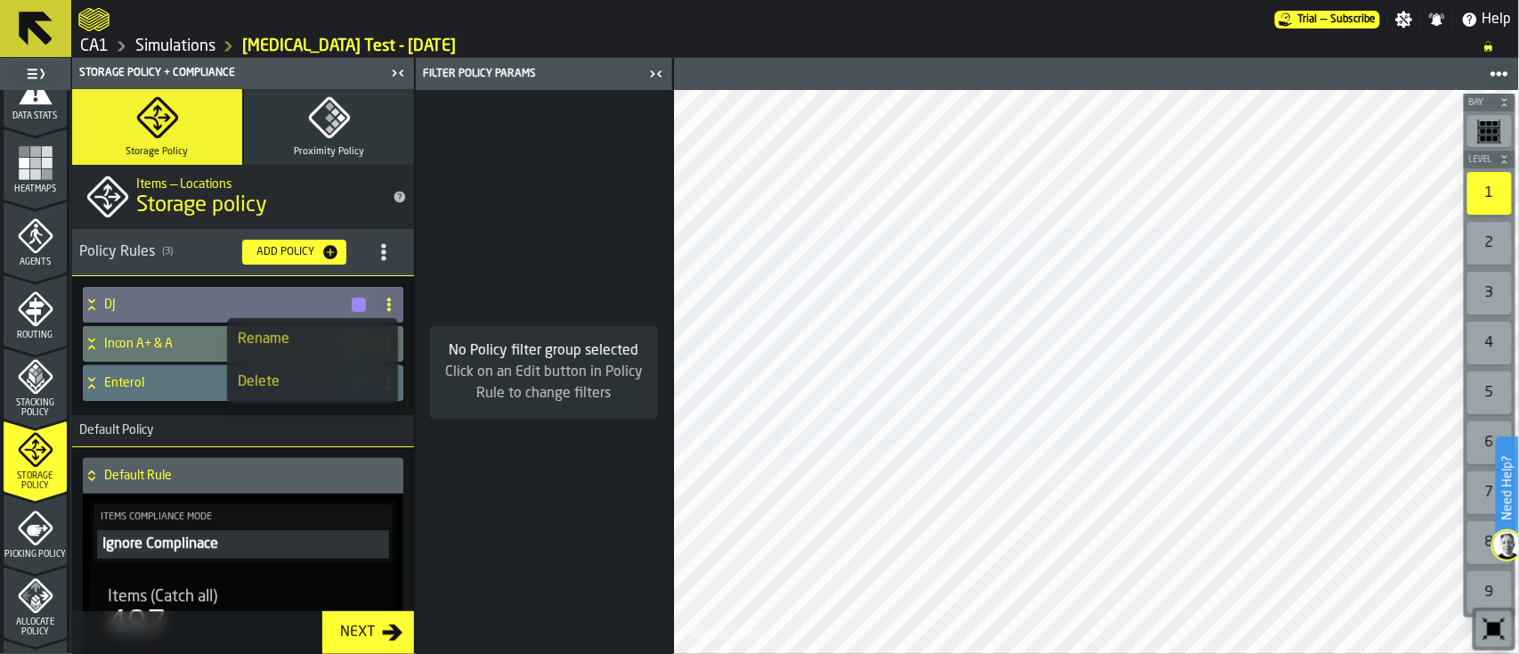
click at [474, 249] on div "No Policy filter group selected Click on an Edit button in Policy Rule to chang…" at bounding box center [544, 372] width 256 height 564
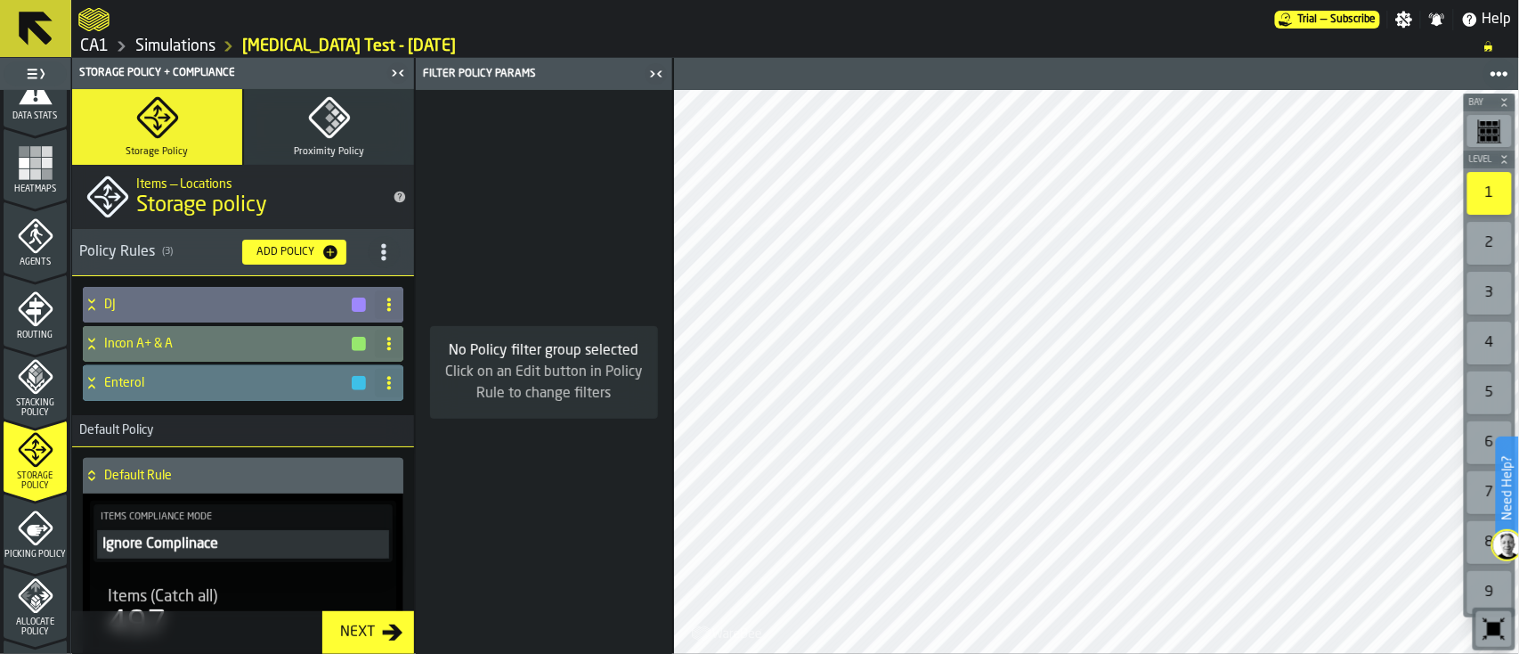
click at [89, 378] on icon at bounding box center [91, 379] width 6 height 4
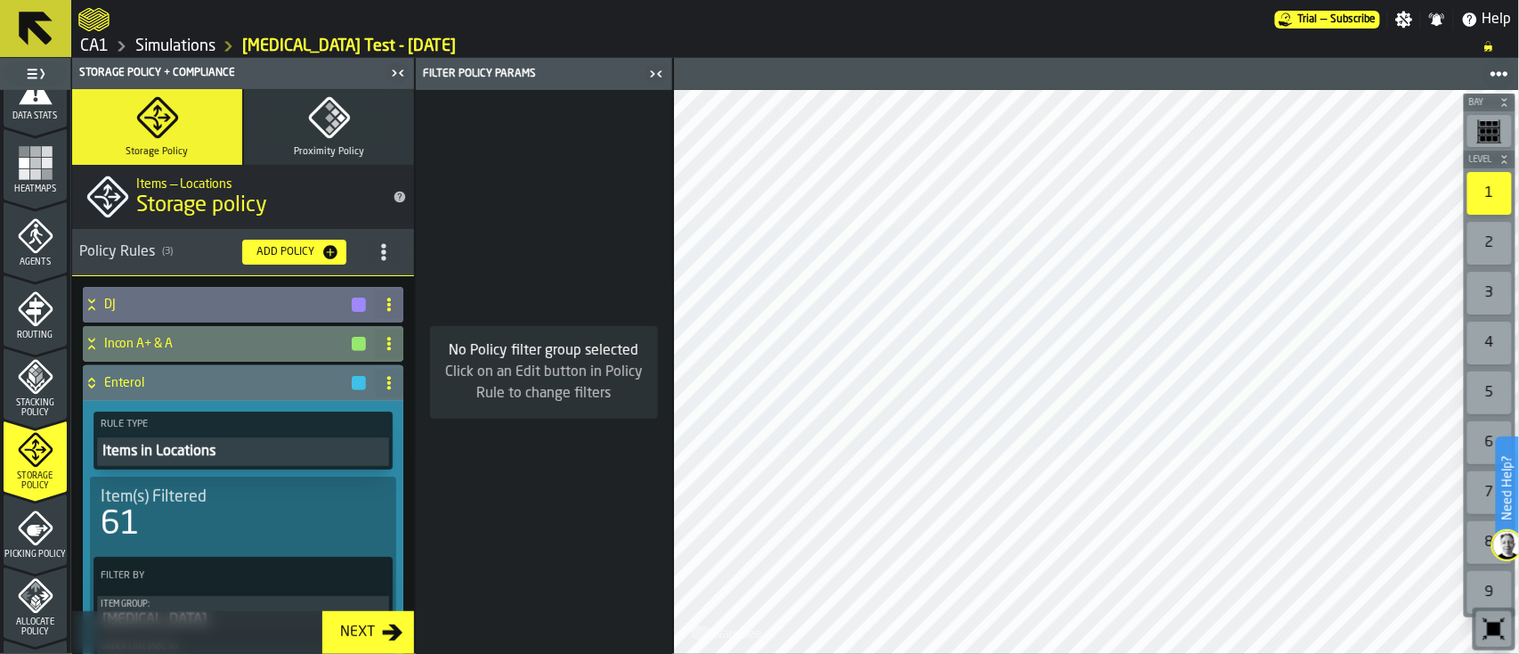
drag, startPoint x: 413, startPoint y: 224, endPoint x: 427, endPoint y: 312, distance: 89.3
click at [427, 312] on aside "1 Start 1.1 Layout 1.2 Assignment 1.3 Items 1.4 Orders 1.5 Data Stats 1.6 Heatm…" at bounding box center [336, 356] width 673 height 596
click at [370, 629] on div "Next" at bounding box center [357, 632] width 49 height 21
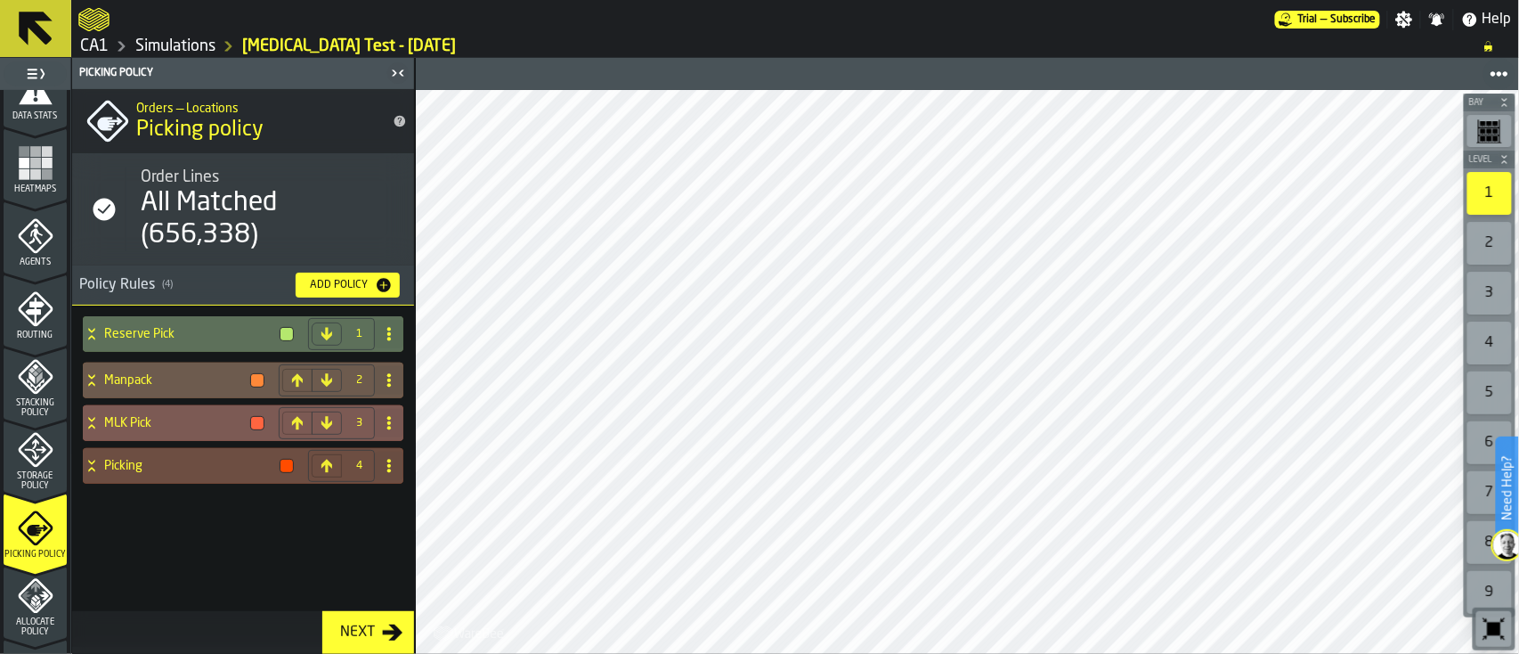
click at [300, 424] on icon at bounding box center [297, 423] width 14 height 14
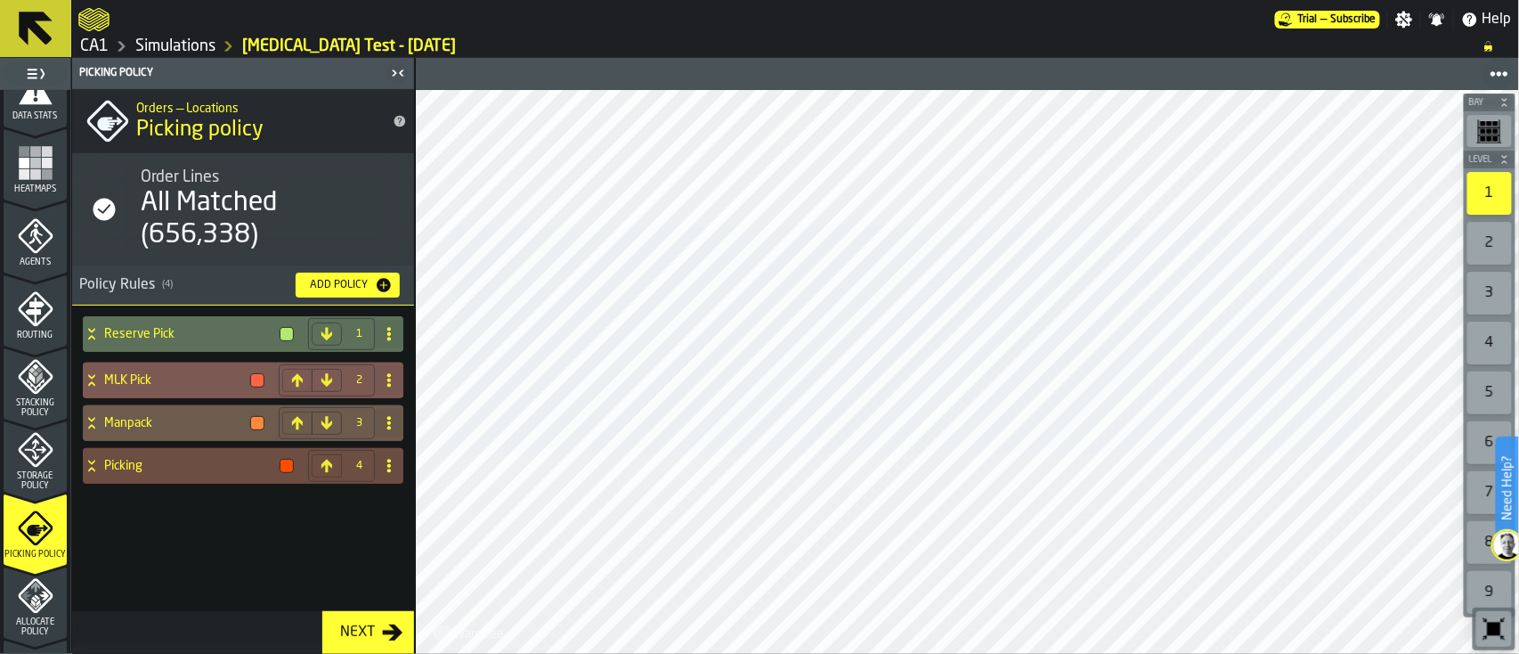
click at [297, 378] on icon at bounding box center [297, 379] width 11 height 13
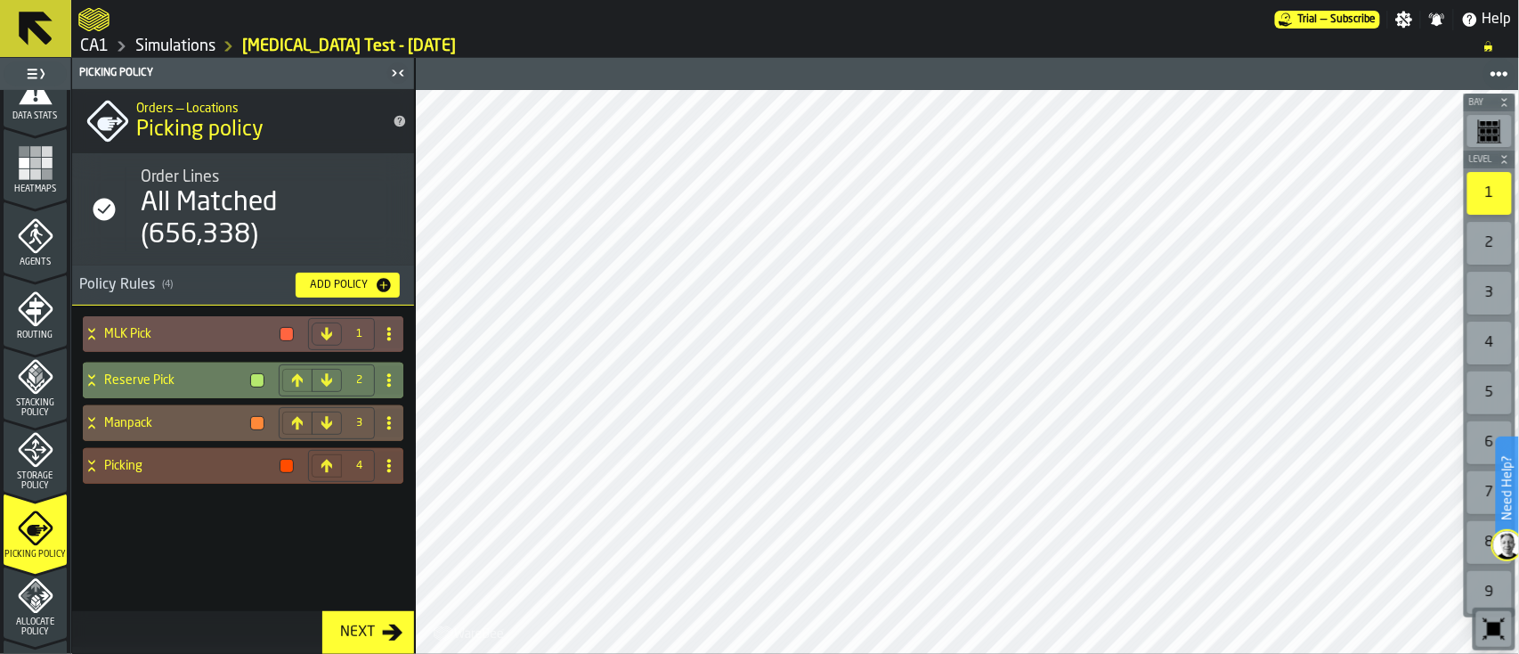
click at [395, 374] on icon at bounding box center [389, 380] width 14 height 14
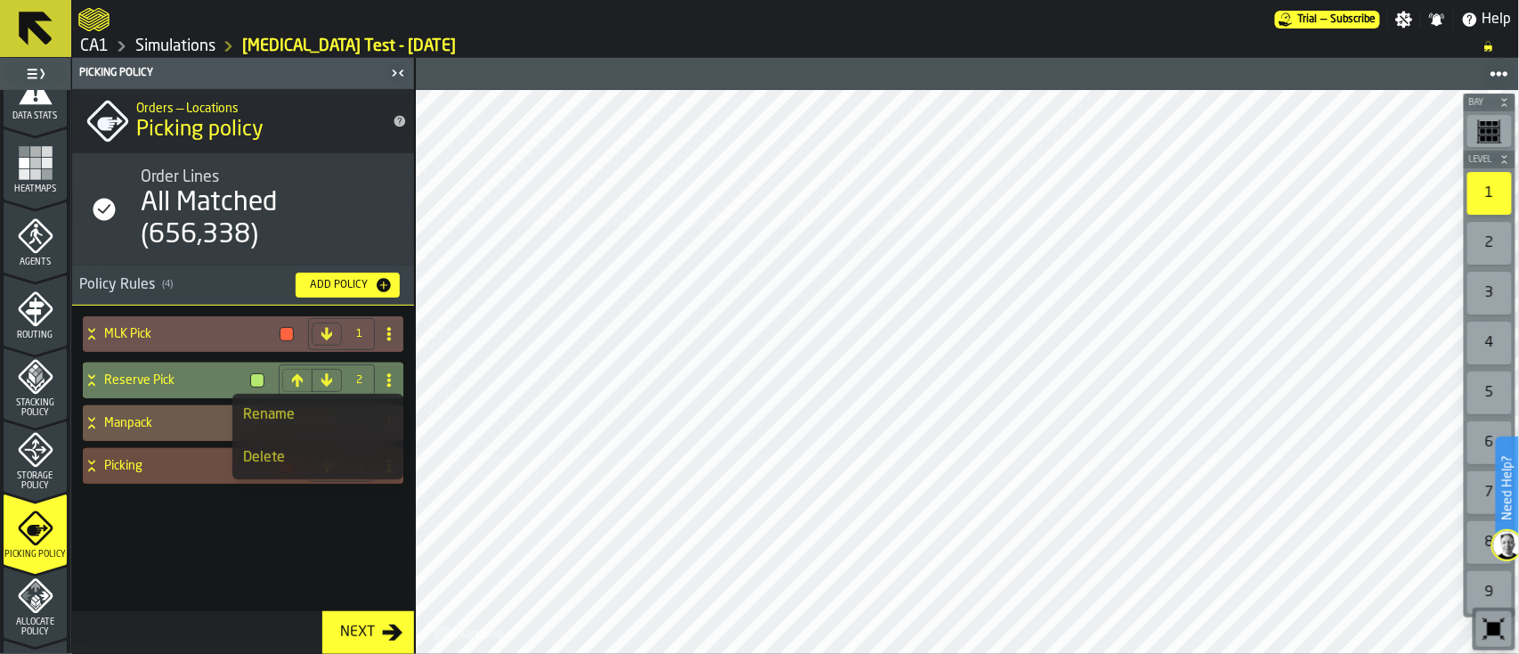
click at [324, 464] on div "Delete" at bounding box center [318, 457] width 150 height 21
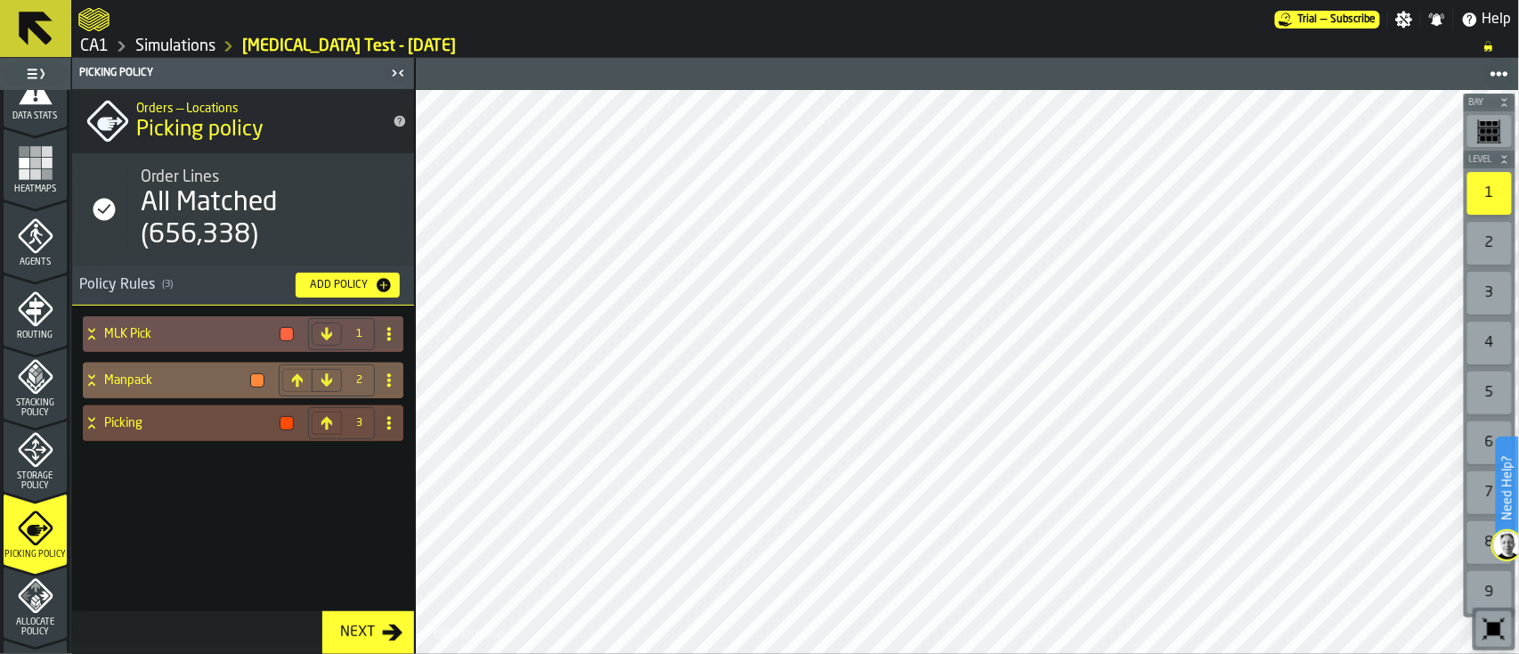
click at [395, 377] on span at bounding box center [389, 380] width 28 height 28
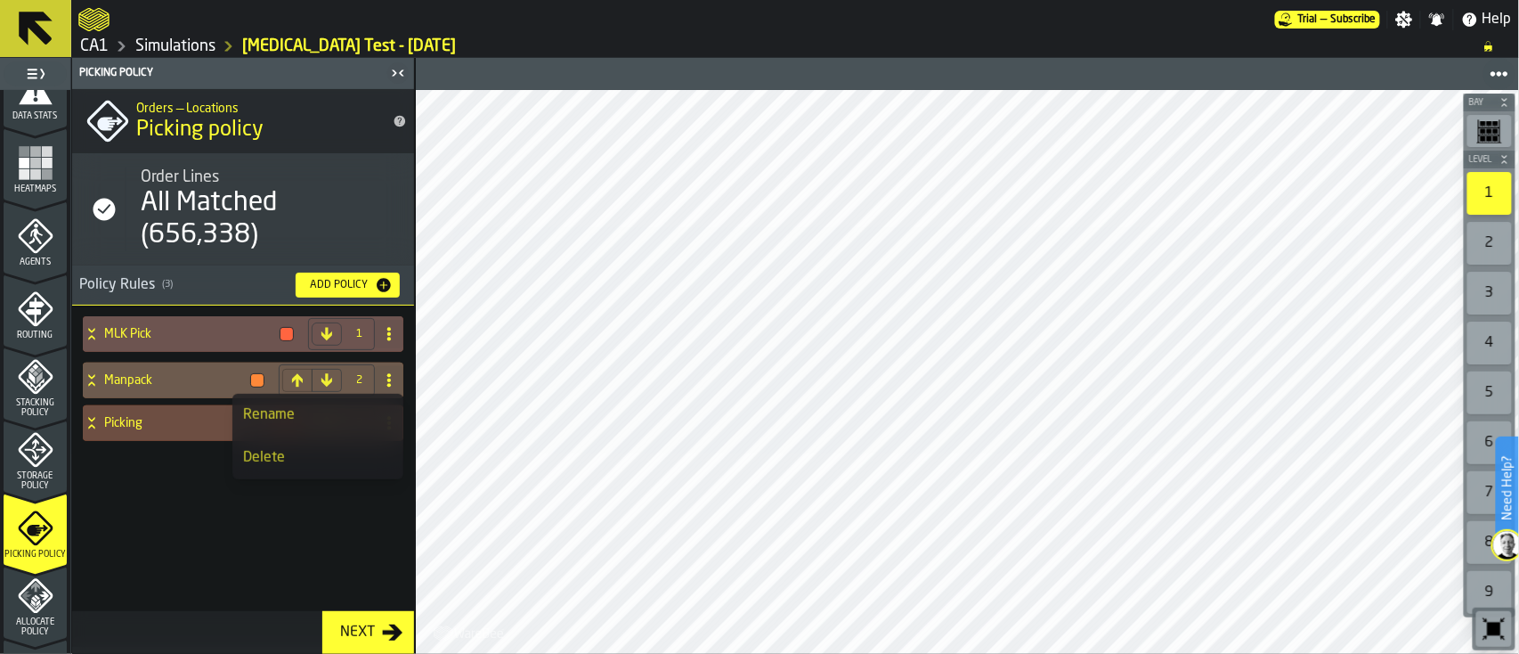
click at [168, 533] on div "MLK Pick 1 Manpack 2 Picking 3" at bounding box center [243, 475] width 342 height 341
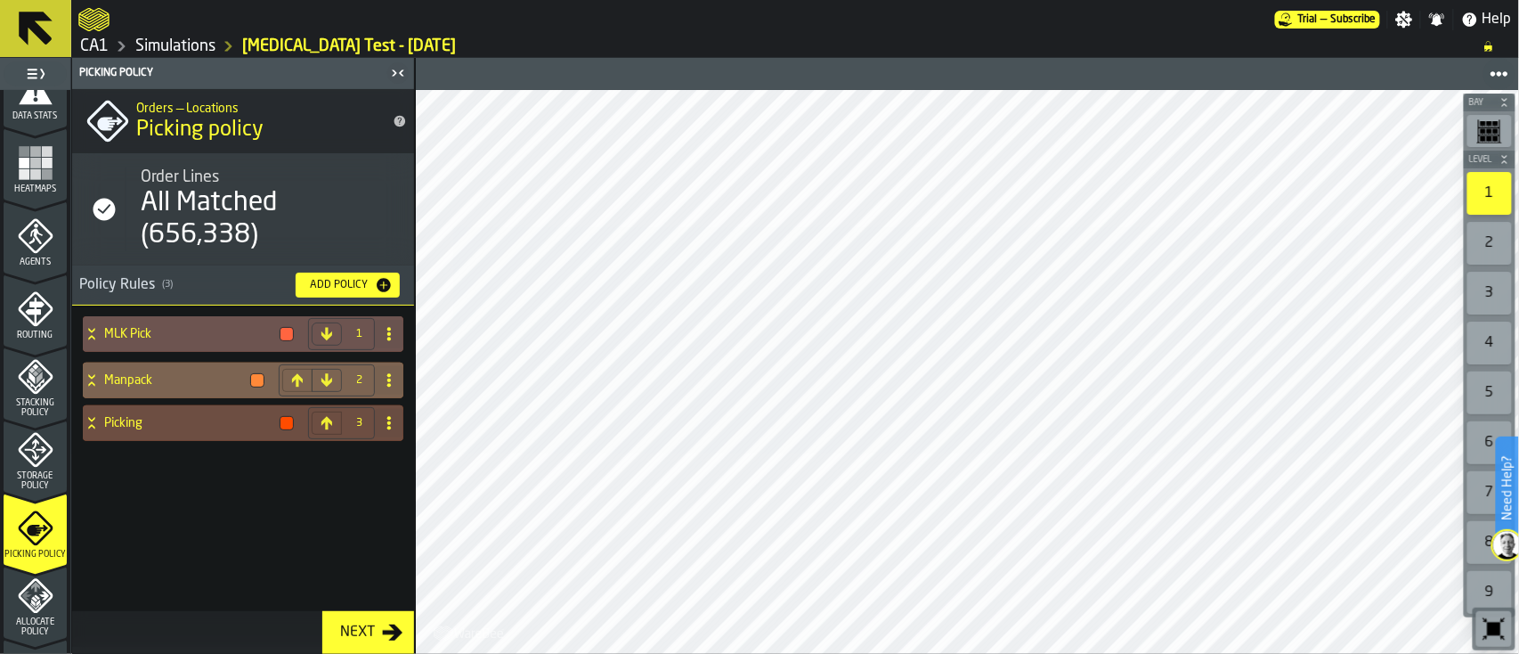
click at [383, 378] on icon at bounding box center [389, 380] width 14 height 14
click at [342, 457] on div "Delete" at bounding box center [318, 457] width 150 height 21
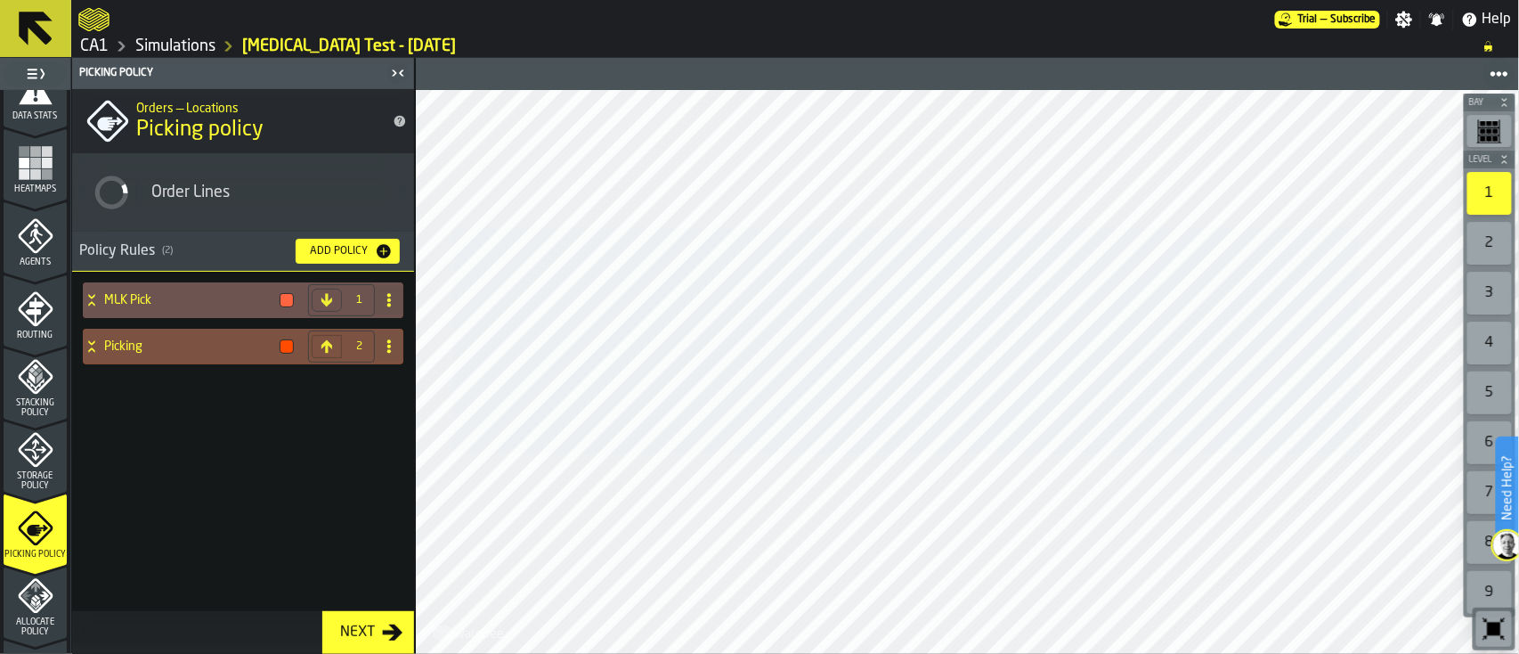
click at [385, 332] on span at bounding box center [389, 346] width 28 height 28
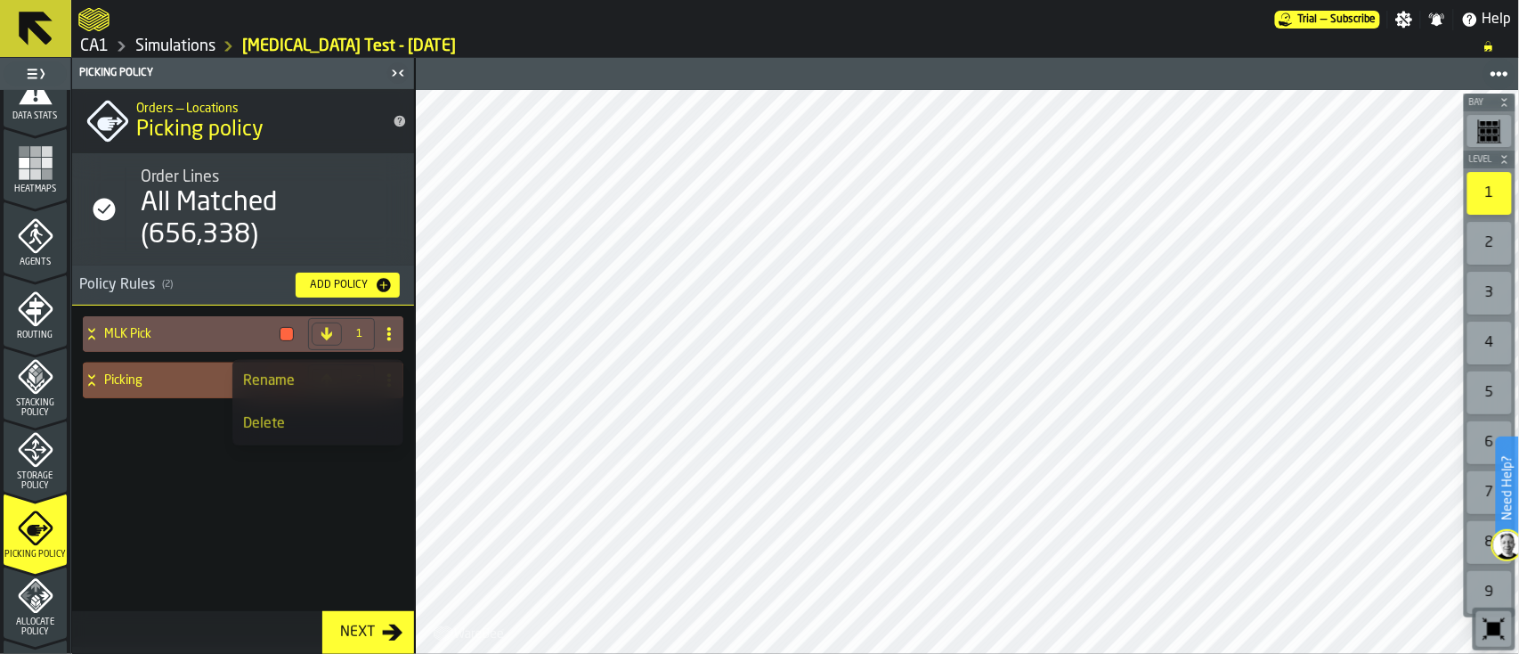
click at [292, 429] on div "Delete" at bounding box center [318, 423] width 150 height 21
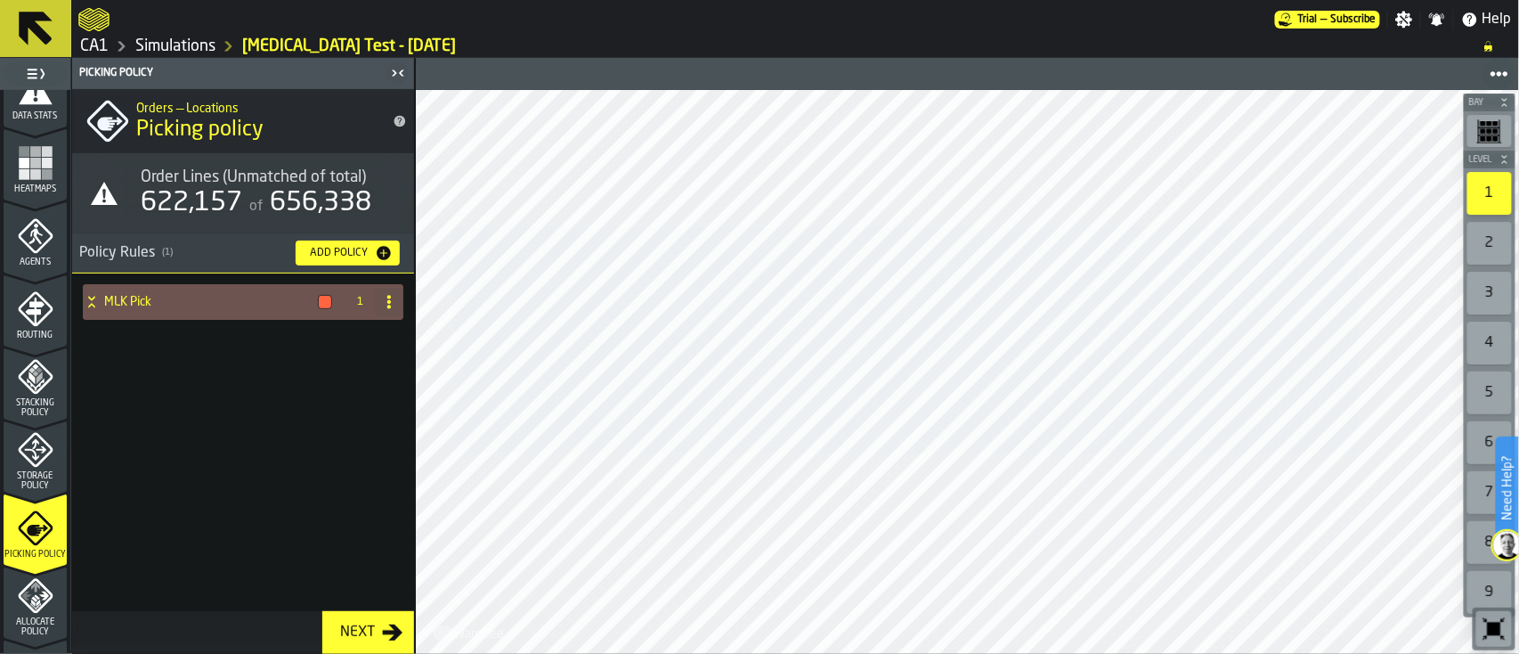
click at [374, 631] on div "Next" at bounding box center [357, 632] width 49 height 21
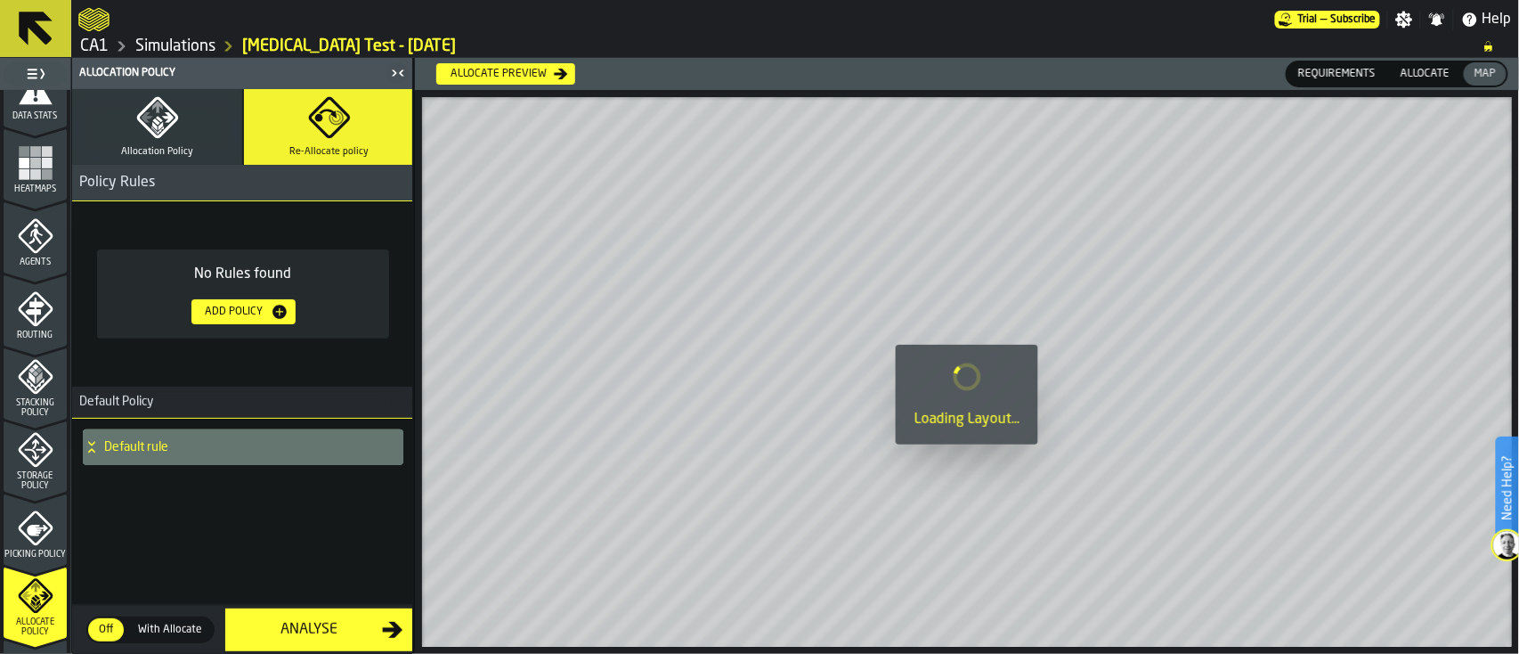
click at [40, 534] on icon "menu Picking Policy" at bounding box center [36, 528] width 36 height 36
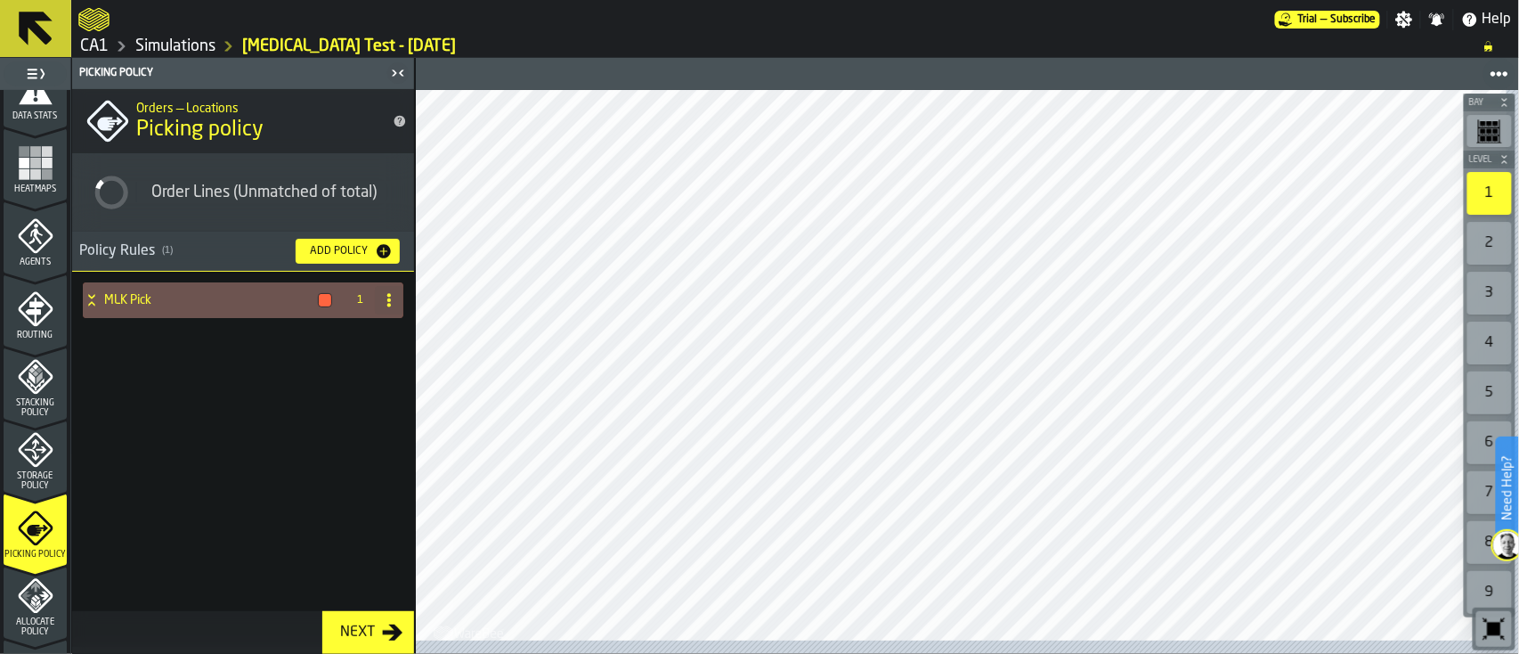
click at [94, 296] on icon at bounding box center [91, 296] width 6 height 4
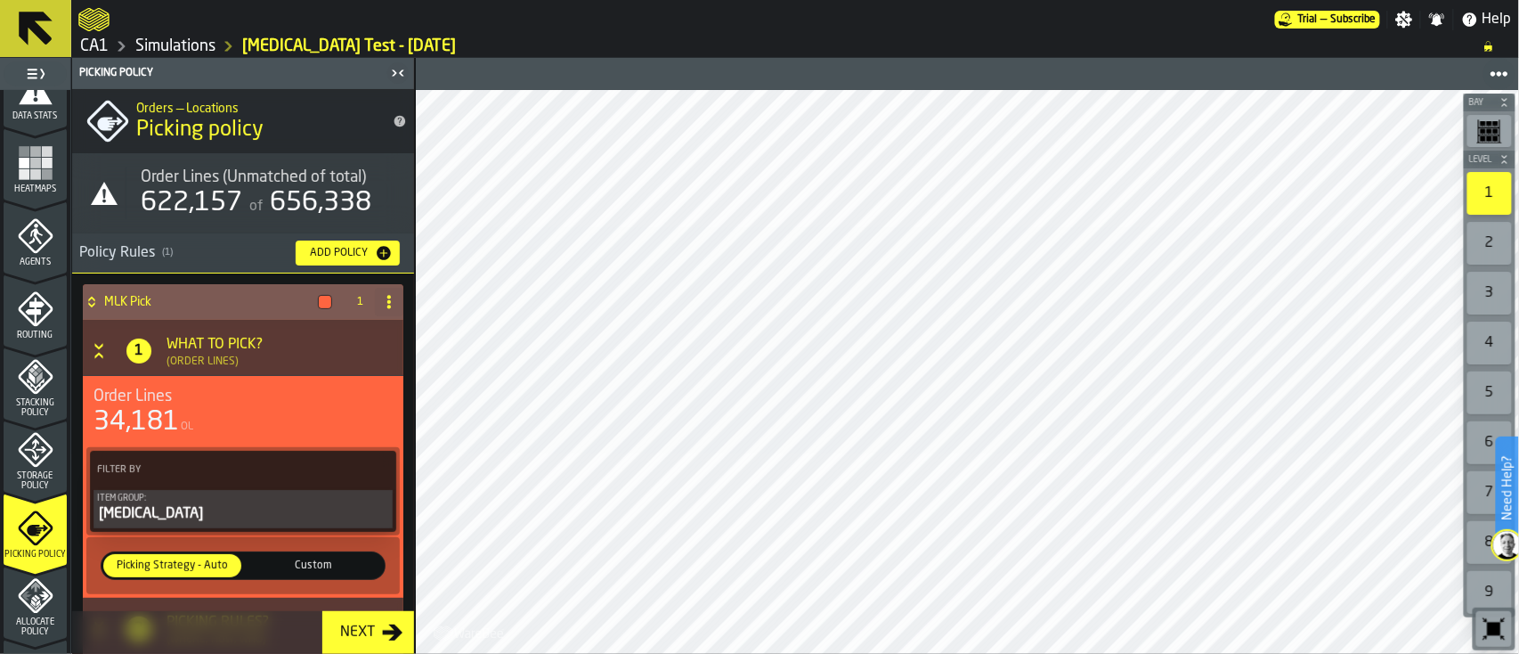
click at [370, 451] on div "Filter By Item Group: Enteral" at bounding box center [243, 491] width 306 height 81
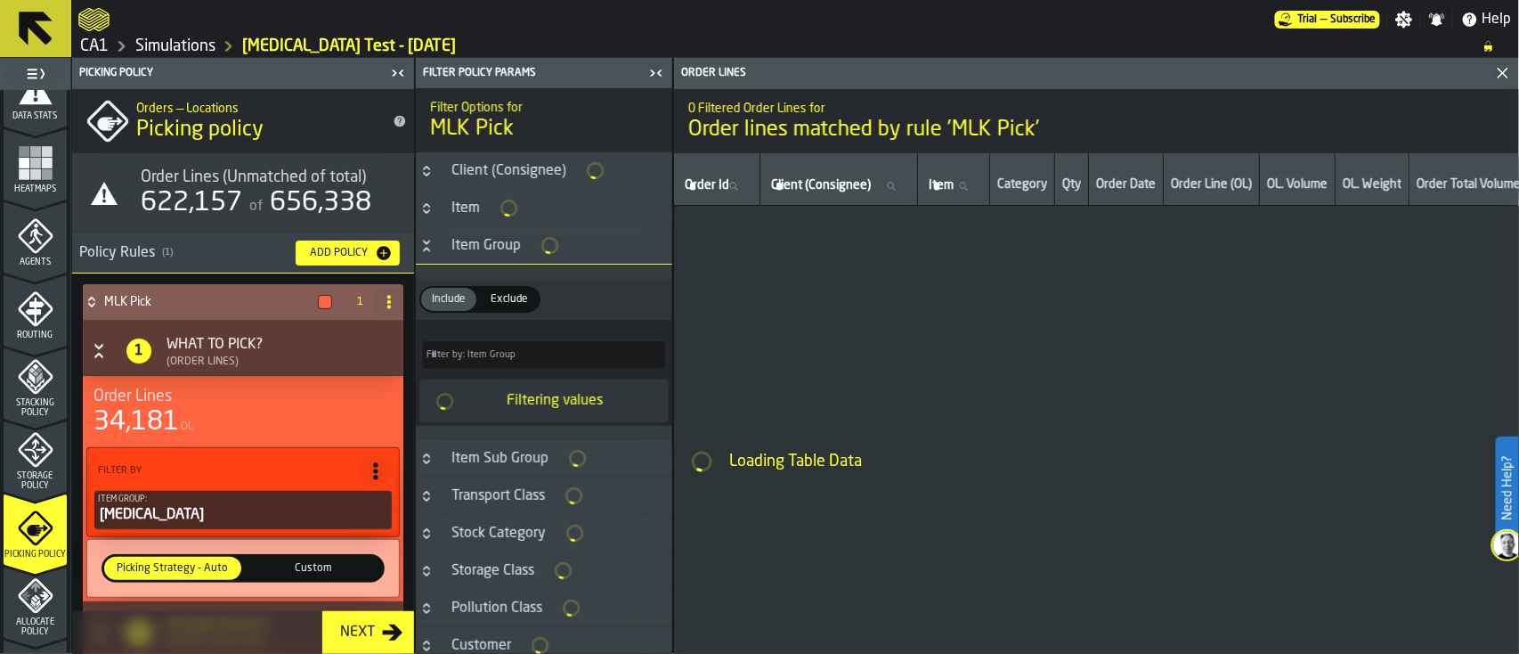
click at [373, 465] on icon at bounding box center [376, 471] width 18 height 18
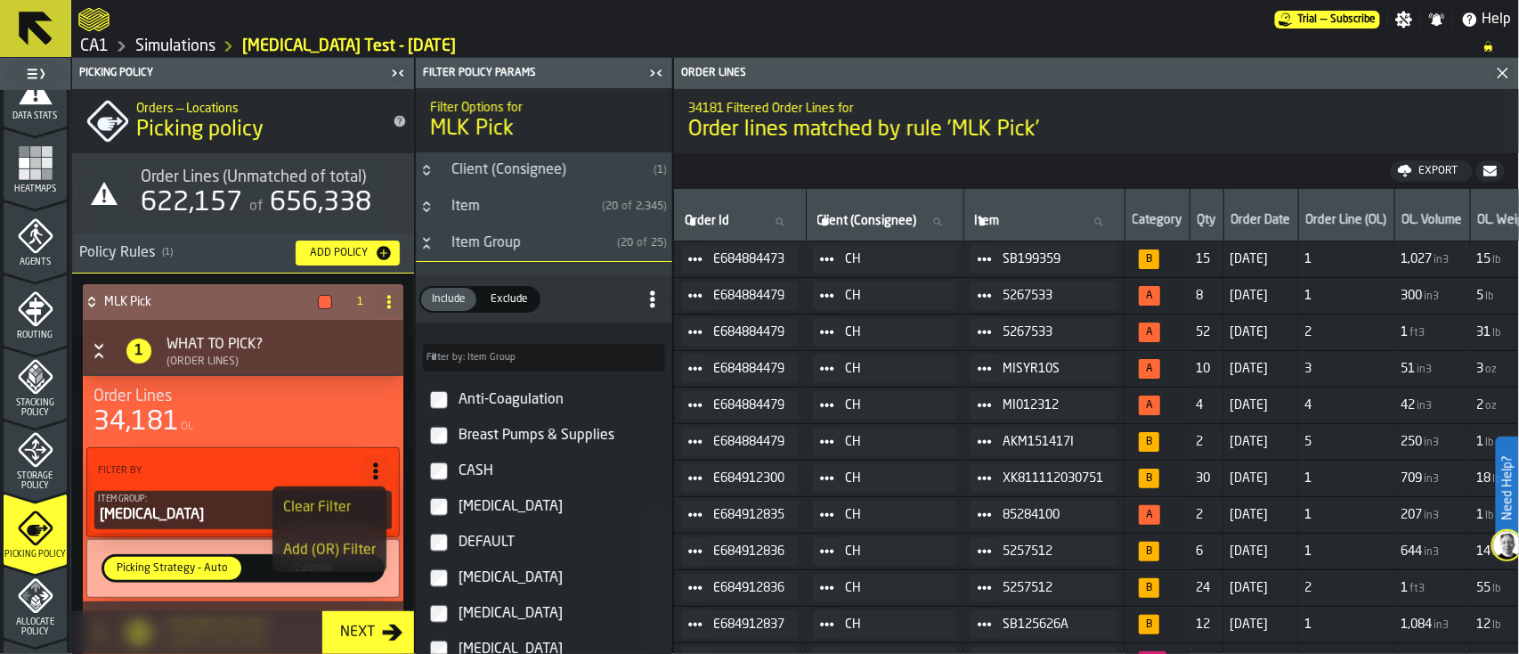
click at [345, 538] on li "Add (OR) Filter" at bounding box center [329, 550] width 114 height 43
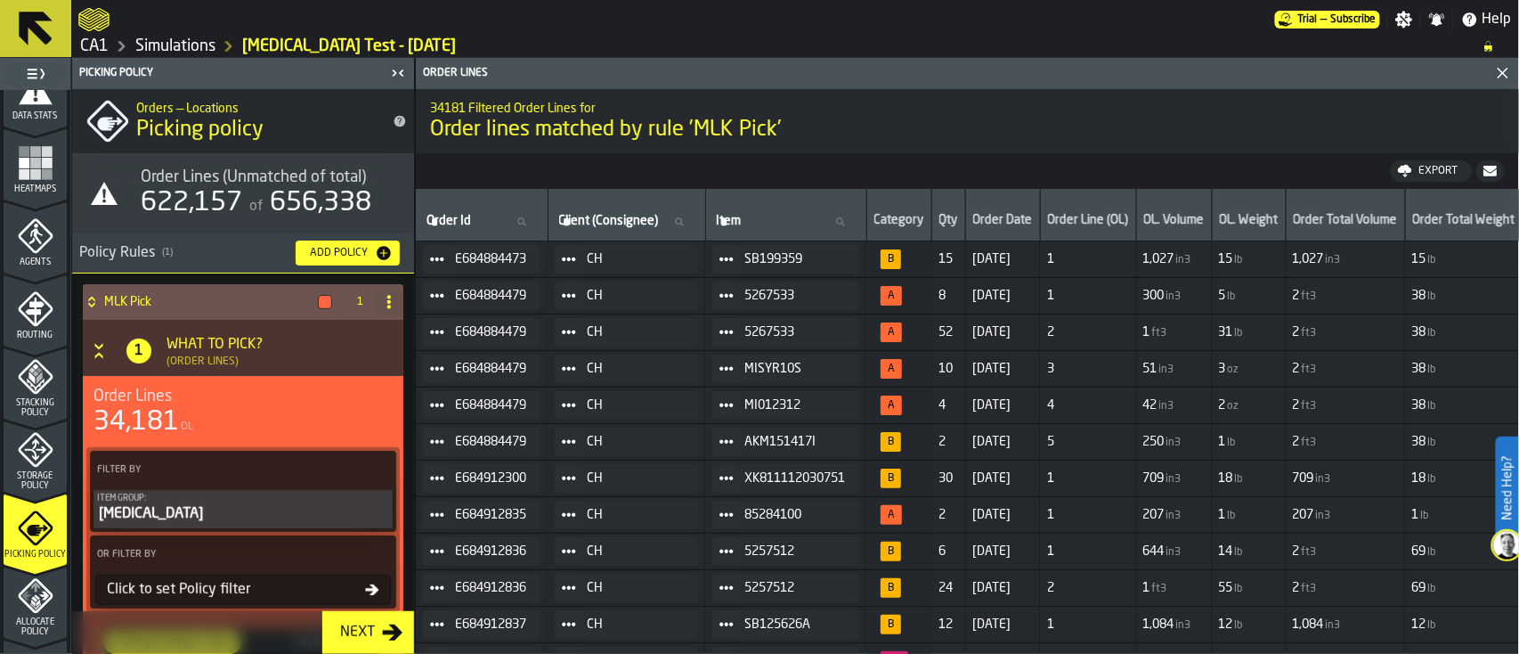
drag, startPoint x: 414, startPoint y: 402, endPoint x: 411, endPoint y: 474, distance: 71.3
click at [411, 474] on main "1 Start 1.1 Layout 1.2 Assignment 1.3 Items 1.4 Orders 1.5 Data Stats 1.6 Heatm…" at bounding box center [759, 356] width 1519 height 596
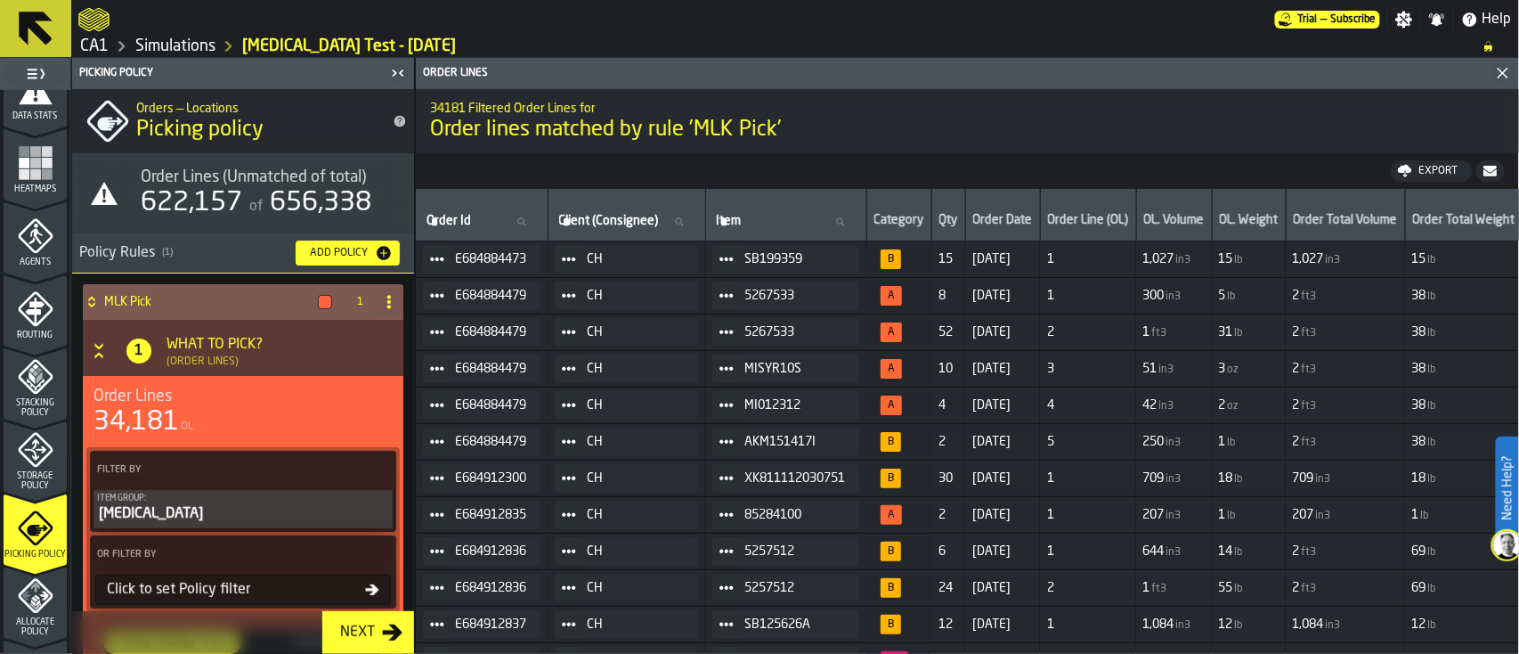
click at [359, 581] on div "Click to set Policy filter" at bounding box center [232, 589] width 265 height 21
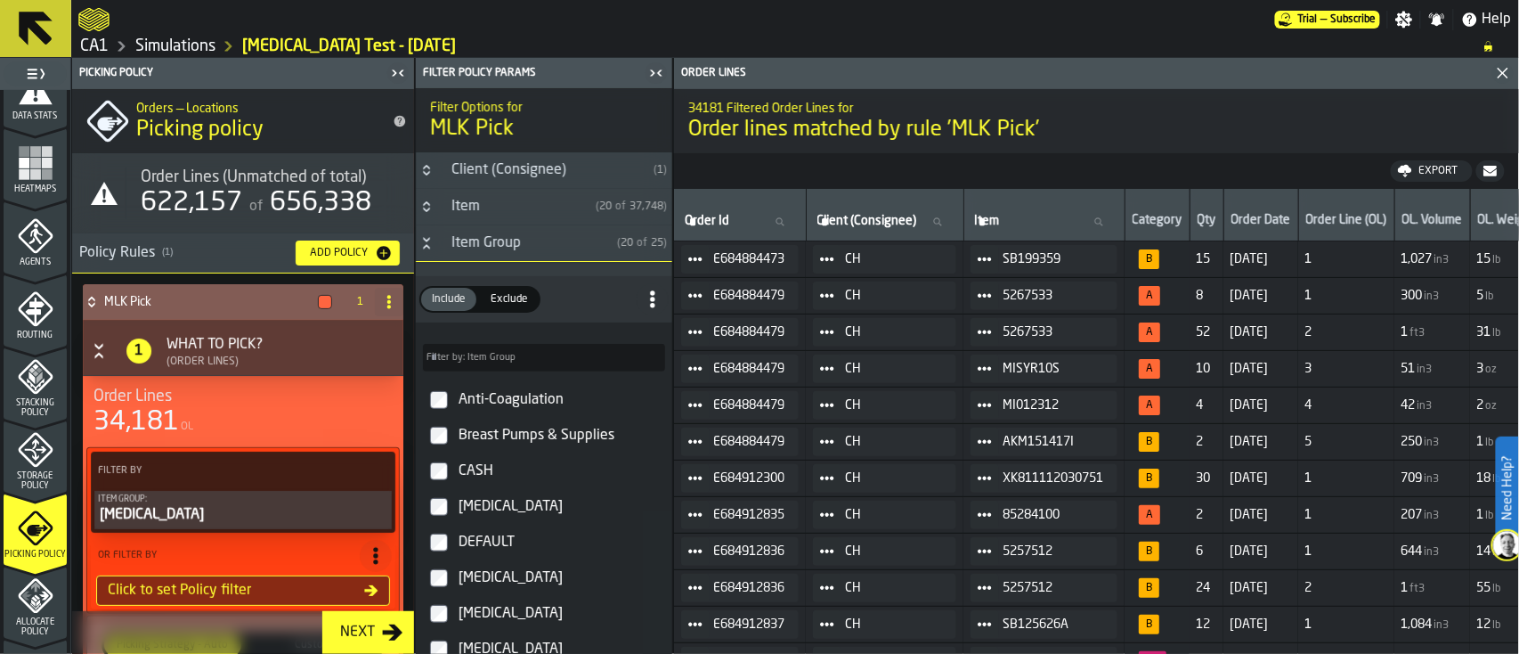
click at [424, 242] on icon "Button-Item Group-open" at bounding box center [426, 243] width 14 height 14
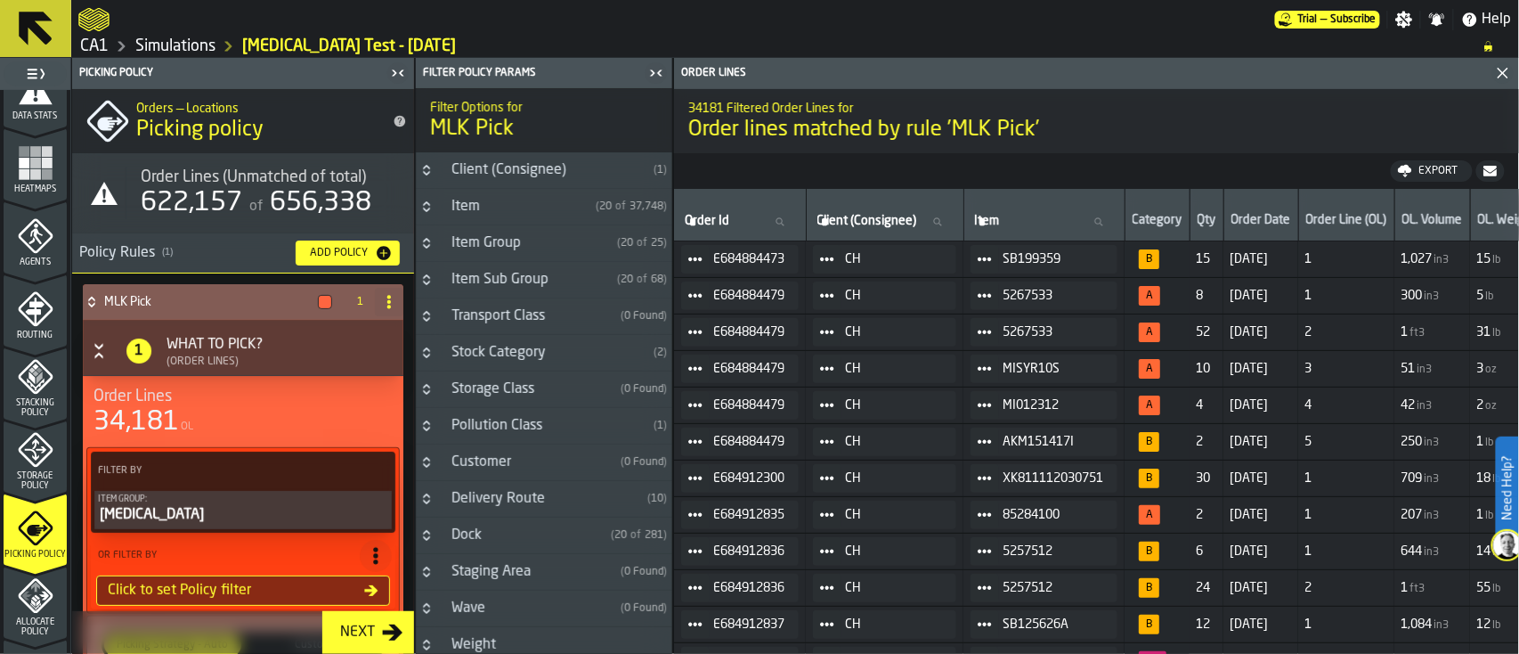
click at [427, 280] on icon "Button-Item Sub Group-closed" at bounding box center [426, 279] width 14 height 14
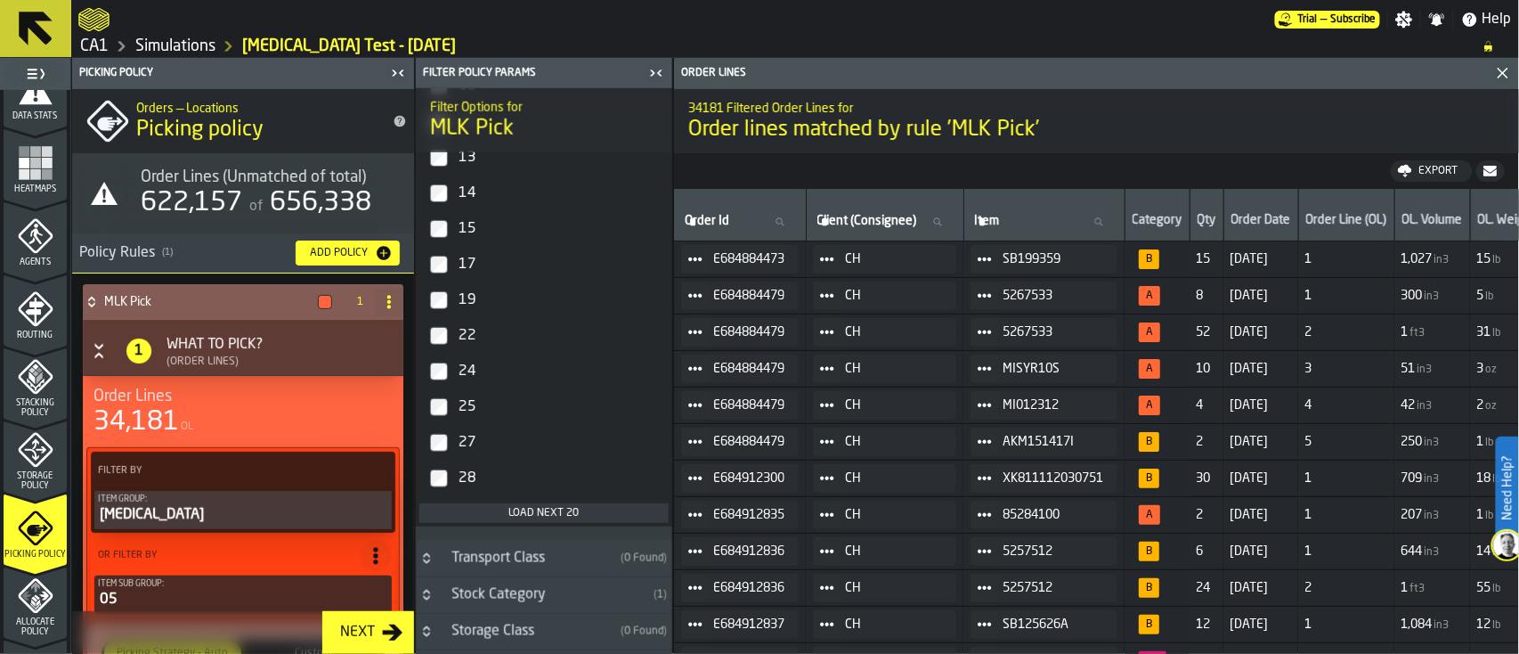
scroll to position [630, 0]
click at [673, 363] on div "Order lines 34181 Filtered Order Lines for Order lines matched by rule 'MLK Pic…" at bounding box center [1096, 356] width 846 height 596
drag, startPoint x: 666, startPoint y: 363, endPoint x: 677, endPoint y: 324, distance: 40.6
click at [677, 324] on main "1 Start 1.1 Layout 1.2 Assignment 1.3 Items 1.4 Orders 1.5 Data Stats 1.6 Heatm…" at bounding box center [759, 356] width 1519 height 596
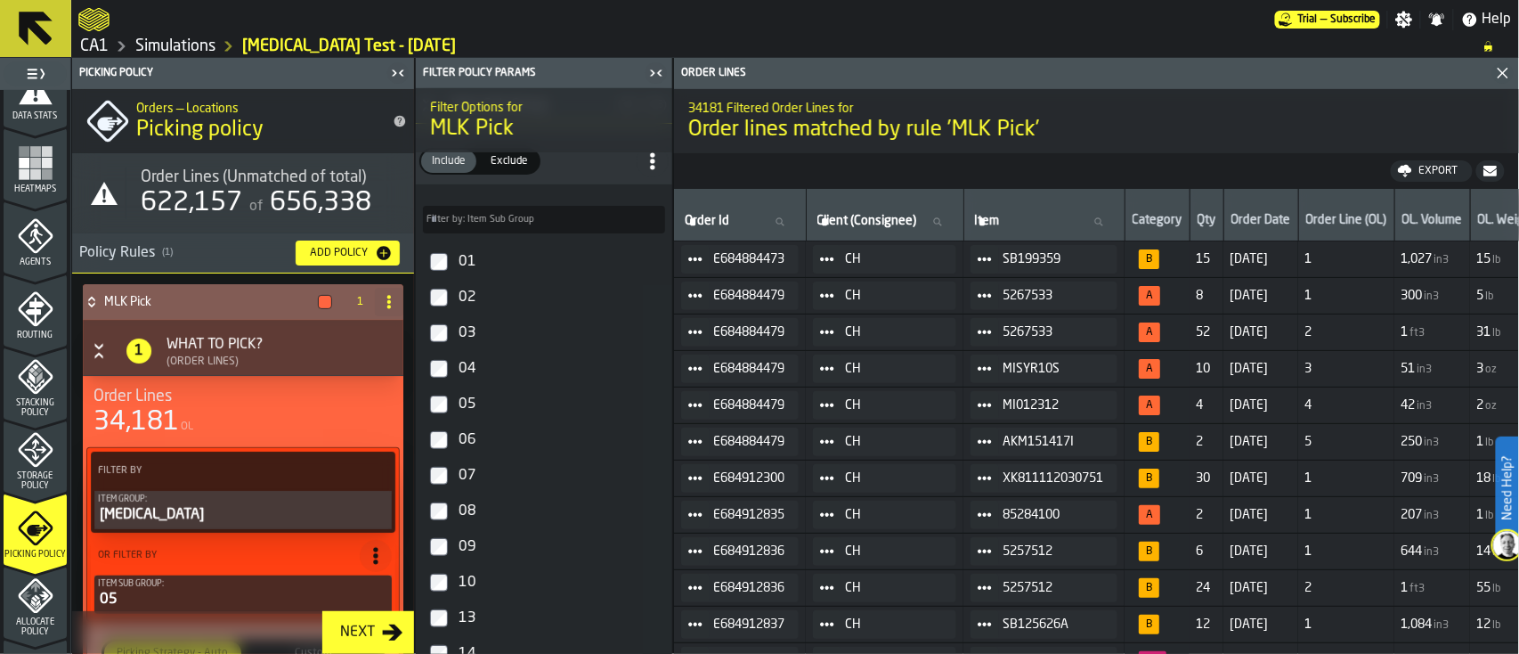
scroll to position [156, 0]
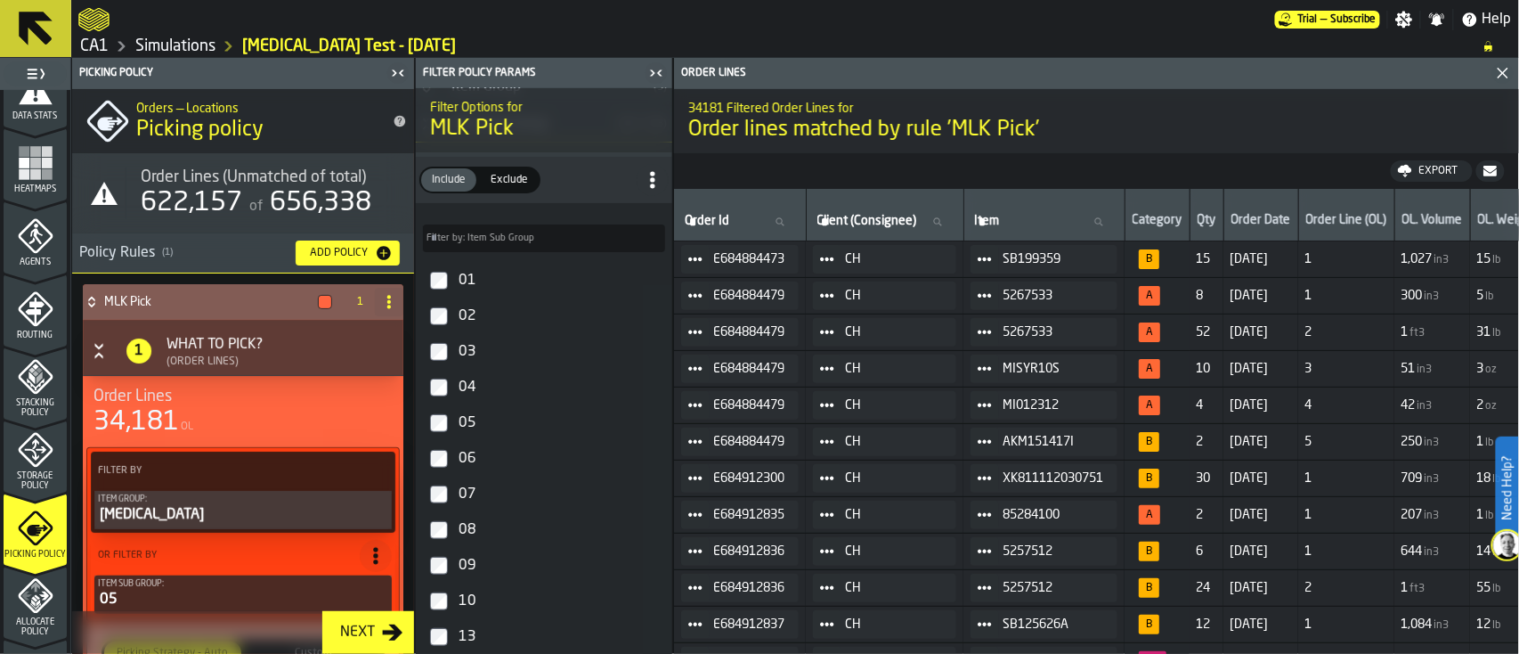
click at [595, 243] on input "Filter by: Item Sub Group Filter by: Item Sub Group" at bounding box center [544, 238] width 242 height 28
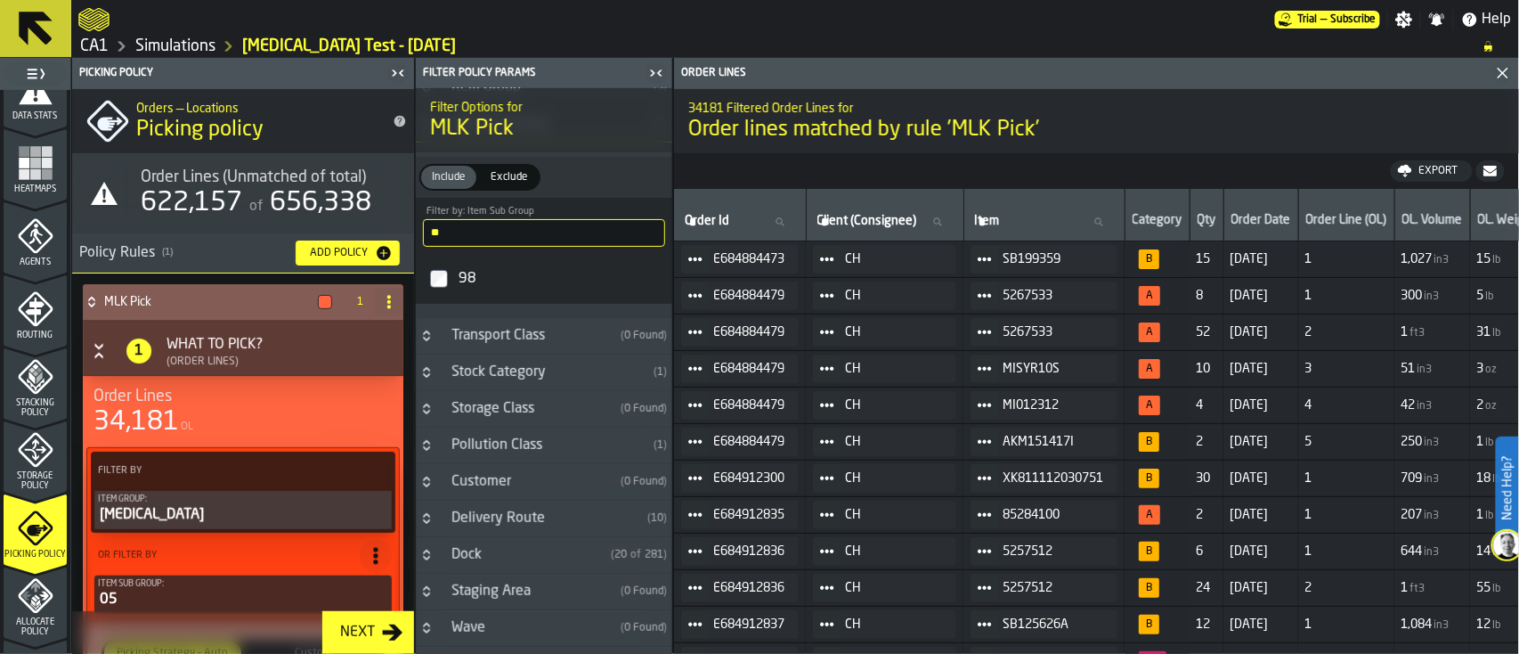
type input "**"
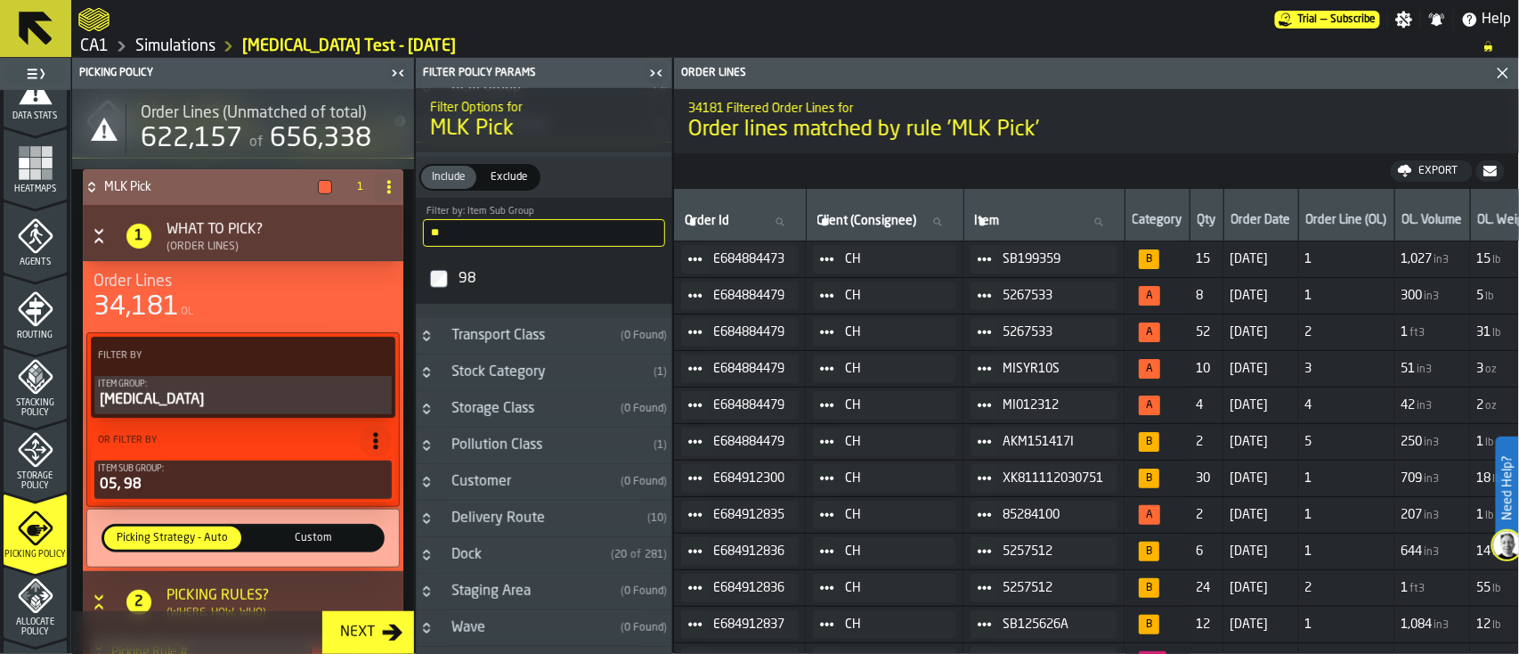
scroll to position [117, 0]
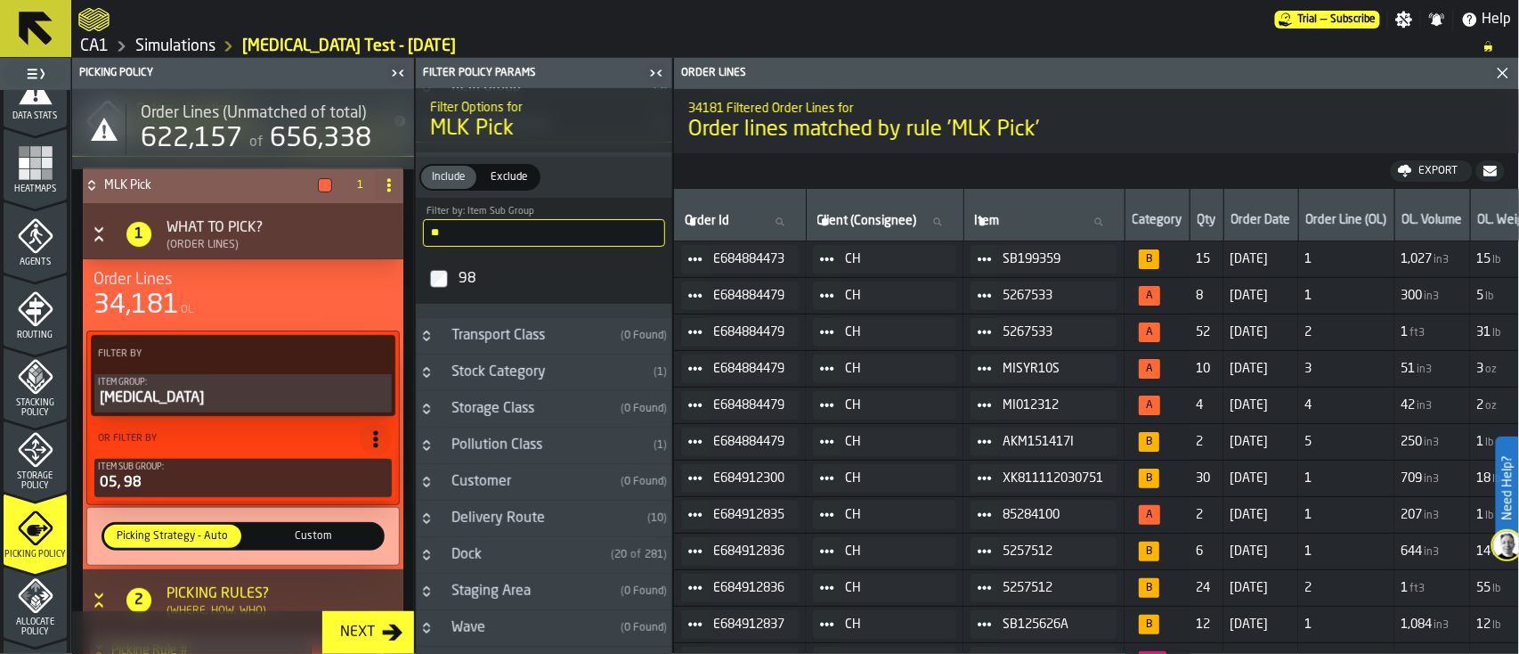
click at [381, 638] on div "Next" at bounding box center [357, 632] width 49 height 21
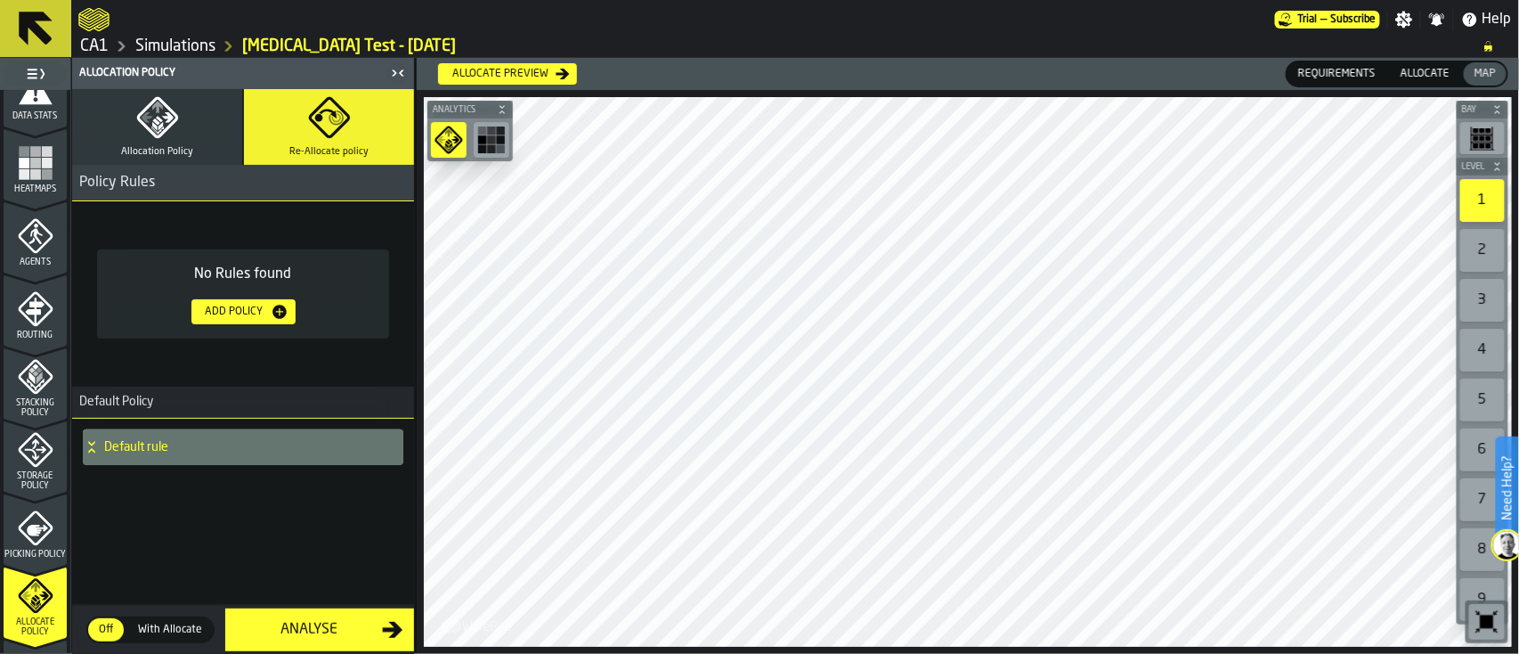
click at [310, 633] on div "Analyse" at bounding box center [309, 629] width 146 height 21
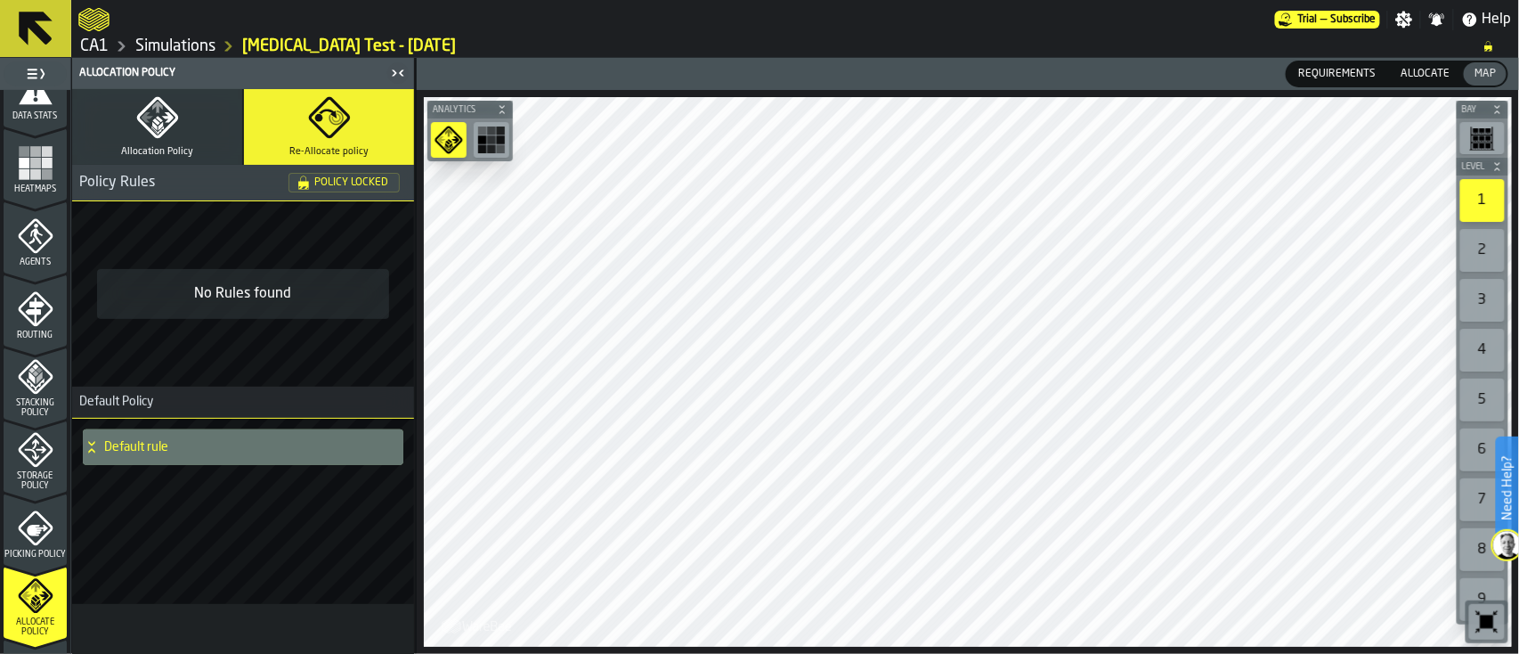
click at [93, 37] on link "CA1" at bounding box center [94, 47] width 28 height 20
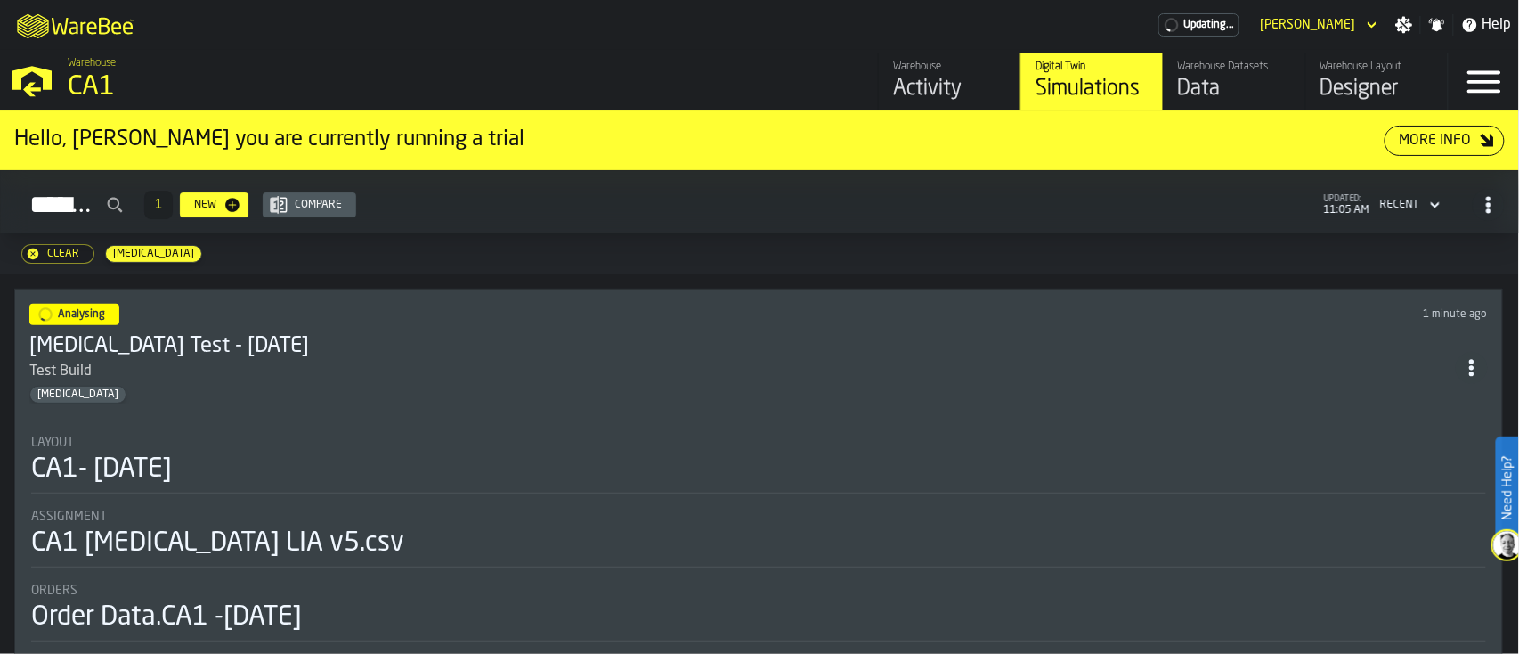
click at [78, 258] on div "Clear" at bounding box center [63, 254] width 46 height 12
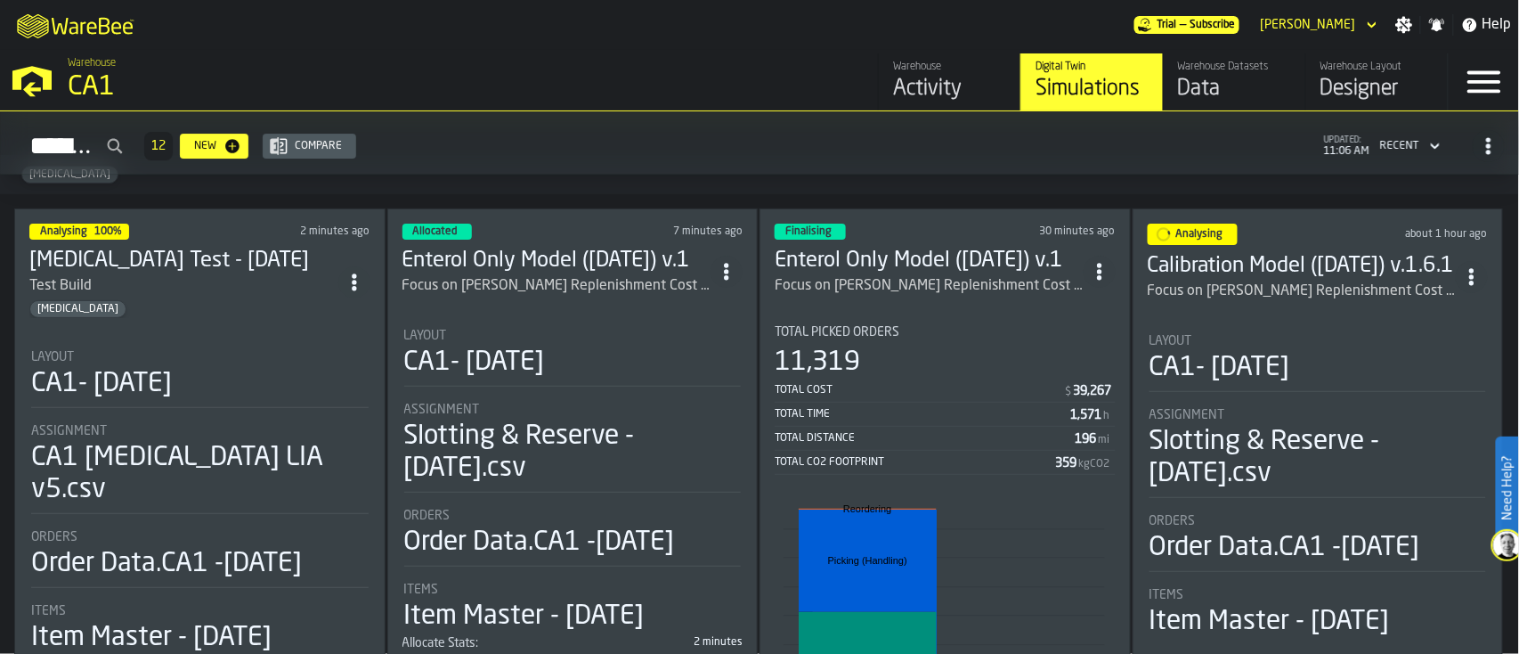
scroll to position [67, 0]
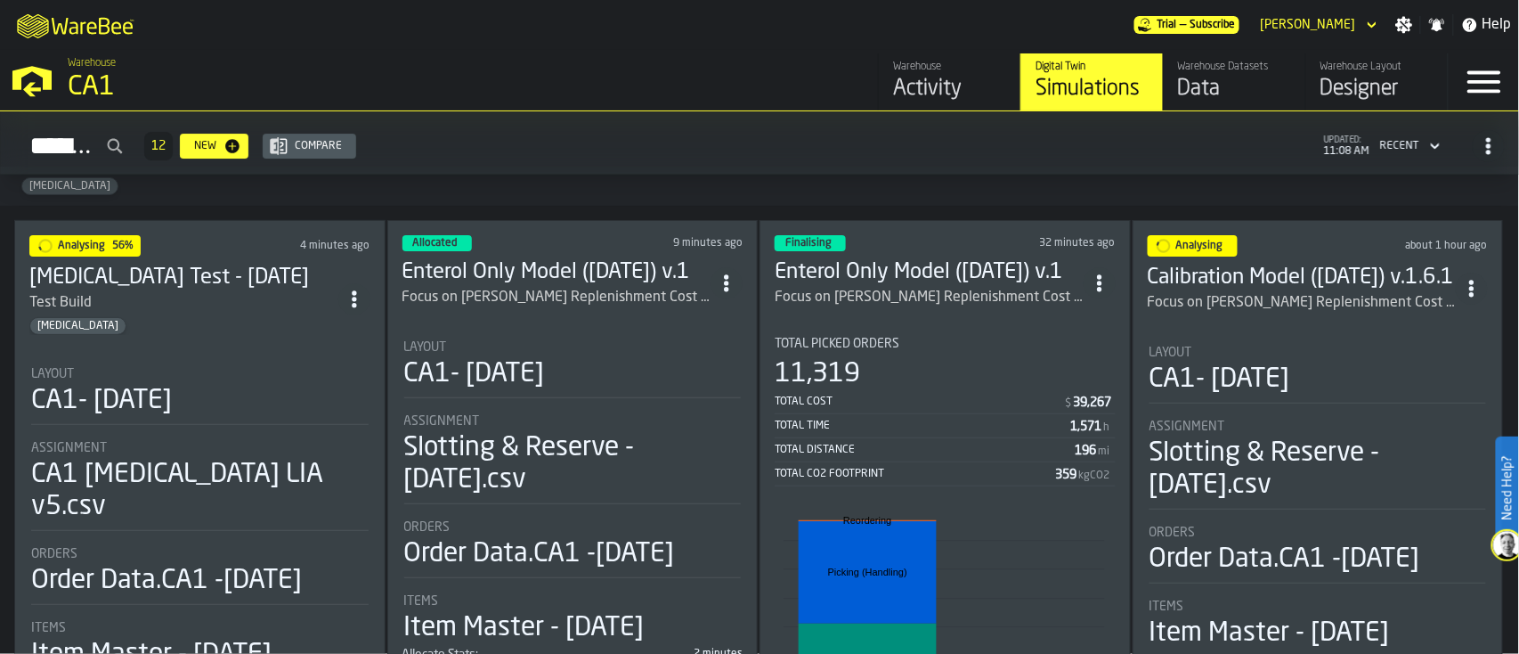
click at [630, 287] on div "Focus on EA-EC Replenishment Cost update Only Enterol Aisles and SKUs" at bounding box center [556, 297] width 309 height 21
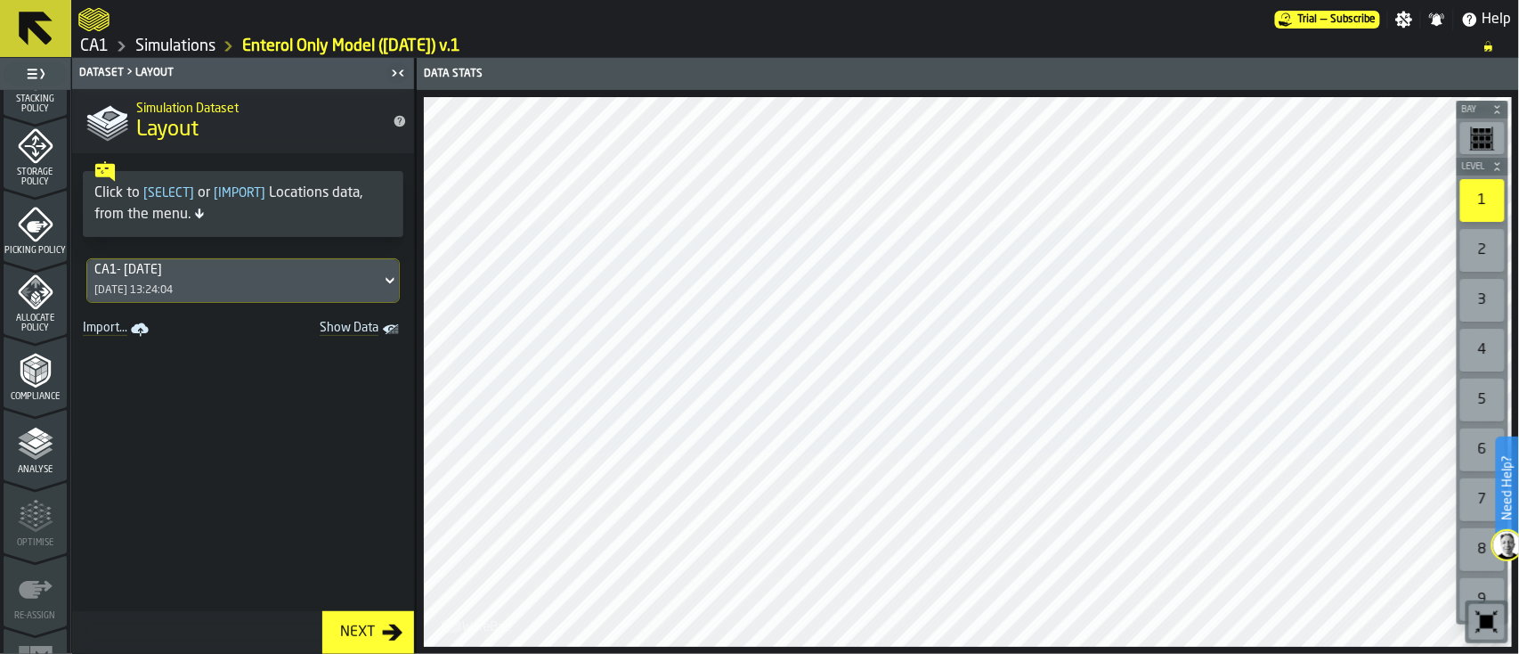
scroll to position [750, 0]
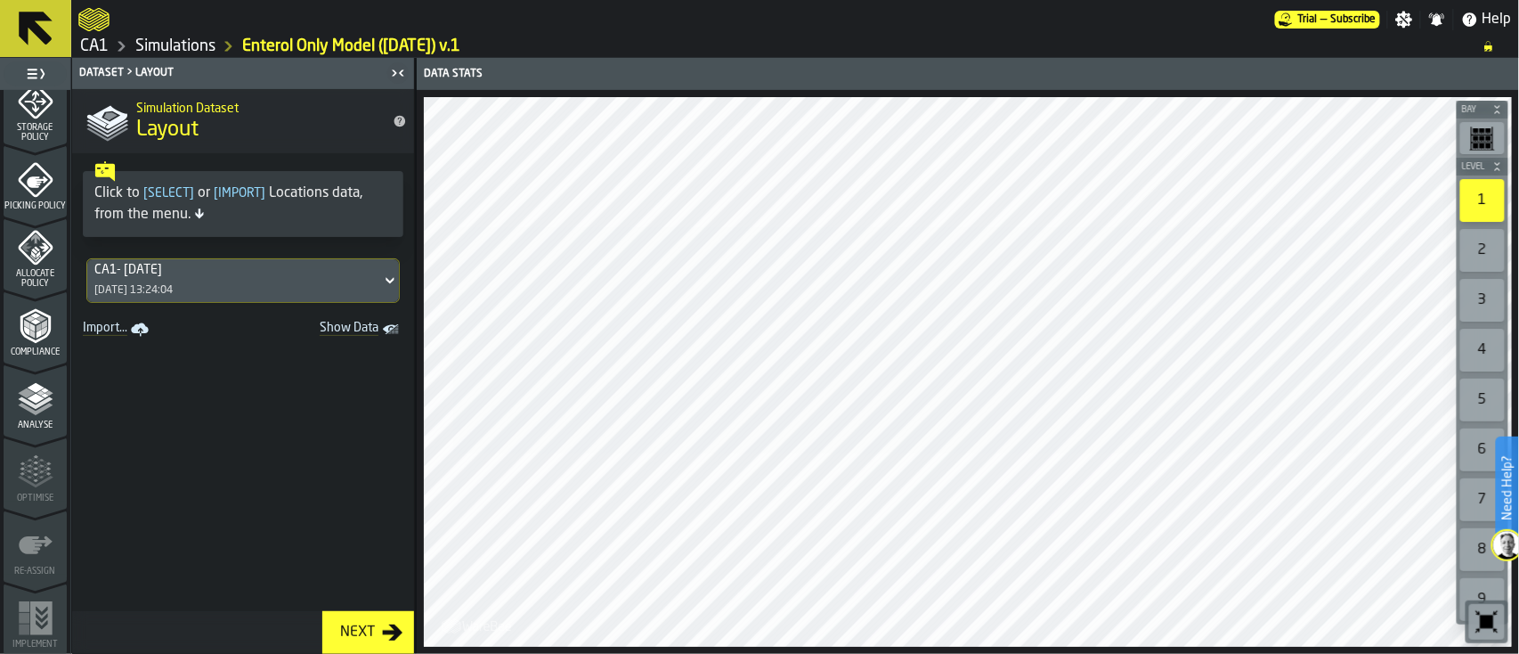
click at [45, 342] on icon "menu Compliance" at bounding box center [36, 326] width 36 height 36
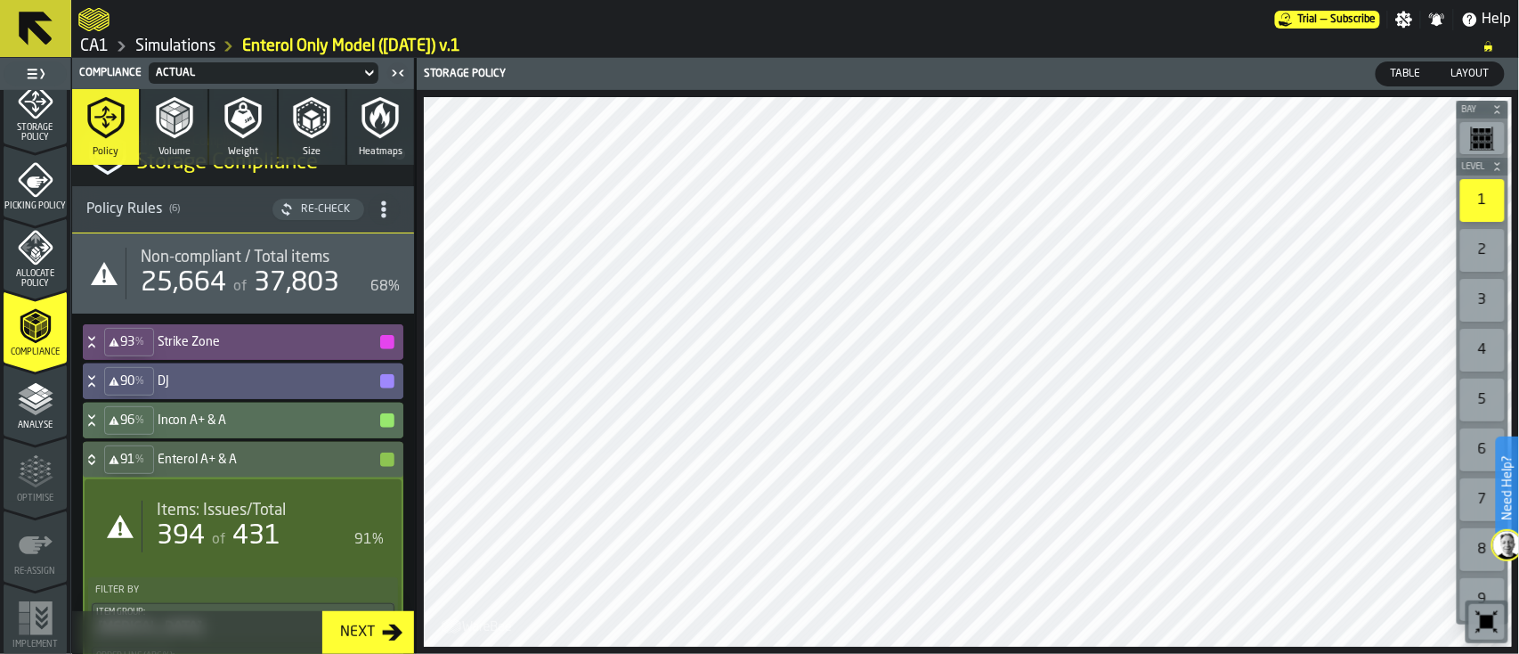
scroll to position [77, 0]
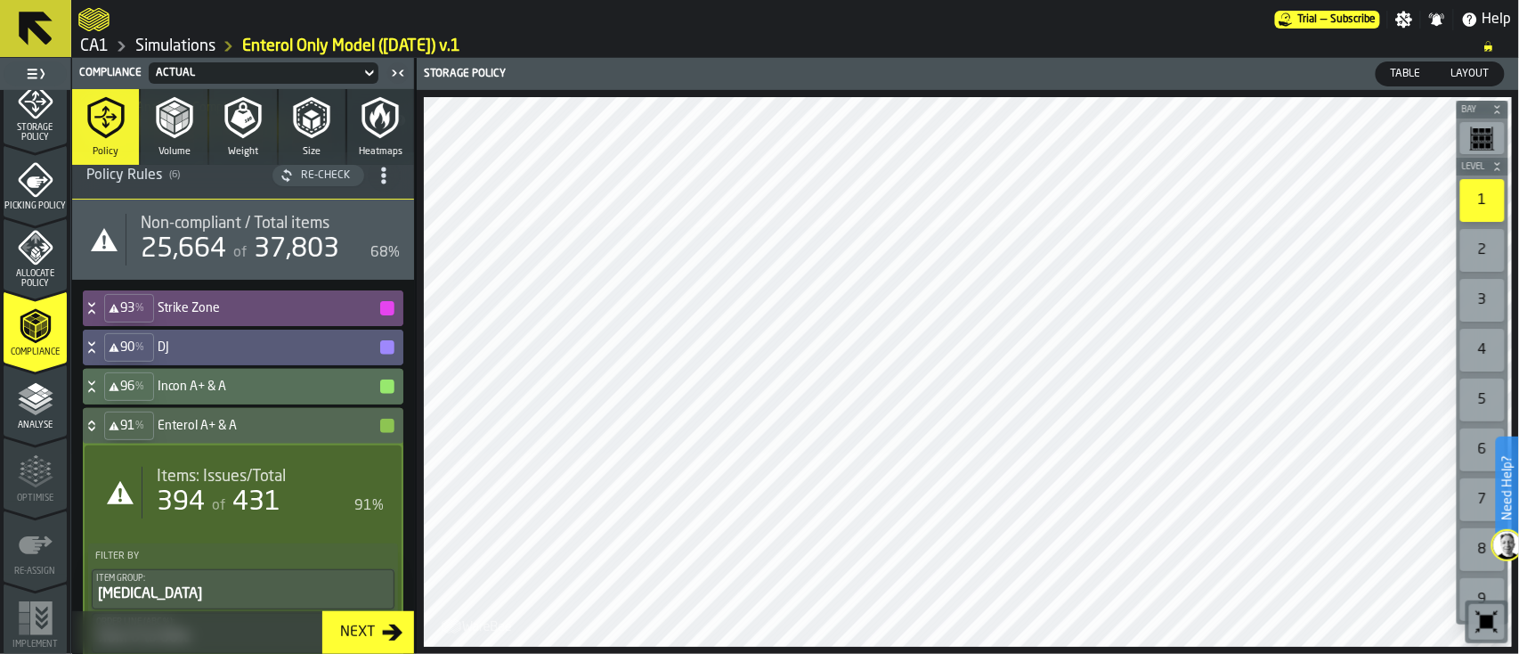
click at [93, 46] on link "CA1" at bounding box center [94, 47] width 28 height 20
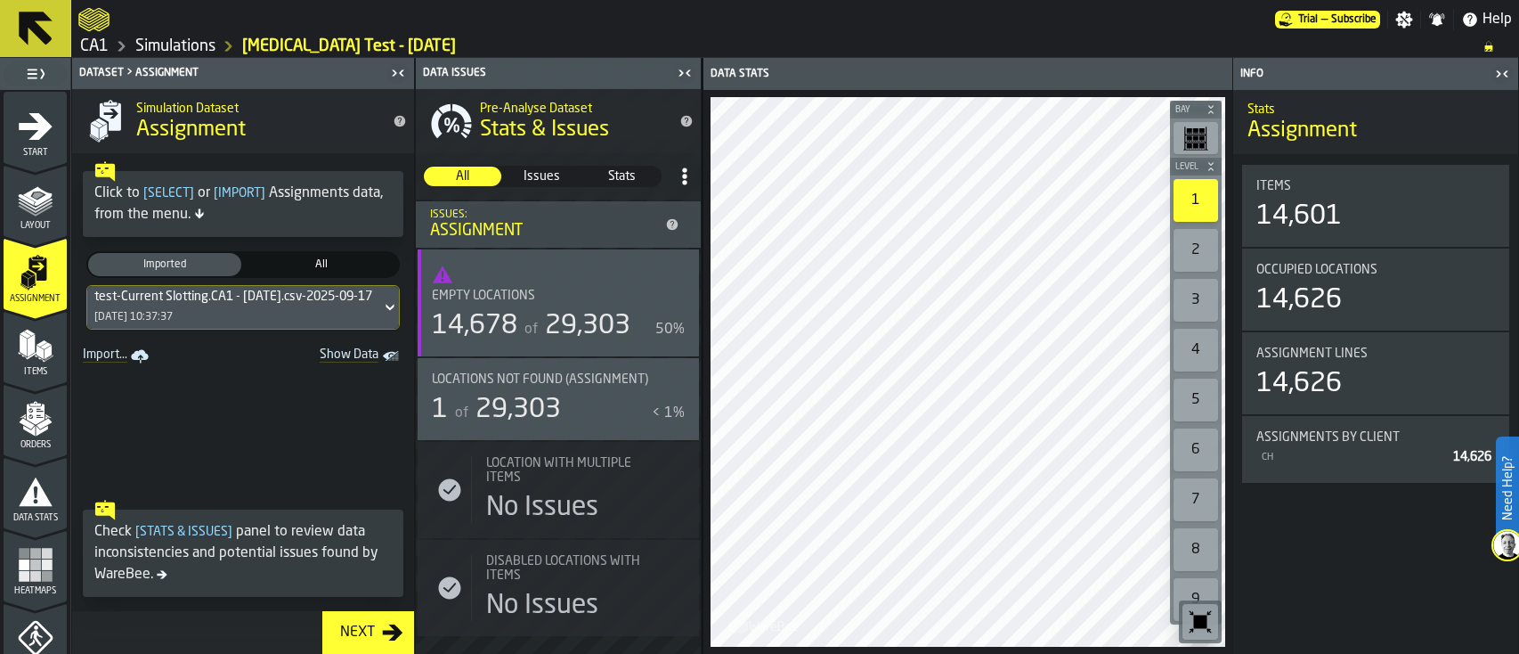
click at [49, 12] on icon at bounding box center [35, 28] width 43 height 43
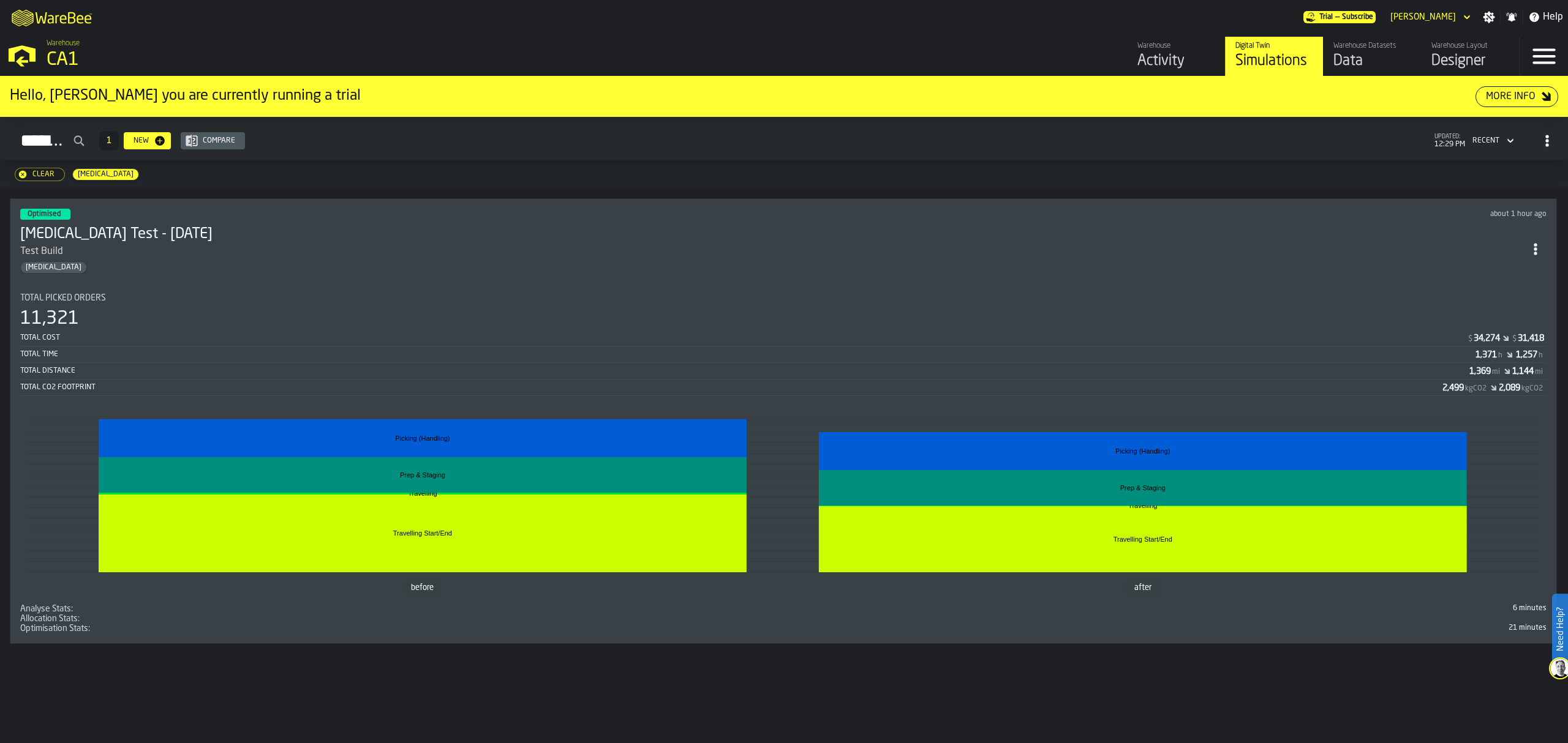
click at [76, 25] on icon "M A K I N G W A R E H O U S E S M O R E EF F I C I E N T" at bounding box center [53, 17] width 91 height 25
click at [540, 261] on div "[MEDICAL_DATA]" at bounding box center [772, 267] width 1504 height 12
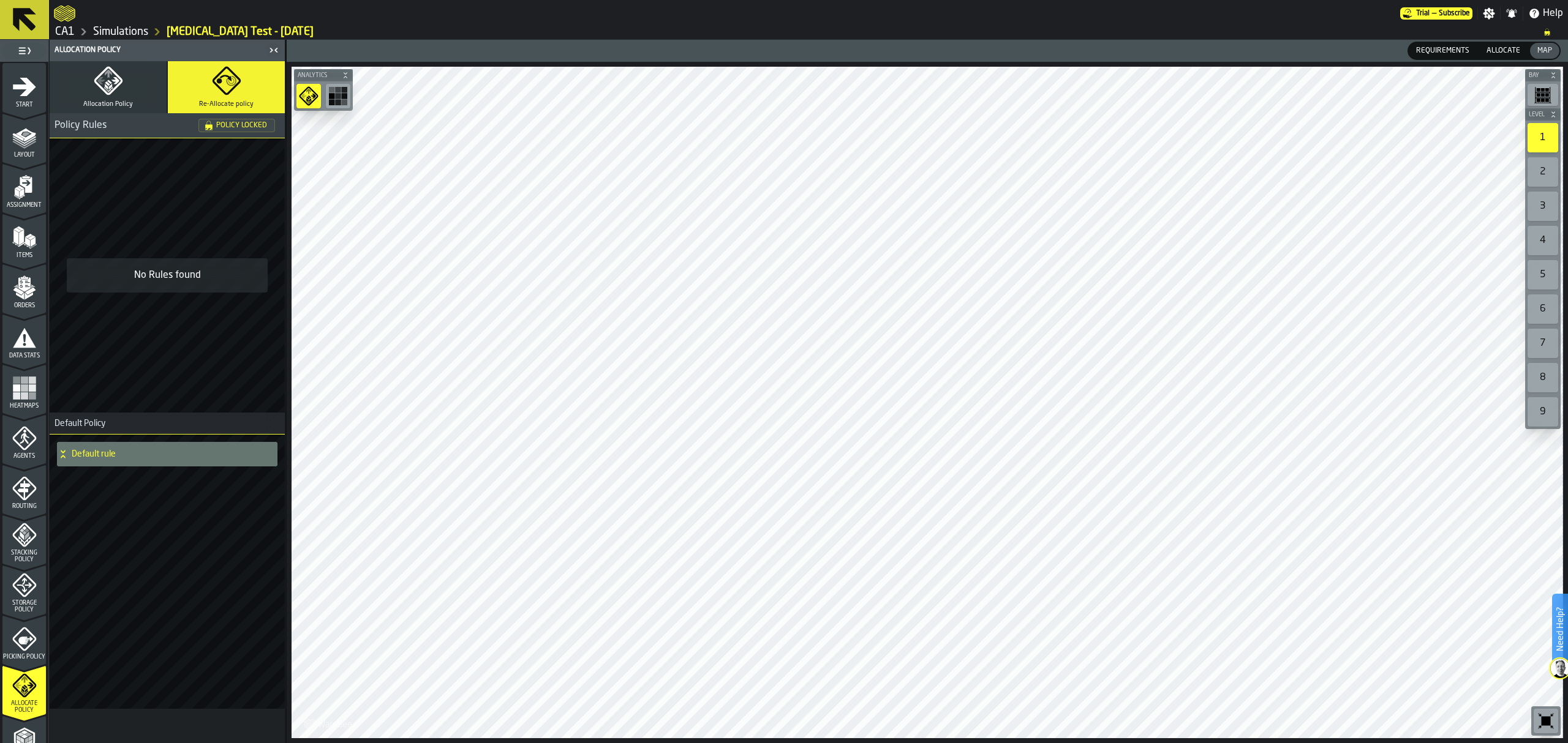
click at [25, 729] on icon "menu Compliance" at bounding box center [24, 739] width 21 height 24
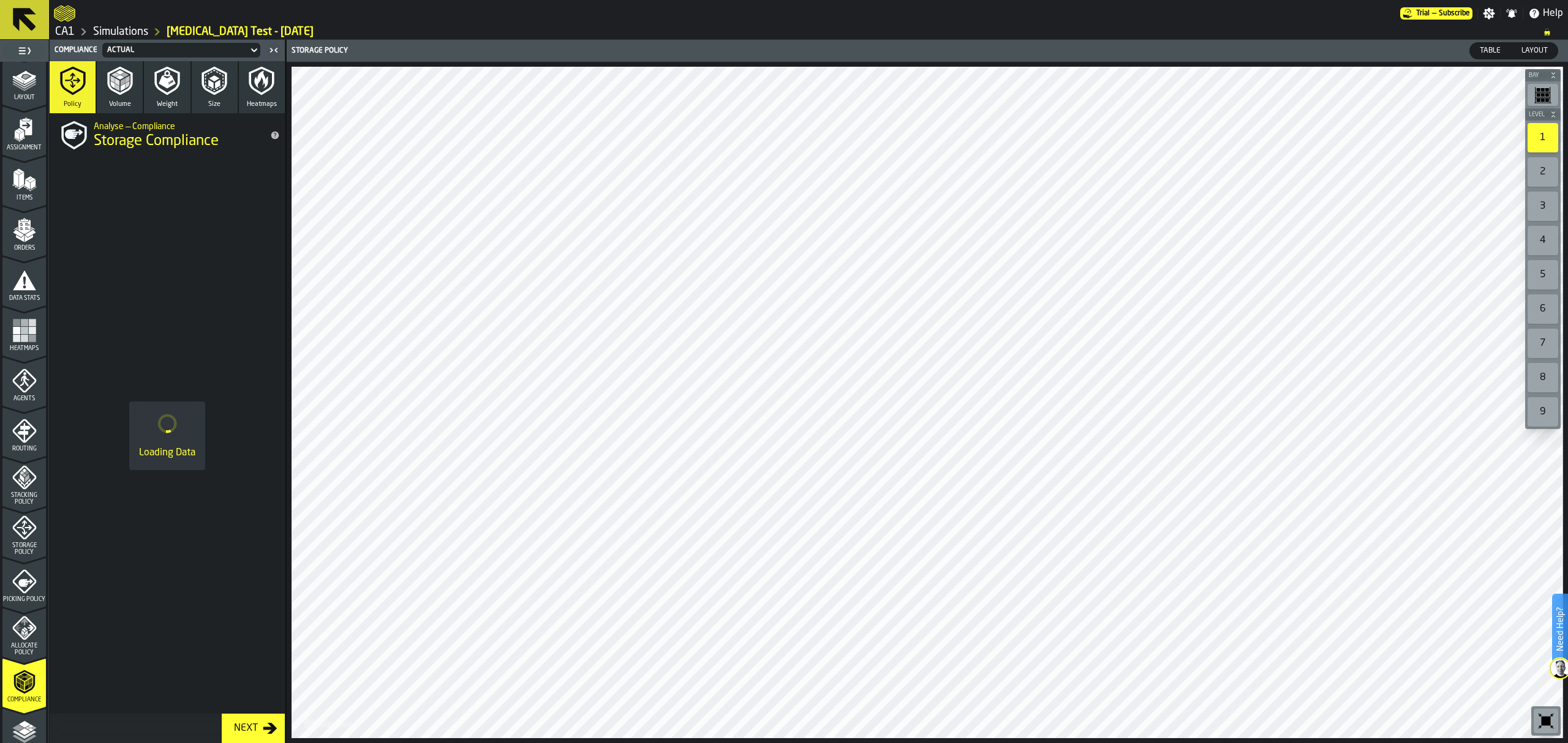
scroll to position [221, 0]
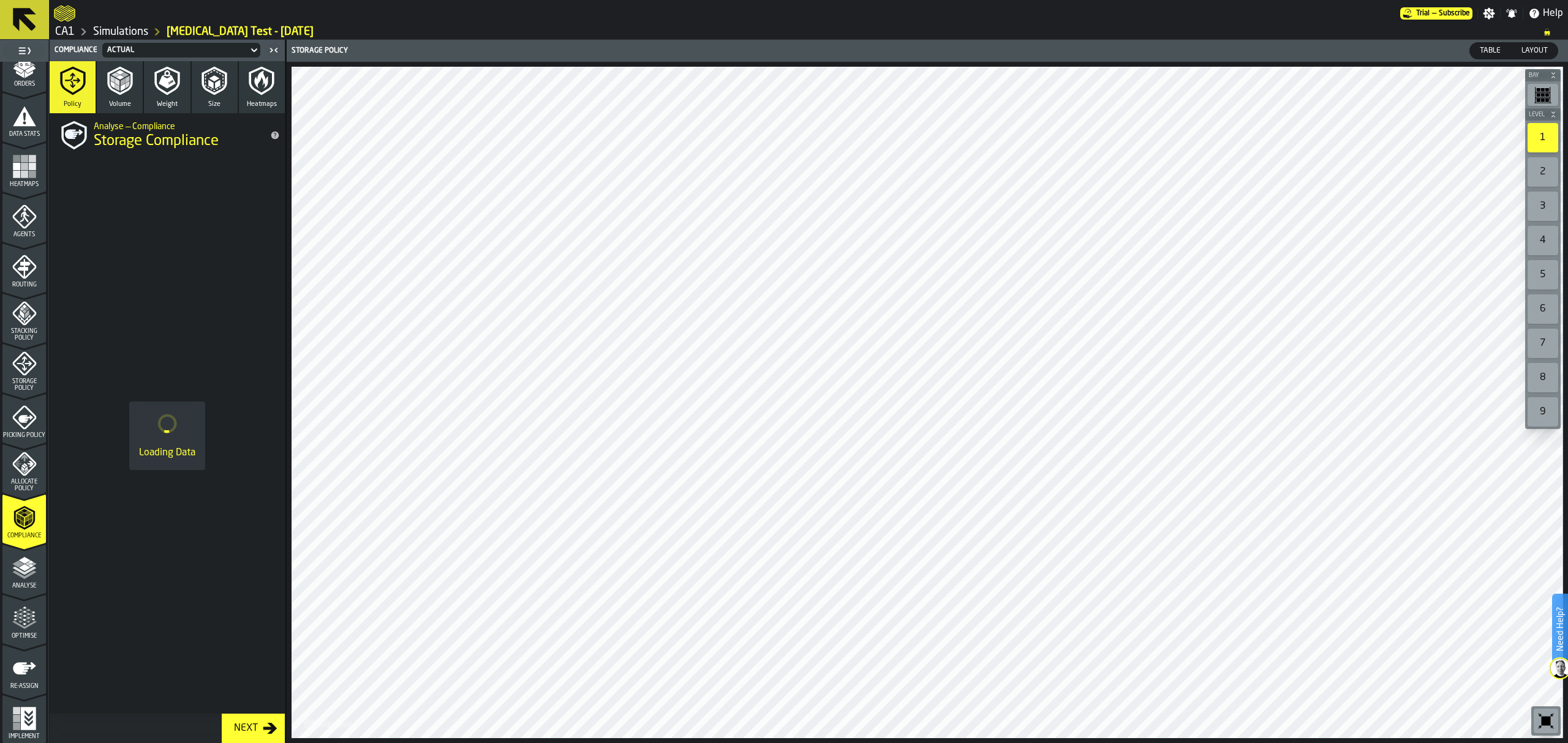
click at [25, 662] on icon "menu Re-assign" at bounding box center [25, 669] width 25 height 25
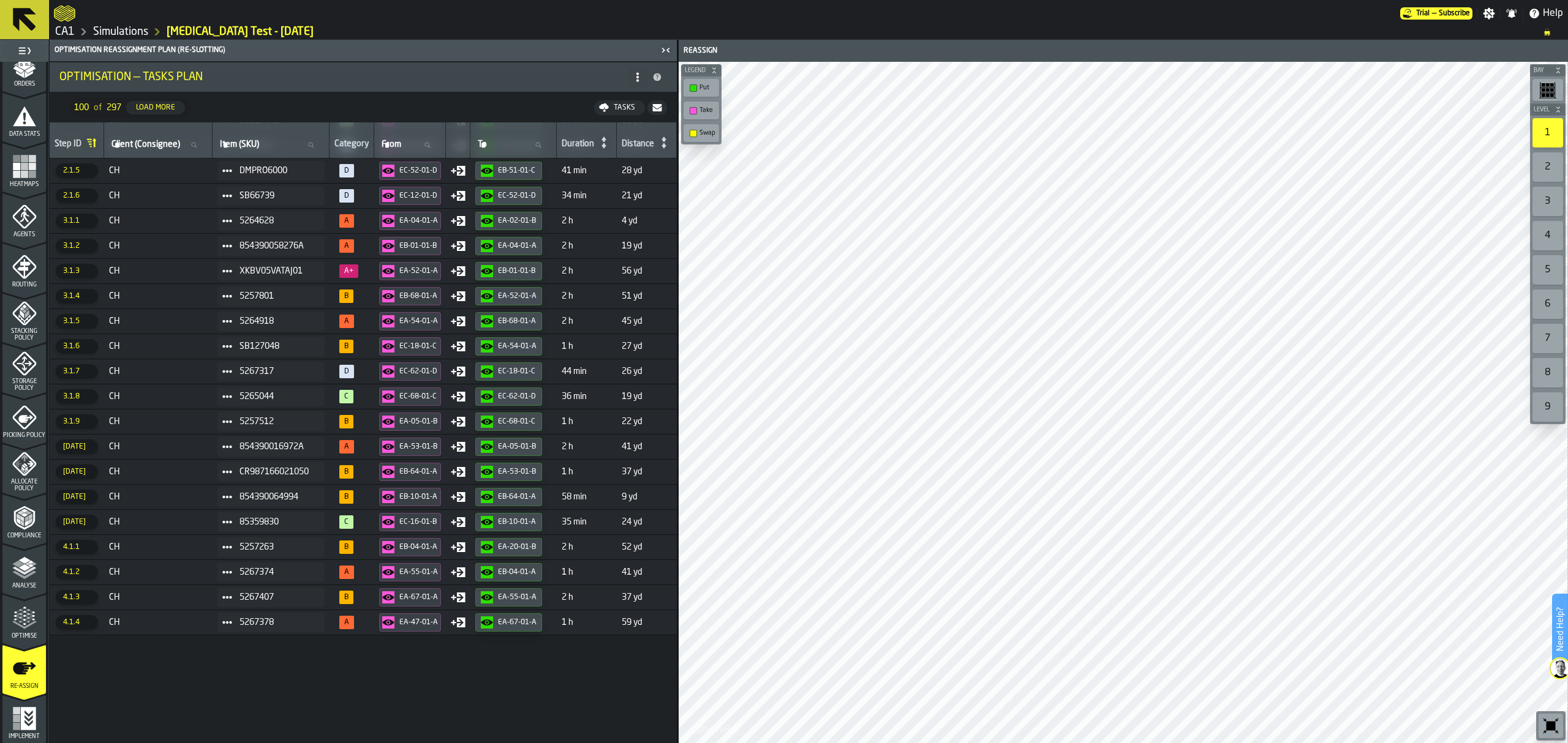
scroll to position [0, 0]
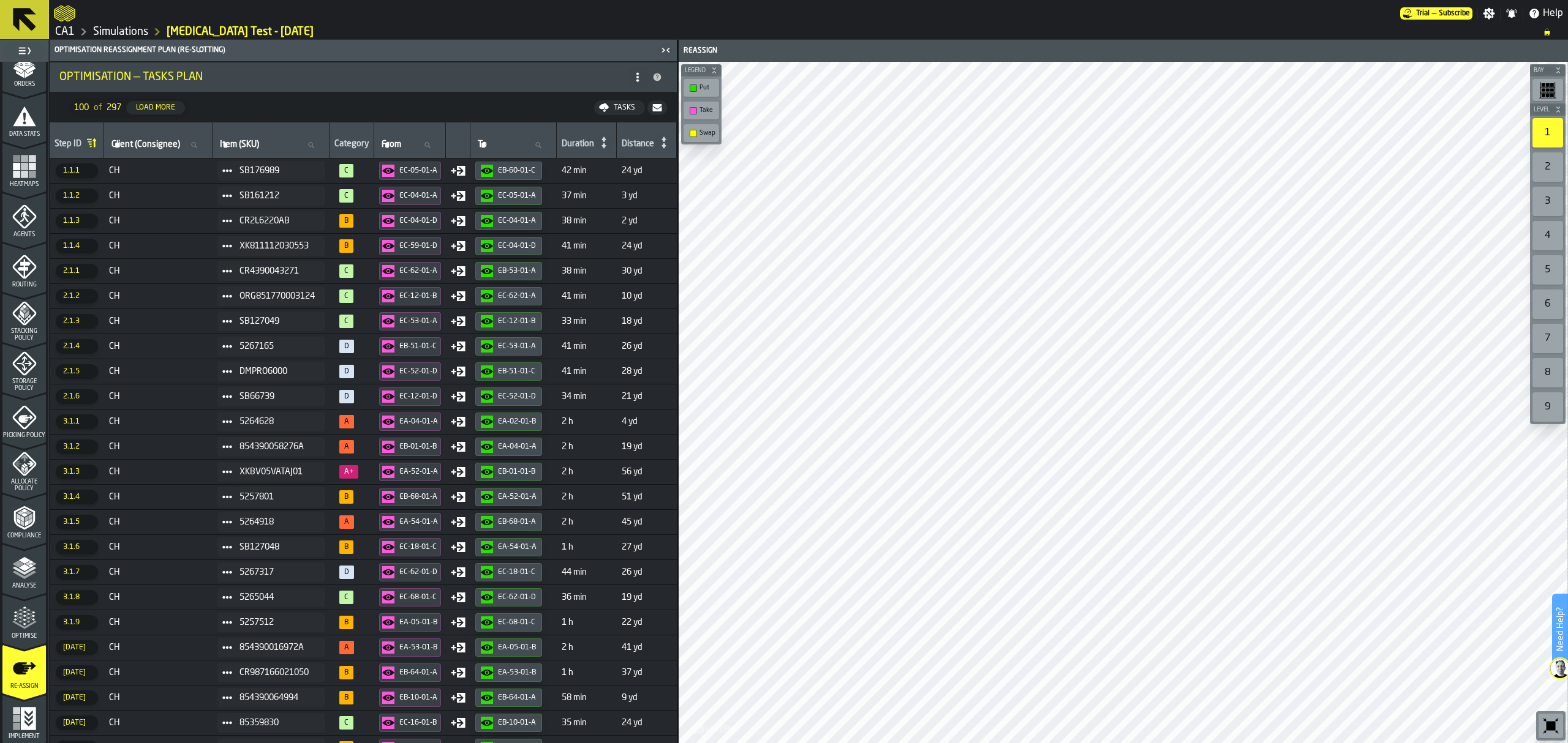
click at [657, 103] on icon "button-" at bounding box center [657, 108] width 10 height 10
click at [704, 127] on div "Swap" at bounding box center [701, 133] width 31 height 13
click at [31, 635] on span "Optimise" at bounding box center [24, 636] width 43 height 7
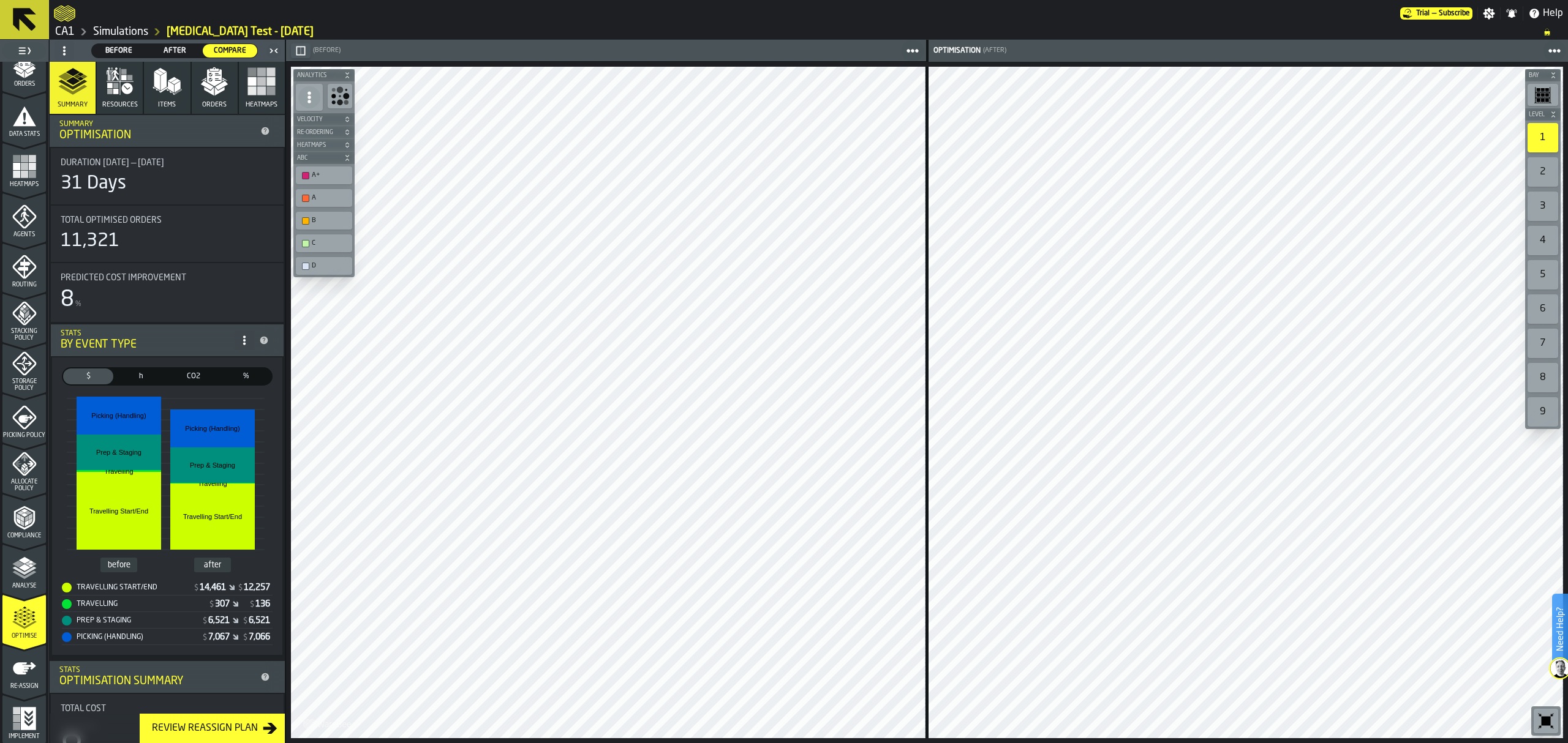
click at [1546, 723] on icon "button-toolbar-undefined" at bounding box center [1545, 721] width 9 height 9
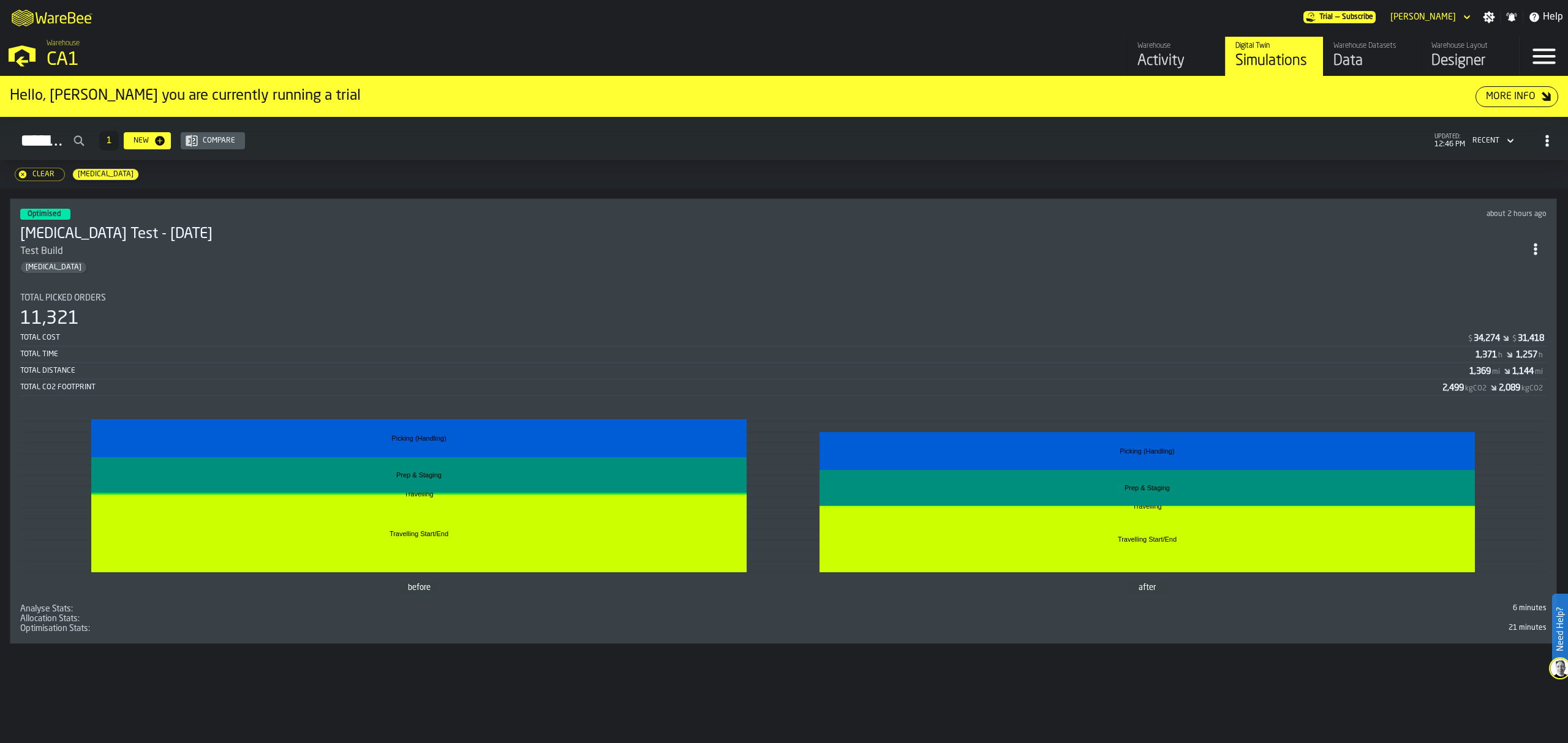
click at [1364, 67] on div "Data" at bounding box center [1372, 61] width 78 height 19
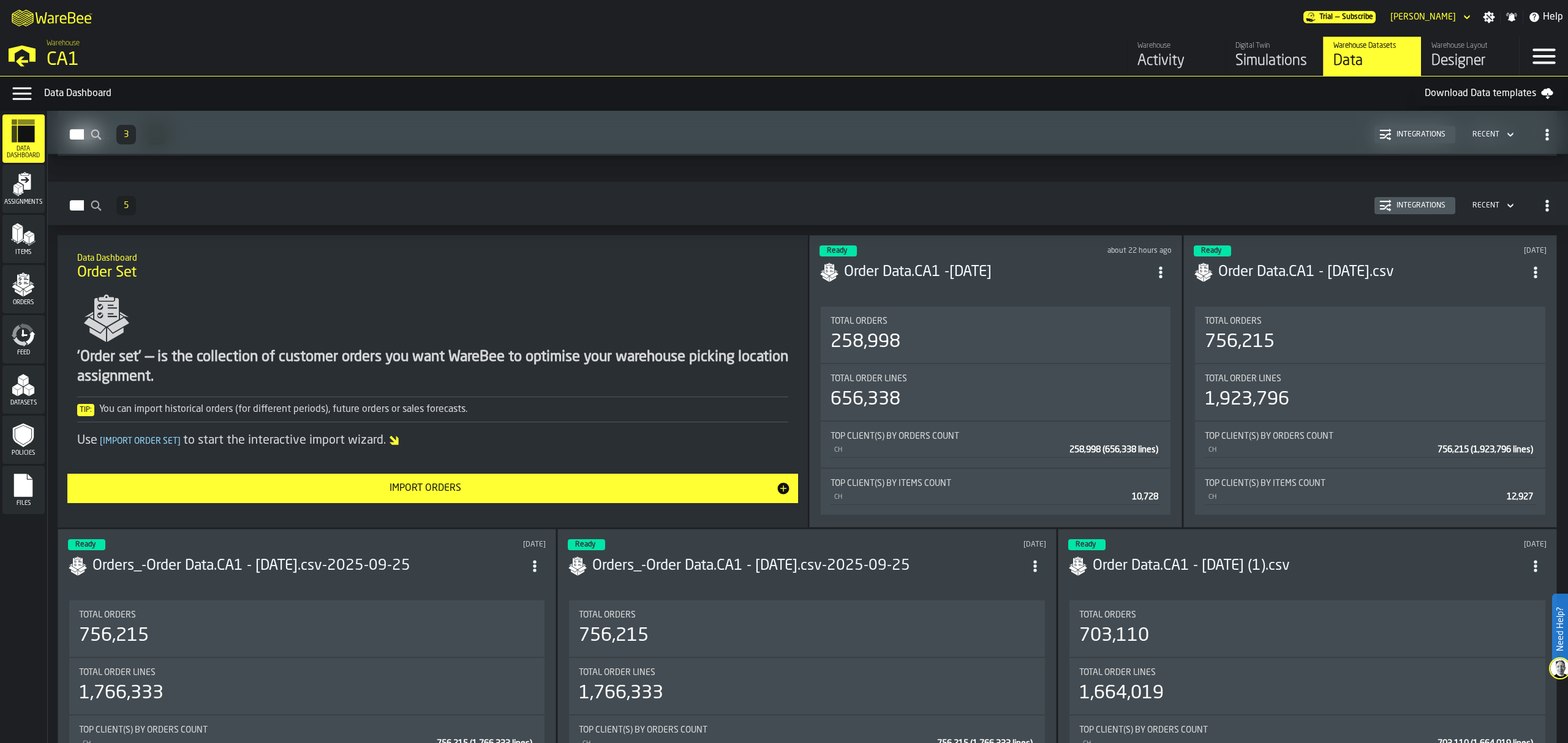
scroll to position [1320, 0]
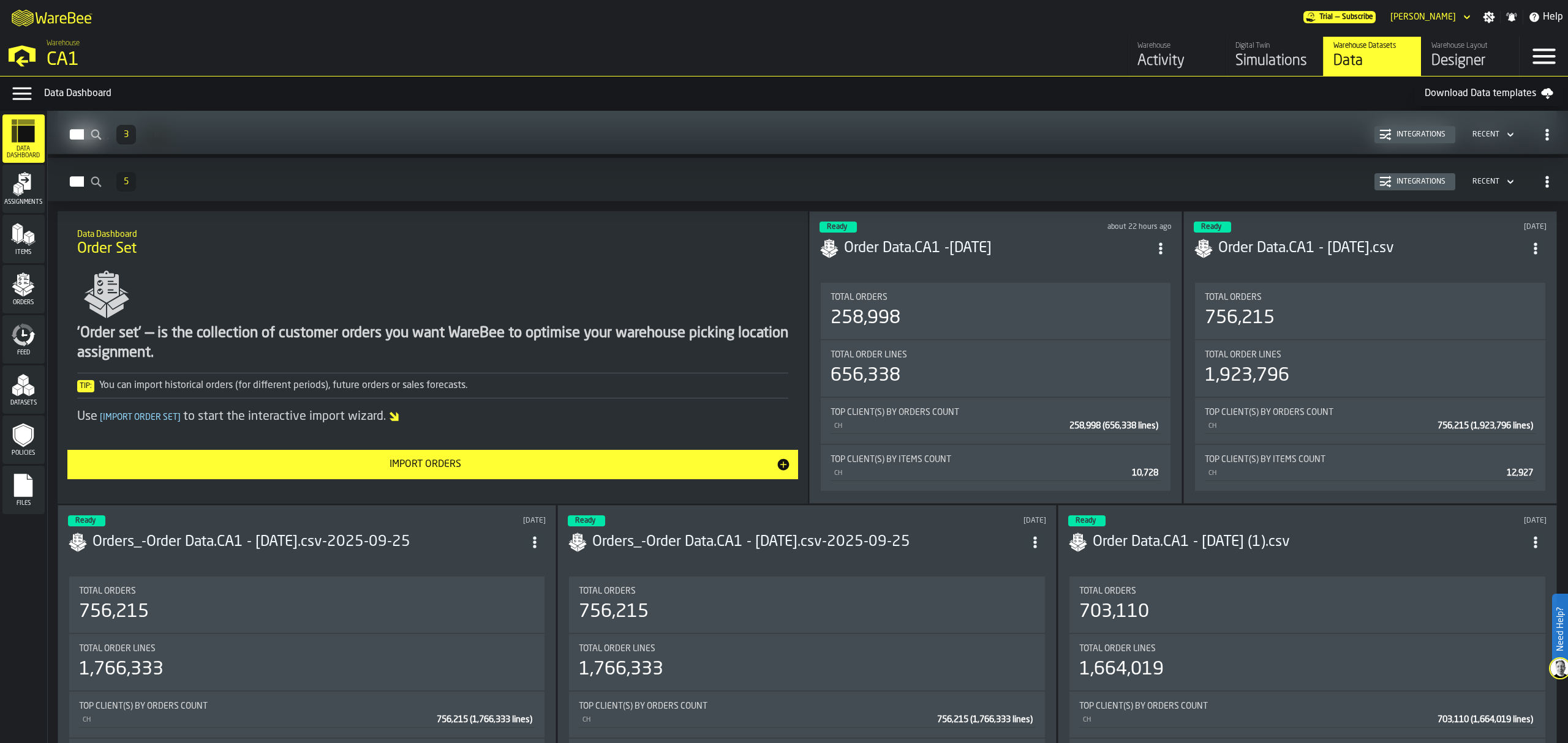
click at [1017, 282] on div "Ready about 22 hours ago Order Data.CA1 -[DATE] Total Orders 258,998 Total Orde…" at bounding box center [995, 357] width 373 height 293
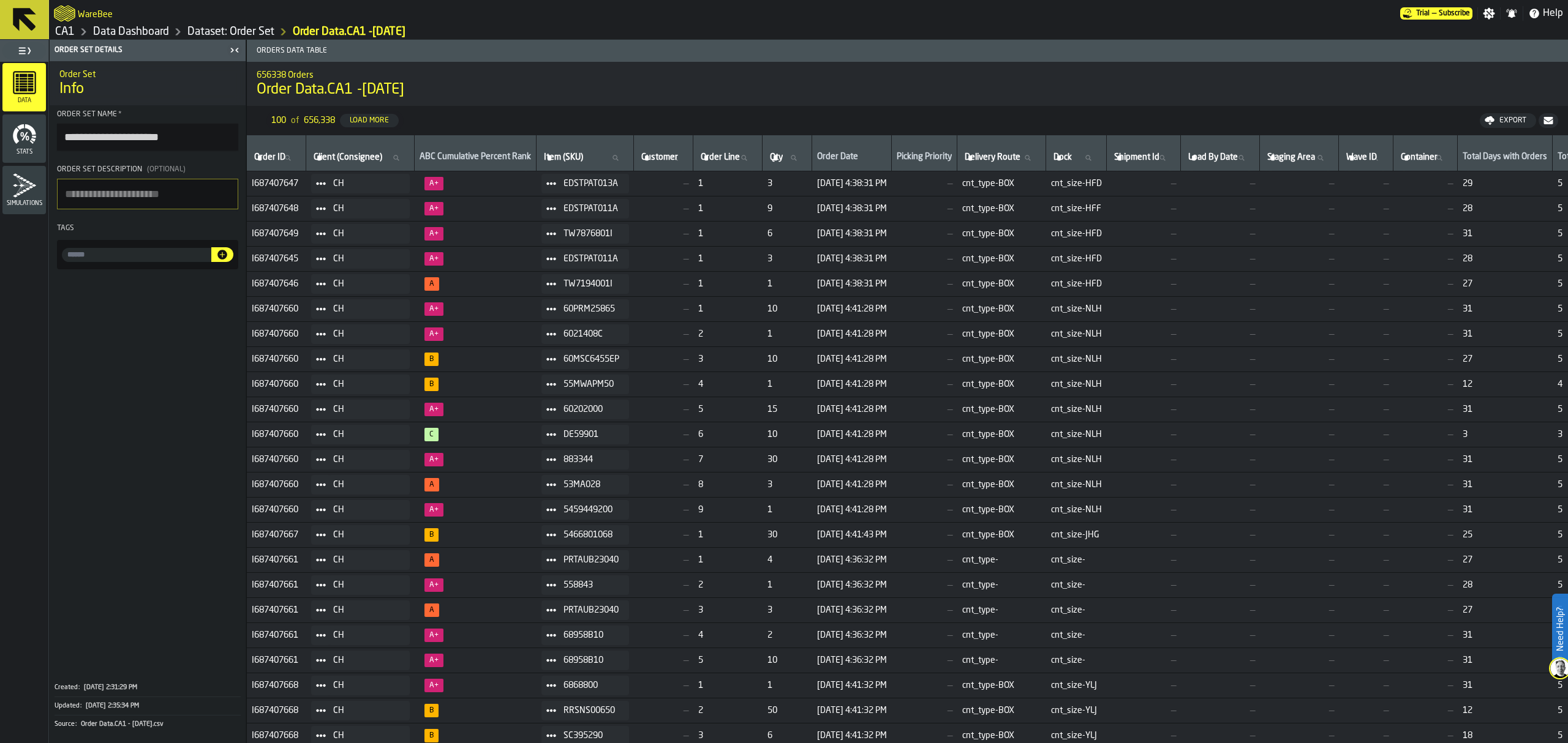
click at [618, 160] on icon at bounding box center [615, 157] width 8 height 8
click at [627, 160] on input "Item (SKU) Item (SKU)" at bounding box center [585, 157] width 87 height 16
paste input "********"
type input "********"
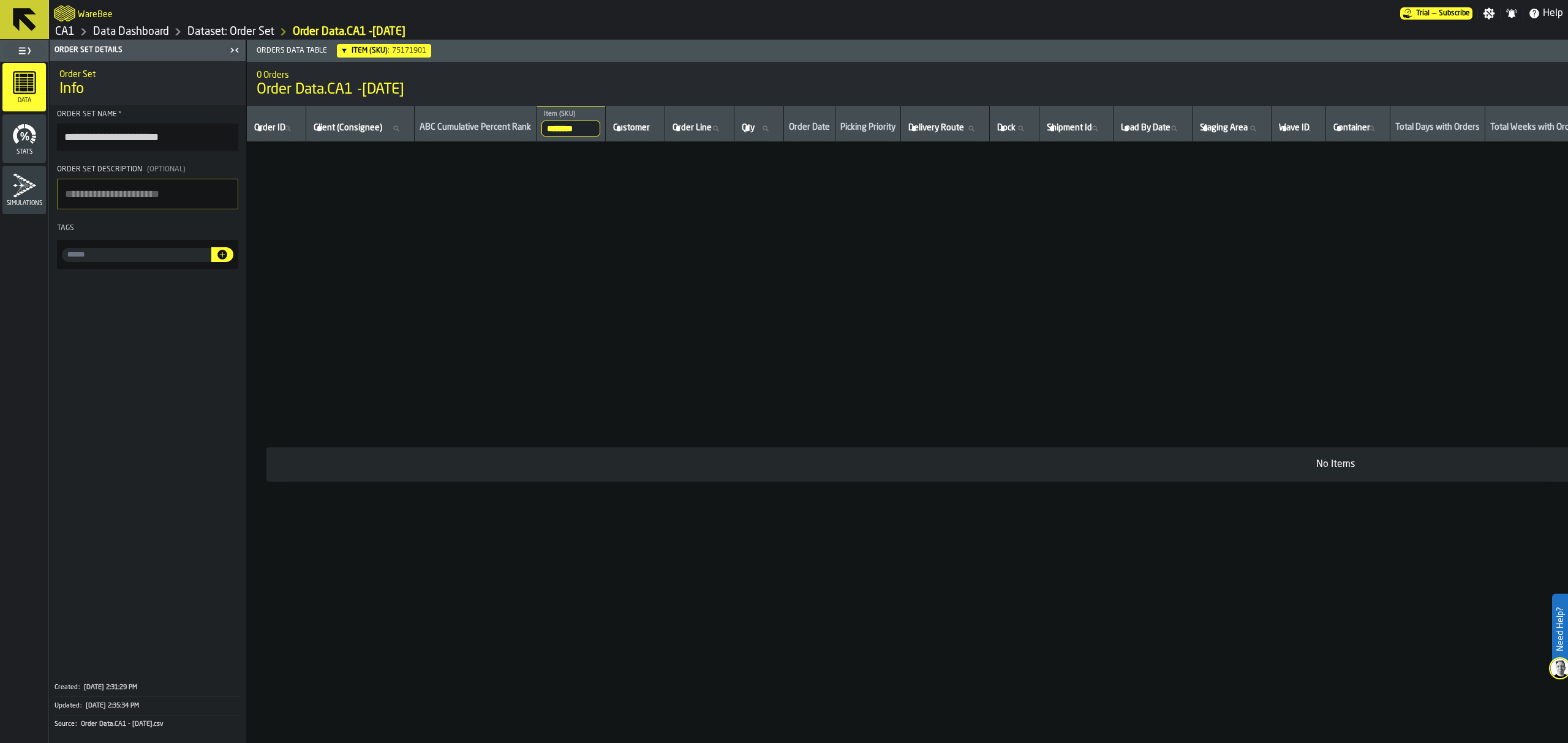
click at [591, 126] on input "********" at bounding box center [570, 128] width 58 height 16
click at [600, 130] on input "********" at bounding box center [570, 128] width 58 height 16
